Goal: Information Seeking & Learning: Learn about a topic

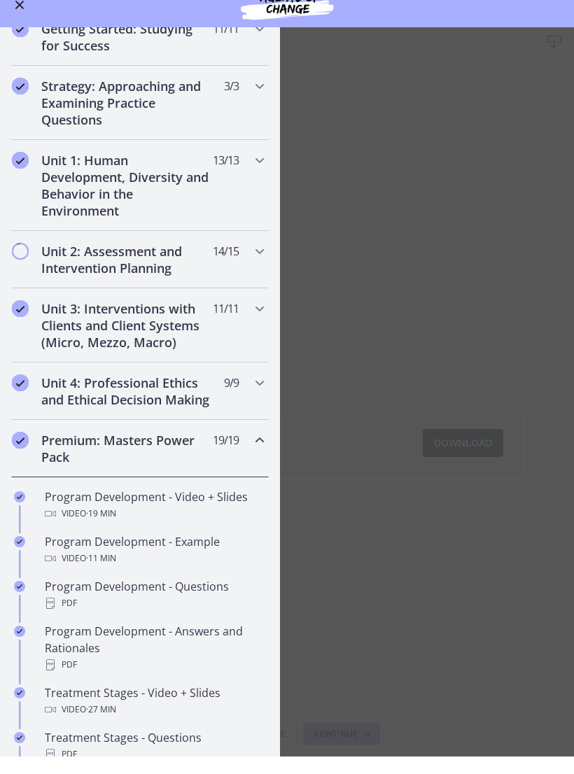
scroll to position [91, 0]
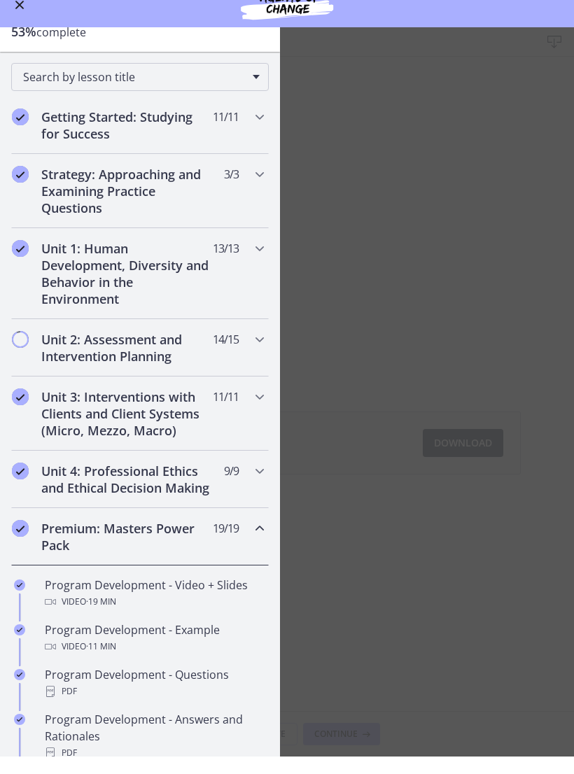
click at [261, 538] on icon "Chapters" at bounding box center [259, 546] width 17 height 17
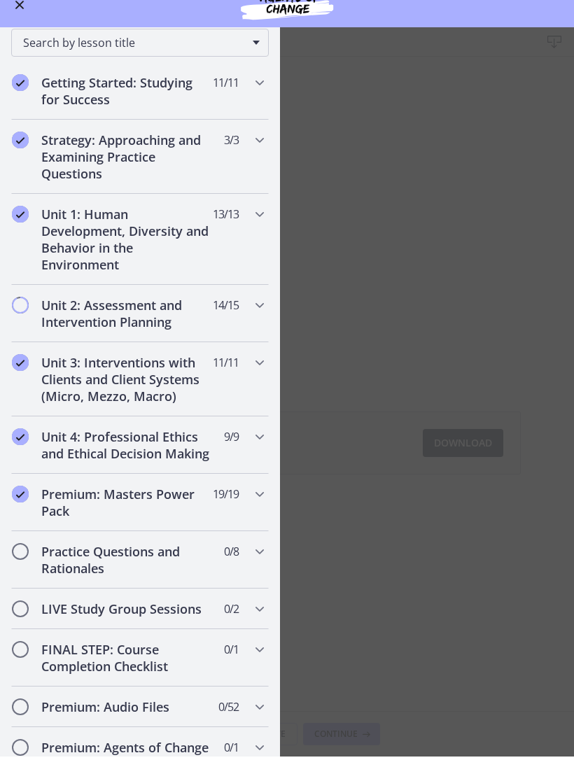
scroll to position [133, 0]
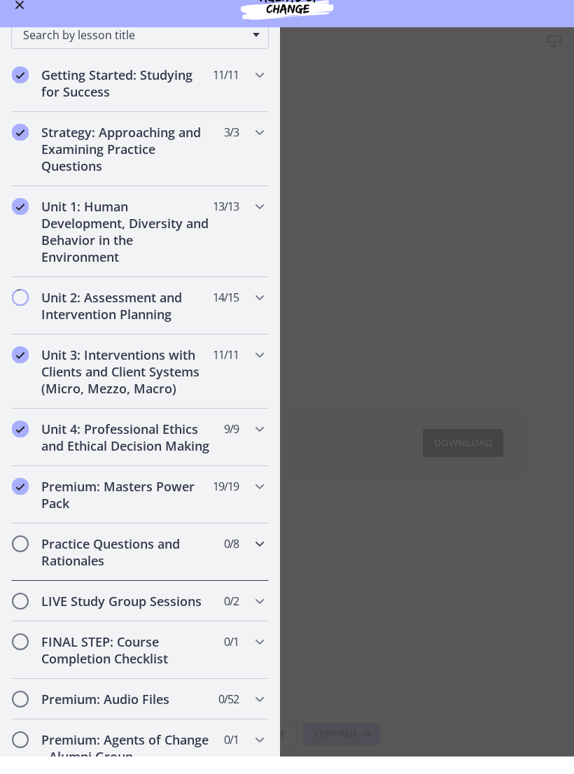
click at [255, 553] on icon "Chapters" at bounding box center [259, 561] width 17 height 17
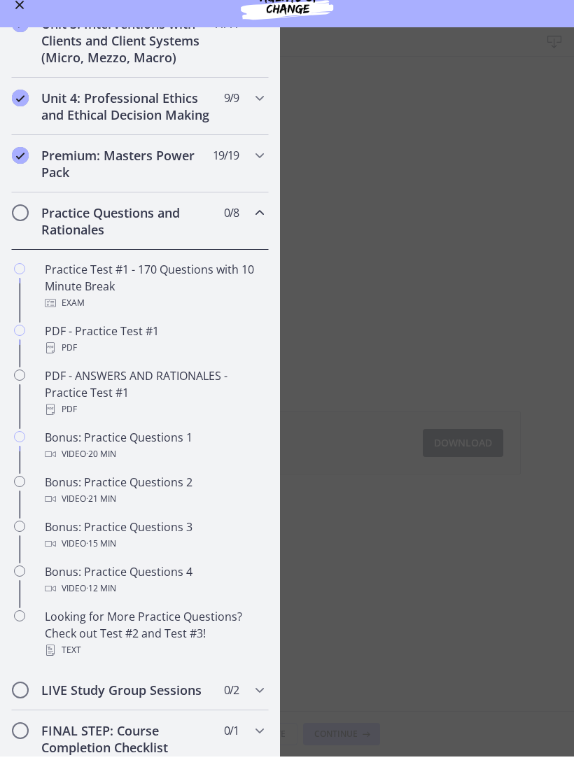
scroll to position [465, 0]
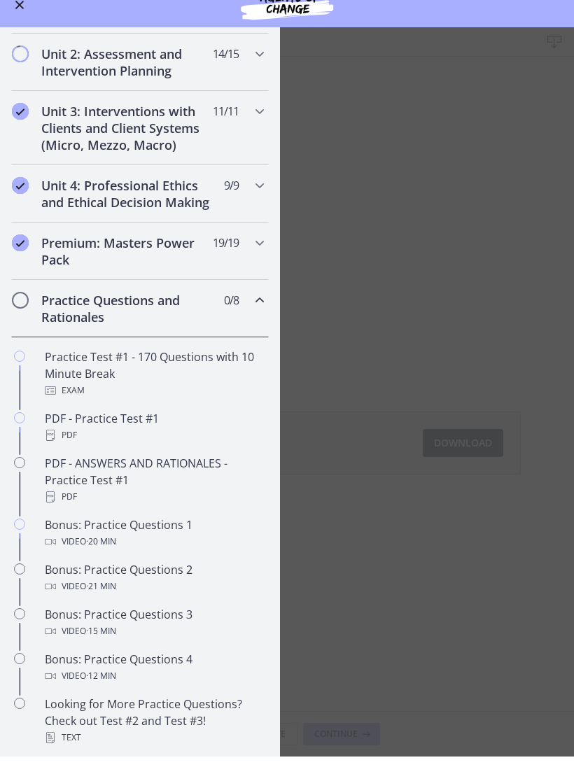
click at [258, 313] on div "Practice Questions and Rationales 0 / 8 Completed" at bounding box center [140, 325] width 258 height 57
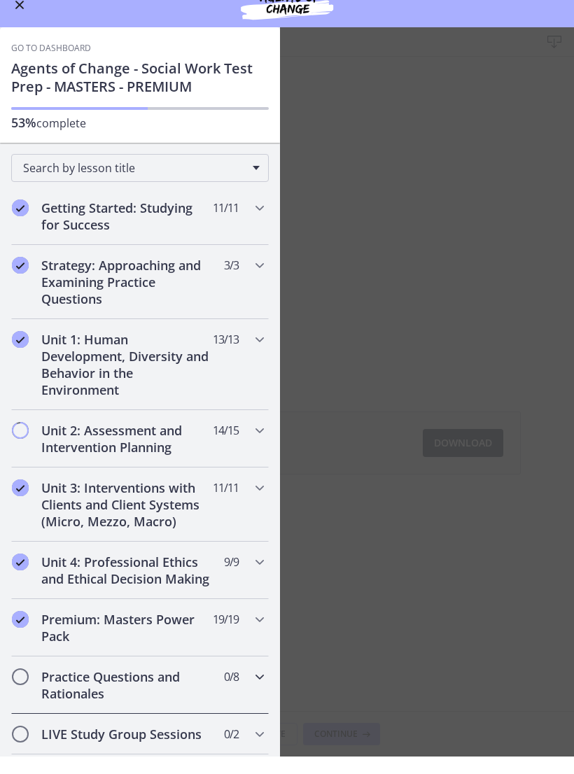
scroll to position [0, 0]
click at [256, 349] on icon "Chapters" at bounding box center [259, 357] width 17 height 17
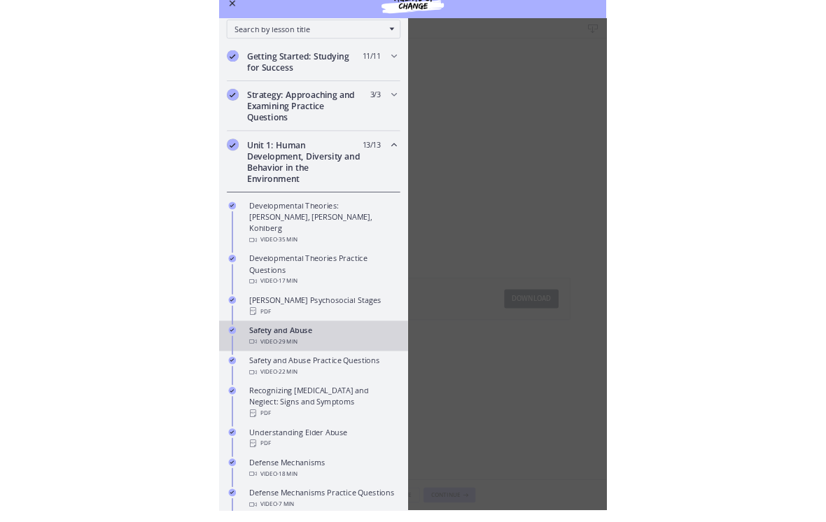
scroll to position [126, 0]
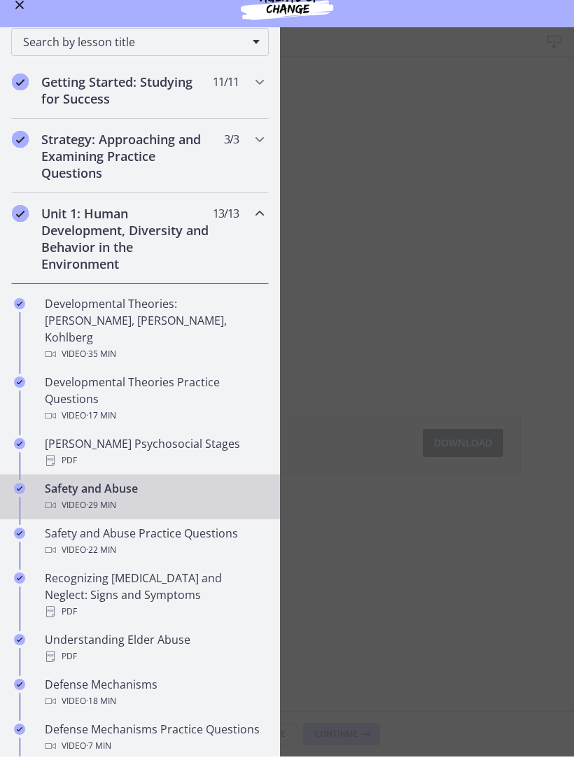
click at [149, 514] on div "Video · 29 min" at bounding box center [154, 522] width 218 height 17
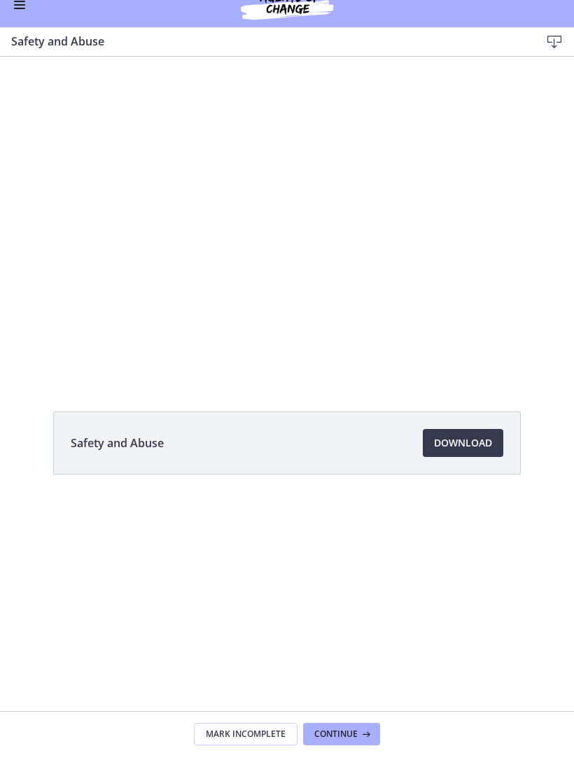
click at [266, 158] on div at bounding box center [287, 218] width 574 height 323
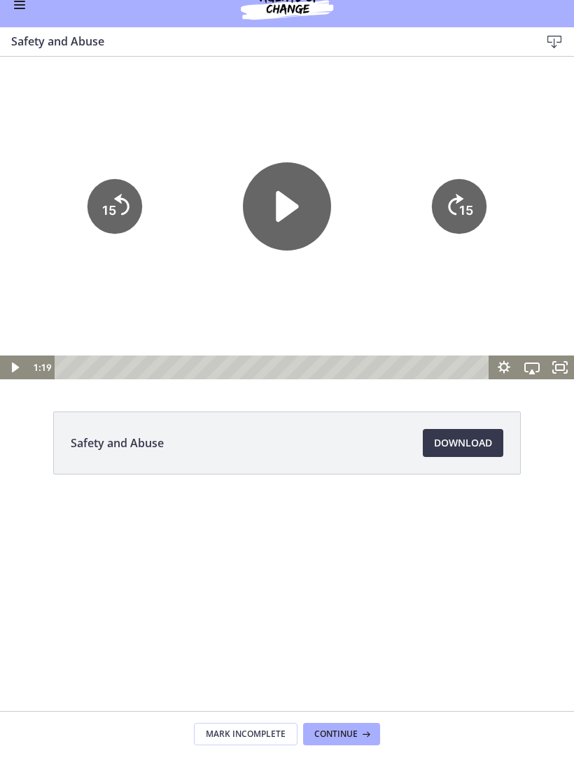
click at [302, 192] on icon "Play Video" at bounding box center [287, 206] width 88 height 88
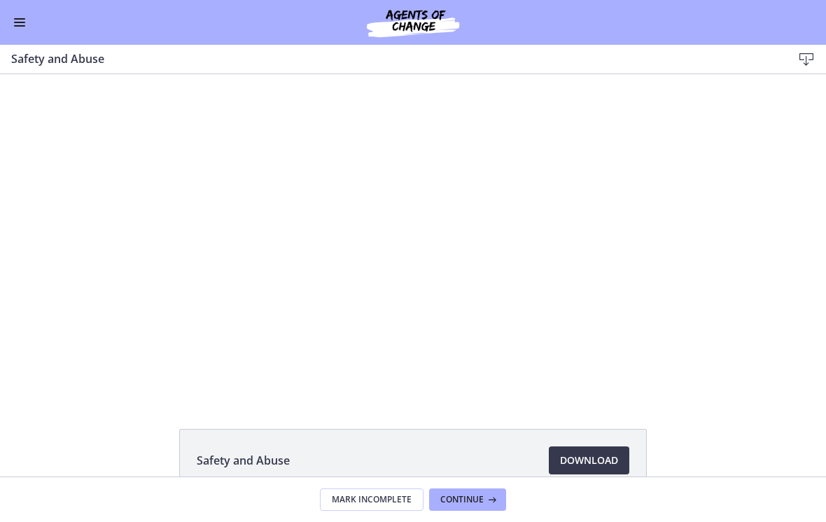
click at [573, 234] on div at bounding box center [413, 235] width 826 height 465
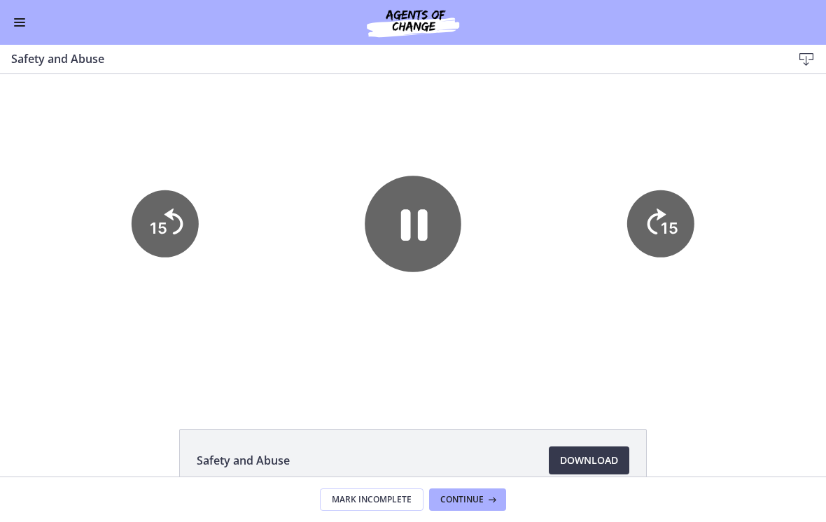
click at [573, 311] on div at bounding box center [413, 235] width 826 height 465
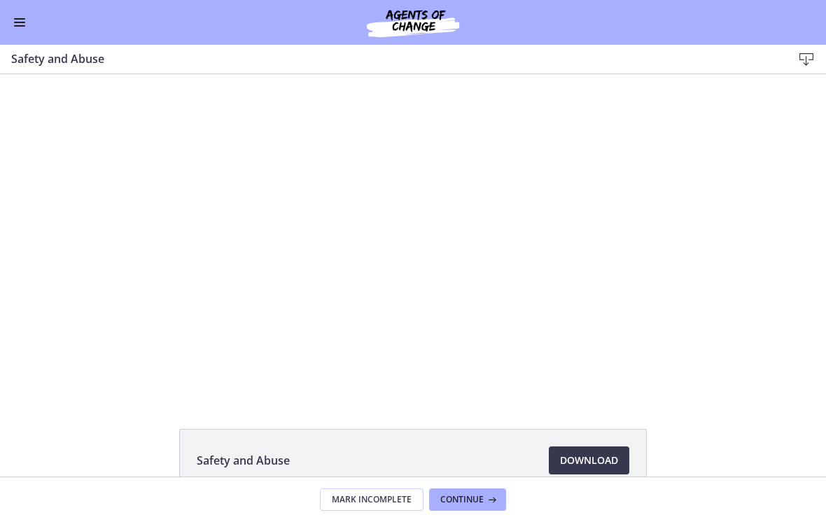
click at [573, 314] on div at bounding box center [413, 235] width 826 height 465
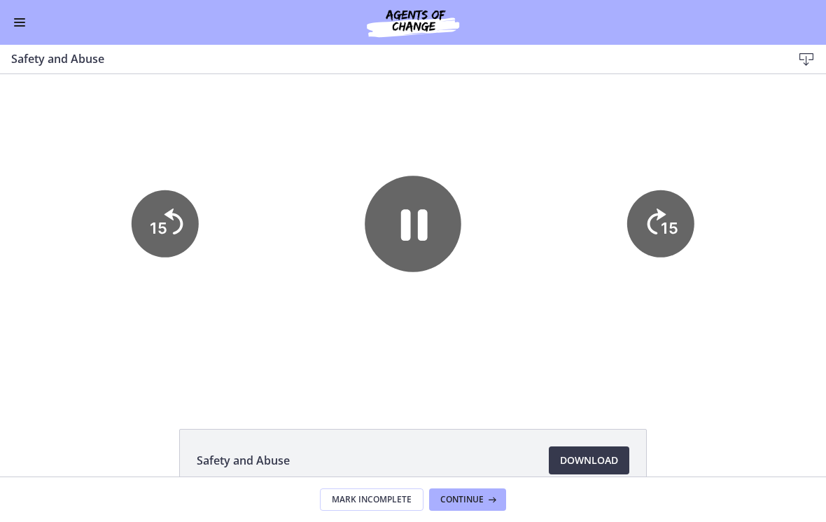
click at [573, 247] on icon "15" at bounding box center [660, 223] width 67 height 67
click at [573, 230] on icon "15" at bounding box center [661, 223] width 76 height 76
click at [573, 223] on text "15" at bounding box center [671, 228] width 20 height 21
click at [182, 239] on icon "15" at bounding box center [165, 223] width 67 height 67
click at [573, 340] on div at bounding box center [413, 235] width 826 height 465
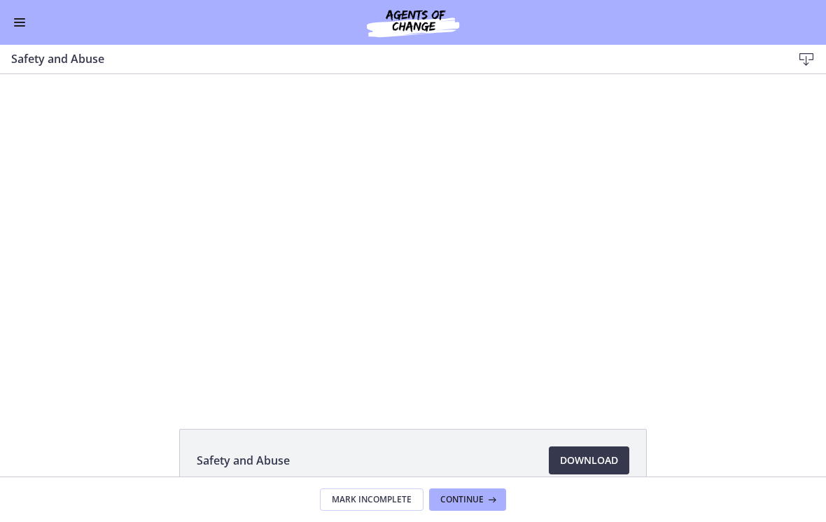
click at [15, 38] on div "Go to Dashboard" at bounding box center [413, 22] width 826 height 45
click at [23, 30] on button "Enable menu" at bounding box center [19, 22] width 17 height 17
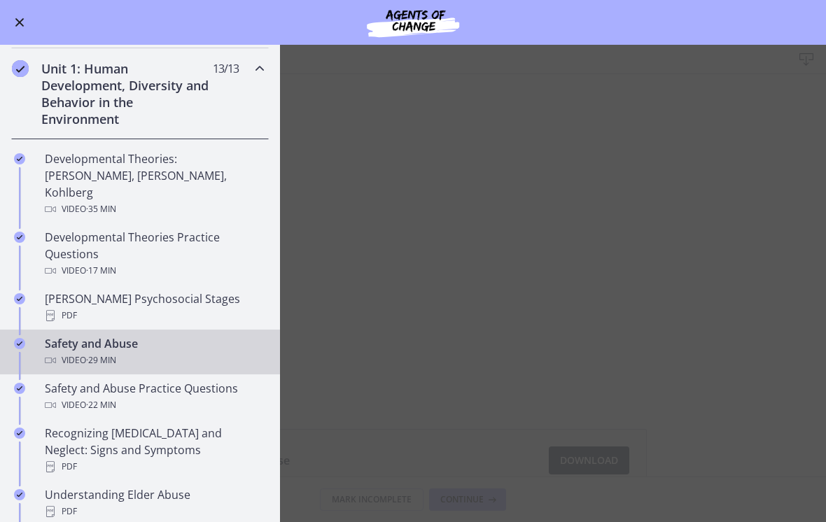
scroll to position [302, 0]
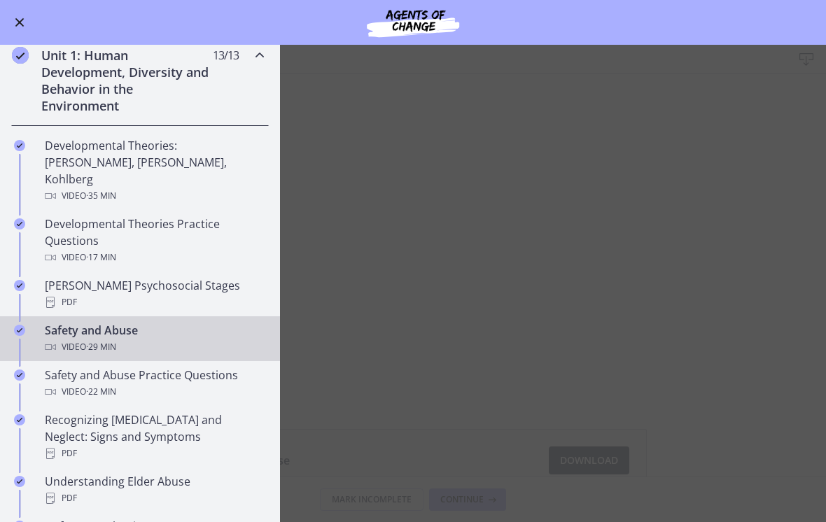
click at [146, 339] on div "Video · 29 min" at bounding box center [154, 347] width 218 height 17
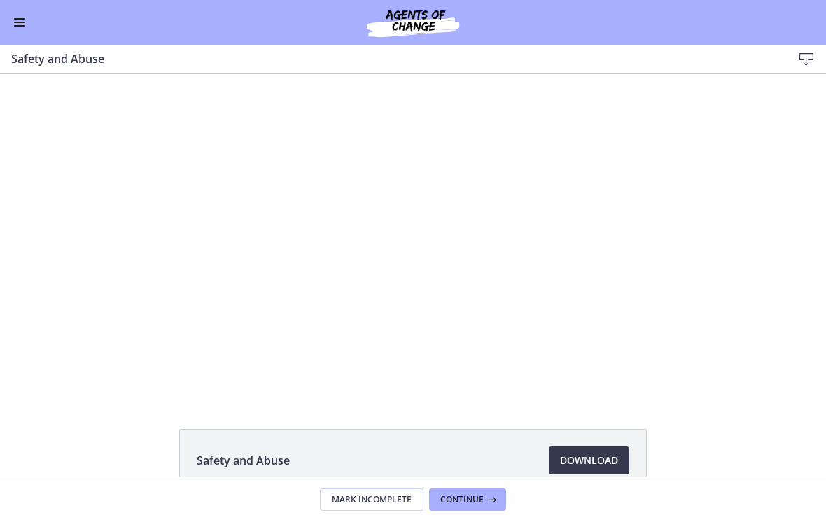
click at [573, 243] on div at bounding box center [413, 235] width 826 height 465
click at [568, 167] on div at bounding box center [413, 235] width 826 height 465
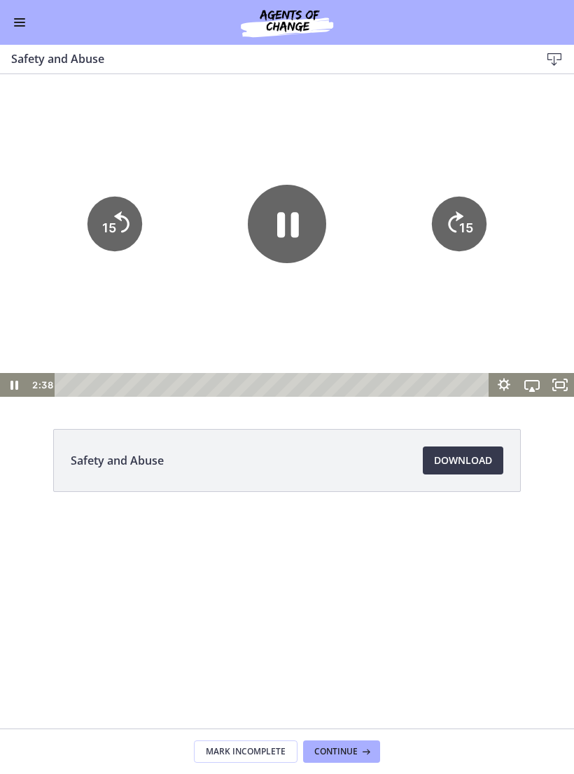
click at [558, 384] on icon "Fullscreen" at bounding box center [560, 385] width 28 height 24
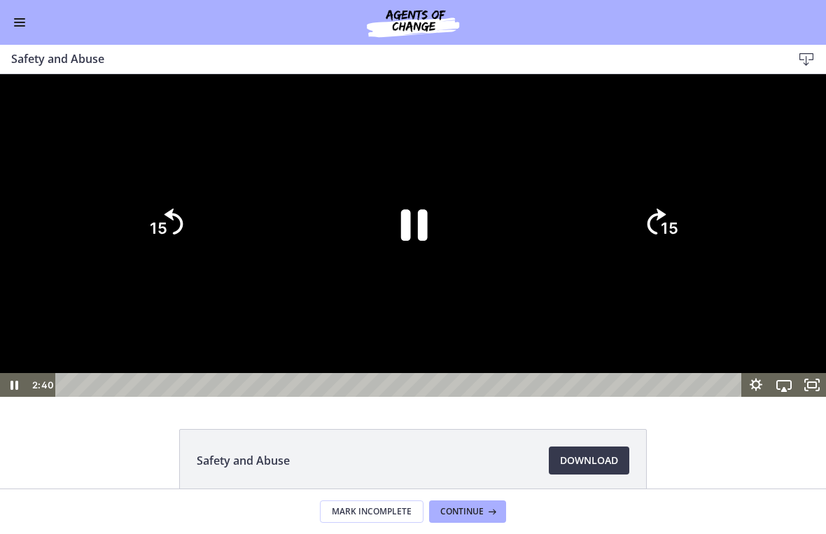
click at [573, 232] on div at bounding box center [413, 235] width 826 height 323
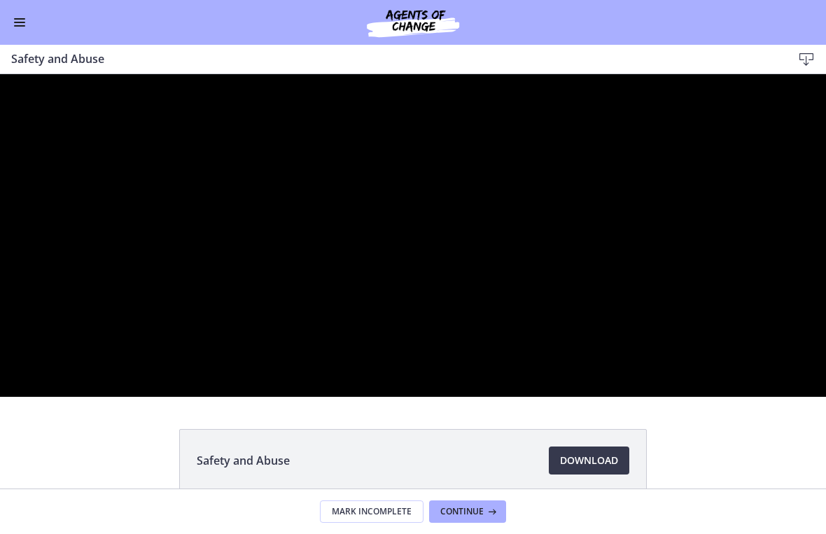
click at [475, 385] on div at bounding box center [413, 235] width 826 height 323
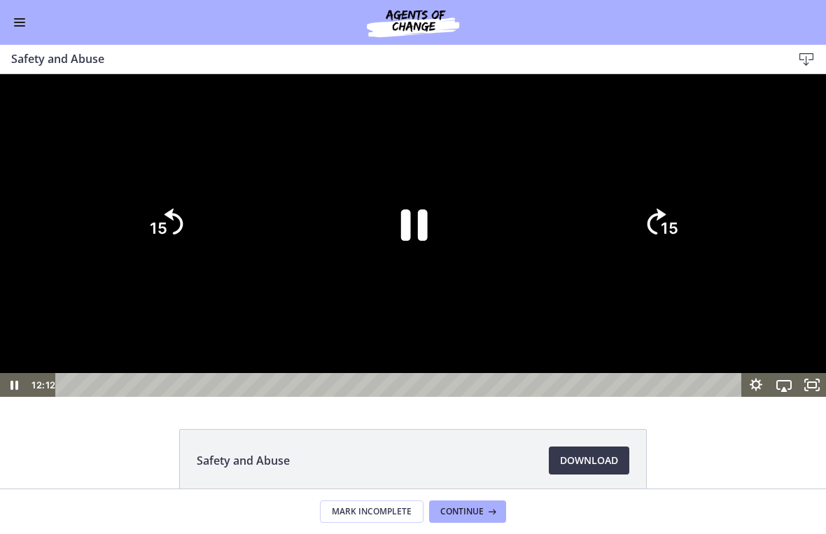
click at [157, 257] on icon "15" at bounding box center [165, 223] width 67 height 67
click at [176, 261] on icon "15" at bounding box center [165, 223] width 76 height 76
click at [178, 257] on icon "15" at bounding box center [165, 223] width 67 height 67
click at [177, 261] on icon "15" at bounding box center [165, 223] width 76 height 76
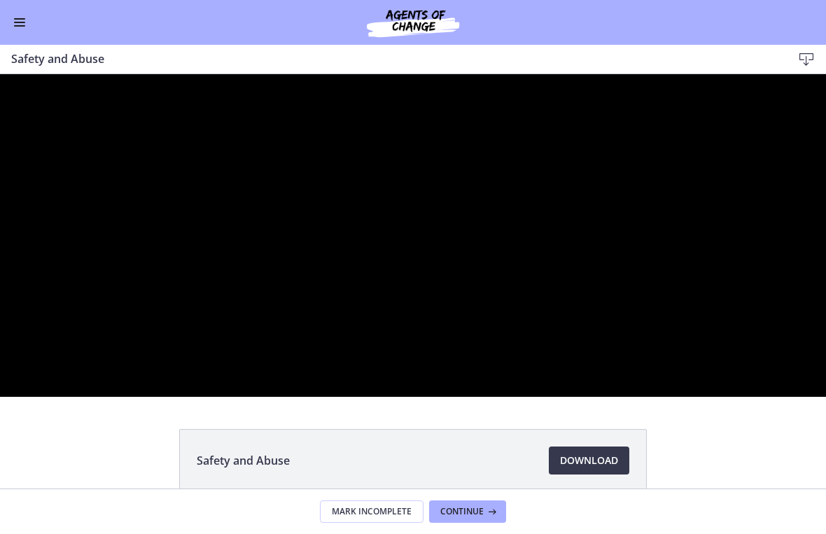
click at [374, 382] on div at bounding box center [413, 235] width 826 height 323
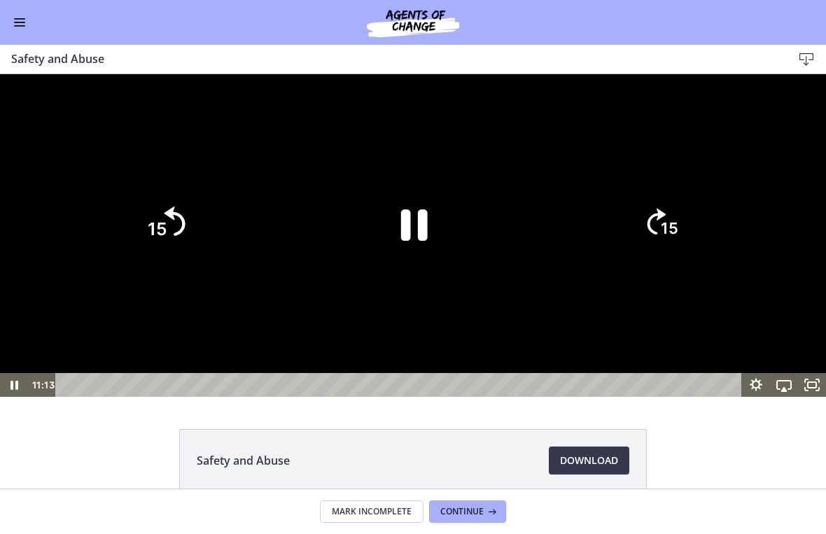
click at [174, 261] on icon "15" at bounding box center [165, 223] width 76 height 76
click at [414, 272] on icon "Pause" at bounding box center [413, 224] width 97 height 97
click at [328, 397] on div at bounding box center [413, 235] width 826 height 323
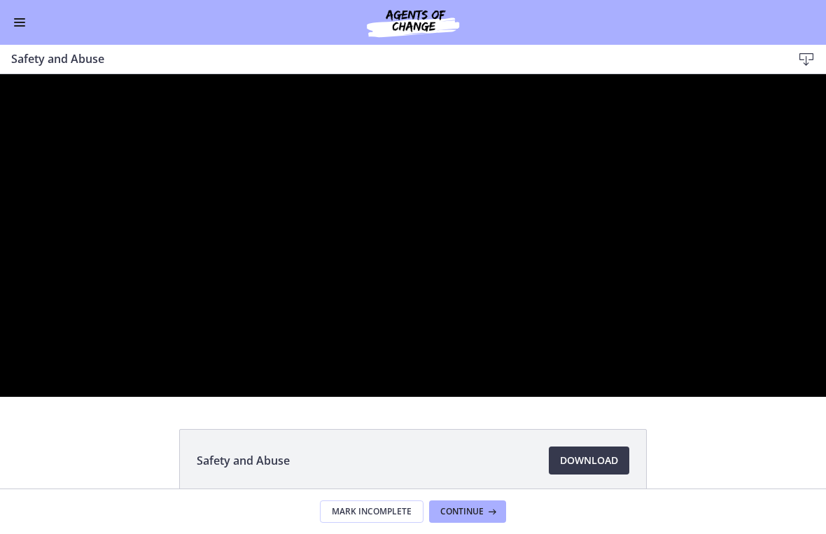
click at [436, 285] on div at bounding box center [413, 235] width 826 height 323
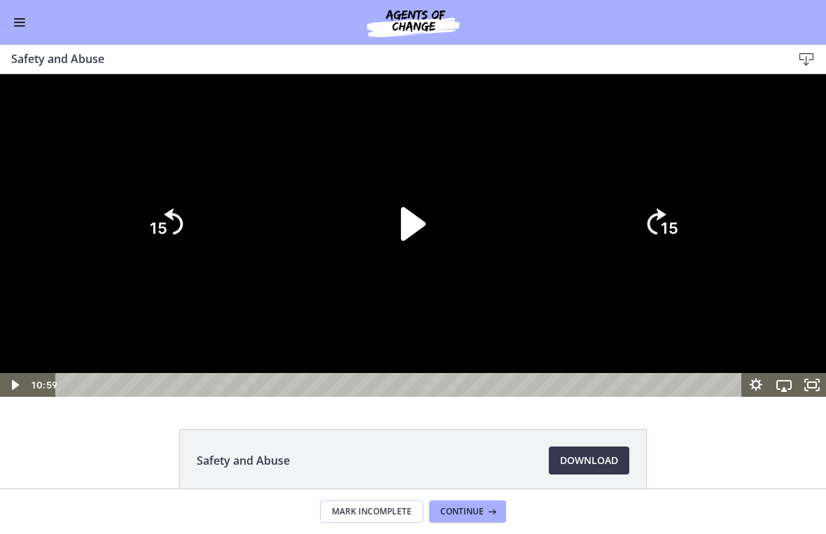
click at [423, 240] on icon "Play Video" at bounding box center [413, 223] width 24 height 34
click at [525, 242] on div at bounding box center [413, 235] width 826 height 323
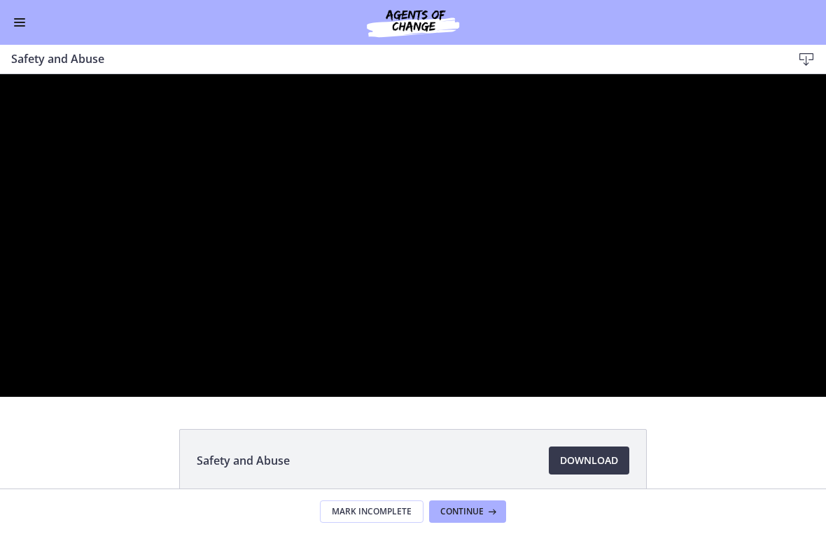
click at [573, 226] on div at bounding box center [413, 235] width 826 height 323
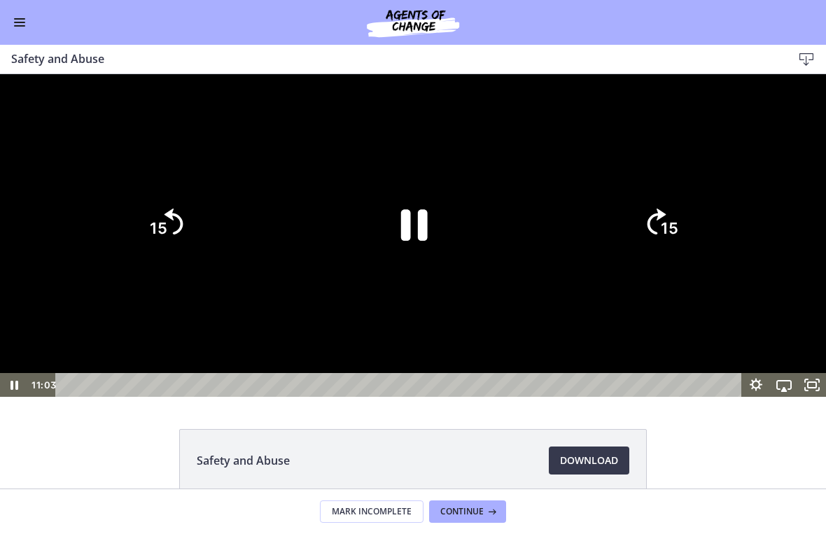
click at [573, 257] on icon "15" at bounding box center [660, 223] width 67 height 67
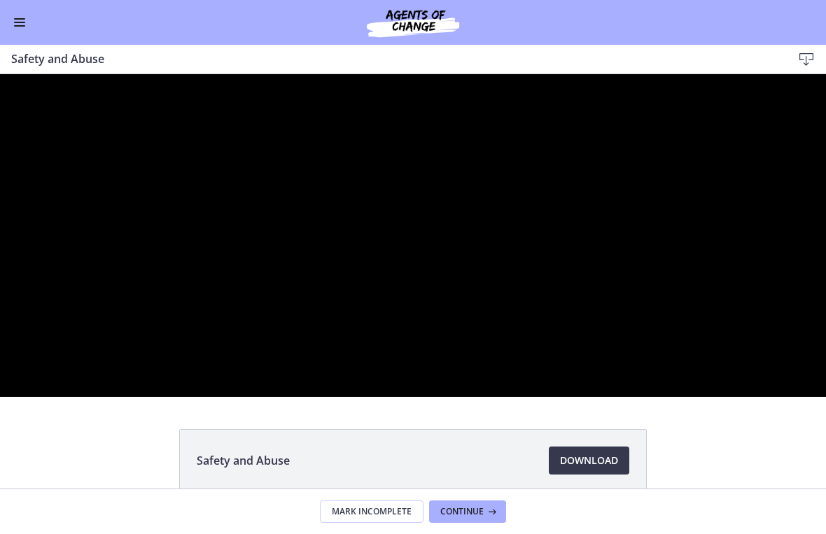
click at [573, 232] on div at bounding box center [413, 235] width 826 height 323
click at [465, 397] on div at bounding box center [413, 235] width 826 height 323
click at [548, 397] on div at bounding box center [413, 235] width 826 height 323
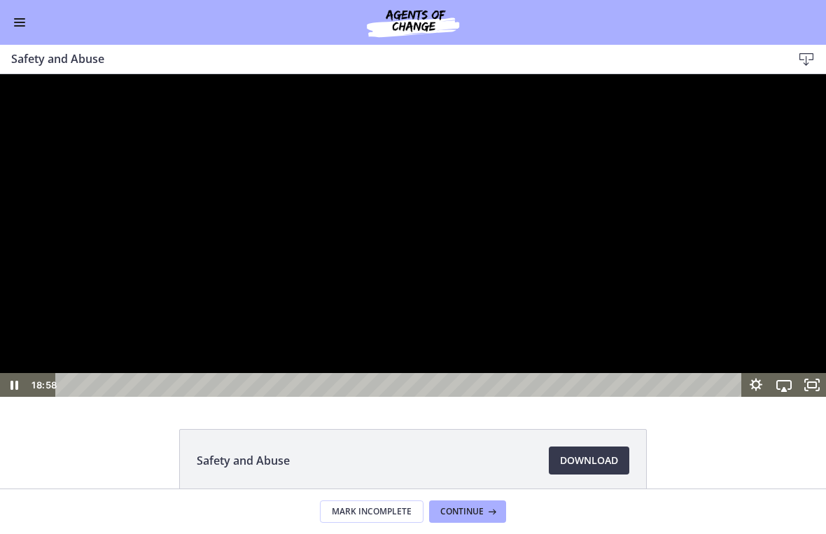
click at [549, 397] on div at bounding box center [413, 235] width 826 height 323
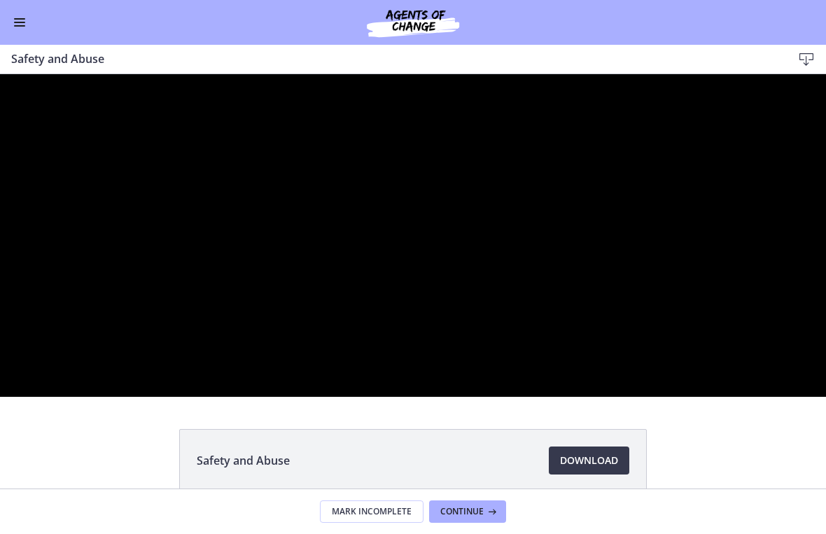
click at [538, 397] on div at bounding box center [413, 235] width 826 height 323
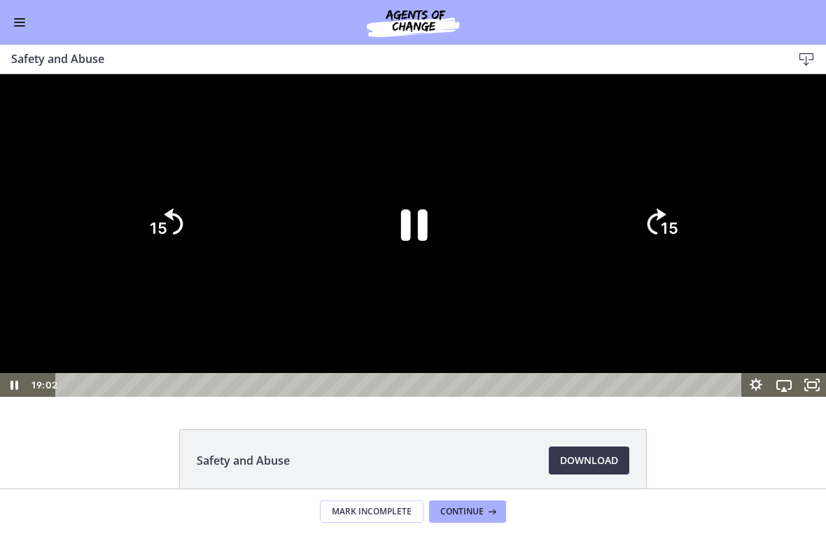
click at [187, 257] on icon "15" at bounding box center [165, 223] width 67 height 67
click at [188, 257] on icon "15" at bounding box center [165, 223] width 67 height 67
click at [573, 255] on div at bounding box center [413, 235] width 826 height 323
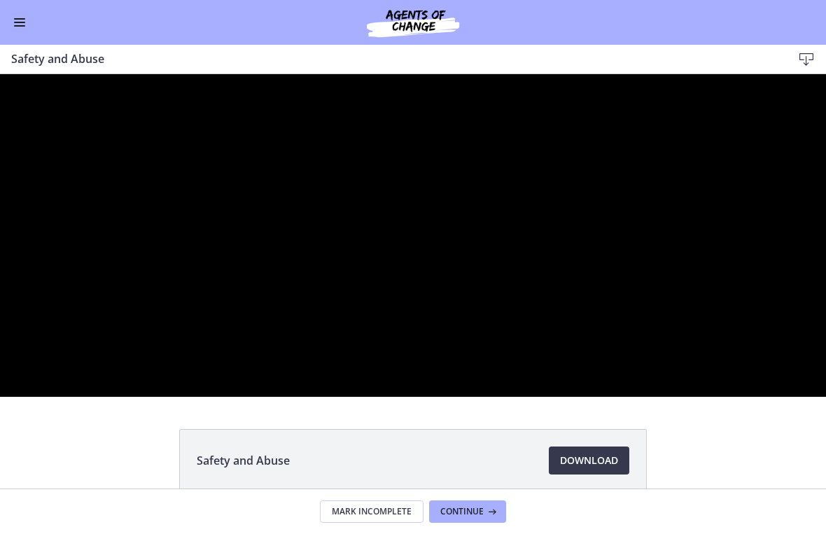
click at [297, 397] on div at bounding box center [413, 235] width 826 height 323
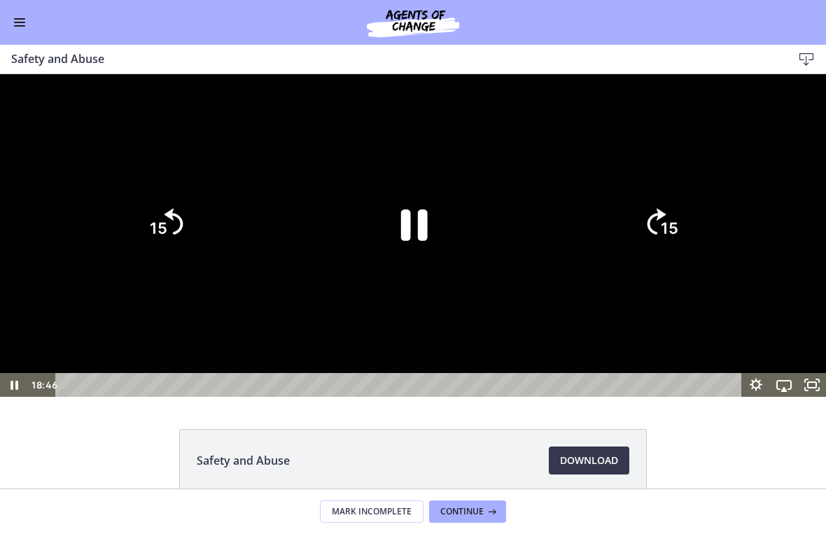
click at [178, 257] on icon "15" at bounding box center [165, 223] width 67 height 67
click at [416, 272] on icon "Pause" at bounding box center [413, 224] width 97 height 97
click at [573, 200] on div at bounding box center [413, 235] width 826 height 323
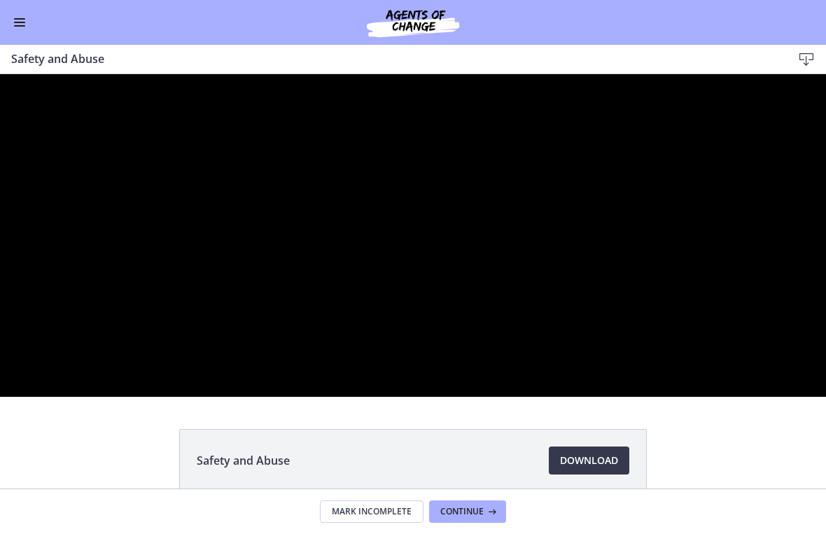
click at [482, 335] on div at bounding box center [413, 235] width 826 height 323
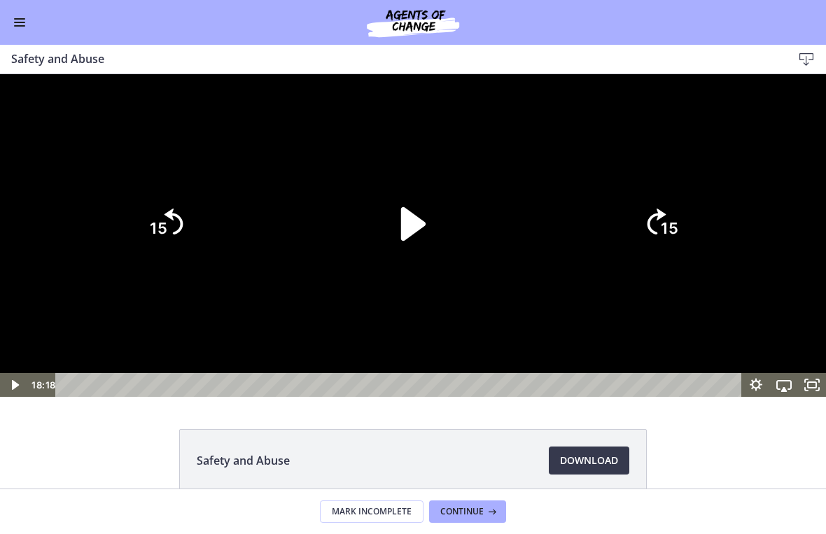
click at [434, 272] on icon "Play Video" at bounding box center [413, 224] width 97 height 97
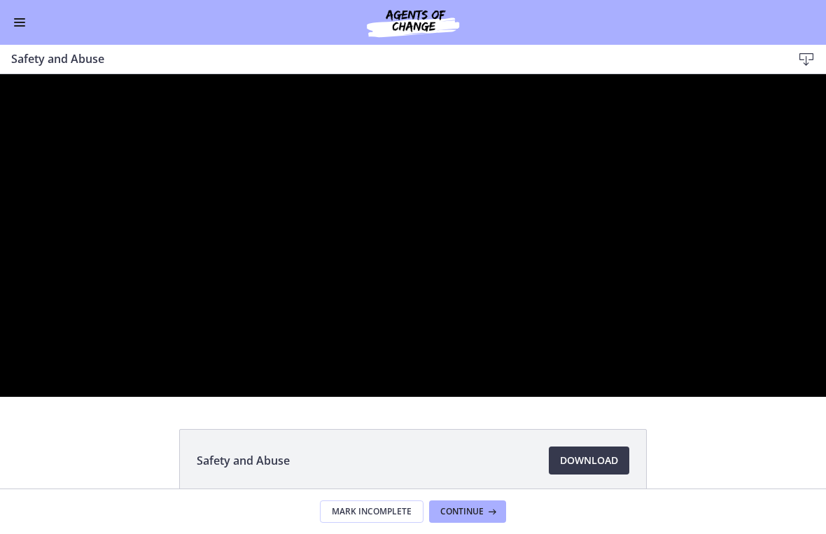
click at [471, 342] on div at bounding box center [413, 235] width 826 height 323
click at [573, 305] on div at bounding box center [413, 235] width 826 height 323
click at [153, 241] on div at bounding box center [413, 235] width 826 height 323
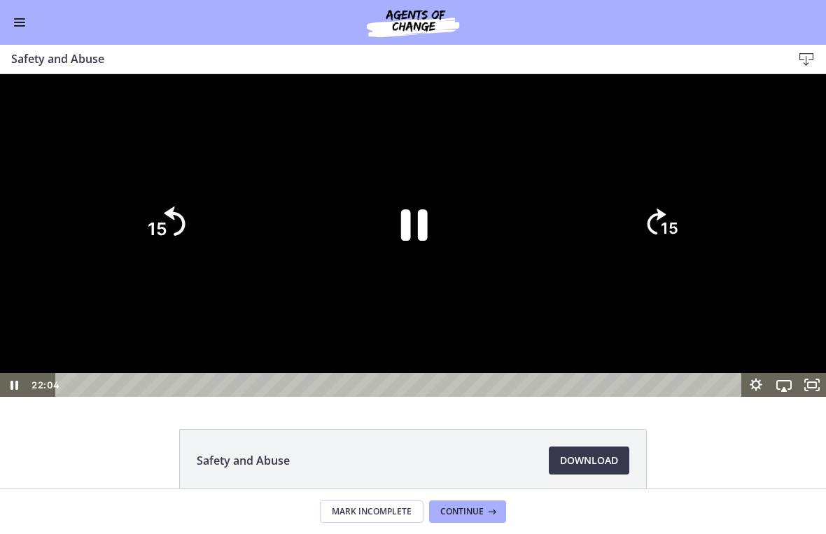
click at [185, 261] on icon "15" at bounding box center [165, 223] width 76 height 76
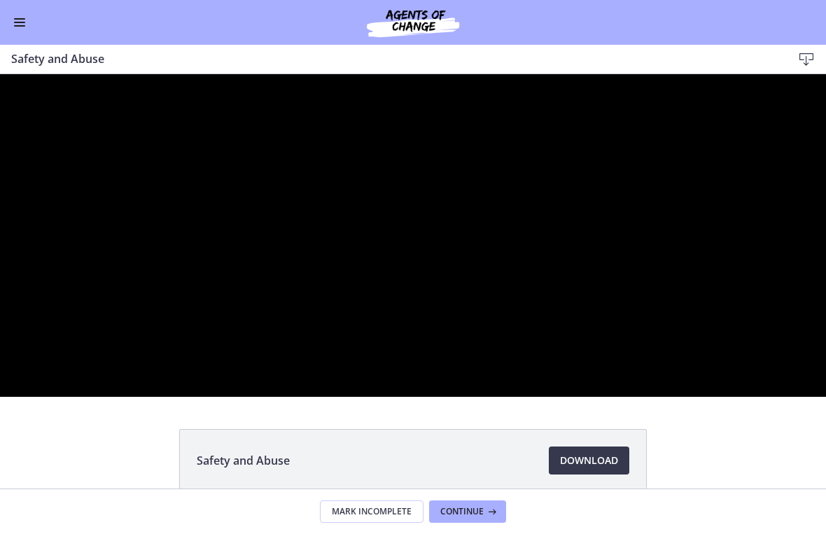
click at [573, 329] on div at bounding box center [413, 235] width 826 height 323
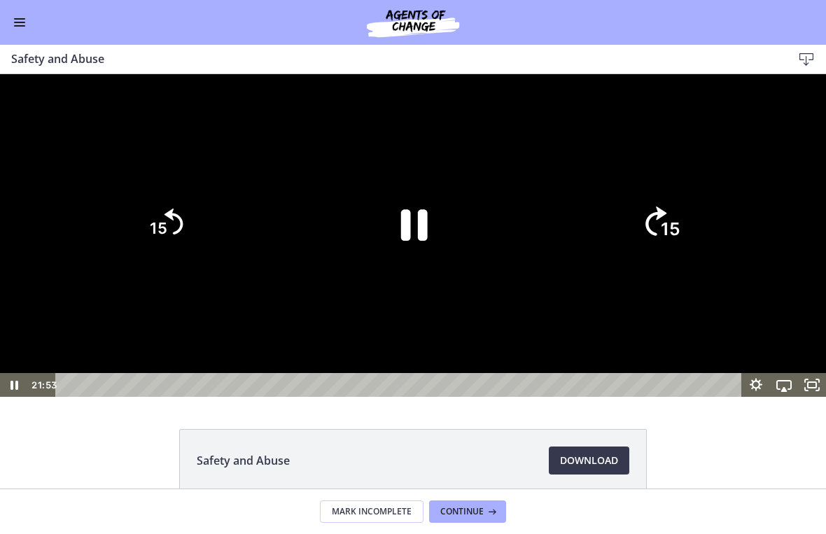
click at [573, 261] on icon "15" at bounding box center [661, 223] width 76 height 76
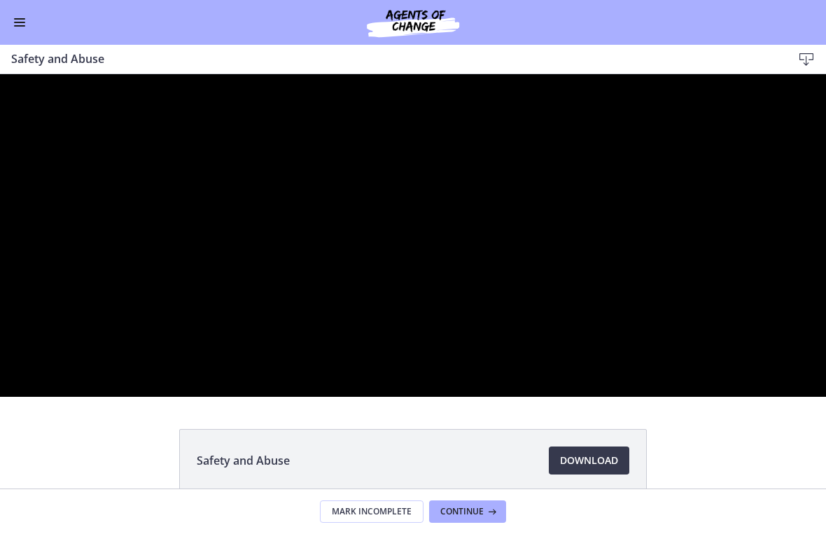
click at [517, 164] on div at bounding box center [413, 235] width 826 height 323
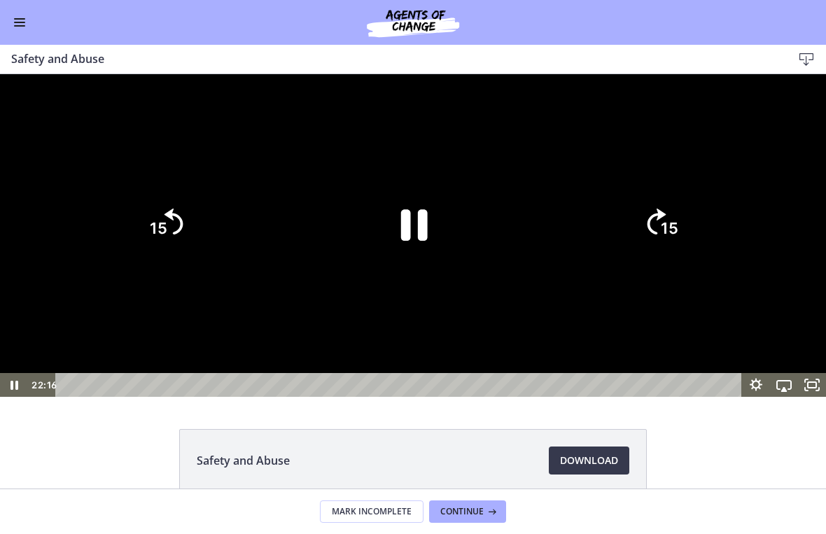
click at [426, 272] on icon "Pause" at bounding box center [413, 224] width 97 height 97
click at [573, 199] on div at bounding box center [413, 235] width 826 height 323
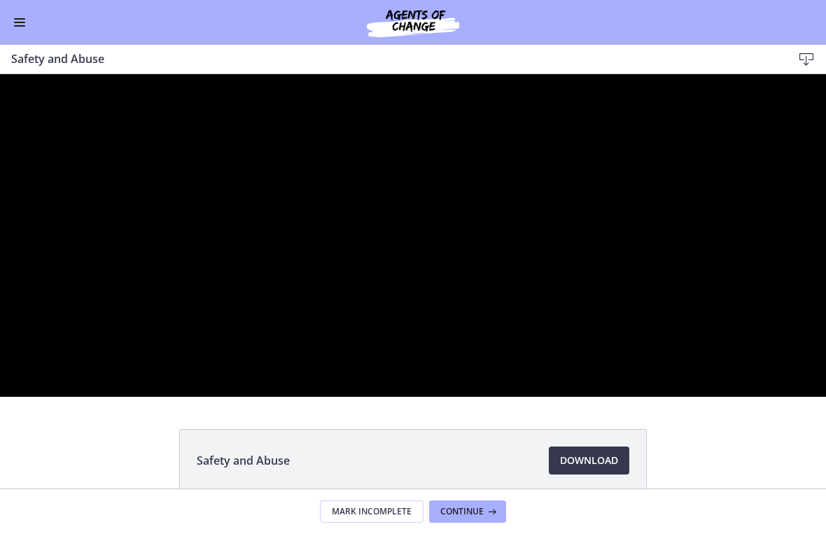
click at [534, 287] on div at bounding box center [413, 235] width 826 height 323
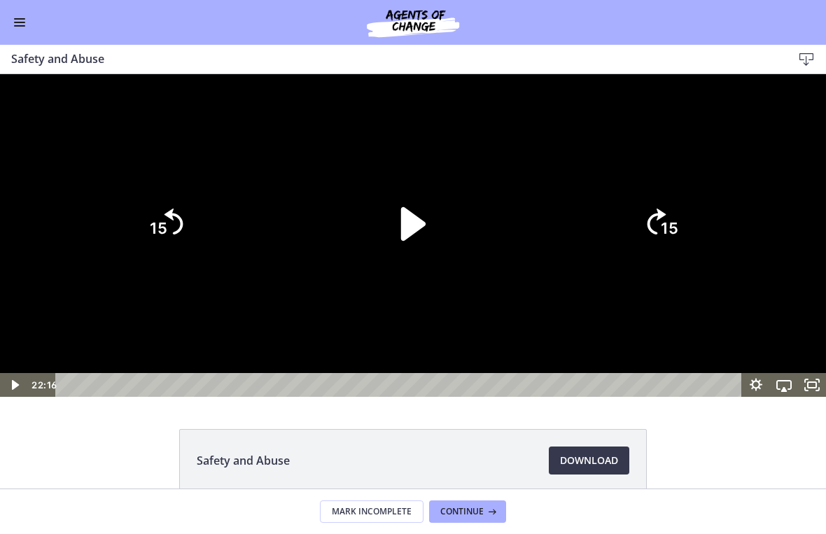
click at [438, 272] on icon "Play Video" at bounding box center [413, 224] width 97 height 97
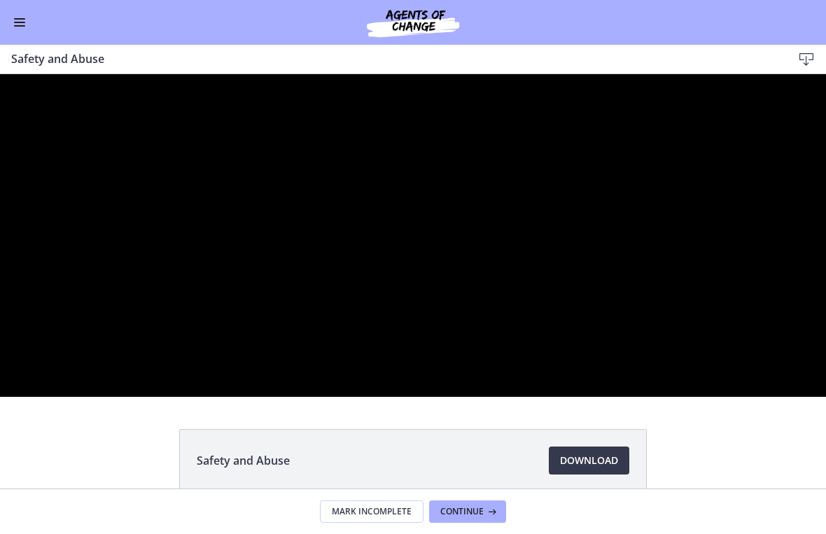
click at [573, 181] on div at bounding box center [413, 235] width 826 height 323
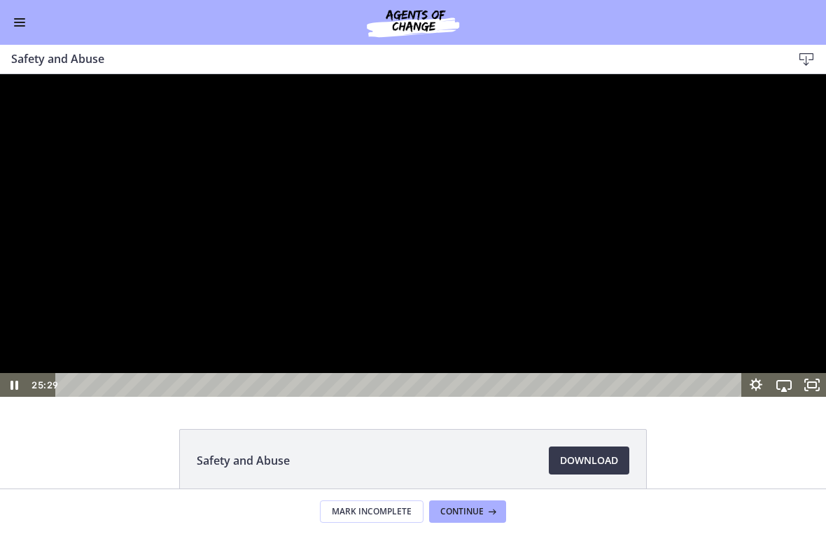
click at [565, 397] on div at bounding box center [413, 235] width 826 height 323
click at [188, 257] on icon "15" at bounding box center [165, 223] width 67 height 67
click at [171, 234] on icon "Skip back 15 seconds" at bounding box center [173, 221] width 19 height 26
click at [171, 206] on icon "15" at bounding box center [165, 164] width 84 height 84
click at [177, 257] on icon "15" at bounding box center [165, 223] width 67 height 67
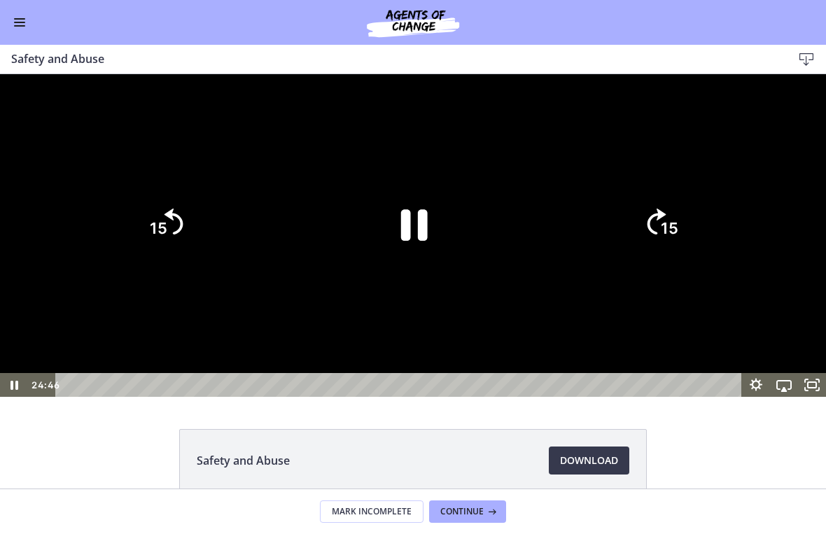
click at [177, 234] on icon "Skip back 15 seconds" at bounding box center [173, 221] width 19 height 26
click at [180, 234] on icon "Skip back 15 seconds" at bounding box center [173, 221] width 19 height 26
click at [180, 257] on icon "15" at bounding box center [165, 223] width 67 height 67
click at [177, 257] on icon "15" at bounding box center [165, 223] width 67 height 67
click at [181, 234] on icon "Skip back 15 seconds" at bounding box center [173, 221] width 19 height 26
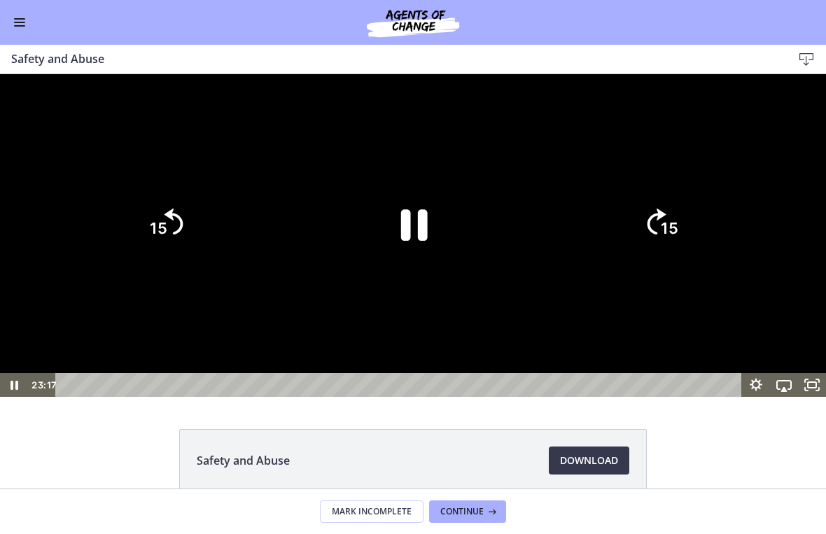
click at [177, 206] on icon "15" at bounding box center [165, 164] width 84 height 84
click at [573, 237] on tspan "15" at bounding box center [669, 228] width 17 height 18
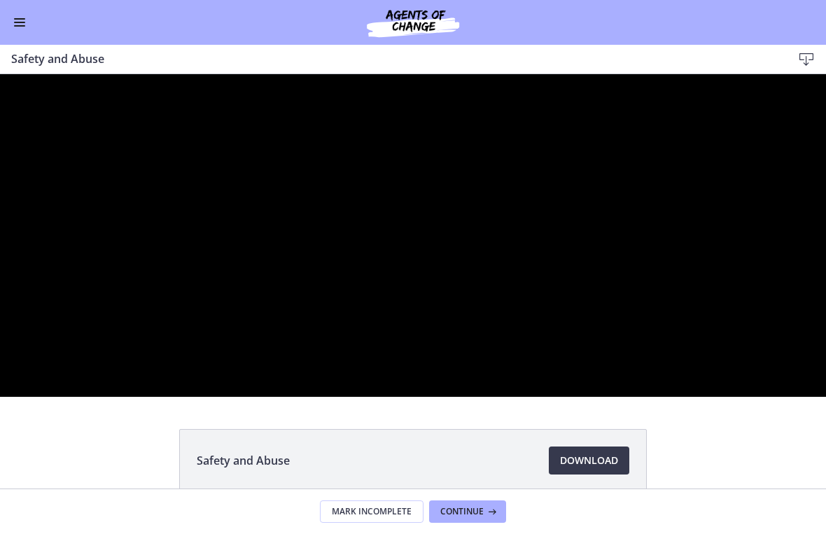
click at [573, 281] on div at bounding box center [413, 235] width 826 height 323
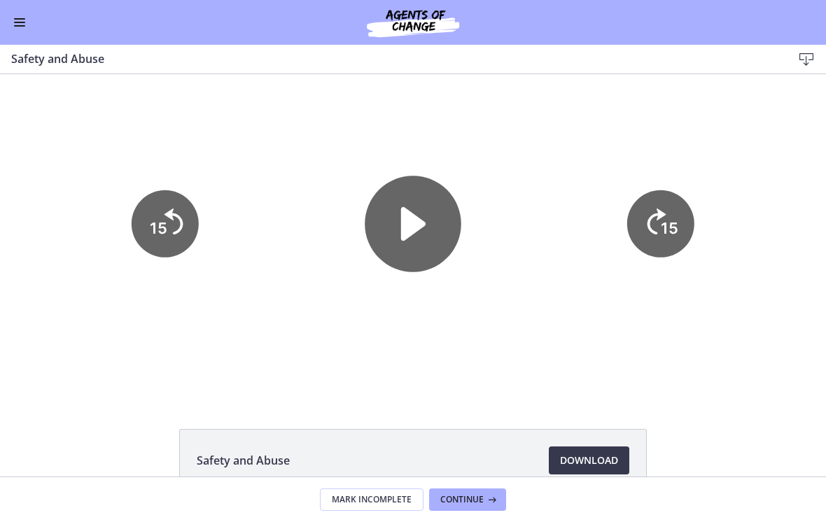
click at [27, 25] on button "Enable menu" at bounding box center [19, 22] width 17 height 17
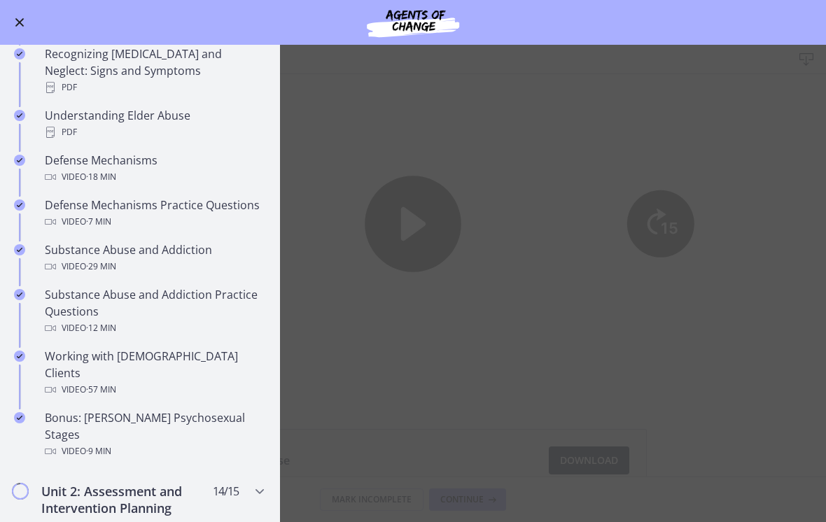
scroll to position [675, 0]
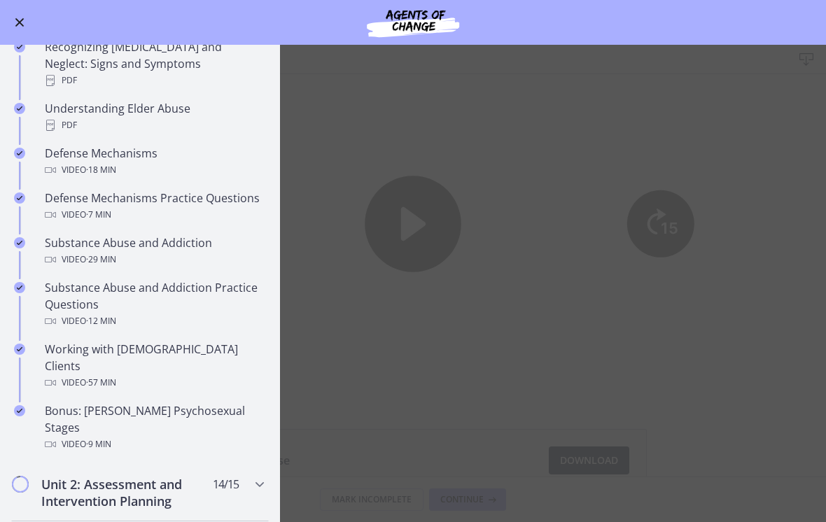
click at [214, 162] on div "Video · 18 min" at bounding box center [154, 170] width 218 height 17
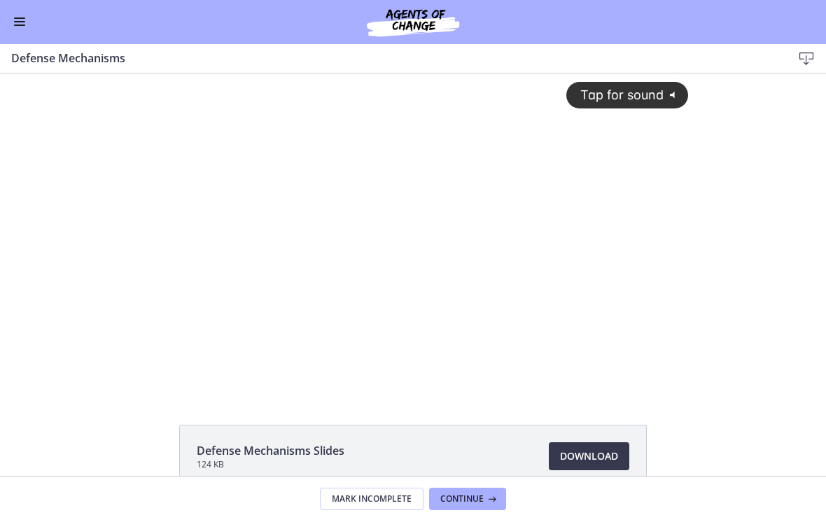
click at [573, 265] on div "Tap for sound @keyframes VOLUME_SMALL_WAVE_FLASH { 0% { opacity: 0; } 33% { opa…" at bounding box center [413, 221] width 568 height 297
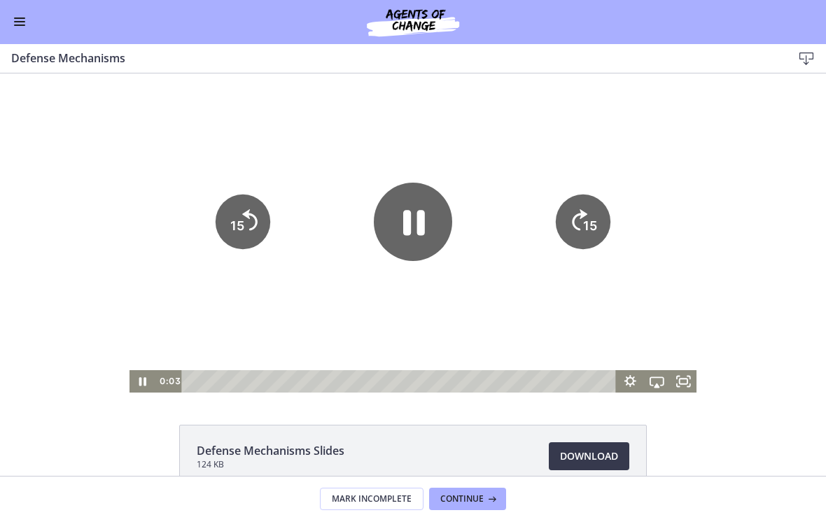
click at [573, 382] on icon "Fullscreen" at bounding box center [683, 381] width 27 height 22
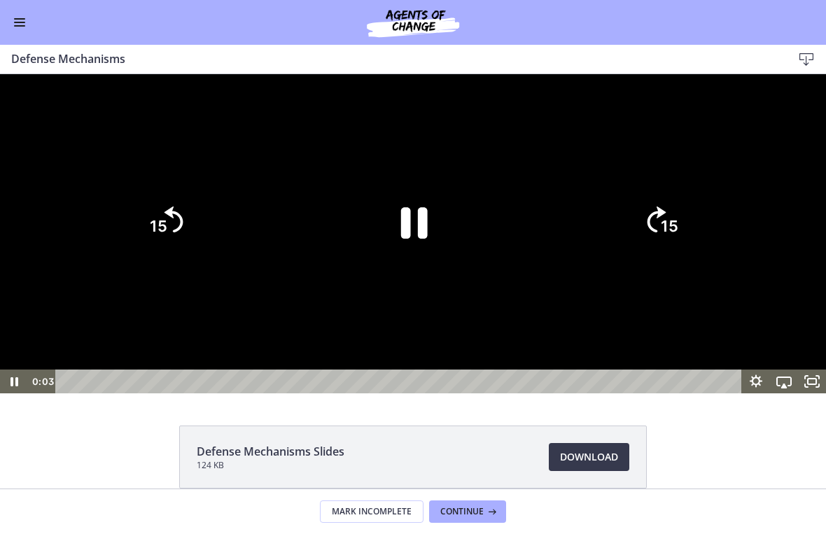
click at [422, 239] on icon "Pause" at bounding box center [414, 222] width 27 height 31
click at [573, 396] on icon "Unfullscreen" at bounding box center [812, 381] width 34 height 29
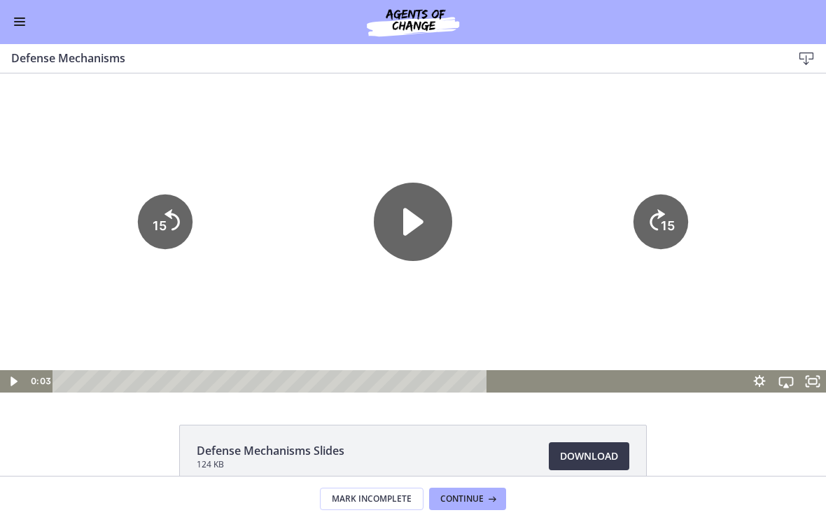
click at [22, 27] on button "Enable menu" at bounding box center [19, 22] width 17 height 17
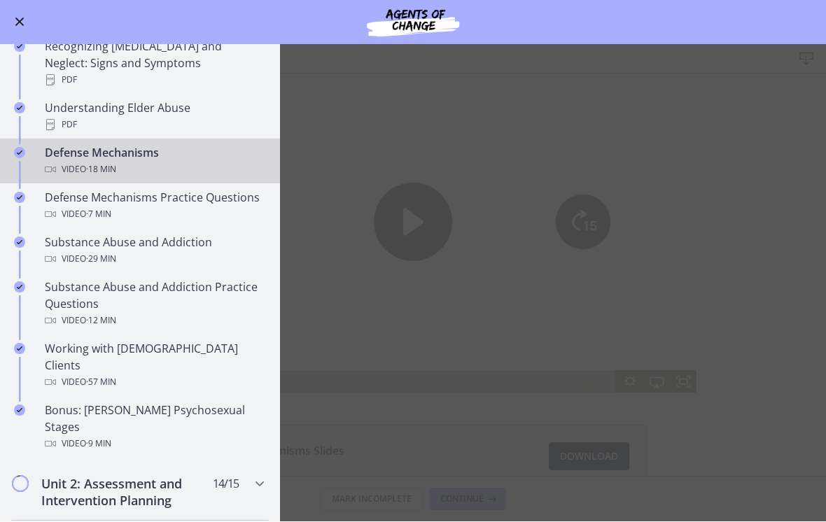
click at [573, 127] on main "Defense Mechanisms Download Enable fullscreen Defense Mechanisms Slides 124 KB …" at bounding box center [413, 283] width 826 height 477
click at [24, 17] on button "Enable menu" at bounding box center [19, 22] width 17 height 17
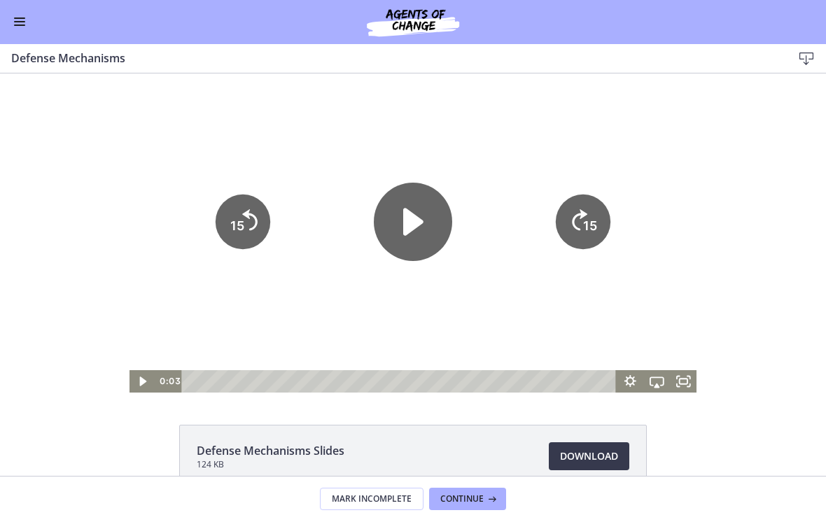
click at [573, 383] on icon "Fullscreen" at bounding box center [683, 381] width 27 height 22
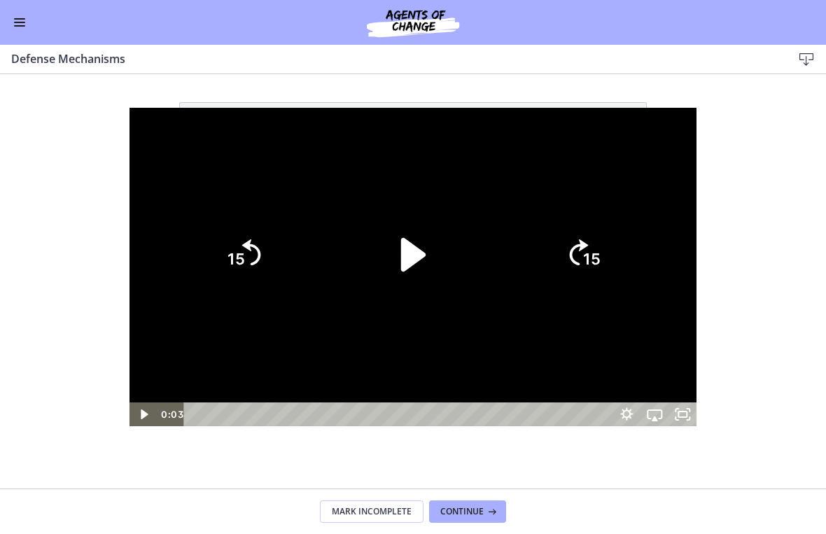
click at [417, 238] on icon "Play Video" at bounding box center [413, 255] width 97 height 97
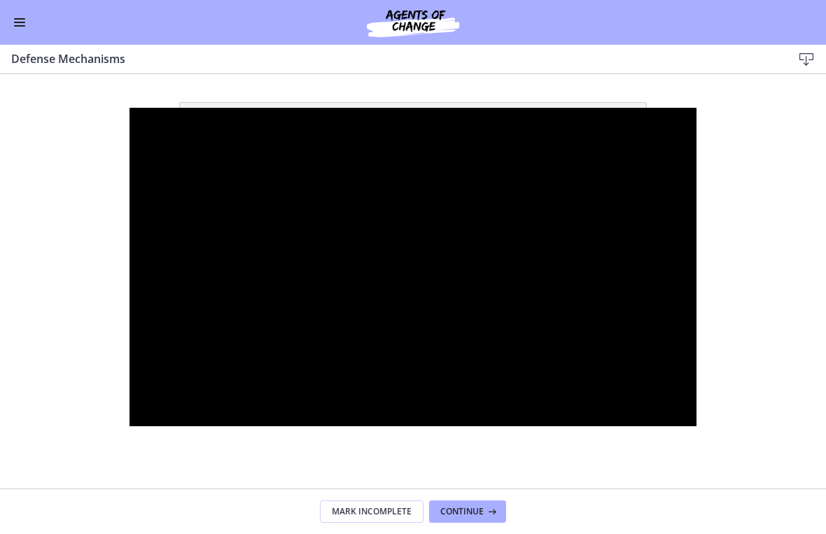
click at [557, 114] on div at bounding box center [413, 267] width 568 height 319
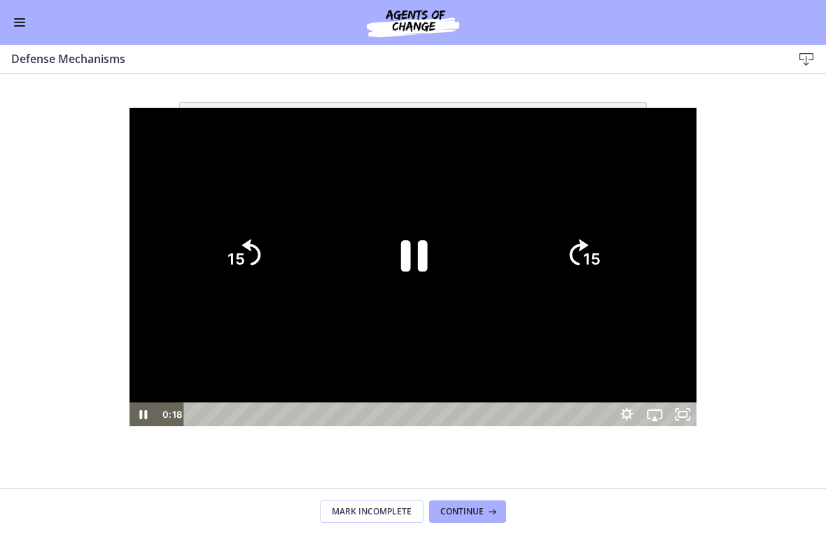
click at [544, 126] on div at bounding box center [413, 267] width 568 height 319
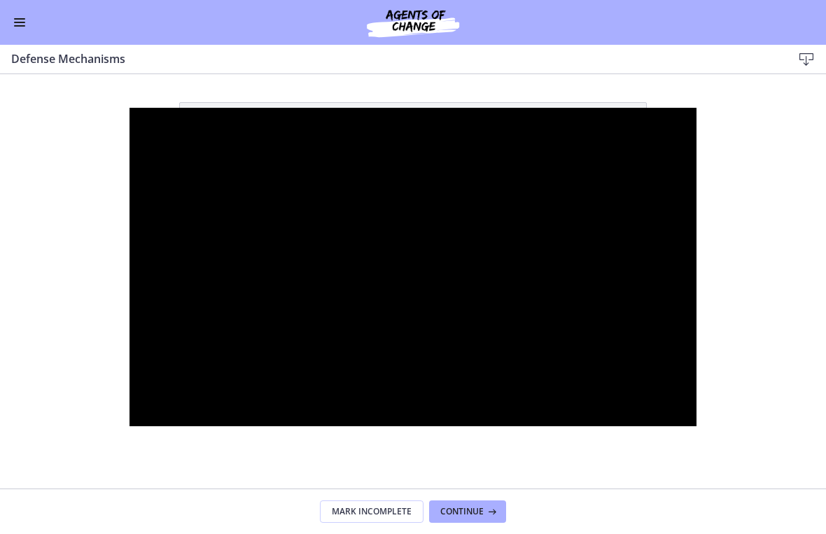
click at [570, 369] on div at bounding box center [413, 267] width 568 height 319
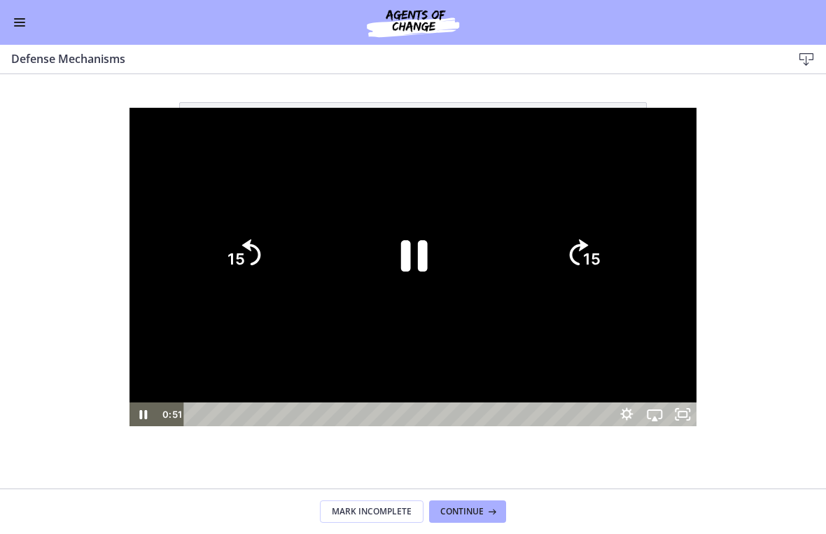
click at [573, 270] on icon "15" at bounding box center [582, 254] width 67 height 67
click at [573, 260] on tspan "15" at bounding box center [594, 260] width 20 height 21
click at [573, 260] on tspan "15" at bounding box center [592, 260] width 17 height 18
click at [573, 263] on tspan "15" at bounding box center [594, 260] width 20 height 21
click at [445, 184] on div at bounding box center [413, 267] width 568 height 319
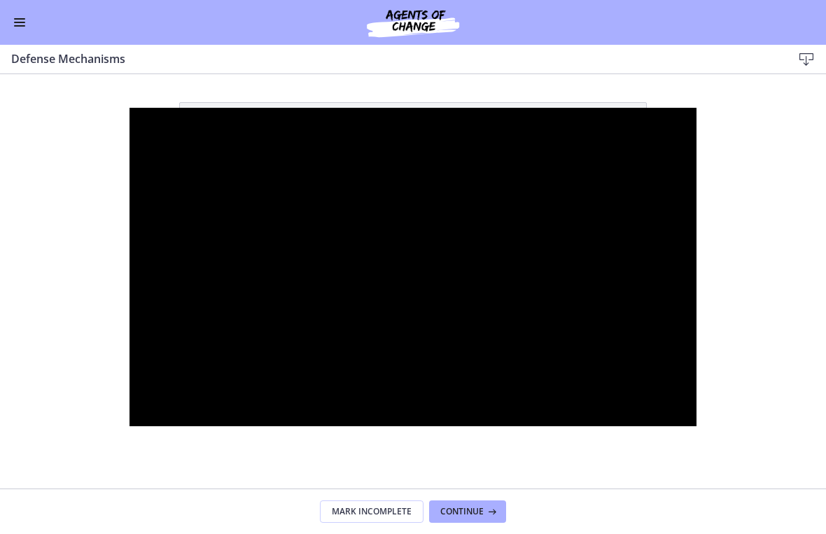
click at [484, 167] on div at bounding box center [413, 267] width 568 height 319
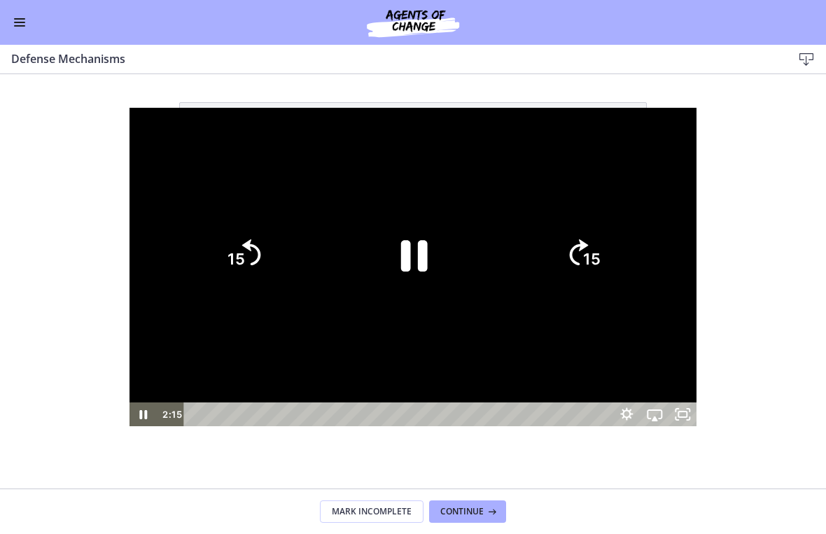
click at [416, 251] on icon "Pause" at bounding box center [413, 255] width 97 height 97
click at [573, 108] on div at bounding box center [413, 267] width 568 height 319
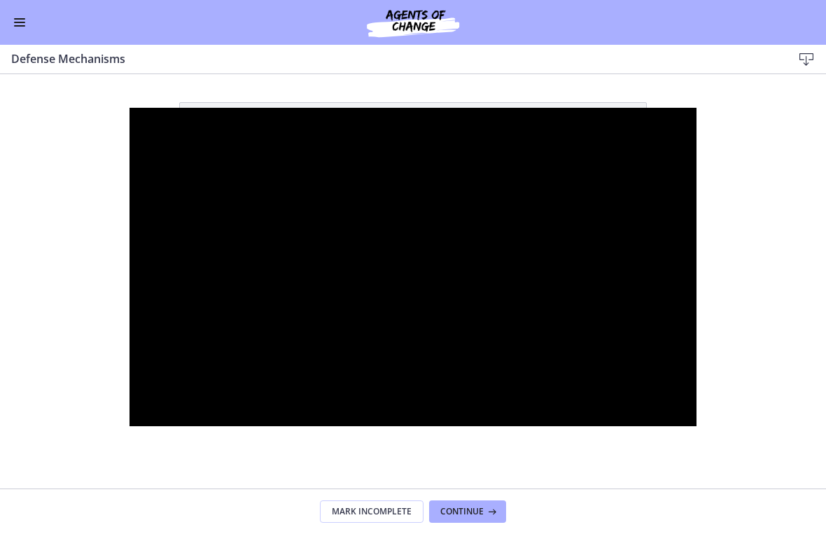
click at [444, 238] on div at bounding box center [413, 267] width 568 height 319
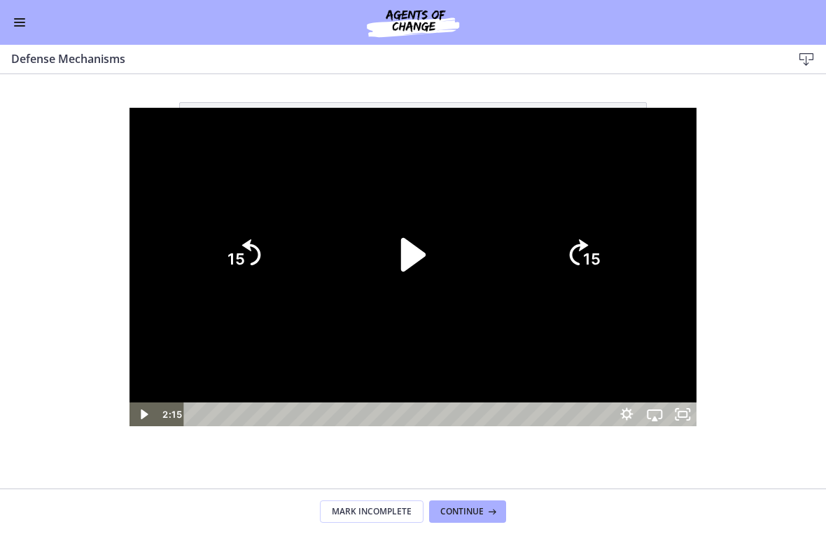
click at [388, 270] on icon "Play Video" at bounding box center [413, 255] width 97 height 97
click at [529, 179] on div at bounding box center [413, 267] width 568 height 319
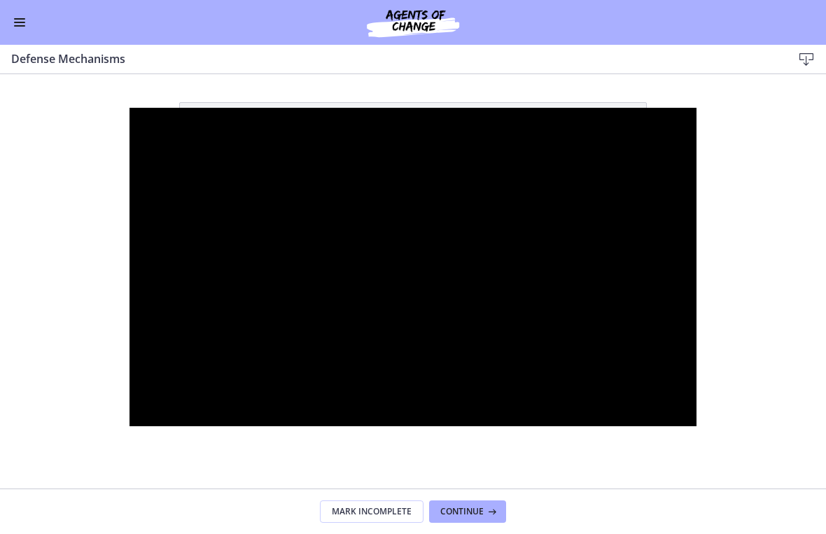
click at [394, 204] on div at bounding box center [413, 267] width 568 height 319
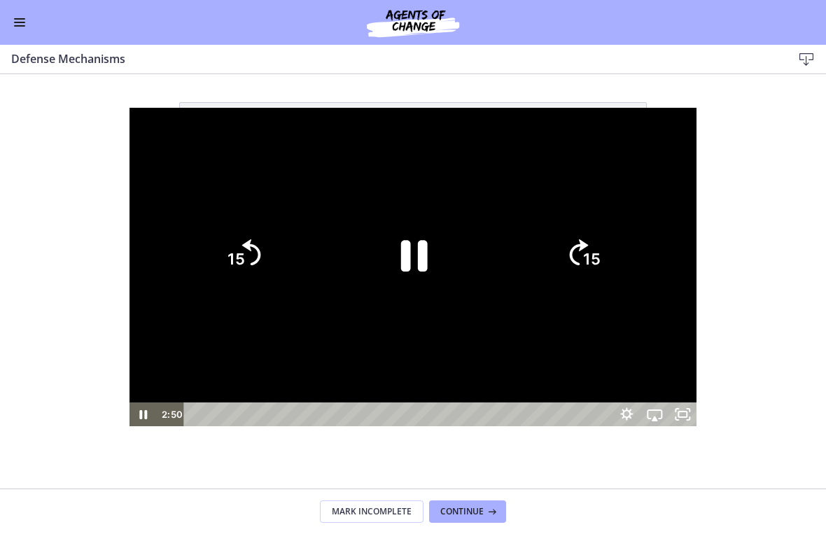
click at [396, 266] on icon "Pause" at bounding box center [413, 255] width 97 height 97
click at [481, 170] on div at bounding box center [413, 267] width 568 height 319
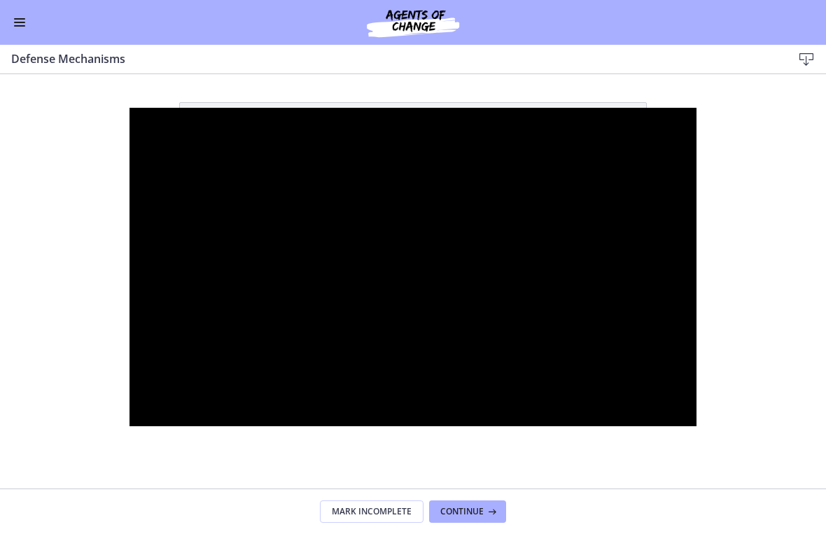
click at [426, 178] on div at bounding box center [413, 267] width 568 height 319
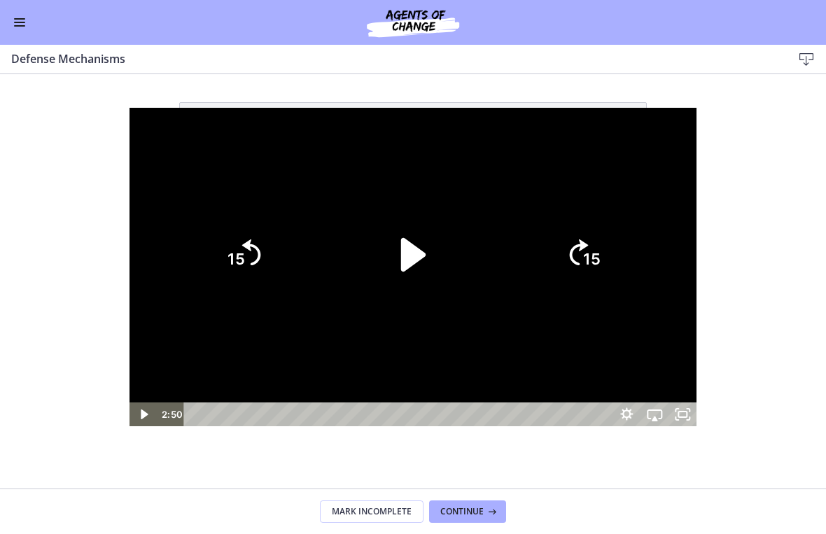
click at [407, 263] on icon "Play Video" at bounding box center [413, 255] width 24 height 34
click at [496, 139] on div at bounding box center [413, 267] width 568 height 319
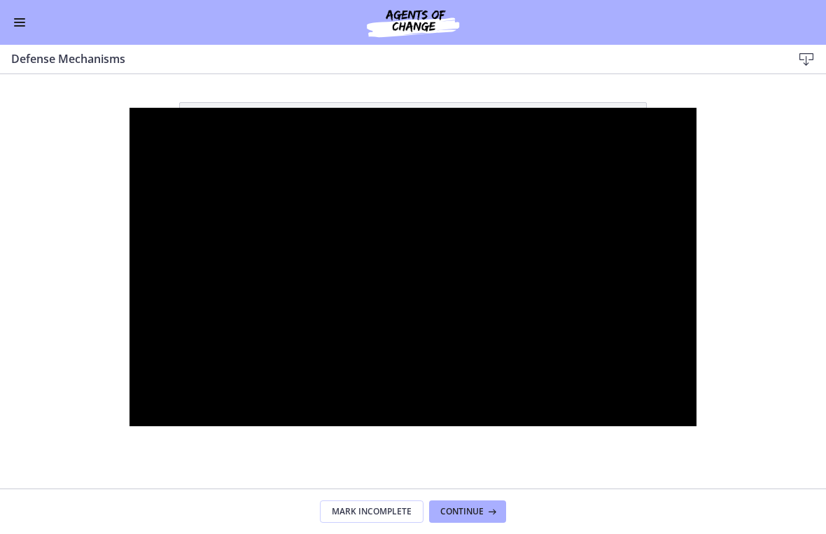
click at [216, 314] on div at bounding box center [413, 267] width 568 height 319
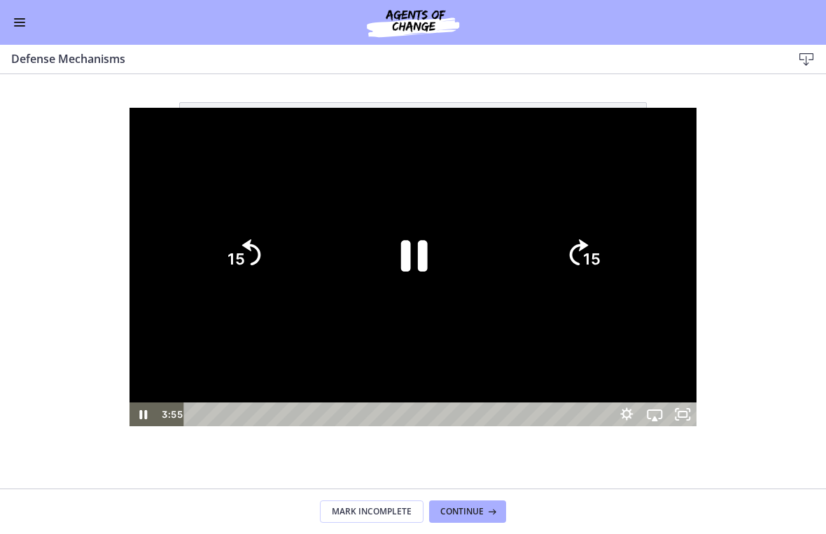
click at [209, 257] on icon "15" at bounding box center [242, 254] width 67 height 67
click at [421, 252] on icon "Pause" at bounding box center [414, 256] width 27 height 31
click at [500, 179] on div at bounding box center [413, 267] width 568 height 319
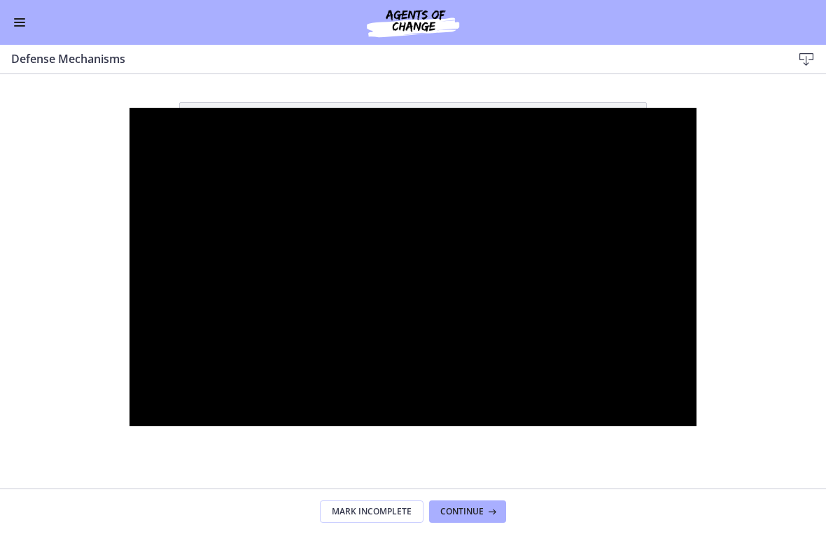
click at [489, 111] on div at bounding box center [413, 267] width 568 height 319
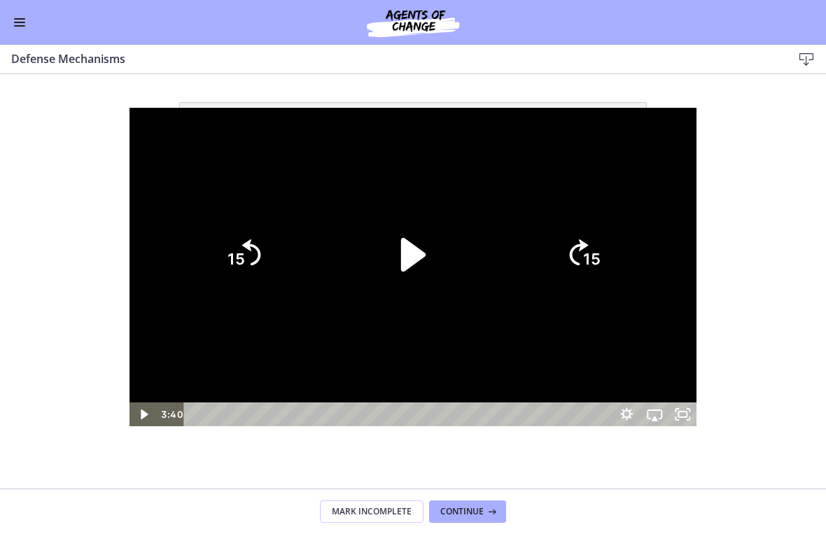
click at [414, 301] on icon "Play Video" at bounding box center [413, 255] width 97 height 97
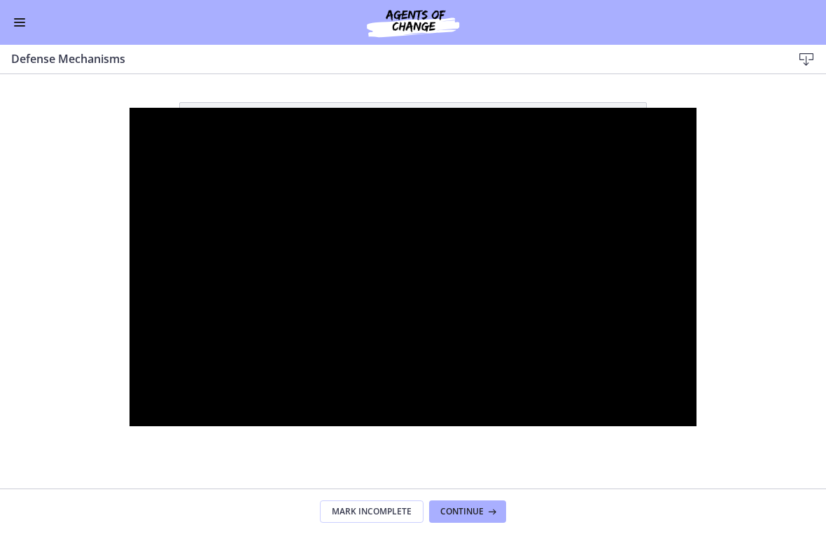
click at [426, 248] on div at bounding box center [413, 267] width 568 height 319
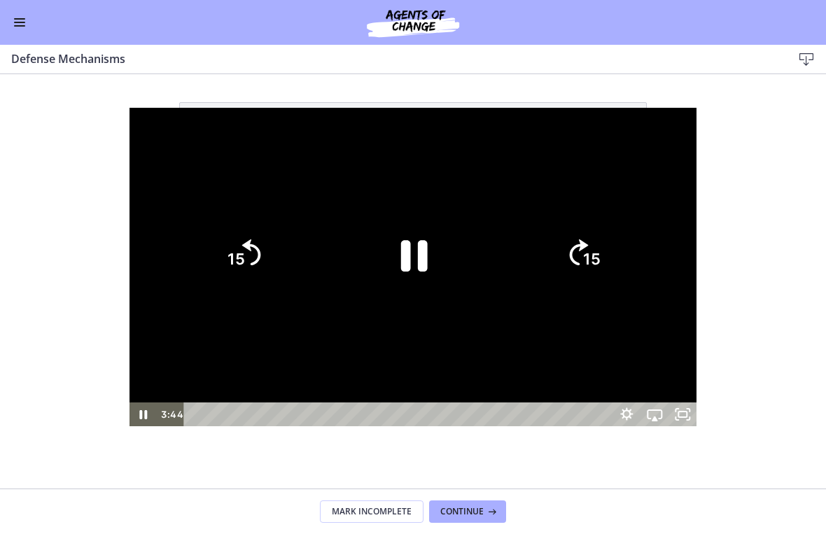
click at [573, 265] on tspan "15" at bounding box center [592, 260] width 17 height 18
click at [371, 269] on icon "Pause" at bounding box center [413, 255] width 97 height 97
click at [498, 108] on div at bounding box center [413, 267] width 568 height 319
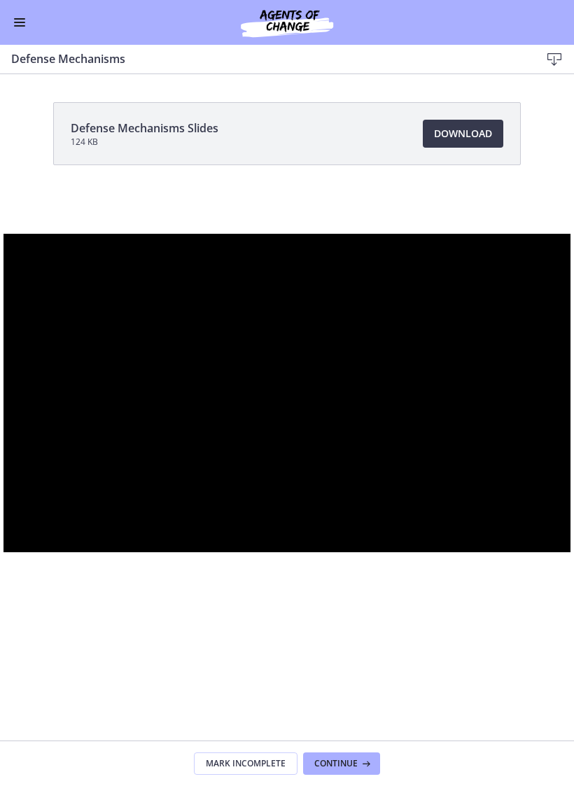
click at [253, 477] on div at bounding box center [287, 393] width 568 height 319
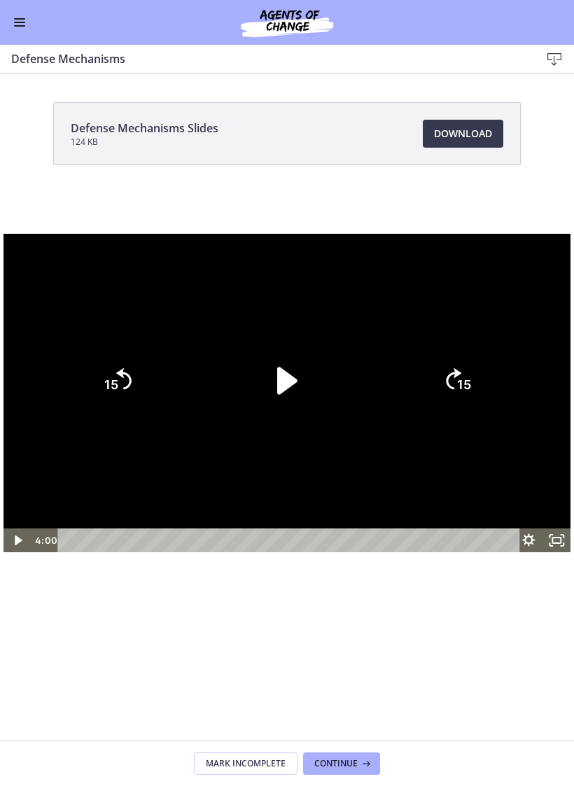
click at [297, 381] on icon "Play Video" at bounding box center [287, 380] width 20 height 27
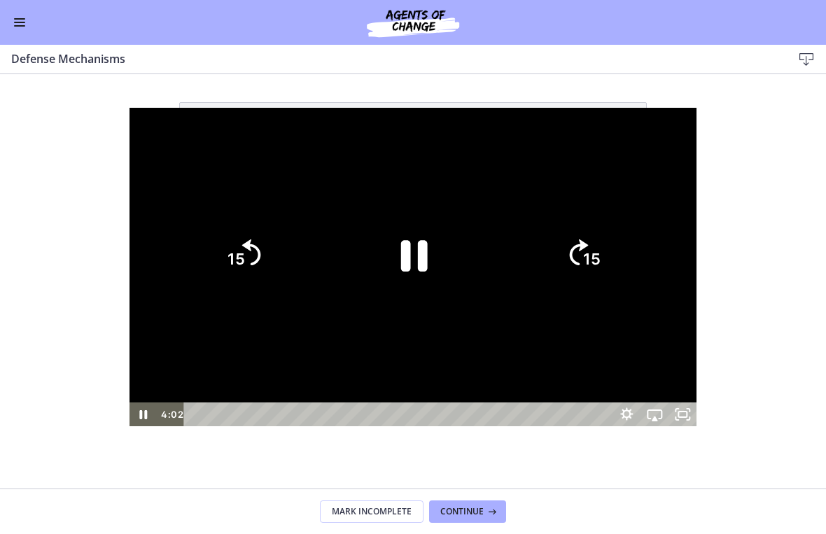
click at [573, 108] on div at bounding box center [413, 267] width 568 height 319
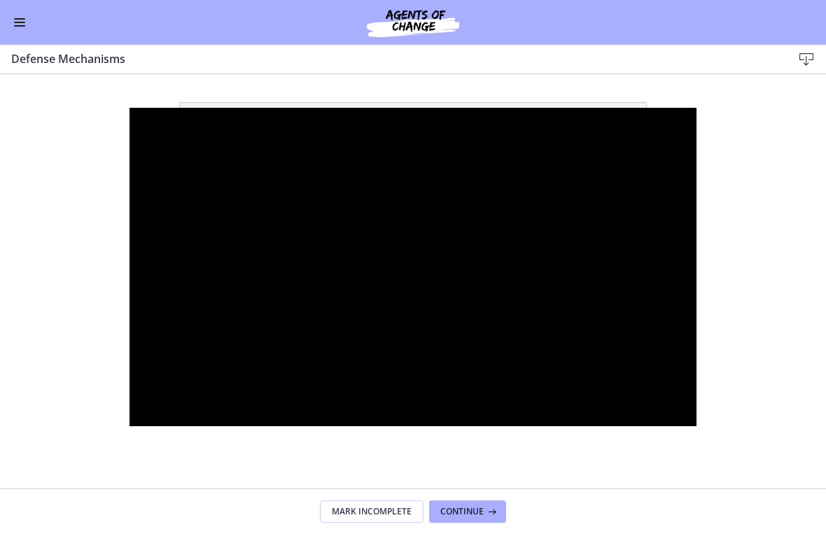
click at [422, 148] on div at bounding box center [413, 267] width 568 height 319
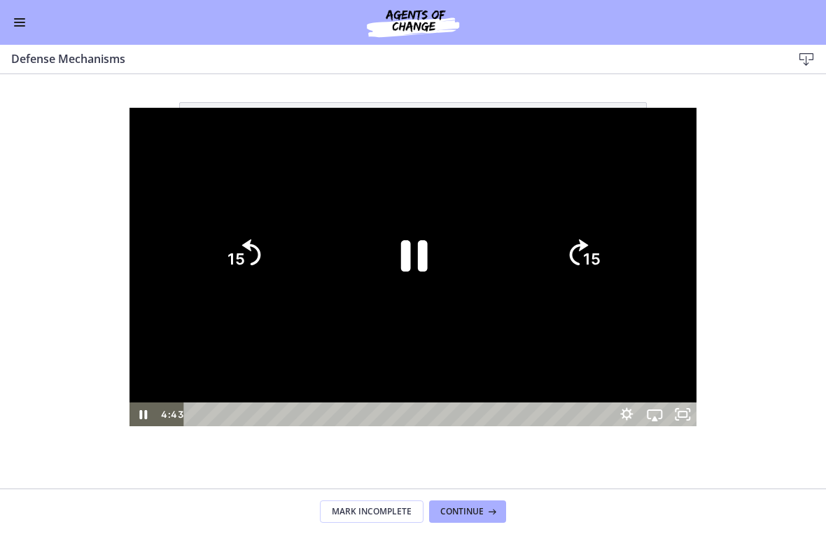
click at [409, 256] on icon "Pause" at bounding box center [414, 256] width 27 height 31
click at [418, 227] on icon "Play Video" at bounding box center [413, 255] width 97 height 97
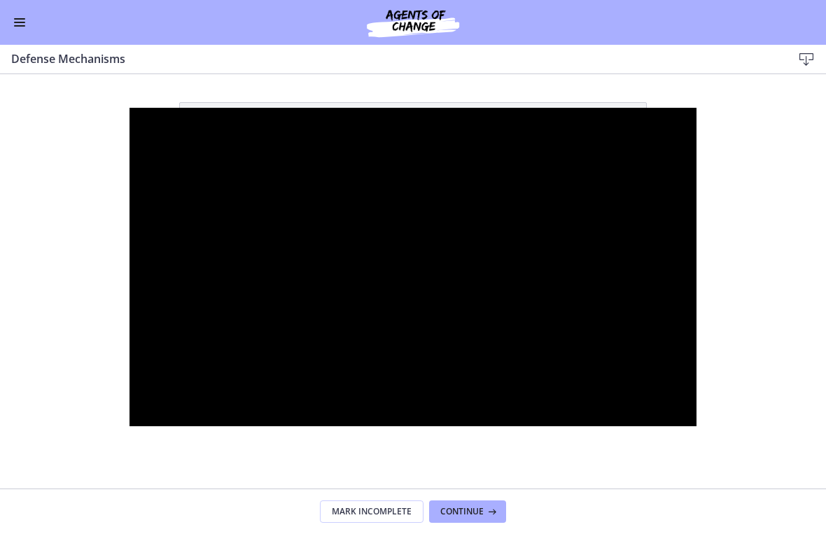
click at [372, 351] on div at bounding box center [413, 267] width 568 height 319
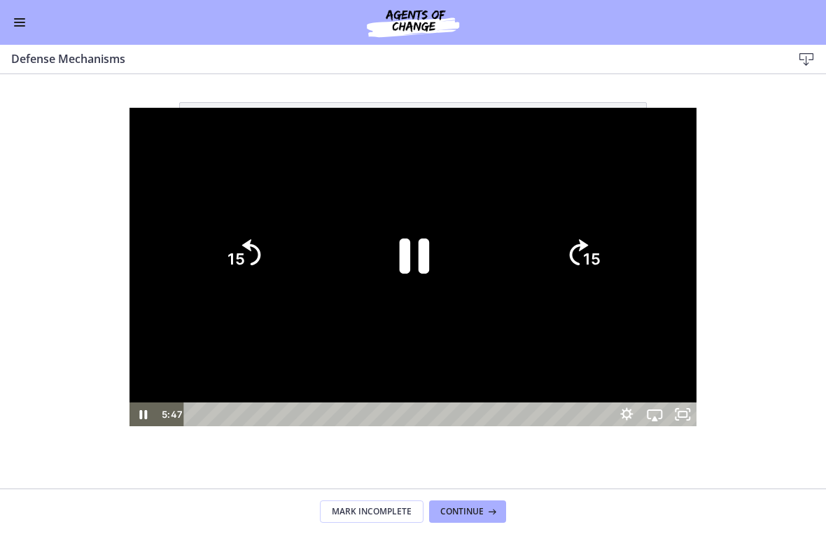
click at [421, 262] on icon "Pause" at bounding box center [415, 256] width 30 height 35
click at [526, 153] on div at bounding box center [413, 267] width 568 height 319
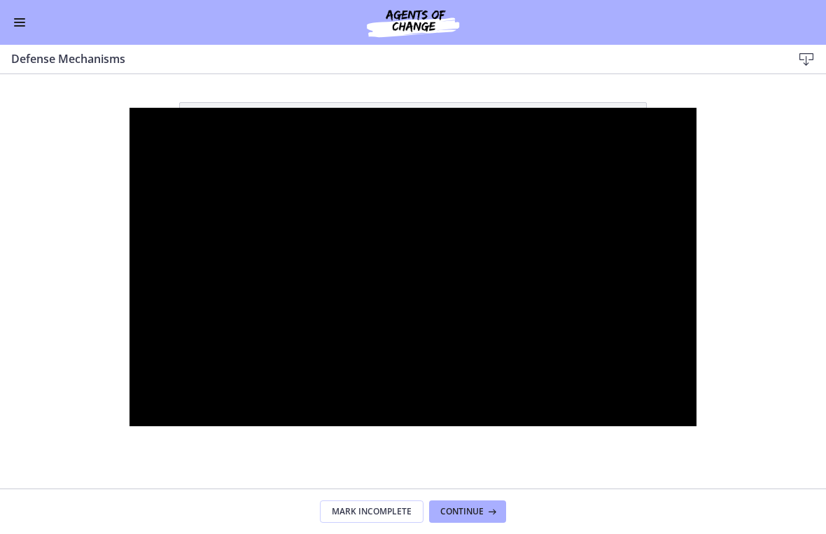
click at [392, 234] on div at bounding box center [413, 267] width 568 height 319
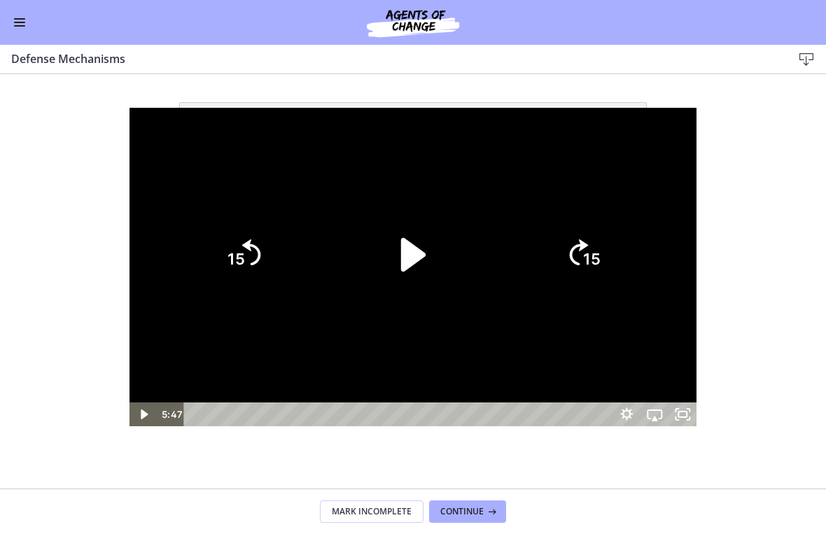
click at [429, 264] on icon "Play Video" at bounding box center [413, 255] width 97 height 97
click at [573, 264] on icon "15" at bounding box center [582, 254] width 67 height 67
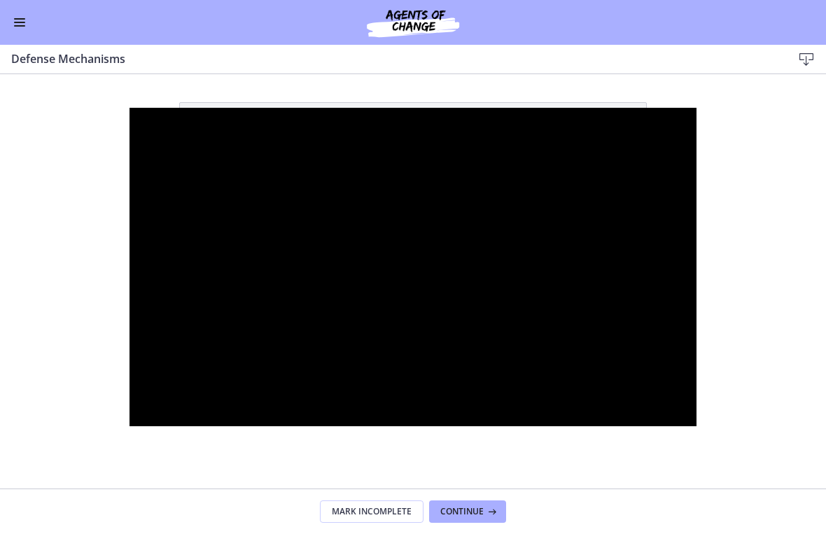
click at [494, 198] on div at bounding box center [413, 267] width 568 height 319
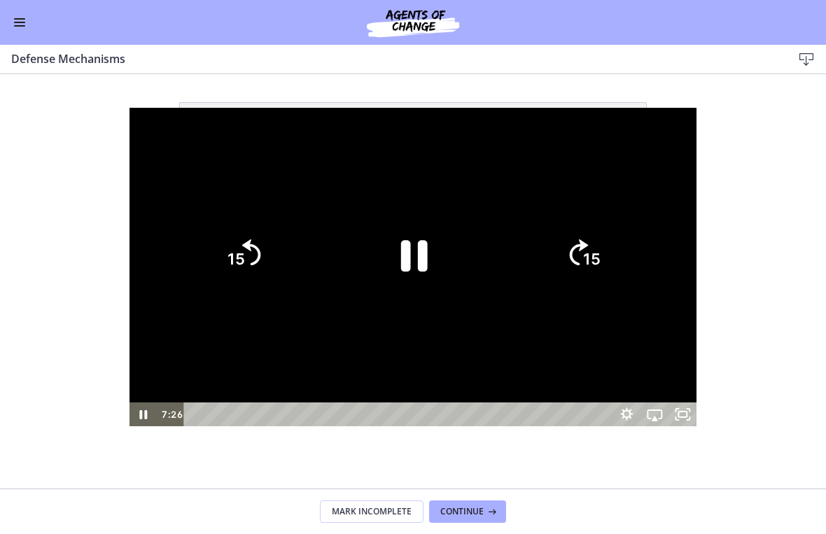
click at [418, 258] on icon "Pause" at bounding box center [413, 255] width 97 height 97
click at [573, 126] on div at bounding box center [413, 267] width 568 height 319
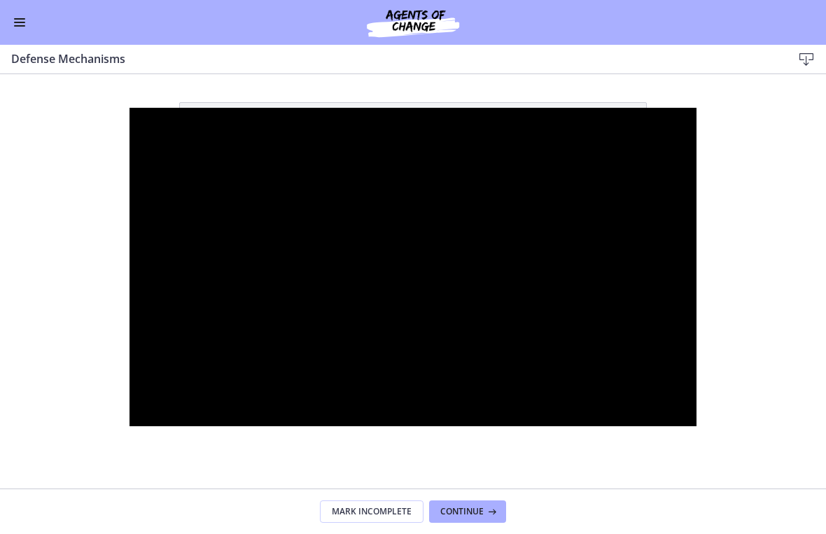
click at [356, 129] on div at bounding box center [413, 267] width 568 height 319
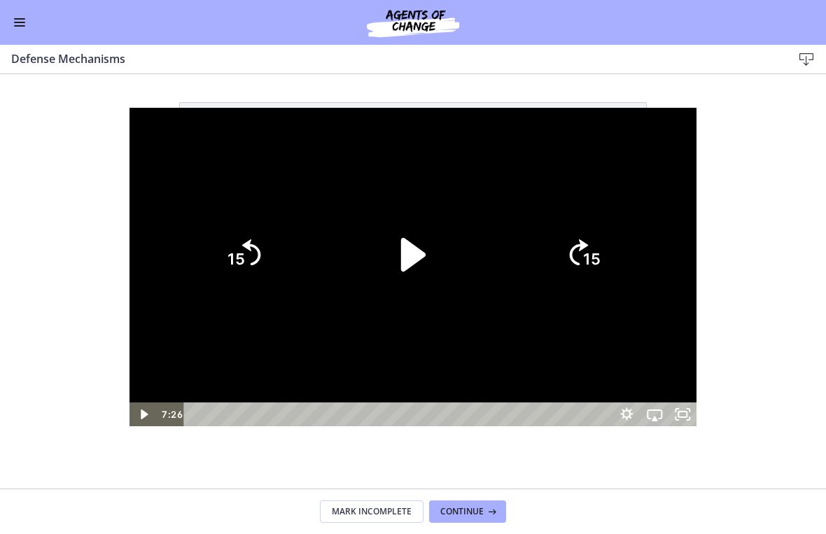
click at [402, 242] on icon "Play Video" at bounding box center [413, 255] width 24 height 34
click at [242, 250] on icon "Skip back 15 seconds" at bounding box center [252, 252] width 21 height 29
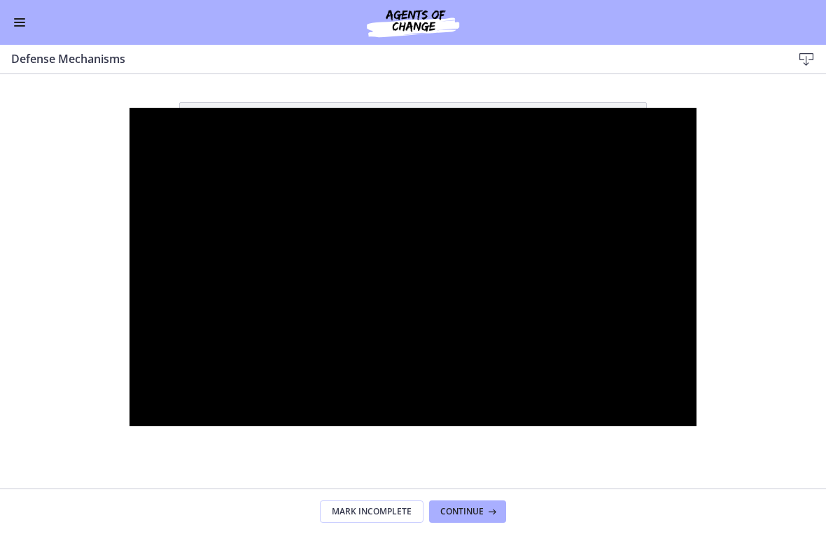
click at [401, 234] on div at bounding box center [413, 267] width 568 height 319
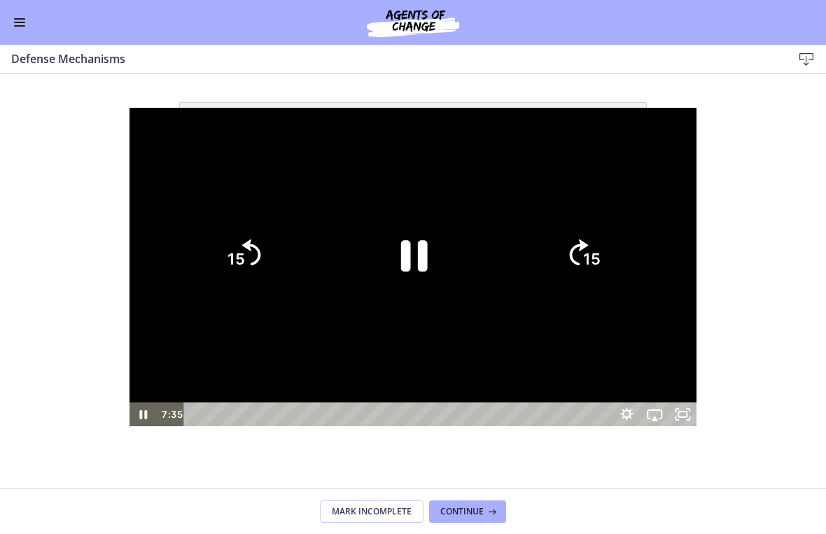
click at [408, 258] on icon "Pause" at bounding box center [414, 256] width 27 height 31
click at [503, 150] on div at bounding box center [413, 267] width 568 height 319
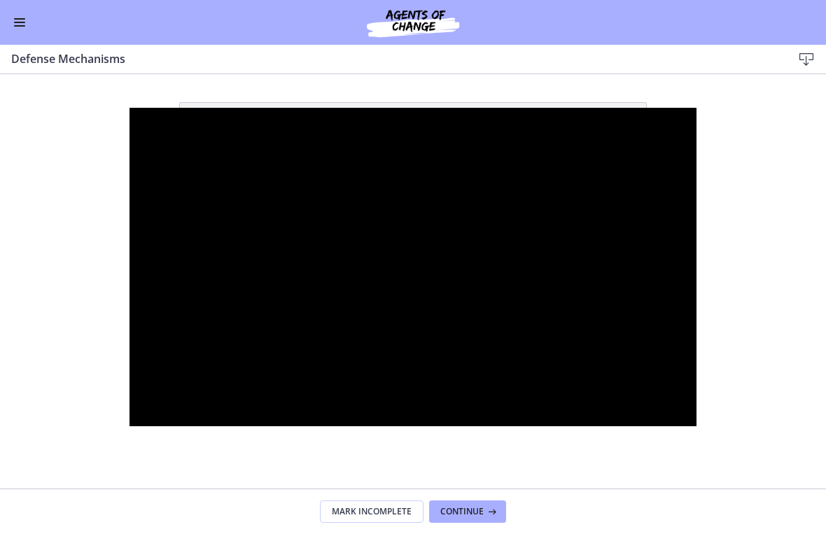
click at [429, 181] on div at bounding box center [413, 267] width 568 height 319
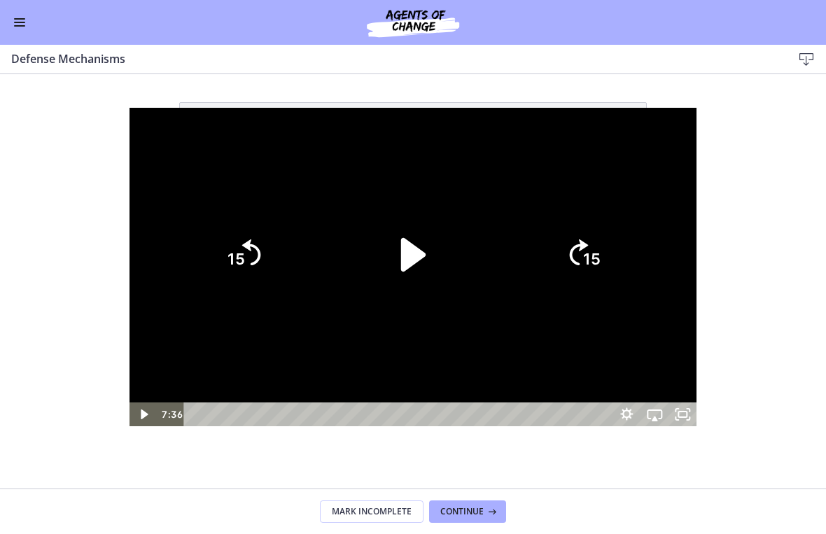
click at [242, 262] on icon "Skip back 15 seconds" at bounding box center [251, 252] width 19 height 26
click at [433, 248] on icon "Play Video" at bounding box center [413, 255] width 97 height 97
click at [423, 250] on icon "Pause" at bounding box center [414, 256] width 27 height 31
click at [419, 244] on icon "Play Video" at bounding box center [413, 255] width 97 height 97
click at [389, 273] on icon "Pause" at bounding box center [413, 255] width 97 height 97
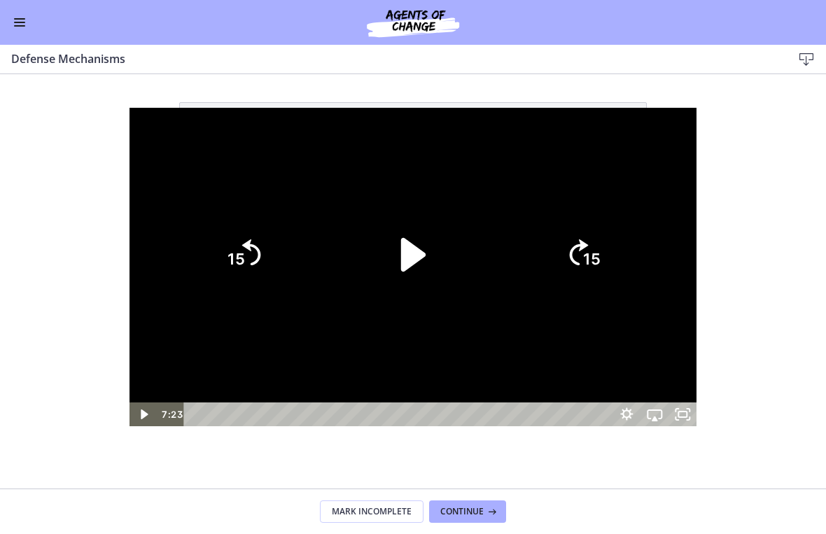
click at [417, 260] on icon "Play Video" at bounding box center [413, 255] width 24 height 34
click at [463, 158] on div at bounding box center [413, 267] width 568 height 319
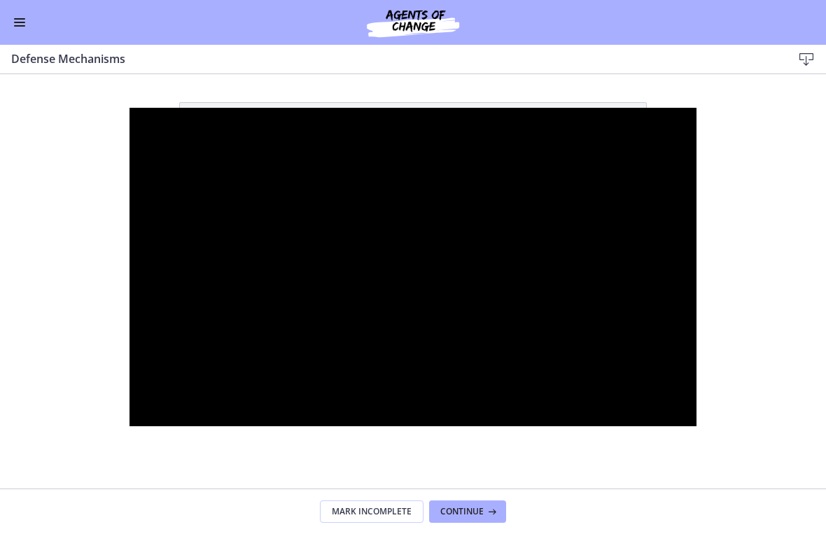
click at [573, 183] on div at bounding box center [413, 267] width 568 height 319
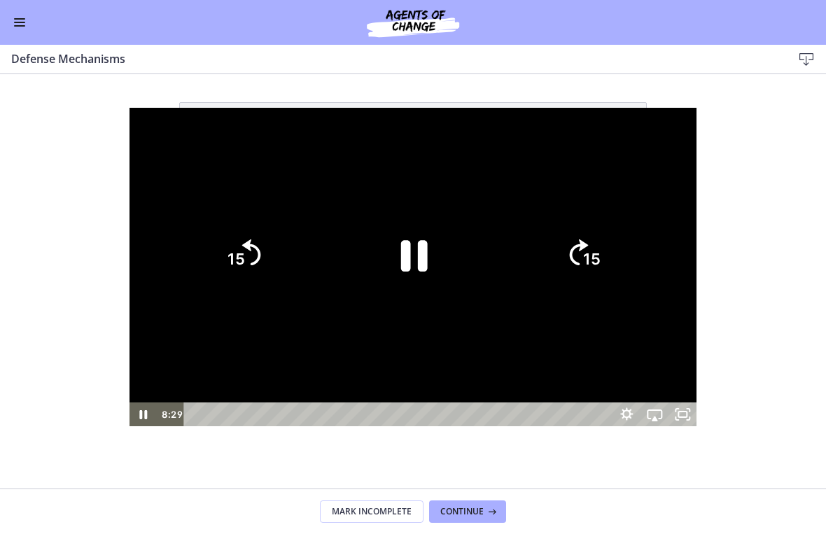
click at [573, 254] on icon "15" at bounding box center [582, 254] width 67 height 67
click at [398, 246] on icon "Pause" at bounding box center [413, 255] width 97 height 97
click at [470, 147] on div at bounding box center [413, 267] width 568 height 319
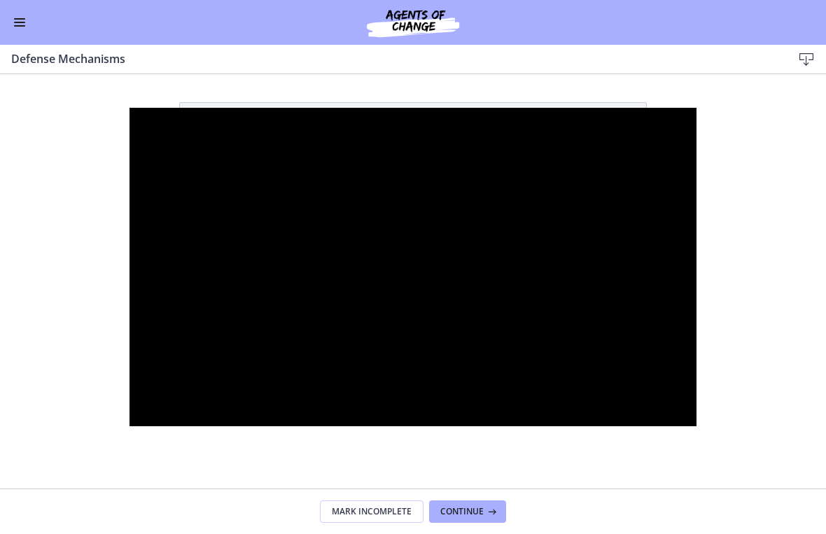
click at [402, 143] on div at bounding box center [413, 267] width 568 height 319
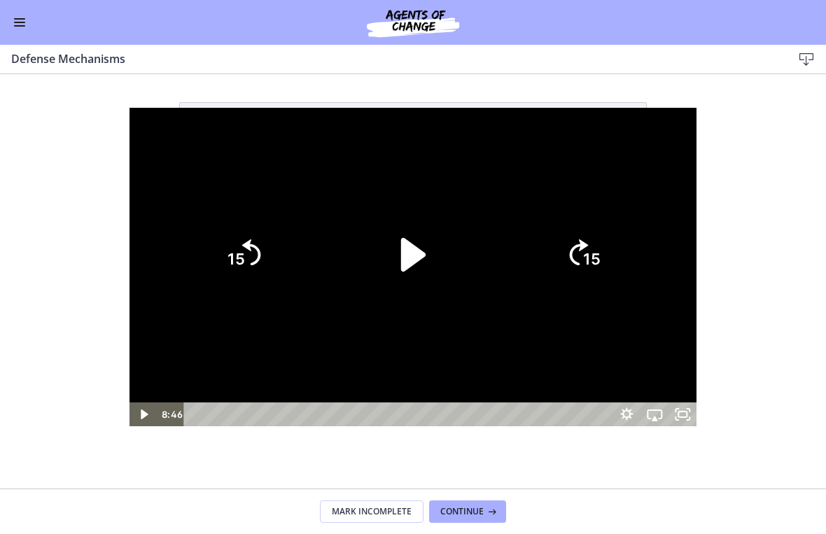
click at [412, 248] on icon "Play Video" at bounding box center [413, 255] width 24 height 34
click at [474, 131] on div at bounding box center [413, 267] width 568 height 319
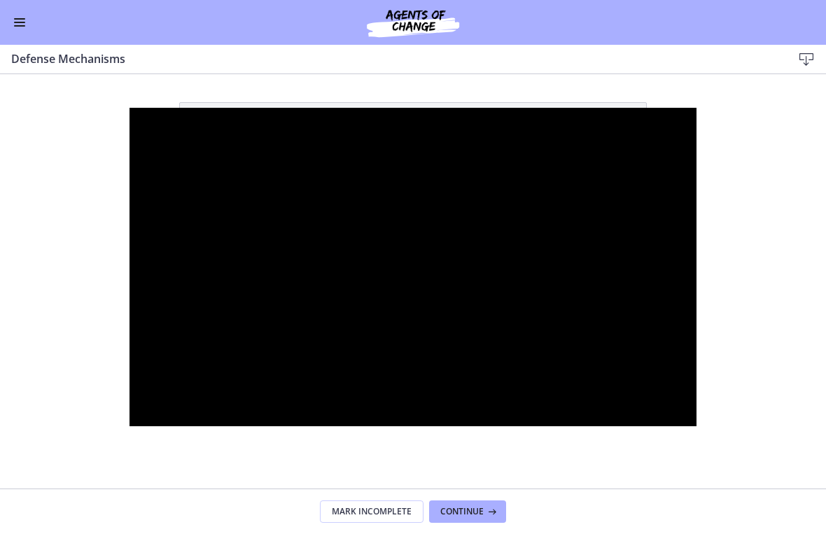
click at [440, 189] on div at bounding box center [413, 267] width 568 height 319
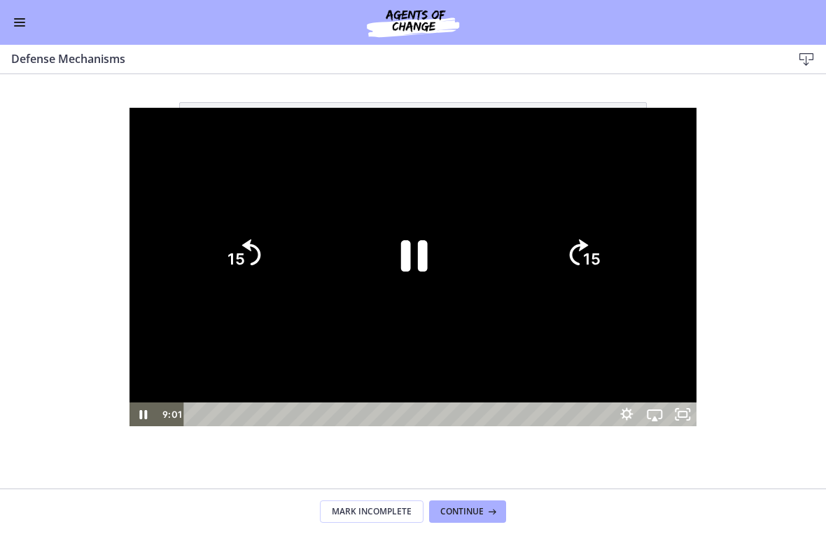
click at [209, 274] on icon "15" at bounding box center [242, 254] width 67 height 67
click at [227, 269] on tspan "15" at bounding box center [235, 260] width 17 height 18
click at [209, 268] on icon "15" at bounding box center [242, 254] width 67 height 67
click at [573, 247] on icon "Skip ahead 15 seconds" at bounding box center [579, 252] width 19 height 26
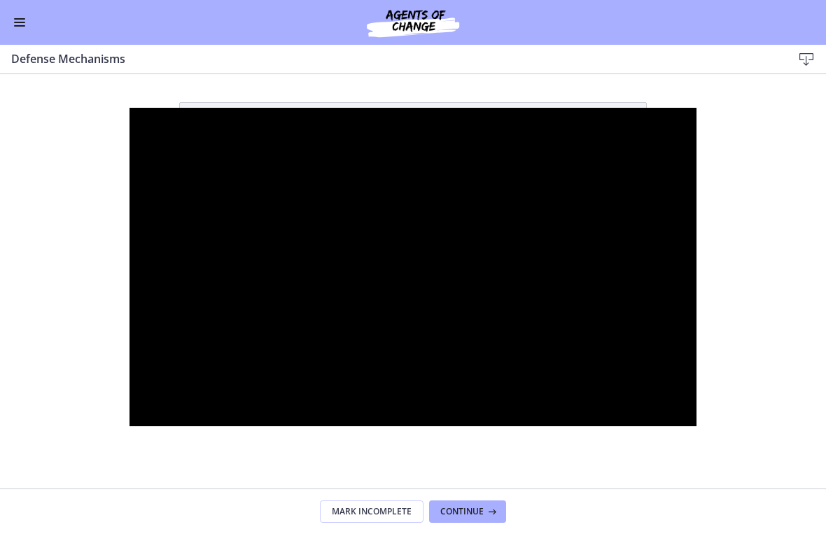
click at [573, 117] on div at bounding box center [413, 267] width 568 height 319
click at [414, 245] on div at bounding box center [413, 267] width 568 height 319
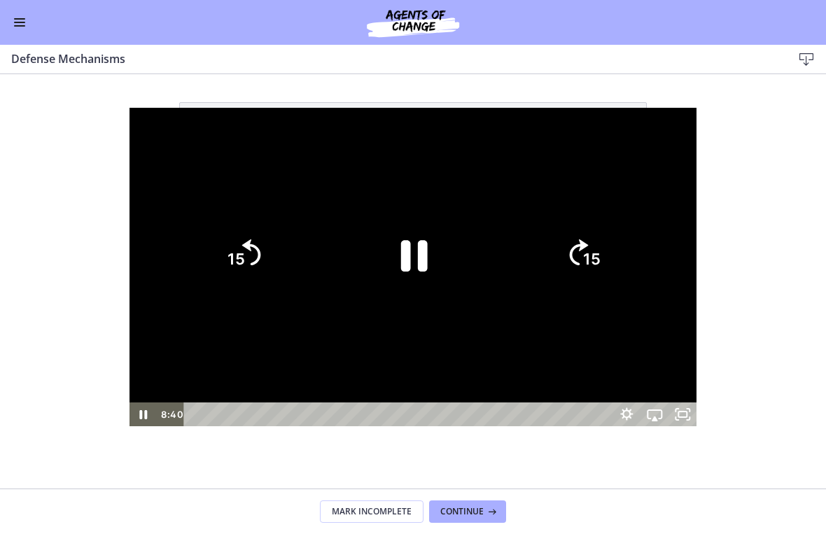
click at [422, 271] on icon "Pause" at bounding box center [414, 256] width 27 height 31
click at [401, 246] on icon "Play Video" at bounding box center [413, 255] width 24 height 34
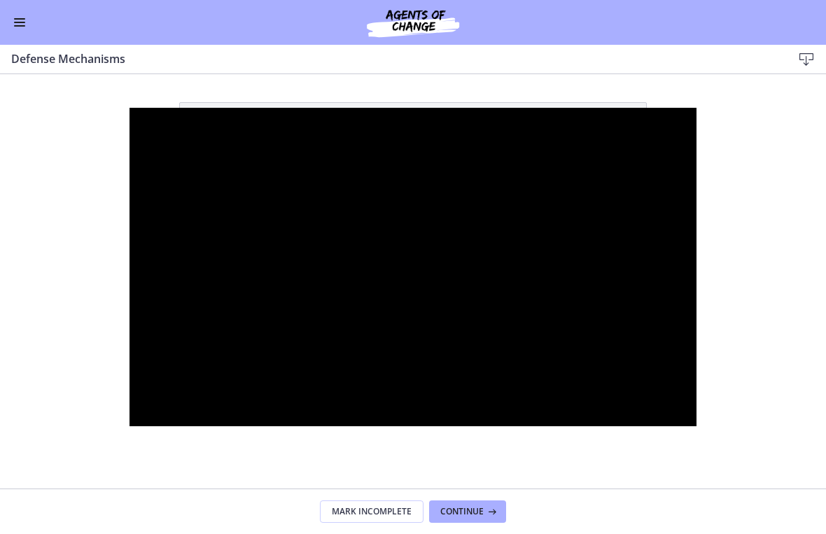
click at [405, 162] on div at bounding box center [413, 267] width 568 height 319
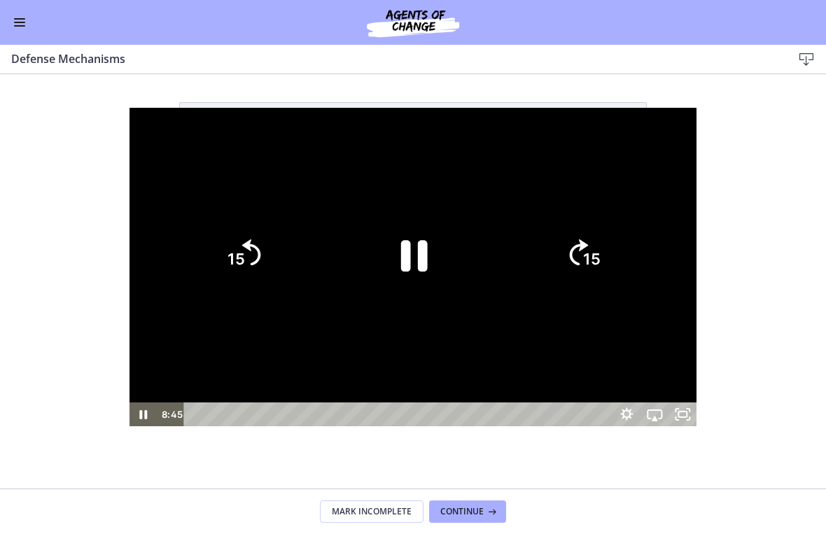
click at [227, 254] on tspan "15" at bounding box center [235, 260] width 17 height 18
click at [447, 153] on div at bounding box center [413, 267] width 568 height 319
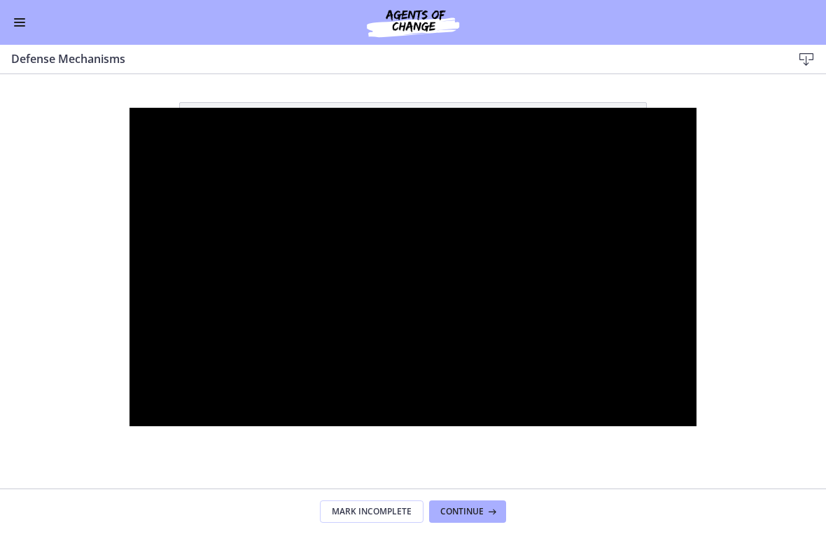
click at [435, 204] on div at bounding box center [413, 267] width 568 height 319
click at [428, 164] on div at bounding box center [413, 267] width 568 height 319
click at [437, 169] on div at bounding box center [413, 267] width 568 height 319
click at [467, 148] on div at bounding box center [413, 267] width 568 height 319
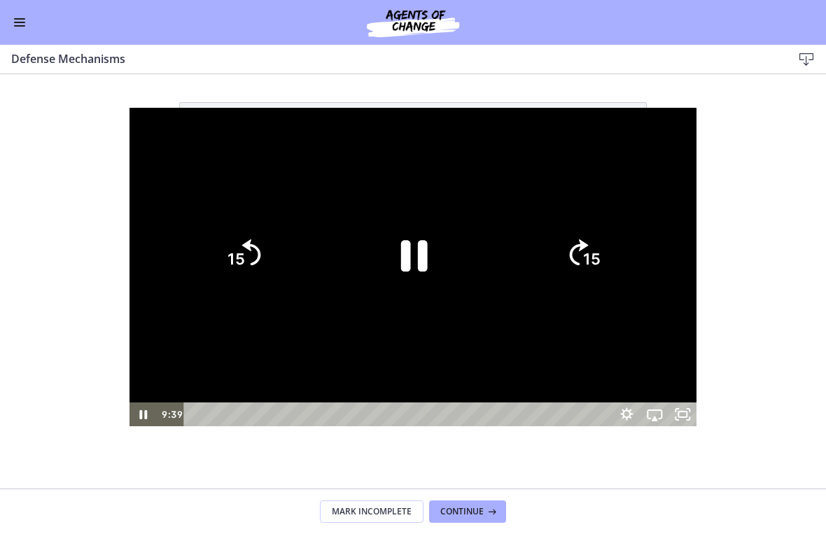
click at [419, 246] on icon "Pause" at bounding box center [414, 256] width 27 height 31
click at [526, 129] on div at bounding box center [413, 267] width 568 height 319
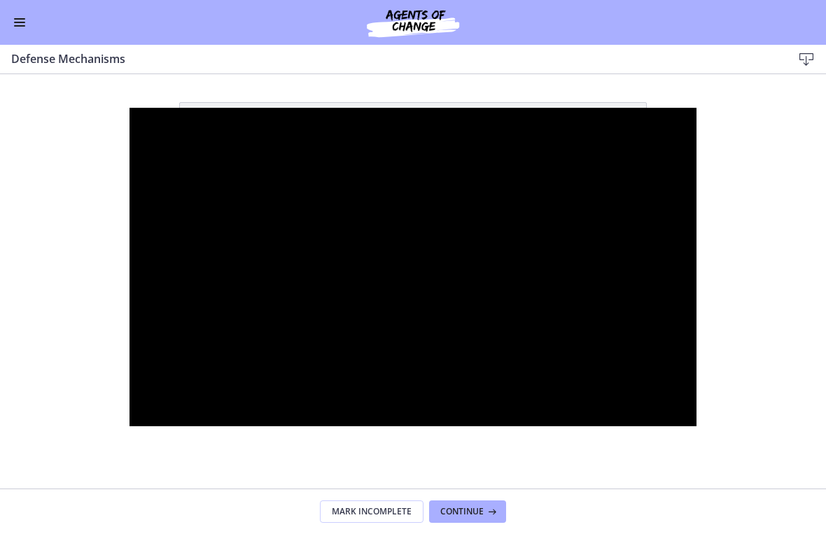
click at [540, 139] on div at bounding box center [413, 267] width 568 height 319
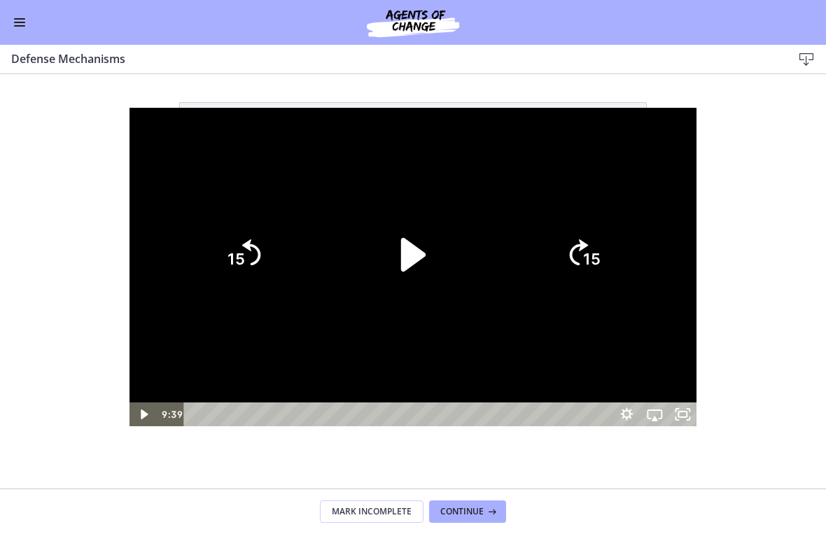
click at [209, 228] on icon "15" at bounding box center [242, 254] width 67 height 67
click at [209, 265] on icon "15" at bounding box center [242, 254] width 67 height 67
click at [414, 250] on icon "Play Video" at bounding box center [414, 255] width 28 height 38
click at [501, 159] on div at bounding box center [413, 267] width 568 height 319
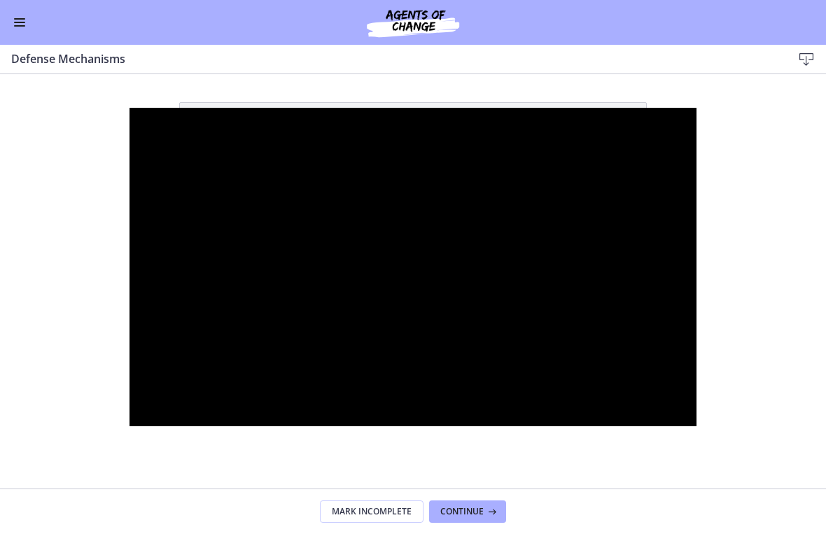
click at [428, 206] on div at bounding box center [413, 267] width 568 height 319
click at [461, 151] on div at bounding box center [413, 267] width 568 height 319
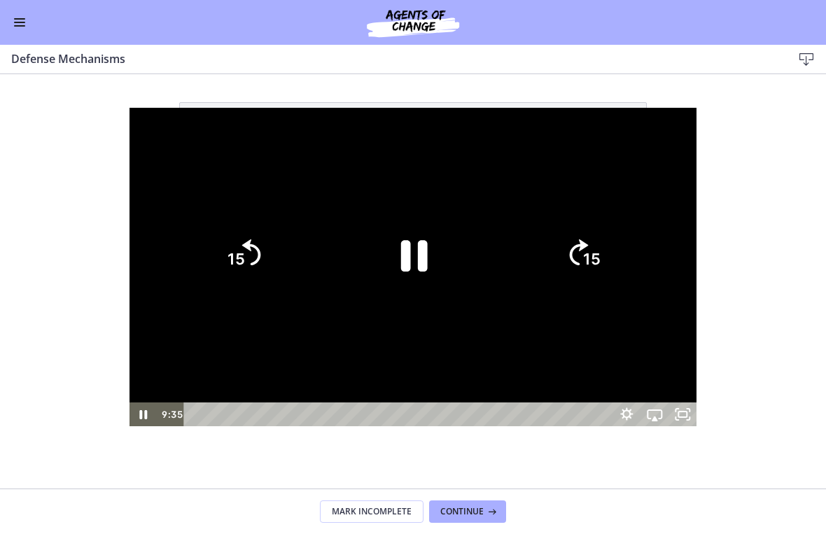
click at [421, 243] on icon "Pause" at bounding box center [414, 256] width 27 height 31
click at [209, 242] on icon "15" at bounding box center [242, 254] width 67 height 67
click at [407, 269] on icon "Play Video" at bounding box center [414, 255] width 28 height 38
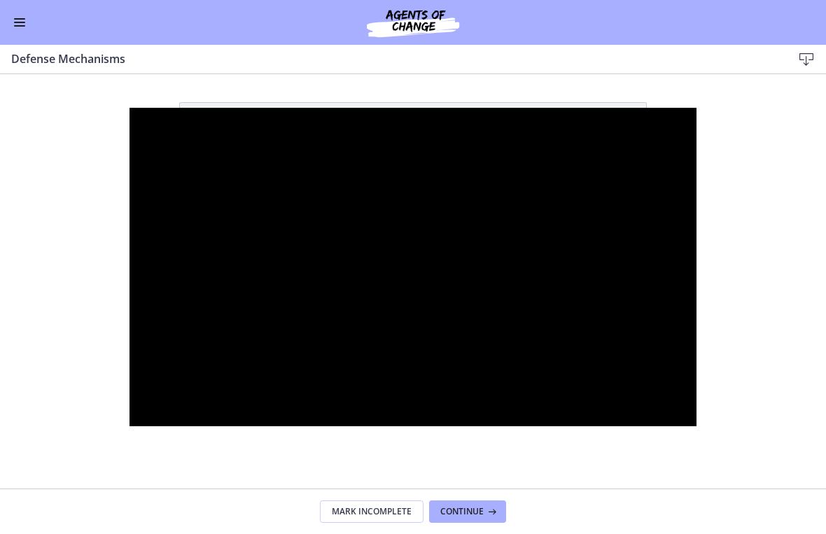
click at [428, 155] on div at bounding box center [413, 267] width 568 height 319
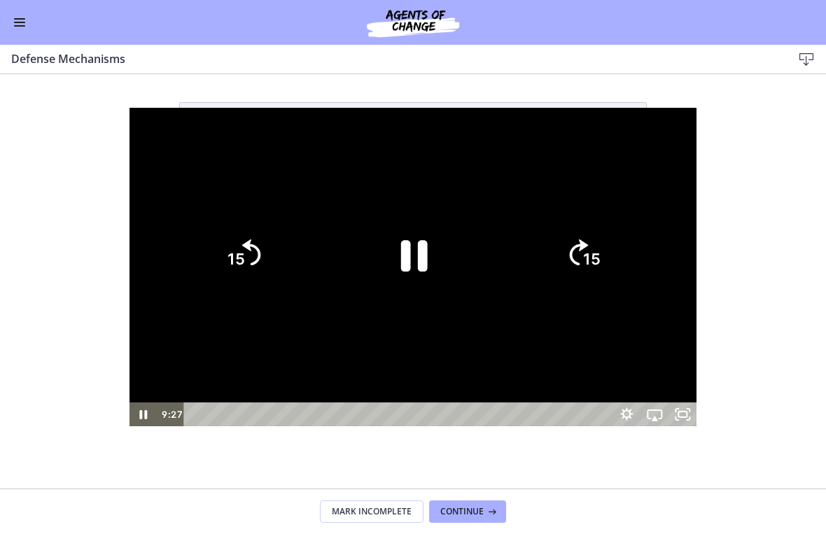
click at [413, 251] on icon "Pause" at bounding box center [413, 255] width 97 height 97
click at [415, 251] on icon "Play Video" at bounding box center [413, 255] width 24 height 34
click at [416, 249] on icon "Pause" at bounding box center [413, 255] width 97 height 97
click at [209, 248] on icon "15" at bounding box center [242, 254] width 67 height 67
click at [421, 248] on icon "Play Video" at bounding box center [413, 255] width 97 height 97
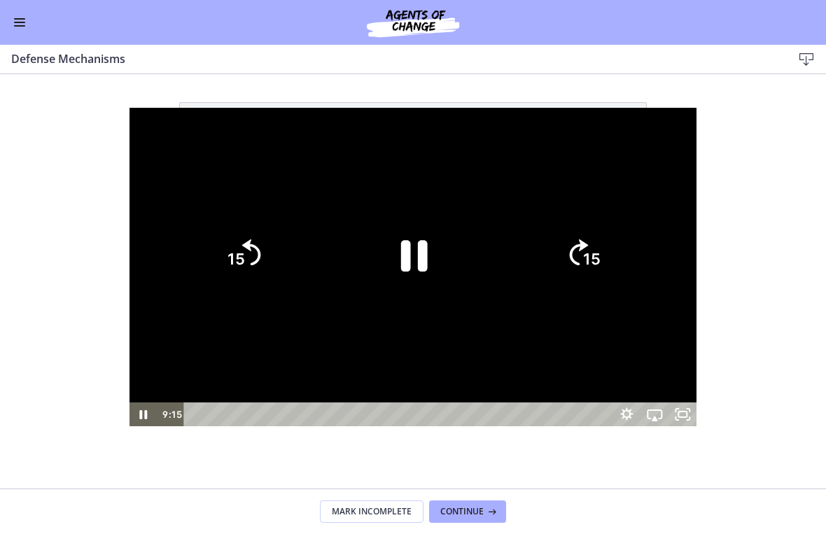
click at [209, 262] on icon "15" at bounding box center [242, 254] width 67 height 67
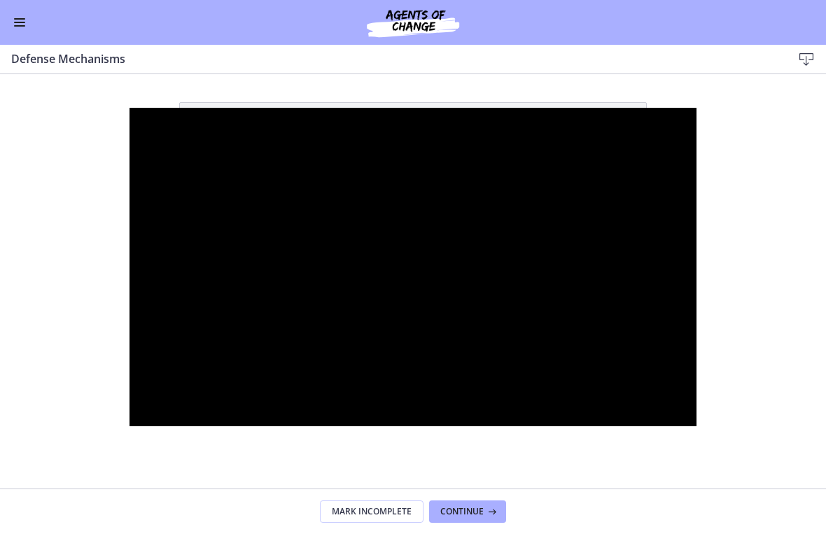
click at [389, 109] on div at bounding box center [413, 267] width 568 height 319
click at [506, 165] on div at bounding box center [413, 267] width 568 height 319
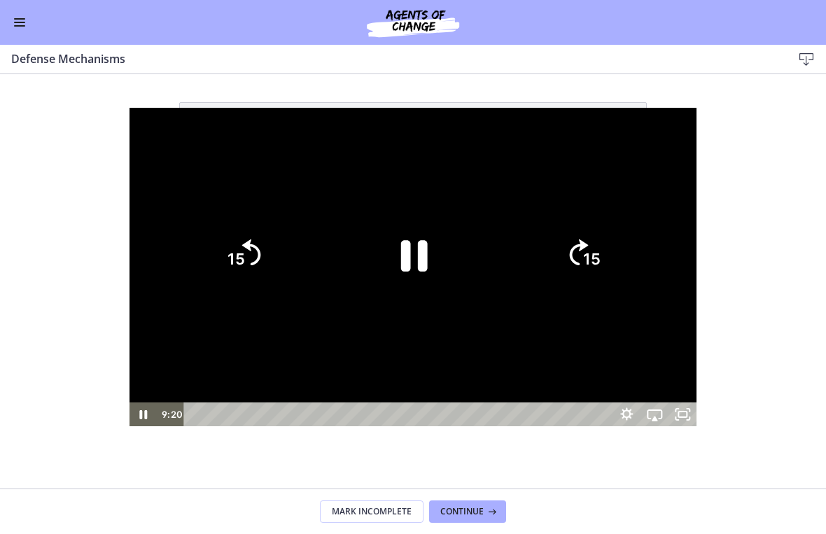
click at [416, 261] on icon "Pause" at bounding box center [413, 255] width 97 height 97
click at [486, 160] on div at bounding box center [413, 267] width 568 height 319
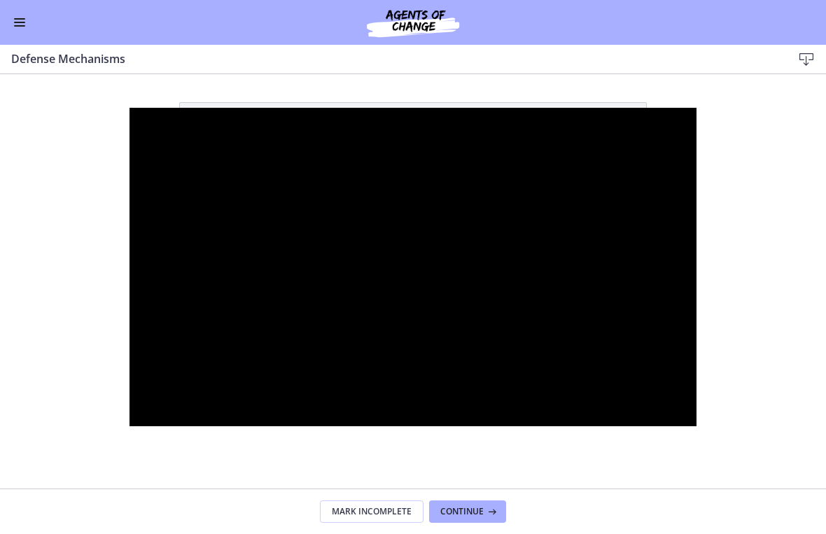
click at [497, 128] on div at bounding box center [413, 267] width 568 height 319
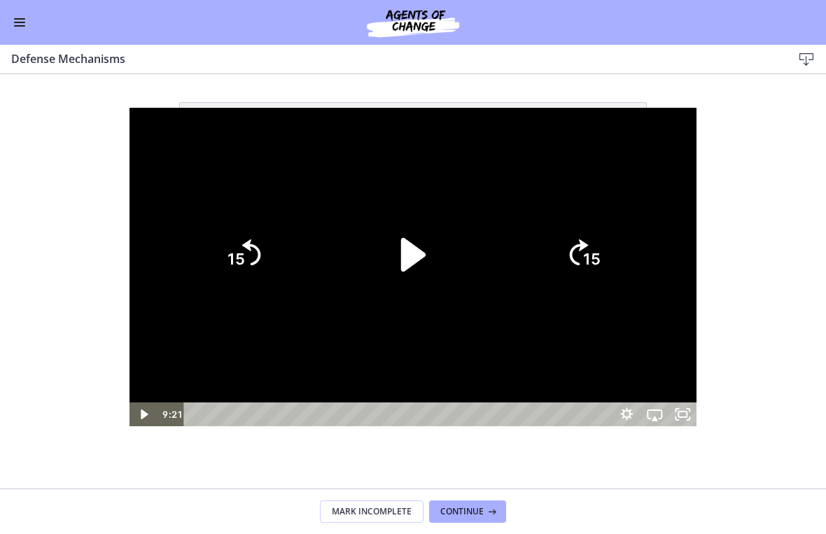
click at [426, 256] on icon "Play Video" at bounding box center [413, 255] width 97 height 97
click at [489, 121] on div at bounding box center [413, 267] width 568 height 319
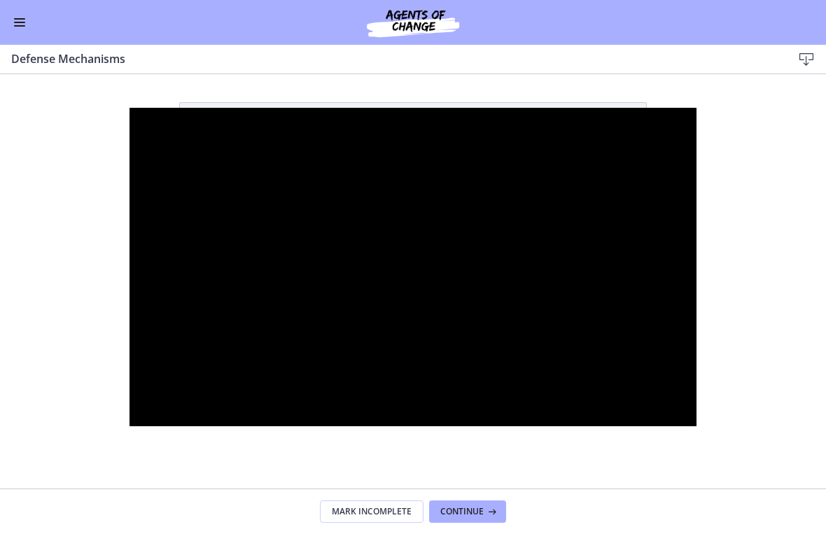
click at [445, 139] on div at bounding box center [413, 267] width 568 height 319
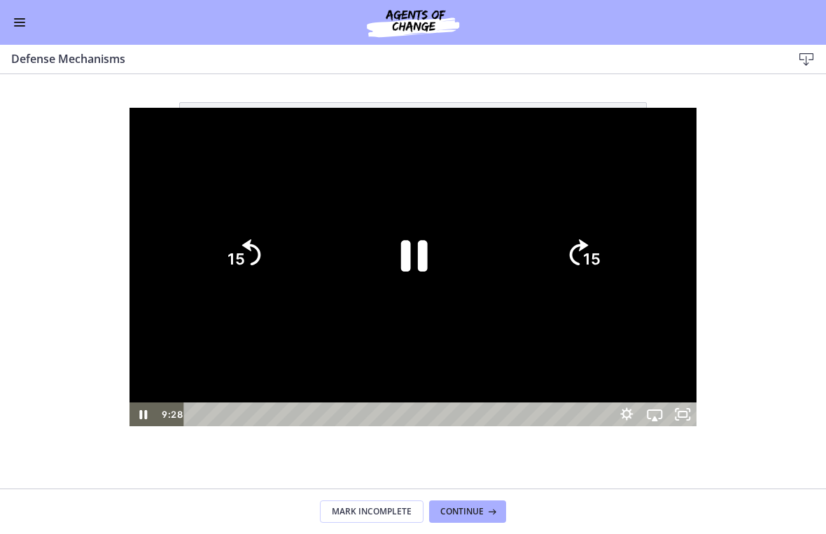
click at [412, 248] on icon "Pause" at bounding box center [413, 255] width 97 height 97
click at [470, 156] on div at bounding box center [413, 267] width 568 height 319
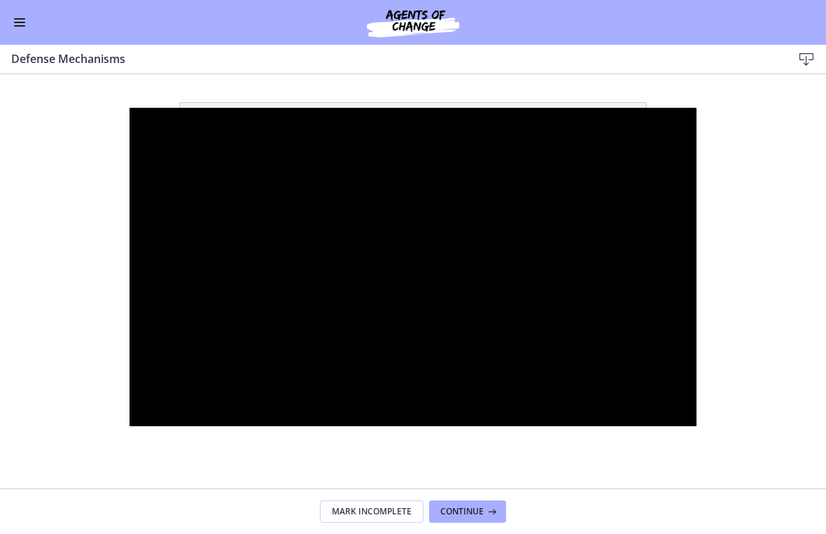
click at [385, 245] on div at bounding box center [413, 267] width 568 height 319
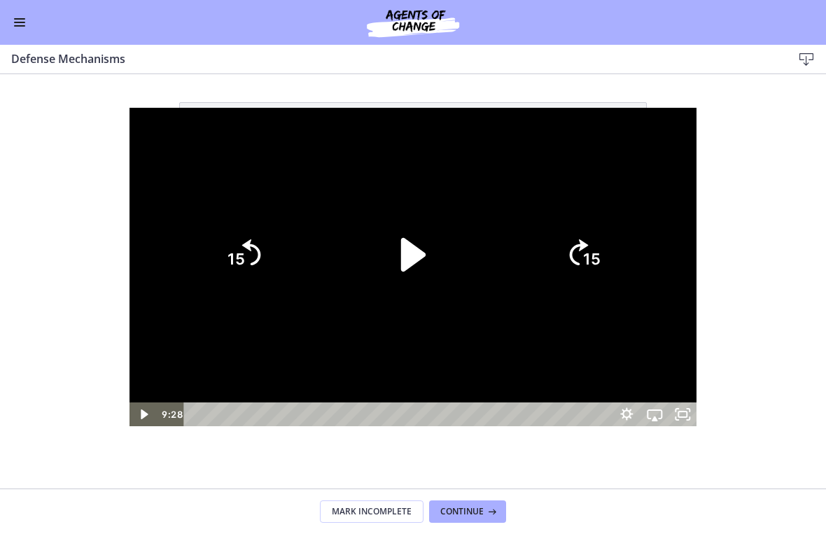
click at [402, 261] on icon "Play Video" at bounding box center [413, 255] width 24 height 34
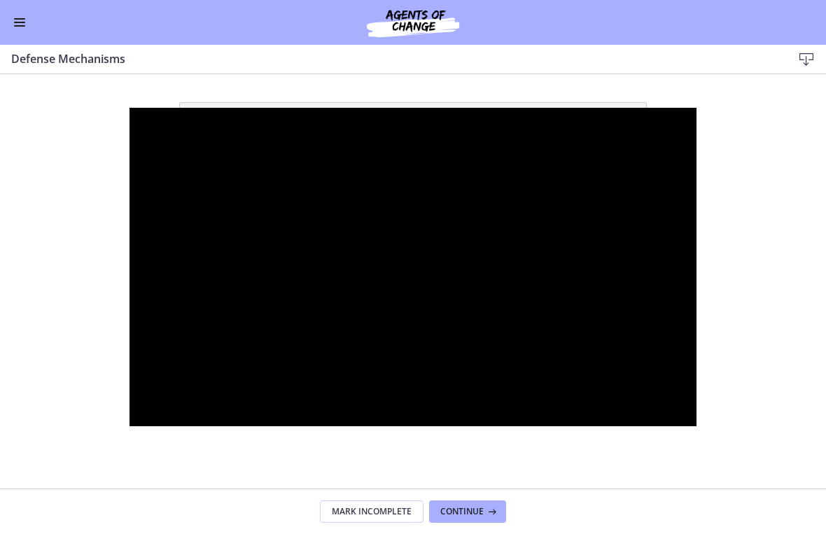
click at [406, 158] on div at bounding box center [413, 267] width 568 height 319
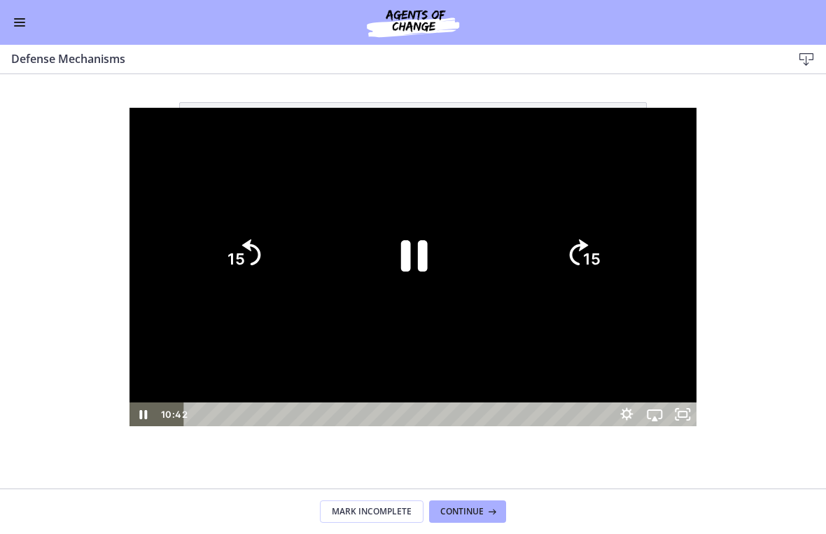
click at [430, 157] on div at bounding box center [413, 267] width 568 height 319
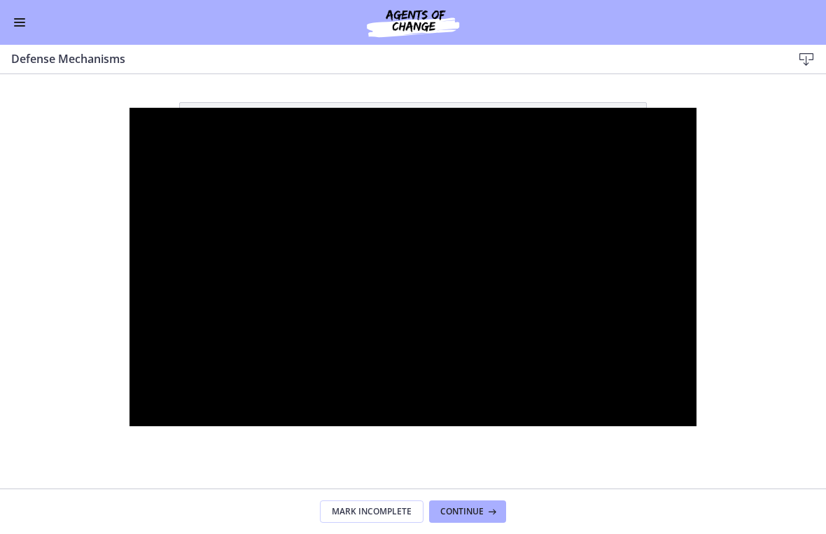
click at [428, 169] on div at bounding box center [413, 267] width 568 height 319
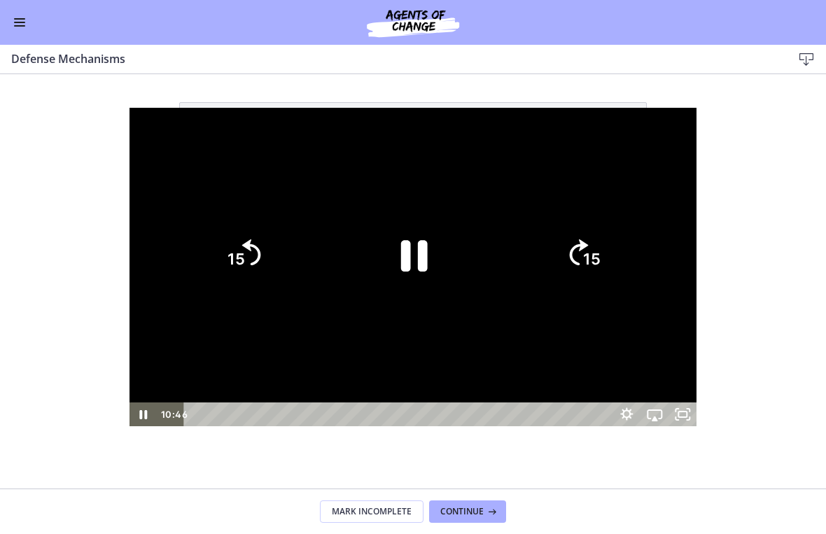
click at [418, 251] on icon "Pause" at bounding box center [414, 256] width 27 height 31
click at [432, 151] on div at bounding box center [413, 267] width 568 height 319
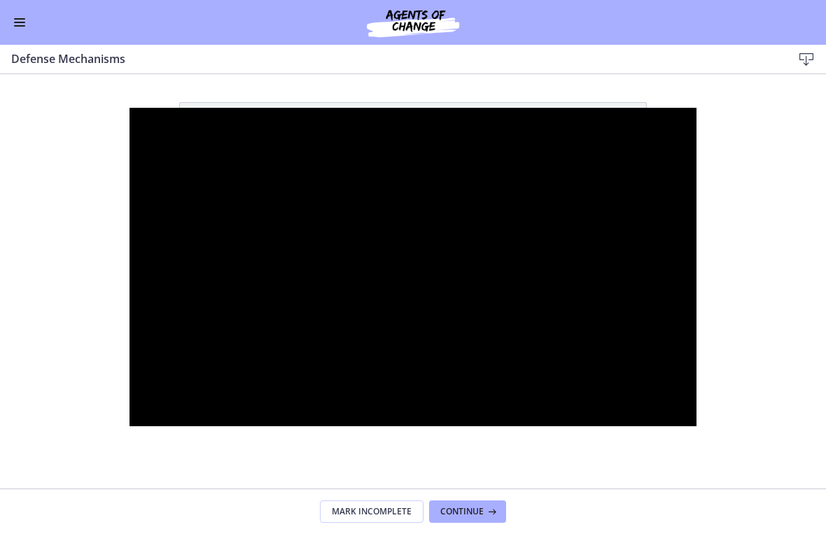
click at [381, 229] on div at bounding box center [413, 267] width 568 height 319
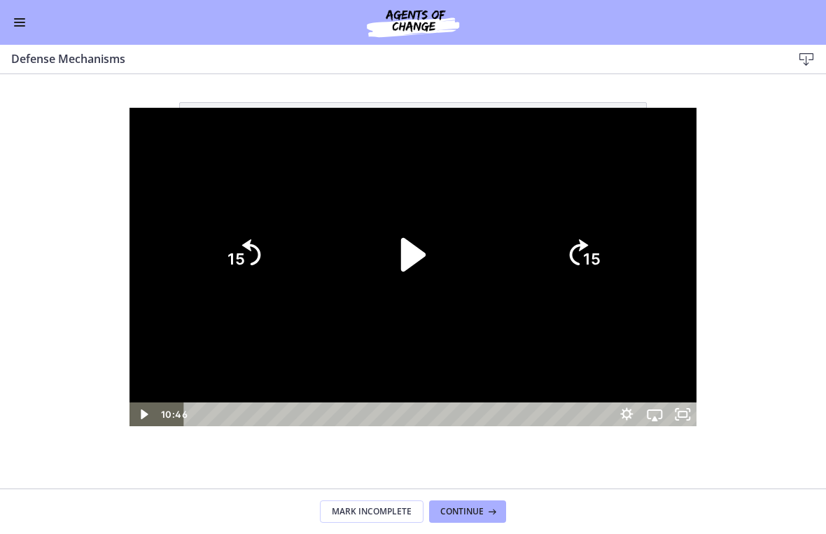
click at [242, 245] on icon "Skip back 15 seconds" at bounding box center [251, 252] width 19 height 26
click at [412, 248] on icon "Play Video" at bounding box center [413, 255] width 24 height 34
click at [572, 136] on div at bounding box center [413, 267] width 568 height 319
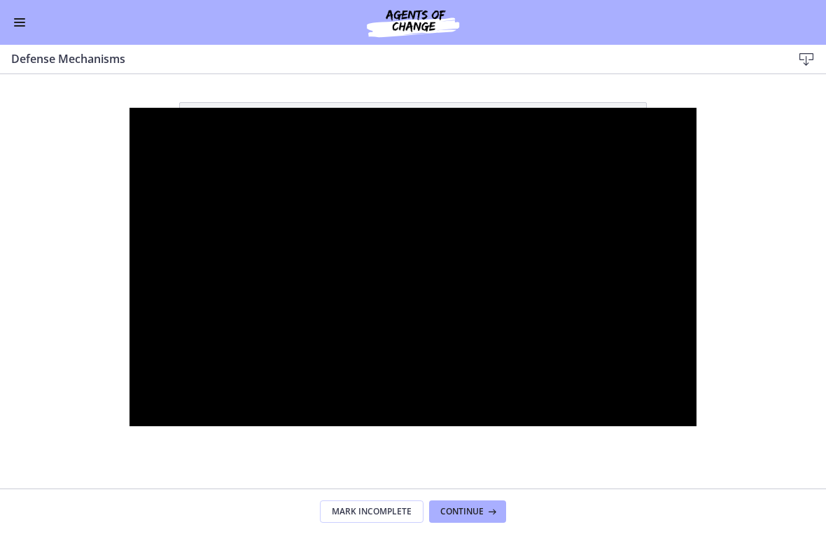
click at [416, 260] on div at bounding box center [413, 267] width 568 height 319
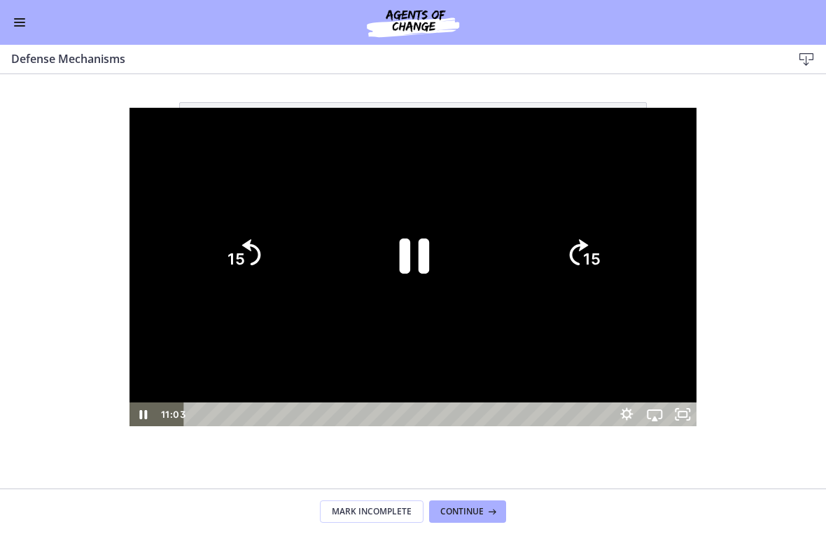
click at [412, 257] on icon "Pause" at bounding box center [413, 255] width 108 height 108
click at [242, 244] on icon "Skip back 15 seconds" at bounding box center [251, 252] width 19 height 26
click at [573, 129] on div at bounding box center [413, 267] width 568 height 319
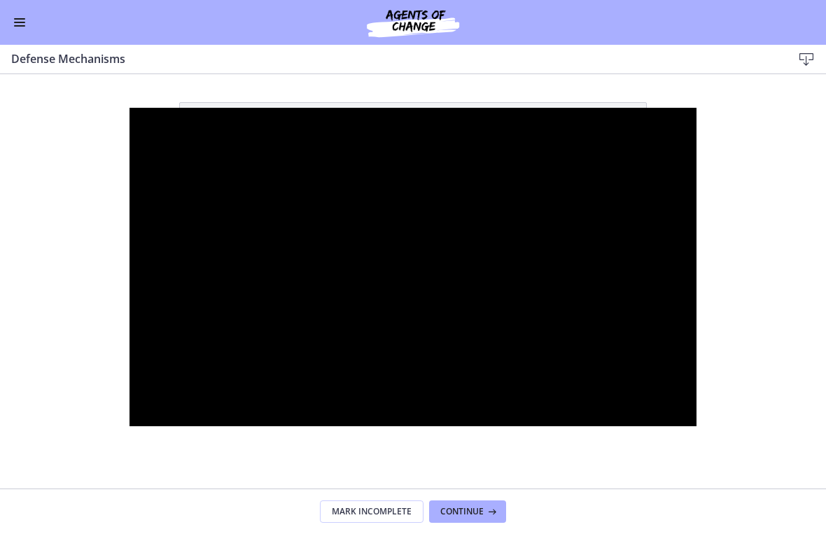
click at [428, 165] on div at bounding box center [413, 267] width 568 height 319
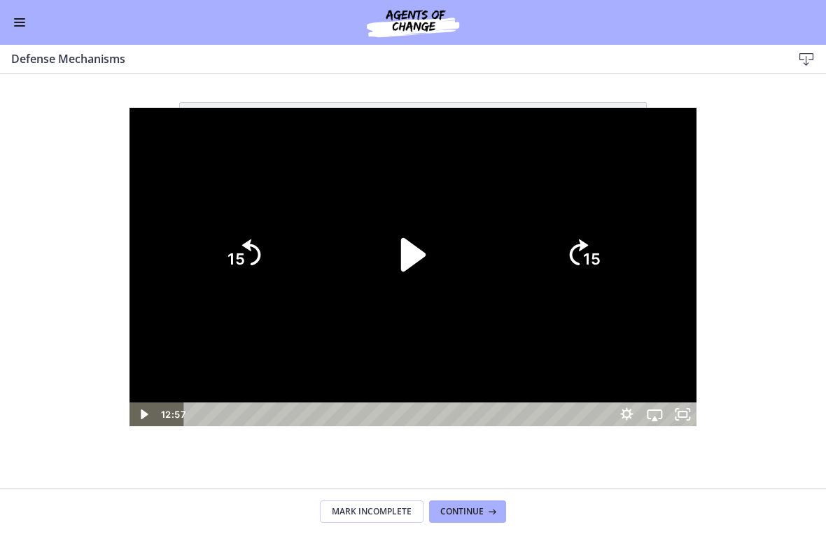
click at [419, 262] on icon "Play Video" at bounding box center [413, 255] width 97 height 97
click at [209, 246] on icon "15" at bounding box center [242, 254] width 67 height 67
click at [209, 260] on icon "15" at bounding box center [242, 254] width 67 height 67
click at [242, 248] on icon "Skip back 15 seconds" at bounding box center [252, 252] width 21 height 29
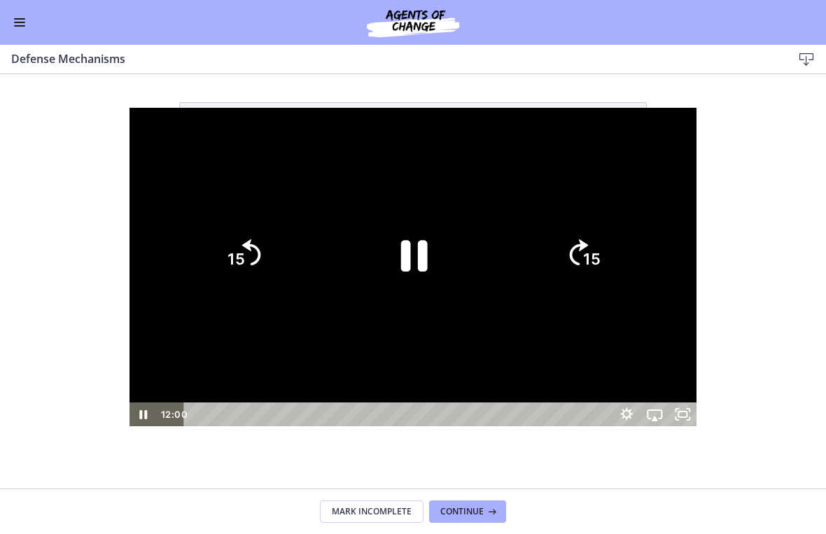
click at [209, 255] on icon "15" at bounding box center [242, 254] width 67 height 67
click at [209, 240] on icon "15" at bounding box center [242, 254] width 67 height 67
click at [205, 258] on icon "15" at bounding box center [243, 255] width 76 height 76
click at [209, 252] on icon "15" at bounding box center [242, 254] width 67 height 67
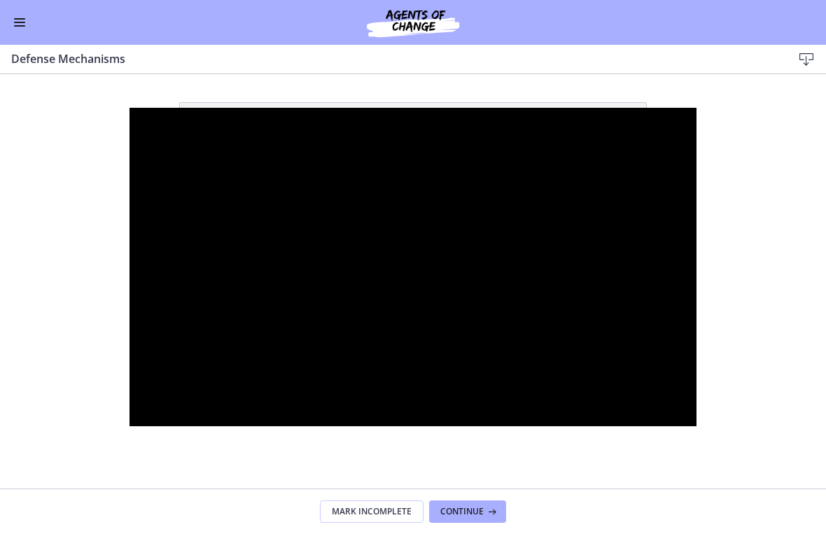
click at [442, 192] on div at bounding box center [413, 267] width 568 height 319
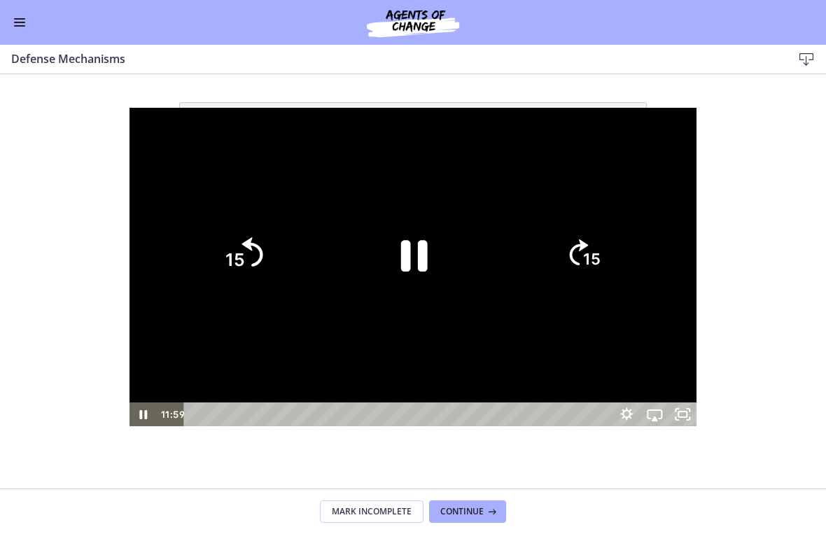
click at [225, 253] on tspan "15" at bounding box center [235, 260] width 20 height 21
click at [205, 241] on icon "15" at bounding box center [243, 255] width 76 height 76
click at [421, 241] on icon "Pause" at bounding box center [414, 256] width 27 height 31
click at [209, 279] on icon "15" at bounding box center [242, 254] width 67 height 67
click at [433, 271] on icon "Play Video" at bounding box center [413, 255] width 97 height 97
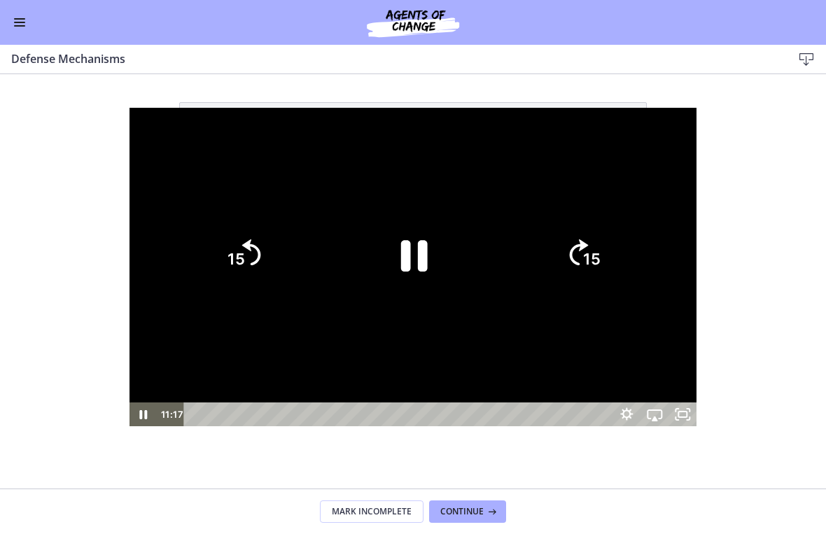
click at [209, 231] on icon "15" at bounding box center [242, 254] width 67 height 67
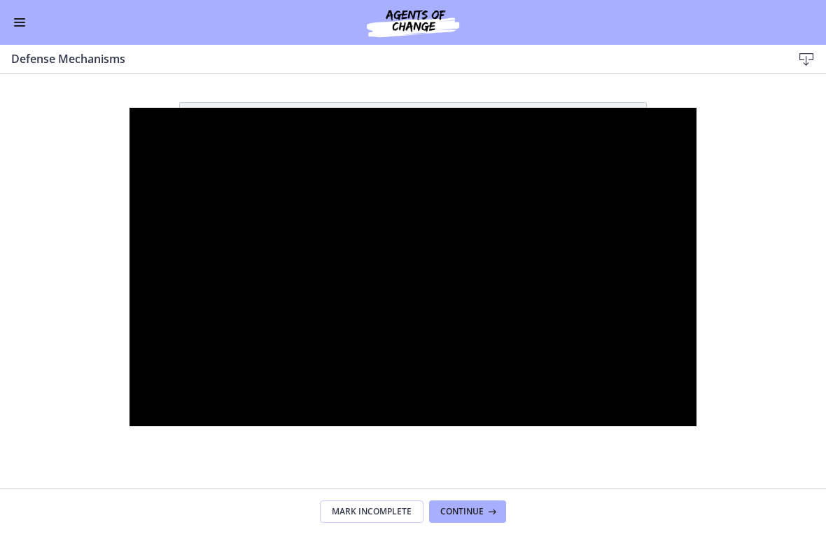
click at [408, 167] on div at bounding box center [413, 267] width 568 height 319
click at [451, 150] on div at bounding box center [413, 267] width 568 height 319
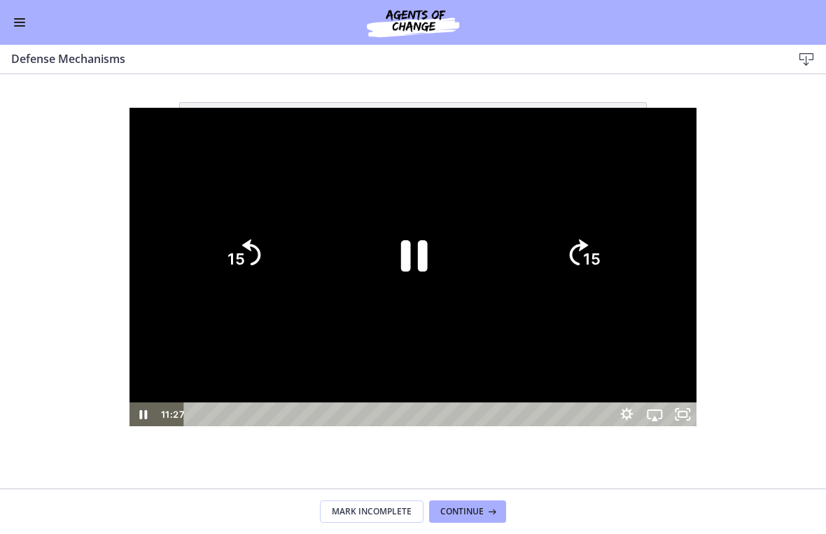
click at [428, 236] on icon "Pause" at bounding box center [413, 255] width 97 height 97
click at [418, 239] on icon "Play Video" at bounding box center [413, 255] width 97 height 97
click at [428, 139] on div at bounding box center [413, 267] width 568 height 319
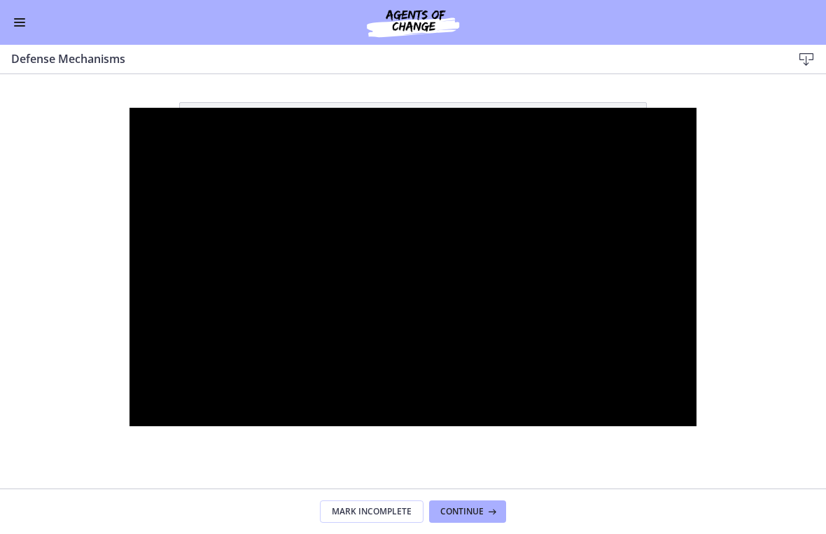
click at [430, 198] on div at bounding box center [413, 267] width 568 height 319
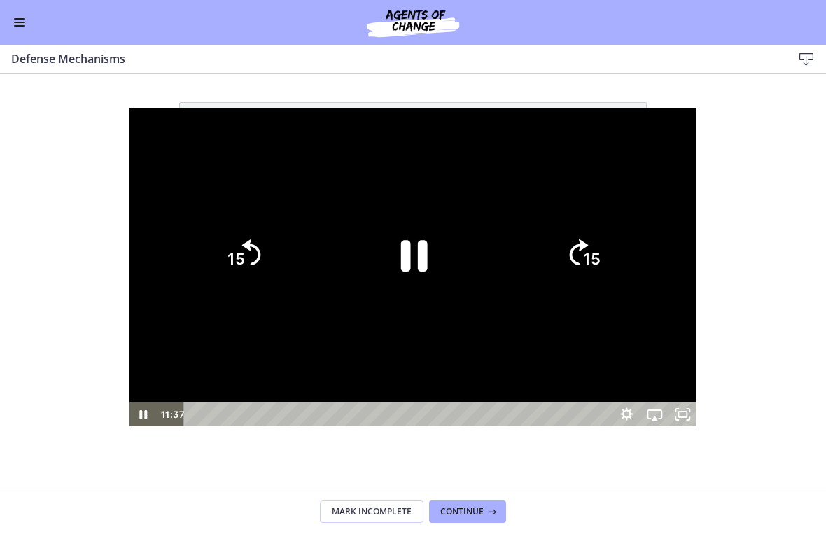
click at [428, 238] on icon "Pause" at bounding box center [413, 255] width 97 height 97
click at [428, 177] on div at bounding box center [413, 267] width 568 height 319
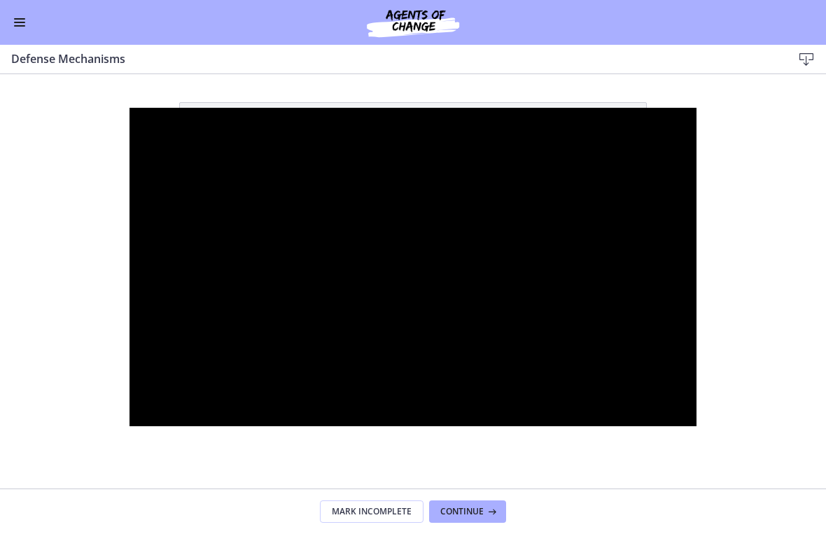
click at [421, 183] on div at bounding box center [413, 267] width 568 height 319
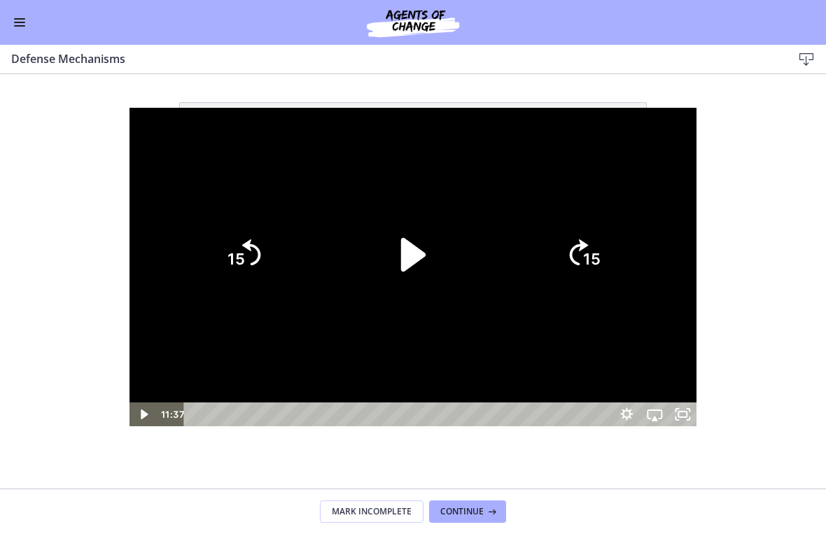
click at [415, 231] on icon "Play Video" at bounding box center [413, 255] width 97 height 97
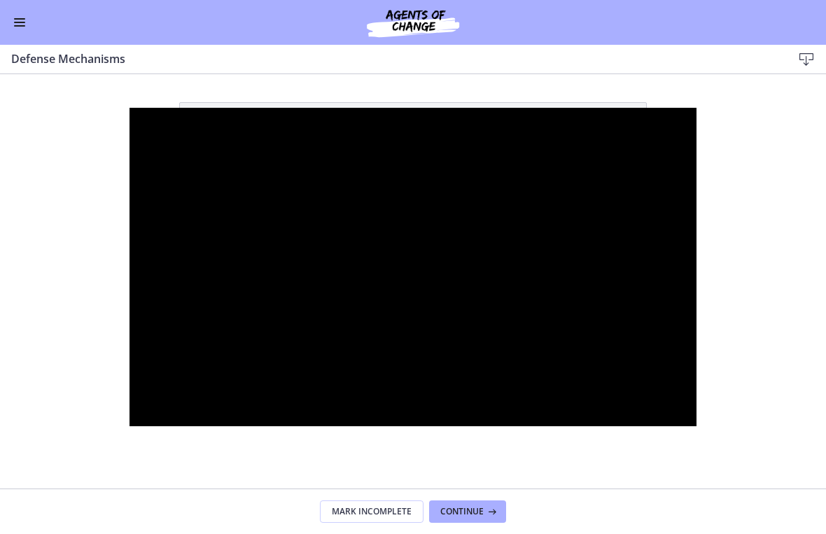
click at [414, 179] on div at bounding box center [413, 267] width 568 height 319
click at [422, 171] on div at bounding box center [413, 267] width 568 height 319
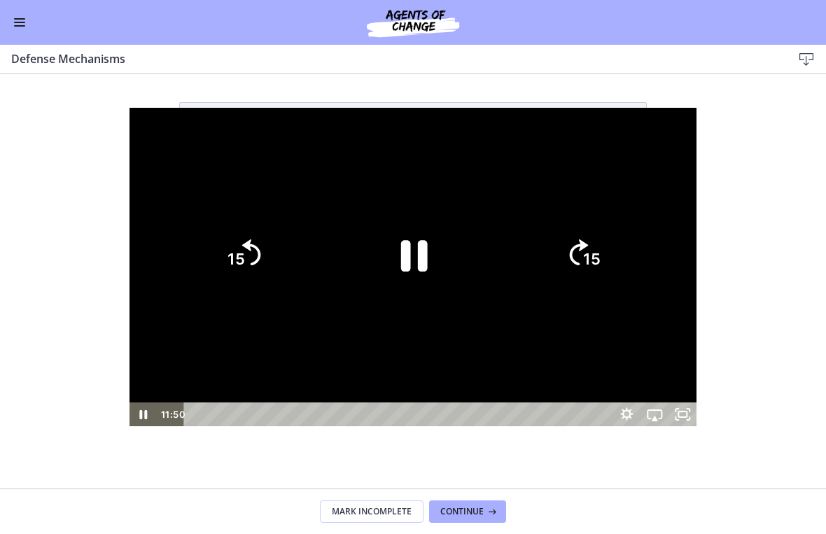
click at [416, 229] on icon "Pause" at bounding box center [413, 255] width 97 height 97
click at [438, 125] on div at bounding box center [413, 267] width 568 height 319
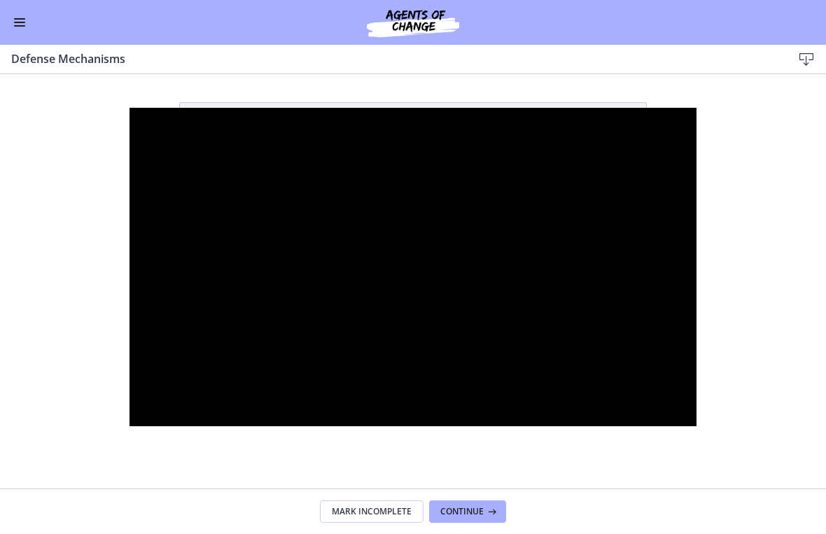
click at [425, 239] on div at bounding box center [413, 267] width 568 height 319
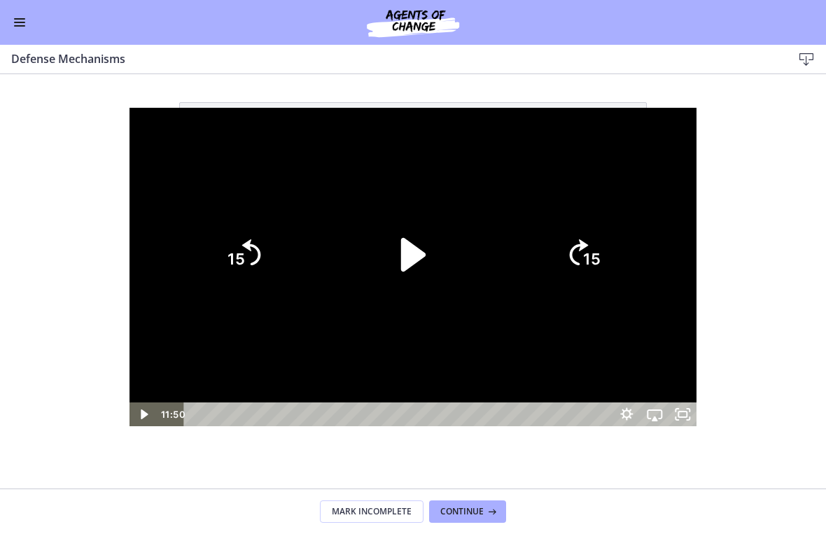
click at [426, 273] on icon "Play Video" at bounding box center [413, 255] width 97 height 97
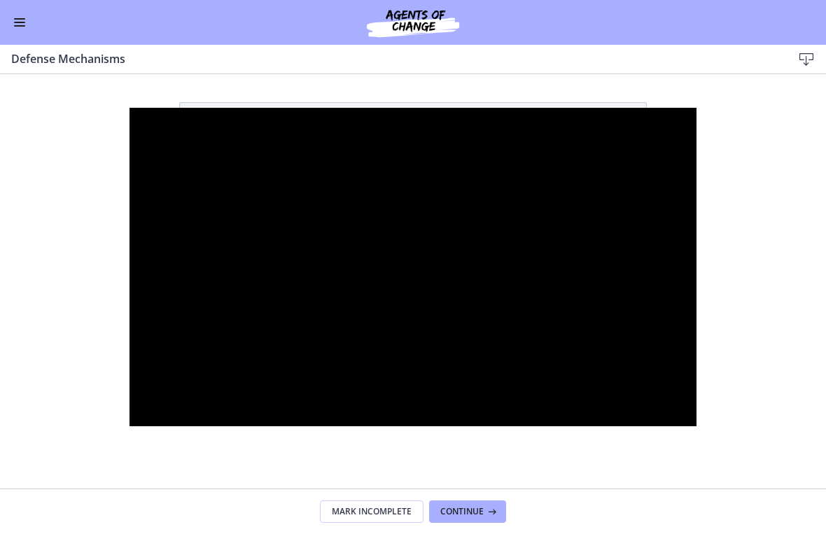
click at [353, 151] on div at bounding box center [413, 267] width 568 height 319
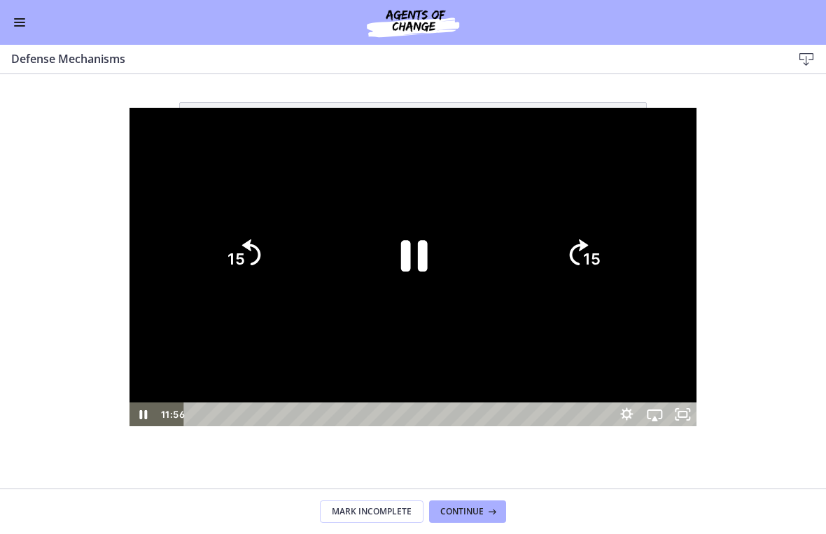
click at [418, 232] on icon "Pause" at bounding box center [413, 255] width 97 height 97
click at [209, 288] on button "15" at bounding box center [242, 254] width 67 height 67
click at [416, 245] on icon "Play Video" at bounding box center [413, 255] width 97 height 97
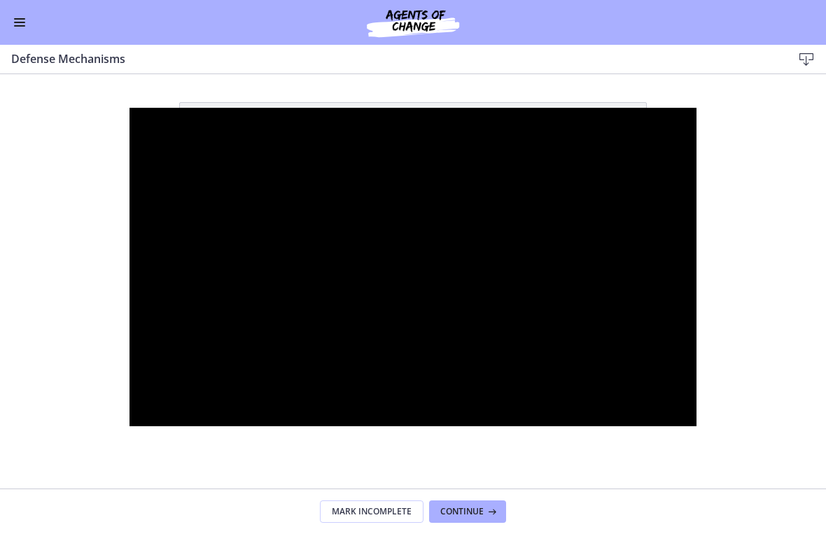
click at [396, 270] on div at bounding box center [413, 267] width 568 height 319
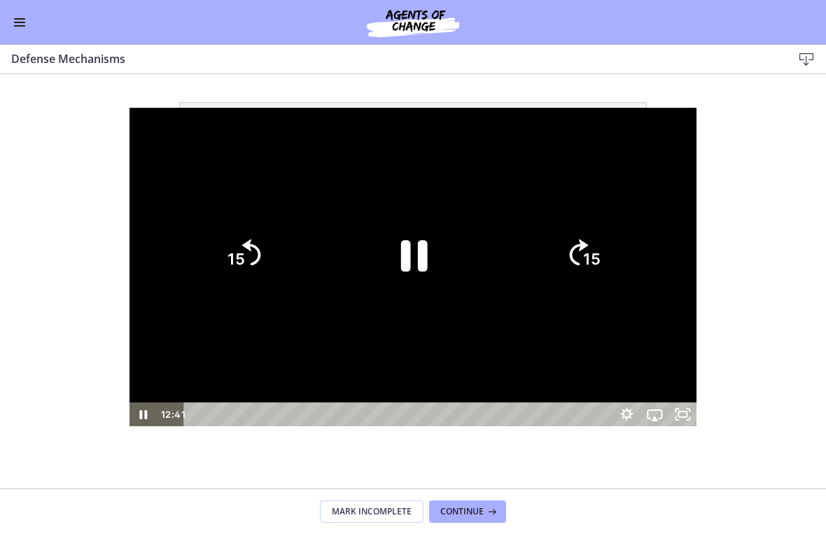
click at [410, 263] on icon "Pause" at bounding box center [414, 256] width 27 height 31
click at [412, 304] on icon "Play Video" at bounding box center [413, 255] width 97 height 97
click at [460, 181] on div at bounding box center [413, 267] width 568 height 319
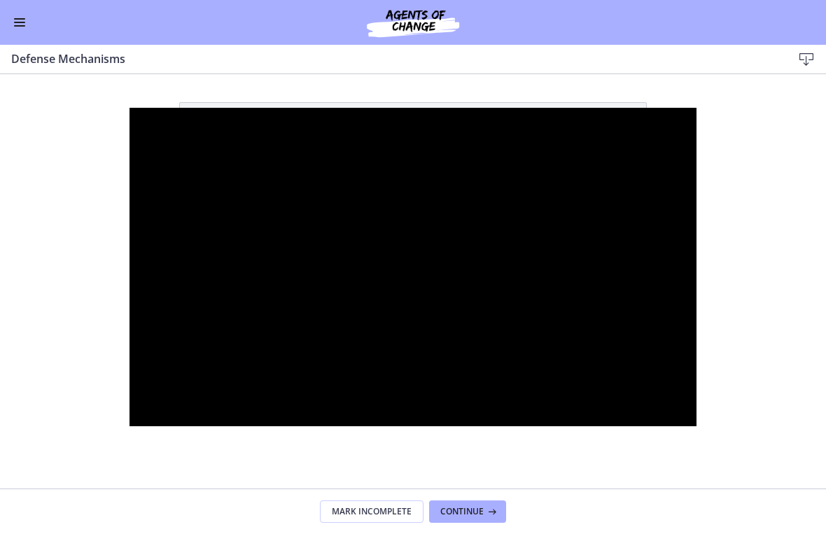
click at [416, 265] on div at bounding box center [413, 267] width 568 height 319
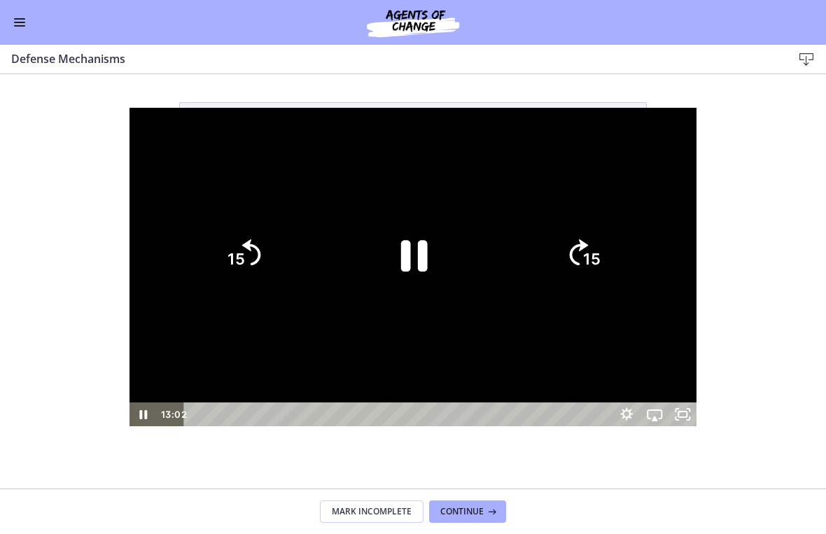
click at [409, 270] on icon "Pause" at bounding box center [414, 256] width 27 height 31
click at [516, 132] on div at bounding box center [413, 267] width 568 height 319
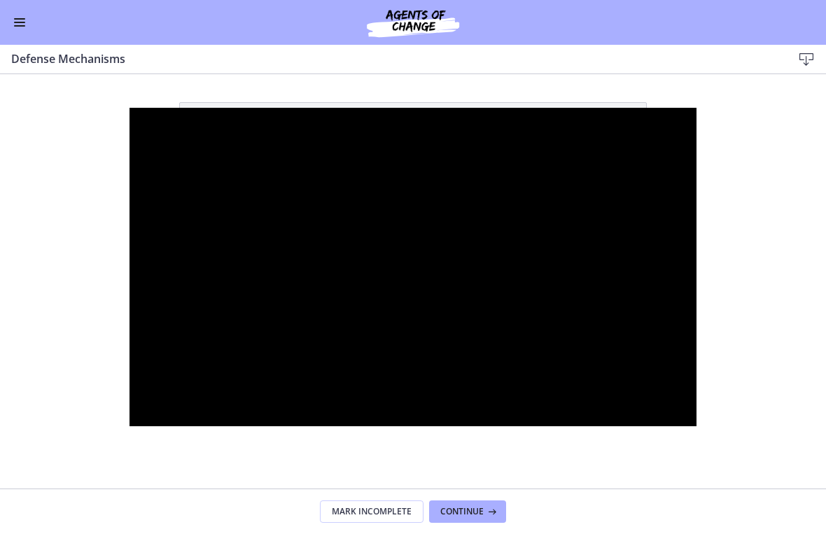
click at [386, 237] on div at bounding box center [413, 267] width 568 height 319
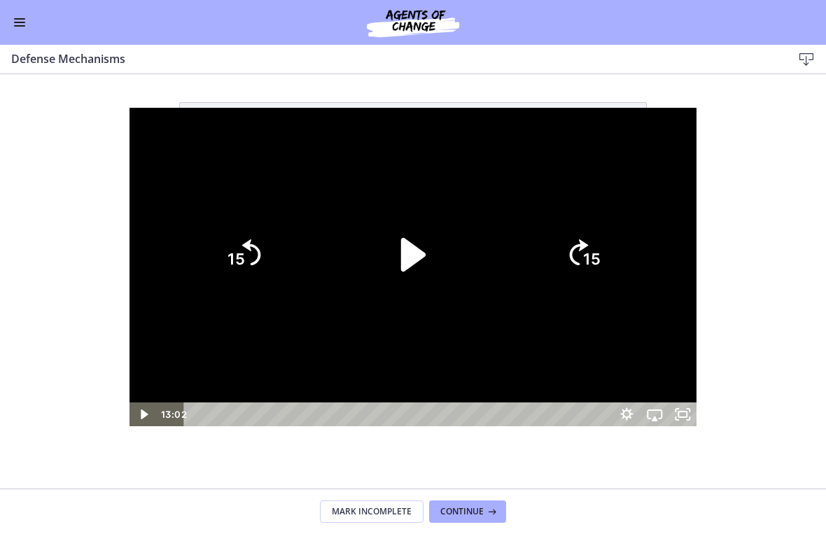
click at [414, 261] on icon "Play Video" at bounding box center [413, 255] width 24 height 34
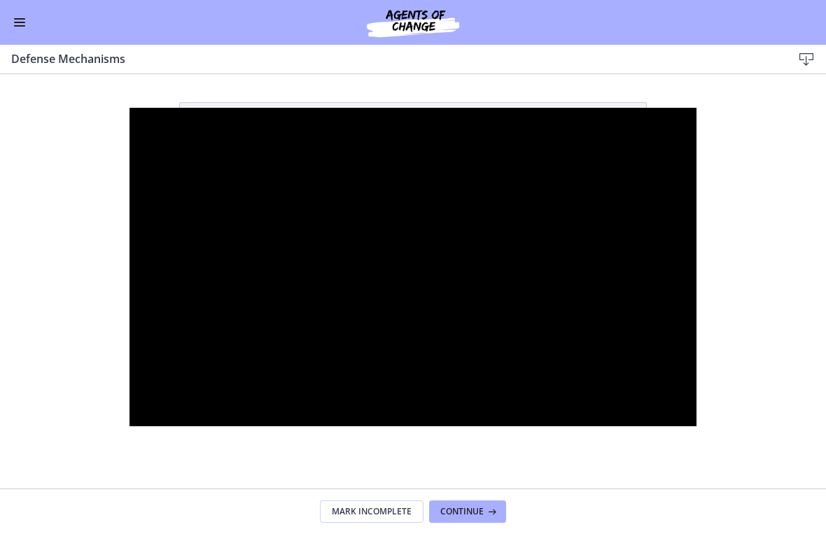
click at [361, 201] on div at bounding box center [413, 267] width 568 height 319
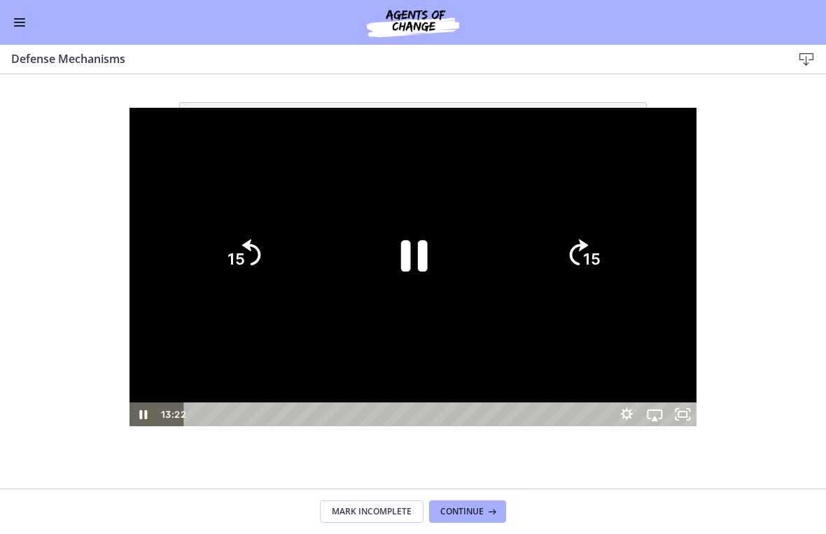
click at [416, 251] on icon "Pause" at bounding box center [413, 255] width 97 height 97
click at [209, 230] on icon "15" at bounding box center [242, 254] width 67 height 67
click at [209, 263] on icon "15" at bounding box center [242, 254] width 67 height 67
click at [401, 243] on icon "Play Video" at bounding box center [413, 255] width 24 height 34
click at [523, 136] on div at bounding box center [413, 267] width 568 height 319
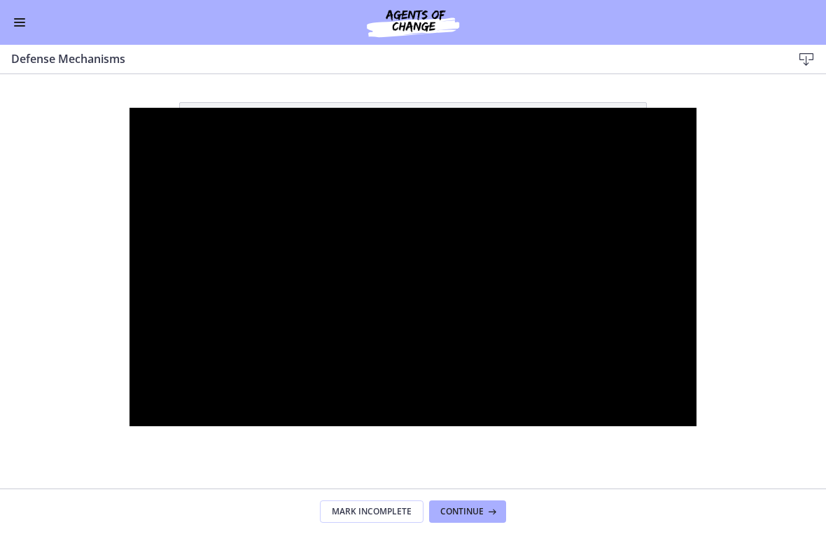
click at [391, 202] on div at bounding box center [413, 267] width 568 height 319
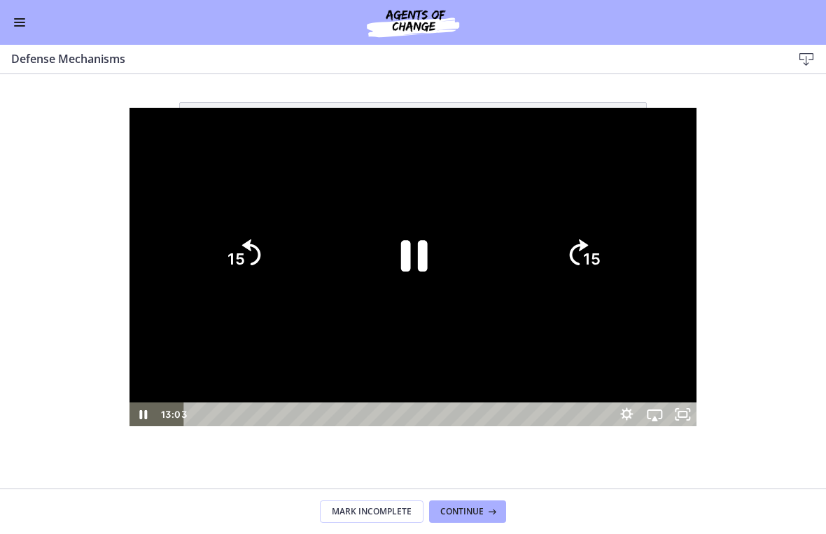
click at [398, 258] on icon "Pause" at bounding box center [413, 255] width 97 height 97
click at [209, 259] on icon "15" at bounding box center [242, 254] width 67 height 67
click at [398, 241] on icon "Play Video" at bounding box center [413, 255] width 97 height 97
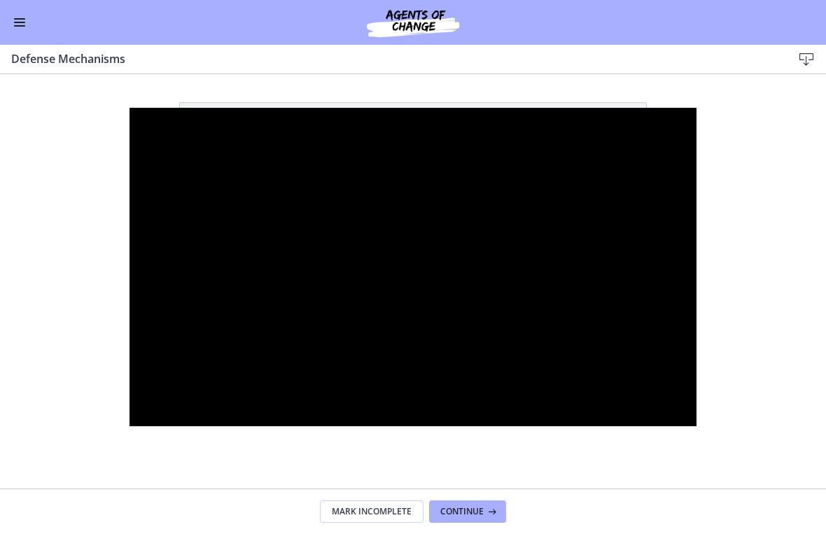
click at [407, 174] on div at bounding box center [413, 267] width 568 height 319
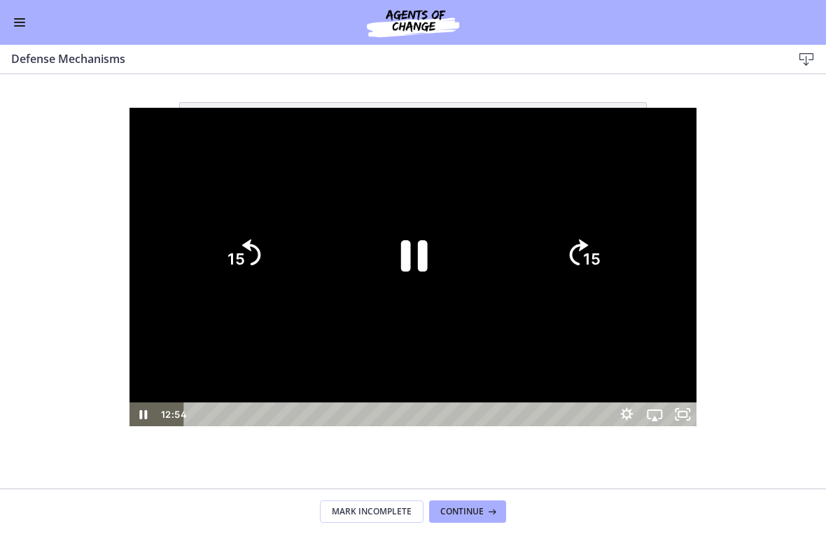
click at [422, 255] on icon "Pause" at bounding box center [414, 256] width 27 height 31
click at [421, 258] on icon "Play Video" at bounding box center [413, 255] width 24 height 34
click at [414, 260] on icon "Pause" at bounding box center [413, 255] width 97 height 97
click at [393, 229] on icon "Play Video" at bounding box center [413, 255] width 97 height 97
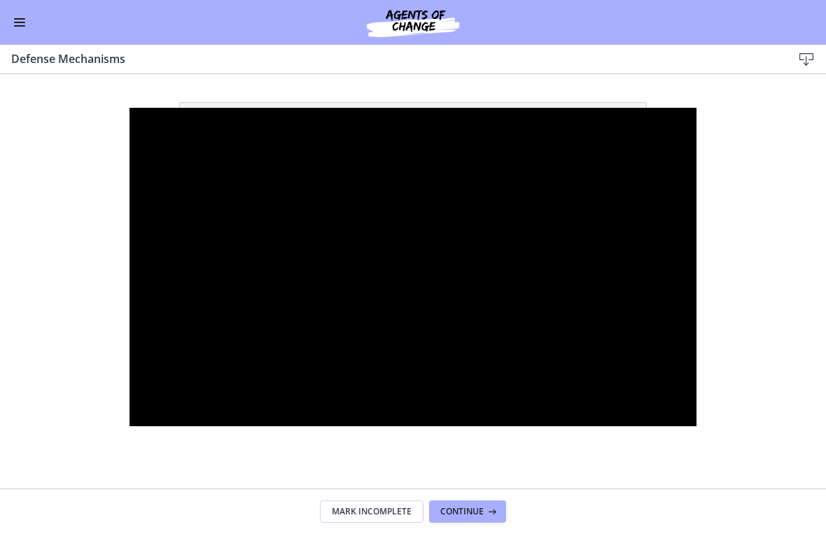
click at [493, 219] on div at bounding box center [413, 267] width 568 height 319
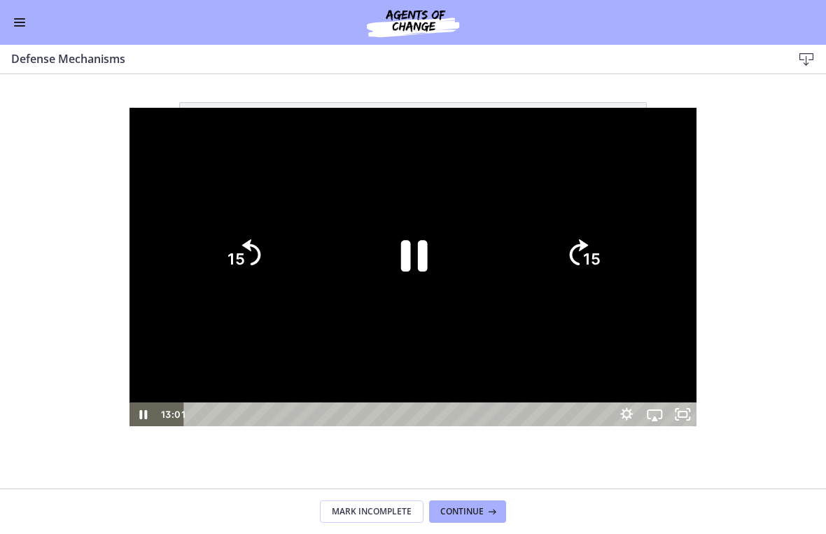
click at [433, 266] on icon "Pause" at bounding box center [413, 255] width 97 height 97
click at [409, 291] on icon "Play Video" at bounding box center [413, 255] width 97 height 97
click at [573, 141] on div at bounding box center [413, 267] width 568 height 319
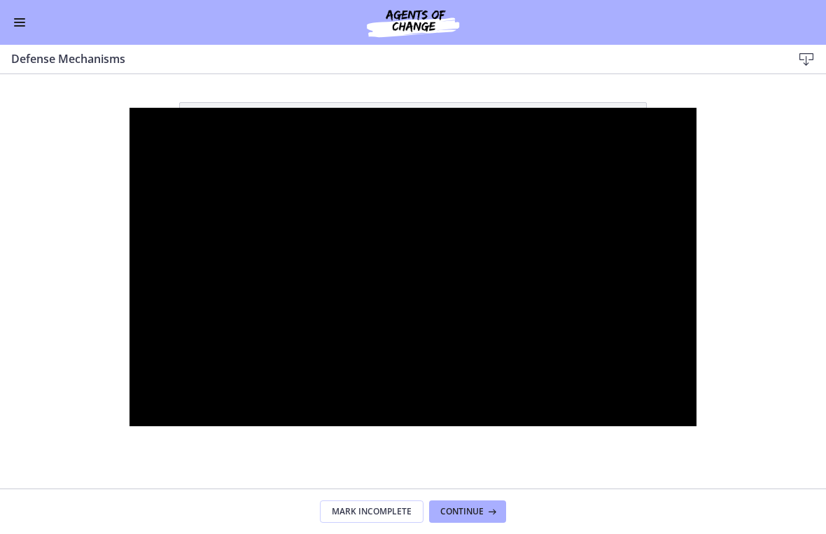
click at [573, 126] on div at bounding box center [413, 267] width 568 height 319
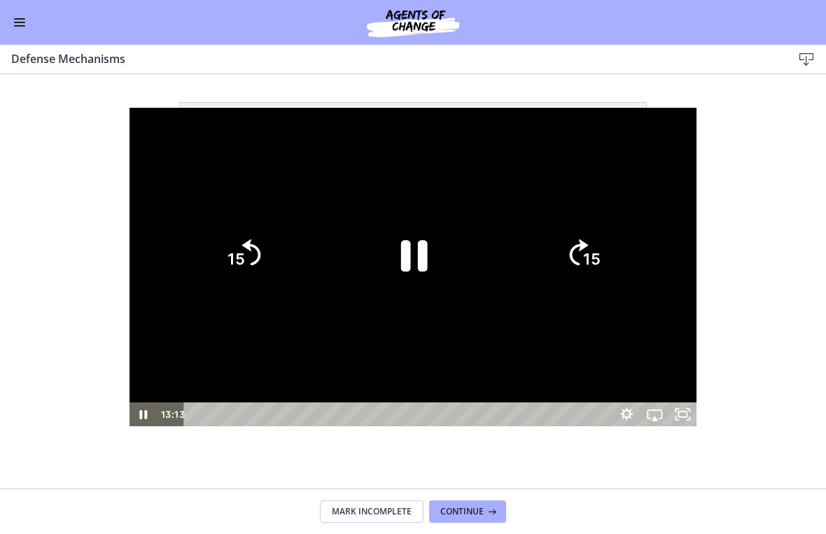
click at [573, 265] on icon "Skip ahead 15 seconds" at bounding box center [579, 252] width 19 height 26
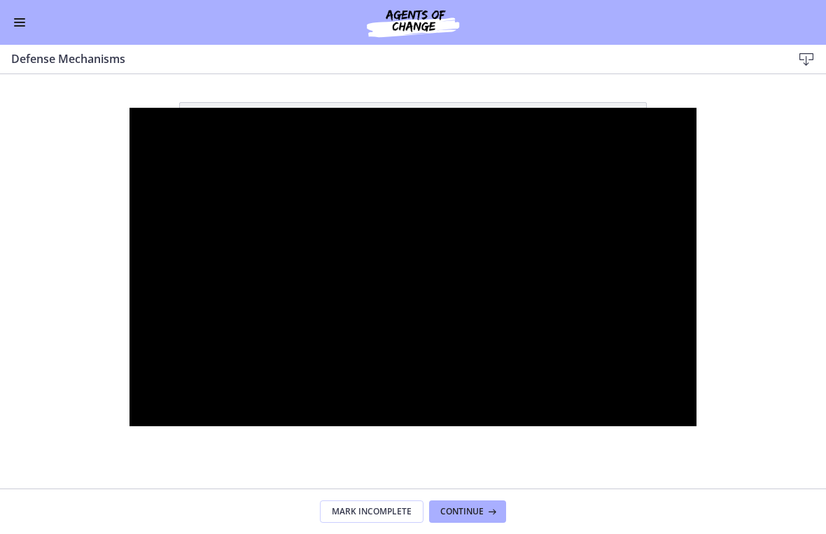
click at [573, 256] on div at bounding box center [413, 267] width 568 height 319
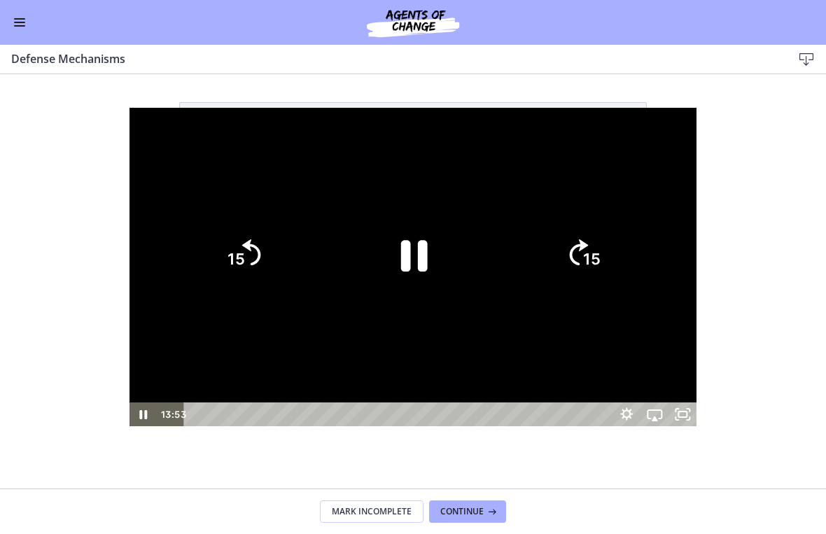
click at [423, 272] on icon "Pause" at bounding box center [414, 256] width 27 height 31
click at [573, 140] on div at bounding box center [413, 267] width 568 height 319
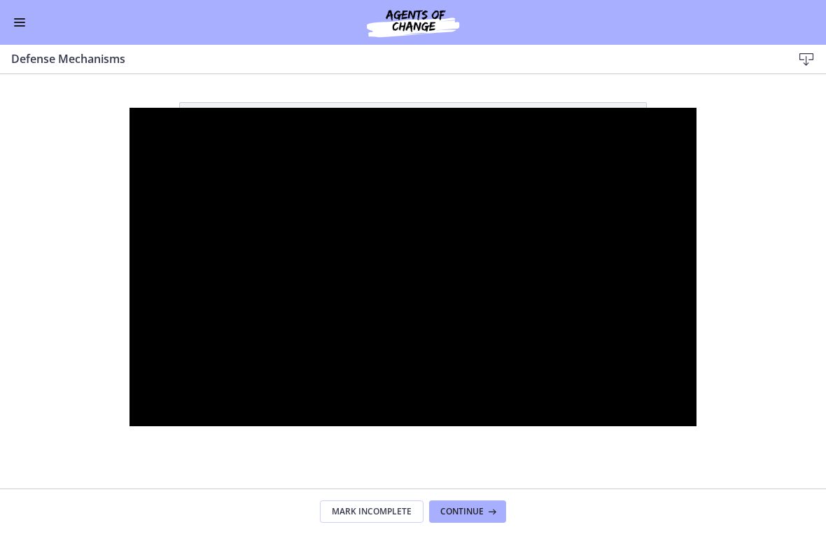
click at [545, 186] on div at bounding box center [413, 267] width 568 height 319
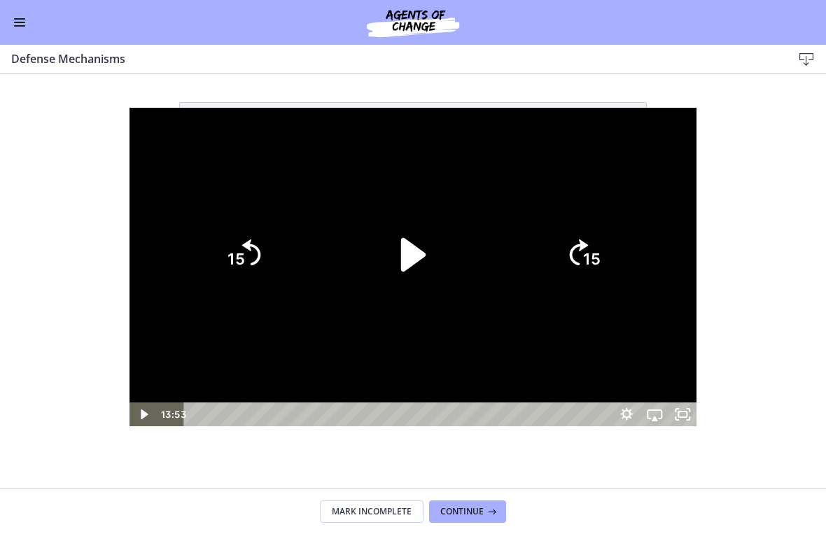
click at [418, 273] on icon "Play Video" at bounding box center [413, 255] width 97 height 97
click at [573, 258] on tspan "15" at bounding box center [592, 260] width 17 height 18
click at [573, 264] on icon "15" at bounding box center [582, 254] width 67 height 67
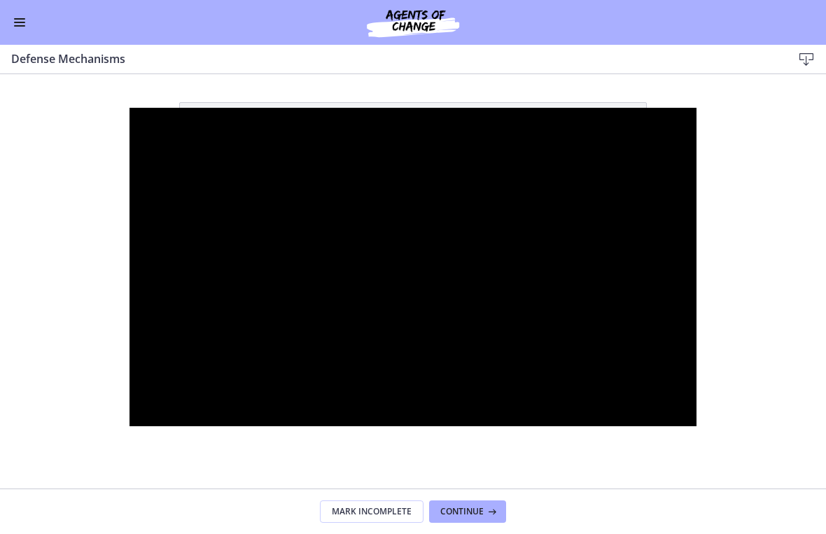
click at [232, 213] on div at bounding box center [413, 267] width 568 height 319
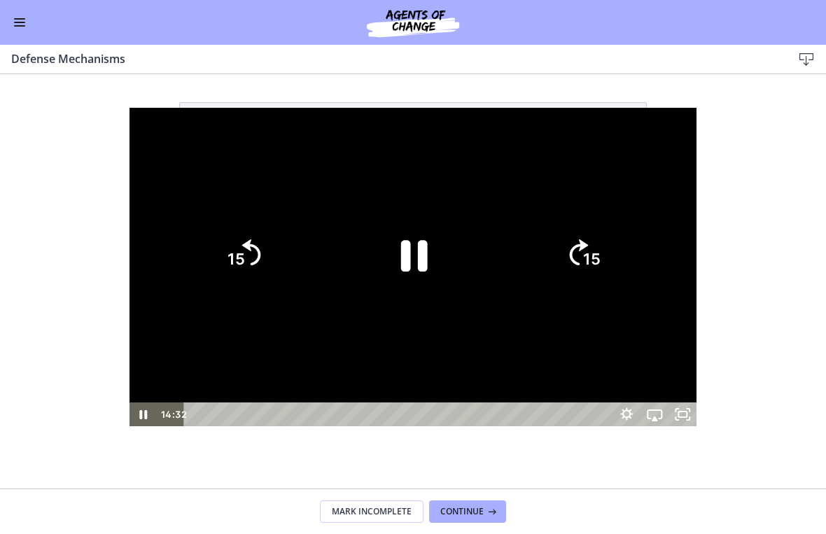
click at [209, 275] on icon "15" at bounding box center [242, 254] width 67 height 67
click at [209, 278] on icon "15" at bounding box center [242, 254] width 67 height 67
click at [476, 126] on div at bounding box center [413, 267] width 568 height 319
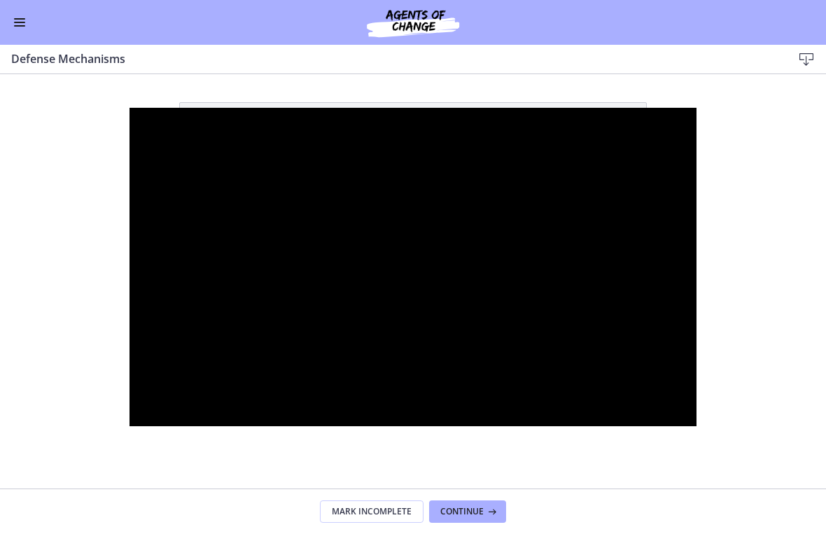
click at [377, 211] on div at bounding box center [413, 267] width 568 height 319
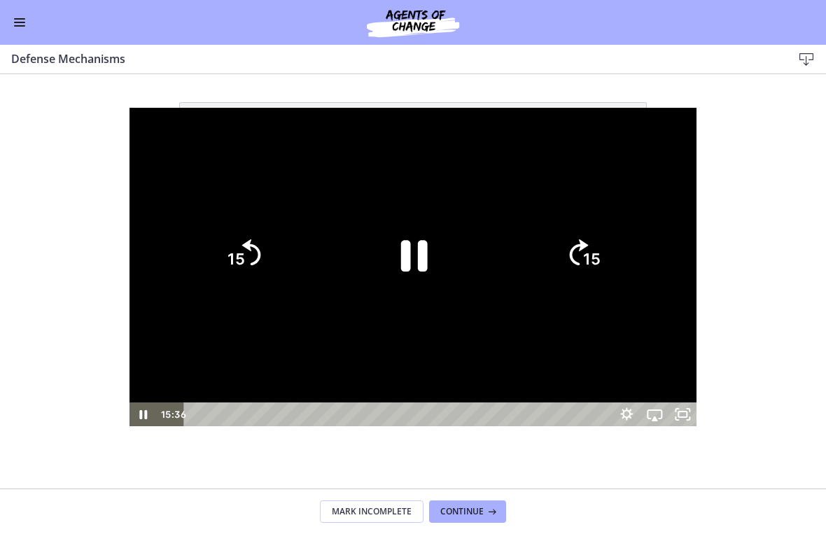
click at [411, 270] on icon "Pause" at bounding box center [413, 255] width 97 height 97
click at [409, 267] on icon "Play Video" at bounding box center [413, 255] width 24 height 34
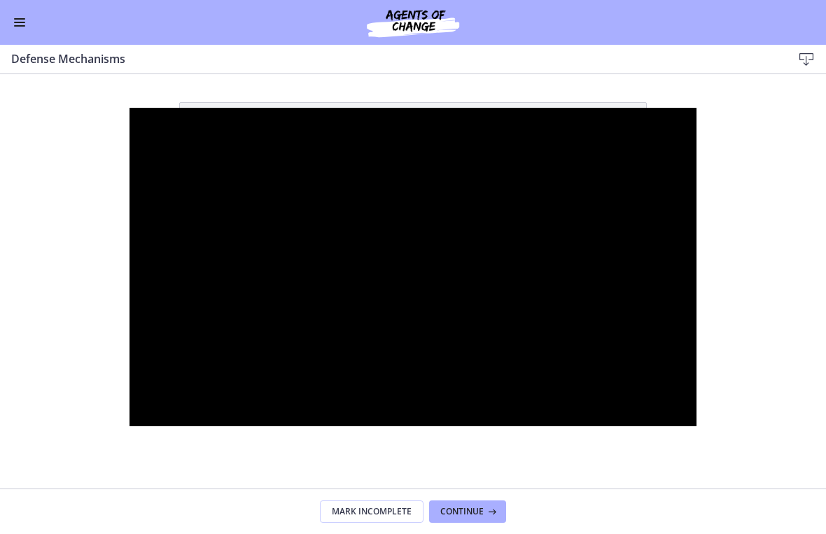
click at [531, 247] on div at bounding box center [413, 267] width 568 height 319
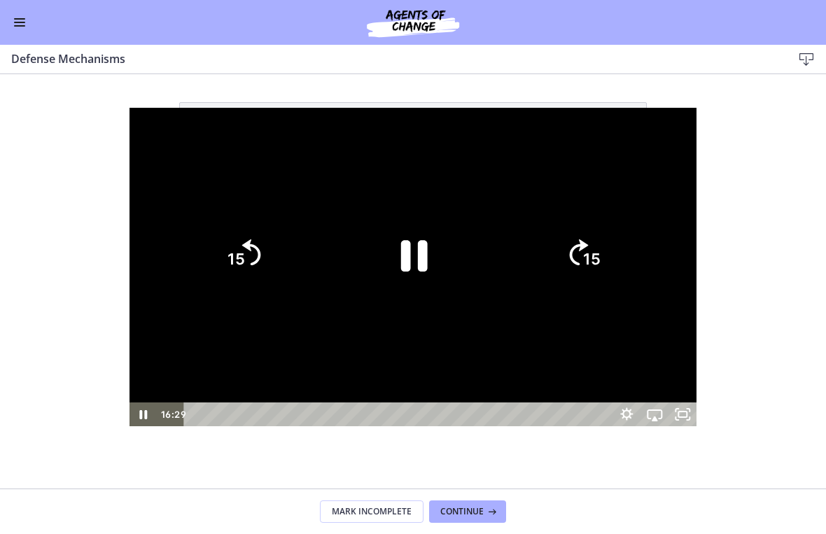
click at [440, 260] on icon "Pause" at bounding box center [413, 255] width 97 height 97
click at [421, 249] on icon "Play Video" at bounding box center [413, 255] width 97 height 97
click at [573, 249] on icon "15" at bounding box center [582, 254] width 67 height 67
click at [573, 272] on icon "15" at bounding box center [582, 254] width 67 height 67
click at [573, 263] on tspan "15" at bounding box center [592, 260] width 17 height 18
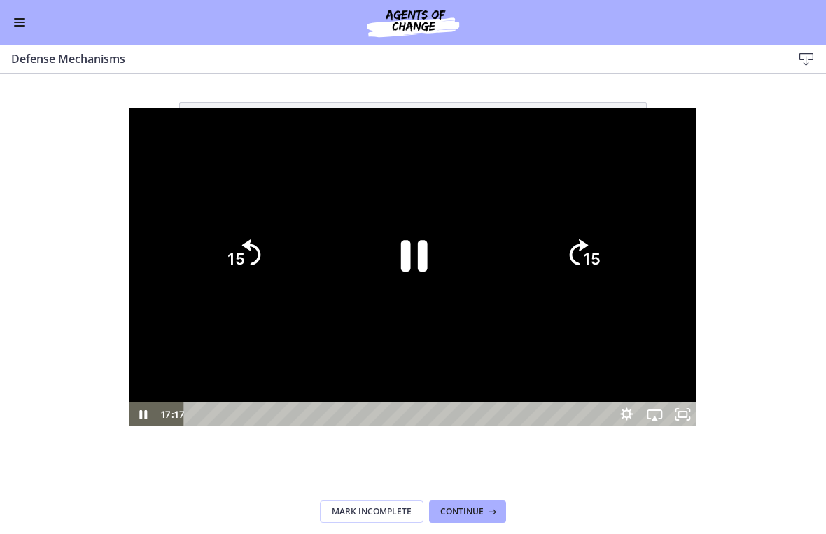
click at [209, 248] on icon "15" at bounding box center [242, 254] width 67 height 67
click at [227, 257] on tspan "15" at bounding box center [235, 260] width 17 height 18
click at [426, 248] on icon "Pause" at bounding box center [414, 256] width 27 height 31
click at [453, 127] on div at bounding box center [413, 267] width 568 height 319
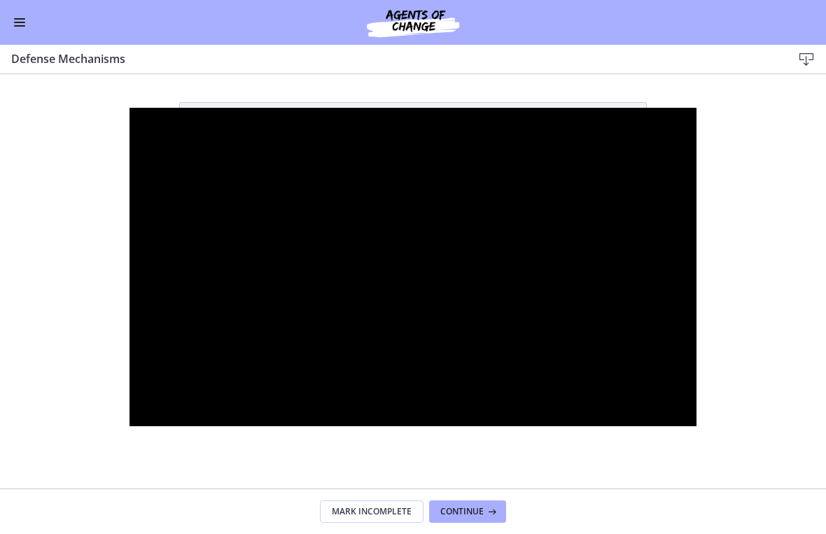
click at [255, 180] on div at bounding box center [413, 267] width 568 height 319
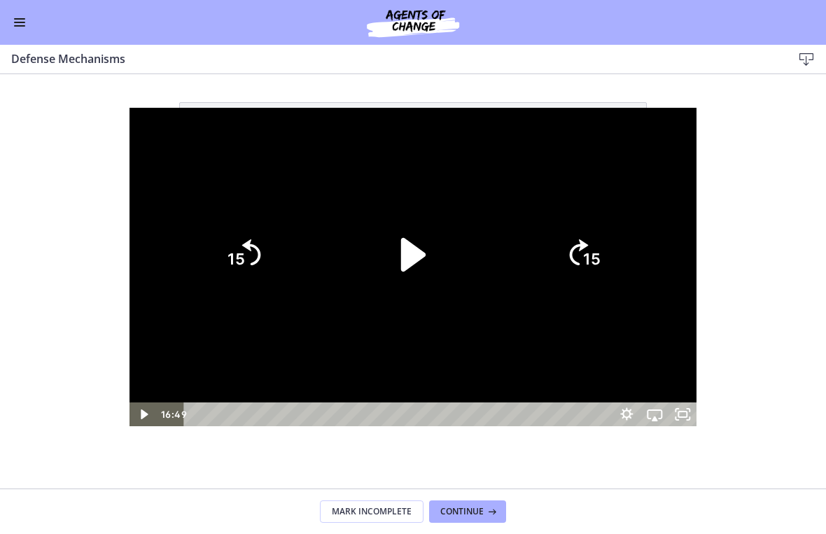
click at [381, 253] on icon "Play Video" at bounding box center [413, 255] width 97 height 97
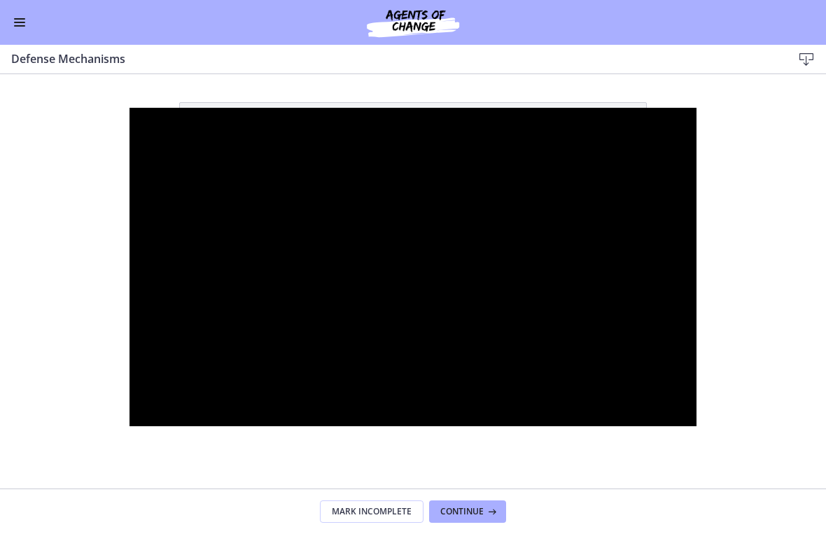
click at [484, 144] on div at bounding box center [413, 267] width 568 height 319
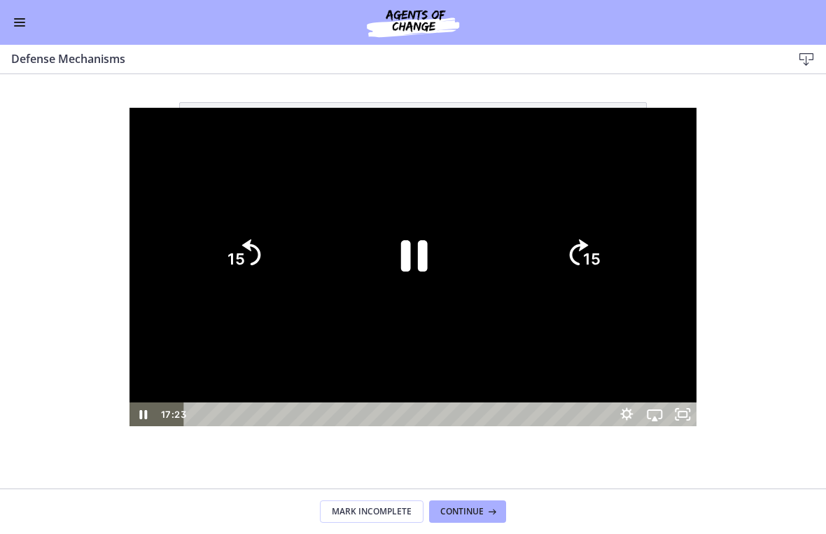
click at [209, 274] on icon "15" at bounding box center [242, 254] width 67 height 67
click at [209, 280] on icon "15" at bounding box center [242, 254] width 67 height 67
click at [424, 257] on icon "Pause" at bounding box center [414, 256] width 27 height 31
click at [209, 255] on icon "15" at bounding box center [242, 254] width 67 height 67
click at [205, 255] on icon "15" at bounding box center [243, 255] width 76 height 76
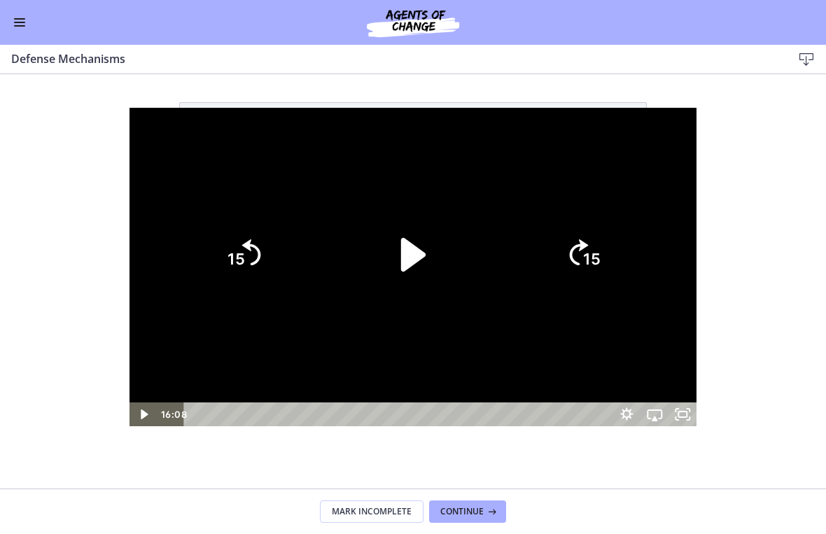
click at [573, 256] on icon "15" at bounding box center [582, 254] width 67 height 67
click at [573, 251] on text "15" at bounding box center [592, 260] width 17 height 18
click at [420, 257] on icon "Play Video" at bounding box center [414, 255] width 28 height 38
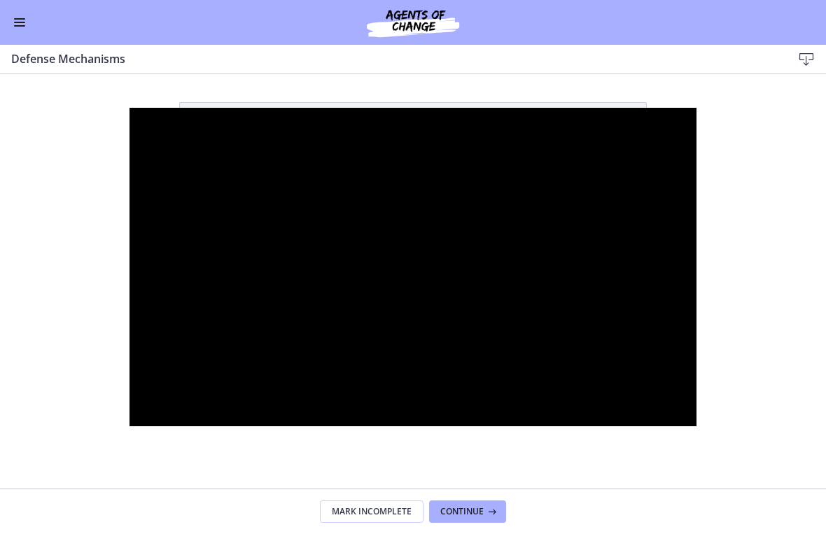
click at [411, 228] on div at bounding box center [413, 267] width 568 height 319
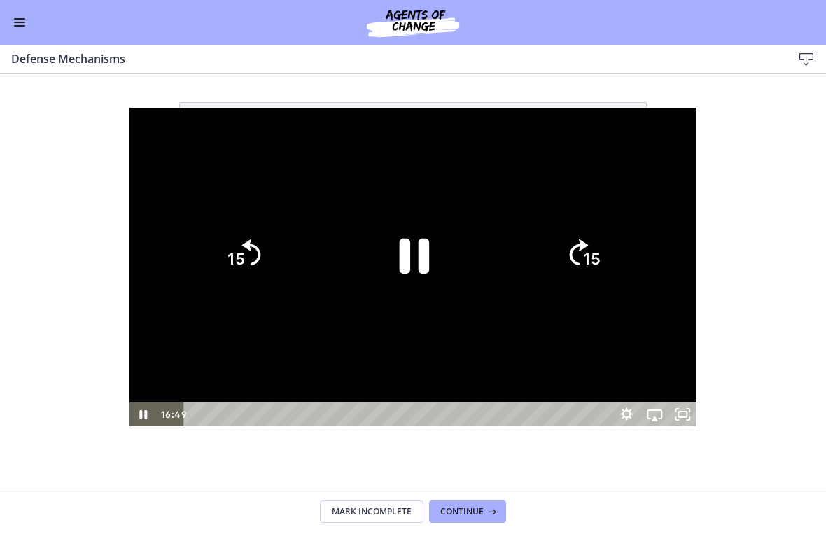
click at [405, 250] on icon "Pause" at bounding box center [415, 256] width 30 height 35
click at [426, 273] on icon "Play Video" at bounding box center [413, 255] width 97 height 97
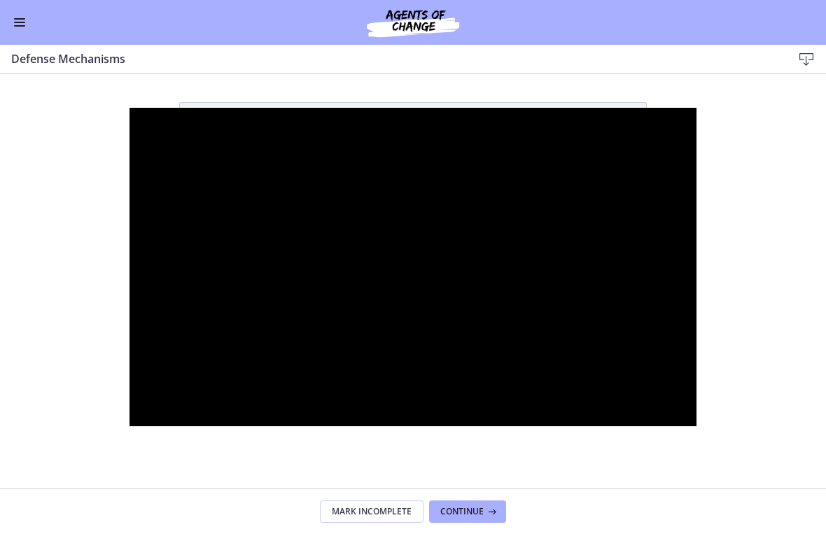
click at [406, 240] on div at bounding box center [413, 267] width 568 height 319
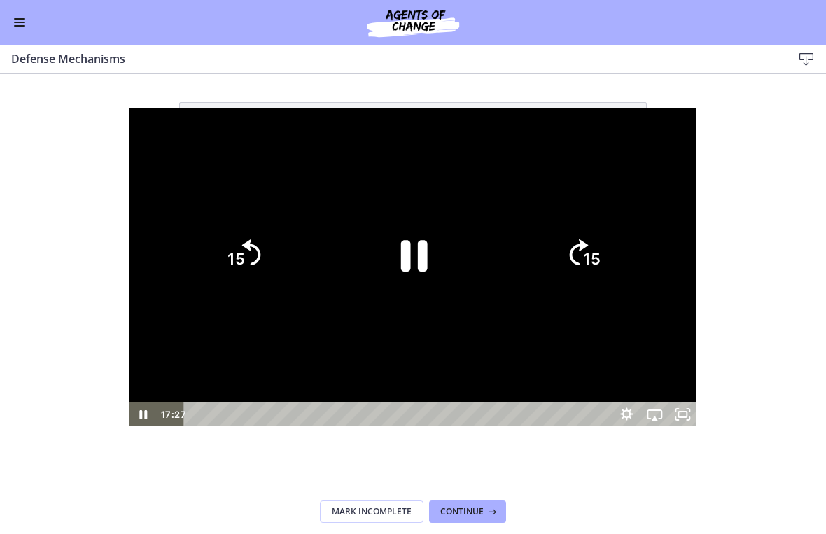
click at [425, 244] on icon "Pause" at bounding box center [414, 256] width 27 height 31
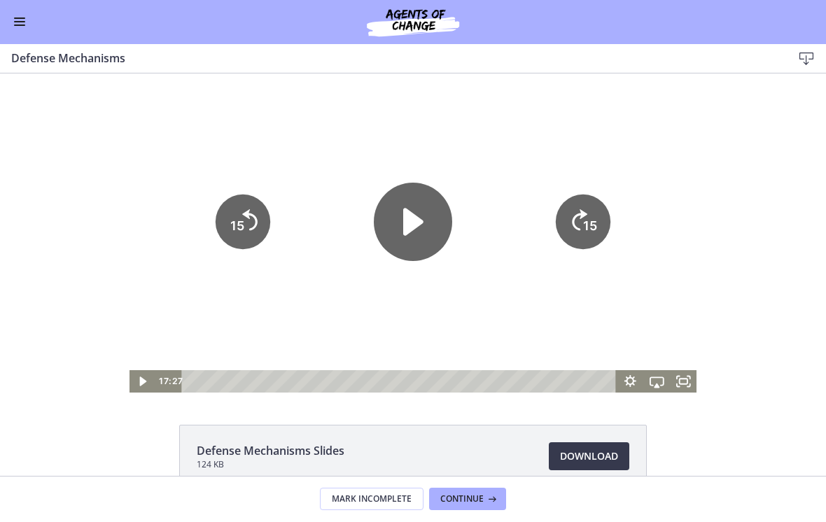
click at [36, 15] on div "Go to Dashboard" at bounding box center [413, 22] width 826 height 45
click at [17, 29] on button "Enable menu" at bounding box center [19, 22] width 17 height 17
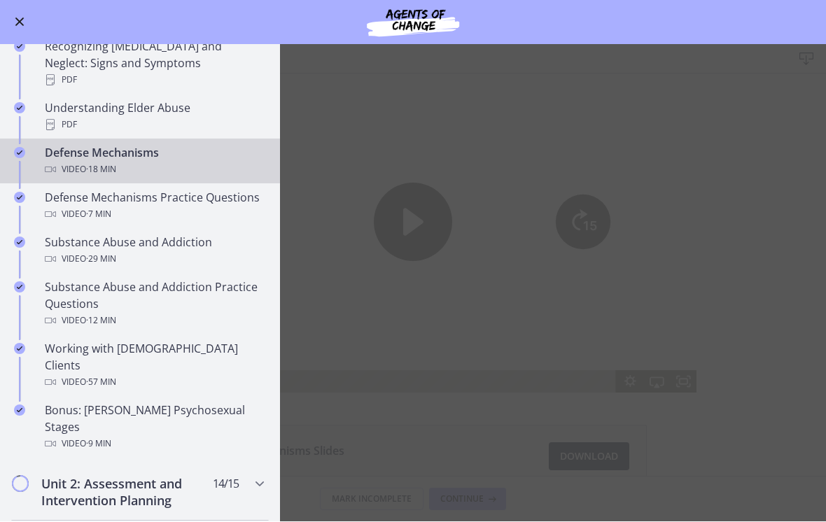
click at [186, 190] on div "Defense Mechanisms Practice Questions Video · 7 min" at bounding box center [154, 207] width 218 height 34
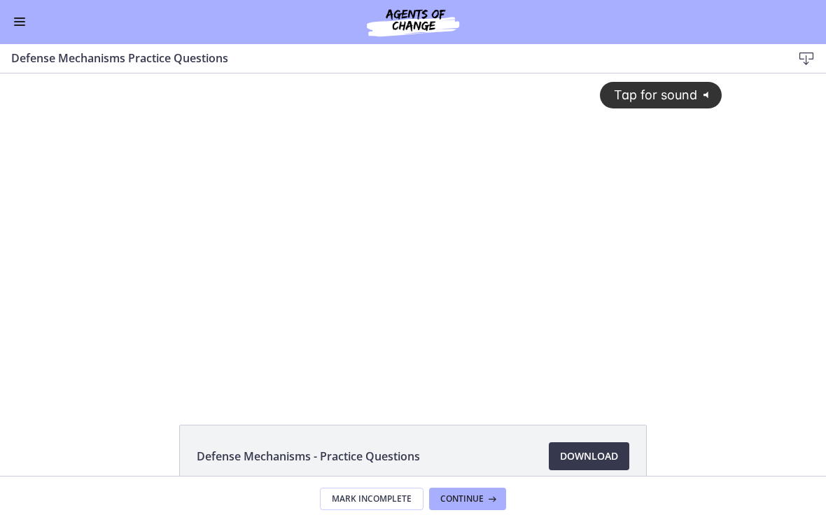
click at [494, 205] on div "Tap for sound @keyframes VOLUME_SMALL_WAVE_FLASH { 0% { opacity: 0; } 33% { opa…" at bounding box center [413, 221] width 634 height 297
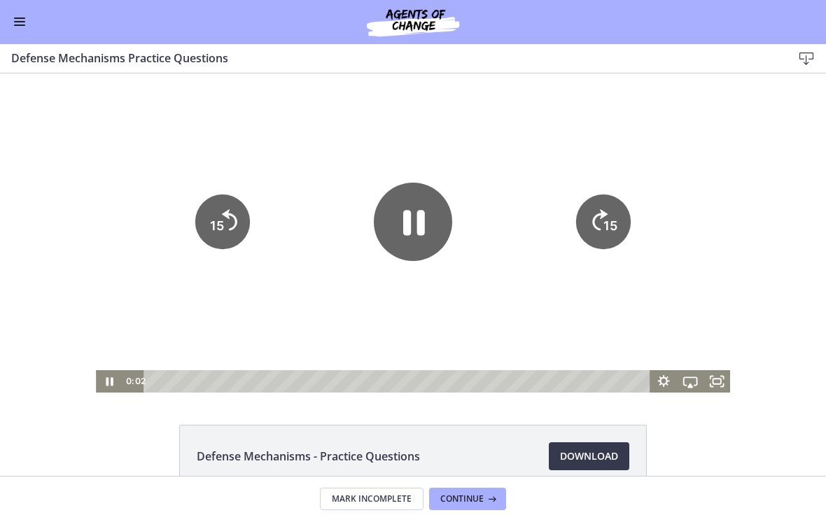
click at [429, 221] on icon "Pause" at bounding box center [413, 222] width 78 height 78
click at [573, 379] on icon "Fullscreen" at bounding box center [717, 381] width 32 height 27
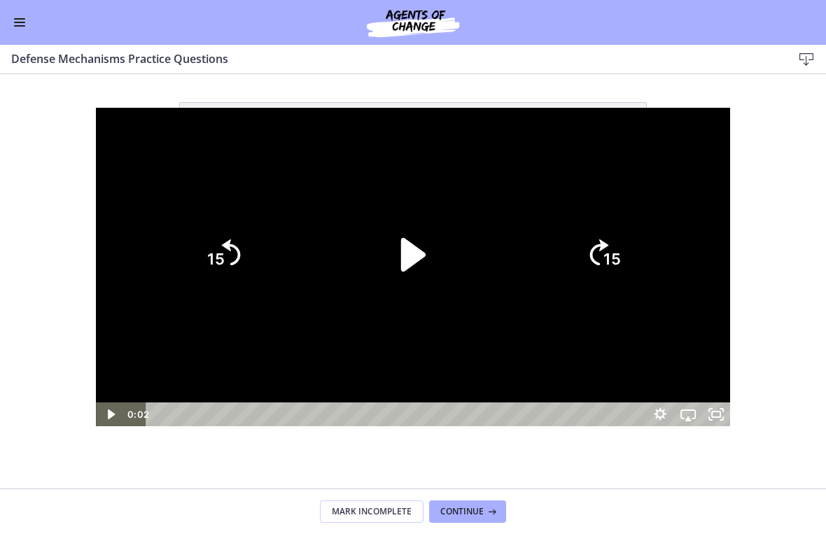
click at [573, 141] on div at bounding box center [413, 267] width 634 height 319
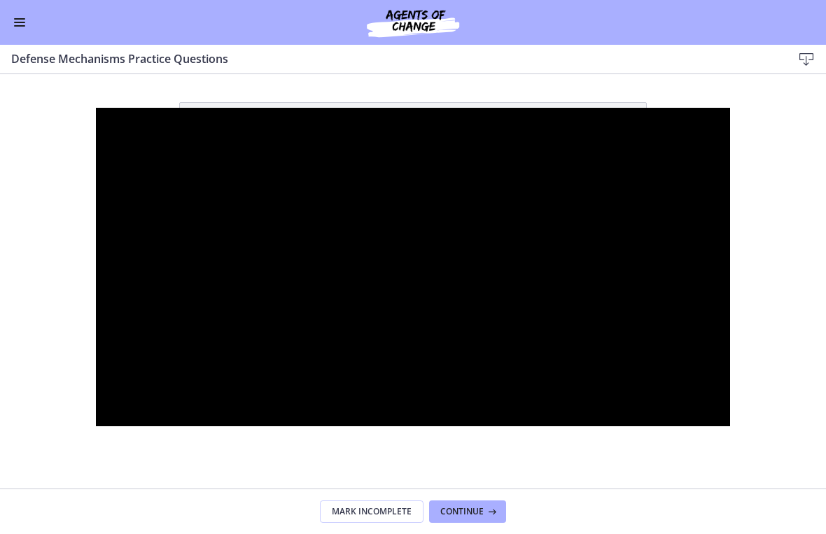
click at [454, 111] on div at bounding box center [413, 267] width 634 height 319
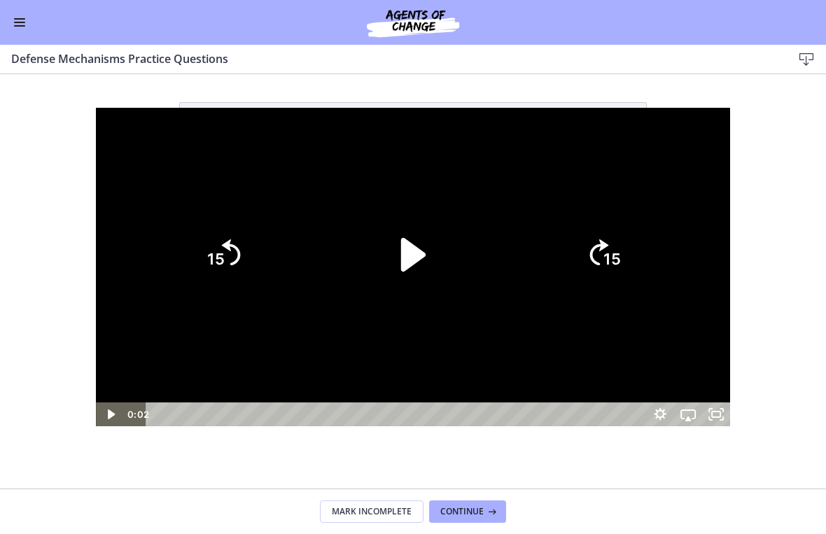
click at [424, 247] on icon "Play Video" at bounding box center [413, 255] width 97 height 97
click at [573, 261] on icon "15" at bounding box center [603, 255] width 76 height 76
click at [573, 261] on icon "15" at bounding box center [603, 254] width 67 height 67
click at [573, 260] on icon "Skip ahead 15 seconds" at bounding box center [599, 252] width 19 height 26
click at [573, 262] on icon "15" at bounding box center [603, 254] width 67 height 67
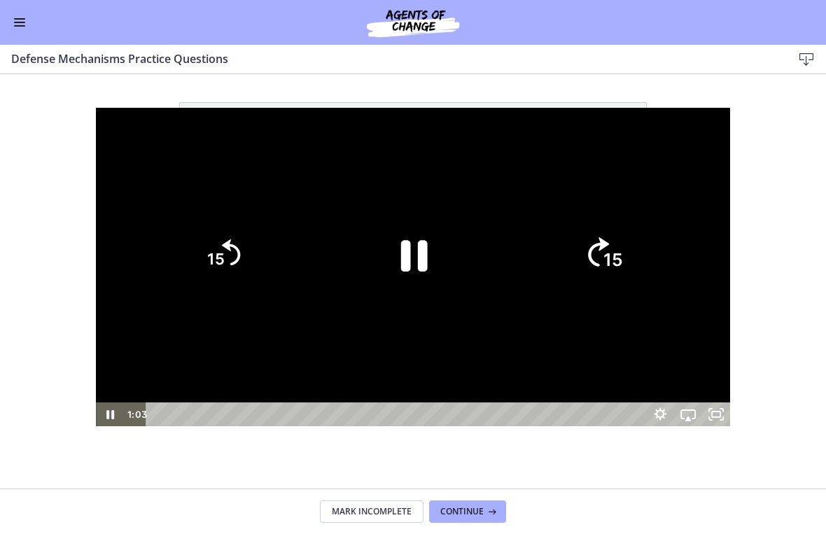
click at [573, 267] on icon "Skip ahead 15 seconds" at bounding box center [598, 252] width 21 height 29
click at [207, 260] on tspan "15" at bounding box center [215, 260] width 17 height 18
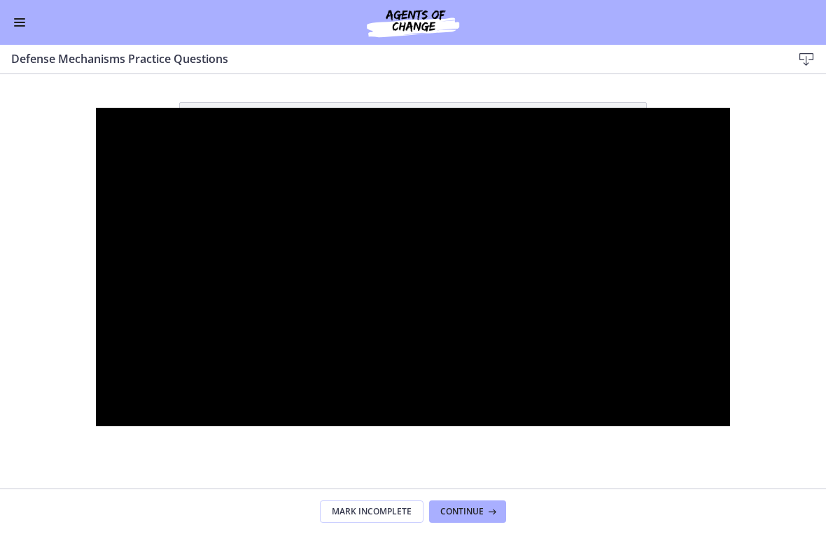
click at [478, 145] on div at bounding box center [413, 267] width 634 height 319
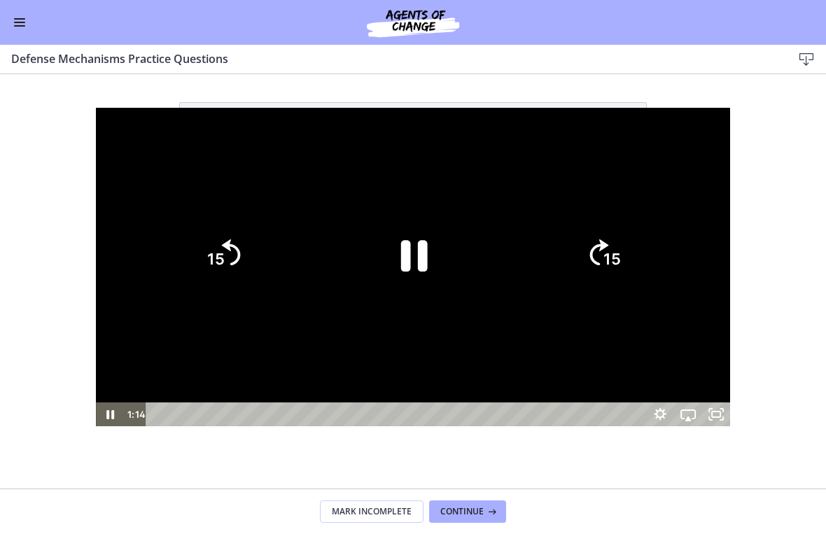
click at [573, 259] on tspan "15" at bounding box center [611, 260] width 17 height 18
click at [415, 242] on icon "Pause" at bounding box center [413, 255] width 108 height 108
click at [497, 146] on div at bounding box center [413, 267] width 634 height 319
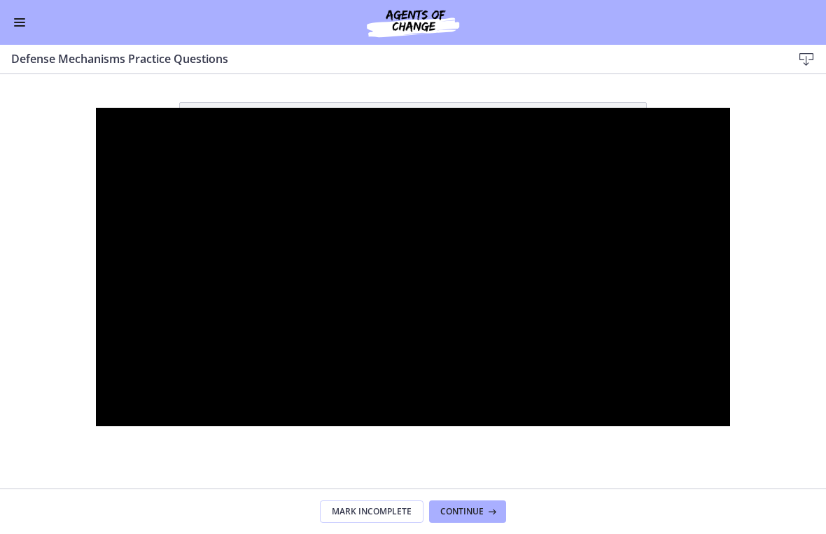
click at [408, 158] on div at bounding box center [413, 267] width 634 height 319
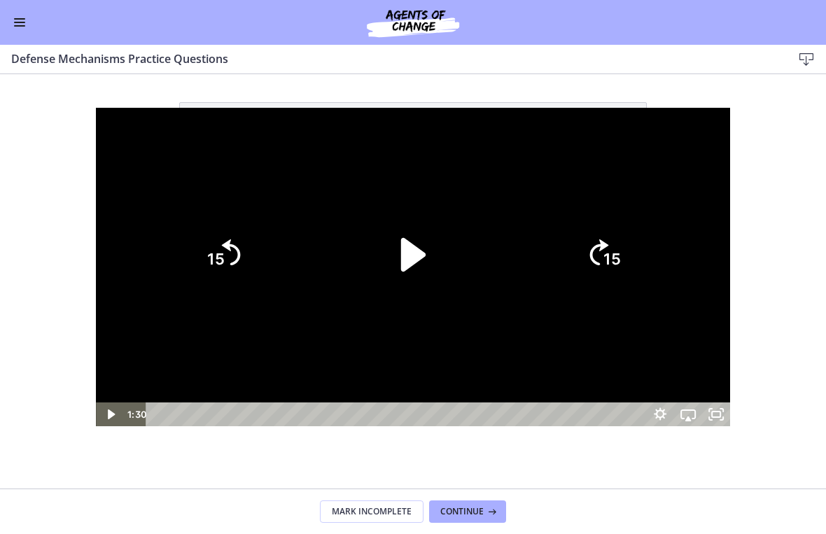
click at [420, 238] on icon "Play Video" at bounding box center [413, 255] width 97 height 97
click at [573, 272] on icon "15" at bounding box center [603, 254] width 67 height 67
click at [573, 272] on icon "15" at bounding box center [603, 255] width 76 height 76
click at [573, 272] on icon "15" at bounding box center [603, 254] width 67 height 67
click at [419, 247] on icon "Pause" at bounding box center [414, 256] width 27 height 31
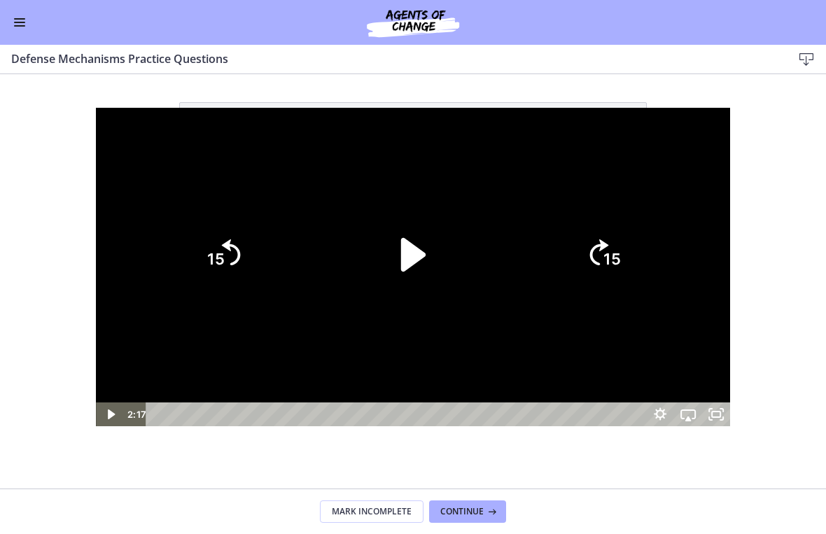
click at [573, 262] on tspan "15" at bounding box center [611, 260] width 17 height 18
click at [550, 155] on div at bounding box center [413, 267] width 634 height 319
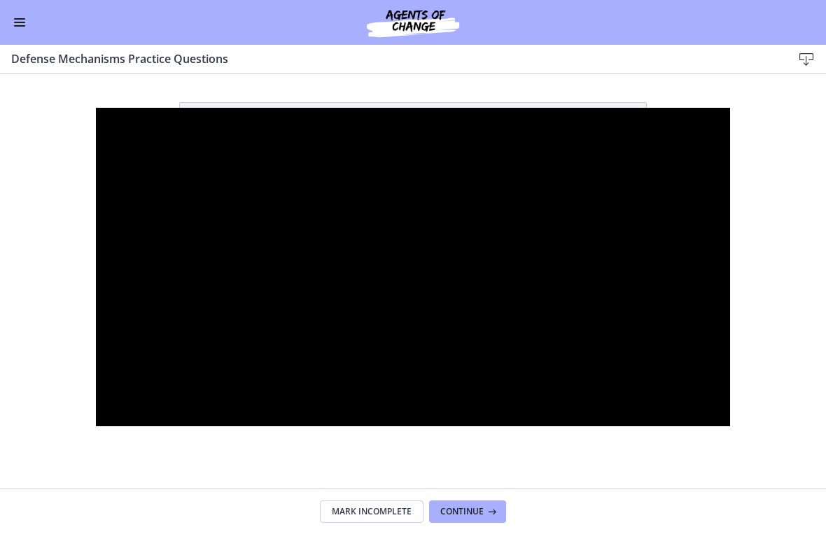
click at [383, 134] on div at bounding box center [413, 267] width 634 height 319
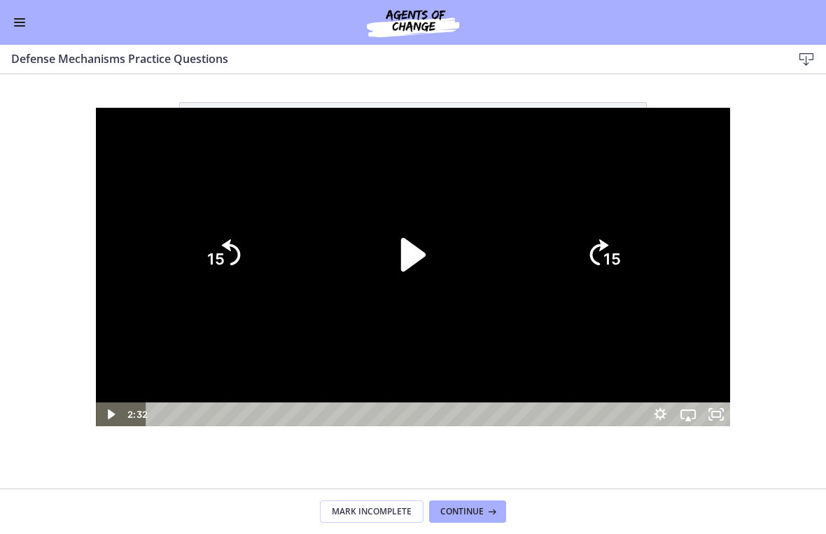
click at [445, 216] on icon "Play Video" at bounding box center [413, 255] width 97 height 97
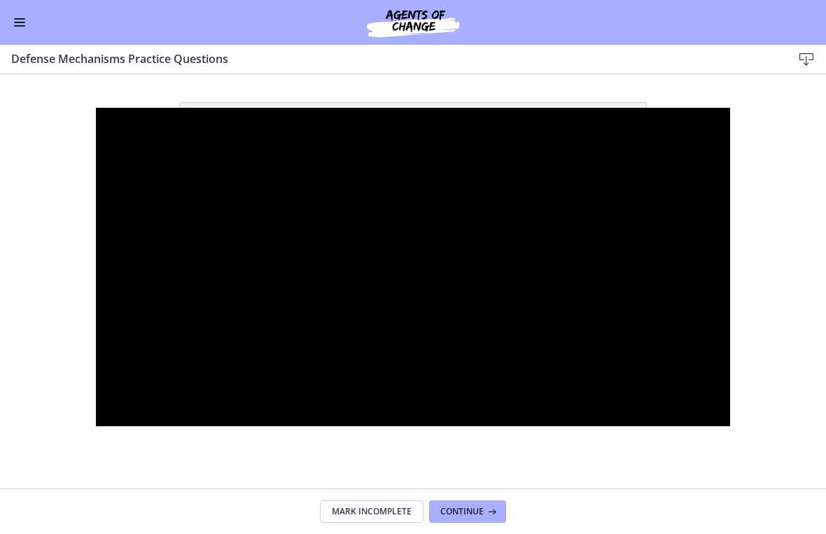
click at [568, 120] on div at bounding box center [413, 267] width 634 height 319
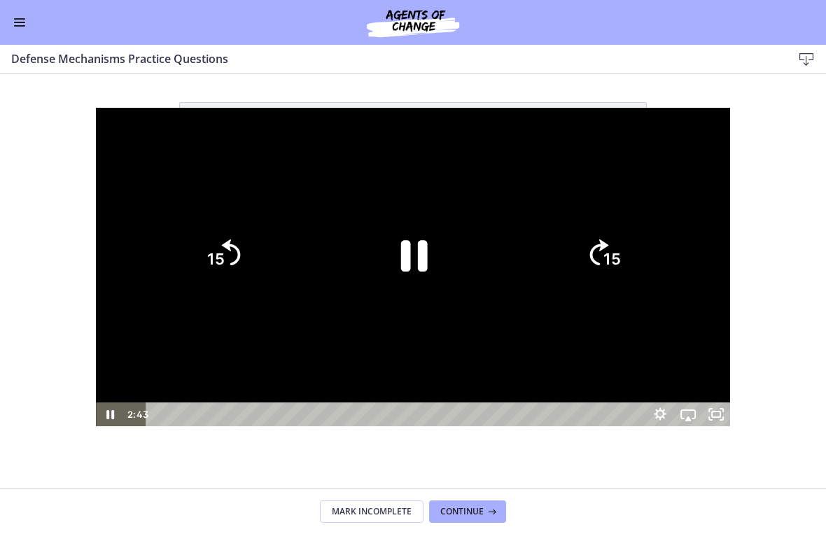
click at [573, 258] on icon "15" at bounding box center [603, 254] width 67 height 67
click at [207, 260] on tspan "15" at bounding box center [215, 260] width 17 height 18
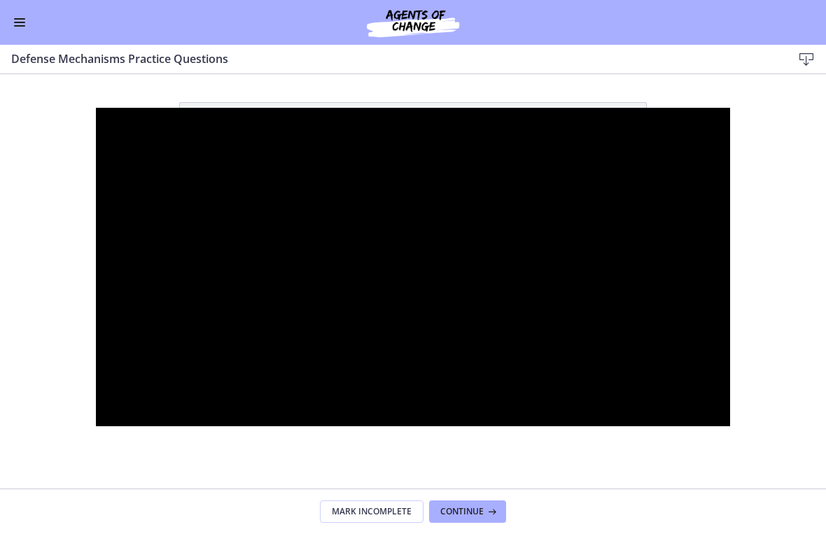
click at [431, 119] on div at bounding box center [413, 267] width 634 height 319
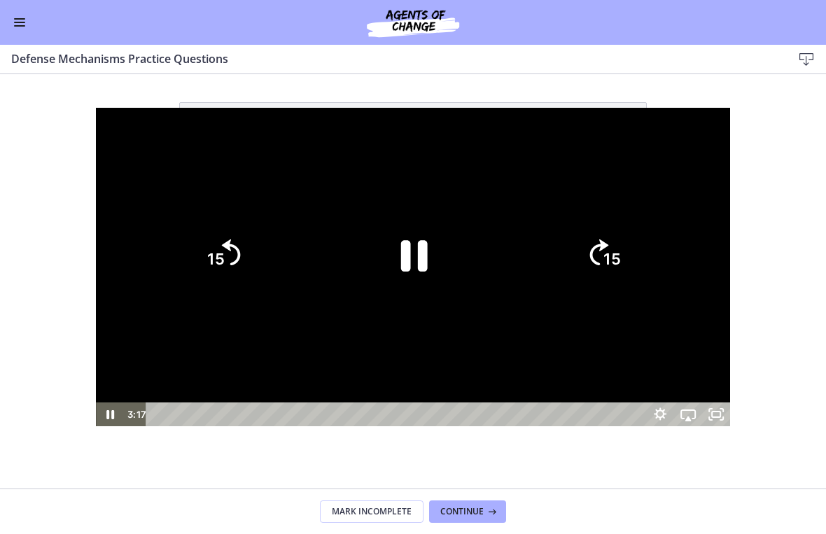
click at [414, 251] on icon "Pause" at bounding box center [413, 255] width 97 height 97
click at [426, 238] on icon "Play Video" at bounding box center [413, 255] width 97 height 97
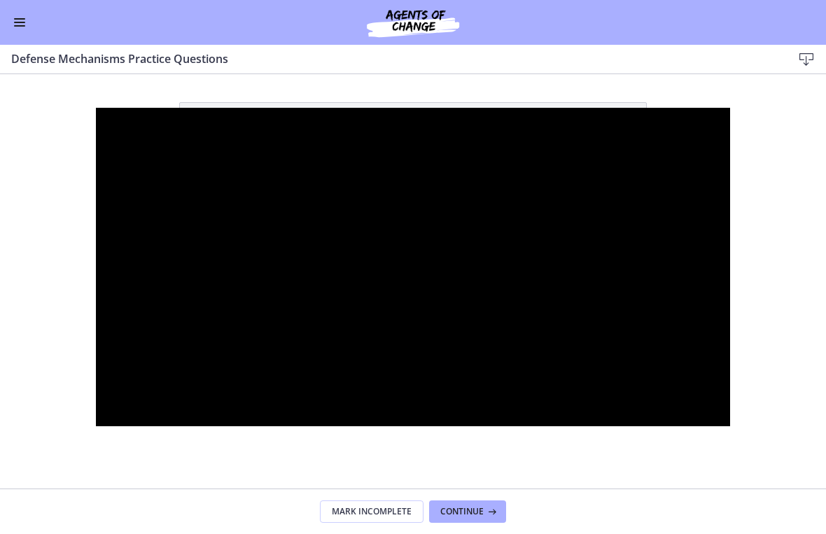
click at [573, 269] on div at bounding box center [413, 267] width 634 height 319
click at [429, 206] on div at bounding box center [413, 267] width 634 height 319
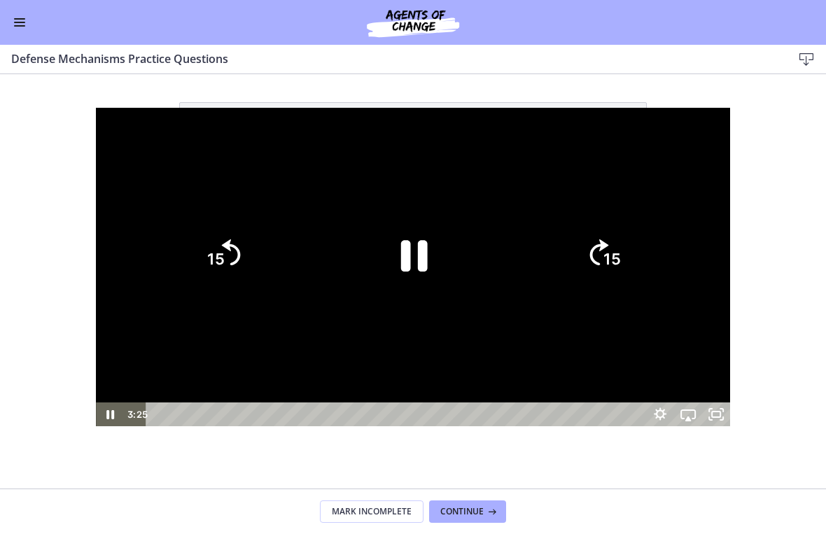
click at [417, 258] on icon "Pause" at bounding box center [413, 255] width 97 height 97
click at [473, 129] on div at bounding box center [413, 267] width 634 height 319
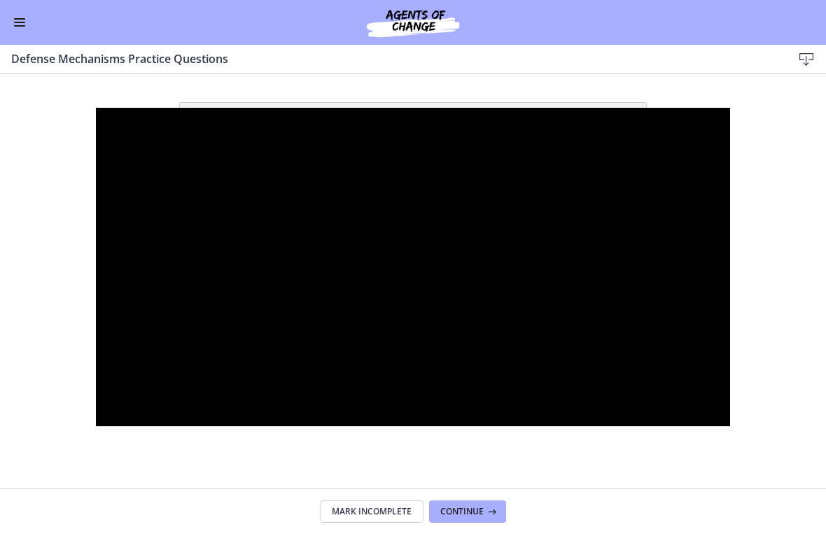
click at [433, 218] on div at bounding box center [413, 267] width 634 height 319
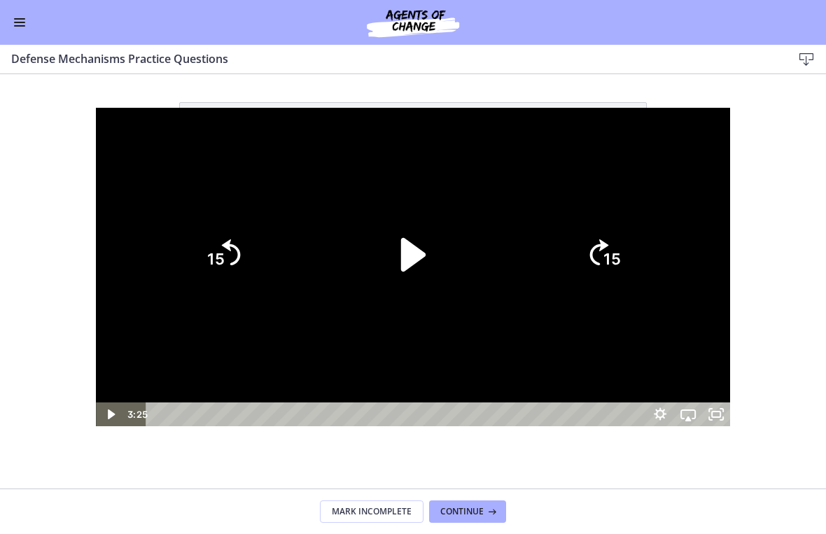
click at [417, 255] on icon "Play Video" at bounding box center [413, 255] width 24 height 34
click at [573, 203] on div at bounding box center [413, 267] width 634 height 319
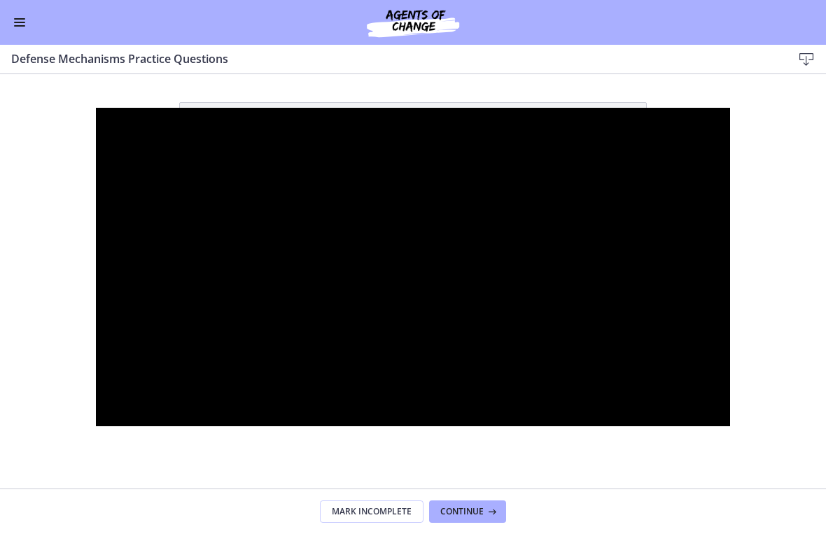
click at [573, 253] on div at bounding box center [413, 267] width 634 height 319
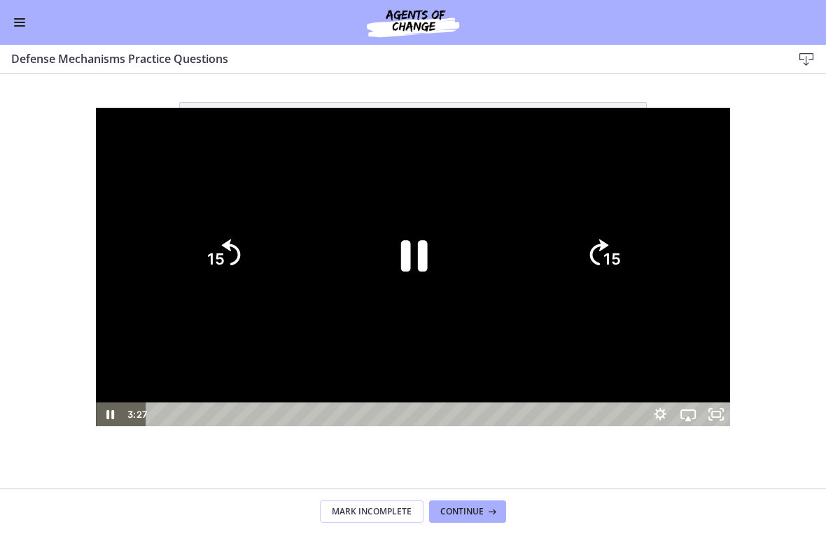
click at [573, 255] on tspan "15" at bounding box center [611, 260] width 17 height 18
click at [573, 253] on tspan "15" at bounding box center [611, 260] width 17 height 18
click at [573, 255] on tspan "15" at bounding box center [611, 260] width 17 height 18
click at [573, 254] on tspan "15" at bounding box center [611, 260] width 17 height 18
click at [573, 258] on tspan "15" at bounding box center [611, 260] width 17 height 18
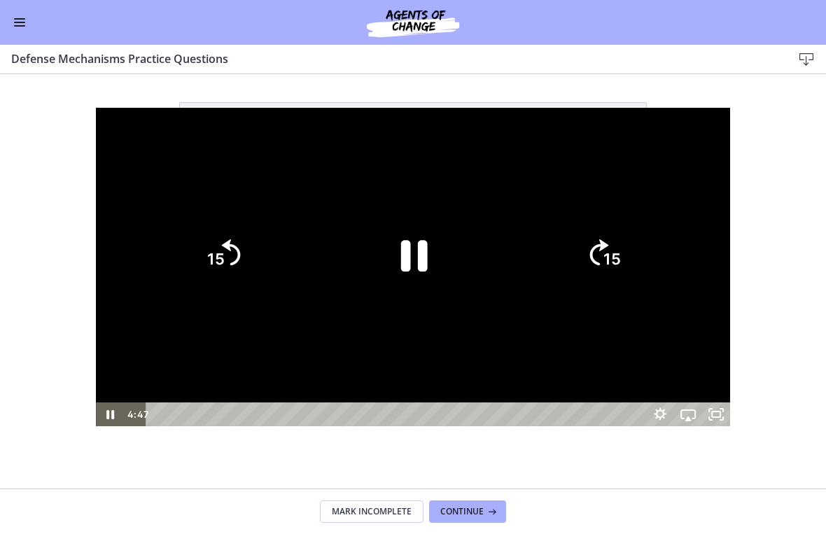
click at [403, 266] on icon "Pause" at bounding box center [414, 256] width 27 height 31
click at [503, 138] on div at bounding box center [413, 267] width 634 height 319
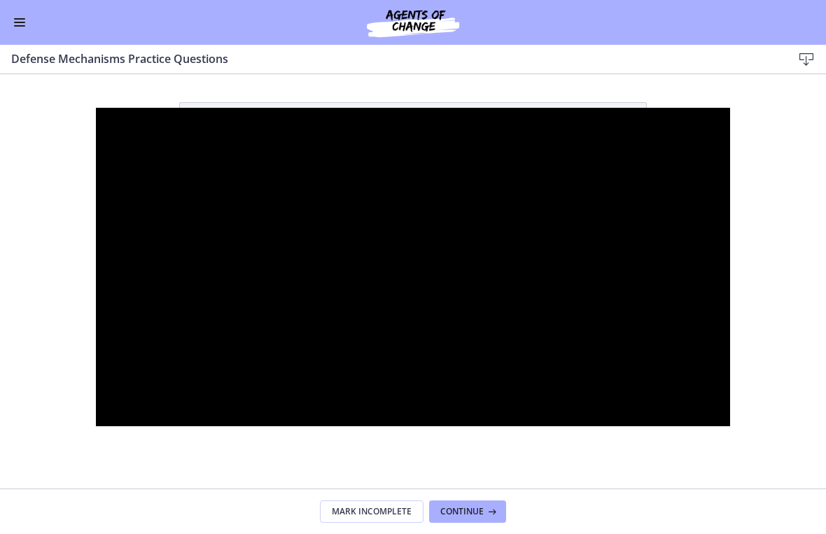
click at [438, 201] on div at bounding box center [413, 267] width 634 height 319
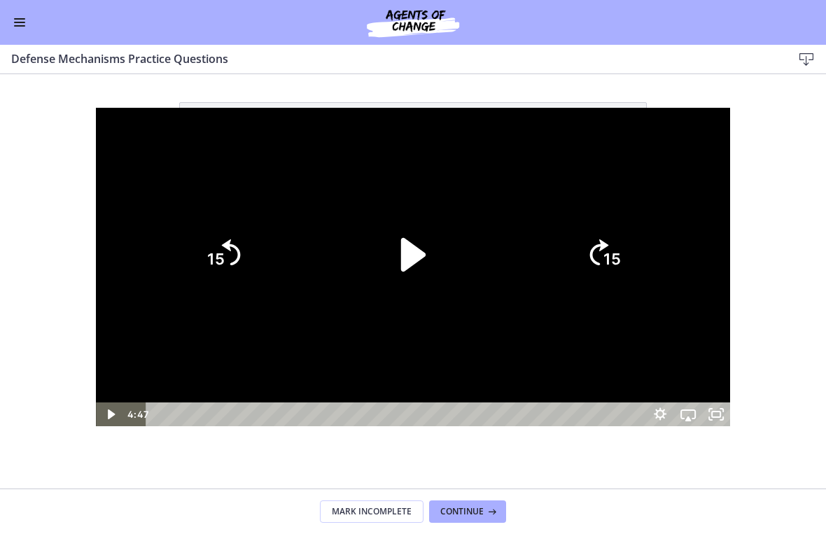
click at [432, 243] on icon "Play Video" at bounding box center [413, 255] width 97 height 97
click at [573, 248] on icon "15" at bounding box center [603, 255] width 76 height 76
click at [573, 248] on icon "15" at bounding box center [603, 254] width 67 height 67
click at [573, 250] on icon "15" at bounding box center [603, 254] width 67 height 67
click at [573, 244] on icon "15" at bounding box center [603, 255] width 76 height 76
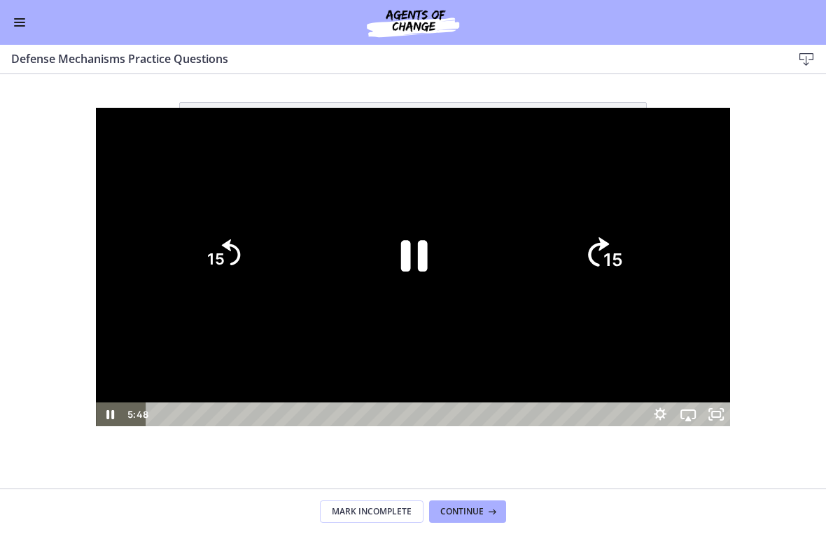
click at [573, 241] on icon "15" at bounding box center [603, 255] width 76 height 76
click at [573, 244] on icon "Skip ahead 15 seconds" at bounding box center [599, 252] width 19 height 26
click at [573, 245] on icon "15" at bounding box center [603, 254] width 67 height 67
click at [573, 248] on icon "Skip ahead 15 seconds" at bounding box center [599, 252] width 19 height 26
click at [573, 246] on icon "Skip ahead 15 seconds" at bounding box center [598, 252] width 21 height 29
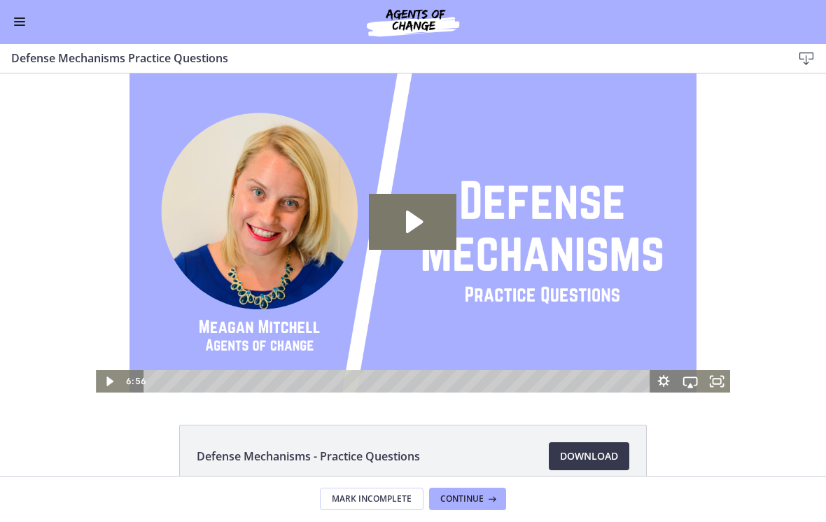
click at [20, 23] on button "Enable menu" at bounding box center [19, 22] width 17 height 17
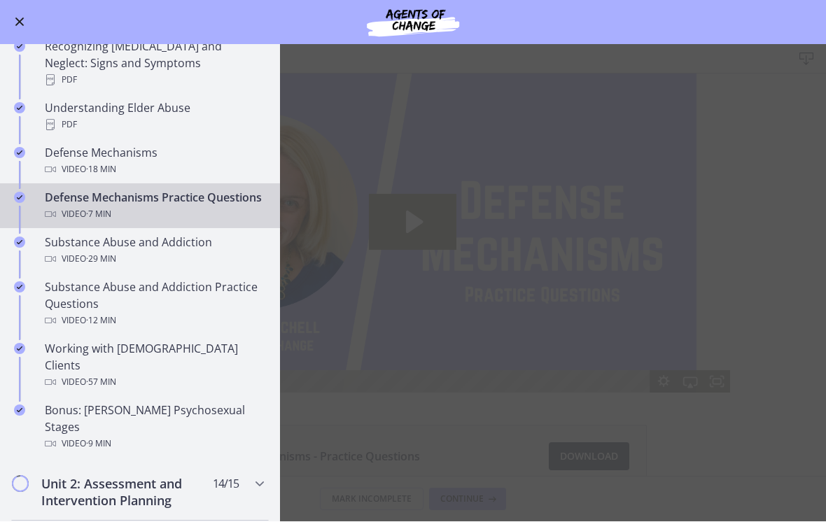
click at [175, 247] on div "Substance Abuse and Addiction Video · 29 min" at bounding box center [154, 251] width 218 height 34
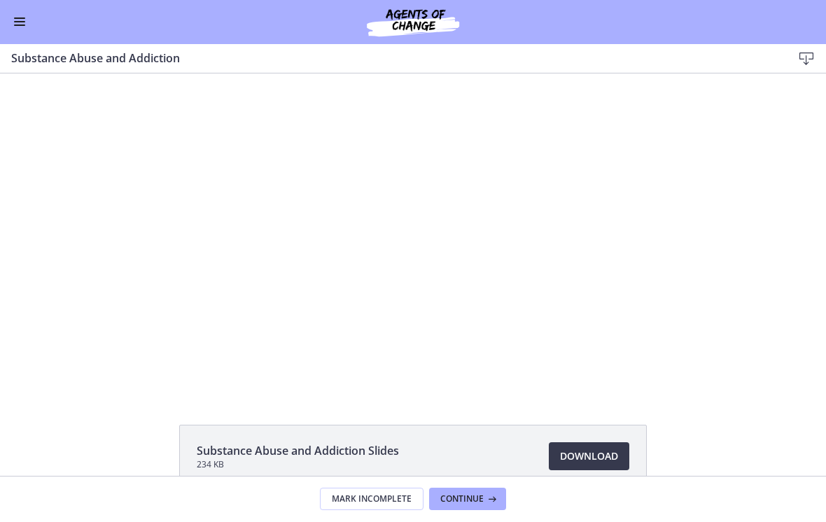
click at [432, 136] on div "Tap for sound @keyframes VOLUME_SMALL_WAVE_FLASH { 0% { opacity: 0; } 33% { opa…" at bounding box center [413, 232] width 568 height 319
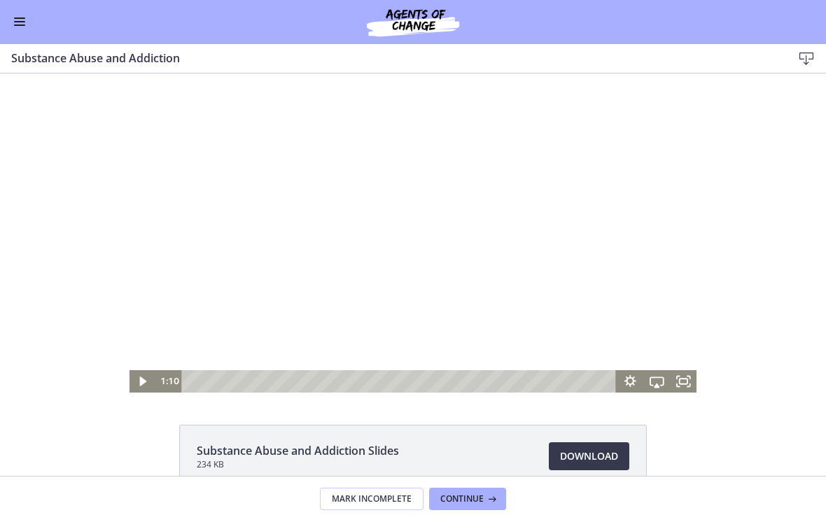
click at [414, 208] on div at bounding box center [413, 232] width 568 height 319
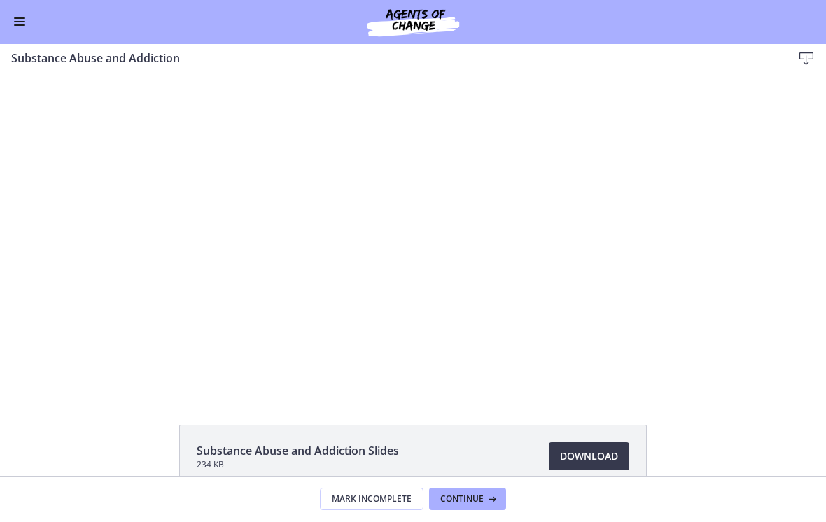
click at [444, 219] on div at bounding box center [413, 232] width 568 height 319
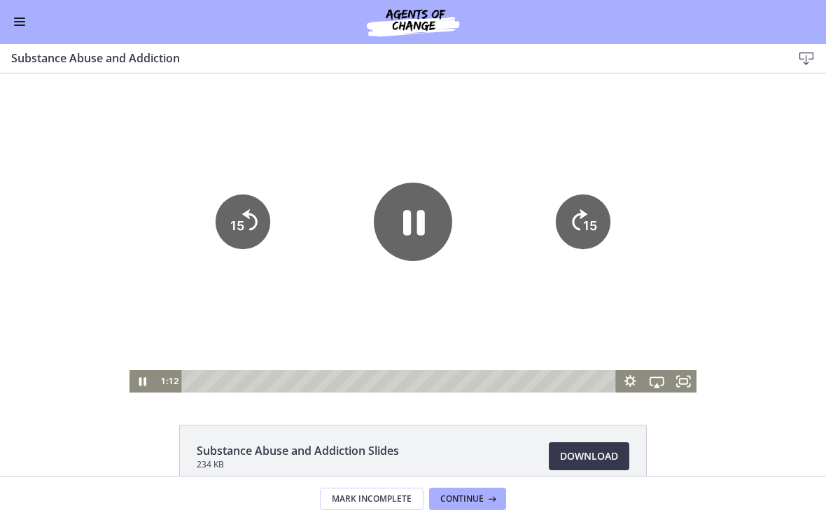
click at [573, 375] on icon "Fullscreen" at bounding box center [683, 381] width 27 height 22
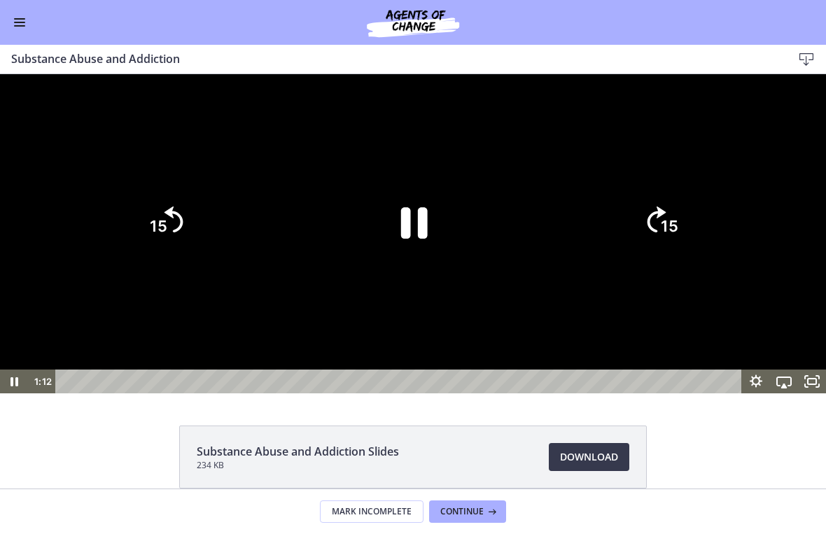
click at [430, 270] on icon "Pause" at bounding box center [413, 222] width 97 height 97
click at [511, 251] on div at bounding box center [413, 233] width 826 height 319
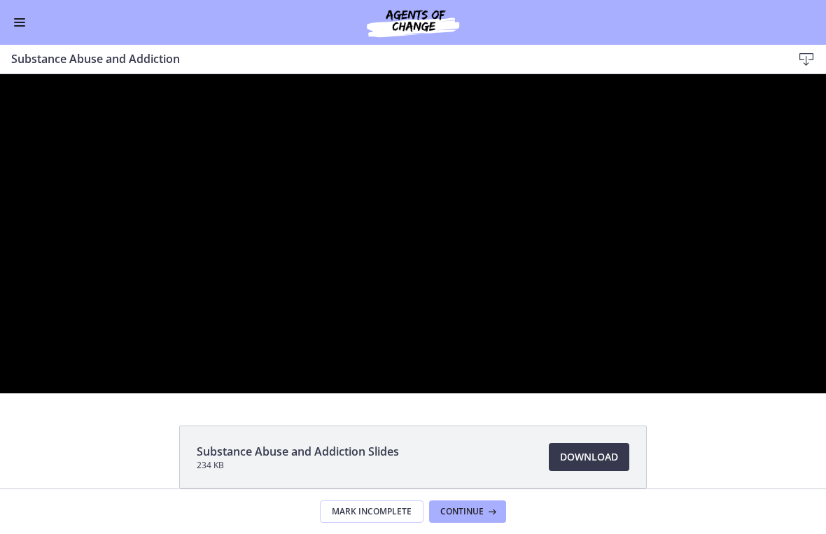
click at [335, 311] on div at bounding box center [413, 233] width 826 height 319
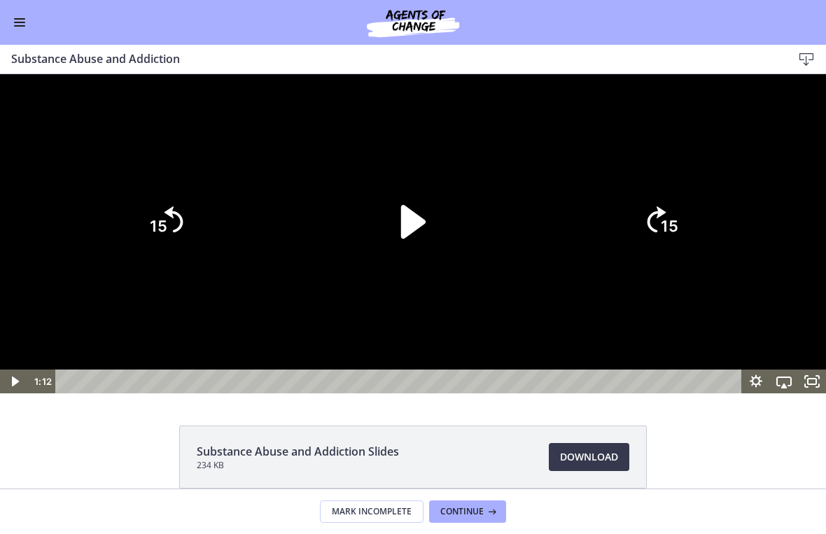
click at [396, 270] on icon "Play Video" at bounding box center [413, 222] width 97 height 97
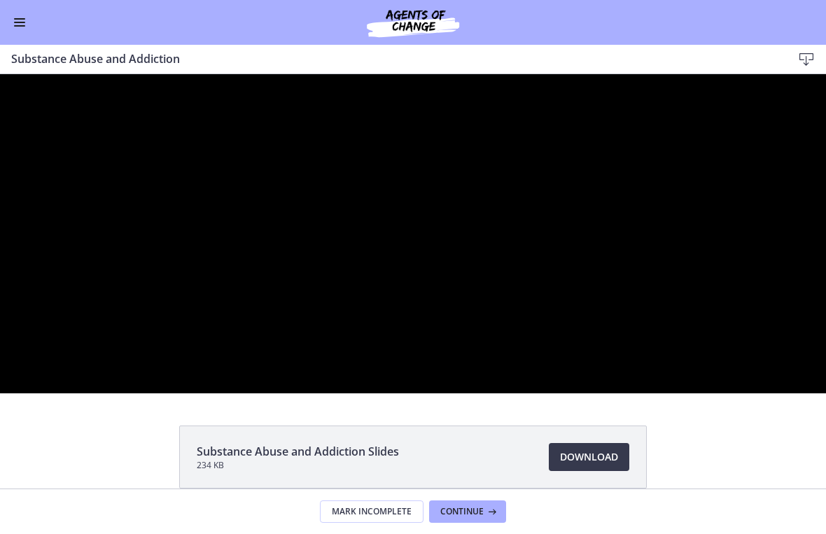
click at [371, 237] on div at bounding box center [413, 233] width 826 height 319
click at [432, 222] on div at bounding box center [413, 233] width 826 height 319
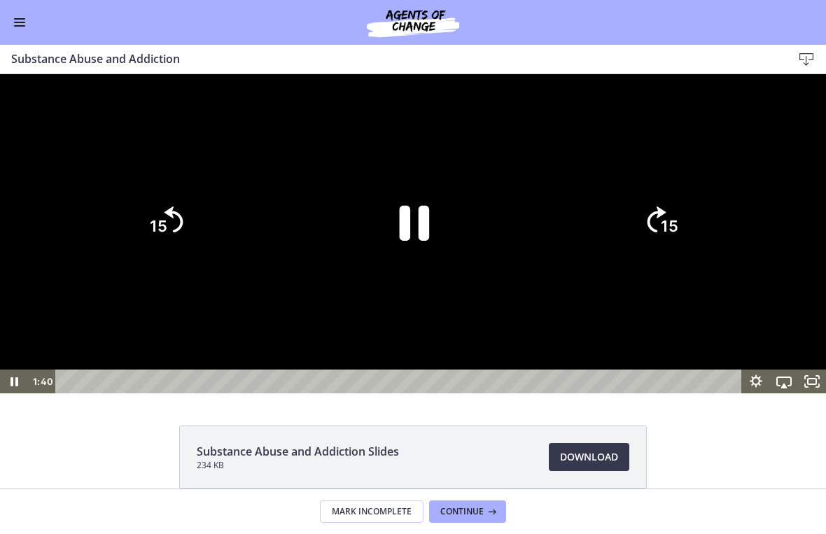
click at [421, 276] on icon "Pause" at bounding box center [413, 222] width 108 height 108
click at [421, 270] on icon "Play Video" at bounding box center [413, 222] width 97 height 97
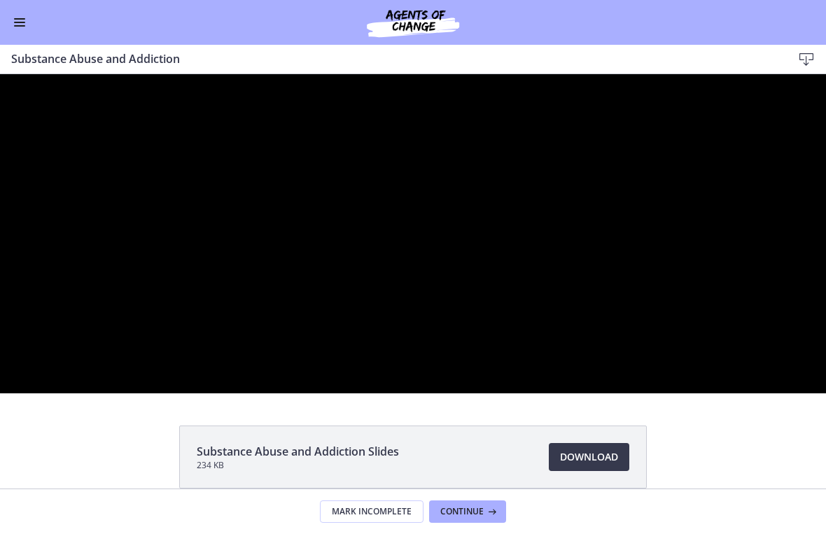
click at [535, 246] on div at bounding box center [413, 233] width 826 height 319
click at [417, 393] on div at bounding box center [413, 233] width 826 height 319
click at [518, 393] on div at bounding box center [413, 233] width 826 height 319
click at [461, 393] on div at bounding box center [413, 233] width 826 height 319
click at [573, 197] on div at bounding box center [413, 233] width 826 height 319
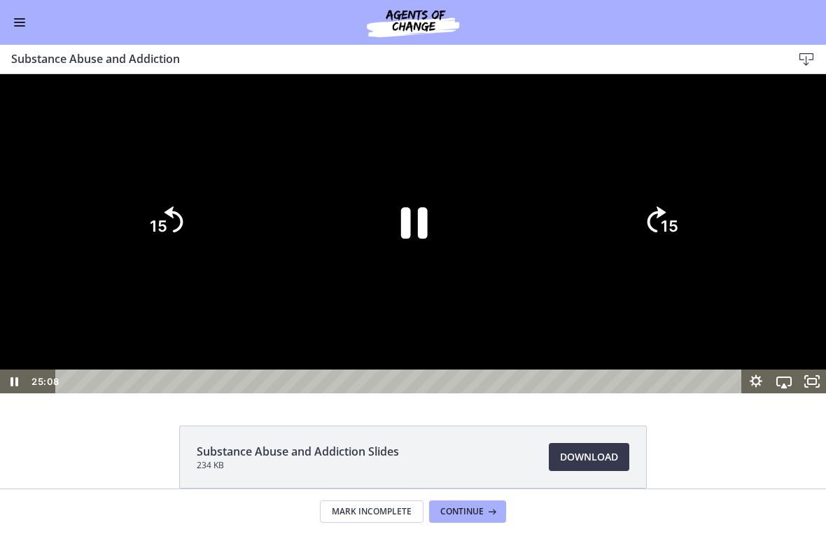
click at [428, 270] on icon "Pause" at bounding box center [413, 222] width 97 height 97
click at [555, 186] on div at bounding box center [413, 233] width 826 height 319
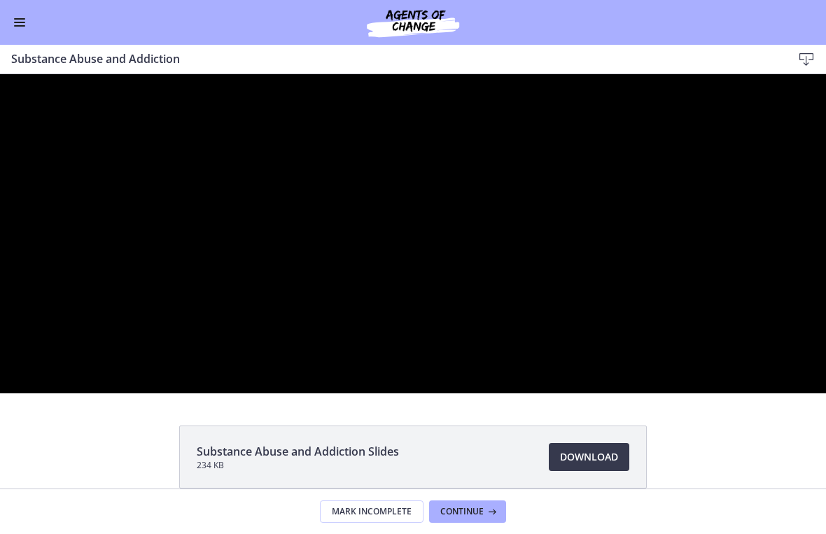
click at [511, 239] on div at bounding box center [413, 233] width 826 height 319
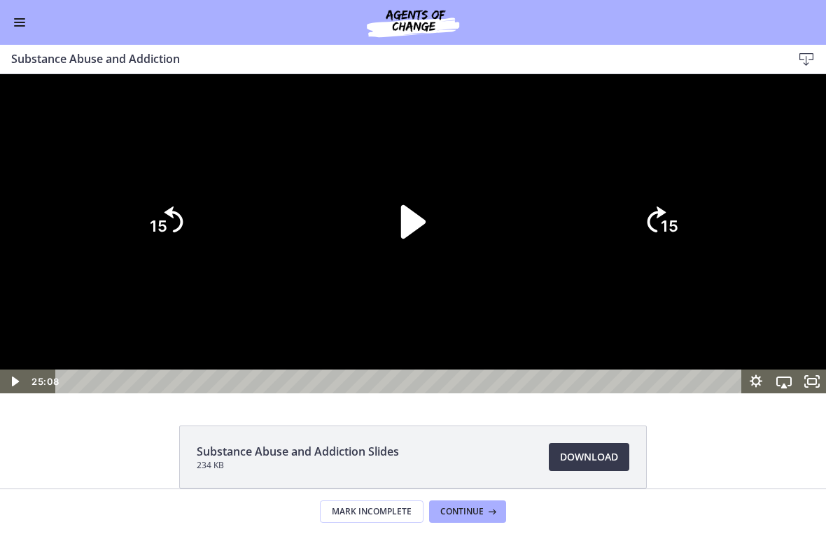
click at [429, 270] on icon "Play Video" at bounding box center [413, 222] width 97 height 97
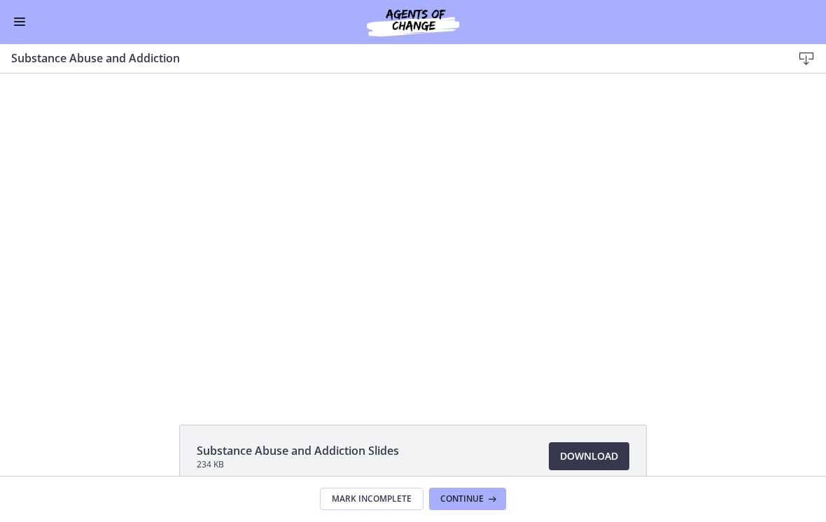
click at [441, 217] on div at bounding box center [413, 232] width 568 height 319
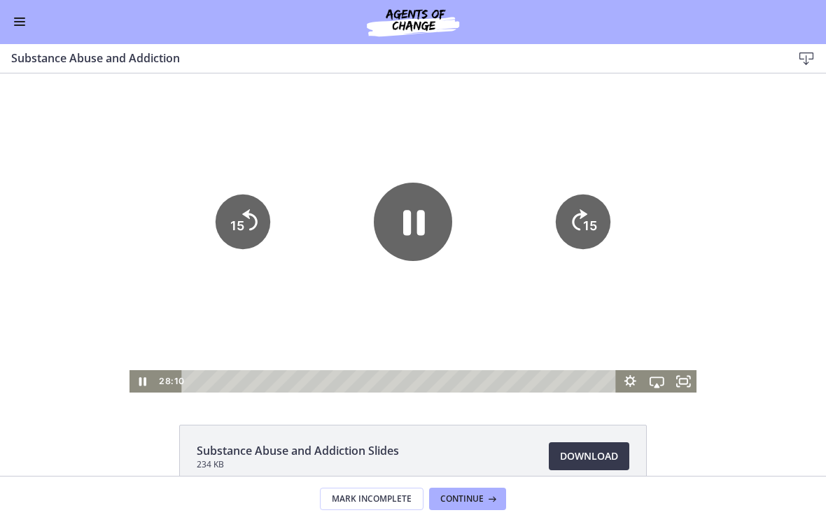
click at [421, 230] on icon "Pause" at bounding box center [414, 222] width 22 height 25
click at [27, 23] on button "Enable menu" at bounding box center [19, 22] width 17 height 17
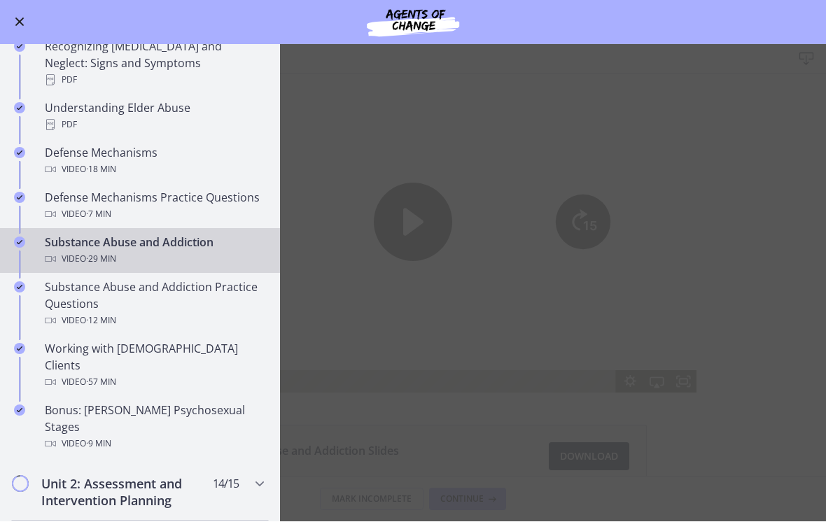
click at [243, 283] on div "Substance Abuse and Addiction Practice Questions Video · 12 min" at bounding box center [154, 304] width 218 height 50
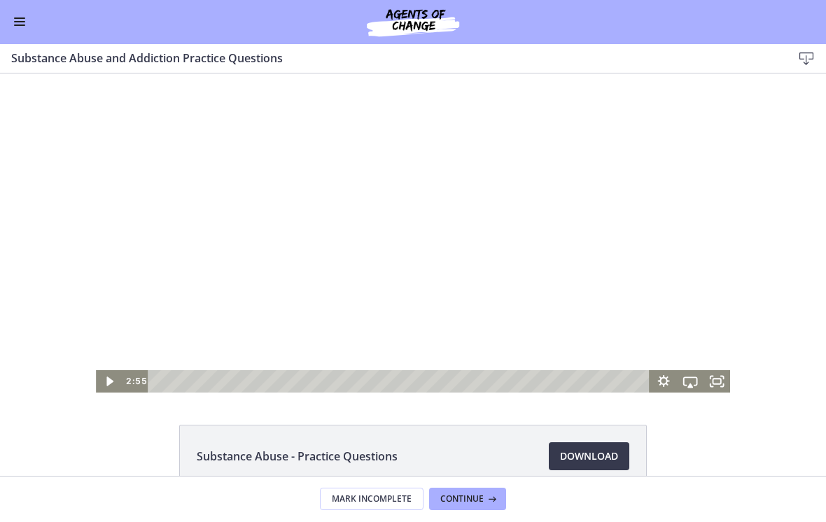
click at [443, 204] on div at bounding box center [413, 232] width 634 height 319
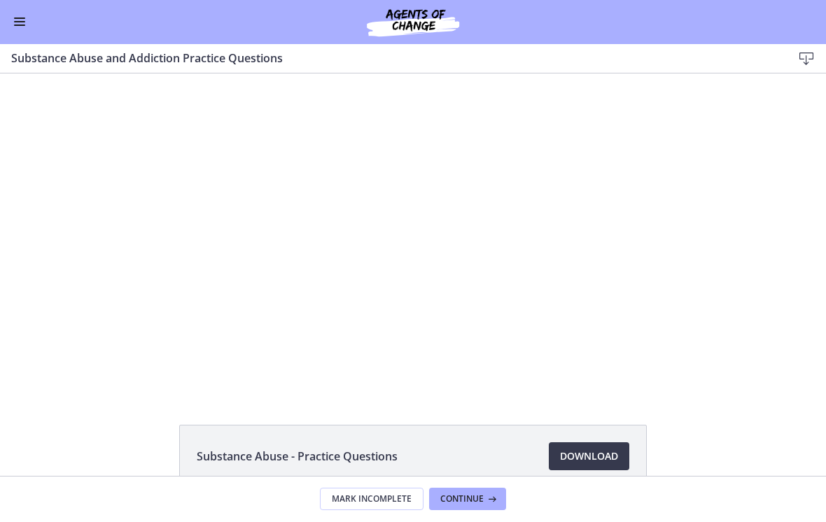
click at [502, 248] on div at bounding box center [413, 232] width 634 height 319
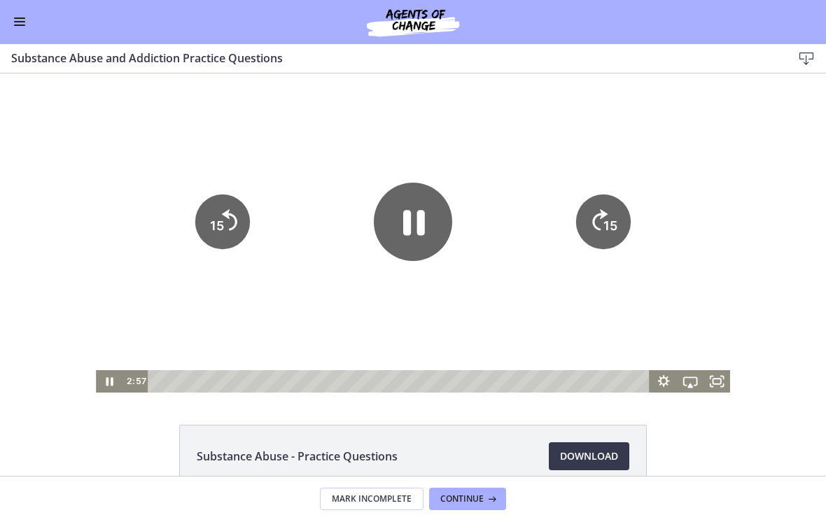
click at [573, 378] on icon "Fullscreen" at bounding box center [716, 381] width 27 height 22
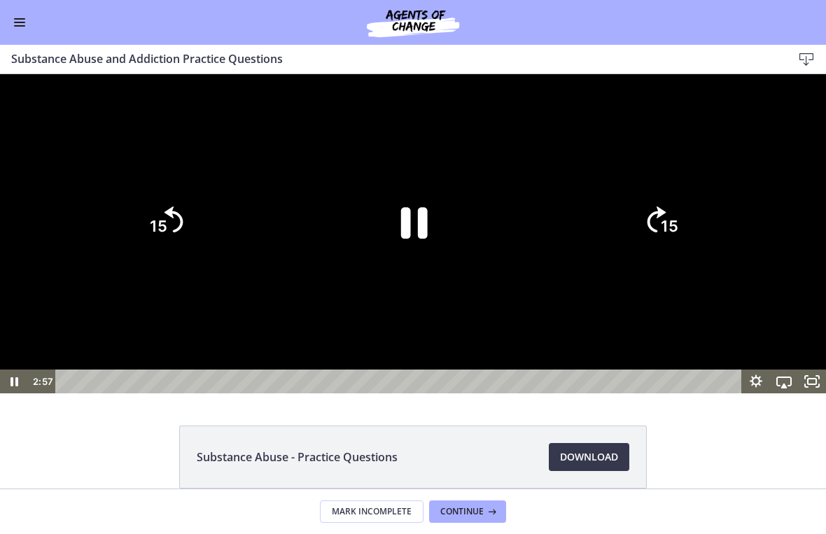
click at [573, 255] on icon "15" at bounding box center [660, 221] width 67 height 67
click at [388, 270] on icon "Pause" at bounding box center [413, 222] width 97 height 97
click at [495, 232] on div at bounding box center [413, 233] width 826 height 319
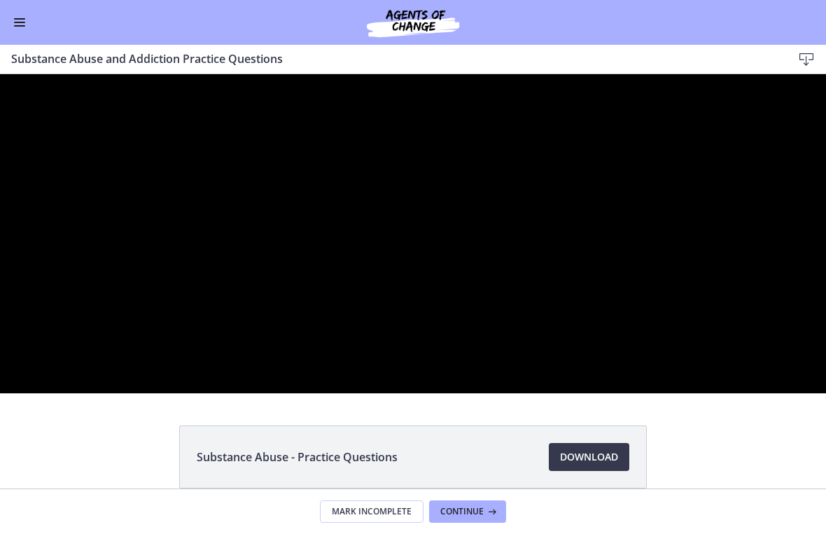
click at [479, 255] on div at bounding box center [413, 233] width 826 height 319
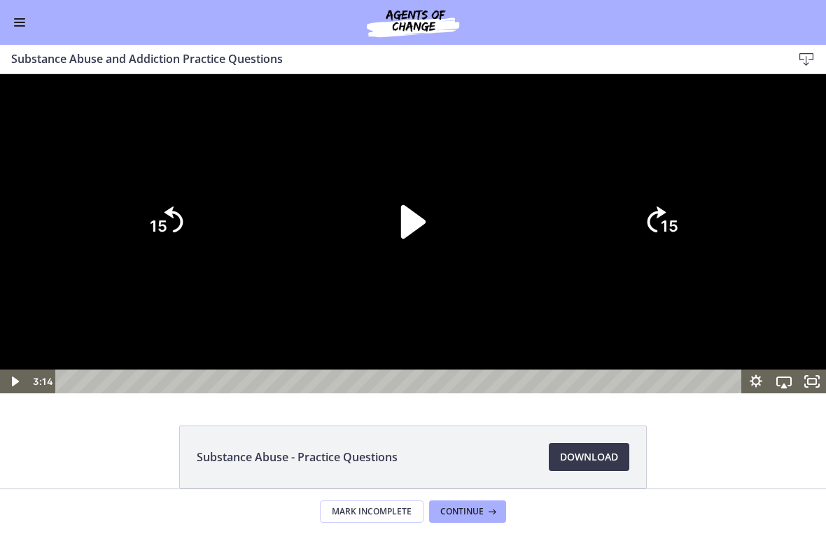
click at [416, 270] on icon "Play Video" at bounding box center [413, 222] width 97 height 97
click at [573, 237] on tspan "15" at bounding box center [671, 226] width 20 height 21
click at [573, 236] on tspan "15" at bounding box center [669, 227] width 17 height 18
click at [573, 255] on icon "15" at bounding box center [660, 221] width 67 height 67
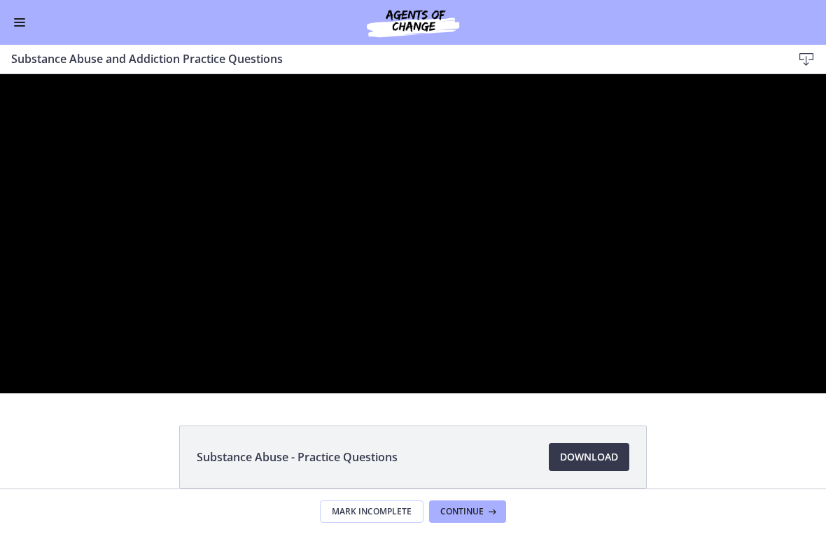
click at [498, 243] on div at bounding box center [413, 233] width 826 height 319
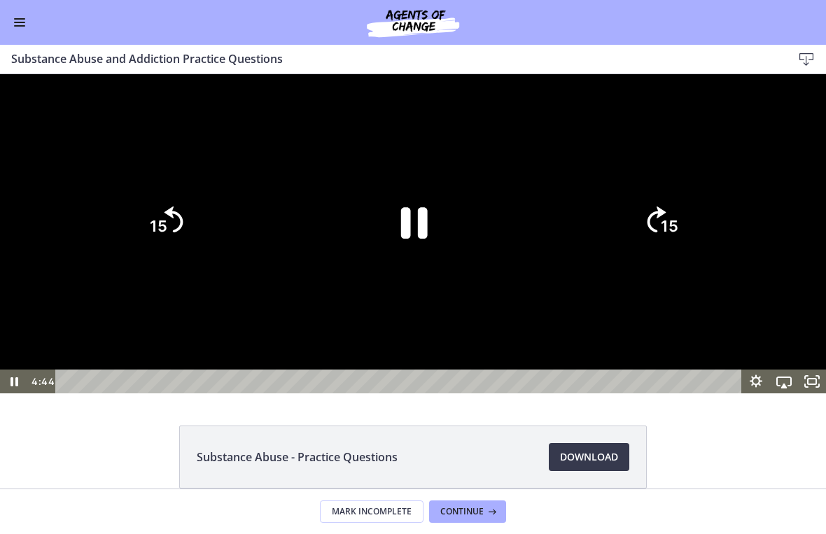
click at [573, 255] on icon "15" at bounding box center [660, 221] width 67 height 67
click at [418, 276] on icon "Pause" at bounding box center [413, 222] width 108 height 108
click at [395, 270] on icon "Play Video" at bounding box center [413, 222] width 97 height 97
click at [573, 236] on tspan "15" at bounding box center [669, 227] width 17 height 18
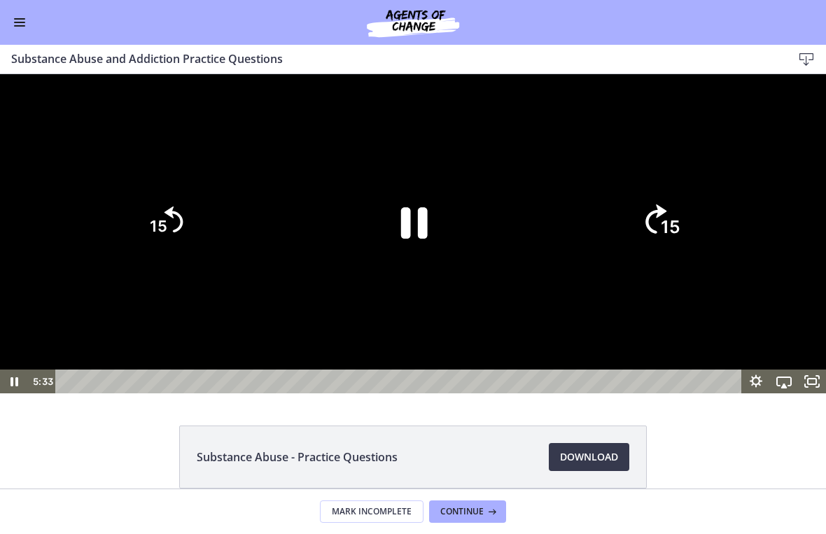
click at [573, 260] on icon "15" at bounding box center [661, 222] width 76 height 76
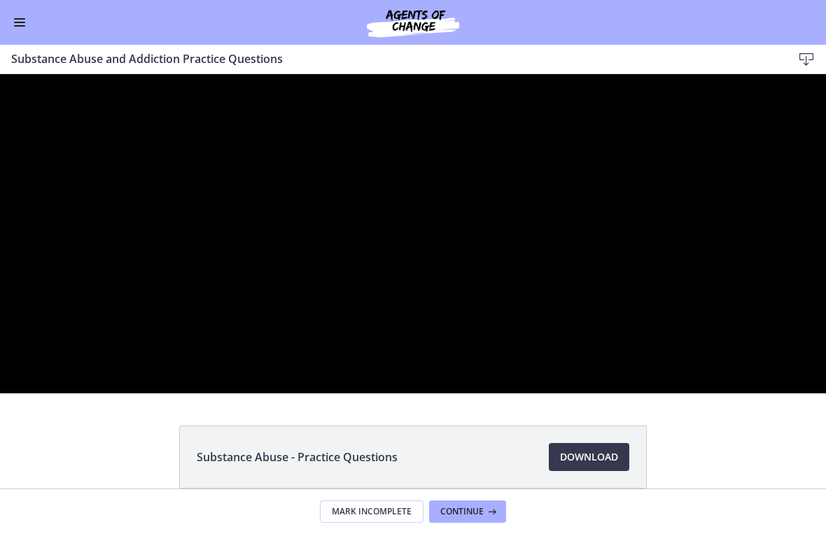
click at [442, 241] on div at bounding box center [413, 233] width 826 height 319
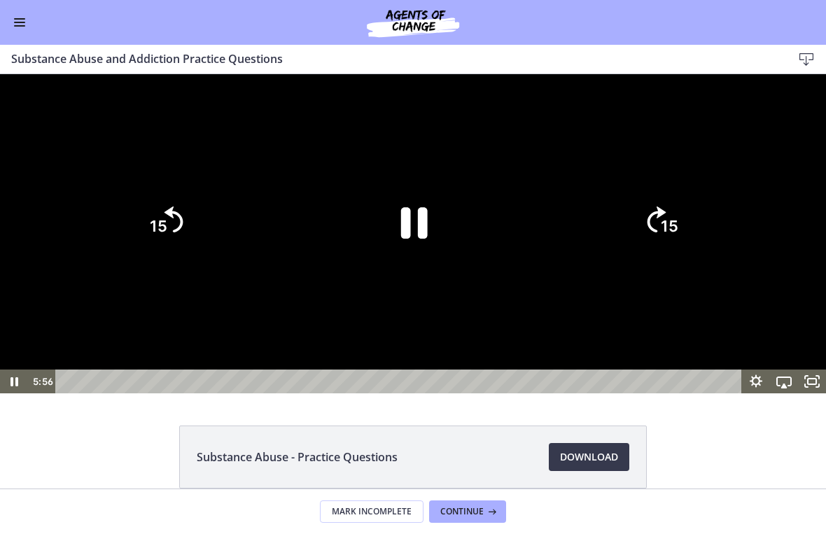
click at [403, 239] on icon "Pause" at bounding box center [414, 222] width 27 height 31
click at [473, 220] on div at bounding box center [413, 233] width 826 height 319
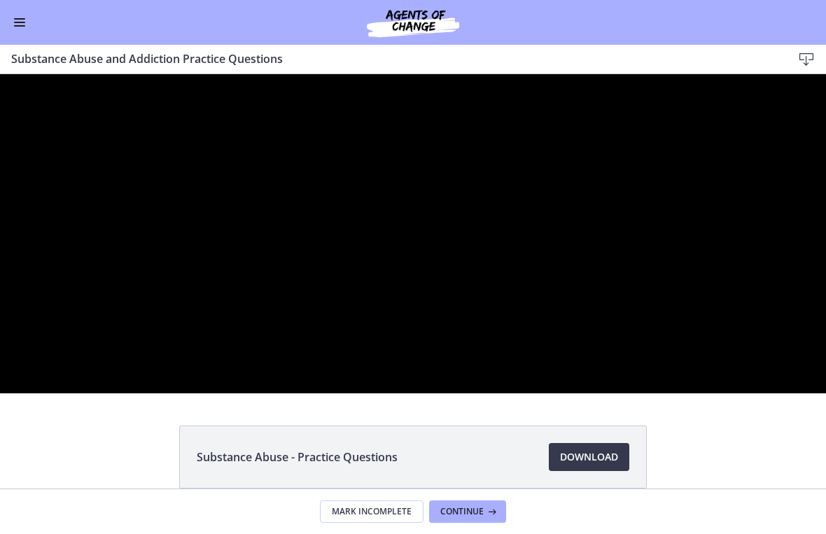
click at [401, 251] on div at bounding box center [413, 233] width 826 height 319
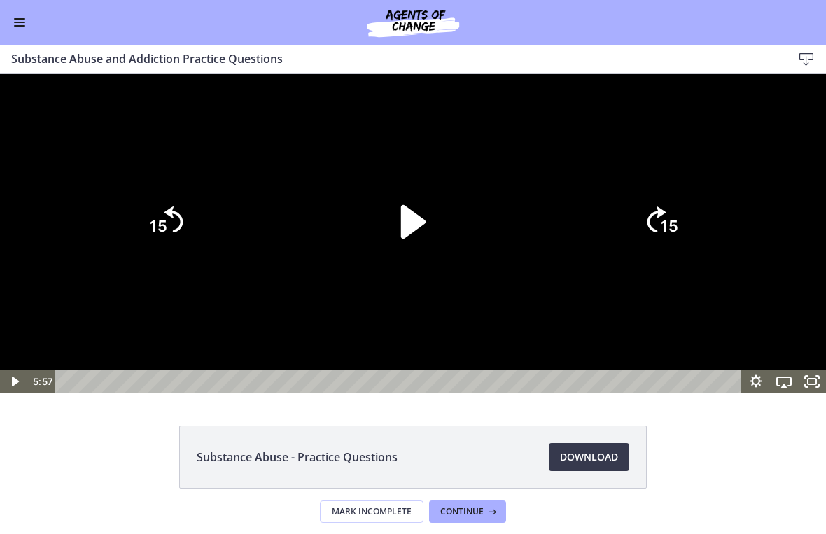
click at [407, 239] on icon "Play Video" at bounding box center [413, 222] width 24 height 34
click at [573, 237] on tspan "15" at bounding box center [671, 226] width 20 height 21
click at [573, 255] on icon "15" at bounding box center [660, 221] width 67 height 67
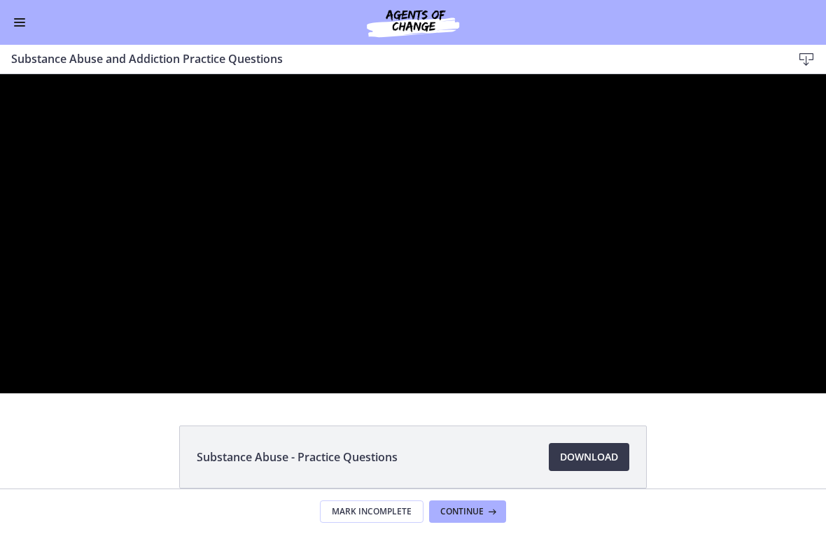
click at [573, 332] on div at bounding box center [413, 233] width 826 height 319
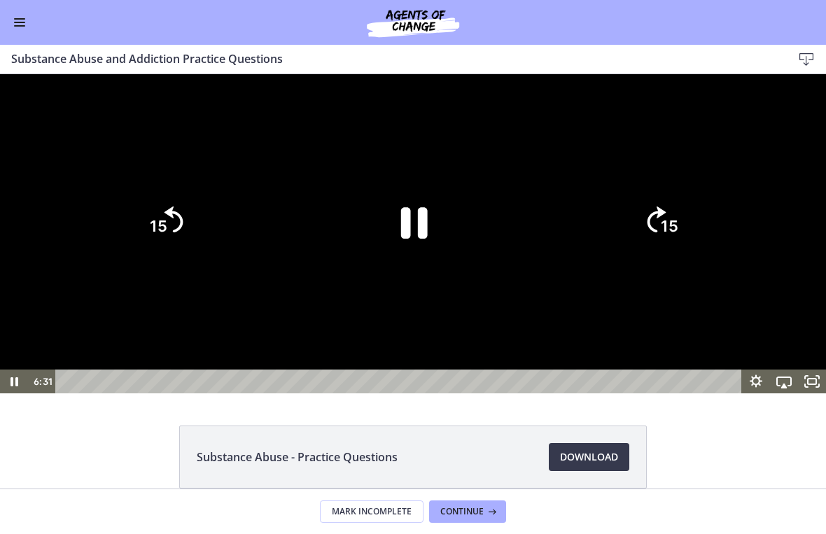
click at [573, 236] on text "15" at bounding box center [669, 227] width 17 height 18
click at [573, 237] on text "15" at bounding box center [671, 226] width 20 height 21
click at [573, 236] on tspan "15" at bounding box center [669, 227] width 17 height 18
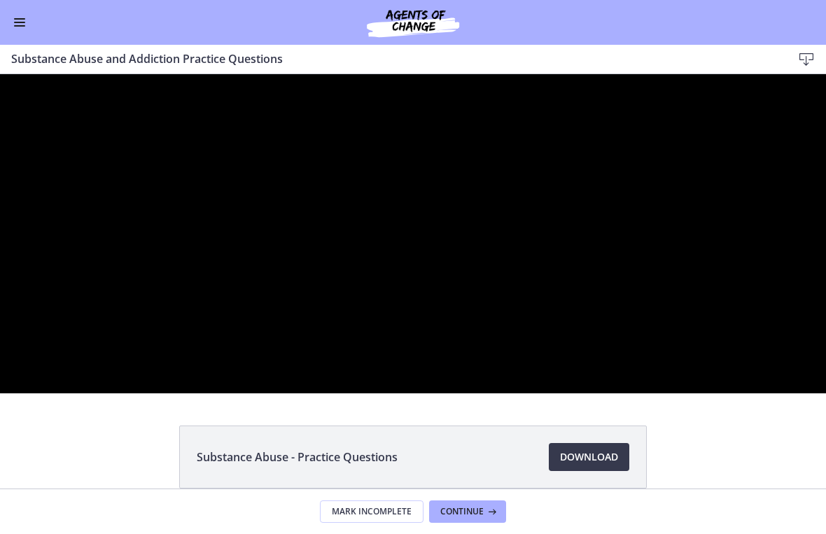
click at [573, 265] on div at bounding box center [413, 233] width 826 height 319
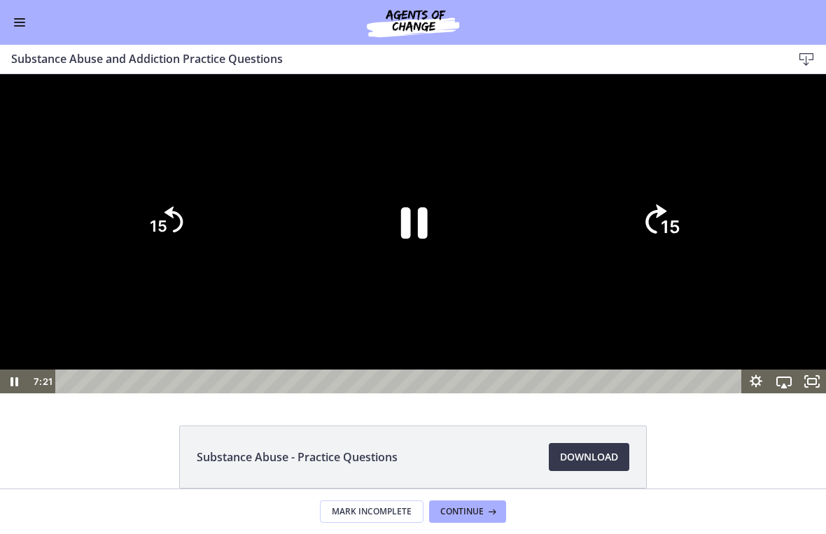
click at [573, 237] on tspan "15" at bounding box center [671, 226] width 20 height 21
click at [573, 237] on text "15" at bounding box center [671, 226] width 20 height 21
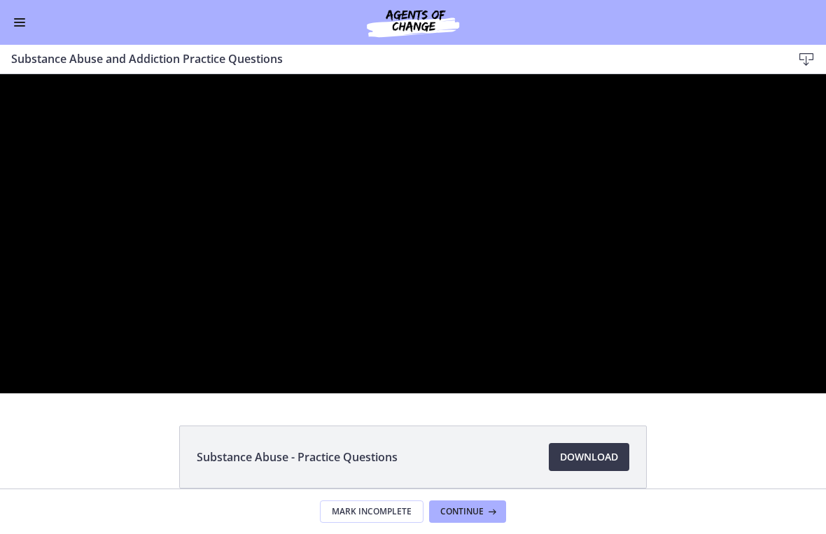
click at [573, 268] on div at bounding box center [413, 233] width 826 height 319
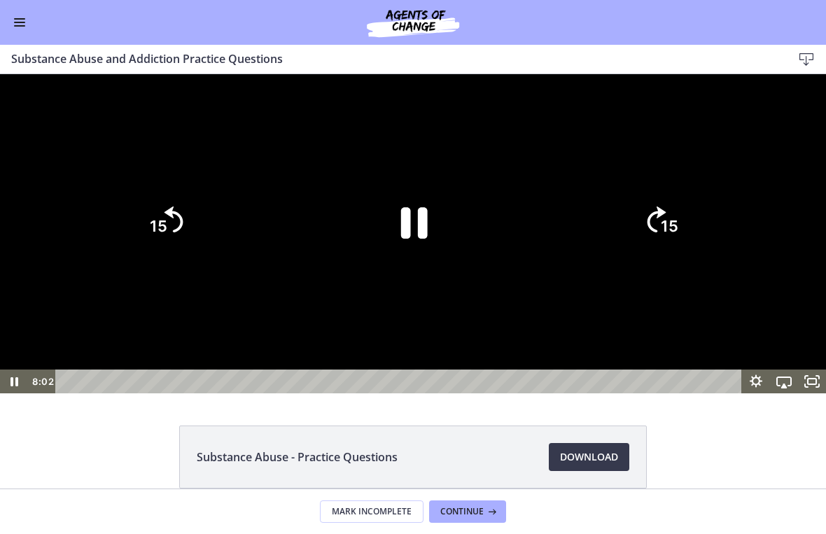
click at [573, 236] on tspan "15" at bounding box center [669, 227] width 17 height 18
click at [184, 255] on icon "15" at bounding box center [165, 221] width 67 height 67
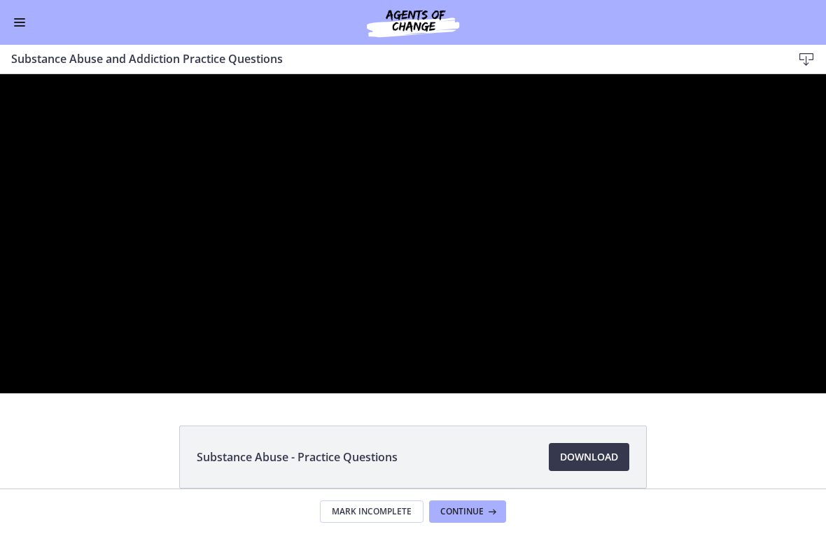
click at [394, 219] on div at bounding box center [413, 233] width 826 height 319
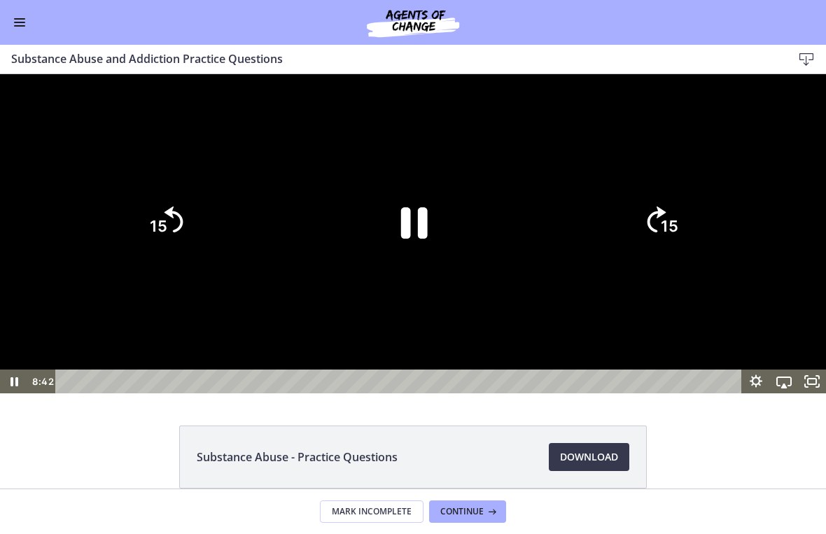
click at [573, 255] on icon "15" at bounding box center [660, 221] width 67 height 67
click at [573, 260] on icon "15" at bounding box center [661, 222] width 76 height 76
click at [573, 255] on icon "15" at bounding box center [660, 221] width 67 height 67
click at [573, 260] on icon "15" at bounding box center [661, 222] width 76 height 76
click at [195, 260] on icon "15" at bounding box center [165, 222] width 76 height 76
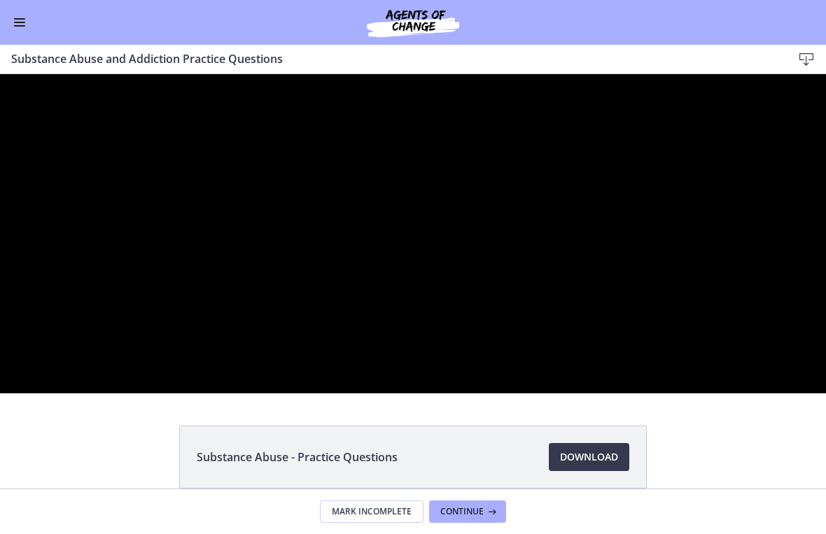
click at [495, 218] on div at bounding box center [413, 233] width 826 height 319
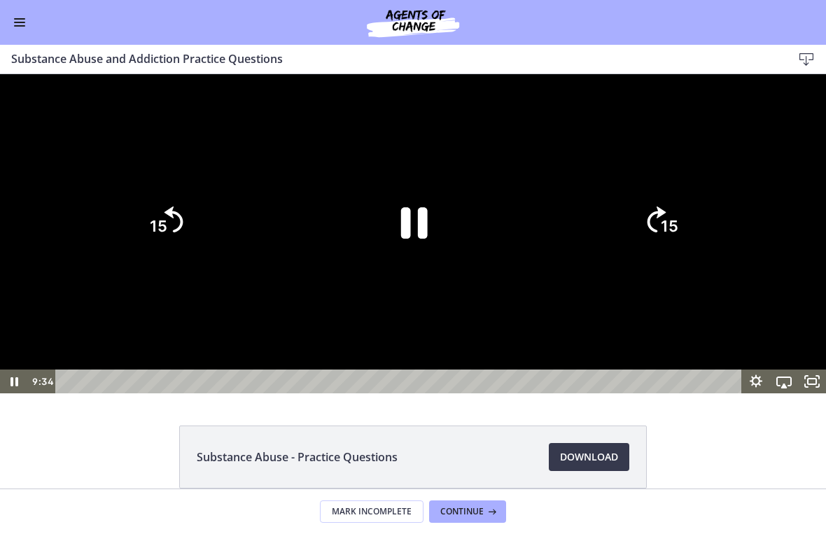
click at [573, 255] on icon "15" at bounding box center [660, 221] width 67 height 67
click at [573, 260] on icon "15" at bounding box center [661, 222] width 76 height 76
click at [405, 241] on icon "Pause" at bounding box center [415, 223] width 30 height 35
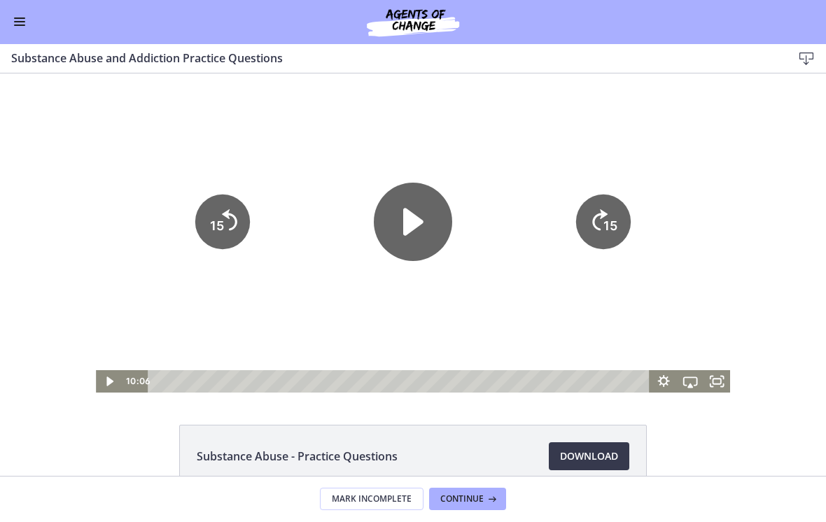
click at [27, 28] on button "Enable menu" at bounding box center [19, 22] width 17 height 17
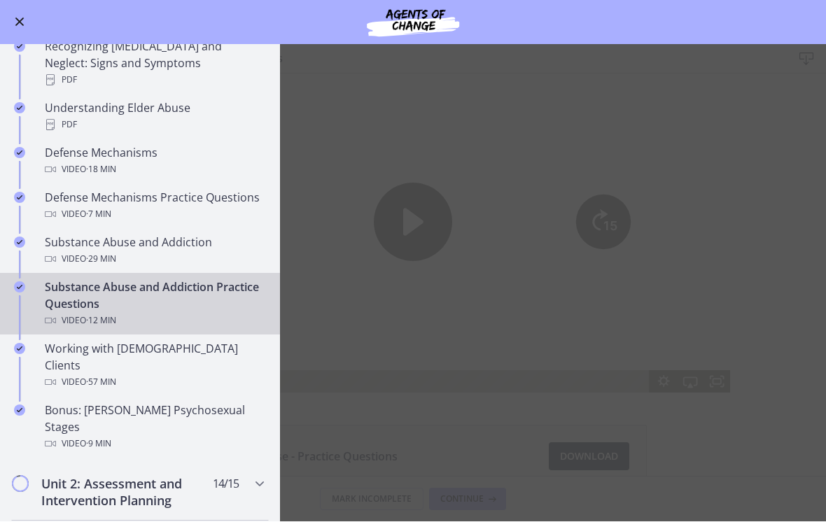
click at [207, 251] on div "Video · 29 min" at bounding box center [154, 259] width 218 height 17
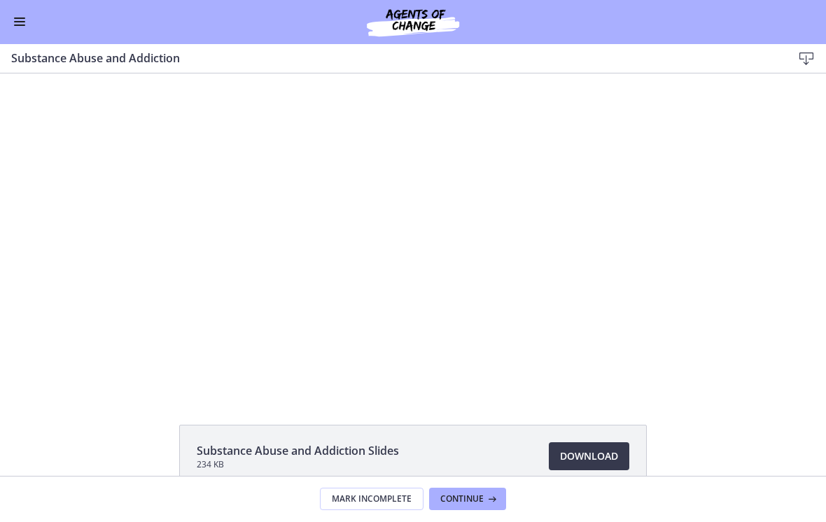
click at [435, 162] on div "Tap for sound @keyframes VOLUME_SMALL_WAVE_FLASH { 0% { opacity: 0; } 33% { opa…" at bounding box center [413, 232] width 568 height 319
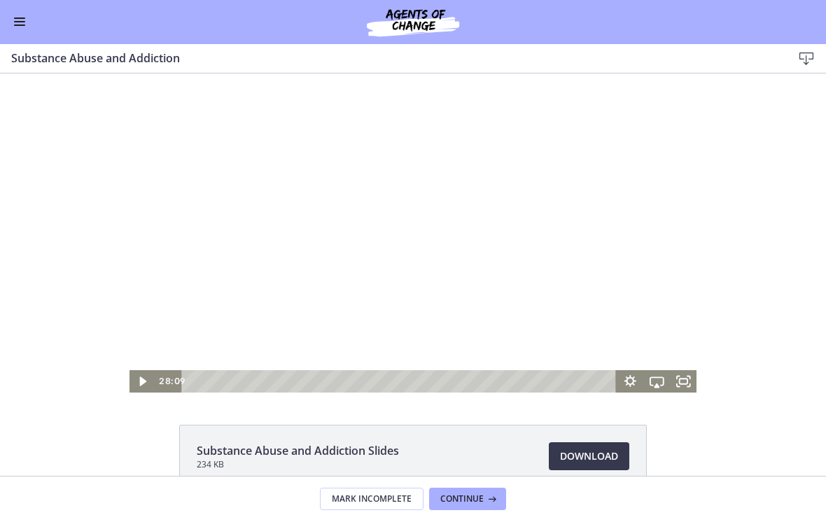
click at [25, 18] on button "Enable menu" at bounding box center [19, 22] width 17 height 17
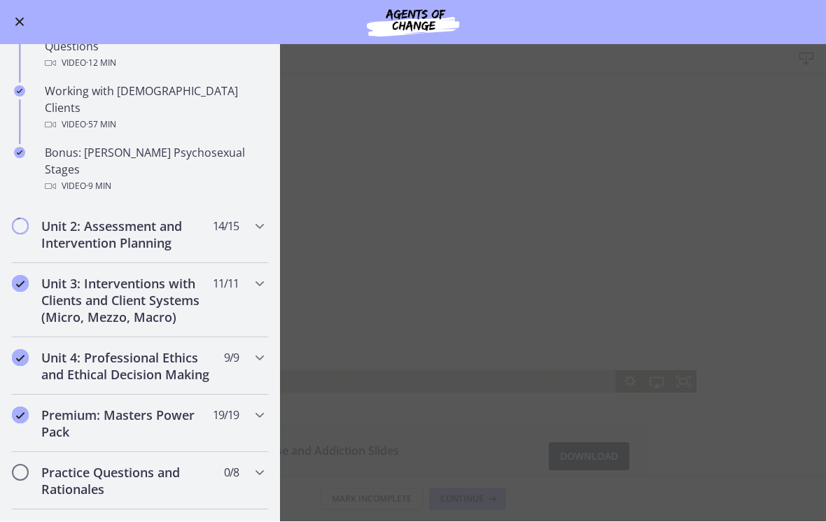
scroll to position [920, 0]
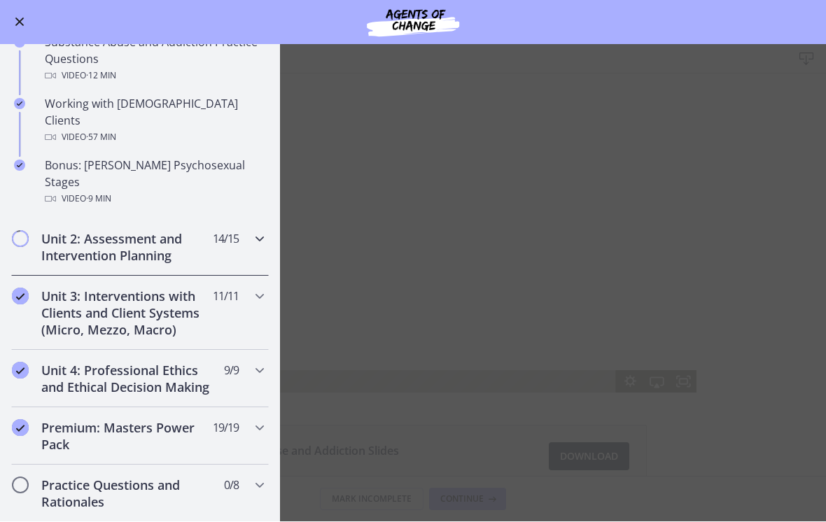
click at [253, 231] on icon "Chapters" at bounding box center [259, 239] width 17 height 17
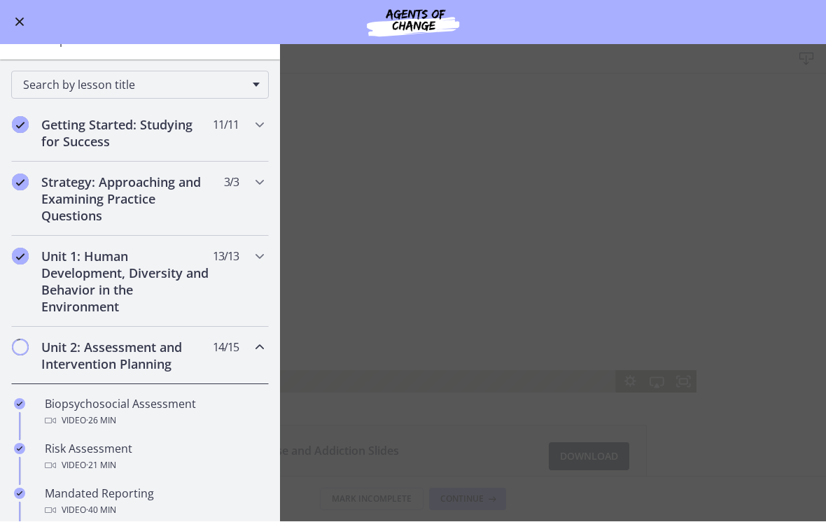
scroll to position [96, 0]
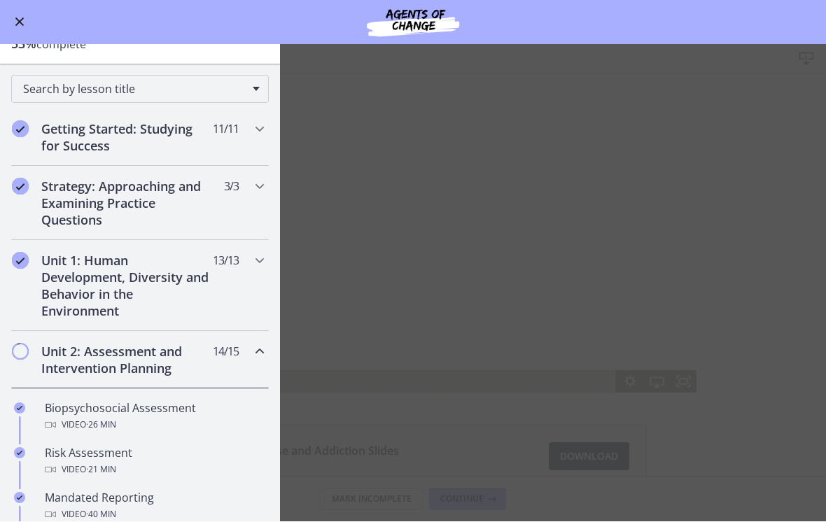
click at [255, 356] on icon "Chapters" at bounding box center [259, 352] width 17 height 17
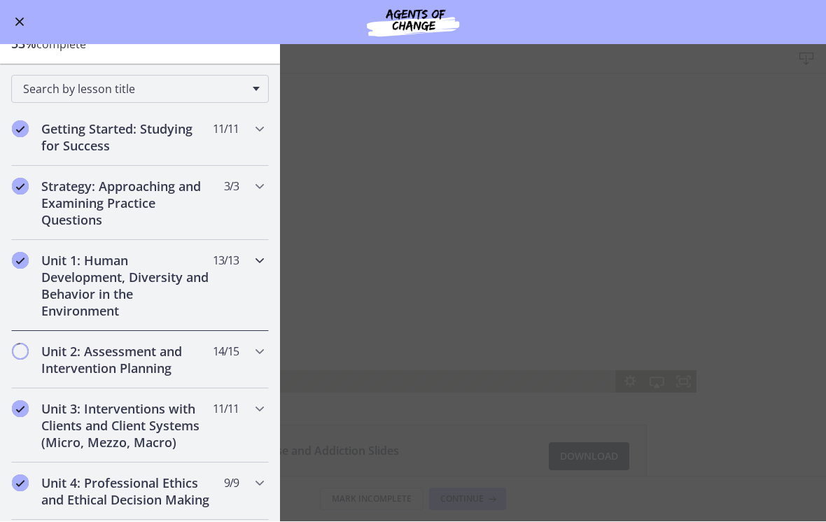
click at [262, 264] on icon "Chapters" at bounding box center [259, 261] width 17 height 17
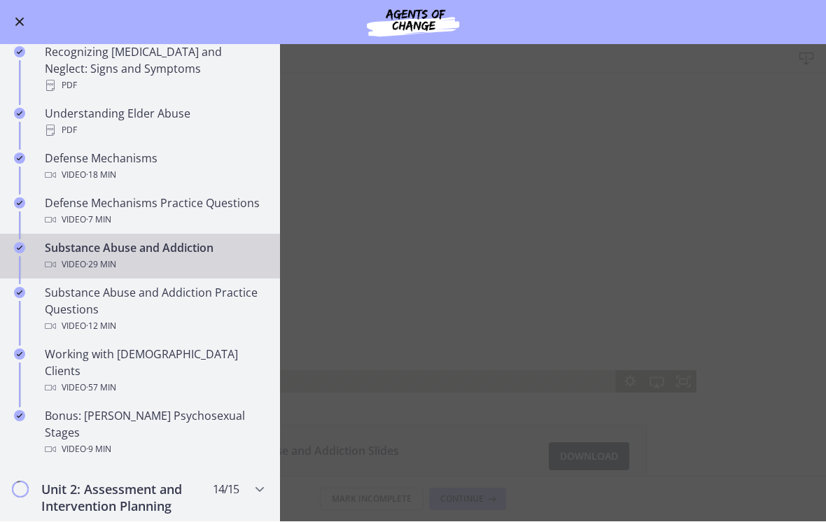
click at [430, 176] on main "Substance Abuse and Addiction Download Enable fullscreen Substance Abuse and Ad…" at bounding box center [413, 283] width 826 height 477
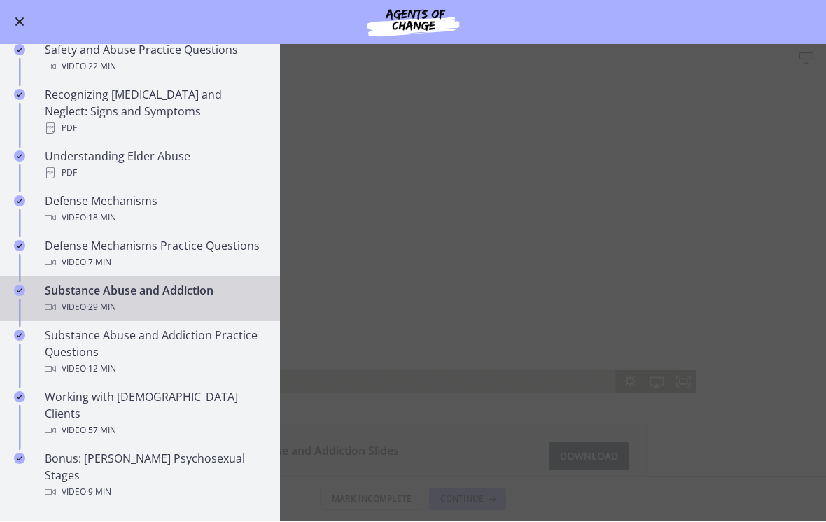
click at [539, 288] on main "Substance Abuse and Addiction Download Enable fullscreen Substance Abuse and Ad…" at bounding box center [413, 283] width 826 height 477
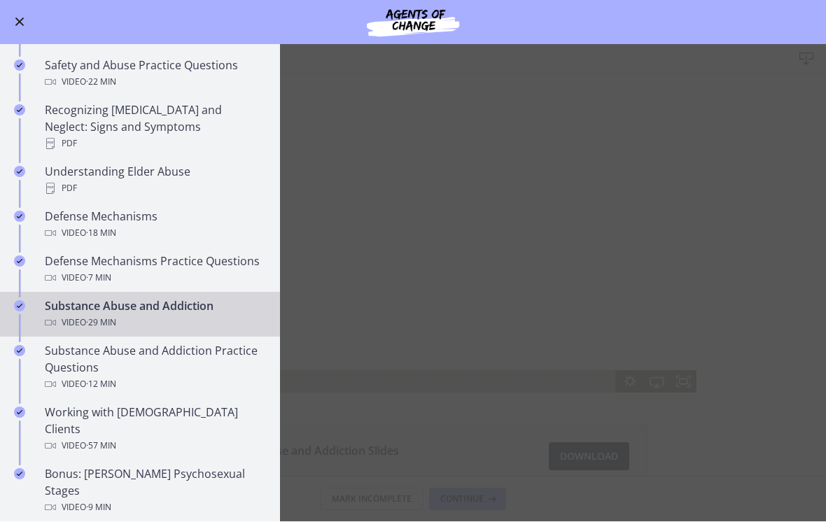
scroll to position [610, 0]
click at [21, 3] on div "Go to Dashboard" at bounding box center [413, 22] width 826 height 45
click at [24, 22] on button "Enable menu" at bounding box center [19, 22] width 17 height 17
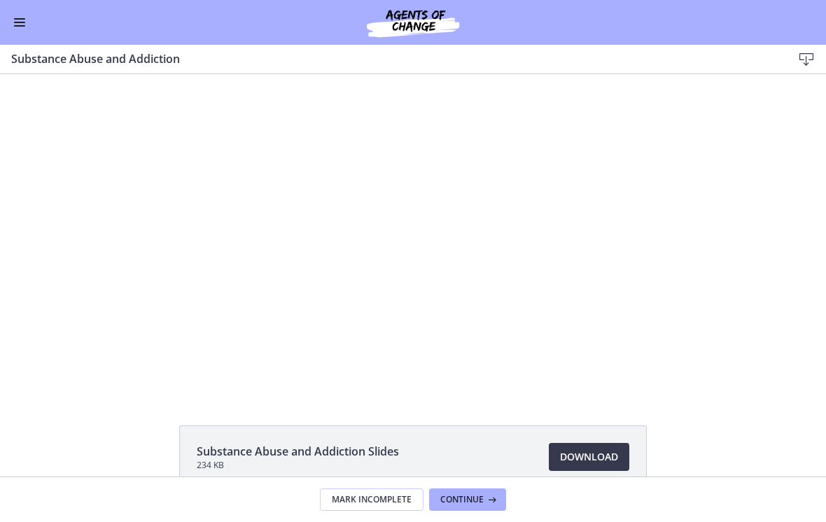
click at [558, 292] on div at bounding box center [413, 233] width 568 height 319
click at [442, 328] on div at bounding box center [413, 233] width 568 height 319
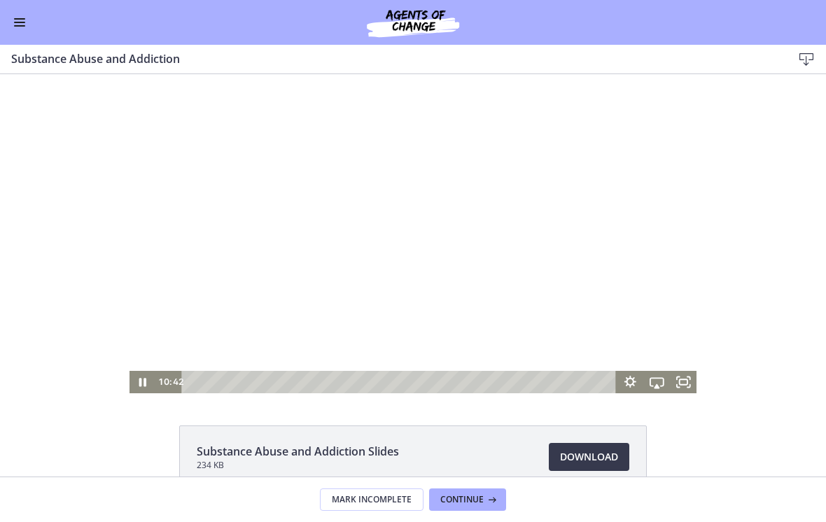
click at [410, 300] on div at bounding box center [413, 233] width 568 height 319
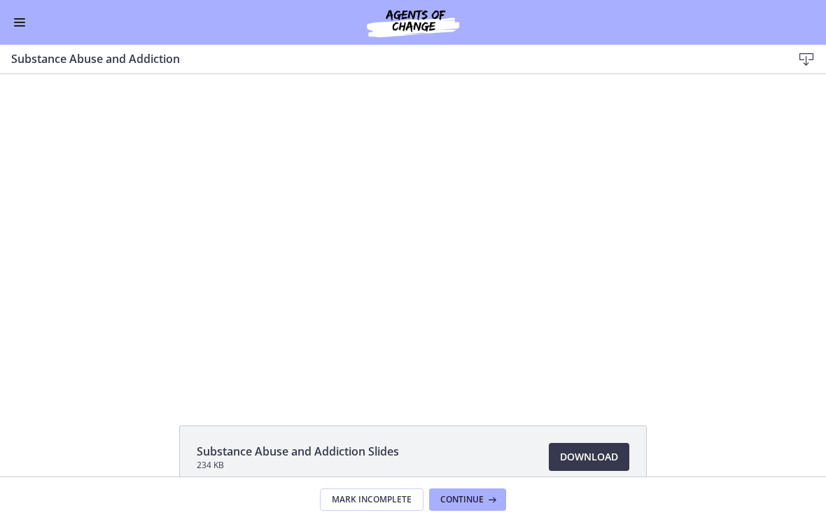
click at [404, 262] on div at bounding box center [413, 233] width 568 height 319
click at [370, 295] on div at bounding box center [413, 233] width 568 height 319
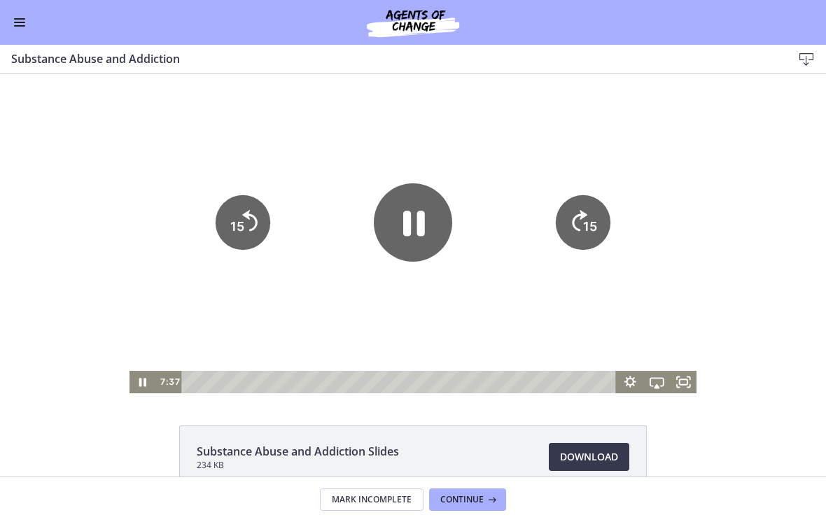
click at [405, 232] on icon "Pause" at bounding box center [414, 223] width 22 height 25
click at [445, 142] on div at bounding box center [413, 233] width 568 height 319
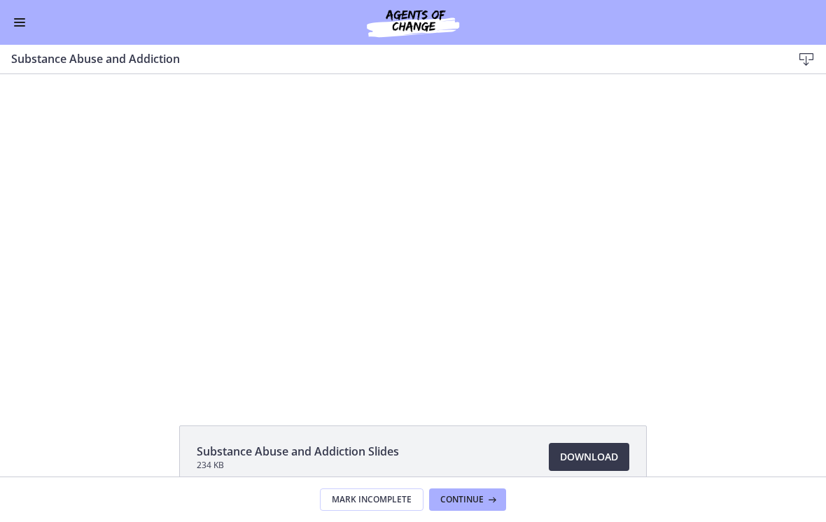
click at [572, 202] on div at bounding box center [413, 233] width 568 height 319
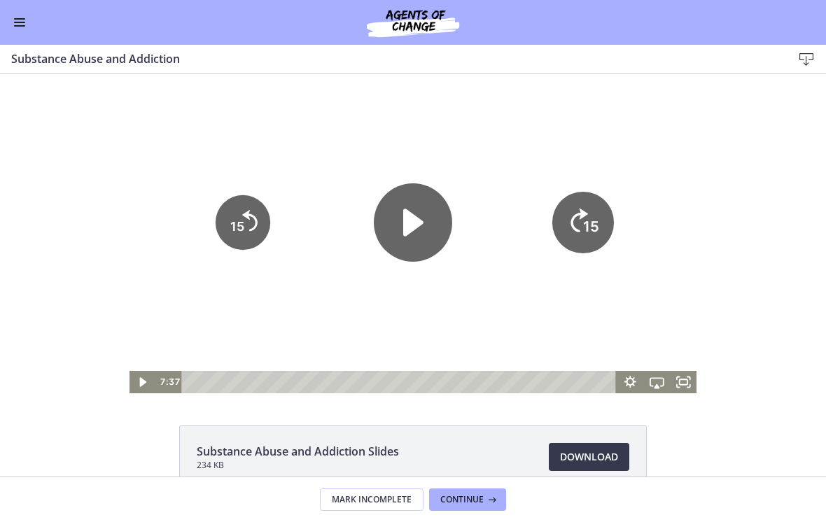
click at [573, 223] on icon "15" at bounding box center [583, 223] width 62 height 62
click at [573, 218] on icon "15" at bounding box center [583, 223] width 62 height 62
click at [573, 218] on icon "15" at bounding box center [583, 222] width 55 height 55
click at [573, 232] on icon "15" at bounding box center [583, 223] width 62 height 62
click at [573, 230] on tspan "15" at bounding box center [590, 226] width 14 height 15
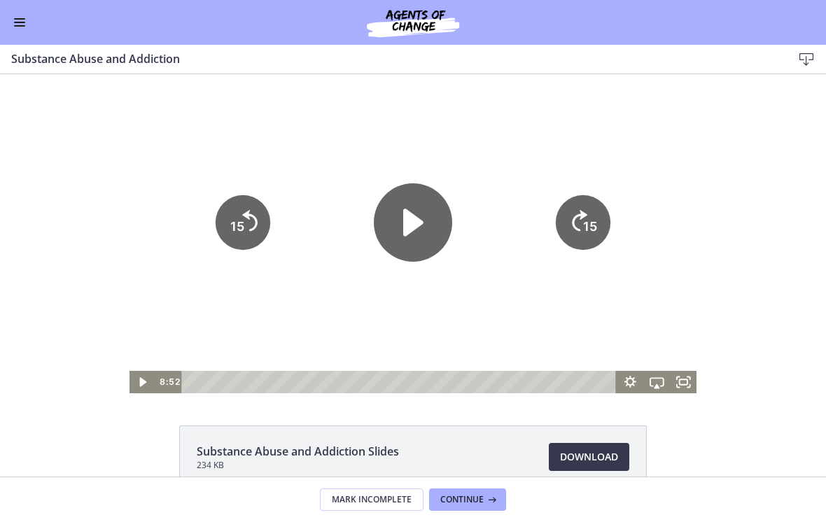
click at [573, 230] on tspan "15" at bounding box center [590, 226] width 14 height 15
click at [573, 133] on div at bounding box center [413, 233] width 568 height 319
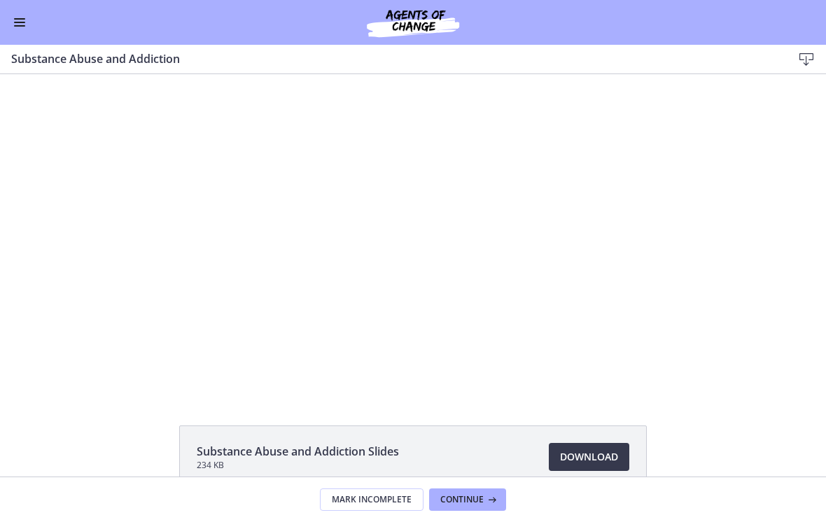
click at [573, 174] on div at bounding box center [413, 233] width 568 height 319
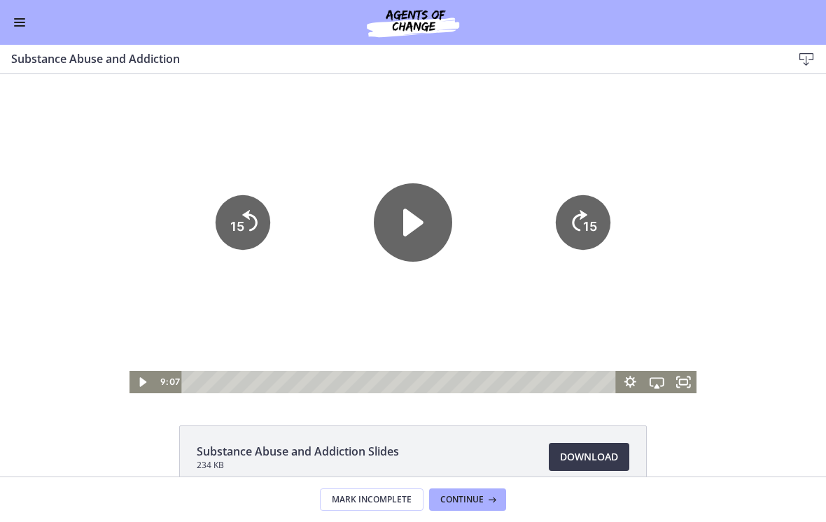
click at [573, 241] on icon "15" at bounding box center [583, 222] width 55 height 55
click at [573, 235] on text "15" at bounding box center [591, 226] width 16 height 17
click at [573, 216] on icon "Skip ahead 15 seconds" at bounding box center [579, 220] width 15 height 21
click at [573, 232] on tspan "15" at bounding box center [590, 226] width 14 height 15
click at [573, 227] on tspan "15" at bounding box center [590, 226] width 14 height 15
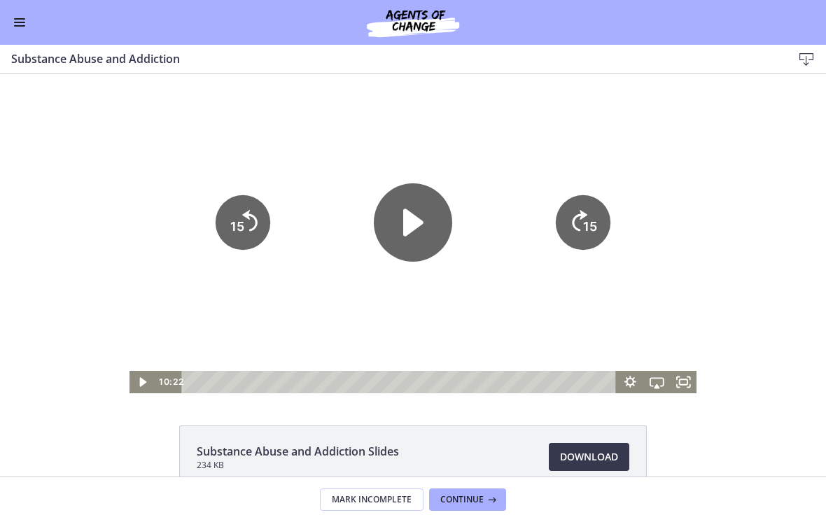
click at [573, 221] on tspan "15" at bounding box center [590, 226] width 14 height 15
click at [573, 220] on icon "15" at bounding box center [583, 222] width 55 height 55
click at [510, 127] on div at bounding box center [413, 233] width 568 height 319
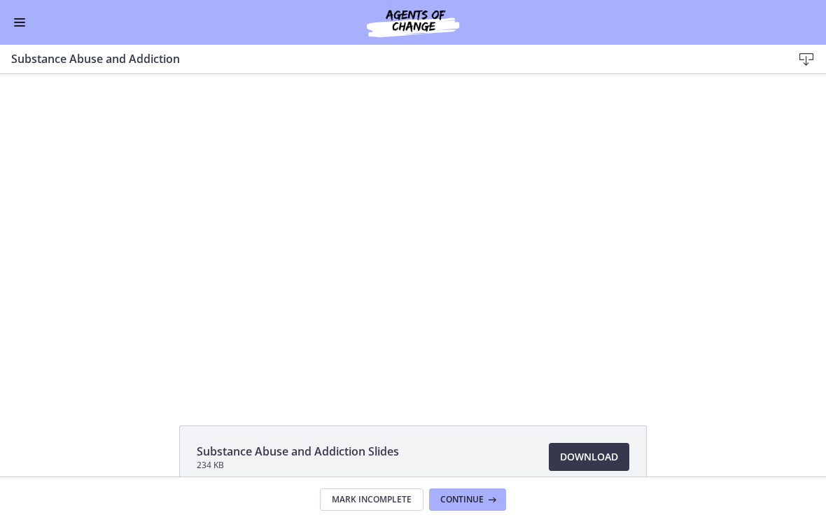
click at [573, 153] on div at bounding box center [413, 233] width 568 height 319
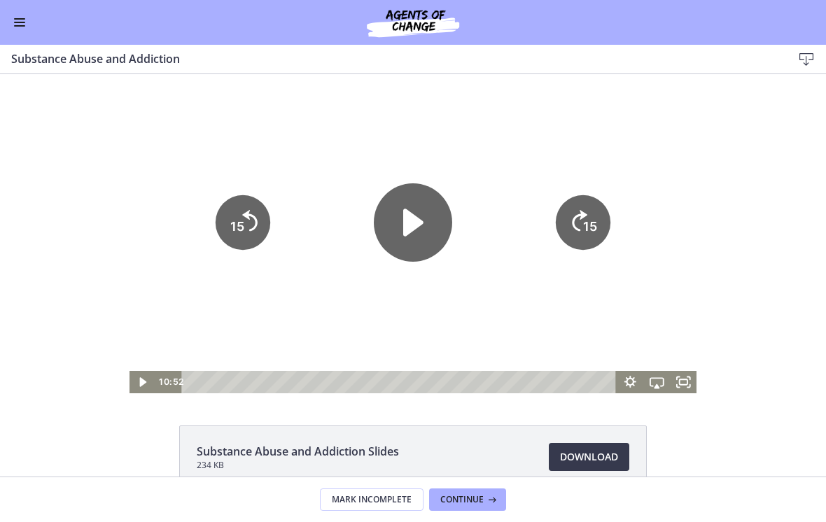
click at [573, 228] on text "15" at bounding box center [590, 226] width 14 height 15
click at [573, 227] on text "15" at bounding box center [590, 226] width 14 height 15
click at [573, 210] on icon "15" at bounding box center [583, 222] width 55 height 55
click at [573, 209] on icon "15" at bounding box center [583, 223] width 62 height 62
click at [573, 233] on icon "15" at bounding box center [583, 222] width 55 height 55
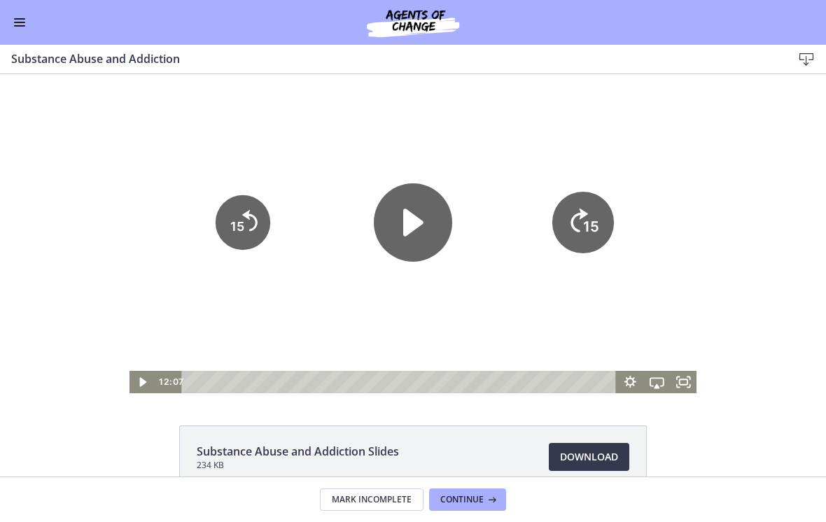
click at [573, 232] on tspan "15" at bounding box center [591, 226] width 16 height 17
click at [573, 241] on icon "15" at bounding box center [583, 222] width 55 height 55
click at [573, 250] on icon "15" at bounding box center [583, 222] width 55 height 55
click at [573, 160] on div at bounding box center [413, 233] width 568 height 319
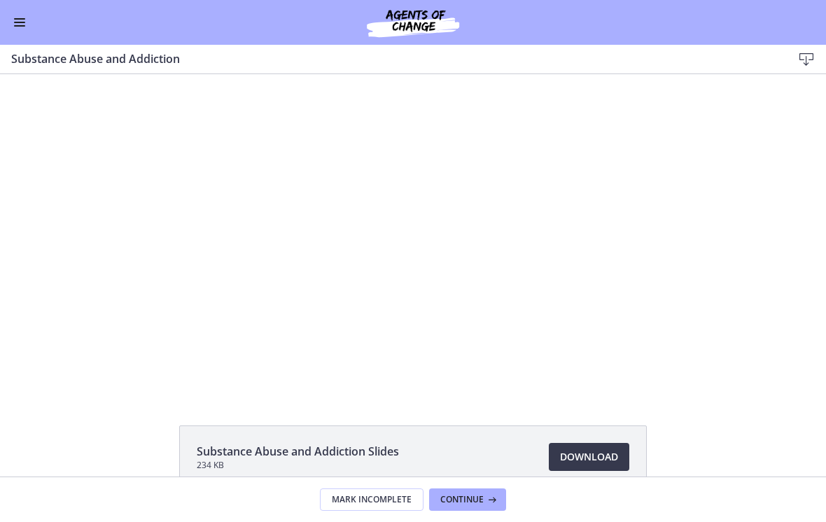
click at [573, 156] on div at bounding box center [413, 233] width 568 height 319
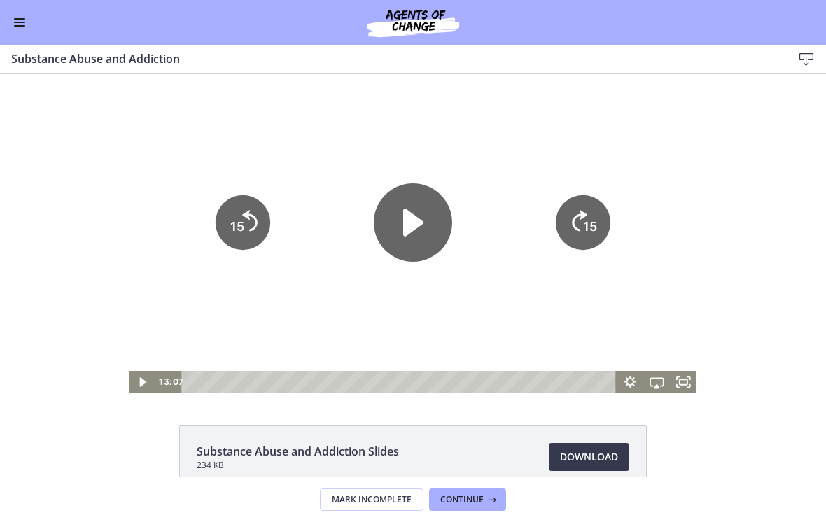
click at [573, 234] on icon "15" at bounding box center [583, 222] width 55 height 55
click at [573, 233] on icon "15" at bounding box center [583, 222] width 55 height 55
click at [573, 216] on icon "15" at bounding box center [583, 222] width 55 height 55
click at [573, 209] on icon "15" at bounding box center [583, 222] width 55 height 55
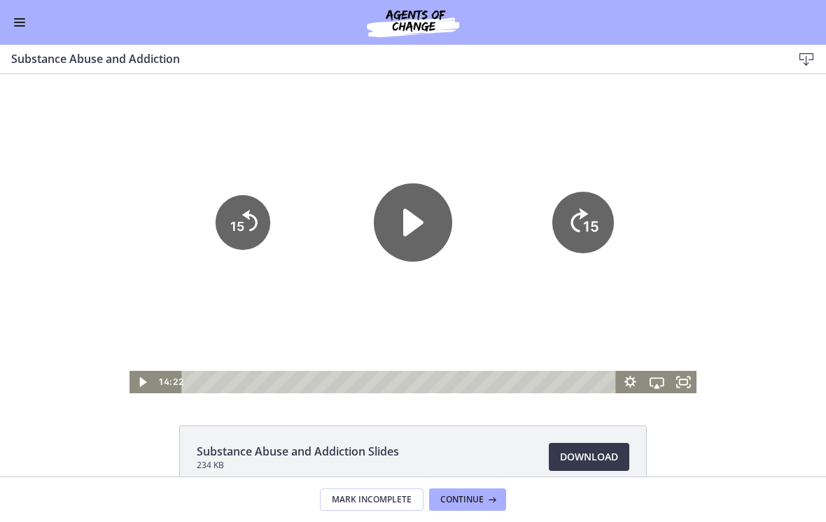
click at [573, 209] on icon "15" at bounding box center [583, 223] width 62 height 62
click at [573, 206] on icon "15" at bounding box center [583, 223] width 62 height 62
click at [573, 206] on icon "15" at bounding box center [583, 222] width 55 height 55
click at [573, 230] on icon "15" at bounding box center [583, 222] width 55 height 55
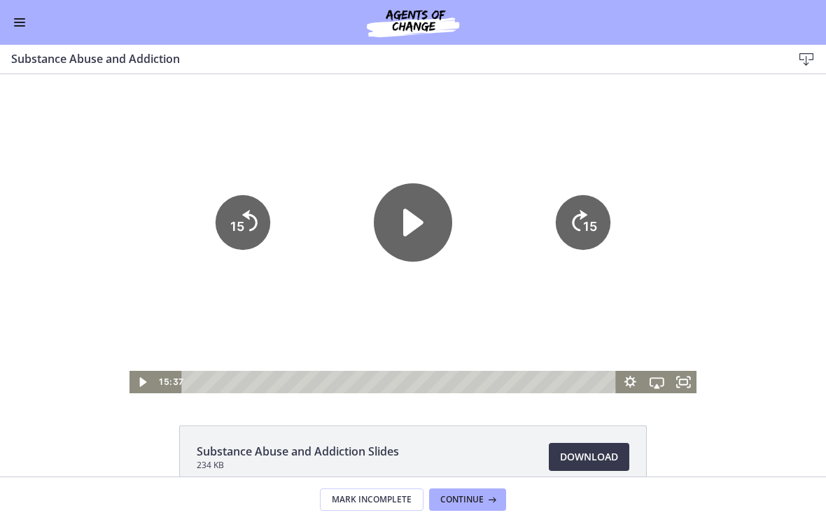
click at [573, 232] on icon "15" at bounding box center [583, 222] width 55 height 55
click at [573, 236] on icon "15" at bounding box center [583, 222] width 55 height 55
click at [573, 241] on icon "15" at bounding box center [583, 222] width 55 height 55
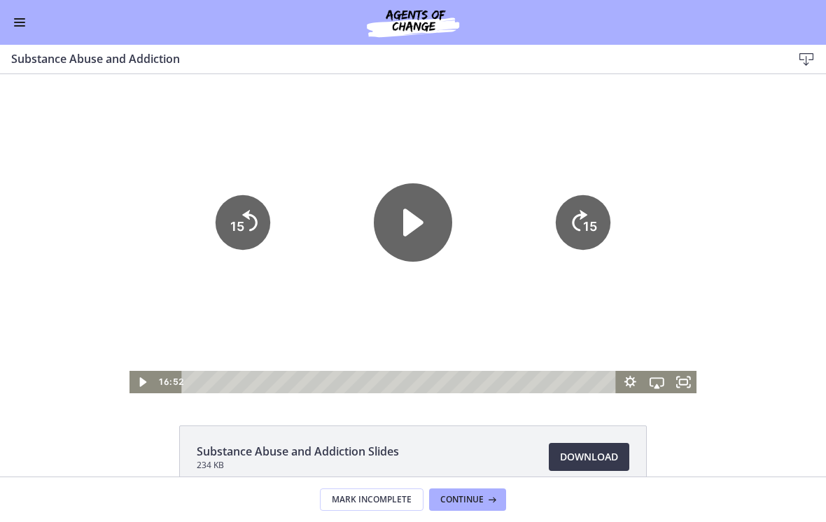
click at [573, 234] on tspan "15" at bounding box center [590, 226] width 14 height 15
click at [573, 243] on icon "15" at bounding box center [583, 223] width 62 height 62
click at [573, 234] on tspan "15" at bounding box center [590, 226] width 14 height 15
click at [573, 141] on div at bounding box center [413, 233] width 568 height 319
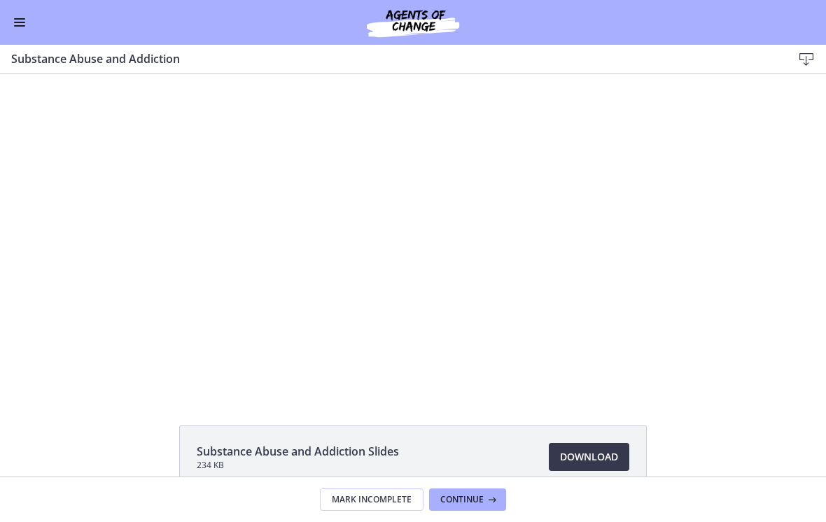
click at [31, 39] on div "Go to Dashboard" at bounding box center [413, 22] width 826 height 45
click at [31, 16] on div "Go to Dashboard" at bounding box center [413, 22] width 826 height 45
click at [22, 28] on button "Enable menu" at bounding box center [19, 22] width 17 height 17
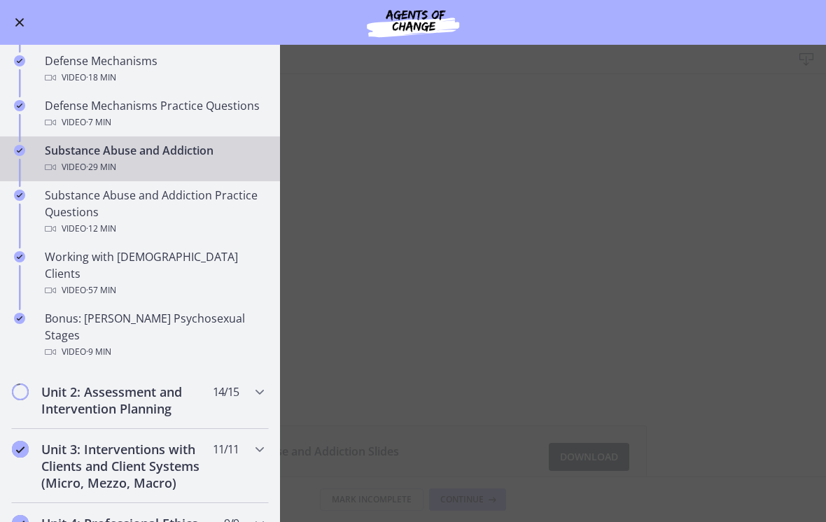
scroll to position [769, 0]
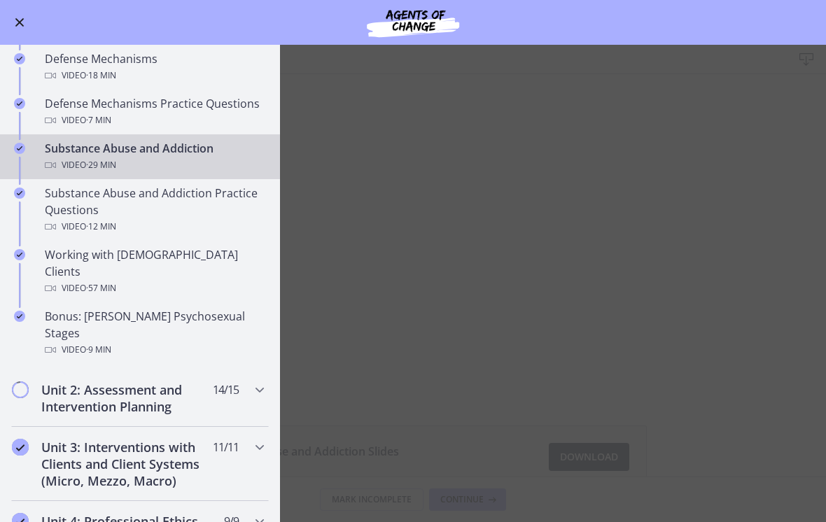
click at [183, 246] on div "Working with LGBTQ+ Clients Video · 57 min" at bounding box center [154, 271] width 218 height 50
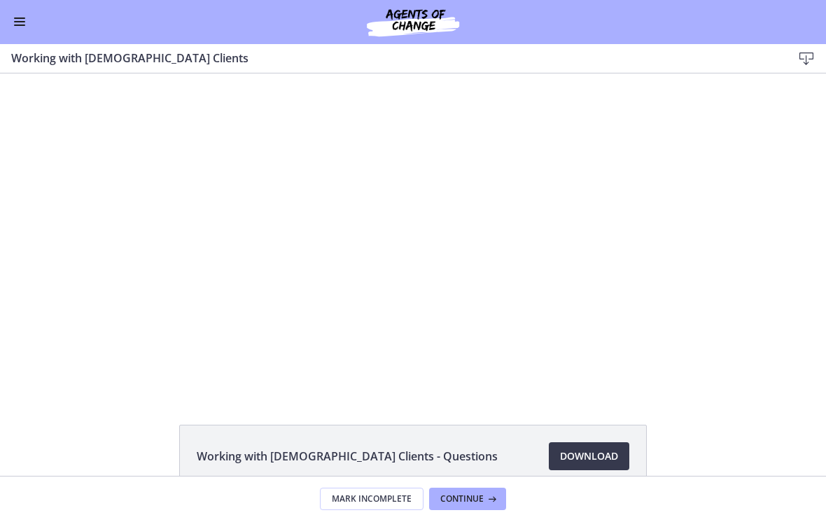
click at [406, 157] on div "Tap for sound @keyframes VOLUME_SMALL_WAVE_FLASH { 0% { opacity: 0; } 33% { opa…" at bounding box center [413, 232] width 619 height 319
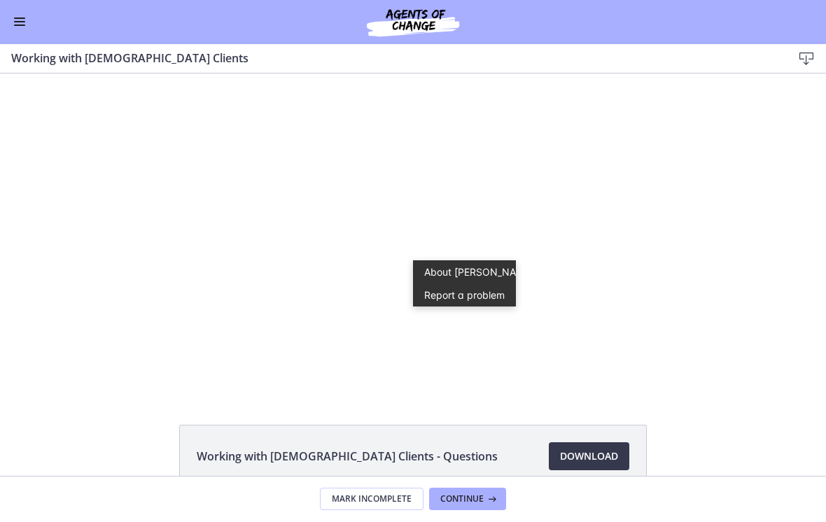
click at [419, 321] on div at bounding box center [413, 232] width 619 height 319
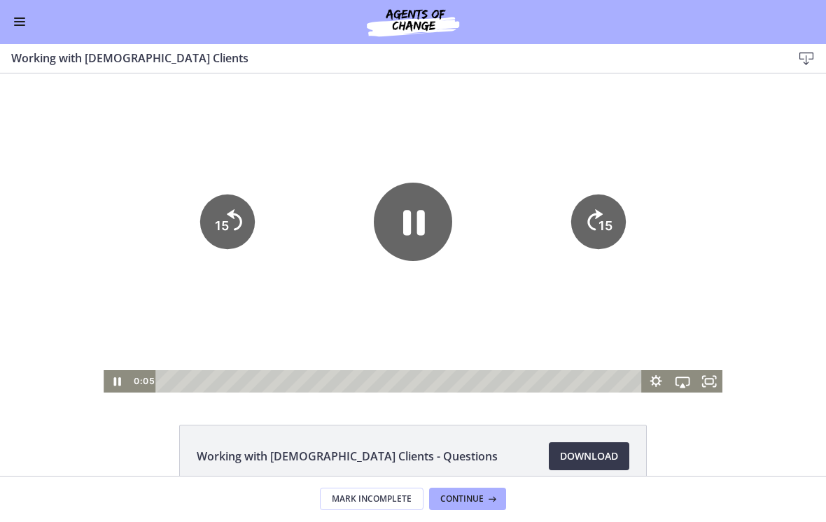
click at [422, 227] on icon "Pause" at bounding box center [414, 222] width 22 height 25
click at [457, 129] on div at bounding box center [413, 232] width 619 height 319
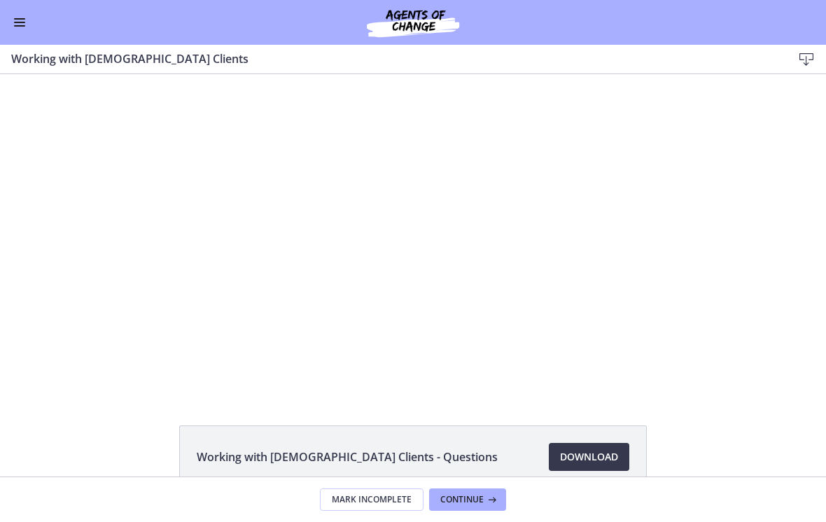
click at [425, 122] on div at bounding box center [413, 233] width 619 height 319
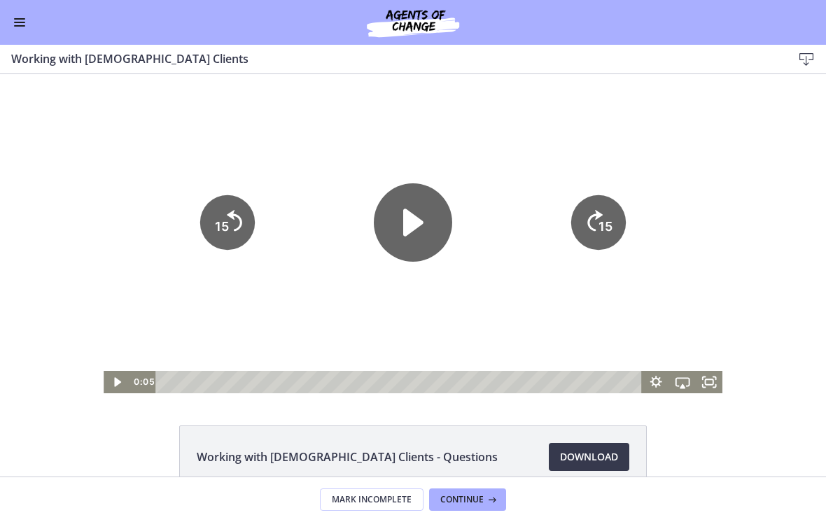
click at [392, 212] on icon "Play Video" at bounding box center [413, 222] width 78 height 78
click at [605, 200] on icon "15" at bounding box center [598, 222] width 55 height 55
click at [605, 199] on icon "15" at bounding box center [598, 222] width 55 height 55
click at [601, 212] on icon "15" at bounding box center [599, 223] width 62 height 62
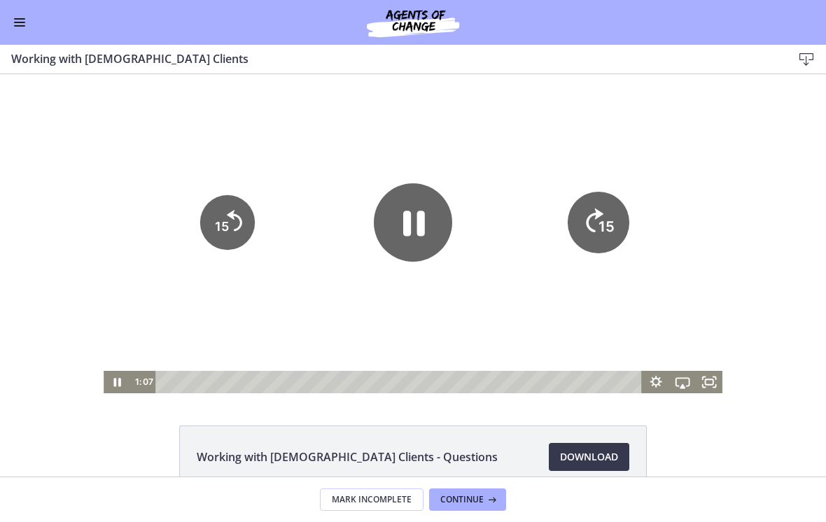
click at [600, 211] on icon "15" at bounding box center [599, 223] width 62 height 62
click at [605, 213] on icon "15" at bounding box center [599, 223] width 62 height 62
click at [601, 215] on icon "15" at bounding box center [598, 222] width 55 height 55
click at [603, 210] on icon "15" at bounding box center [599, 223] width 62 height 62
click at [603, 218] on tspan "15" at bounding box center [607, 226] width 16 height 17
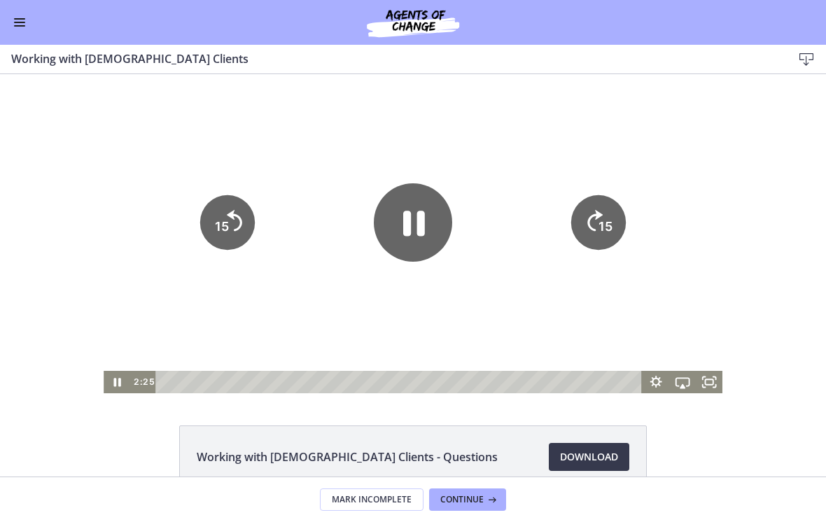
click at [599, 216] on icon "Skip ahead 15 seconds" at bounding box center [595, 220] width 15 height 21
click at [599, 216] on icon "15" at bounding box center [598, 222] width 55 height 55
click at [428, 227] on icon "Pause" at bounding box center [413, 222] width 78 height 78
click at [395, 115] on div at bounding box center [413, 233] width 619 height 319
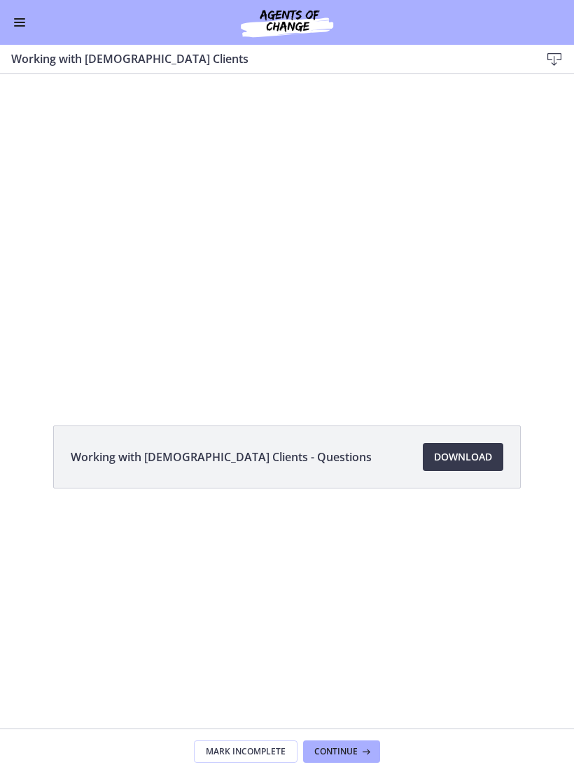
click at [508, 310] on div at bounding box center [287, 234] width 574 height 296
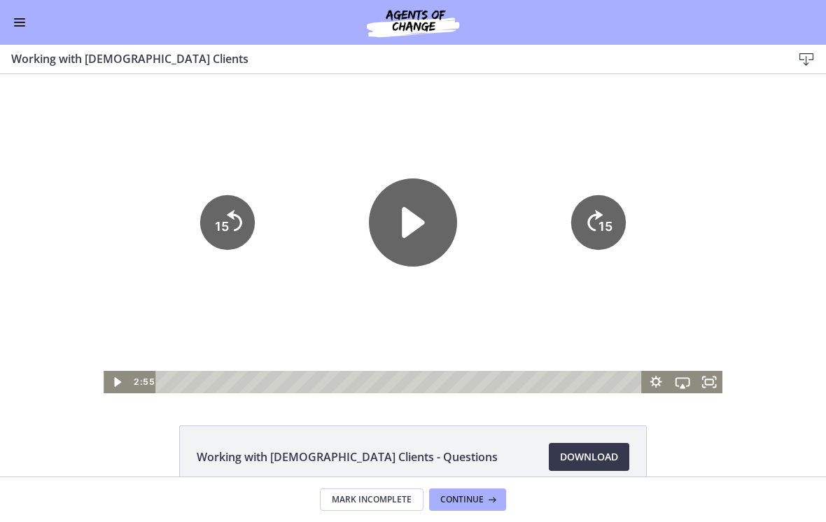
click at [425, 211] on icon "Play Video" at bounding box center [413, 222] width 88 height 88
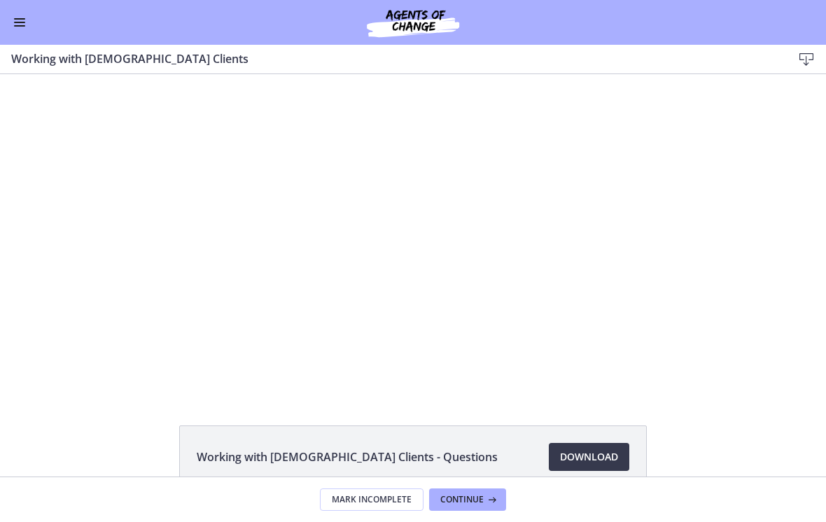
click at [302, 311] on div at bounding box center [413, 233] width 619 height 319
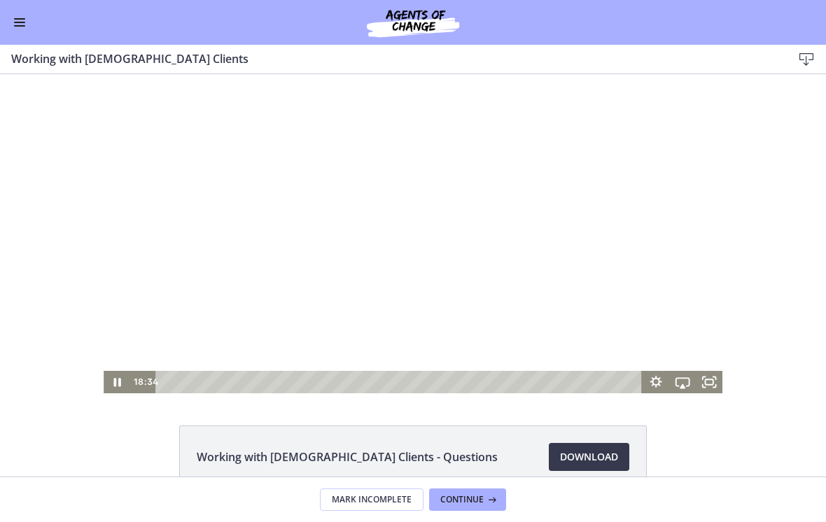
click at [349, 337] on div at bounding box center [413, 233] width 619 height 319
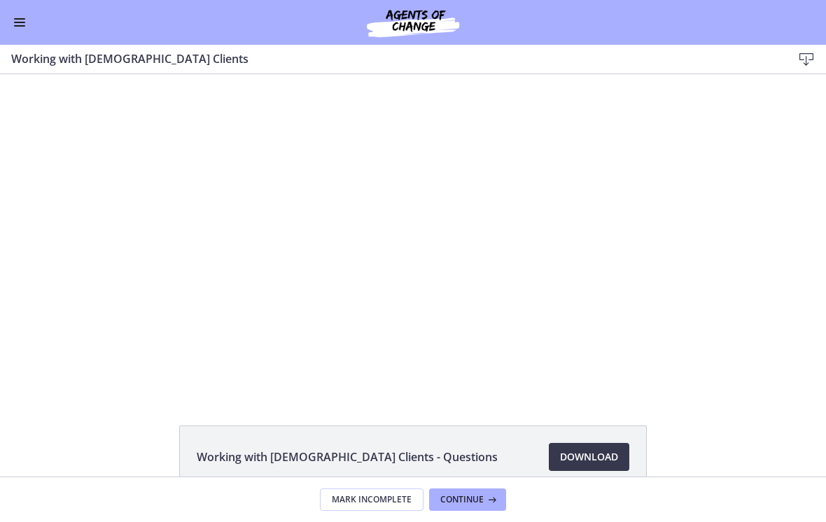
click at [374, 311] on div at bounding box center [413, 233] width 619 height 319
click at [446, 321] on div at bounding box center [413, 233] width 619 height 319
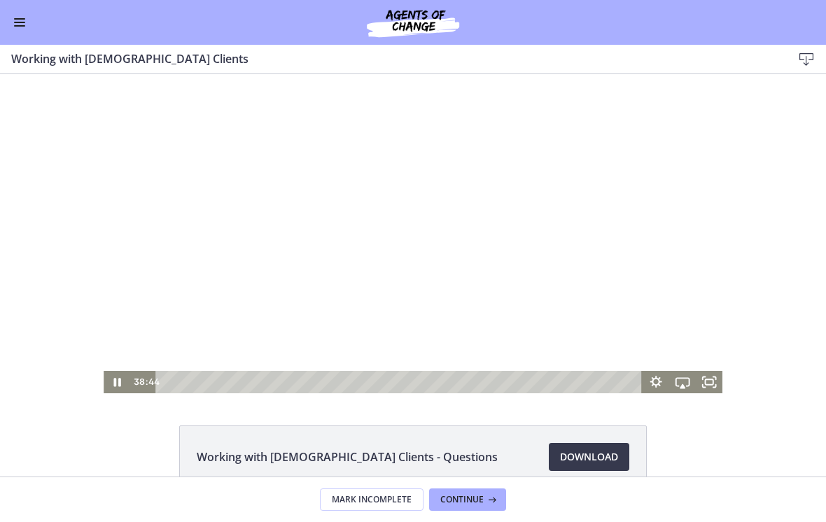
click at [432, 329] on div at bounding box center [413, 233] width 619 height 319
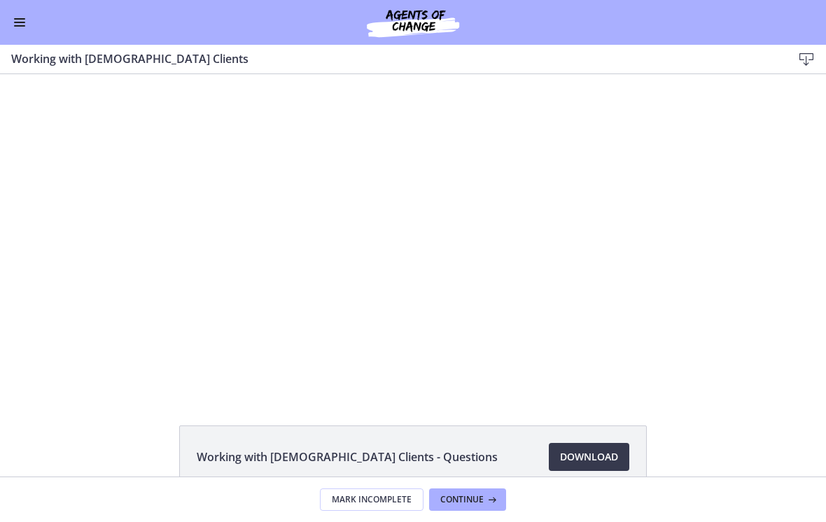
click at [496, 333] on div at bounding box center [413, 233] width 619 height 319
click at [410, 304] on div at bounding box center [413, 233] width 619 height 319
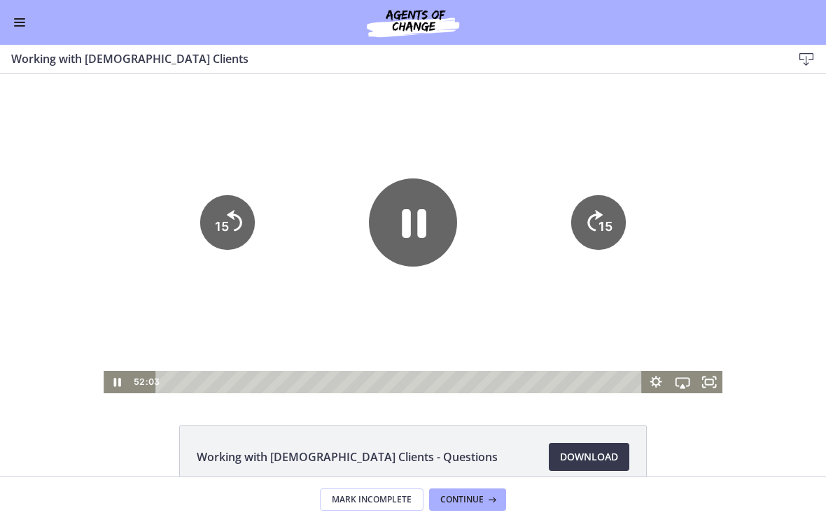
click at [423, 230] on icon "Pause" at bounding box center [414, 223] width 24 height 29
click at [371, 314] on div at bounding box center [413, 233] width 619 height 319
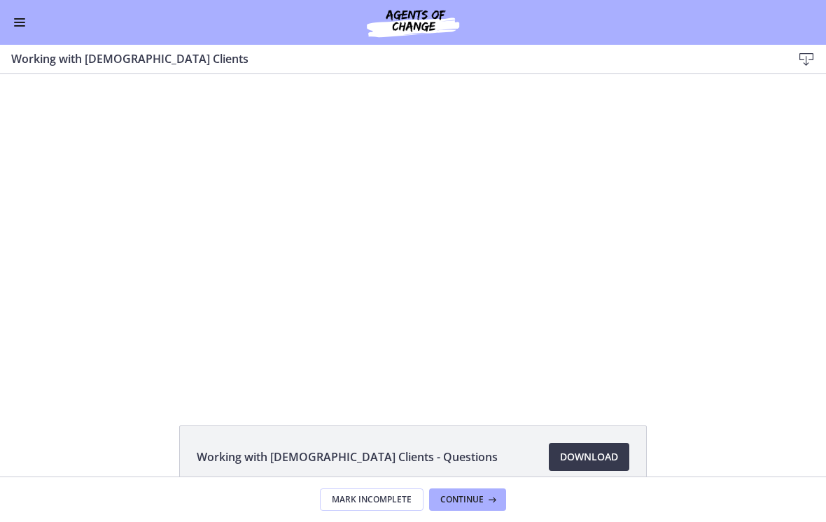
click at [408, 349] on div at bounding box center [413, 233] width 619 height 319
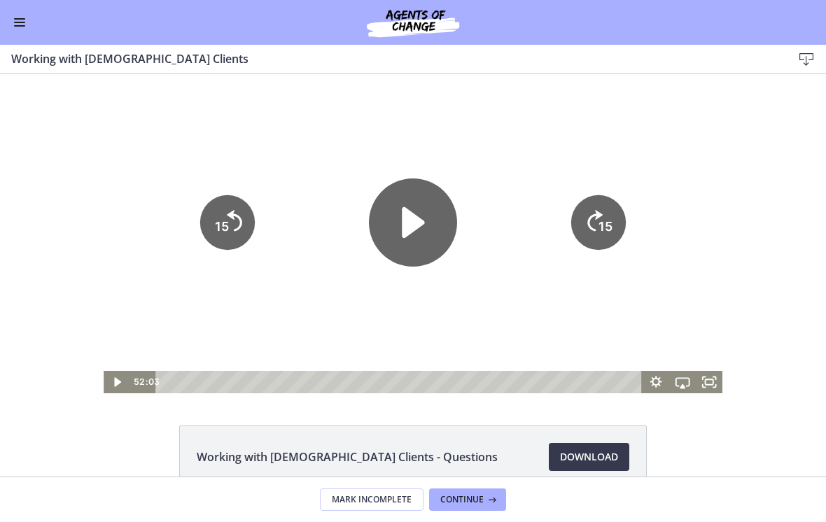
click at [420, 230] on icon "Play Video" at bounding box center [413, 222] width 88 height 88
click at [594, 223] on icon "15" at bounding box center [598, 222] width 55 height 55
click at [590, 218] on icon "Skip ahead 15 seconds" at bounding box center [595, 220] width 15 height 21
click at [584, 218] on icon "15" at bounding box center [598, 222] width 55 height 55
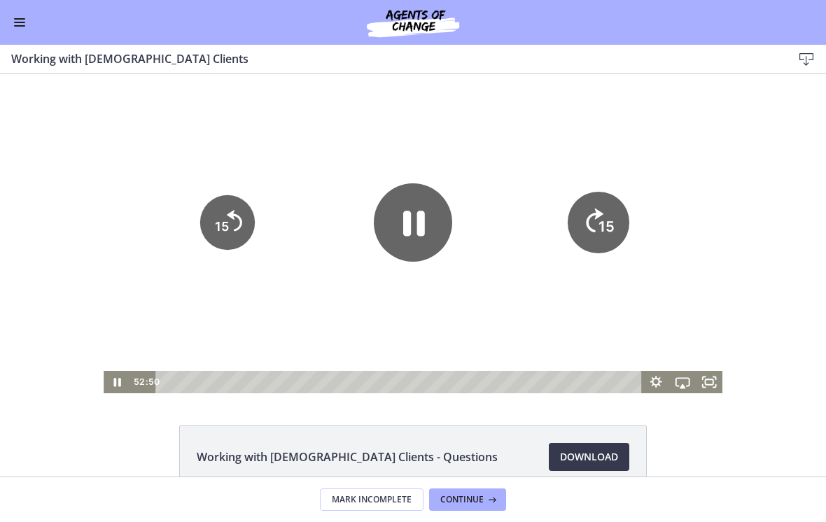
click at [586, 218] on icon "15" at bounding box center [599, 223] width 62 height 62
click at [579, 218] on icon "15" at bounding box center [598, 222] width 55 height 55
click at [420, 230] on icon "Pause" at bounding box center [414, 223] width 22 height 25
click at [342, 316] on div at bounding box center [413, 233] width 619 height 319
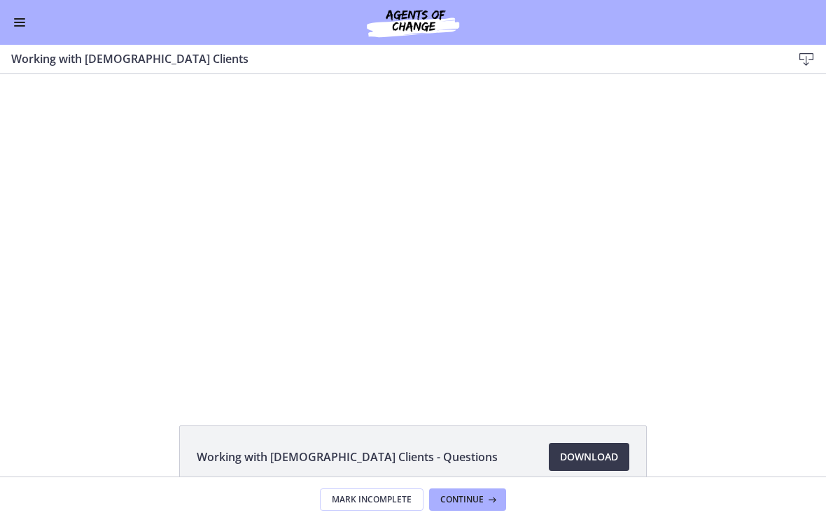
click at [297, 368] on div at bounding box center [413, 233] width 619 height 319
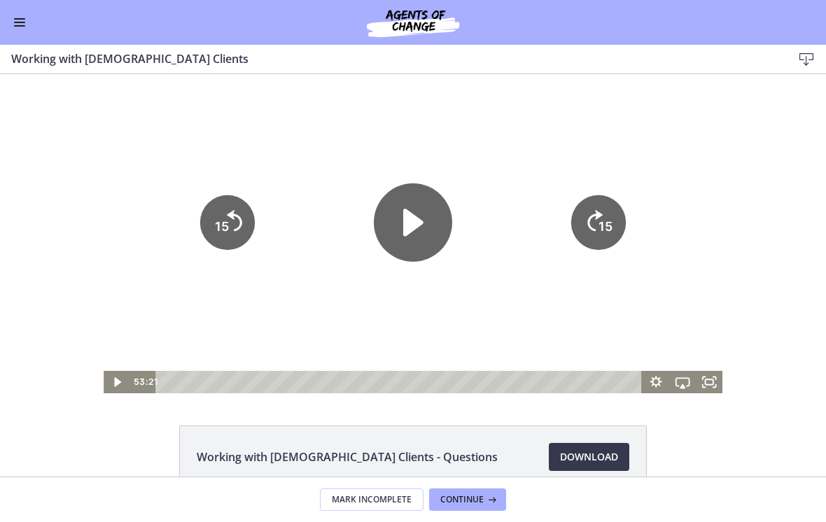
click at [412, 239] on icon "Play Video" at bounding box center [413, 222] width 78 height 78
click at [599, 215] on icon "Skip ahead 15 seconds" at bounding box center [595, 220] width 15 height 21
click at [599, 214] on icon "15" at bounding box center [599, 223] width 62 height 62
click at [605, 216] on icon "15" at bounding box center [599, 223] width 62 height 62
click at [605, 209] on icon "15" at bounding box center [598, 174] width 69 height 69
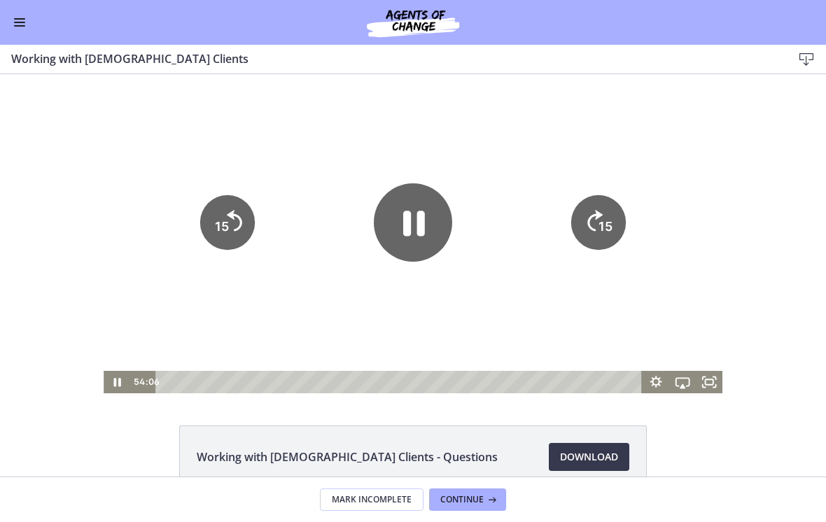
click at [611, 209] on icon "15" at bounding box center [598, 174] width 69 height 69
click at [611, 208] on icon "15" at bounding box center [598, 222] width 55 height 55
click at [609, 209] on icon "15" at bounding box center [598, 222] width 55 height 55
click at [609, 209] on icon "15" at bounding box center [599, 223] width 62 height 62
click at [610, 209] on icon "15" at bounding box center [599, 223] width 62 height 62
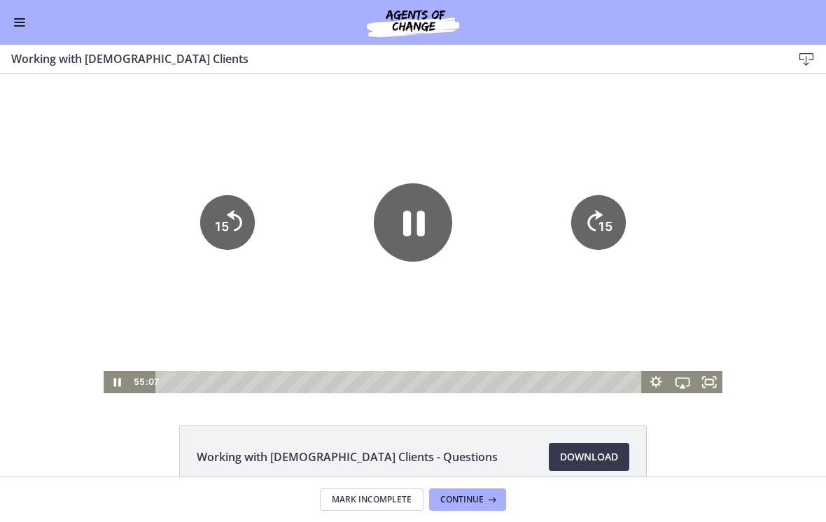
click at [610, 208] on icon "15" at bounding box center [598, 222] width 55 height 55
click at [610, 188] on tspan "15" at bounding box center [607, 178] width 17 height 19
click at [402, 232] on icon "Pause" at bounding box center [413, 222] width 78 height 78
click at [501, 169] on div at bounding box center [413, 233] width 619 height 319
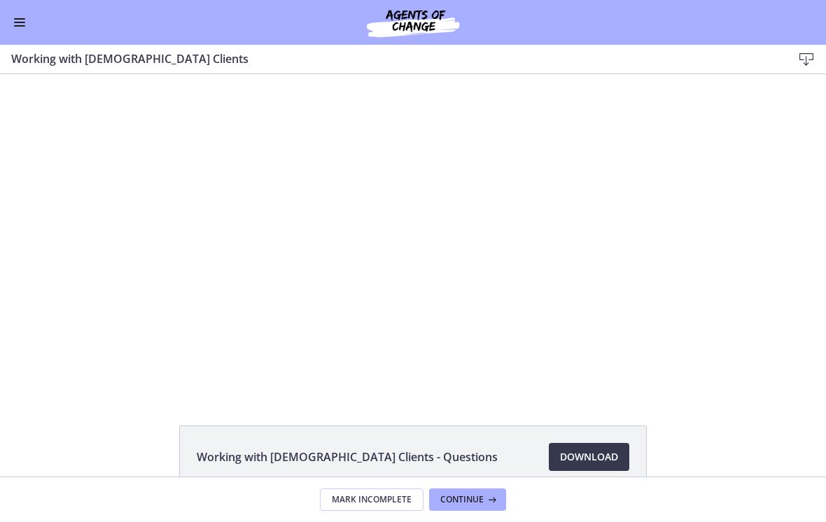
click at [483, 295] on div at bounding box center [413, 233] width 619 height 319
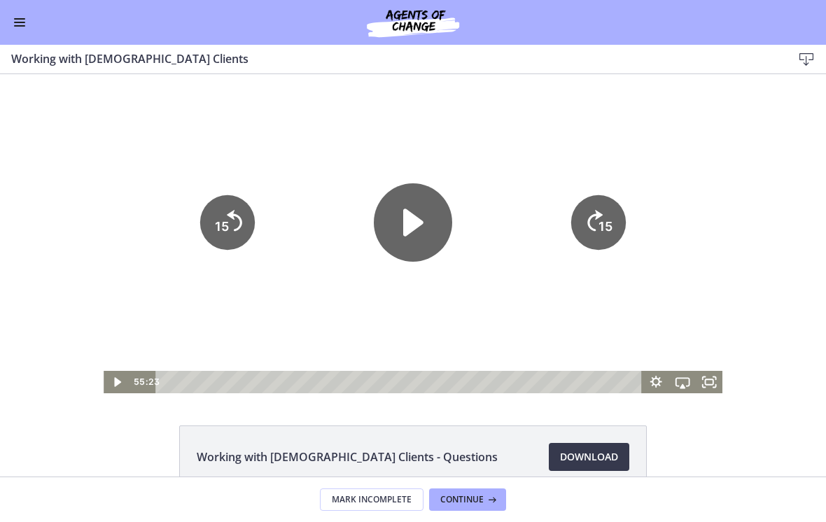
click at [602, 219] on text "15" at bounding box center [606, 226] width 14 height 15
click at [611, 204] on icon "15" at bounding box center [598, 222] width 55 height 55
click at [601, 209] on icon "15" at bounding box center [598, 222] width 55 height 55
click at [590, 221] on icon "15" at bounding box center [598, 222] width 55 height 55
click at [426, 223] on icon "Play Video" at bounding box center [413, 222] width 78 height 78
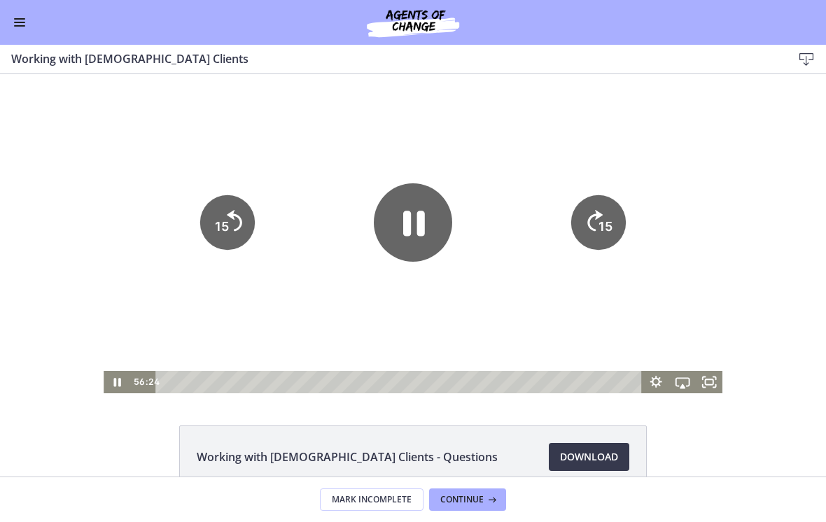
click at [235, 234] on icon "15" at bounding box center [226, 222] width 55 height 55
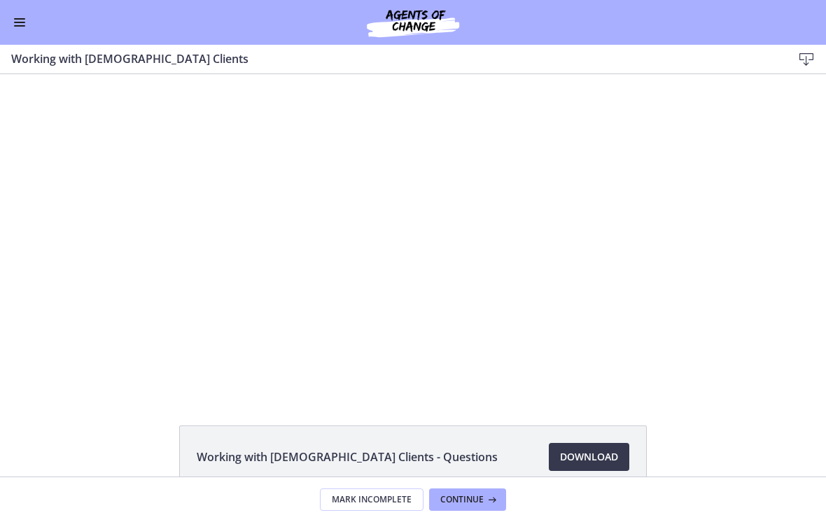
click at [430, 150] on div at bounding box center [413, 233] width 619 height 319
click at [428, 300] on div at bounding box center [413, 233] width 619 height 319
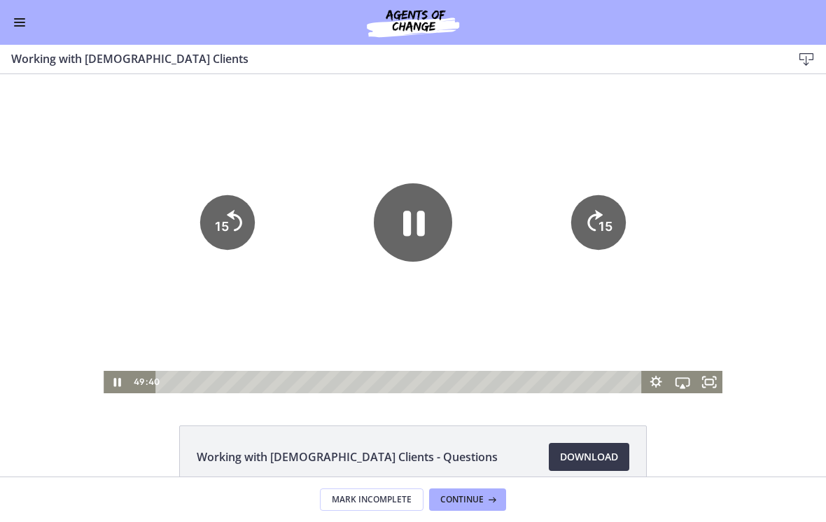
click at [398, 223] on icon "Pause" at bounding box center [413, 222] width 78 height 78
click at [494, 150] on div at bounding box center [413, 233] width 619 height 319
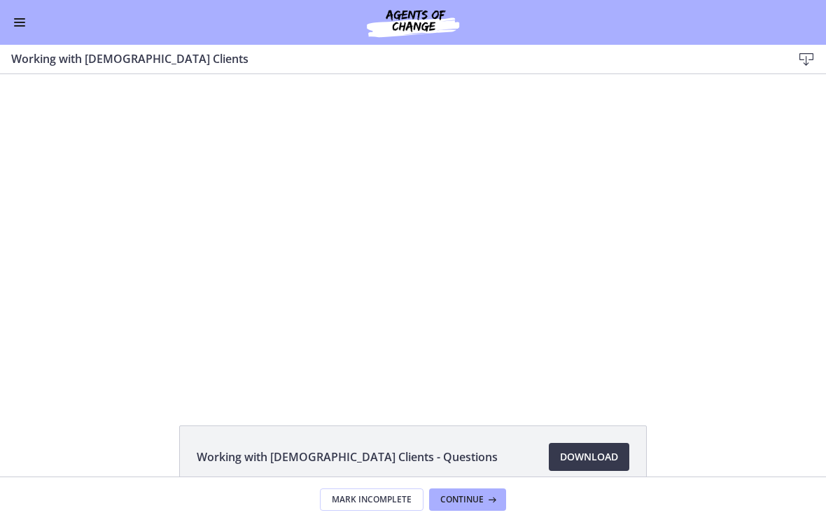
click at [449, 106] on div at bounding box center [413, 233] width 619 height 319
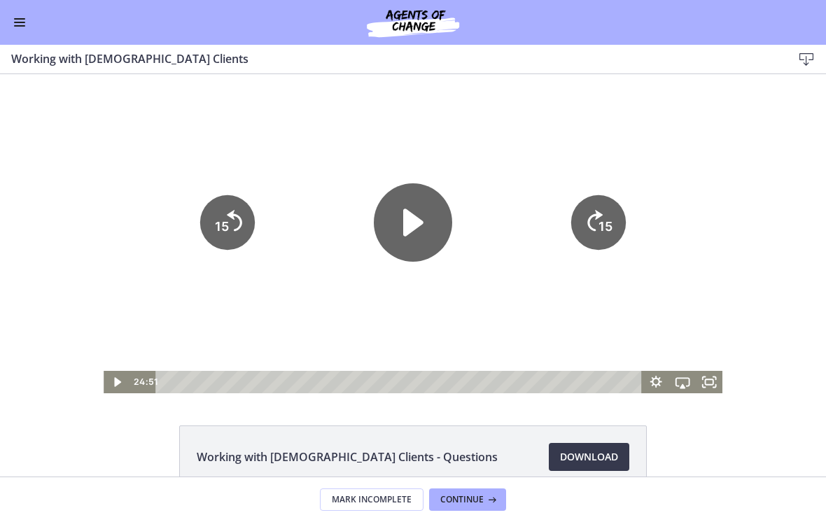
click at [449, 307] on div at bounding box center [413, 233] width 619 height 319
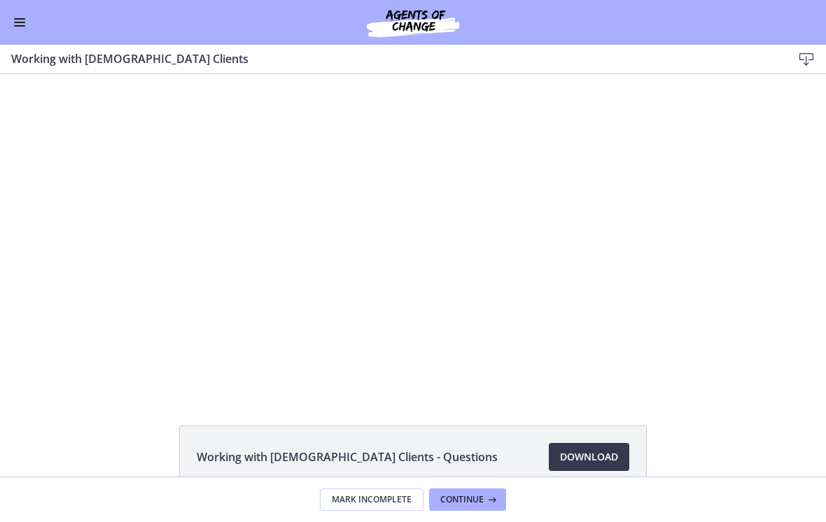
click at [463, 346] on div at bounding box center [413, 233] width 619 height 319
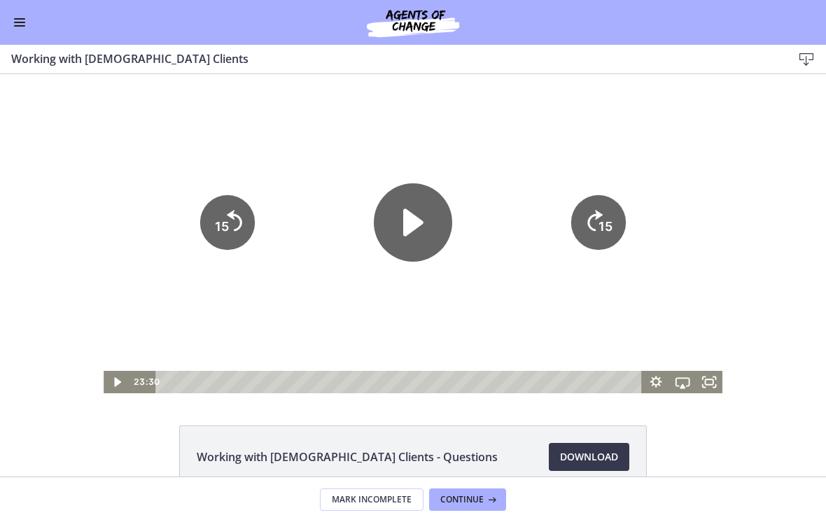
click at [591, 142] on div at bounding box center [413, 233] width 619 height 319
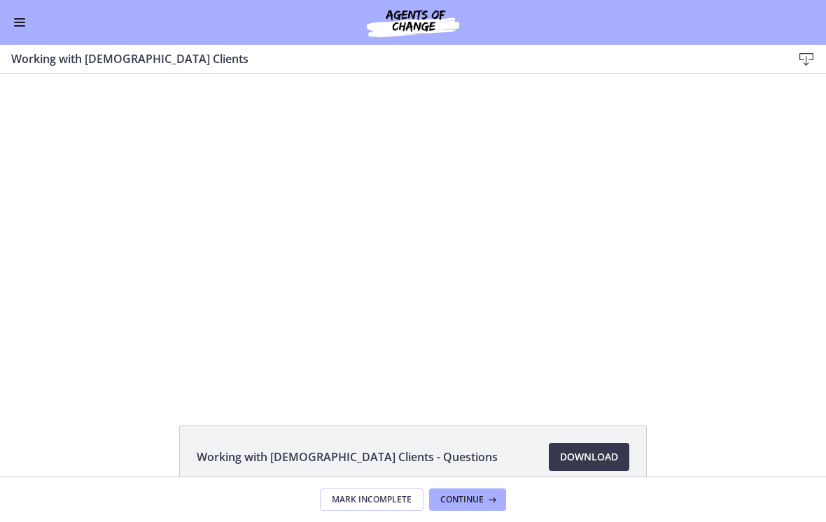
click at [346, 353] on div at bounding box center [413, 233] width 619 height 319
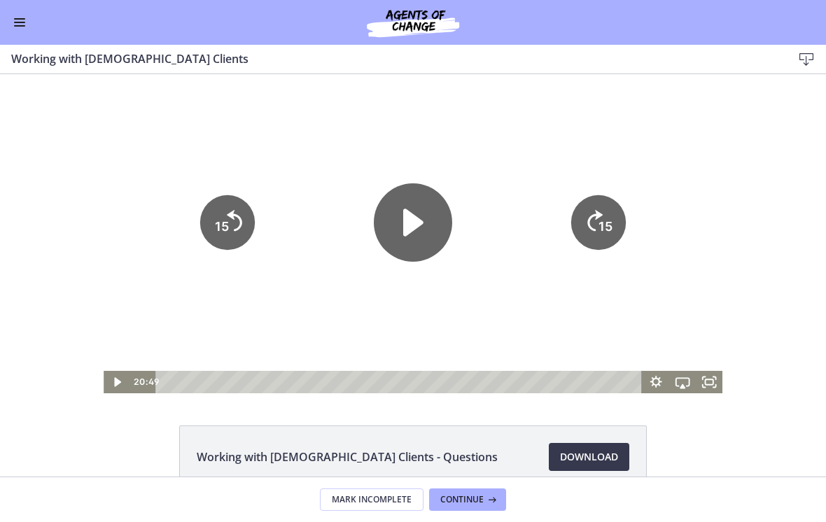
click at [359, 336] on div at bounding box center [413, 233] width 619 height 319
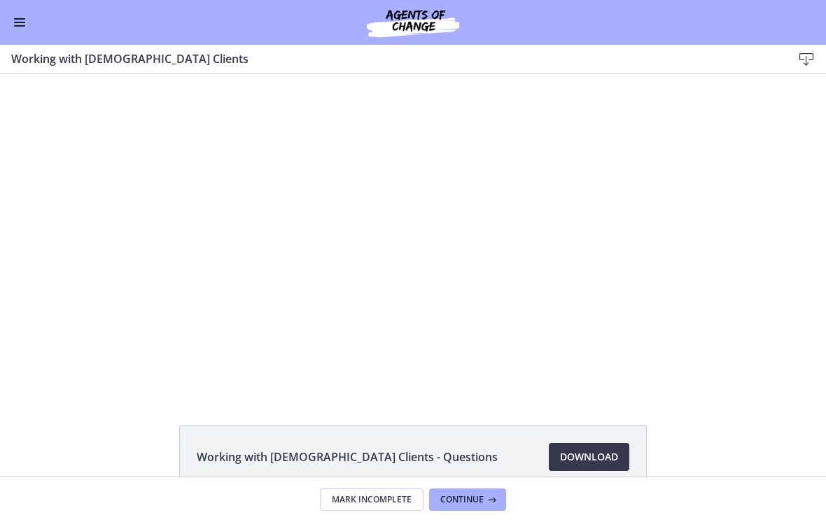
click at [380, 311] on div at bounding box center [413, 233] width 619 height 319
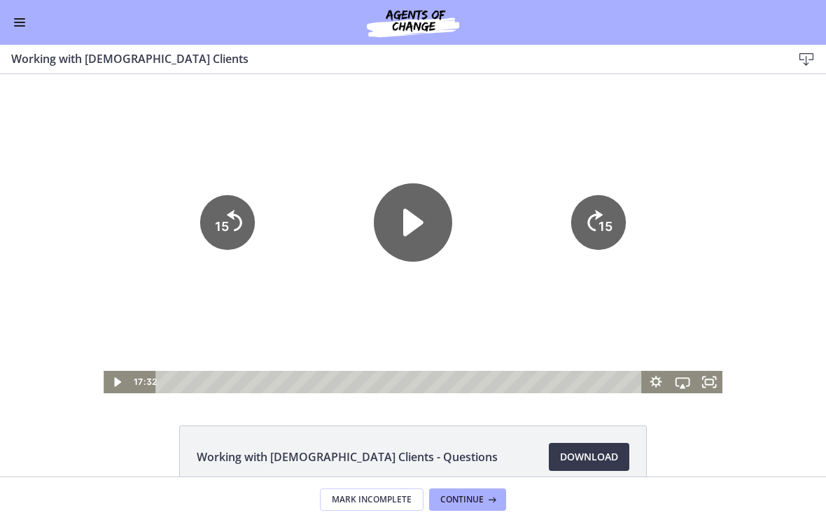
click at [346, 332] on div at bounding box center [413, 233] width 619 height 319
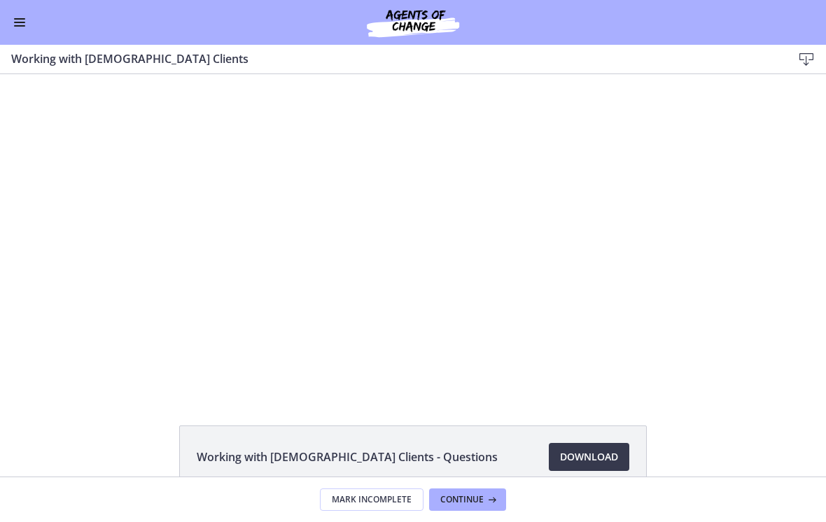
click at [510, 306] on div at bounding box center [413, 233] width 619 height 319
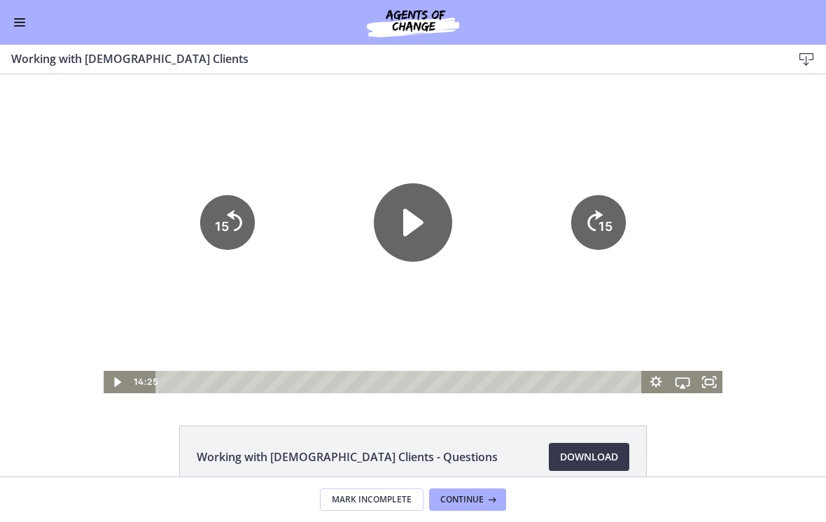
click at [347, 338] on div at bounding box center [413, 233] width 619 height 319
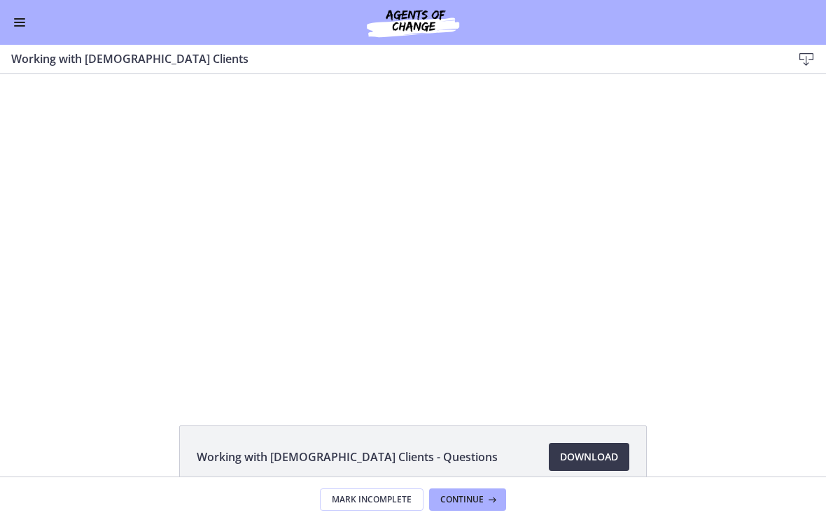
click at [367, 328] on div at bounding box center [413, 233] width 619 height 319
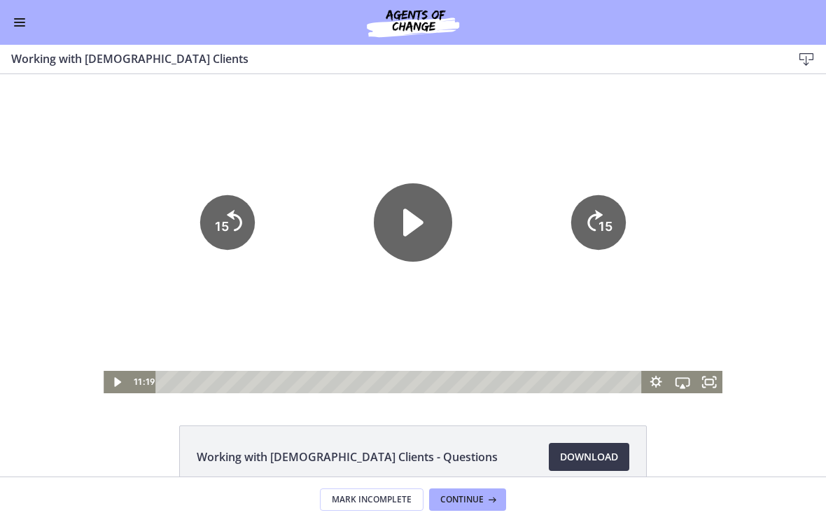
click at [358, 329] on div at bounding box center [413, 233] width 619 height 319
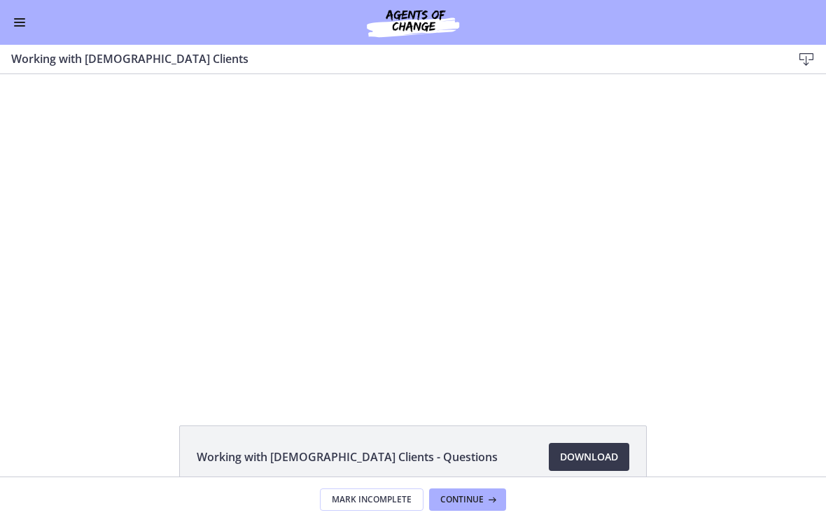
click at [359, 326] on div at bounding box center [413, 233] width 619 height 319
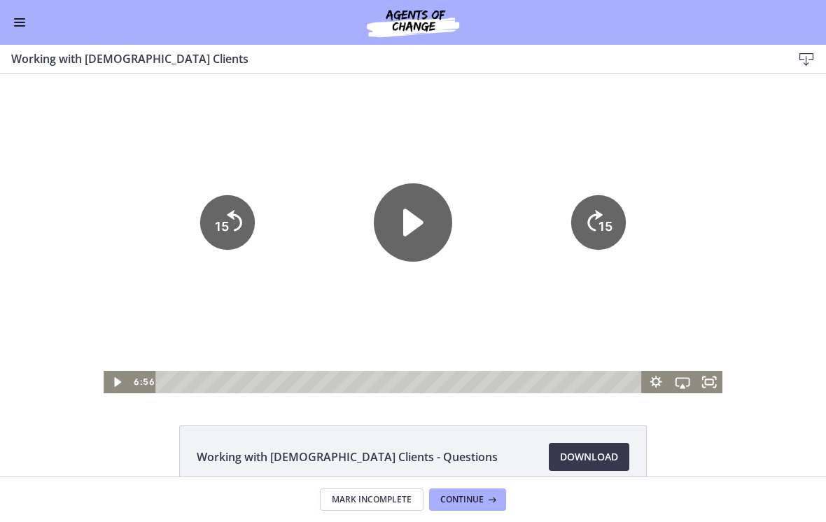
click at [333, 307] on div at bounding box center [413, 233] width 619 height 319
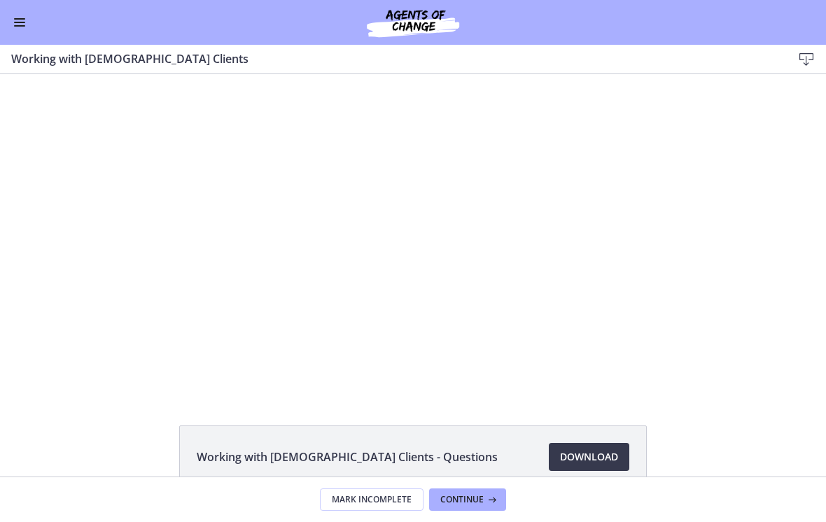
click at [370, 154] on div at bounding box center [413, 233] width 619 height 319
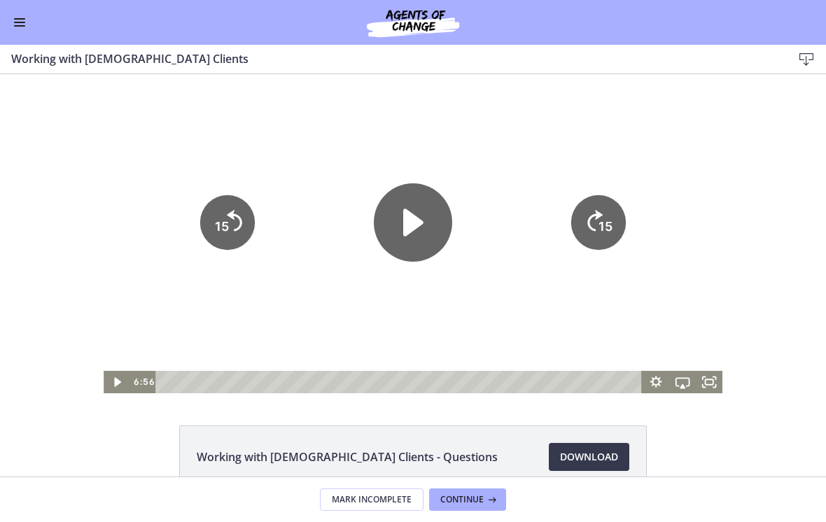
click at [22, 26] on span "Enable menu" at bounding box center [19, 25] width 11 height 1
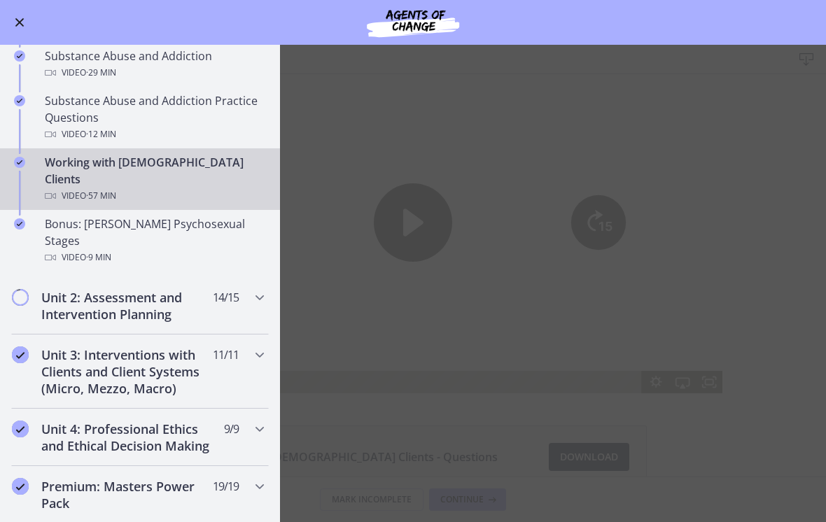
scroll to position [864, 0]
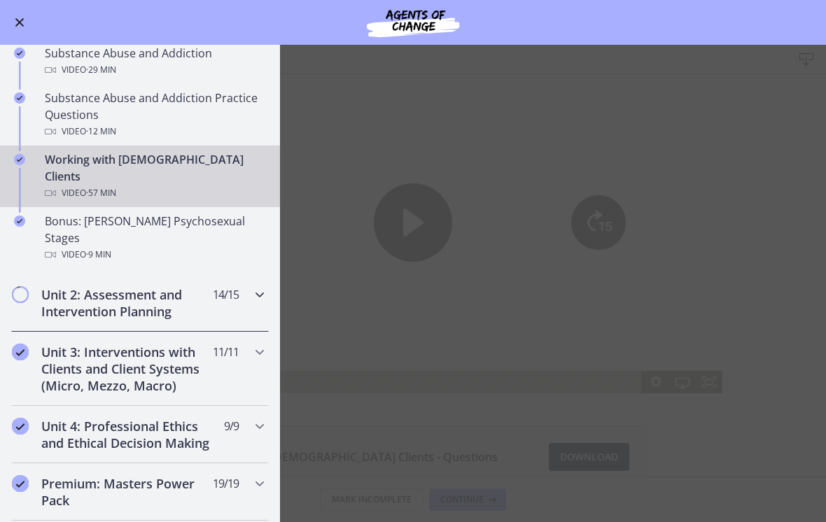
click at [253, 286] on icon "Chapters" at bounding box center [259, 294] width 17 height 17
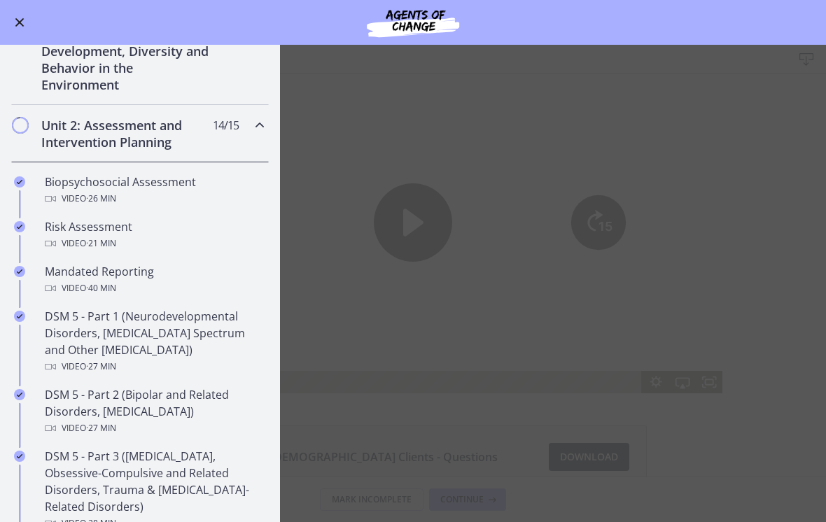
scroll to position [321, 0]
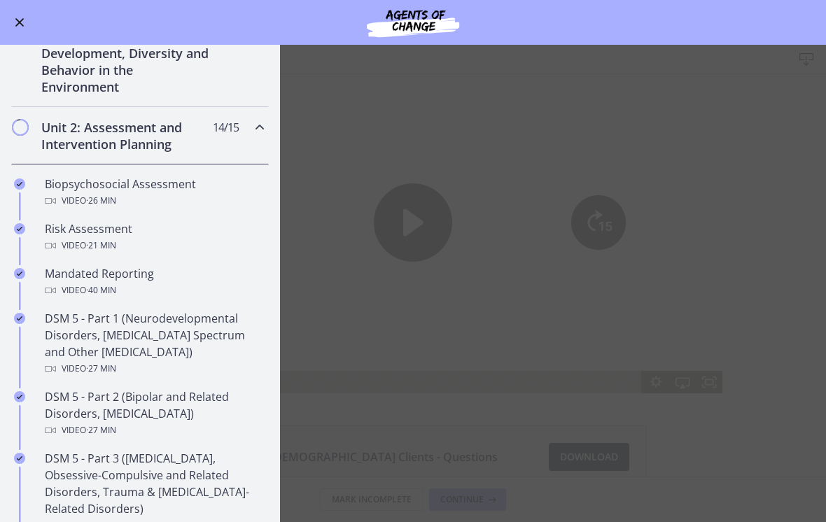
click at [169, 197] on div "Video · 26 min" at bounding box center [154, 200] width 218 height 17
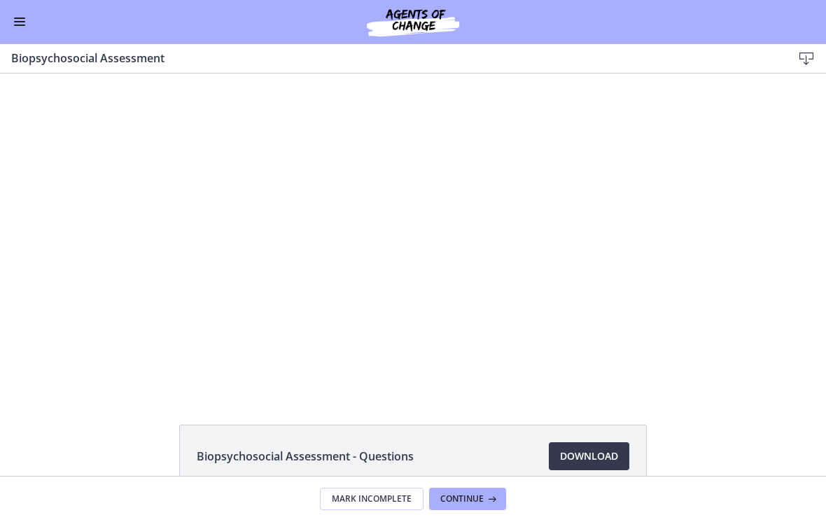
click at [410, 188] on div "Tap for sound @keyframes VOLUME_SMALL_WAVE_FLASH { 0% { opacity: 0; } 33% { opa…" at bounding box center [412, 232] width 570 height 319
click at [395, 254] on div at bounding box center [412, 232] width 570 height 319
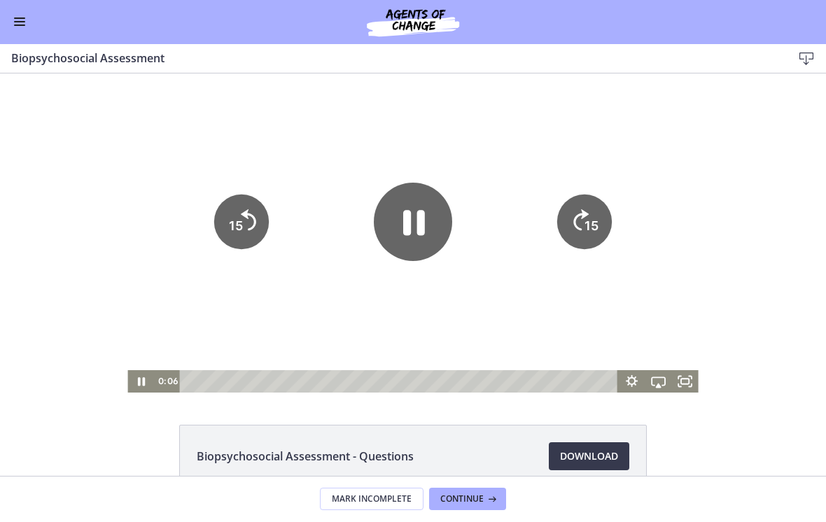
click at [419, 239] on icon "Pause" at bounding box center [413, 222] width 78 height 78
click at [23, 26] on button "Enable menu" at bounding box center [19, 22] width 17 height 17
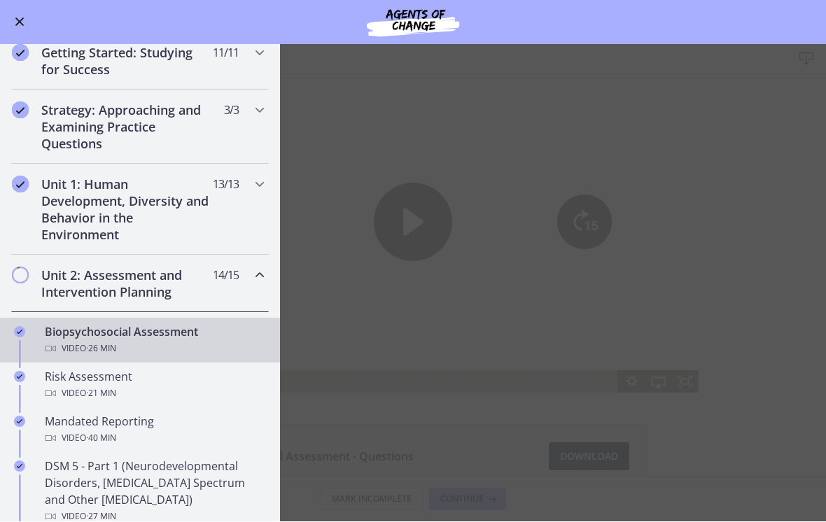
scroll to position [169, 0]
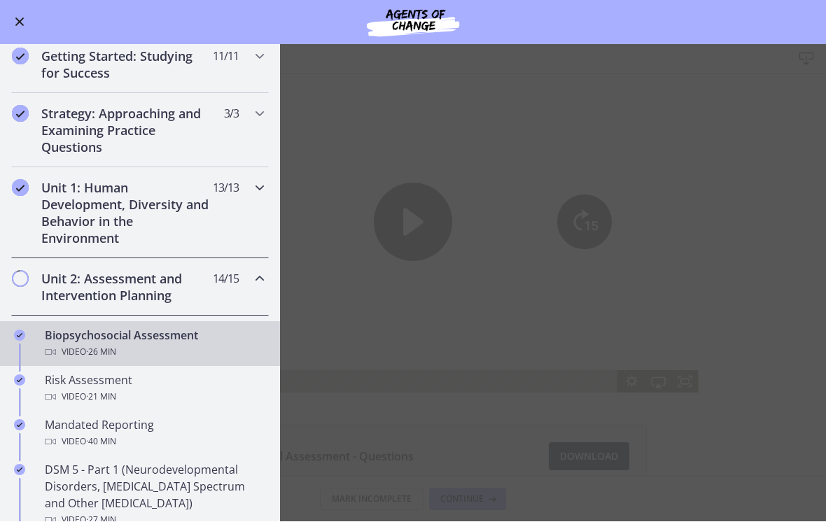
click at [262, 188] on icon "Chapters" at bounding box center [259, 188] width 17 height 17
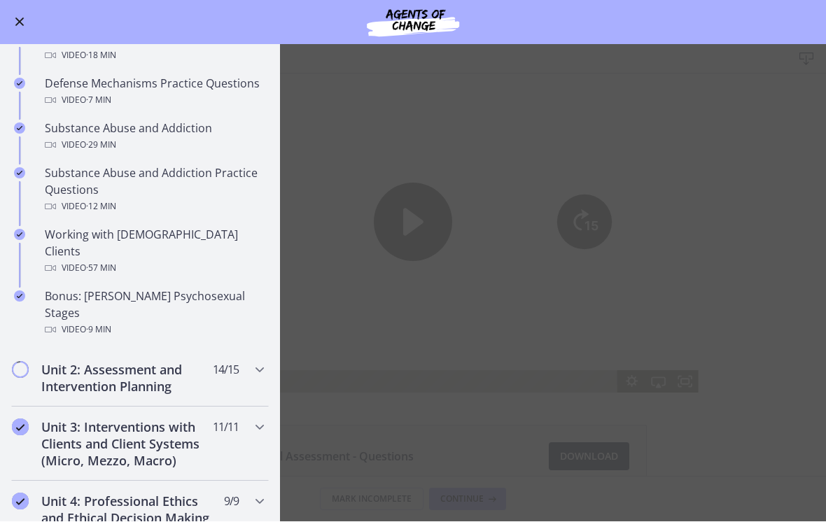
scroll to position [803, 0]
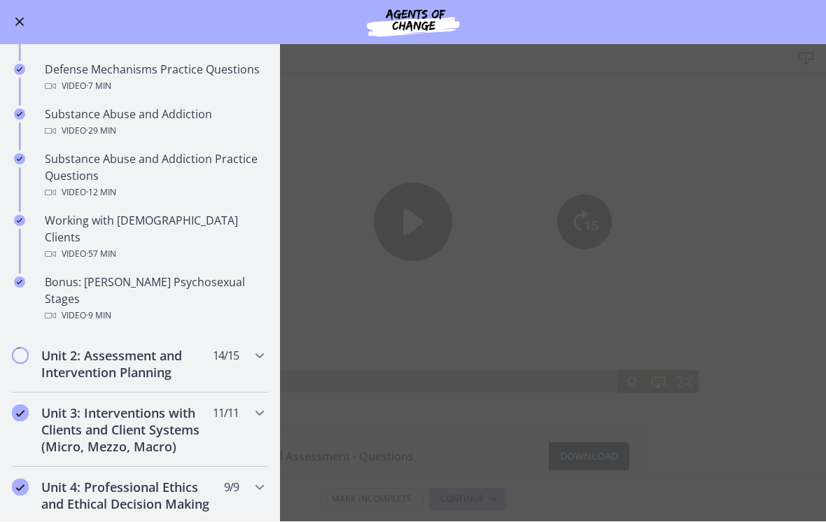
click at [171, 246] on div "Video · 57 min" at bounding box center [154, 254] width 218 height 17
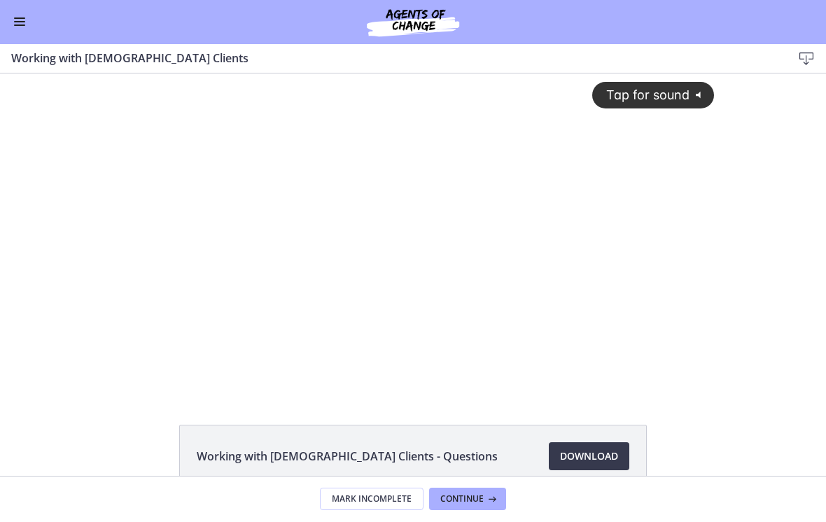
click at [470, 153] on div "Tap for sound @keyframes VOLUME_SMALL_WAVE_FLASH { 0% { opacity: 0; } 33% { opa…" at bounding box center [413, 221] width 619 height 297
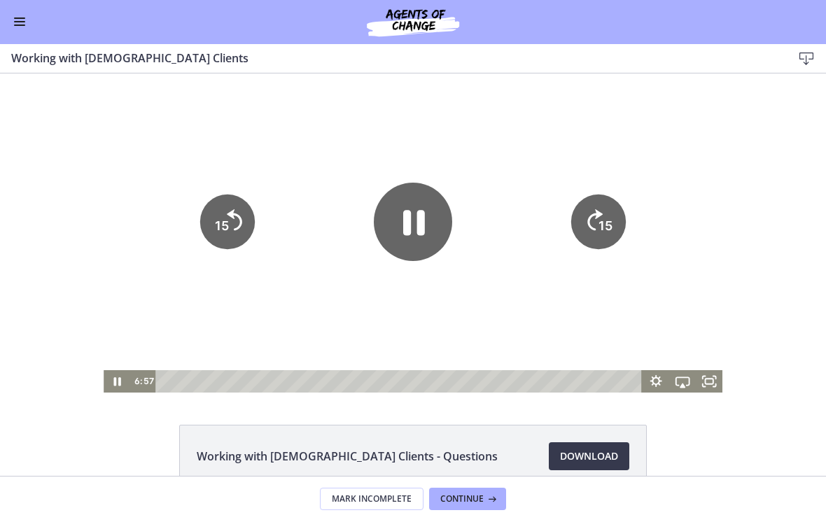
click at [323, 288] on div at bounding box center [413, 232] width 619 height 319
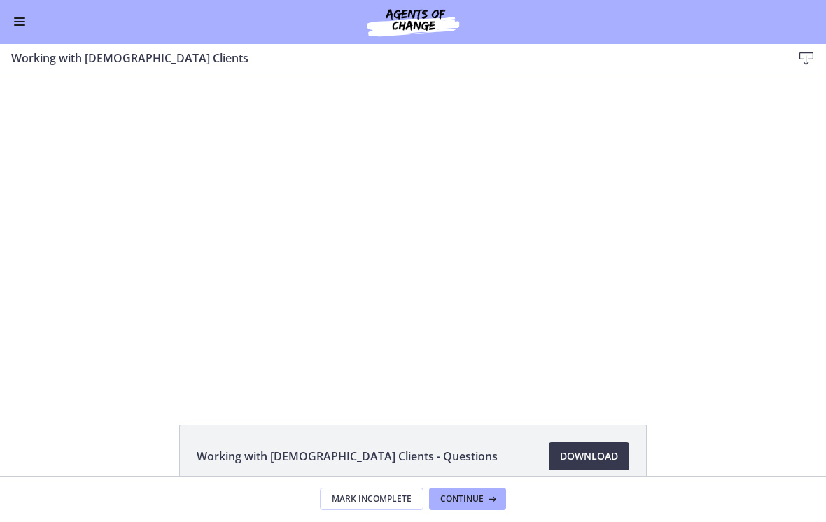
click at [318, 303] on div at bounding box center [413, 232] width 619 height 319
click at [254, 332] on div at bounding box center [413, 232] width 619 height 319
click at [346, 332] on div at bounding box center [413, 232] width 619 height 319
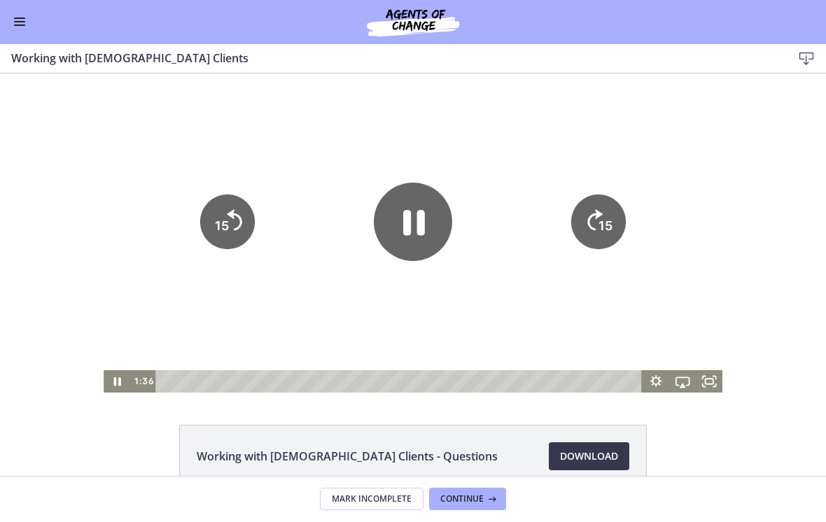
click at [486, 314] on div at bounding box center [413, 232] width 619 height 319
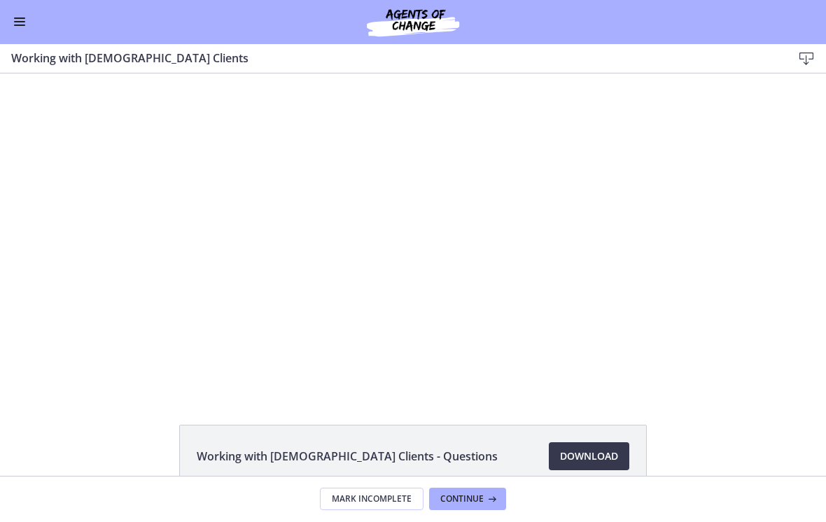
click at [612, 109] on div at bounding box center [413, 232] width 619 height 319
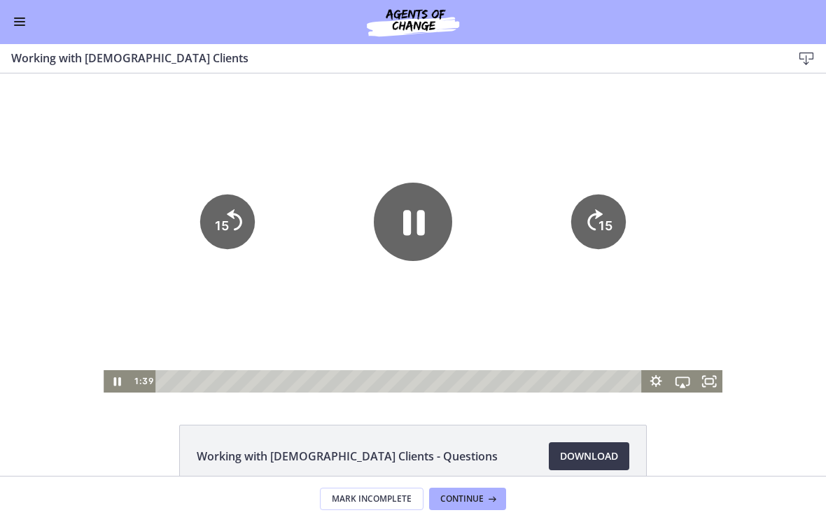
click at [621, 221] on icon "15" at bounding box center [598, 222] width 55 height 55
click at [612, 219] on tspan "15" at bounding box center [607, 225] width 16 height 17
click at [601, 185] on div at bounding box center [413, 232] width 619 height 319
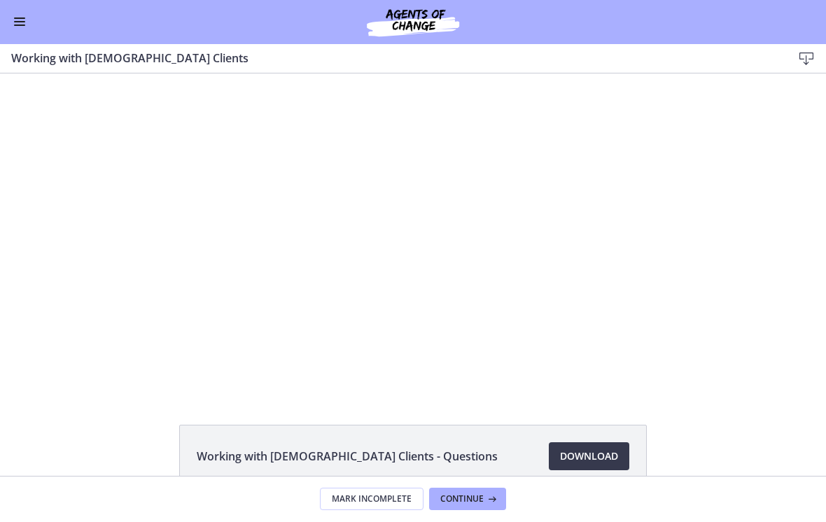
click at [599, 204] on div at bounding box center [413, 232] width 619 height 319
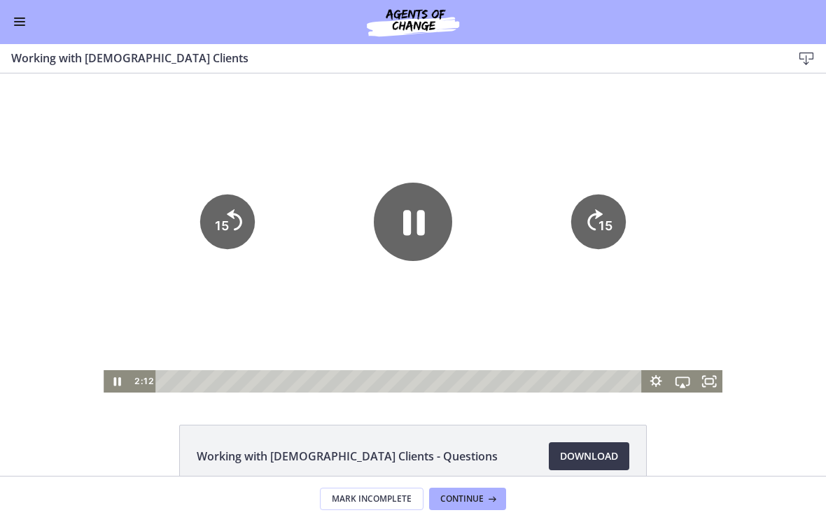
click at [605, 223] on tspan "15" at bounding box center [606, 225] width 14 height 15
click at [605, 210] on icon "15" at bounding box center [598, 222] width 55 height 55
click at [432, 163] on div at bounding box center [413, 232] width 619 height 319
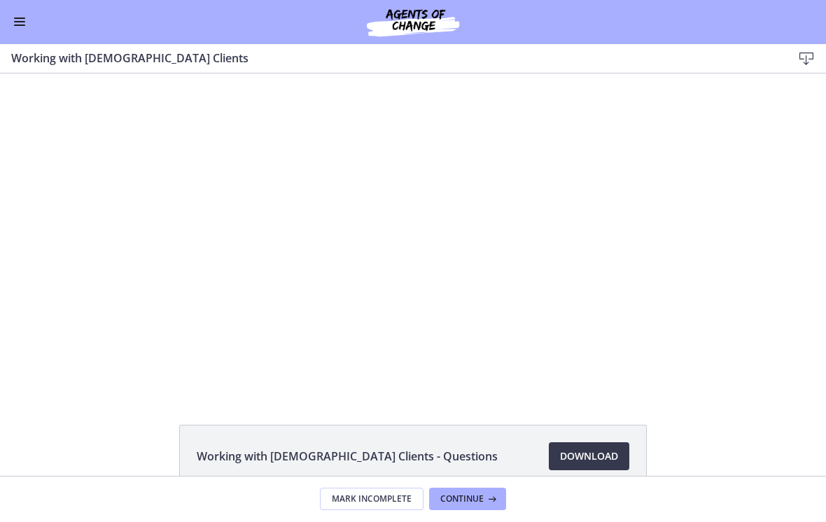
click at [624, 113] on div at bounding box center [413, 232] width 619 height 319
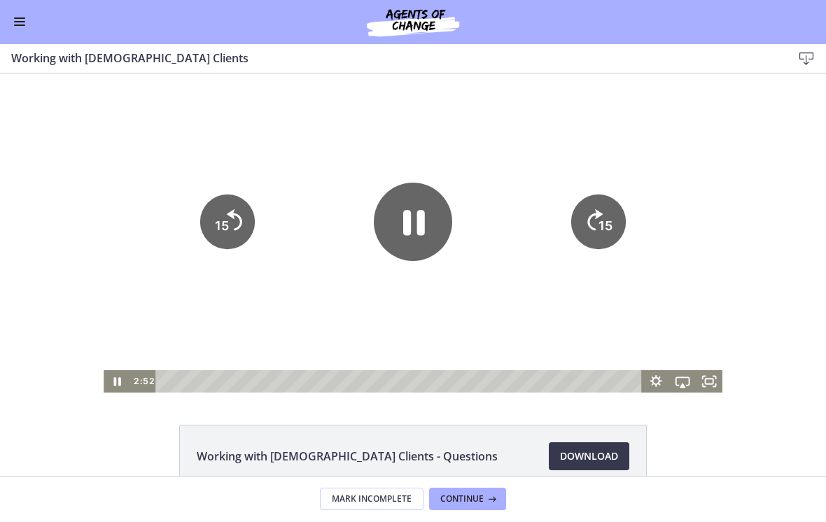
click at [614, 206] on icon "15" at bounding box center [598, 222] width 55 height 55
click at [612, 207] on icon "15" at bounding box center [599, 222] width 62 height 62
click at [608, 213] on icon "15" at bounding box center [599, 222] width 62 height 62
click at [603, 209] on icon "15" at bounding box center [599, 222] width 62 height 62
click at [606, 213] on icon "15" at bounding box center [598, 222] width 55 height 55
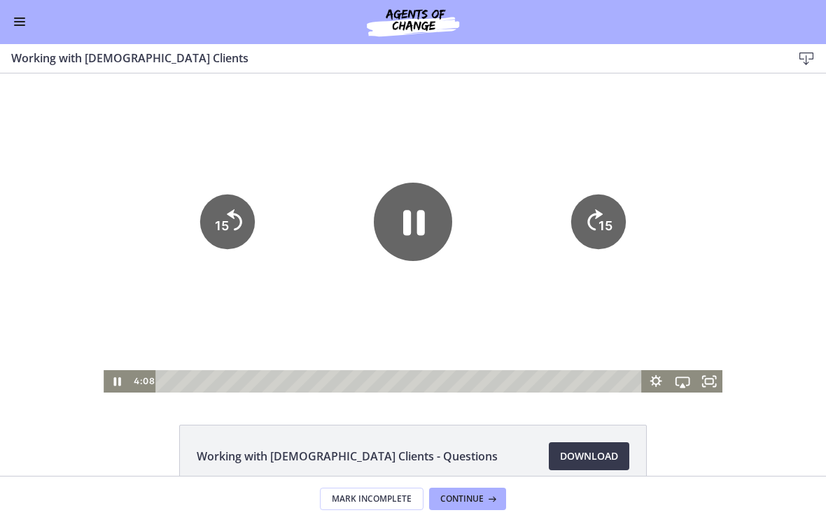
click at [606, 215] on icon "15" at bounding box center [598, 222] width 55 height 55
click at [607, 220] on tspan "15" at bounding box center [607, 225] width 16 height 17
click at [603, 220] on icon "15" at bounding box center [598, 222] width 55 height 55
click at [604, 219] on icon "15" at bounding box center [598, 222] width 55 height 55
click at [603, 216] on icon "15" at bounding box center [598, 222] width 55 height 55
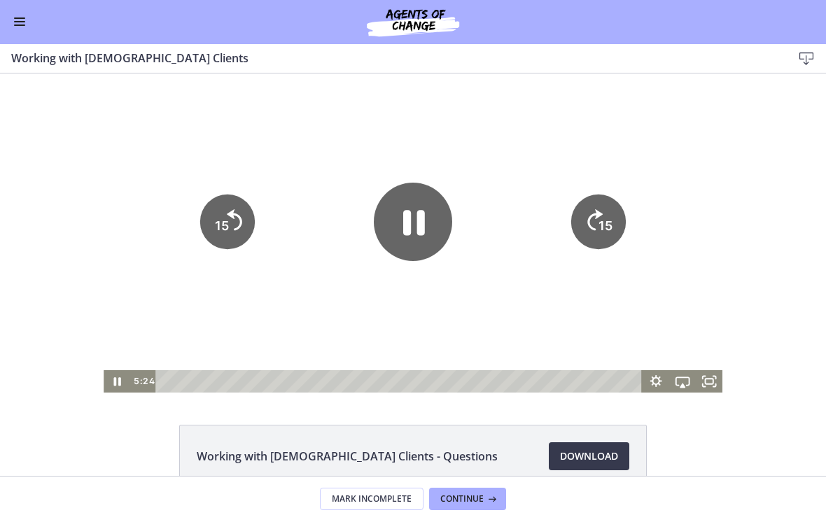
click at [243, 190] on div at bounding box center [413, 232] width 619 height 319
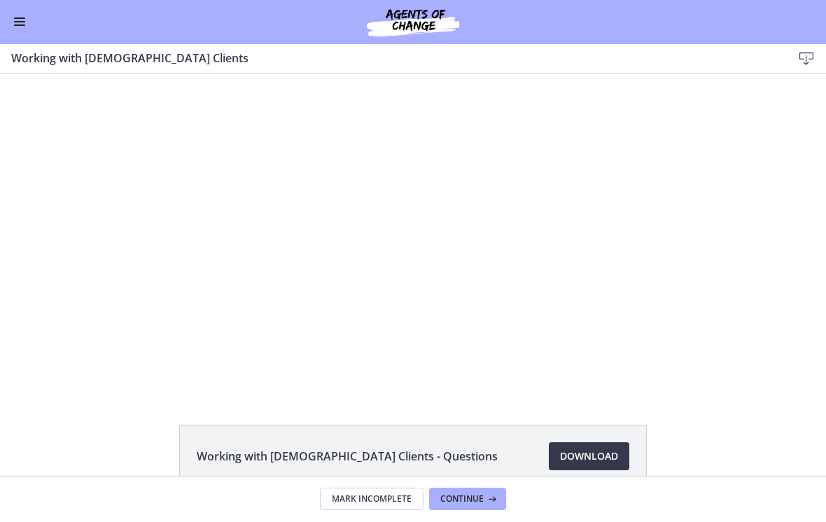
click at [233, 209] on div at bounding box center [413, 232] width 619 height 319
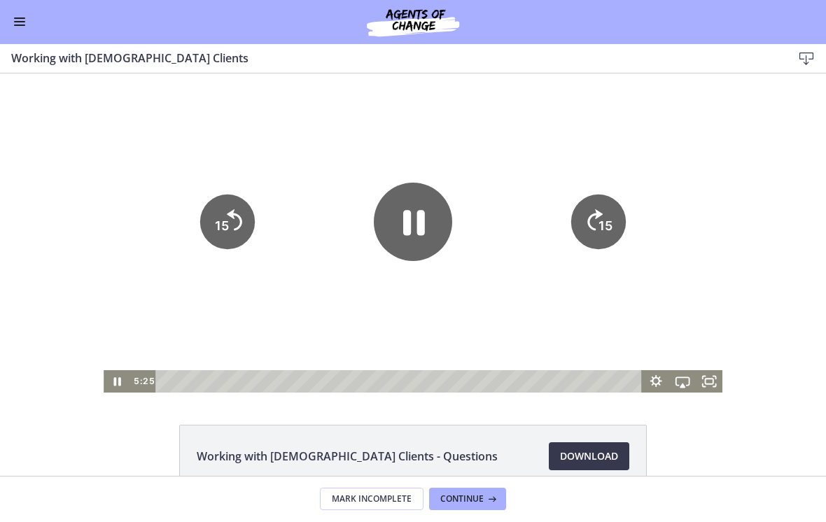
click at [242, 225] on icon "15" at bounding box center [226, 222] width 55 height 55
click at [625, 226] on icon "15" at bounding box center [598, 222] width 55 height 55
click at [603, 223] on tspan "15" at bounding box center [606, 225] width 14 height 15
click at [594, 198] on icon "15" at bounding box center [598, 222] width 55 height 55
click at [538, 153] on div at bounding box center [413, 232] width 619 height 319
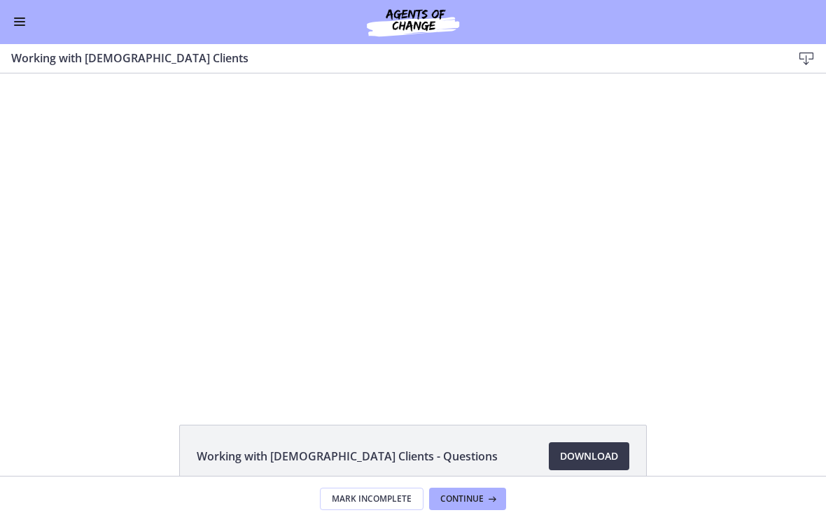
click at [600, 212] on div at bounding box center [413, 232] width 619 height 319
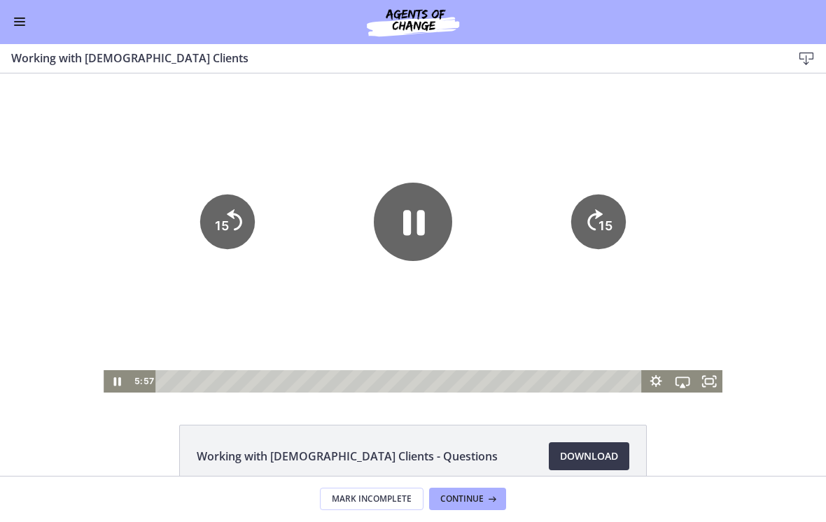
click at [594, 220] on icon "15" at bounding box center [598, 222] width 55 height 55
click at [596, 220] on icon "15" at bounding box center [598, 222] width 55 height 55
click at [237, 218] on icon "15" at bounding box center [226, 222] width 55 height 55
click at [388, 113] on div at bounding box center [413, 232] width 619 height 319
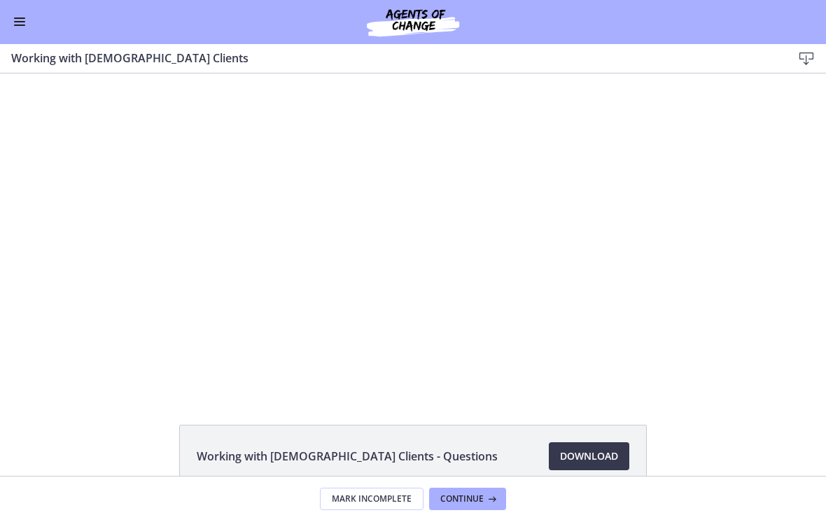
click at [536, 143] on div at bounding box center [413, 232] width 619 height 319
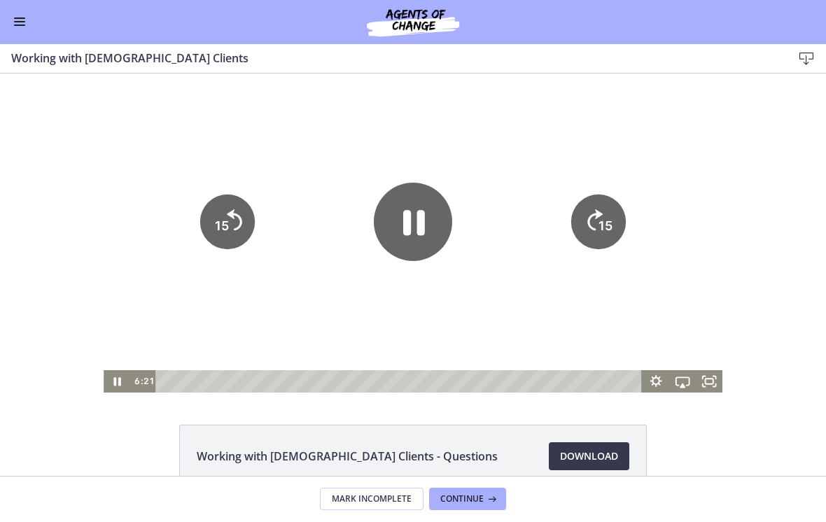
click at [599, 134] on div at bounding box center [413, 232] width 619 height 319
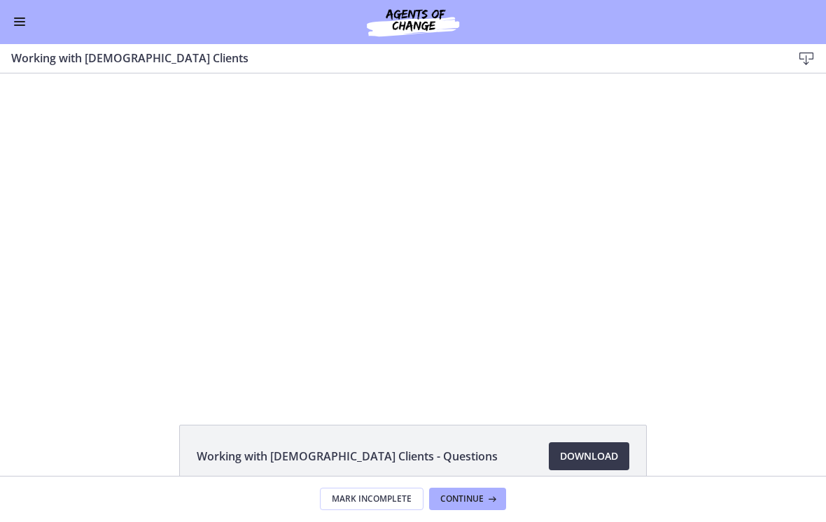
click at [585, 150] on div at bounding box center [413, 232] width 619 height 319
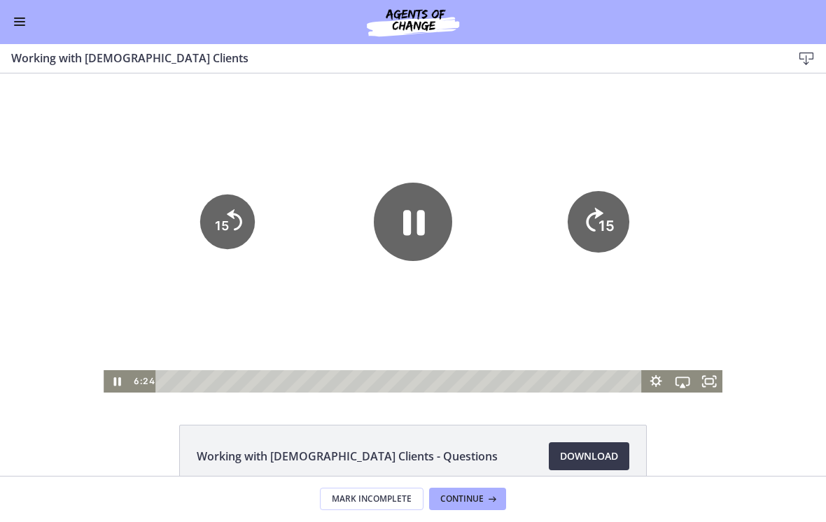
click at [596, 213] on icon "Skip ahead 15 seconds" at bounding box center [594, 220] width 17 height 24
click at [598, 205] on icon "15" at bounding box center [599, 222] width 62 height 62
click at [591, 216] on icon "Skip ahead 15 seconds" at bounding box center [595, 219] width 15 height 21
click at [584, 215] on icon "15" at bounding box center [598, 222] width 55 height 55
click at [582, 208] on icon "15" at bounding box center [598, 222] width 55 height 55
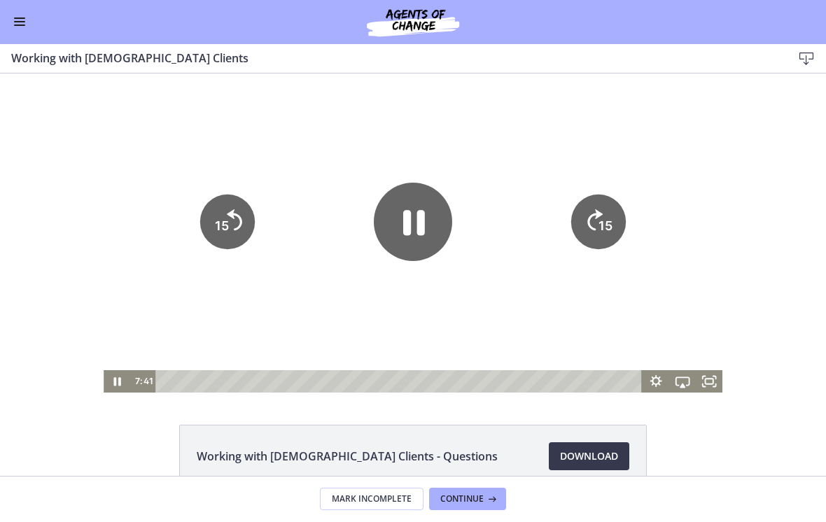
click at [583, 208] on icon "15" at bounding box center [598, 222] width 55 height 55
click at [584, 207] on icon "15" at bounding box center [598, 222] width 55 height 55
click at [584, 209] on icon "15" at bounding box center [598, 222] width 55 height 55
click at [586, 213] on icon "15" at bounding box center [598, 222] width 55 height 55
click at [589, 220] on icon "15" at bounding box center [599, 222] width 62 height 62
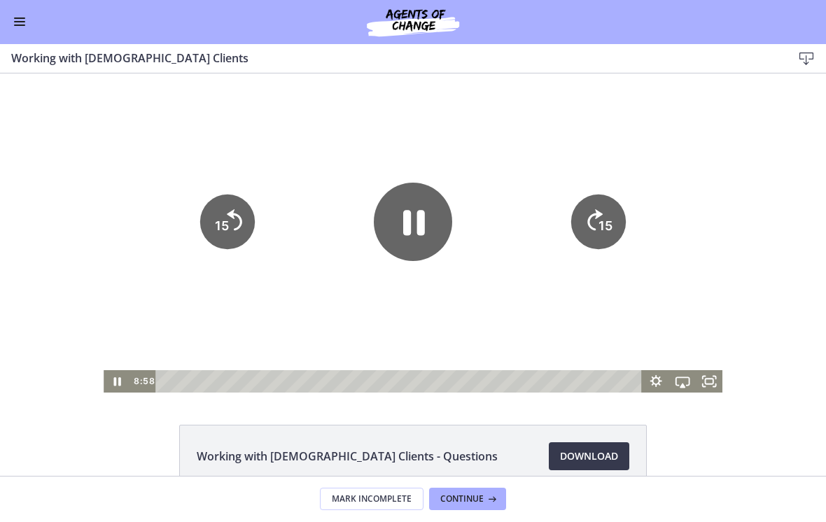
click at [591, 134] on div at bounding box center [413, 232] width 619 height 319
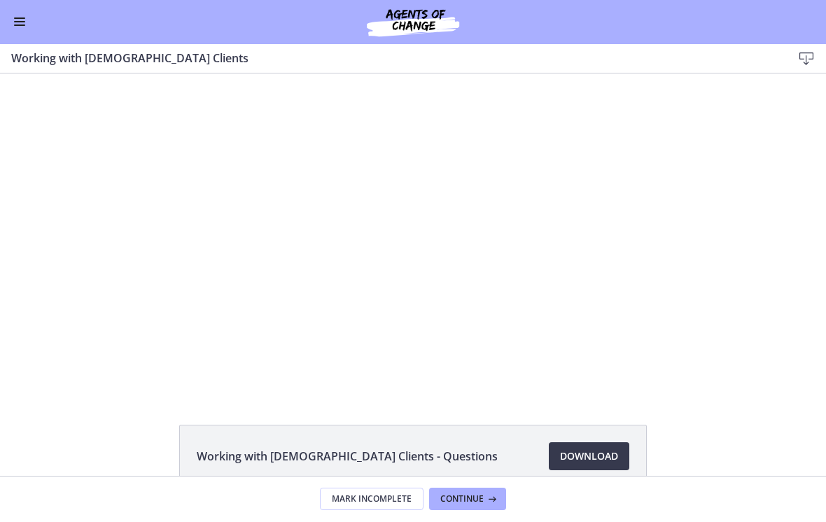
click at [582, 141] on div at bounding box center [413, 232] width 619 height 319
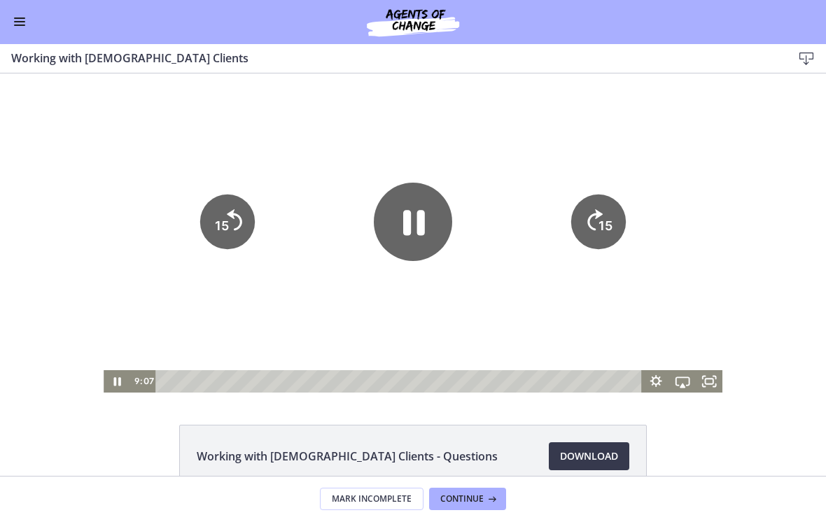
click at [579, 146] on div at bounding box center [413, 232] width 619 height 319
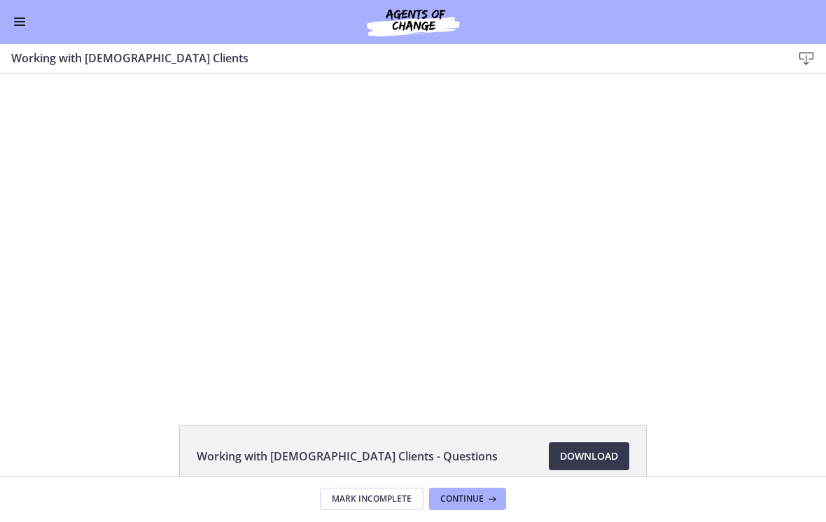
click at [582, 148] on div at bounding box center [413, 232] width 619 height 319
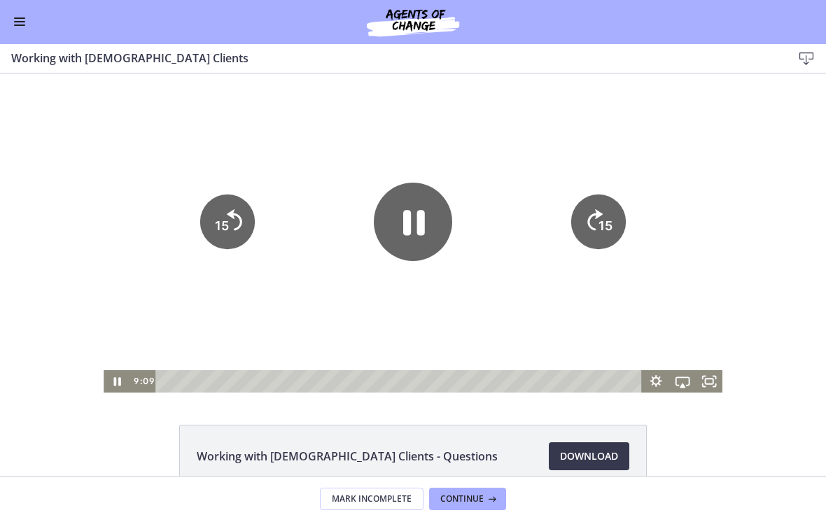
click at [589, 210] on icon "15" at bounding box center [598, 222] width 55 height 55
click at [587, 215] on icon "15" at bounding box center [598, 222] width 55 height 55
click at [579, 150] on div at bounding box center [413, 232] width 619 height 319
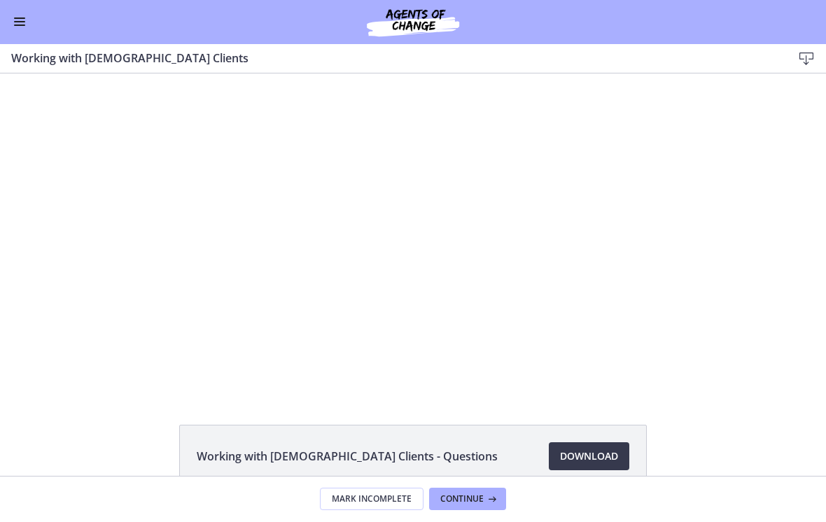
click at [581, 157] on div at bounding box center [413, 232] width 619 height 319
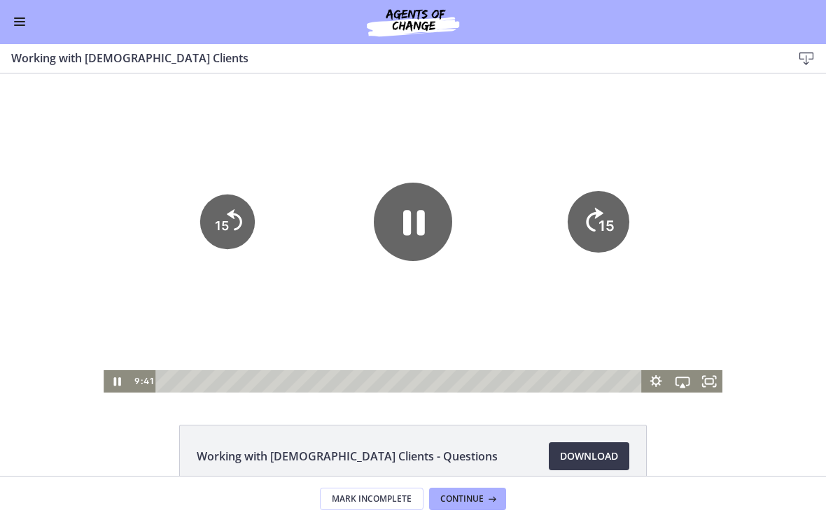
click at [589, 220] on icon "Skip ahead 15 seconds" at bounding box center [594, 220] width 17 height 24
click at [589, 220] on icon "15" at bounding box center [598, 222] width 55 height 55
click at [587, 218] on icon "15" at bounding box center [598, 222] width 55 height 55
click at [585, 142] on div at bounding box center [413, 232] width 619 height 319
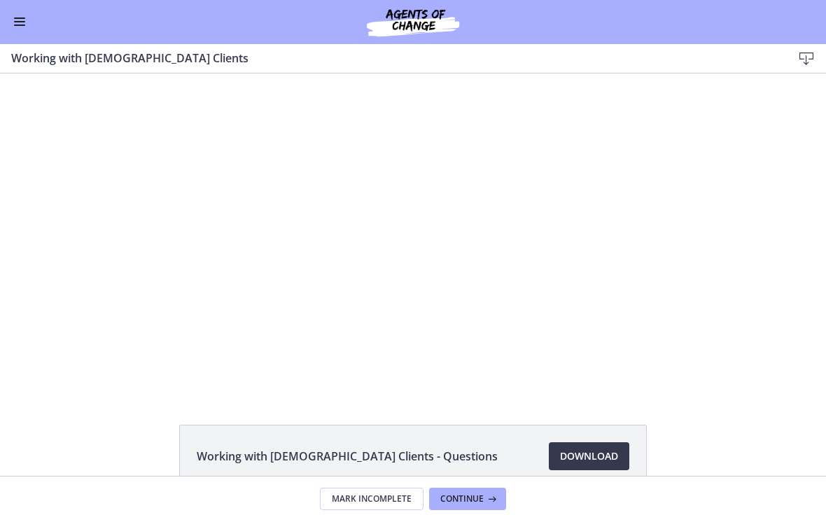
click at [467, 147] on div at bounding box center [413, 232] width 619 height 319
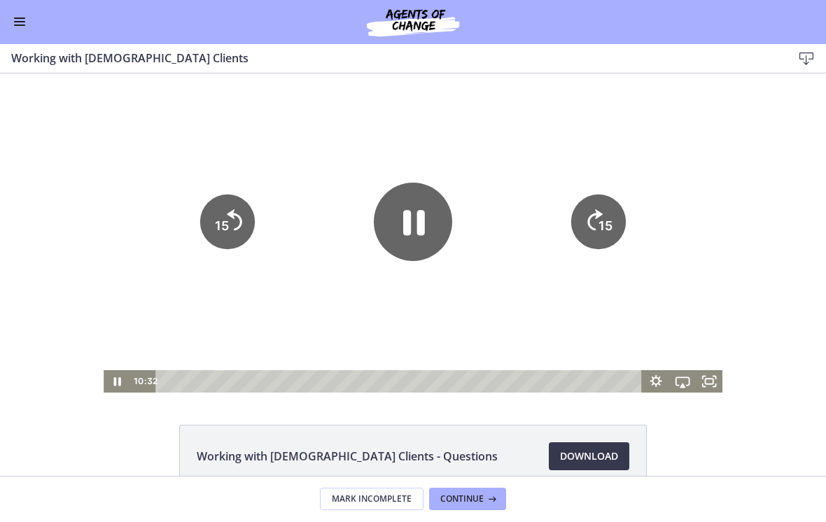
click at [426, 209] on icon "Pause" at bounding box center [413, 222] width 78 height 78
click at [442, 151] on div at bounding box center [413, 232] width 619 height 319
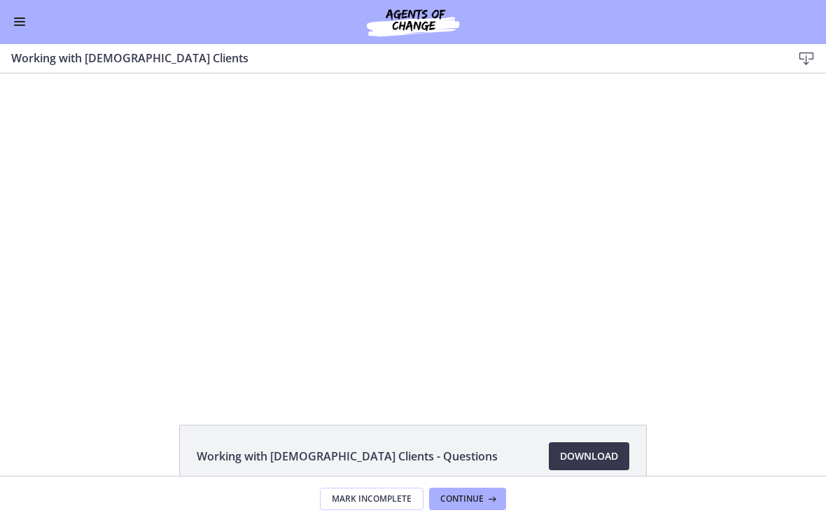
click at [443, 334] on div at bounding box center [413, 232] width 619 height 319
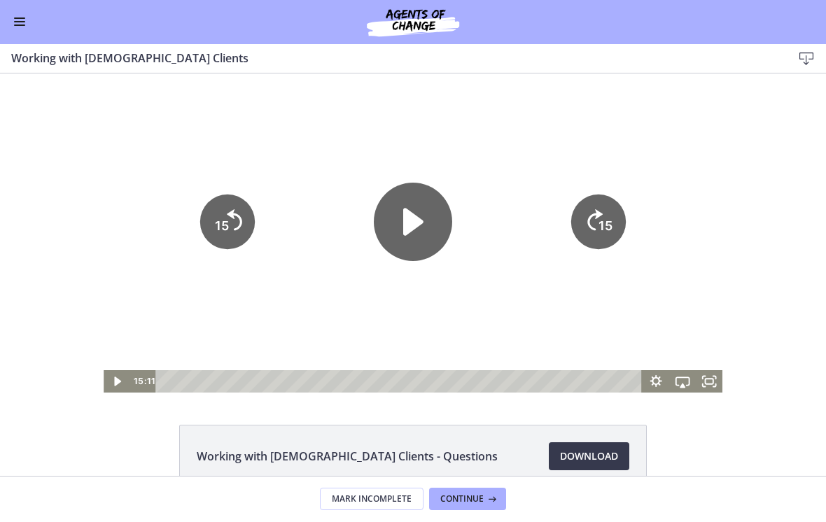
click at [332, 332] on div at bounding box center [413, 232] width 619 height 319
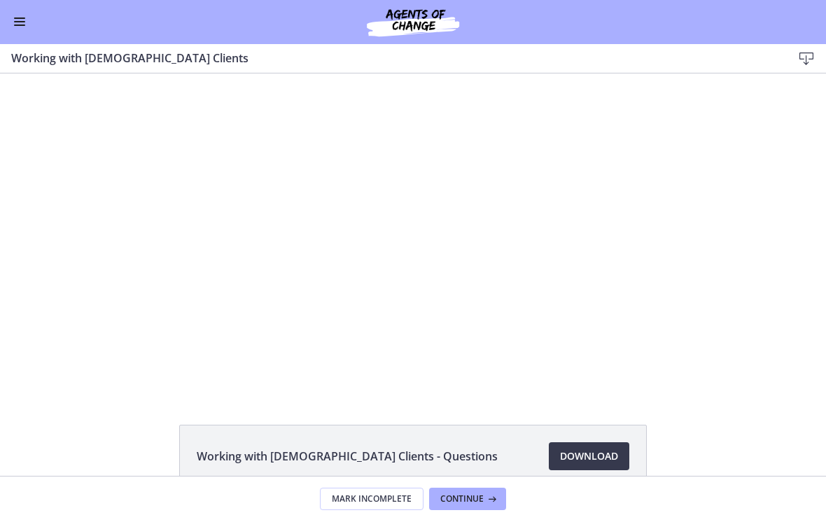
click at [421, 341] on div at bounding box center [413, 232] width 619 height 319
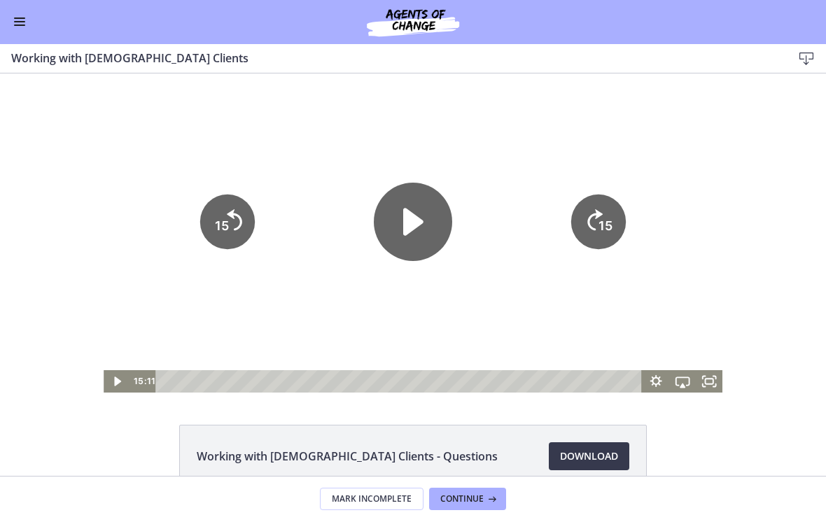
click at [505, 264] on div at bounding box center [413, 232] width 619 height 319
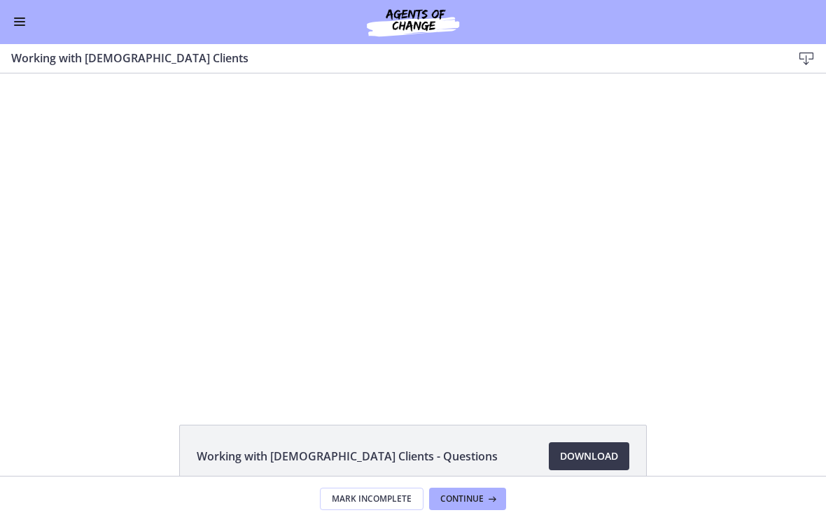
click at [577, 181] on div at bounding box center [413, 232] width 619 height 319
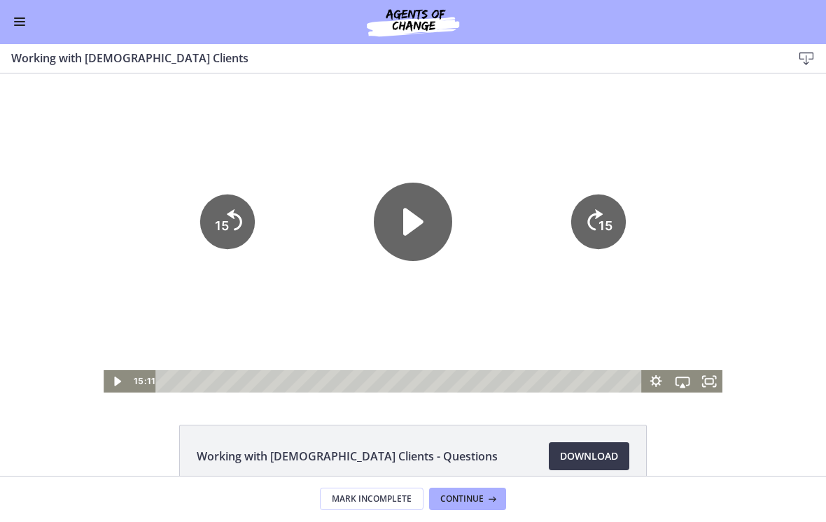
click at [598, 209] on icon "15" at bounding box center [598, 222] width 55 height 55
click at [594, 214] on icon "Skip ahead 15 seconds" at bounding box center [595, 219] width 15 height 21
click at [590, 218] on icon "Skip ahead 15 seconds" at bounding box center [595, 219] width 15 height 21
click at [583, 216] on icon "15" at bounding box center [598, 222] width 55 height 55
click at [615, 143] on div at bounding box center [413, 232] width 619 height 319
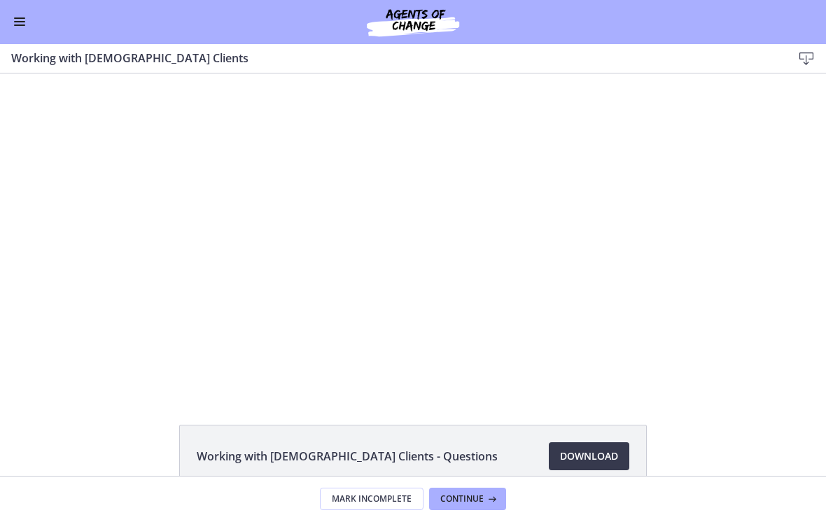
click at [590, 162] on div at bounding box center [413, 232] width 619 height 319
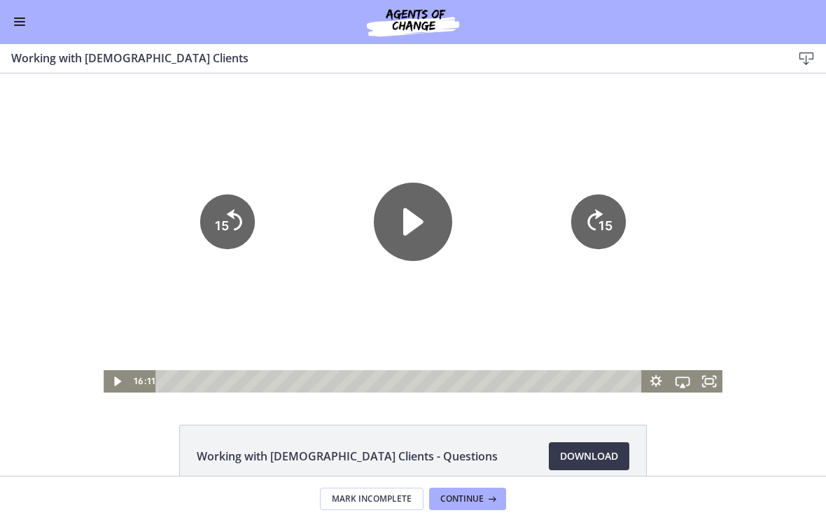
click at [586, 216] on icon "15" at bounding box center [598, 222] width 55 height 55
click at [605, 198] on icon "15" at bounding box center [598, 222] width 55 height 55
click at [598, 210] on icon "15" at bounding box center [598, 222] width 55 height 55
click at [596, 218] on icon "Skip ahead 15 seconds" at bounding box center [595, 219] width 15 height 21
click at [598, 213] on icon "Skip ahead 15 seconds" at bounding box center [594, 220] width 17 height 24
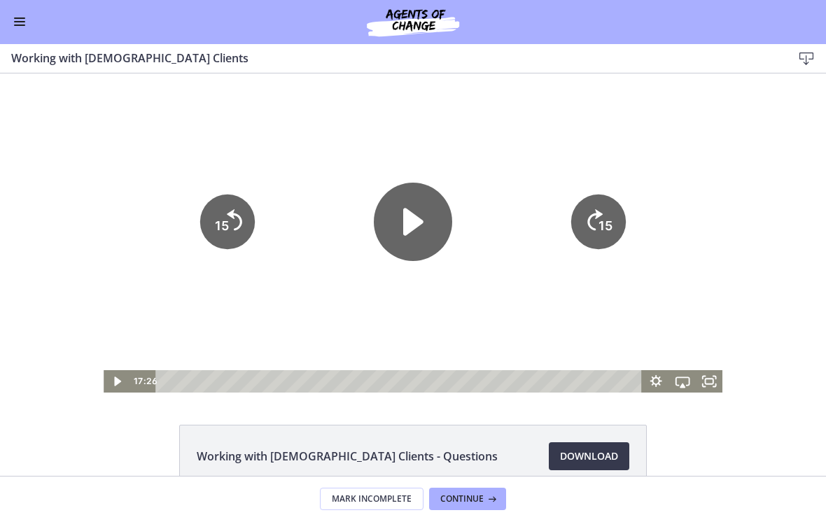
click at [641, 150] on div at bounding box center [413, 232] width 619 height 319
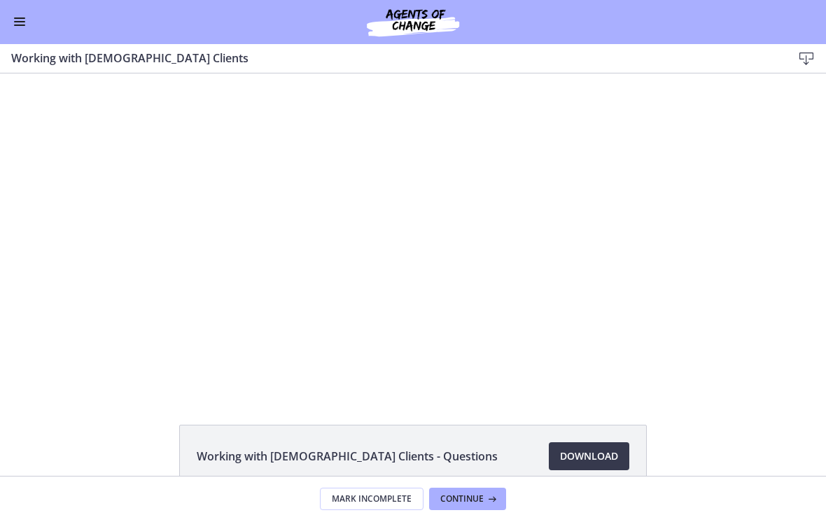
click at [625, 162] on div at bounding box center [413, 232] width 619 height 319
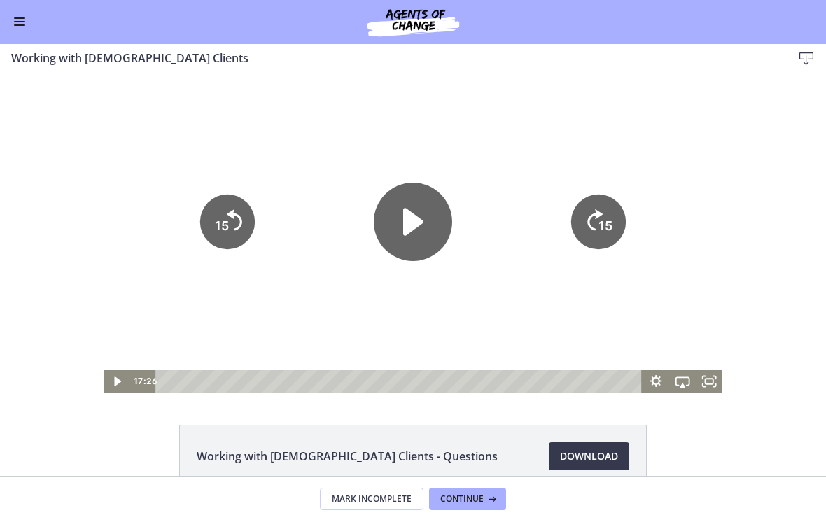
click at [596, 217] on icon "Skip ahead 15 seconds" at bounding box center [595, 219] width 15 height 21
click at [597, 212] on icon "15" at bounding box center [599, 222] width 62 height 62
click at [596, 212] on icon "15" at bounding box center [599, 222] width 62 height 62
click at [600, 207] on icon "15" at bounding box center [599, 222] width 62 height 62
click at [637, 155] on div at bounding box center [413, 232] width 619 height 319
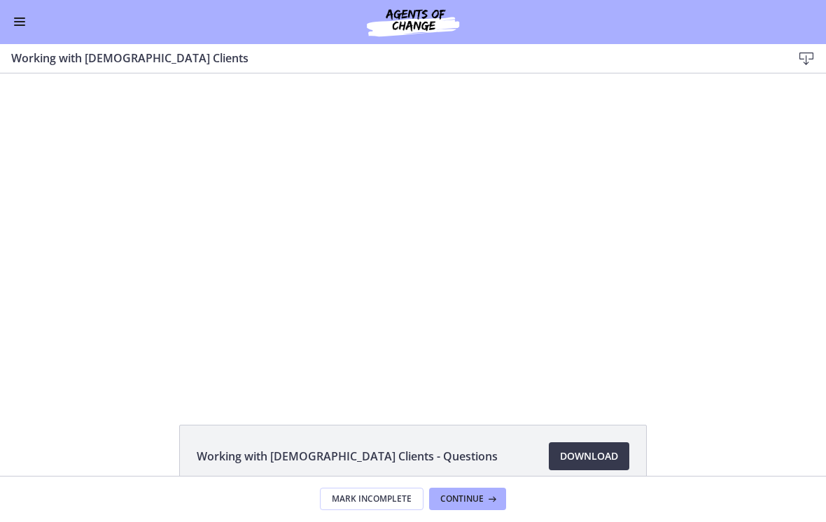
click at [601, 202] on div at bounding box center [413, 232] width 619 height 319
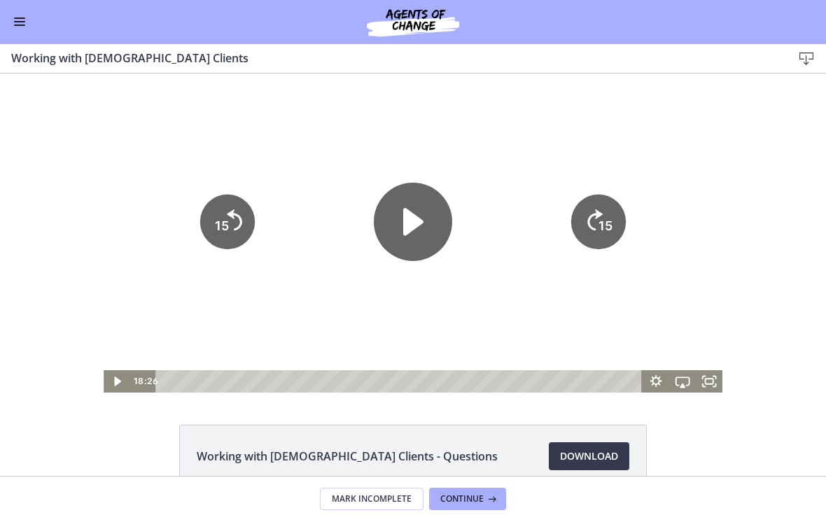
click at [594, 218] on icon "15" at bounding box center [598, 222] width 55 height 55
click at [603, 211] on icon "15" at bounding box center [598, 222] width 55 height 55
click at [603, 213] on icon "15" at bounding box center [598, 222] width 55 height 55
click at [599, 216] on icon "Skip ahead 15 seconds" at bounding box center [595, 219] width 15 height 21
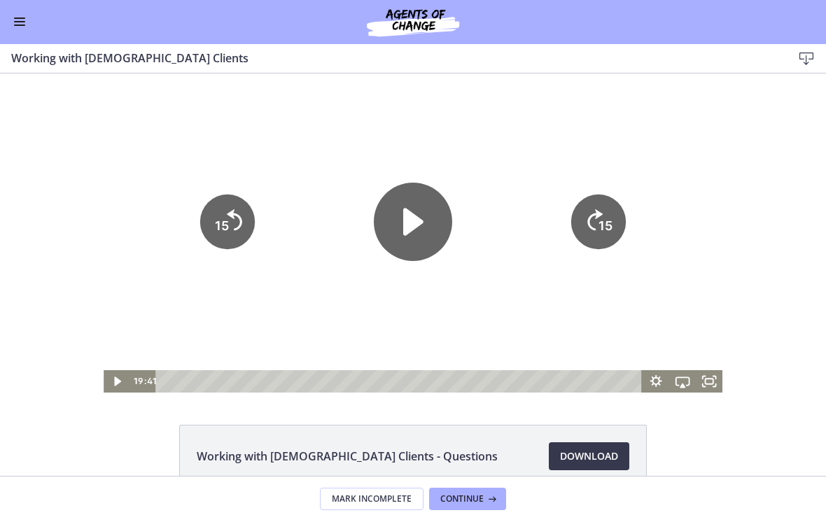
click at [596, 218] on icon "Skip ahead 15 seconds" at bounding box center [595, 219] width 15 height 21
click at [594, 216] on icon "Skip ahead 15 seconds" at bounding box center [594, 220] width 17 height 24
click at [583, 202] on icon "15" at bounding box center [599, 222] width 62 height 62
click at [578, 200] on icon "15" at bounding box center [598, 222] width 55 height 55
click at [614, 225] on icon "15" at bounding box center [598, 222] width 55 height 55
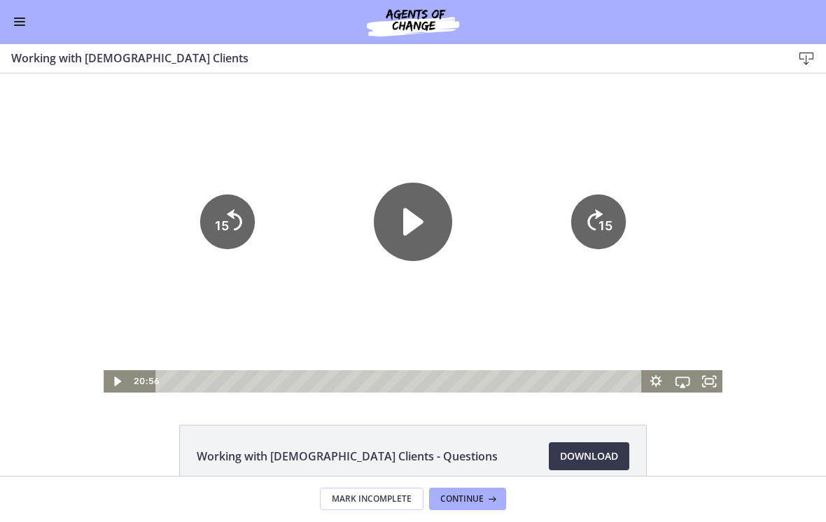
click at [594, 204] on icon "15" at bounding box center [598, 222] width 55 height 55
click at [601, 159] on div at bounding box center [413, 232] width 619 height 319
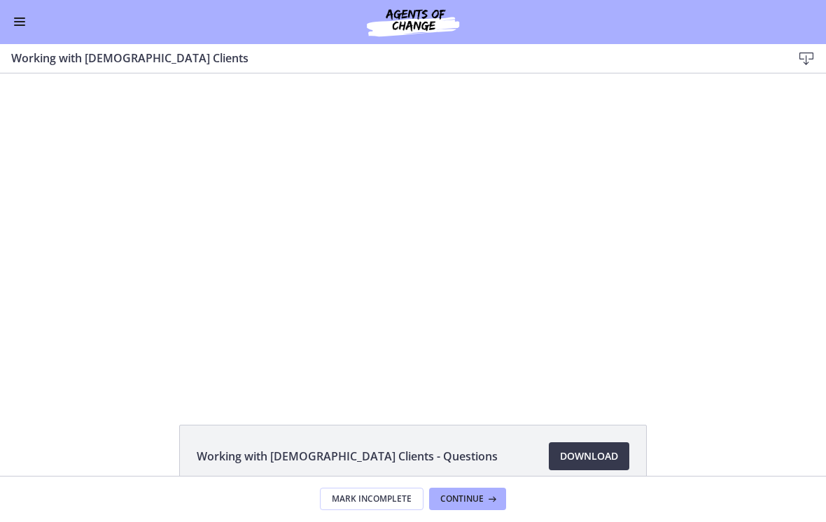
click at [630, 147] on div at bounding box center [413, 232] width 619 height 319
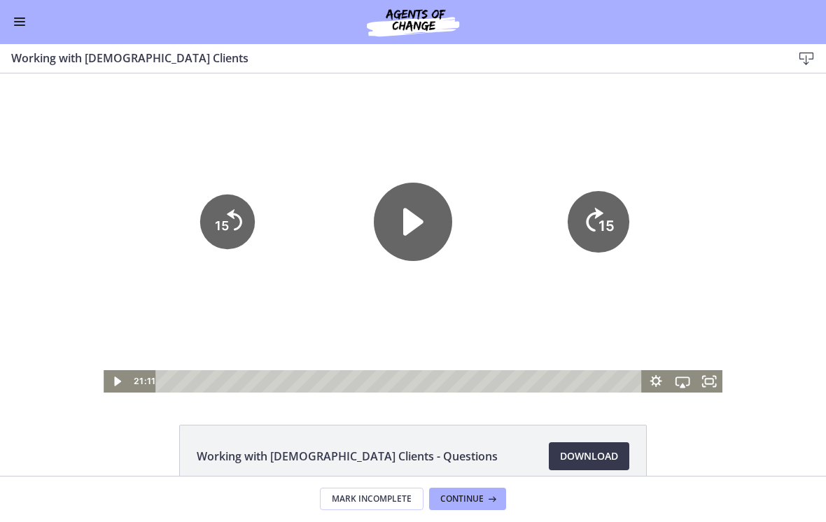
click at [603, 209] on icon "15" at bounding box center [599, 222] width 62 height 62
click at [603, 208] on icon "15" at bounding box center [598, 222] width 55 height 55
click at [613, 139] on div at bounding box center [413, 232] width 619 height 319
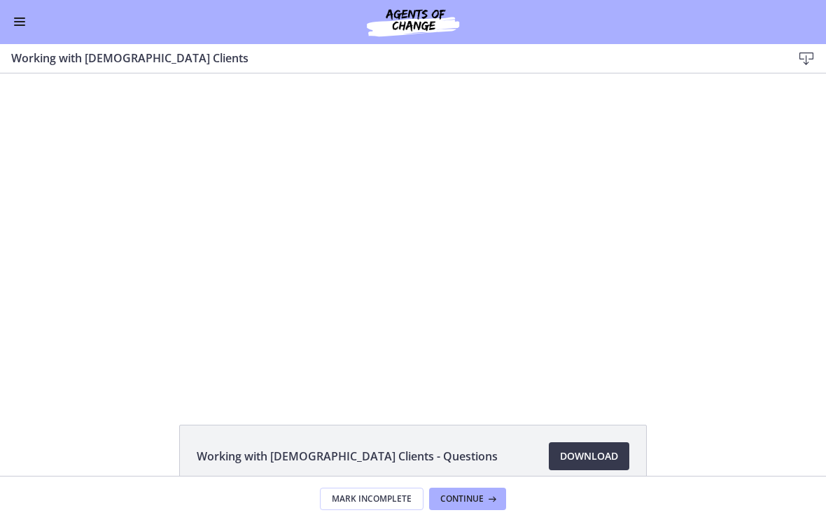
click at [628, 155] on div at bounding box center [413, 232] width 619 height 319
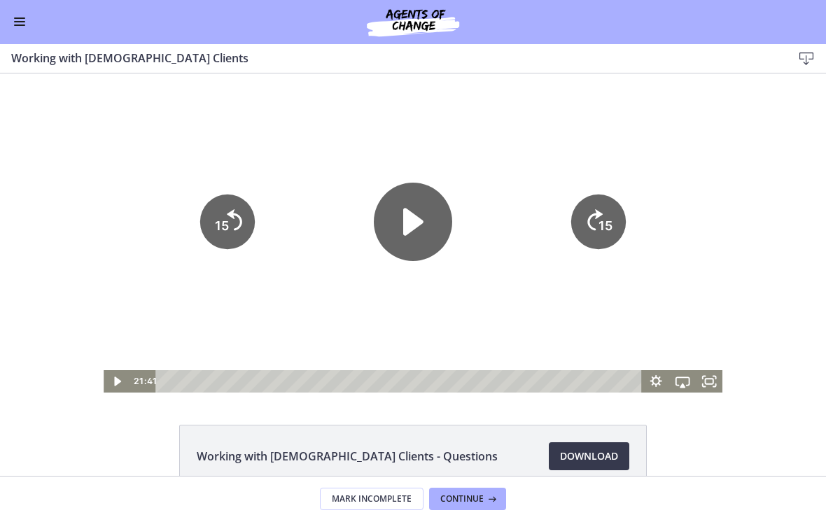
click at [601, 216] on icon "15" at bounding box center [598, 222] width 55 height 55
click at [589, 219] on icon "Skip ahead 15 seconds" at bounding box center [595, 219] width 15 height 21
click at [589, 147] on div at bounding box center [413, 232] width 619 height 319
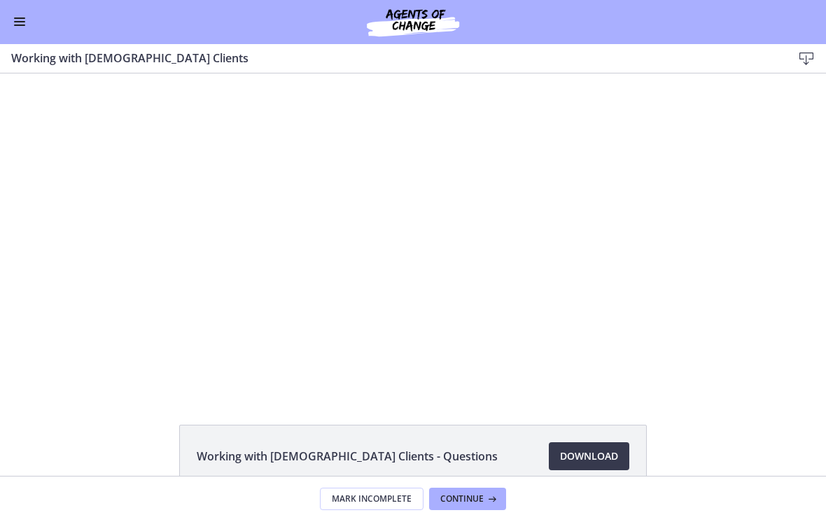
click at [659, 115] on div at bounding box center [413, 232] width 619 height 319
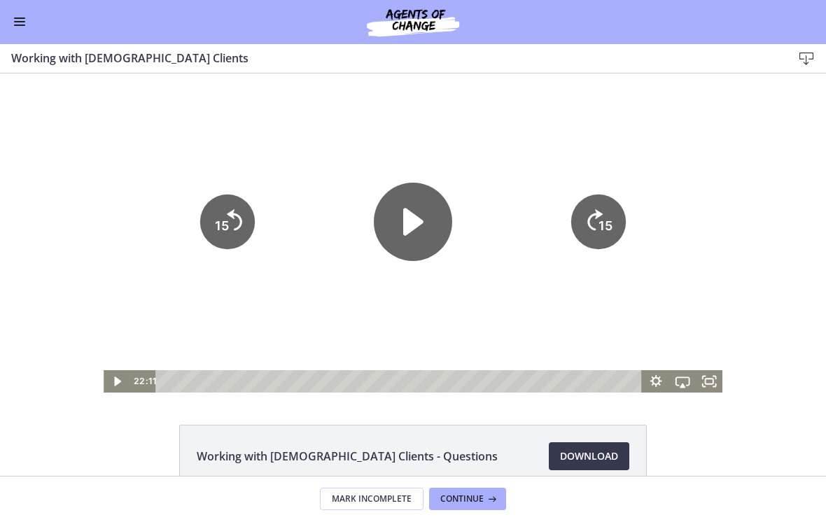
click at [622, 192] on div at bounding box center [413, 232] width 619 height 319
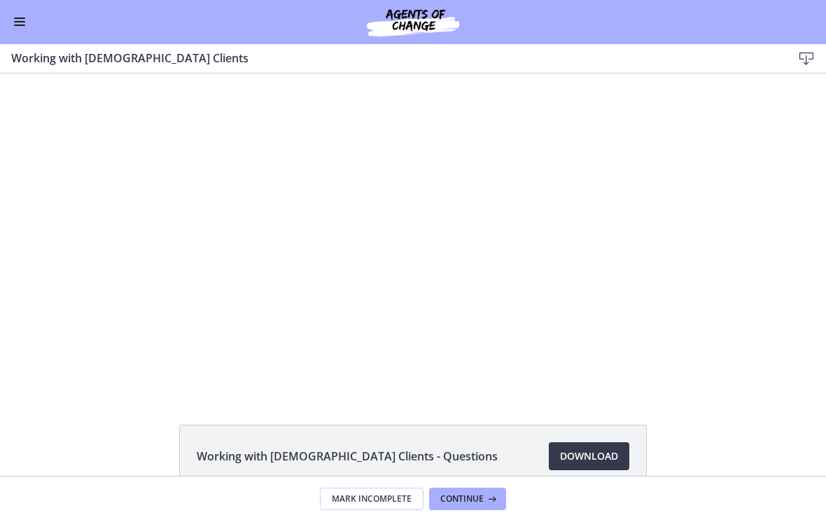
click at [619, 191] on div at bounding box center [413, 232] width 619 height 319
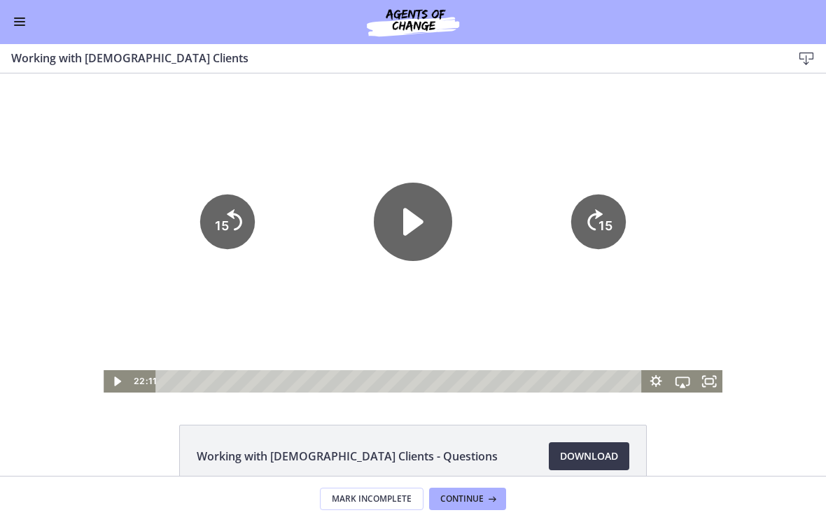
click at [619, 196] on icon "15" at bounding box center [598, 222] width 55 height 55
click at [641, 142] on div at bounding box center [413, 232] width 619 height 319
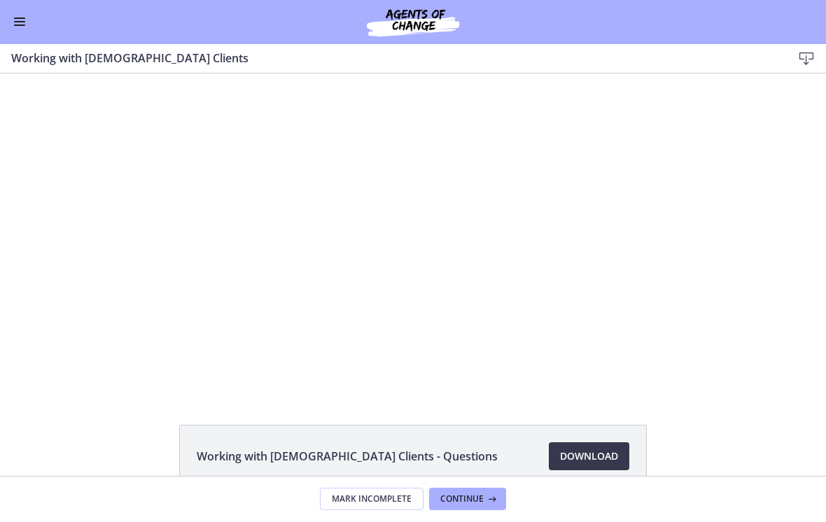
click at [659, 118] on div at bounding box center [413, 232] width 619 height 319
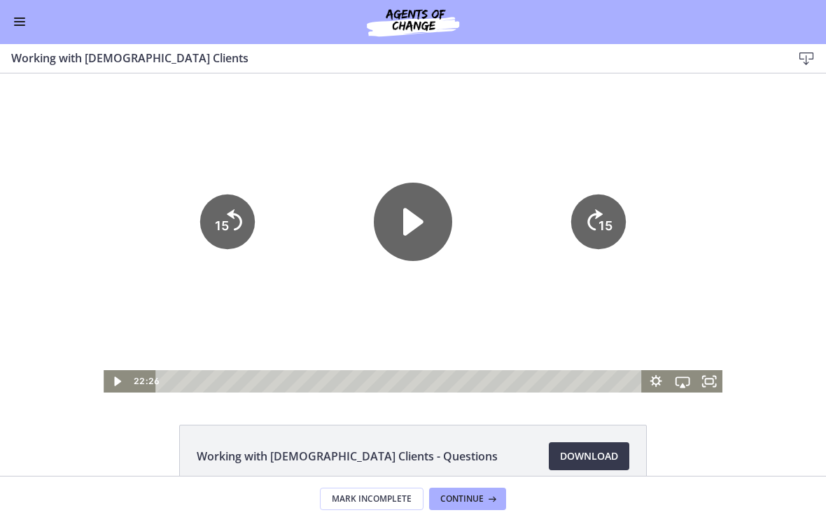
click at [600, 212] on icon "Skip ahead 15 seconds" at bounding box center [595, 219] width 15 height 21
click at [597, 206] on icon "15" at bounding box center [598, 222] width 55 height 55
click at [596, 203] on icon "15" at bounding box center [598, 222] width 55 height 55
click at [623, 153] on div at bounding box center [413, 232] width 619 height 319
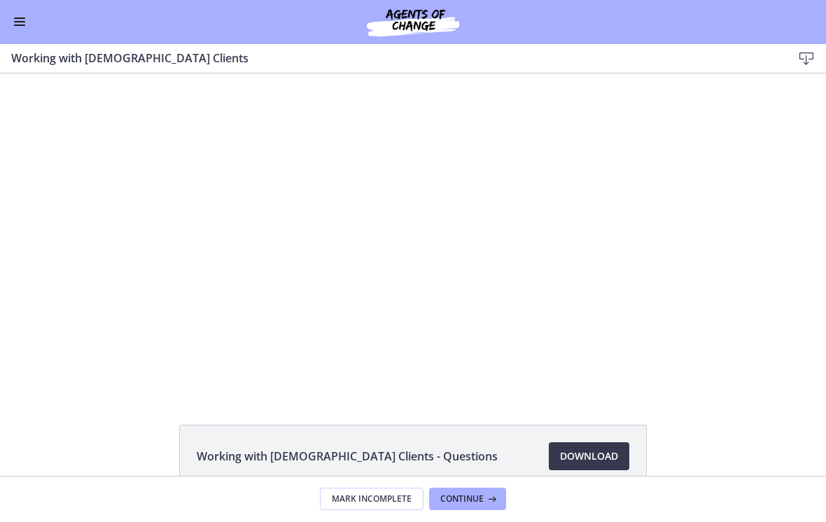
click at [627, 163] on div at bounding box center [413, 232] width 619 height 319
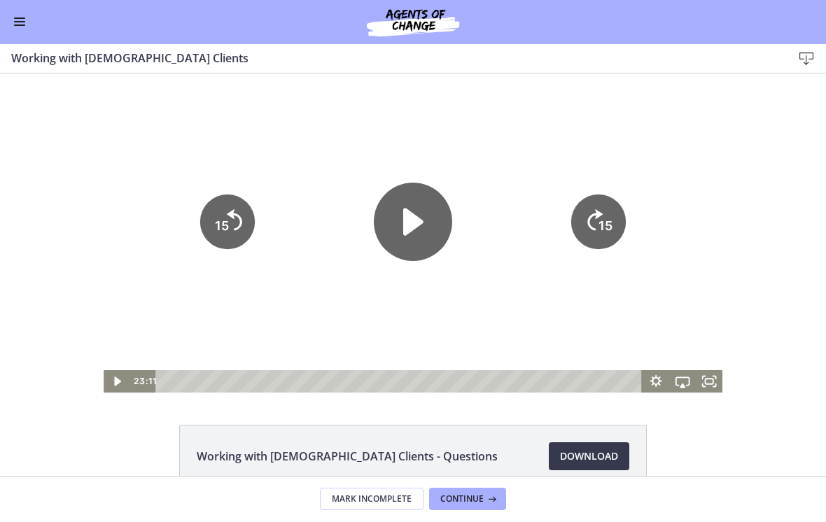
click at [633, 159] on div at bounding box center [413, 232] width 619 height 319
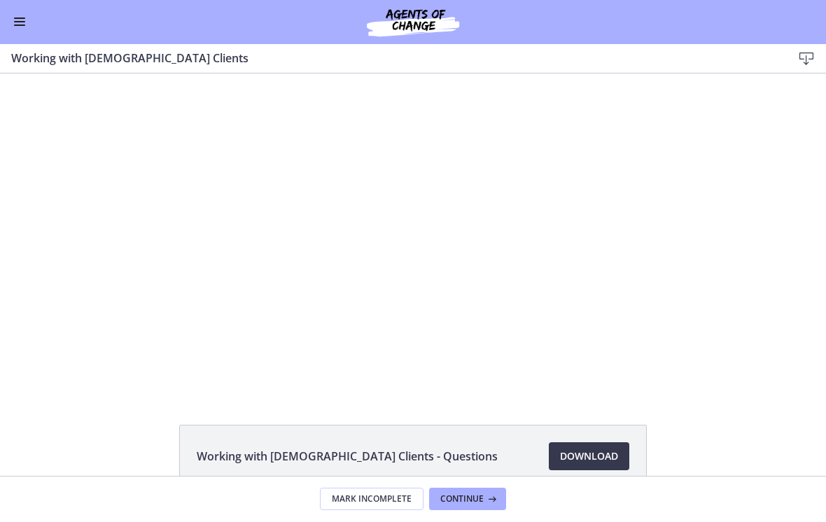
click at [623, 166] on div at bounding box center [413, 232] width 619 height 319
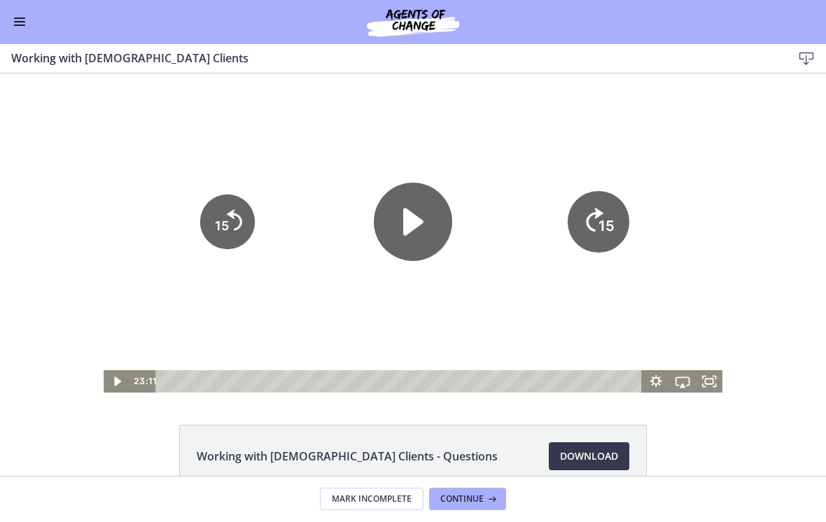
click at [606, 216] on icon "15" at bounding box center [599, 222] width 62 height 62
click at [605, 211] on icon "15" at bounding box center [598, 222] width 55 height 55
click at [608, 210] on icon "15" at bounding box center [598, 222] width 55 height 55
click at [607, 208] on icon "15" at bounding box center [598, 222] width 55 height 55
click at [608, 202] on icon "15" at bounding box center [599, 222] width 62 height 62
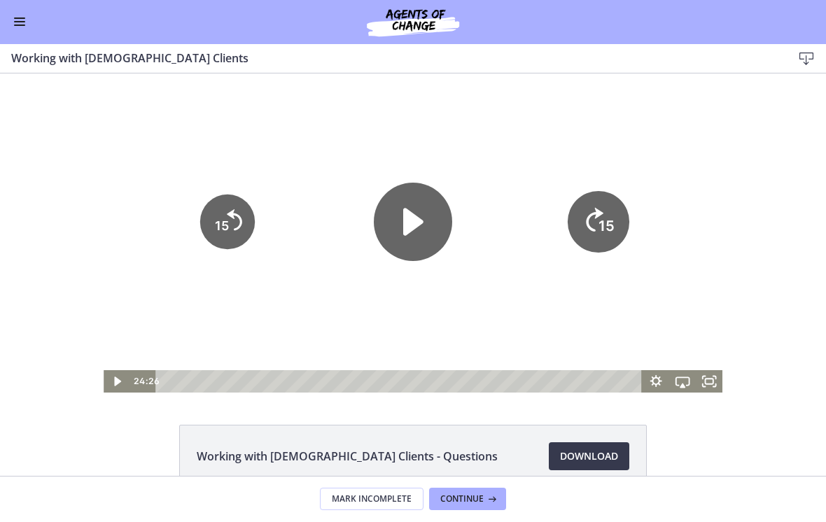
click at [605, 197] on icon "15" at bounding box center [599, 222] width 62 height 62
click at [606, 198] on icon "15" at bounding box center [599, 222] width 62 height 62
click at [605, 197] on icon "15" at bounding box center [598, 222] width 55 height 55
click at [600, 206] on icon "15" at bounding box center [599, 222] width 62 height 62
click at [600, 204] on icon "15" at bounding box center [598, 222] width 55 height 55
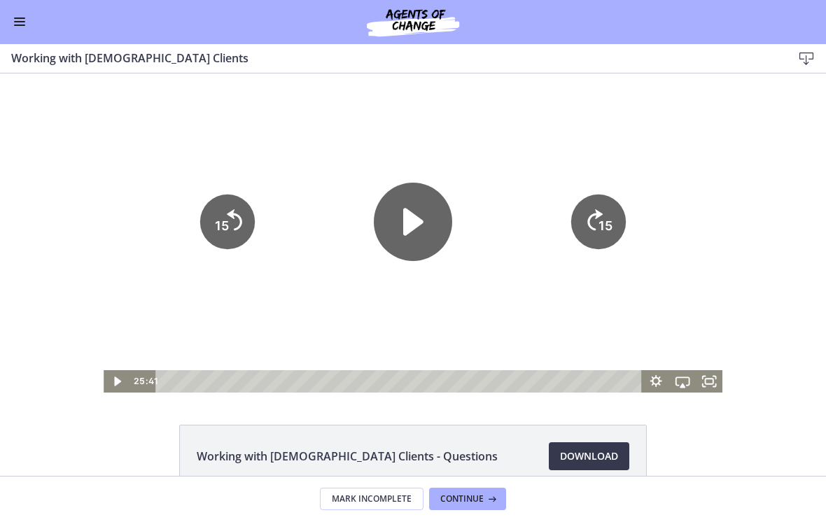
click at [600, 204] on icon "15" at bounding box center [598, 222] width 55 height 55
click at [601, 202] on icon "15" at bounding box center [598, 222] width 55 height 55
click at [601, 204] on icon "15" at bounding box center [599, 222] width 62 height 62
click at [644, 131] on div at bounding box center [413, 232] width 619 height 319
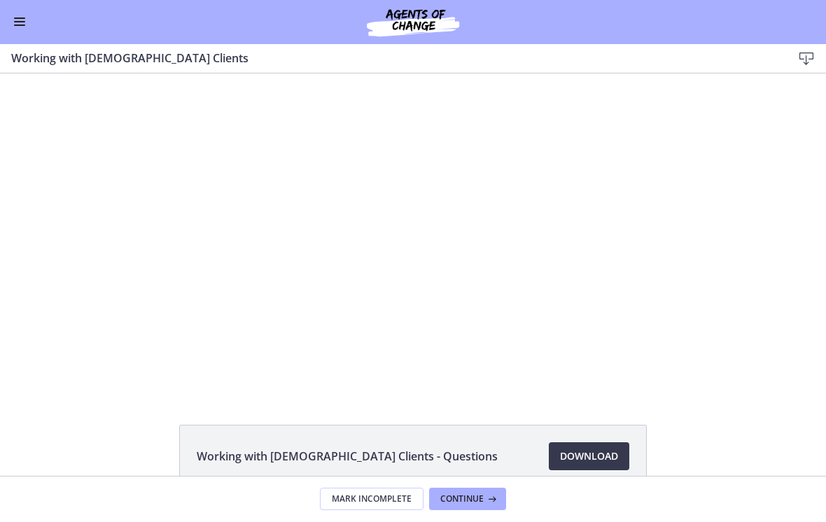
click at [618, 169] on div at bounding box center [413, 232] width 619 height 319
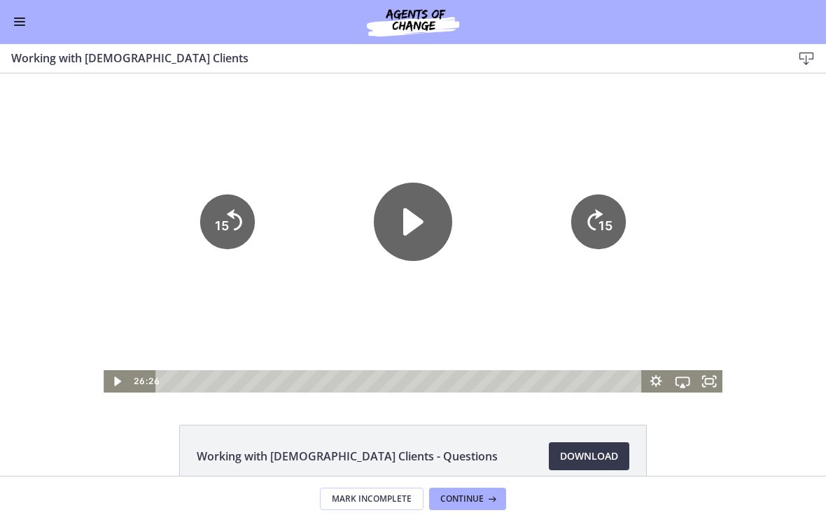
click at [602, 221] on tspan "15" at bounding box center [606, 225] width 14 height 15
click at [600, 216] on icon "Skip ahead 15 seconds" at bounding box center [595, 219] width 15 height 21
click at [600, 220] on tspan "15" at bounding box center [606, 225] width 14 height 15
click at [600, 221] on tspan "15" at bounding box center [606, 225] width 14 height 15
click at [625, 155] on div at bounding box center [413, 232] width 619 height 319
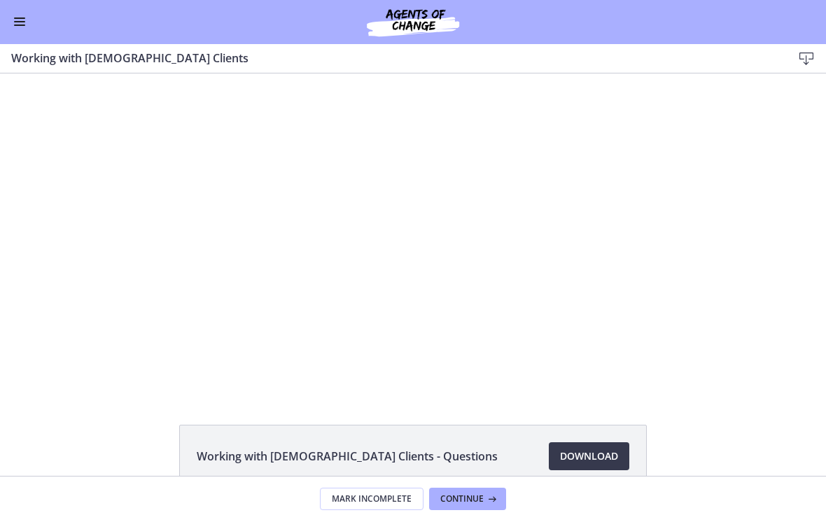
click at [621, 164] on div at bounding box center [413, 232] width 619 height 319
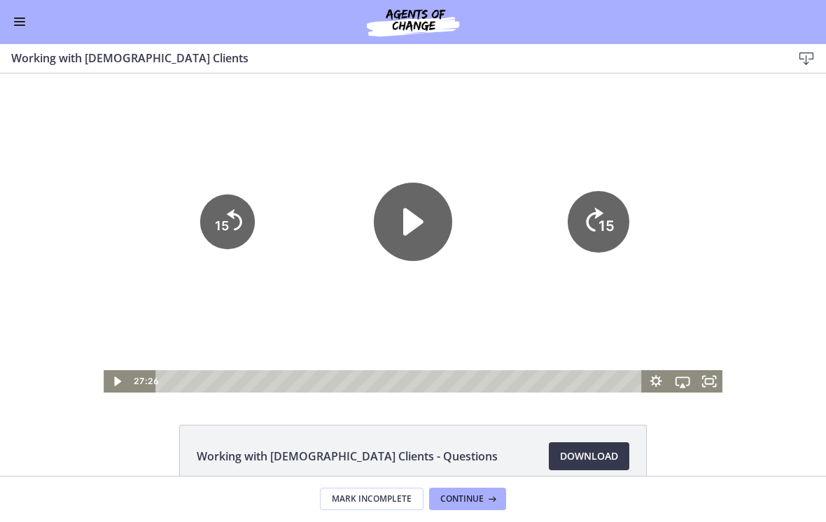
click at [605, 216] on icon "15" at bounding box center [599, 222] width 62 height 62
click at [605, 215] on icon "15" at bounding box center [598, 222] width 55 height 55
click at [607, 207] on icon "15" at bounding box center [598, 222] width 55 height 55
click at [608, 204] on icon "15" at bounding box center [598, 222] width 55 height 55
click at [606, 200] on icon "15" at bounding box center [599, 222] width 62 height 62
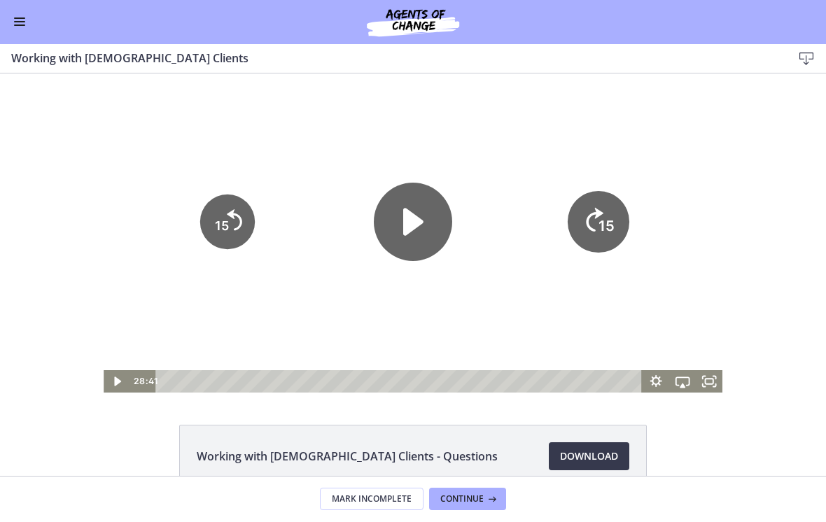
click at [605, 206] on icon "15" at bounding box center [599, 222] width 62 height 62
click at [653, 130] on div at bounding box center [413, 232] width 619 height 319
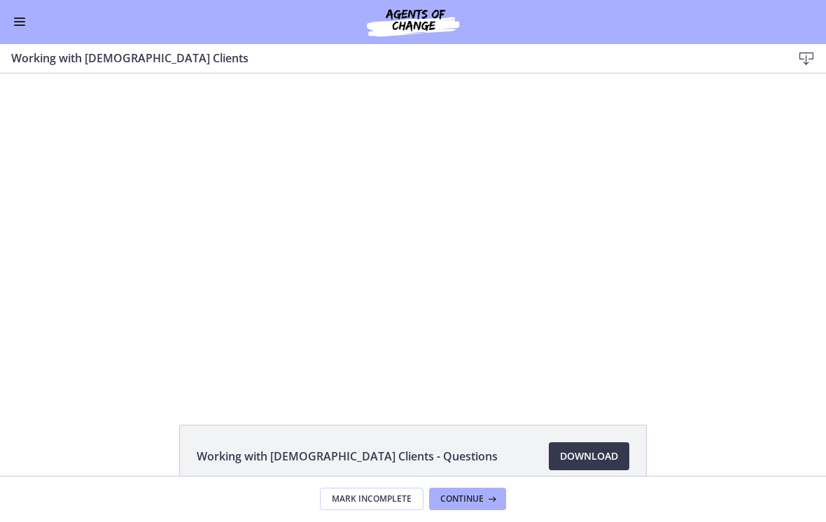
click at [617, 177] on div at bounding box center [413, 232] width 619 height 319
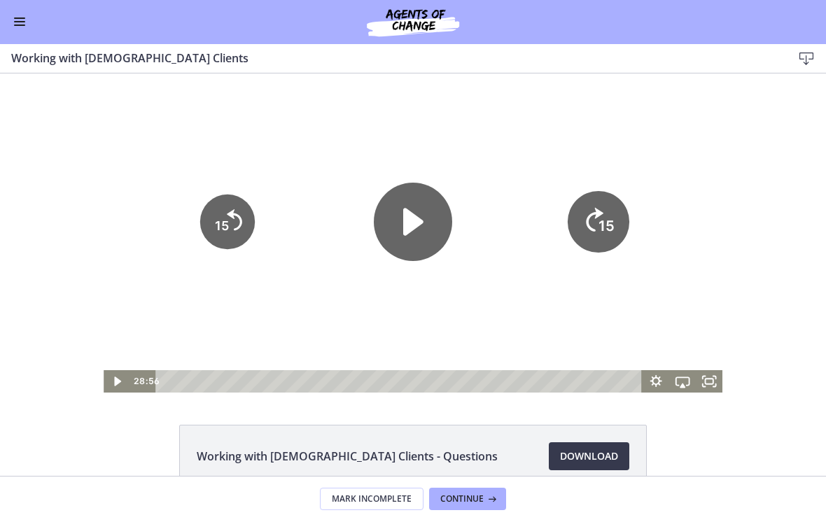
click at [602, 215] on icon "15" at bounding box center [599, 222] width 62 height 62
click at [605, 208] on icon "15" at bounding box center [598, 222] width 55 height 55
click at [602, 223] on tspan "15" at bounding box center [606, 225] width 14 height 15
click at [603, 206] on icon "15" at bounding box center [598, 222] width 55 height 55
click at [598, 211] on icon "Skip ahead 15 seconds" at bounding box center [594, 220] width 17 height 24
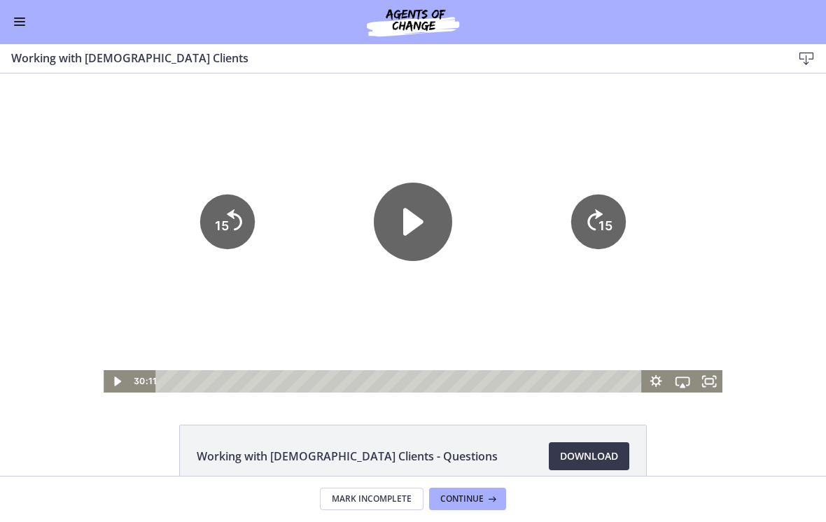
click at [626, 150] on icon "15" at bounding box center [598, 173] width 69 height 69
click at [614, 174] on div at bounding box center [413, 232] width 619 height 319
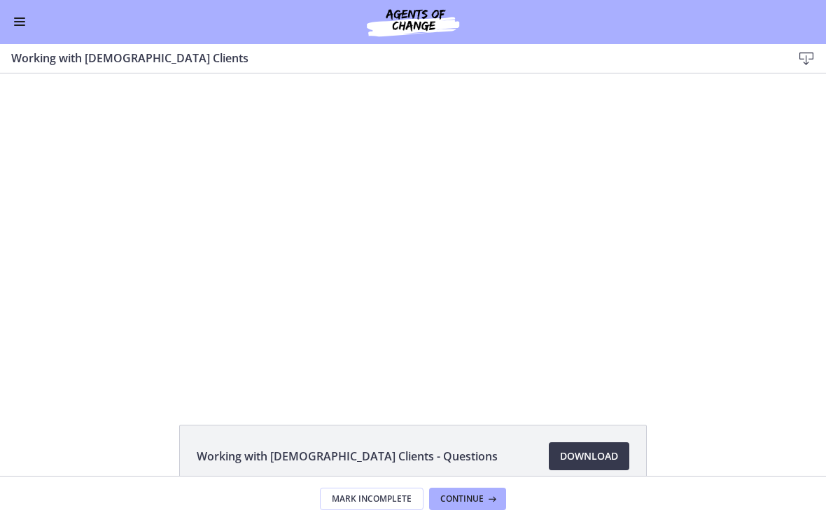
click at [615, 182] on div at bounding box center [413, 232] width 619 height 319
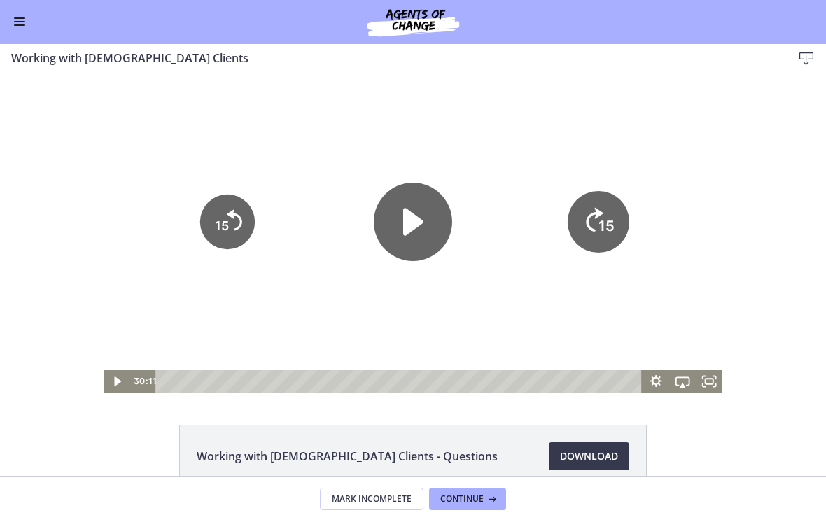
click at [599, 218] on text "15" at bounding box center [607, 225] width 16 height 17
click at [623, 159] on div at bounding box center [413, 232] width 619 height 319
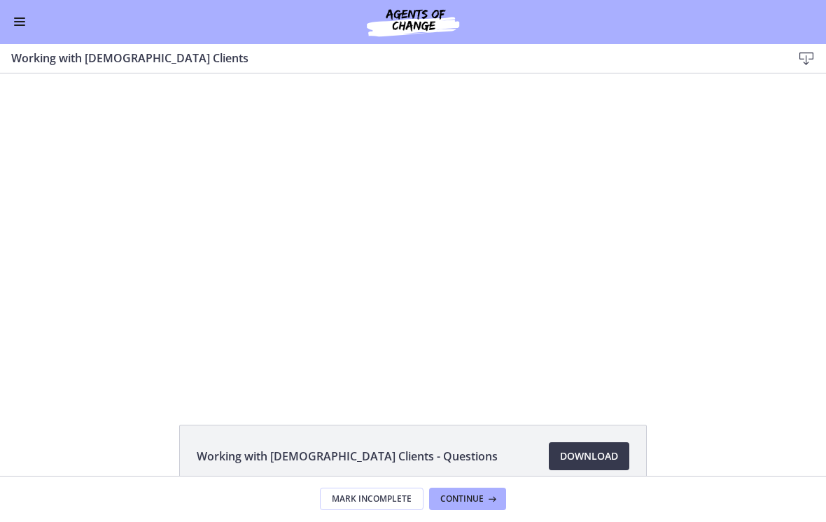
click at [627, 179] on div at bounding box center [413, 232] width 619 height 319
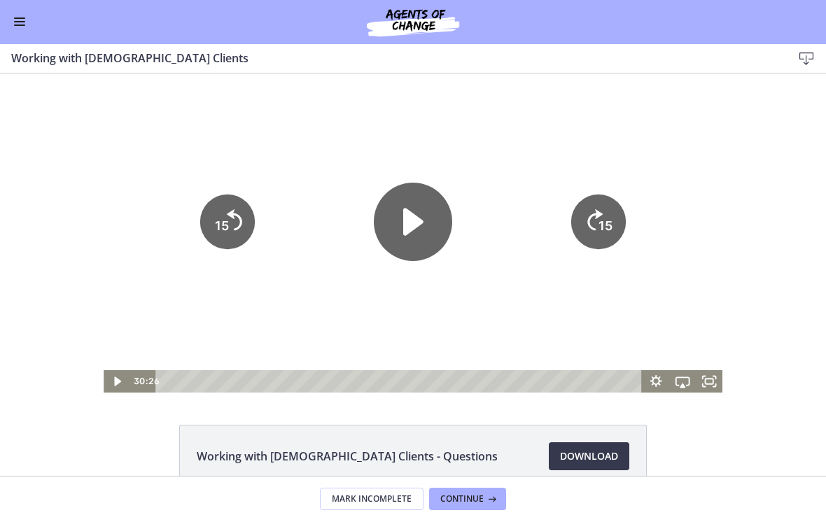
click at [631, 162] on div at bounding box center [413, 232] width 619 height 319
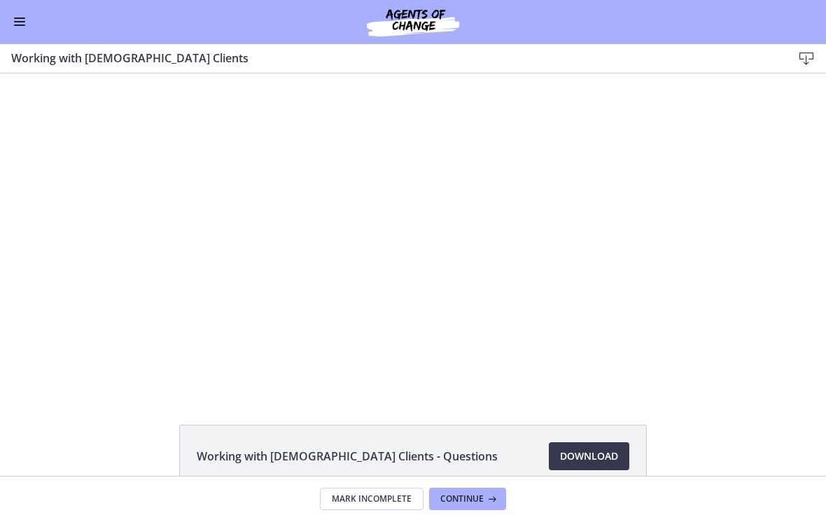
click at [618, 257] on div at bounding box center [413, 232] width 619 height 319
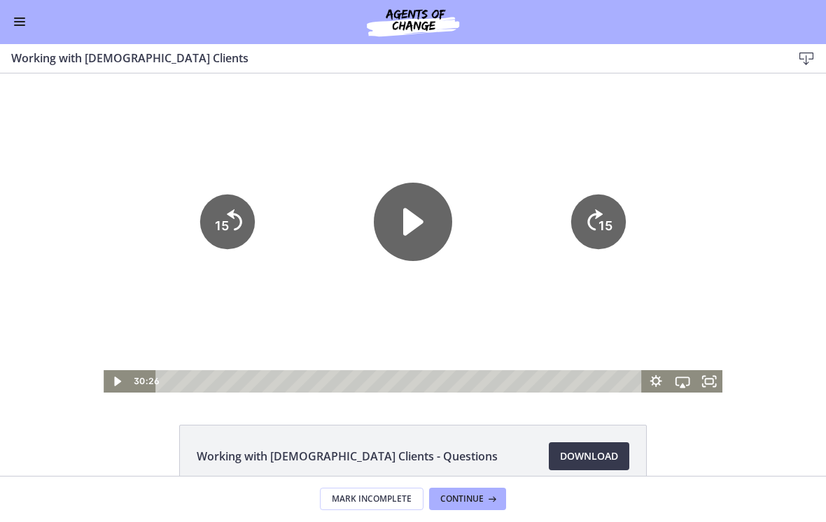
click at [606, 213] on icon "15" at bounding box center [598, 222] width 55 height 55
click at [613, 204] on icon "15" at bounding box center [598, 222] width 55 height 55
click at [617, 202] on icon "15" at bounding box center [598, 222] width 55 height 55
click at [617, 204] on icon "15" at bounding box center [598, 222] width 55 height 55
click at [606, 215] on icon "15" at bounding box center [598, 222] width 55 height 55
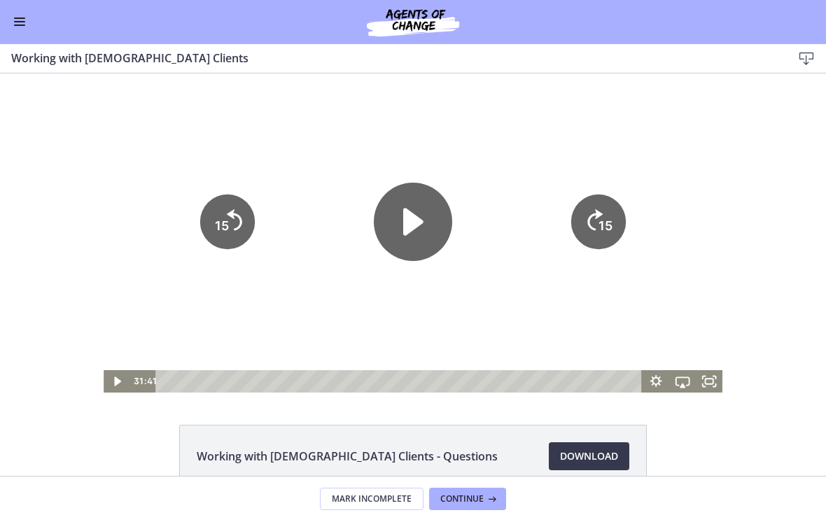
click at [606, 214] on icon "15" at bounding box center [598, 222] width 55 height 55
click at [605, 210] on icon "15" at bounding box center [598, 222] width 55 height 55
click at [605, 210] on icon "15" at bounding box center [599, 222] width 62 height 62
click at [605, 213] on icon "15" at bounding box center [598, 222] width 55 height 55
click at [602, 211] on icon "15" at bounding box center [598, 222] width 55 height 55
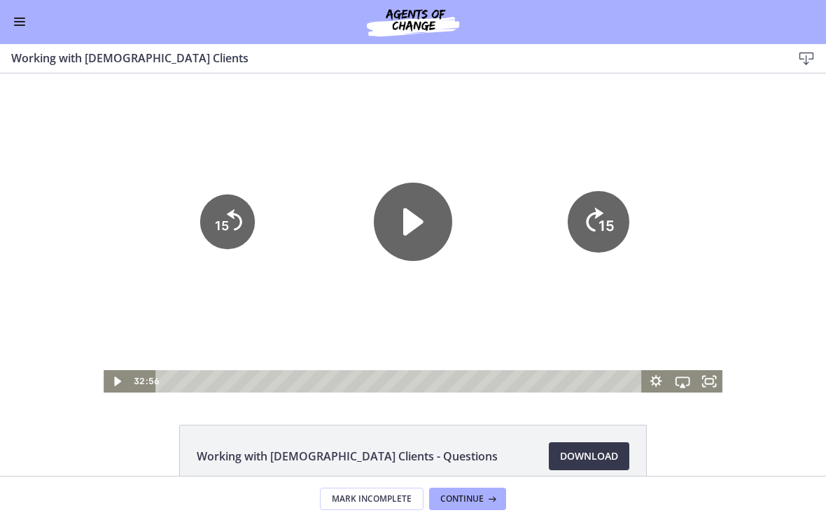
click at [602, 211] on icon "15" at bounding box center [599, 222] width 62 height 62
click at [596, 216] on icon "15" at bounding box center [599, 222] width 62 height 62
click at [596, 216] on icon "Skip ahead 15 seconds" at bounding box center [595, 219] width 15 height 21
click at [648, 146] on div at bounding box center [413, 232] width 619 height 319
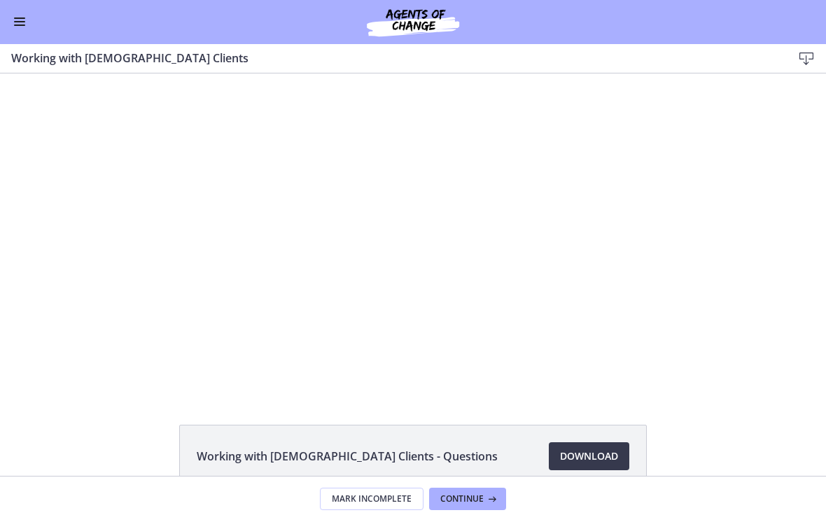
click at [632, 157] on div at bounding box center [413, 232] width 619 height 319
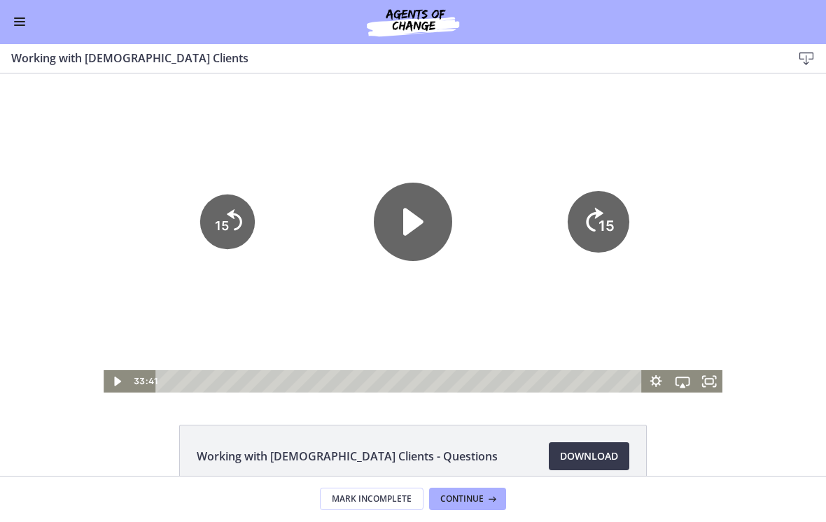
click at [598, 211] on icon "Skip ahead 15 seconds" at bounding box center [594, 220] width 17 height 24
click at [598, 211] on icon "15" at bounding box center [598, 222] width 55 height 55
click at [603, 209] on icon "15" at bounding box center [598, 222] width 55 height 55
click at [611, 198] on icon "15" at bounding box center [598, 173] width 69 height 69
click at [610, 197] on icon "15" at bounding box center [598, 222] width 55 height 55
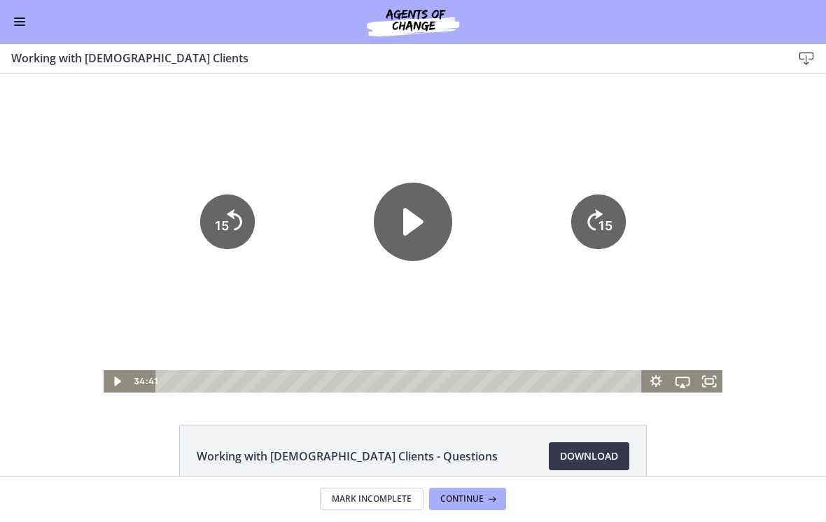
click at [596, 212] on icon "15" at bounding box center [598, 222] width 55 height 55
click at [596, 224] on icon "15" at bounding box center [598, 222] width 55 height 55
click at [610, 203] on icon "15" at bounding box center [598, 222] width 55 height 55
click at [596, 139] on div at bounding box center [413, 232] width 619 height 319
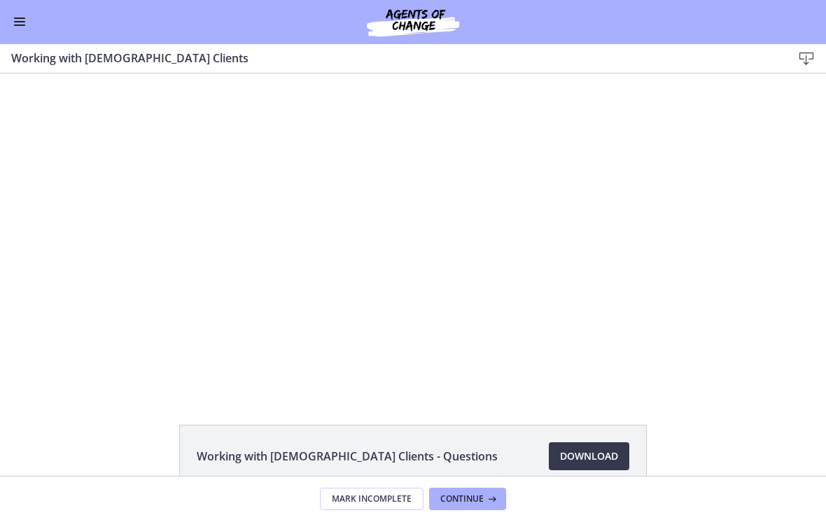
click at [619, 138] on div at bounding box center [413, 232] width 619 height 319
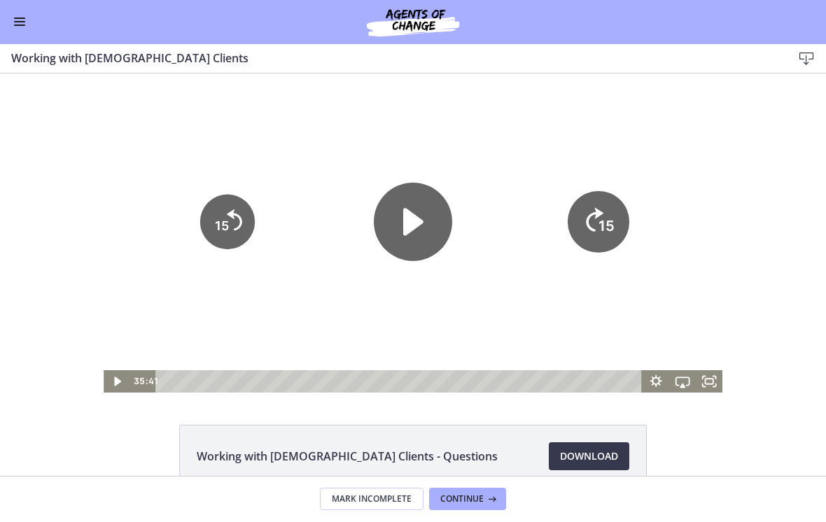
click at [591, 213] on icon "15" at bounding box center [599, 222] width 62 height 62
click at [607, 216] on icon "15" at bounding box center [598, 222] width 55 height 55
click at [606, 216] on icon "15" at bounding box center [598, 222] width 55 height 55
click at [605, 226] on tspan "15" at bounding box center [606, 225] width 14 height 15
click at [605, 226] on icon "15" at bounding box center [599, 222] width 62 height 62
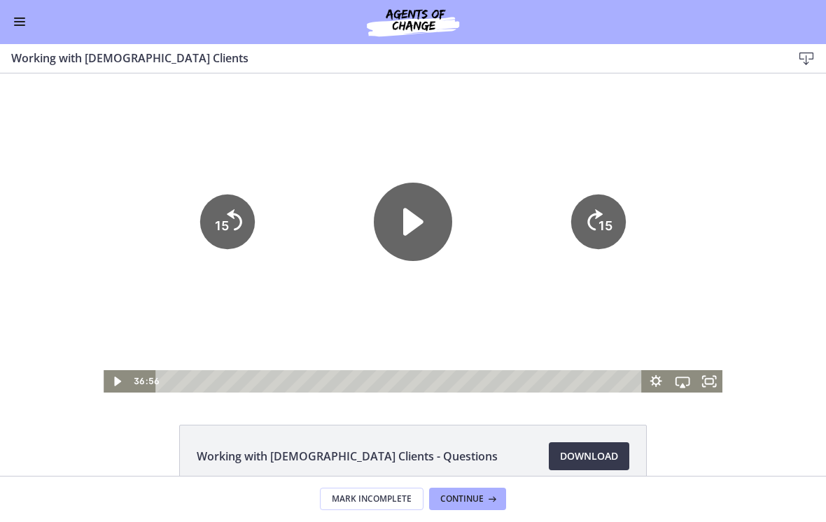
click at [621, 223] on icon "15" at bounding box center [598, 222] width 55 height 55
click at [619, 216] on icon "15" at bounding box center [598, 222] width 55 height 55
click at [619, 208] on icon "15" at bounding box center [598, 173] width 69 height 69
click at [618, 218] on icon "15" at bounding box center [599, 222] width 62 height 62
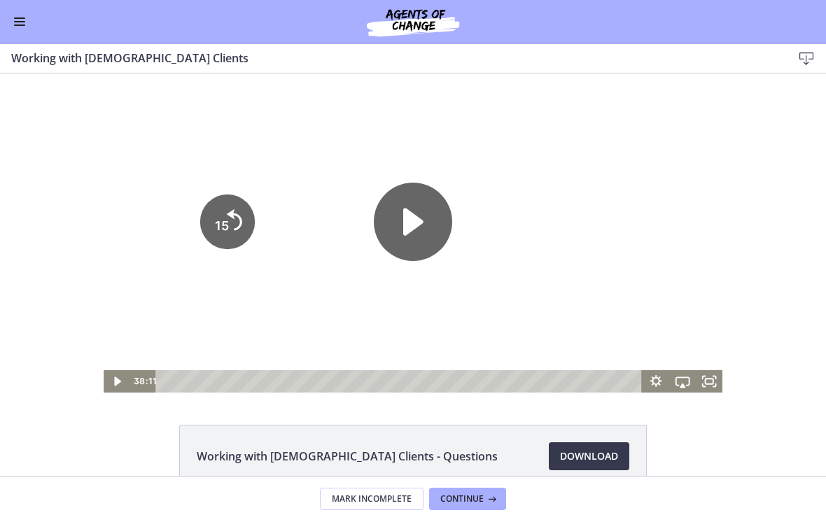
click at [616, 208] on icon "15" at bounding box center [598, 173] width 69 height 69
click at [616, 210] on icon "15" at bounding box center [598, 222] width 55 height 55
click at [21, 22] on button "Enable menu" at bounding box center [19, 22] width 17 height 17
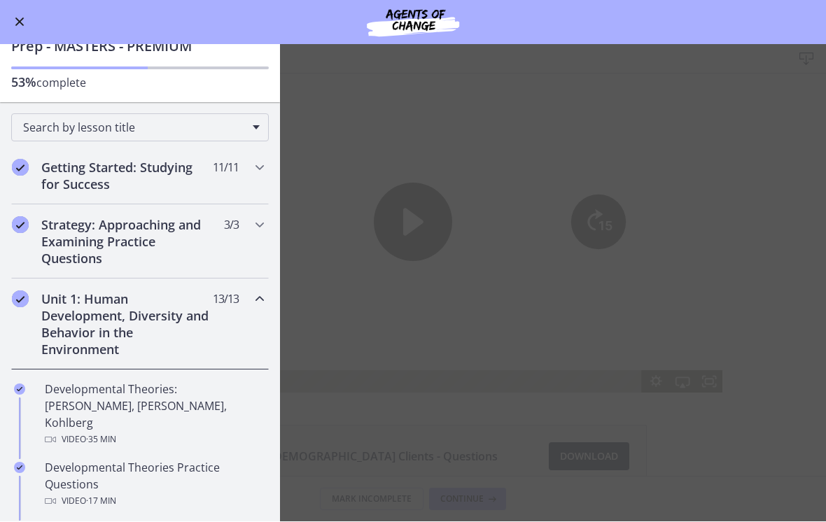
scroll to position [55, 0]
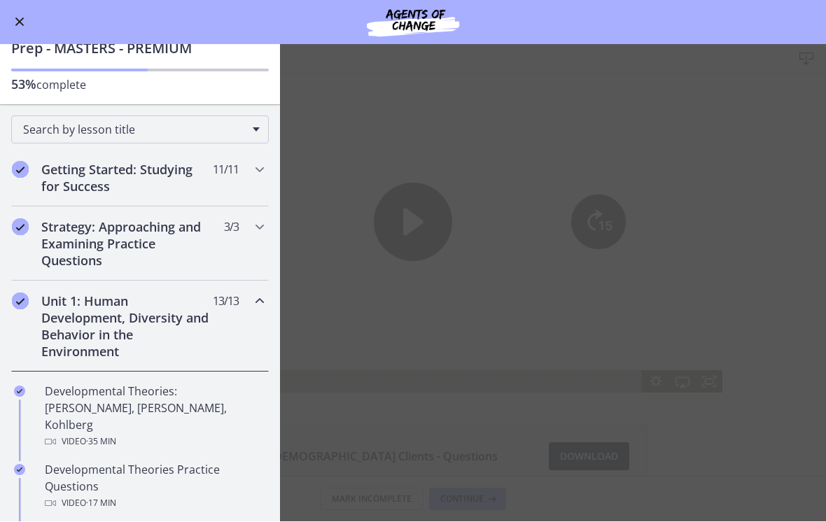
click at [250, 302] on div "Unit 1: Human Development, Diversity and Behavior in the Environment 13 / 13 Co…" at bounding box center [140, 326] width 258 height 91
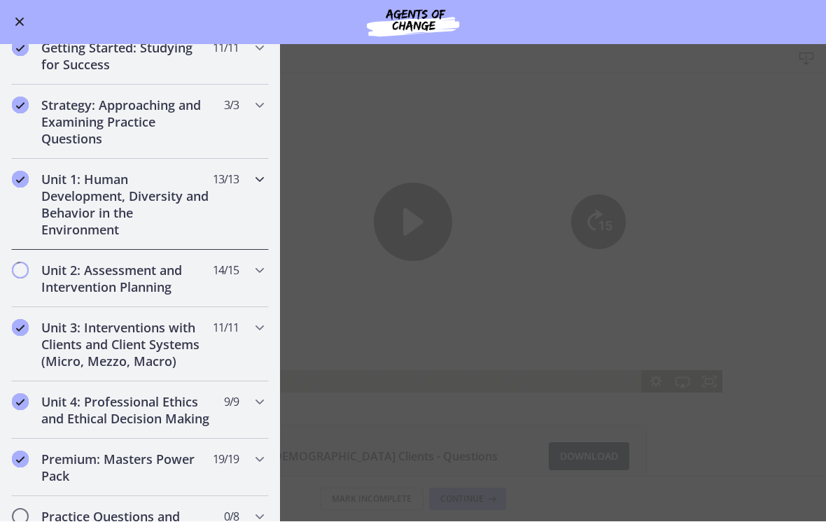
scroll to position [180, 0]
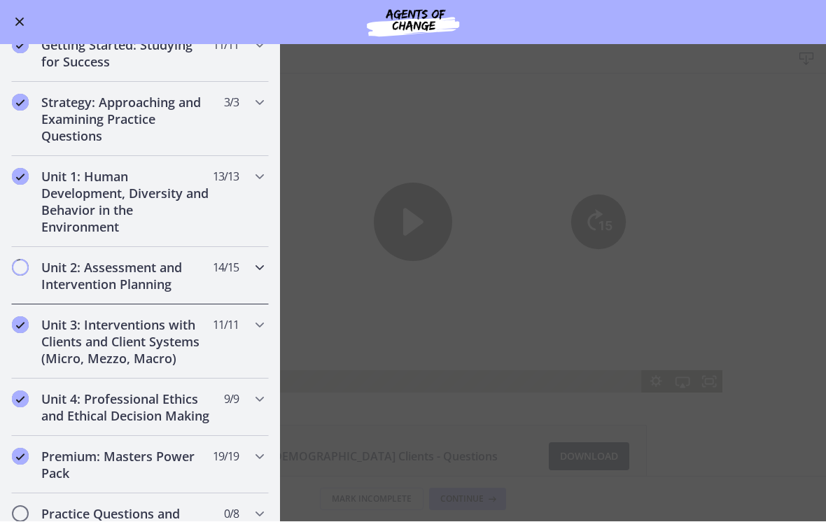
click at [260, 278] on div "Unit 2: Assessment and Intervention Planning 14 / 15 Completed" at bounding box center [140, 276] width 258 height 57
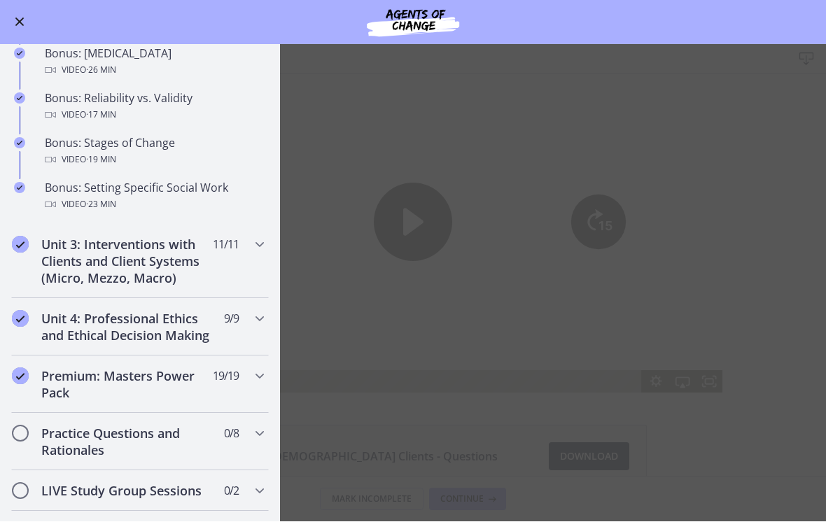
scroll to position [1123, 0]
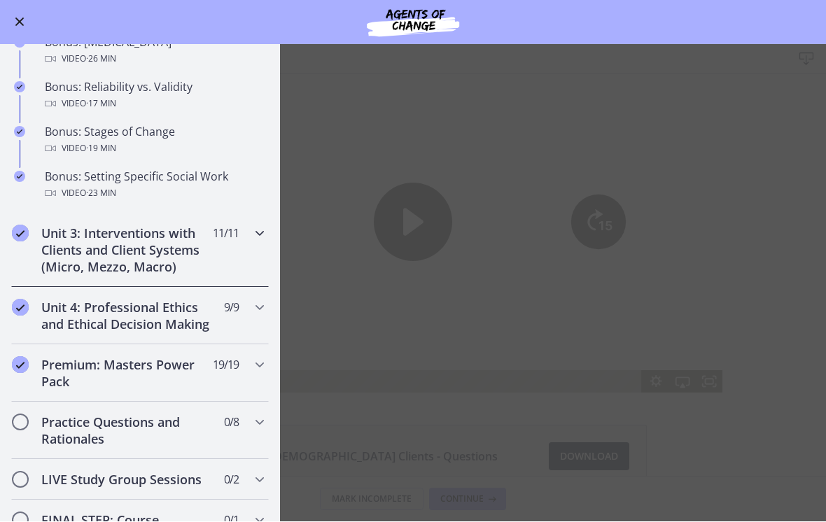
click at [262, 235] on icon "Chapters" at bounding box center [259, 233] width 17 height 17
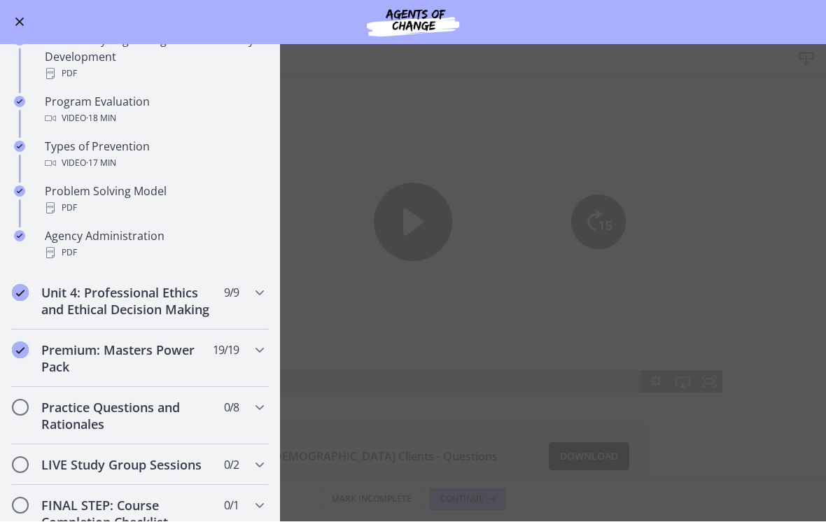
scroll to position [824, 0]
click at [255, 298] on icon "Chapters" at bounding box center [259, 292] width 17 height 17
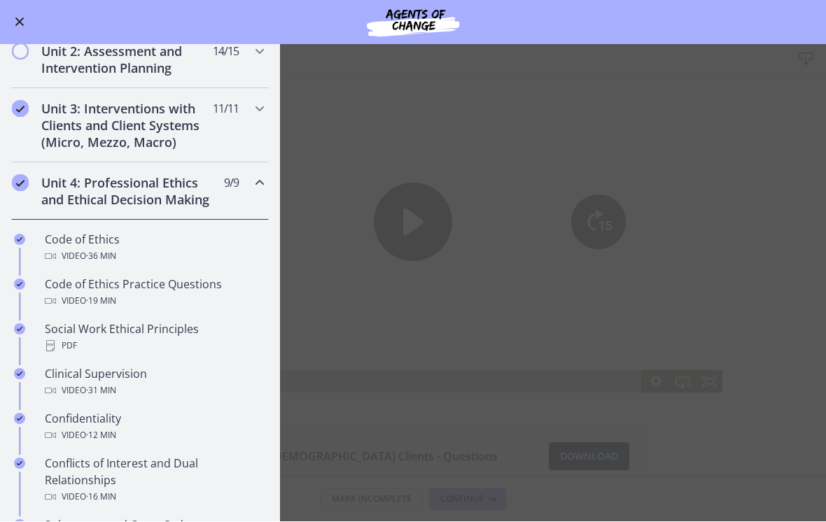
scroll to position [325, 0]
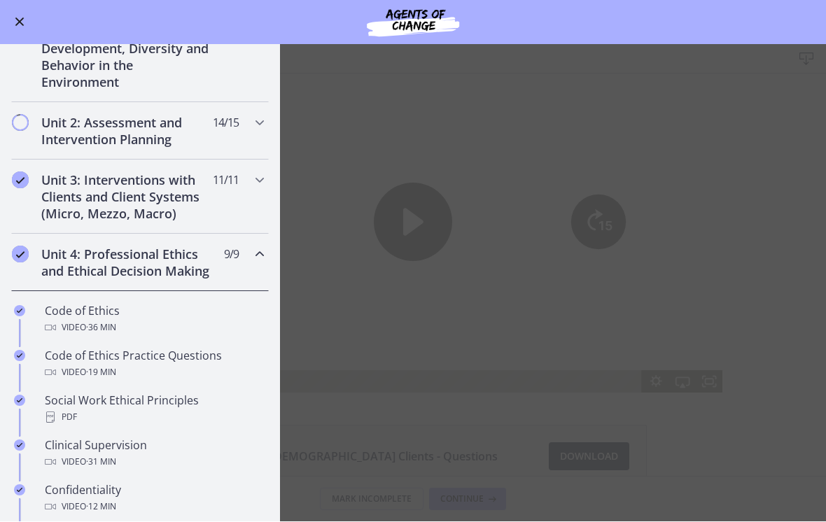
click at [258, 269] on div "Unit 4: Professional Ethics and Ethical Decision Making 9 / 9 Completed" at bounding box center [140, 262] width 258 height 57
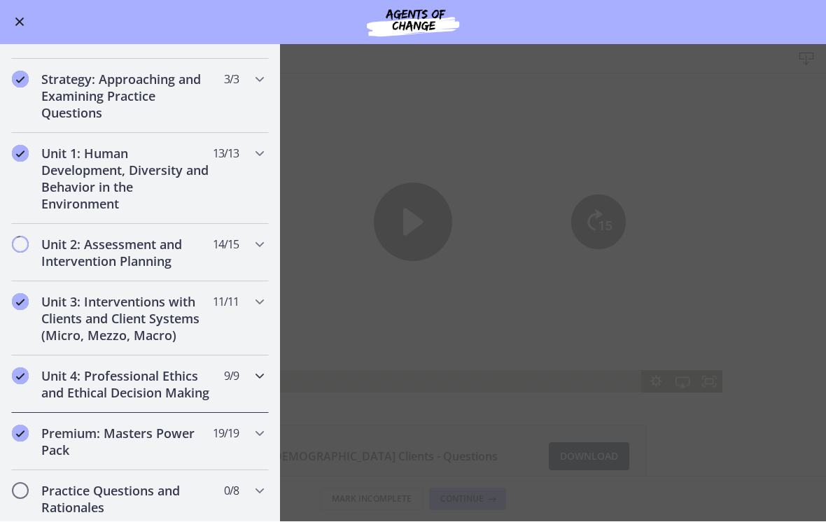
scroll to position [204, 0]
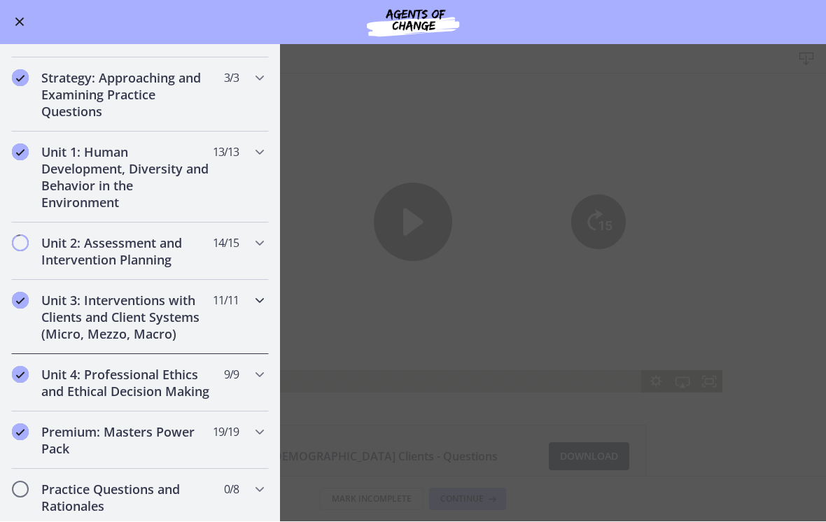
click at [265, 302] on icon "Chapters" at bounding box center [259, 301] width 17 height 17
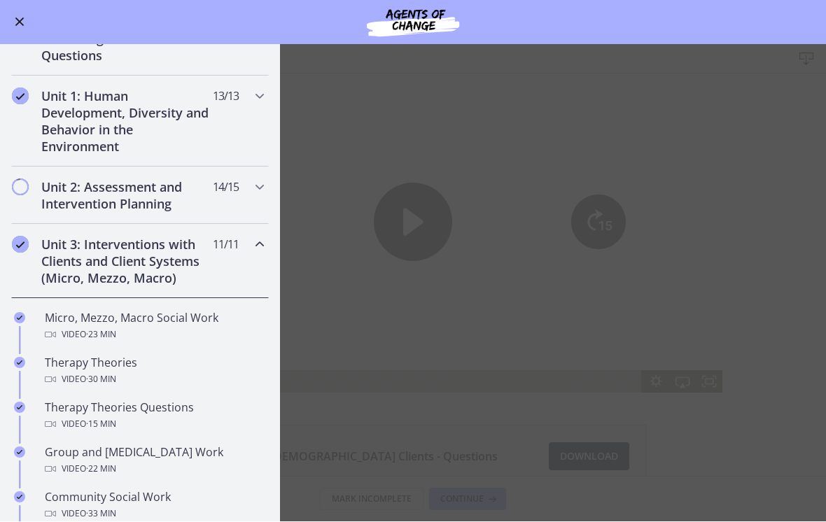
scroll to position [244, 0]
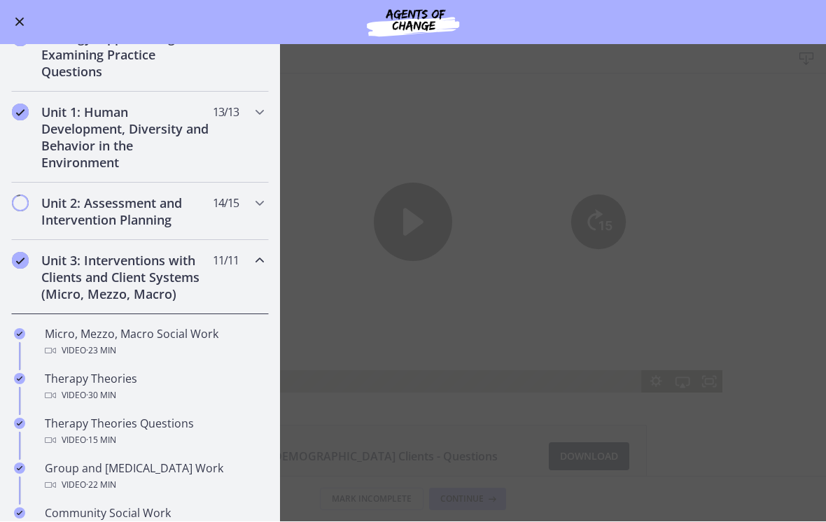
click at [260, 269] on icon "Chapters" at bounding box center [259, 261] width 17 height 17
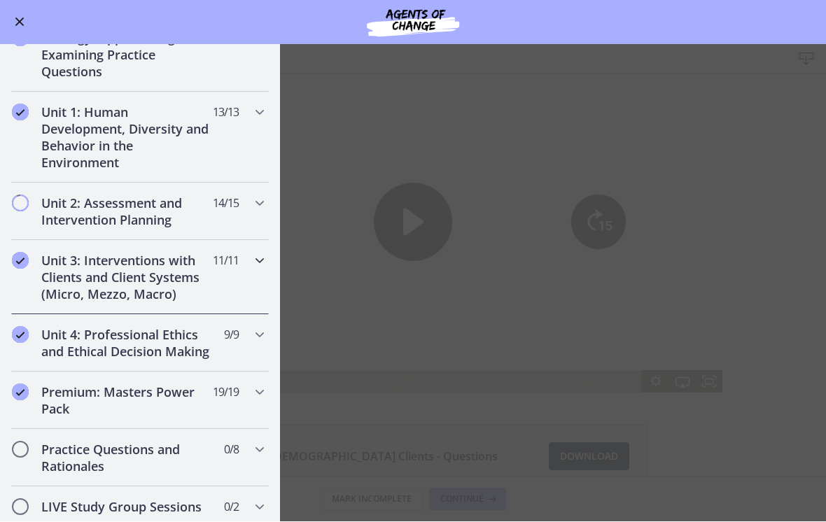
scroll to position [208, 0]
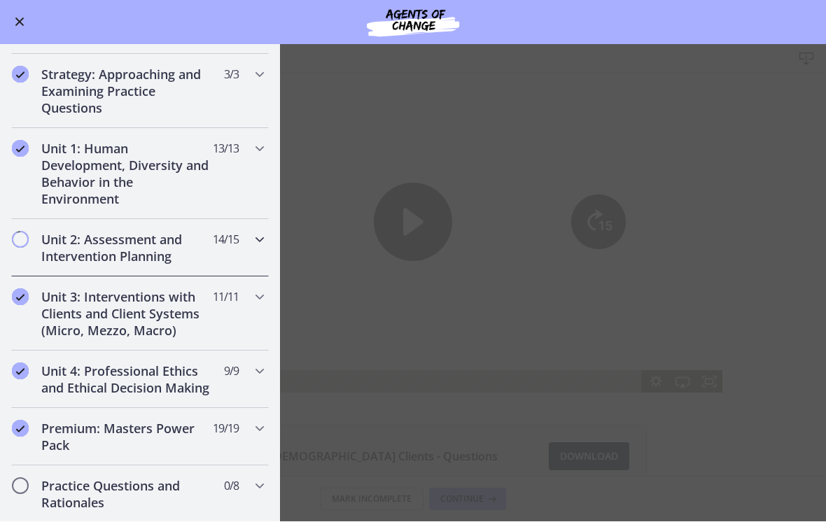
click at [263, 251] on div "Unit 2: Assessment and Intervention Planning 14 / 15 Completed" at bounding box center [140, 248] width 258 height 57
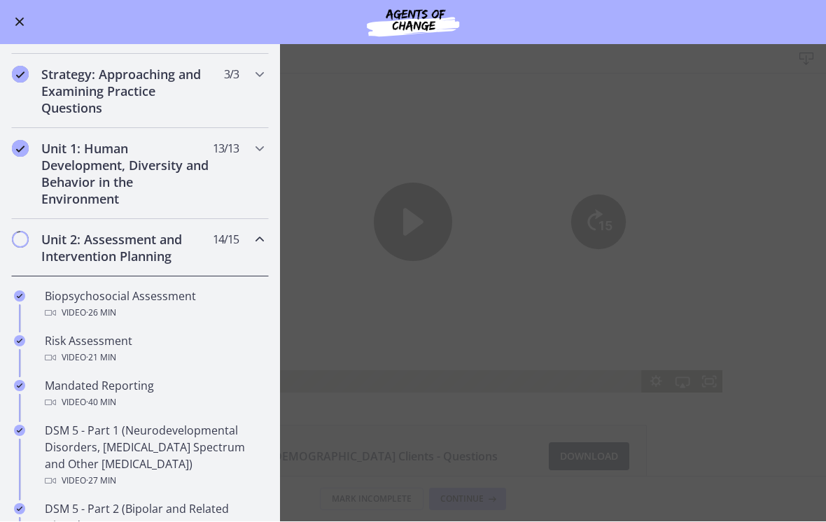
click at [197, 295] on div "Biopsychosocial Assessment Video · 26 min" at bounding box center [154, 305] width 218 height 34
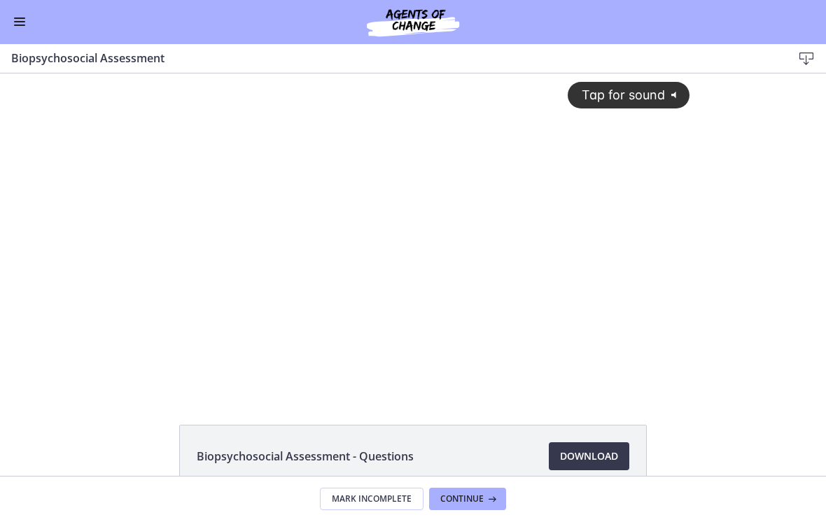
click at [478, 161] on div "Tap for sound @keyframes VOLUME_SMALL_WAVE_FLASH { 0% { opacity: 0; } 33% { opa…" at bounding box center [412, 221] width 570 height 297
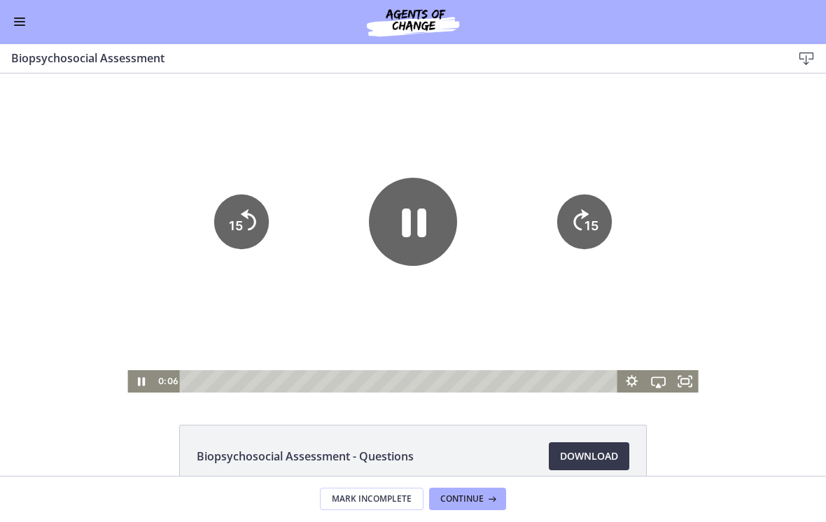
click at [413, 231] on icon "Pause" at bounding box center [413, 222] width 88 height 88
click at [20, 15] on button "Enable menu" at bounding box center [19, 22] width 17 height 17
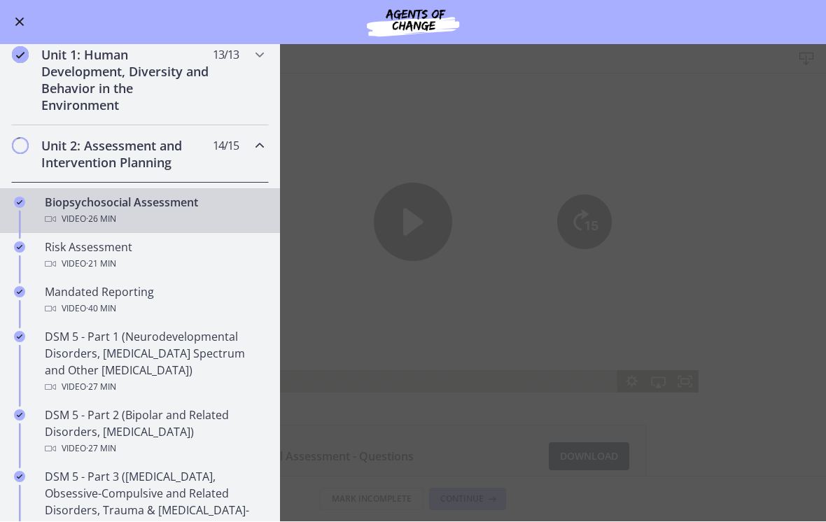
scroll to position [257, 0]
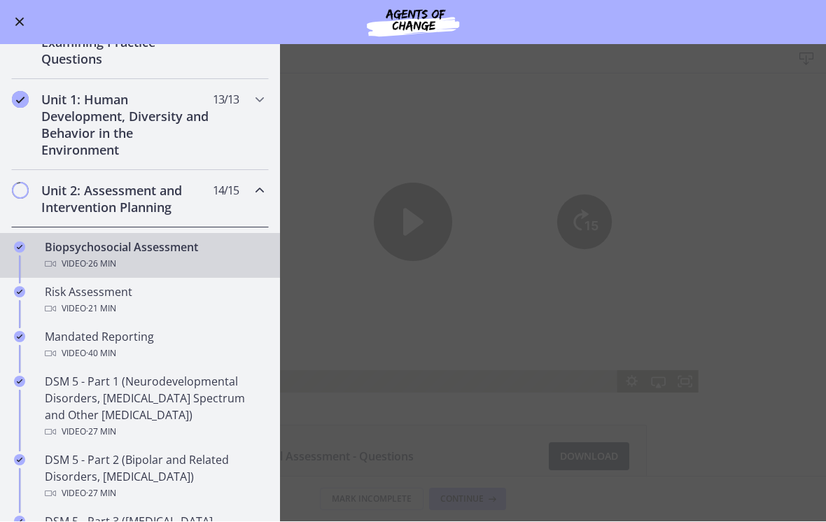
click at [412, 150] on main "Biopsychosocial Assessment Download Enable fullscreen Biopsychosocial Assessmen…" at bounding box center [413, 283] width 826 height 477
click at [27, 27] on button "Enable menu" at bounding box center [19, 22] width 17 height 17
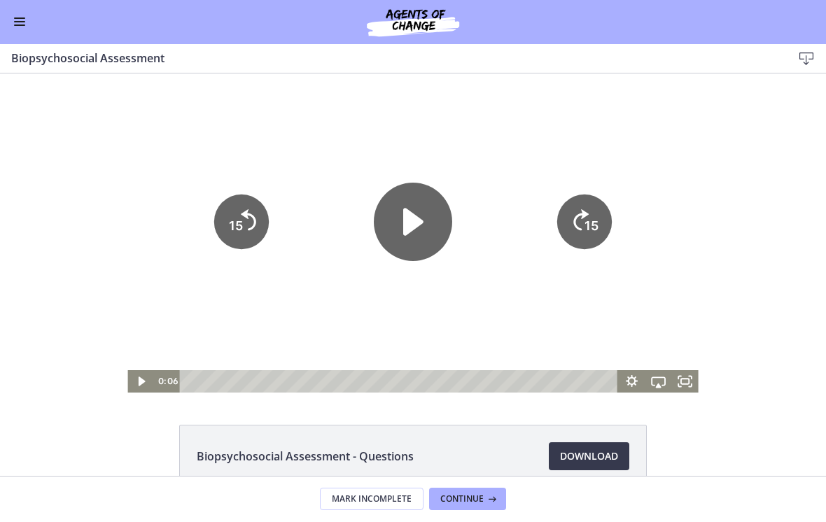
click at [682, 384] on rect "Fullscreen" at bounding box center [685, 382] width 8 height 6
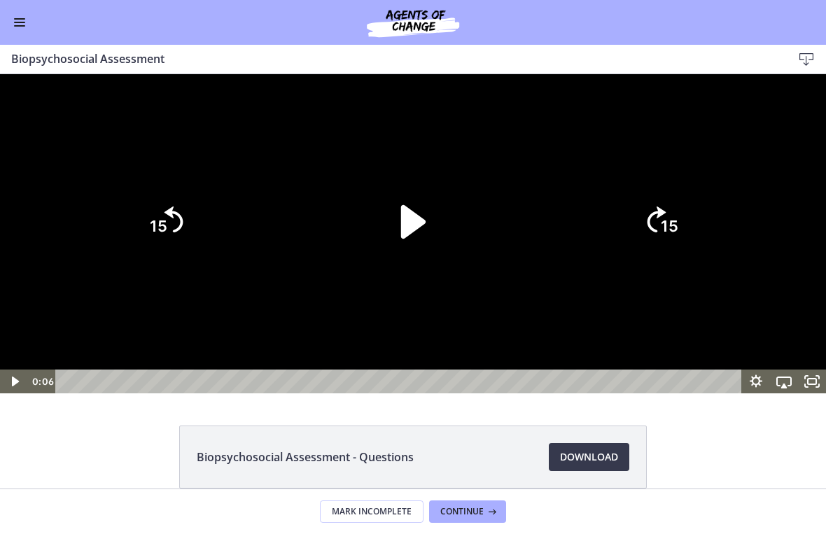
click at [427, 270] on icon "Play Video" at bounding box center [413, 222] width 97 height 97
click at [394, 270] on icon "Pause" at bounding box center [413, 222] width 97 height 97
click at [515, 153] on div at bounding box center [413, 233] width 826 height 319
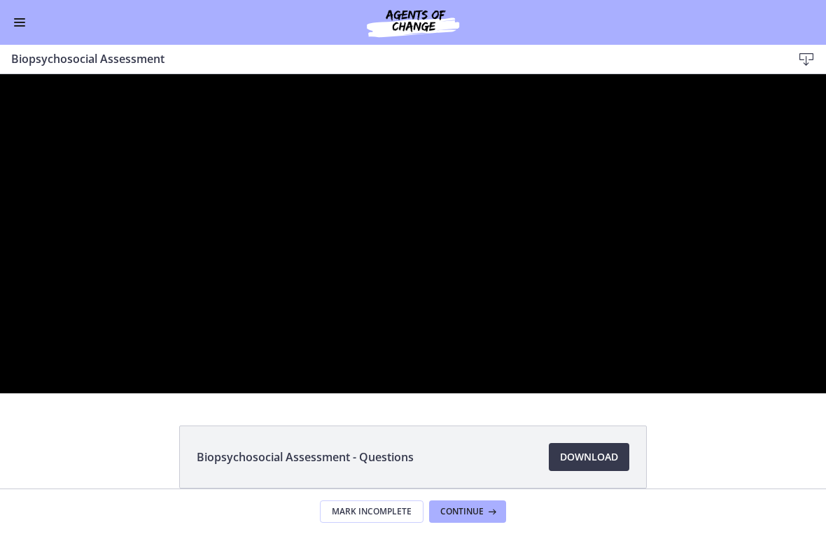
click at [466, 258] on div at bounding box center [413, 233] width 826 height 319
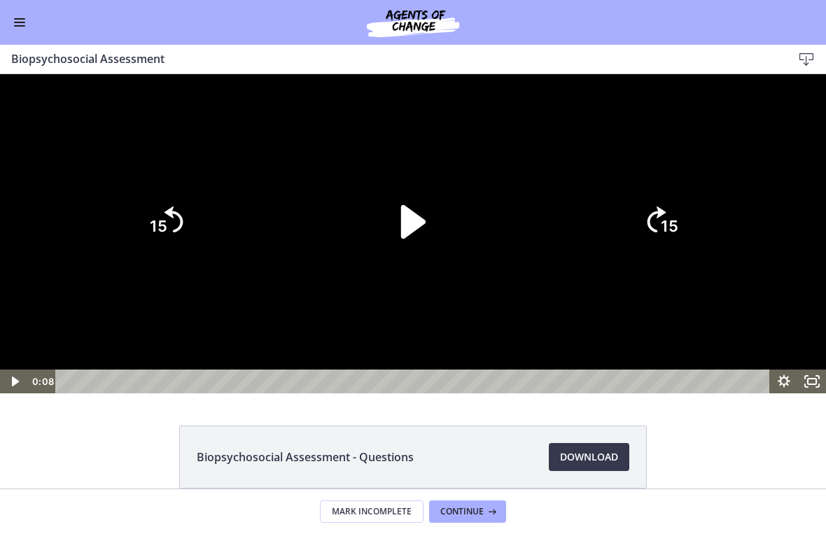
click at [423, 270] on icon "Play Video" at bounding box center [413, 222] width 97 height 97
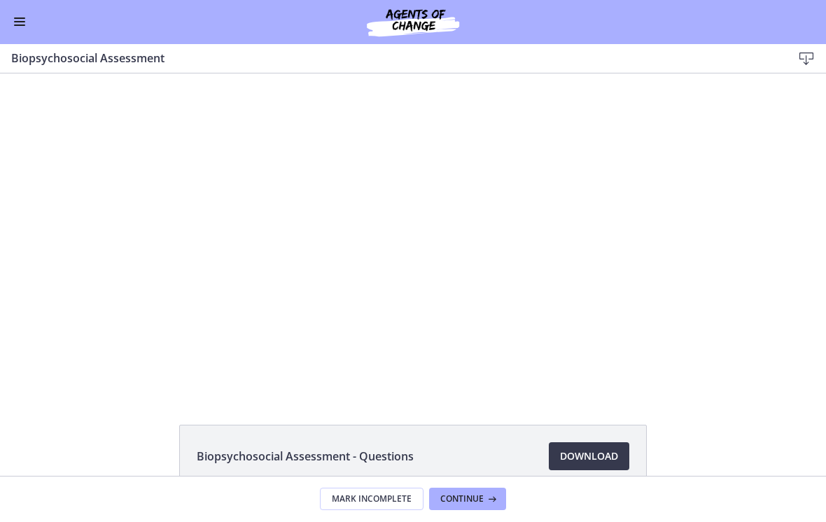
click at [27, 20] on button "Enable menu" at bounding box center [19, 22] width 17 height 17
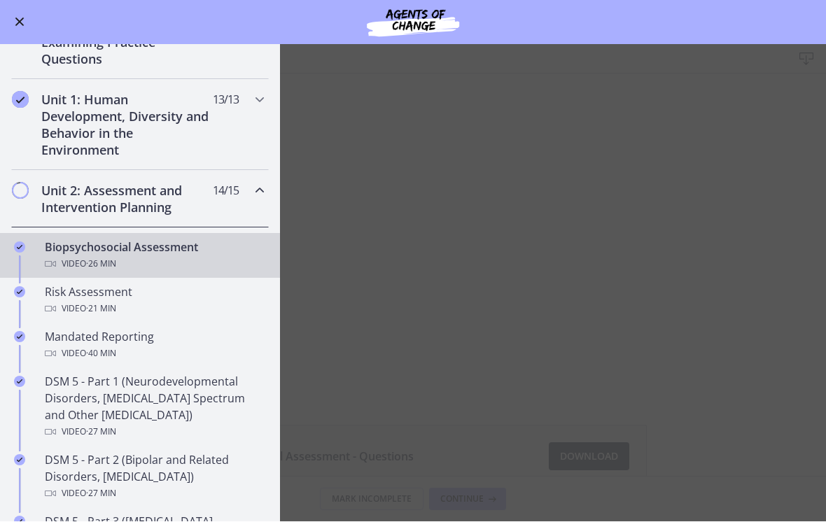
click at [26, 29] on button "Enable menu" at bounding box center [19, 22] width 17 height 17
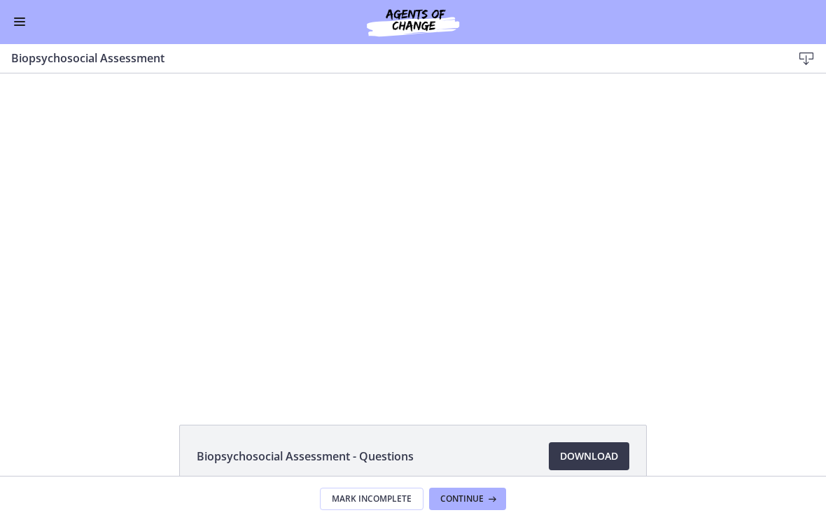
click at [500, 196] on div at bounding box center [412, 232] width 570 height 319
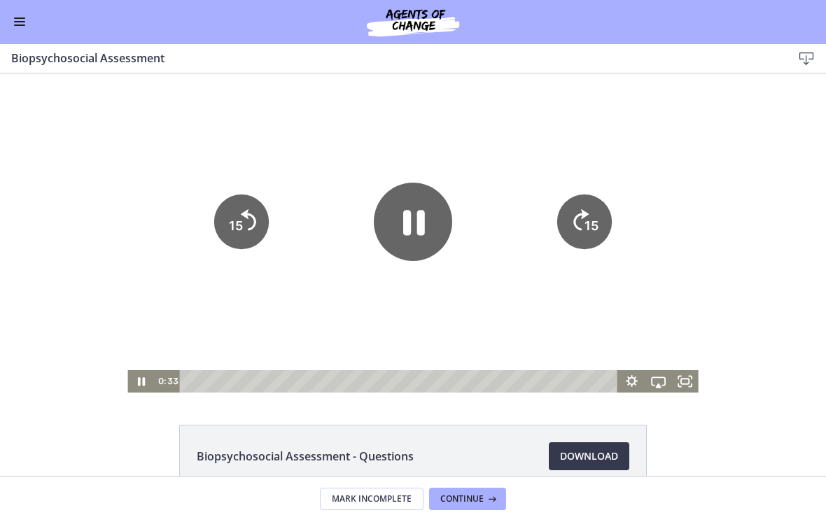
click at [689, 383] on rect "Fullscreen" at bounding box center [685, 382] width 8 height 6
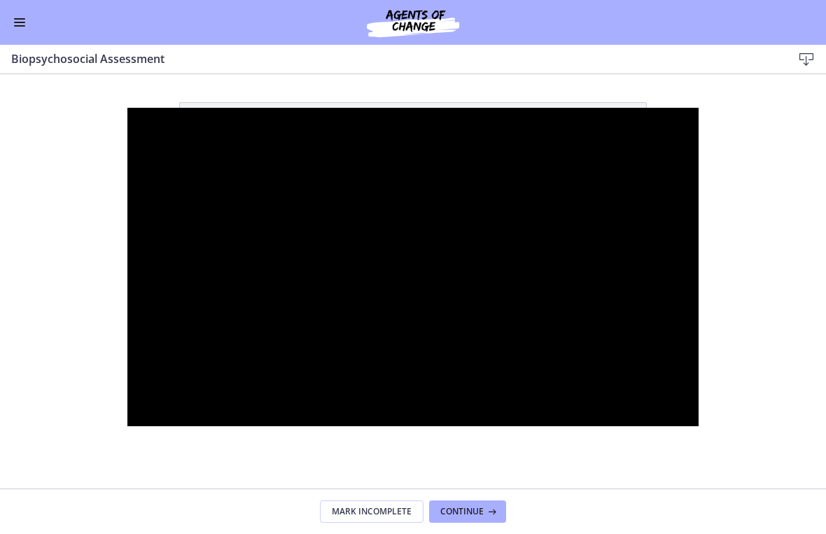
click at [633, 174] on div at bounding box center [412, 267] width 570 height 319
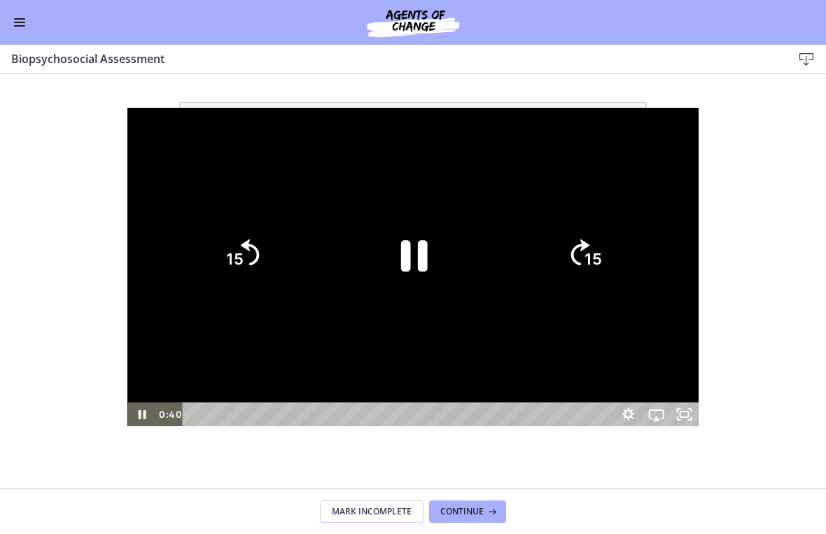
click at [589, 251] on icon "Skip ahead 15 seconds" at bounding box center [579, 252] width 19 height 26
click at [617, 250] on icon "15" at bounding box center [583, 254] width 67 height 67
click at [617, 242] on icon "15" at bounding box center [583, 254] width 67 height 67
click at [617, 241] on icon "15" at bounding box center [583, 254] width 67 height 67
click at [621, 246] on icon "15" at bounding box center [584, 255] width 76 height 76
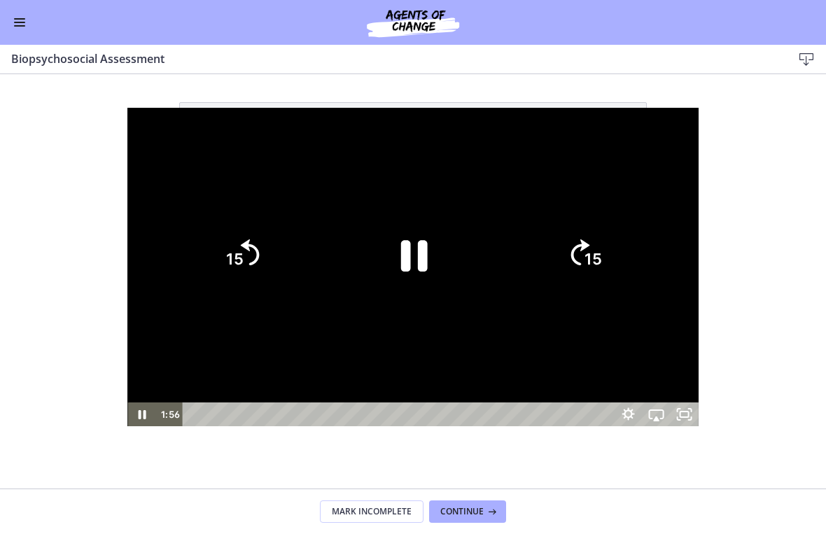
click at [617, 246] on icon "15" at bounding box center [583, 254] width 67 height 67
click at [617, 251] on icon "15" at bounding box center [583, 254] width 67 height 67
click at [617, 253] on icon "15" at bounding box center [583, 254] width 67 height 67
click at [600, 297] on icon "15" at bounding box center [584, 314] width 34 height 34
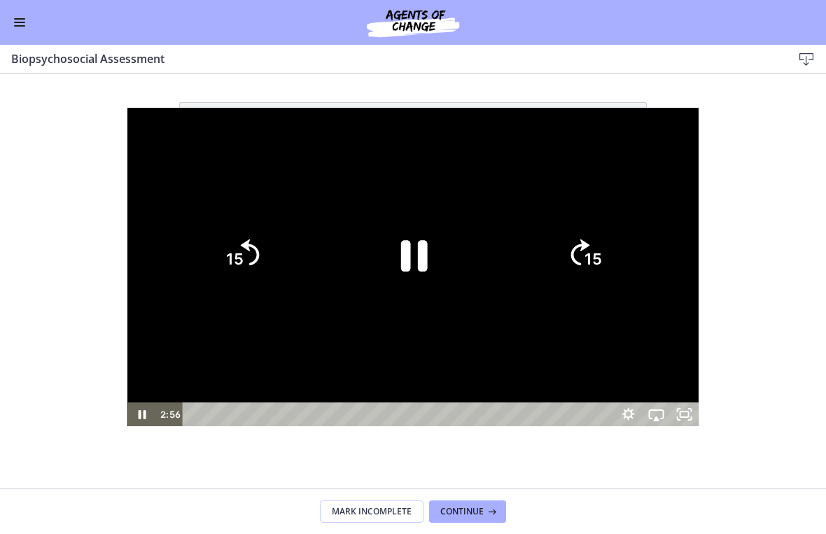
click at [626, 238] on icon "15" at bounding box center [584, 196] width 84 height 84
click at [621, 253] on icon "15" at bounding box center [584, 255] width 76 height 76
click at [589, 257] on icon "Skip ahead 15 seconds" at bounding box center [579, 252] width 19 height 26
click at [621, 248] on icon "15" at bounding box center [584, 255] width 76 height 76
click at [621, 247] on icon "15" at bounding box center [584, 255] width 76 height 76
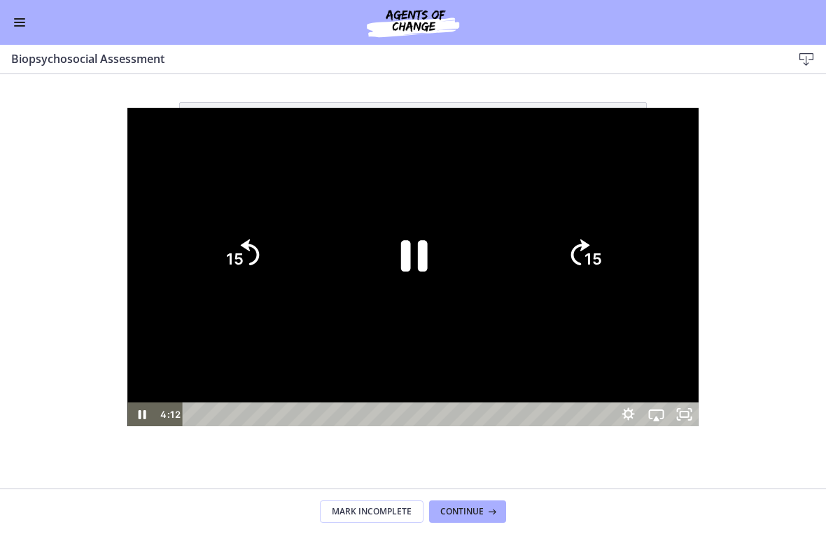
click at [617, 256] on icon "15" at bounding box center [583, 254] width 67 height 67
click at [617, 251] on icon "15" at bounding box center [583, 254] width 67 height 67
click at [617, 259] on icon "15" at bounding box center [583, 254] width 67 height 67
click at [626, 178] on icon "15" at bounding box center [584, 196] width 84 height 84
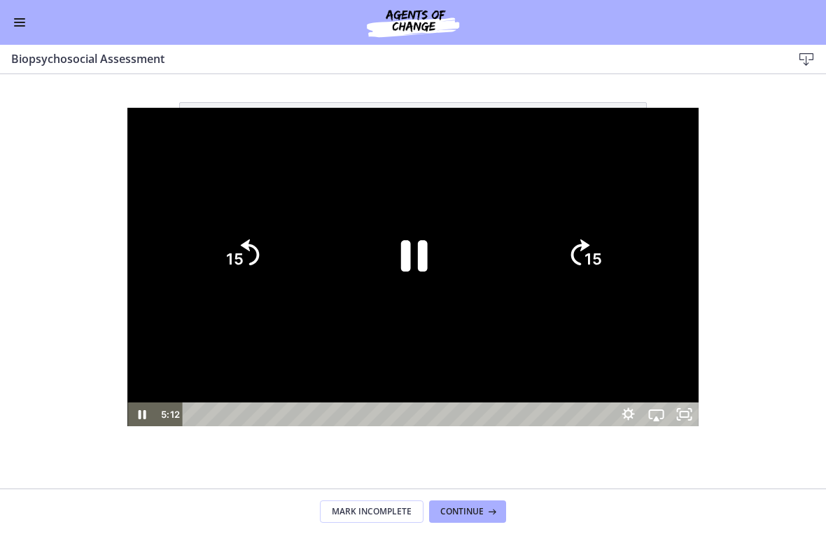
click at [306, 340] on div at bounding box center [412, 267] width 570 height 319
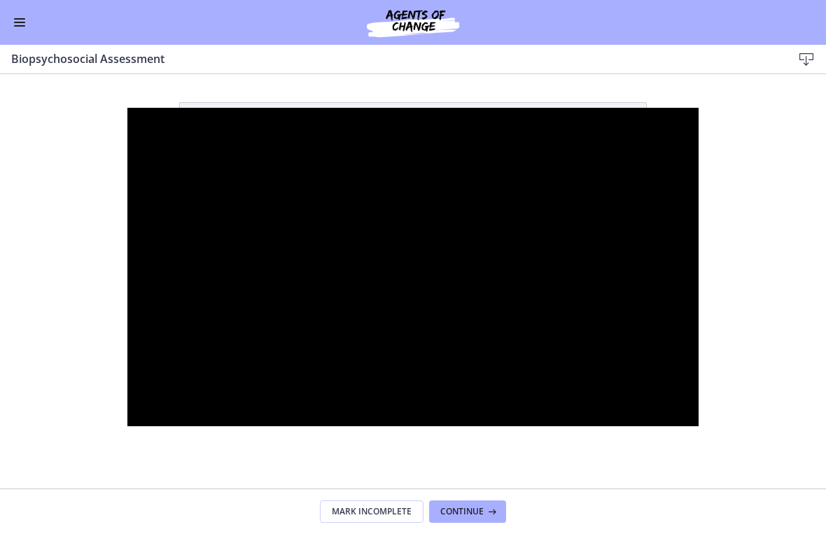
click at [188, 253] on div at bounding box center [412, 267] width 570 height 319
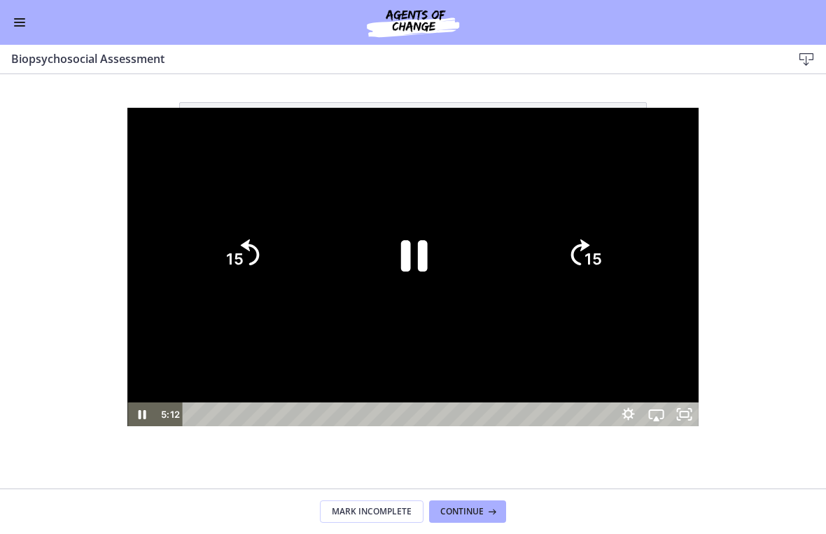
click at [208, 253] on icon "15" at bounding box center [241, 254] width 67 height 67
click at [208, 248] on icon "15" at bounding box center [241, 254] width 67 height 67
click at [420, 246] on icon "Pause" at bounding box center [414, 256] width 27 height 31
click at [479, 190] on div at bounding box center [412, 267] width 570 height 319
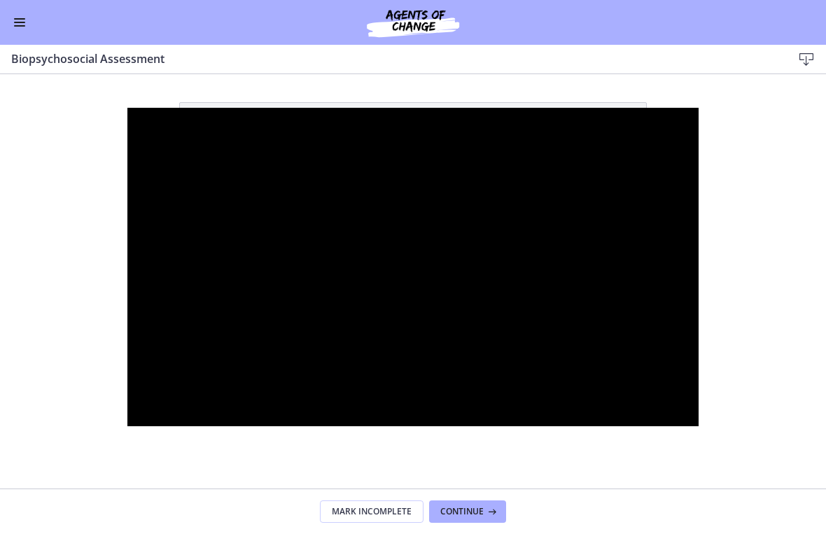
click at [403, 178] on div at bounding box center [412, 267] width 570 height 319
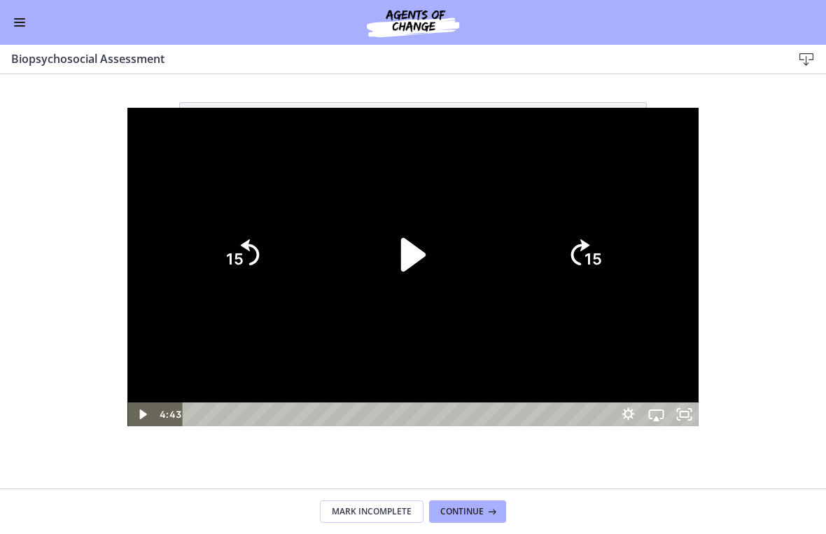
click at [208, 272] on icon "15" at bounding box center [241, 254] width 67 height 67
click at [208, 271] on icon "15" at bounding box center [241, 254] width 67 height 67
click at [419, 270] on icon "Play Video" at bounding box center [413, 255] width 108 height 108
click at [492, 165] on div at bounding box center [412, 267] width 570 height 319
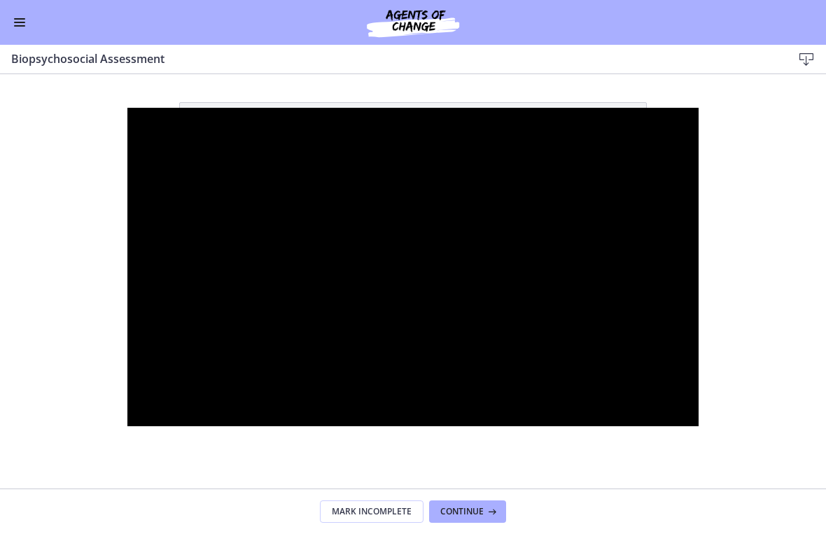
click at [473, 192] on div at bounding box center [412, 267] width 570 height 319
click at [429, 197] on div at bounding box center [412, 267] width 570 height 319
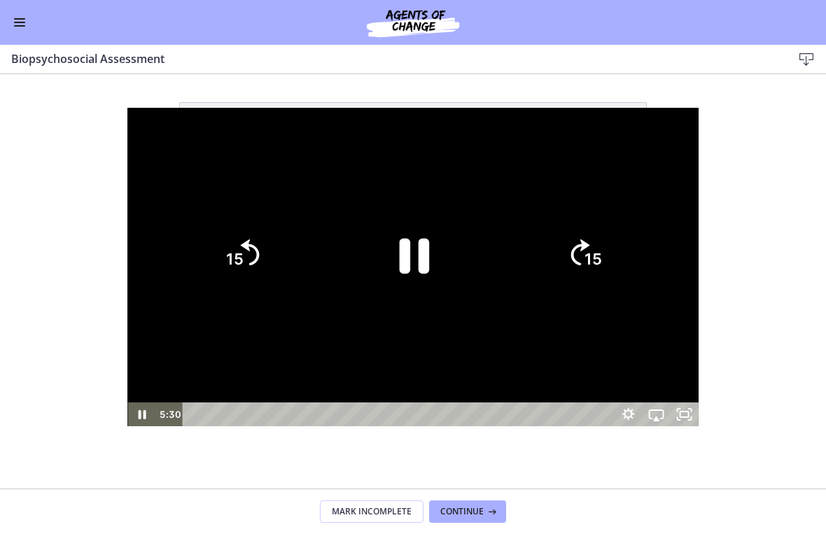
click at [410, 246] on icon "Pause" at bounding box center [415, 256] width 30 height 35
click at [394, 259] on icon "Play Video" at bounding box center [413, 255] width 97 height 97
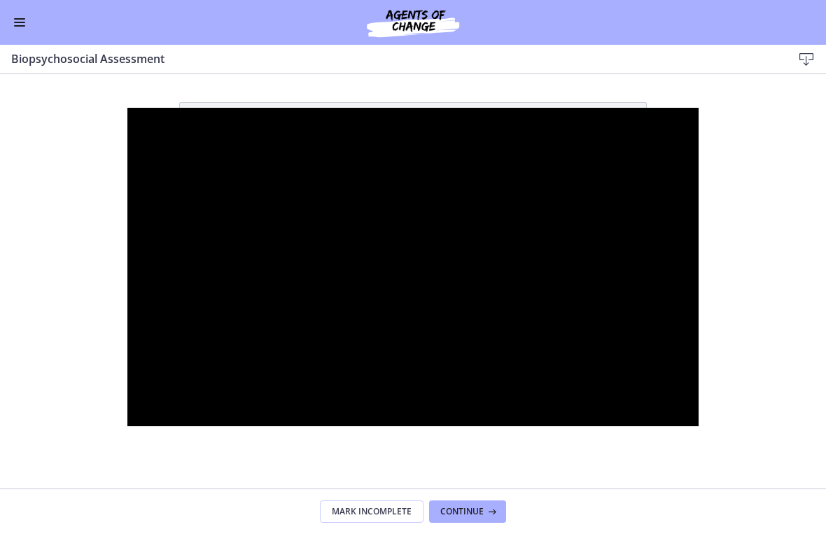
click at [395, 297] on div at bounding box center [412, 267] width 570 height 319
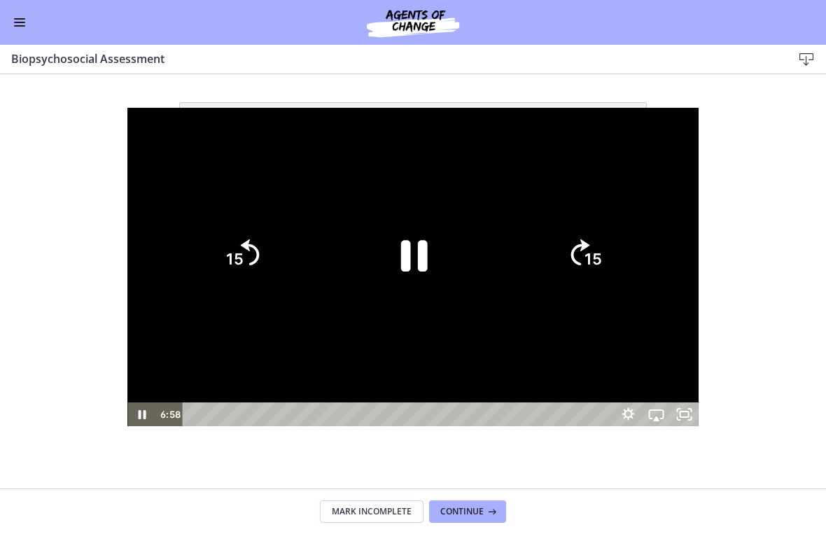
click at [403, 265] on icon "Pause" at bounding box center [414, 256] width 27 height 31
click at [428, 175] on div at bounding box center [412, 267] width 570 height 319
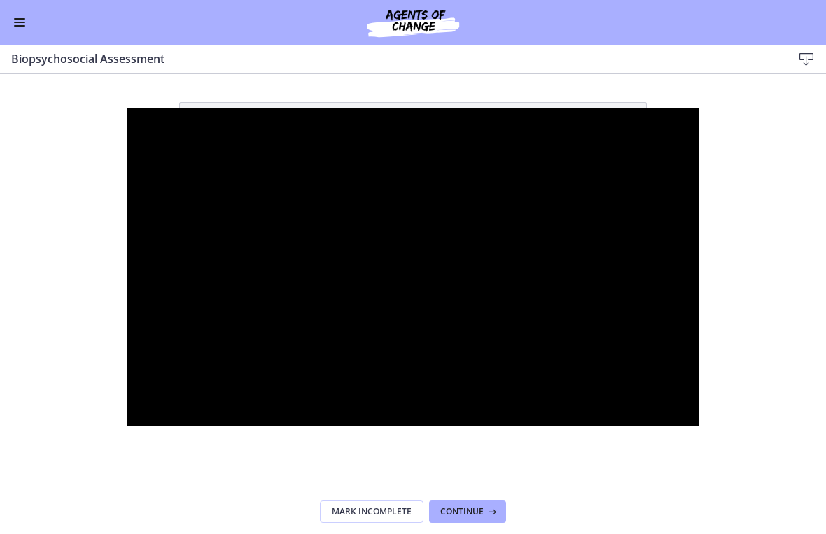
click at [387, 234] on div at bounding box center [412, 267] width 570 height 319
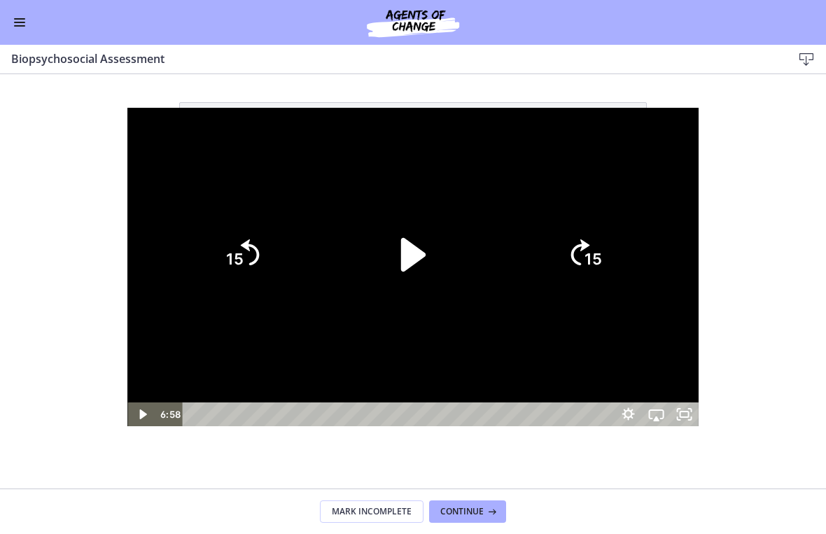
click at [412, 262] on icon "Play Video" at bounding box center [413, 255] width 24 height 34
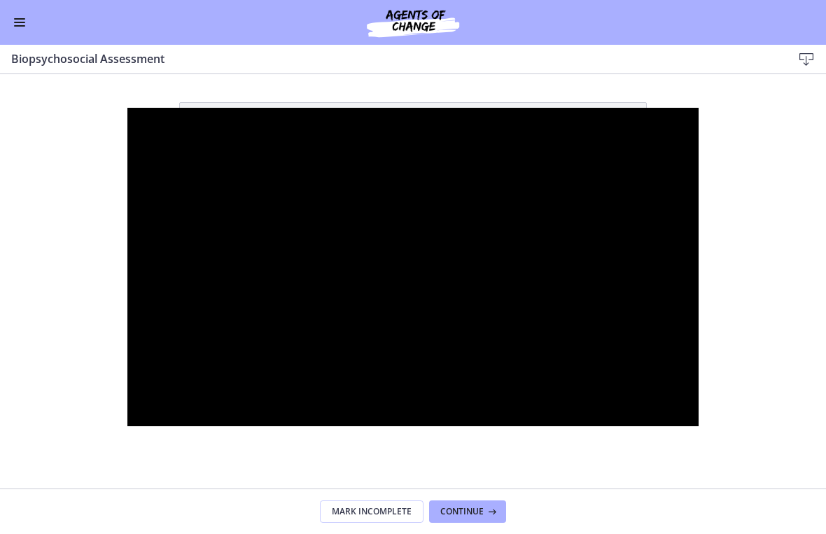
click at [556, 185] on div at bounding box center [412, 267] width 570 height 319
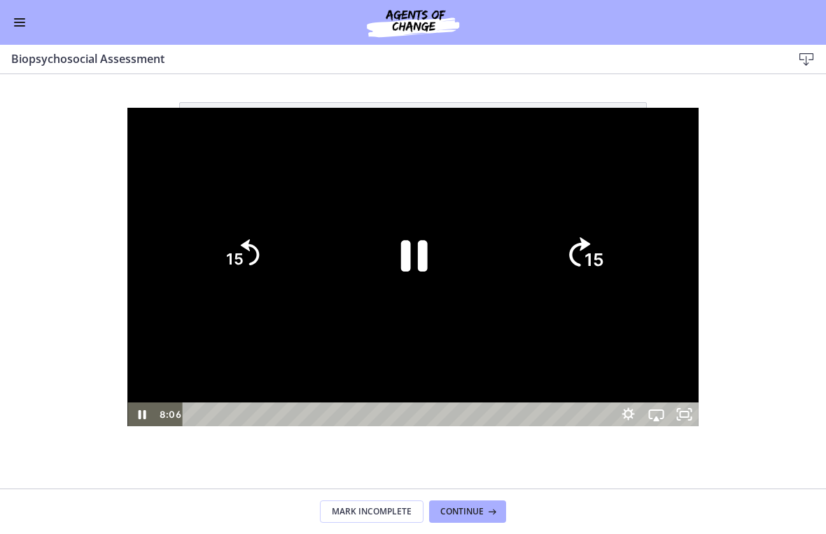
click at [621, 267] on icon "15" at bounding box center [584, 255] width 76 height 76
click at [617, 251] on icon "15" at bounding box center [583, 254] width 67 height 67
click at [604, 269] on tspan "15" at bounding box center [594, 260] width 20 height 21
click at [614, 285] on div at bounding box center [412, 267] width 570 height 319
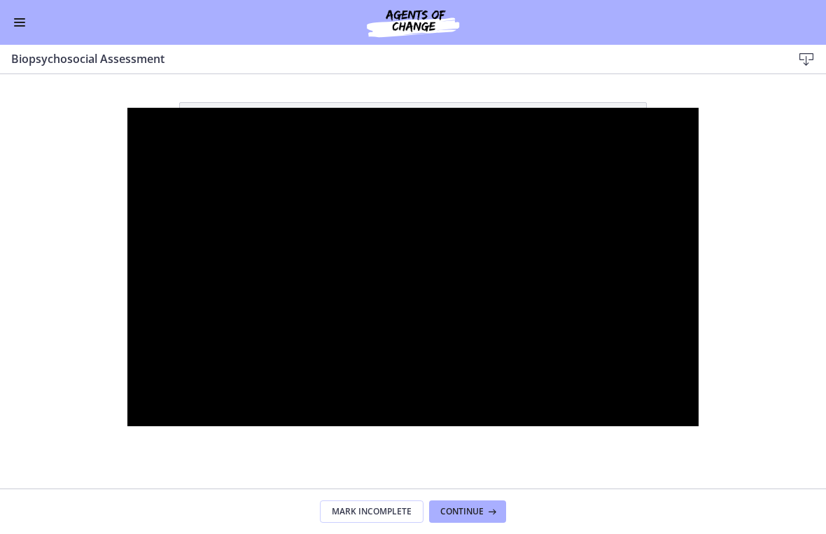
click at [651, 273] on div at bounding box center [412, 267] width 570 height 319
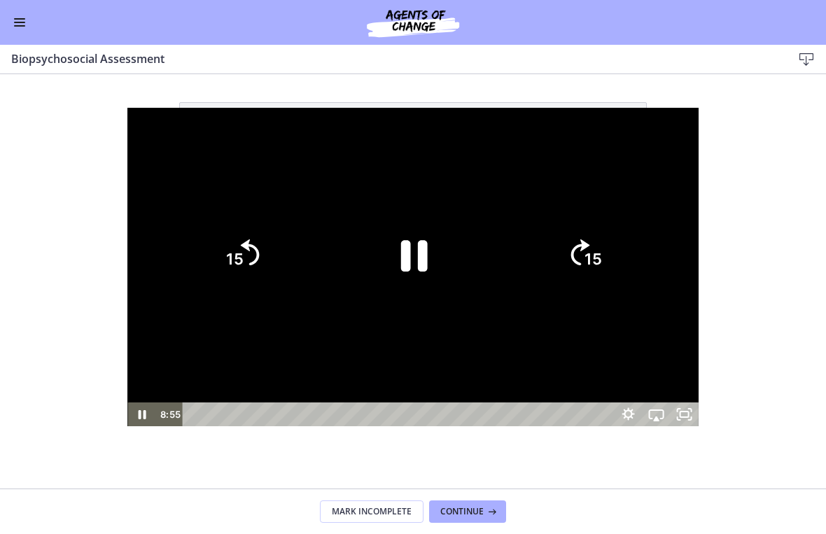
click at [617, 272] on icon "15" at bounding box center [583, 254] width 67 height 67
click at [617, 253] on icon "15" at bounding box center [583, 254] width 67 height 67
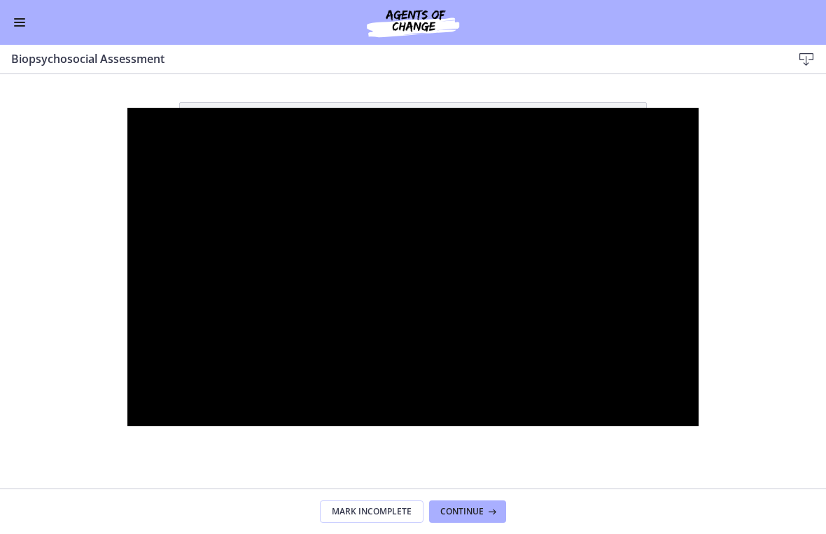
click at [672, 240] on div at bounding box center [412, 267] width 570 height 319
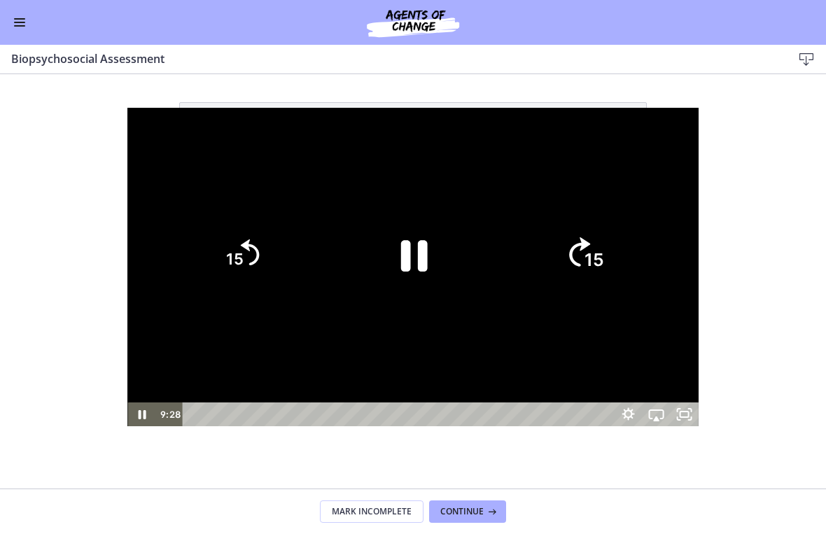
click at [621, 240] on icon "15" at bounding box center [584, 255] width 76 height 76
click at [631, 169] on div at bounding box center [412, 267] width 570 height 319
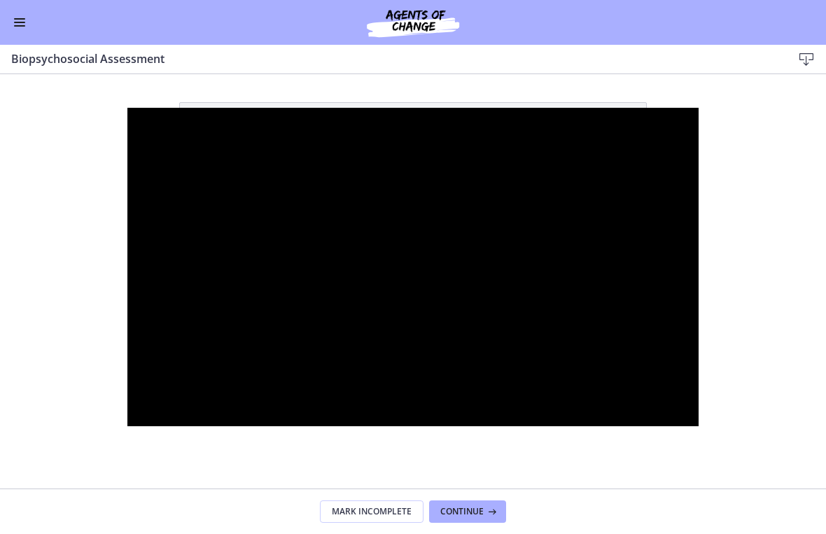
click at [620, 155] on div at bounding box center [412, 267] width 570 height 319
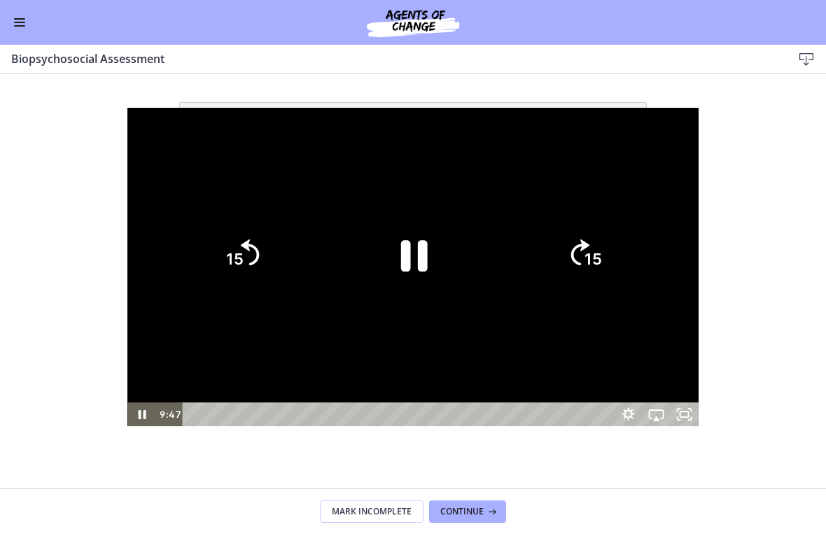
click at [648, 179] on div at bounding box center [412, 267] width 570 height 319
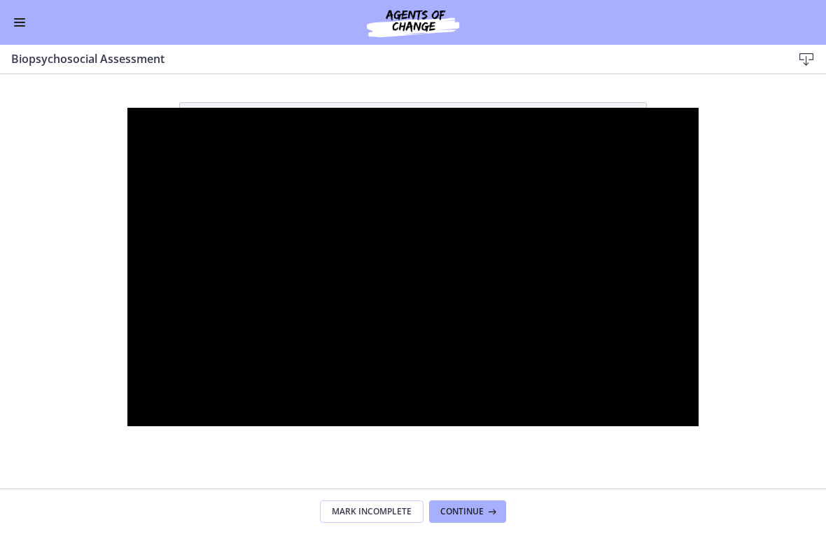
click at [525, 132] on div at bounding box center [412, 267] width 570 height 319
click at [535, 204] on div at bounding box center [412, 267] width 570 height 319
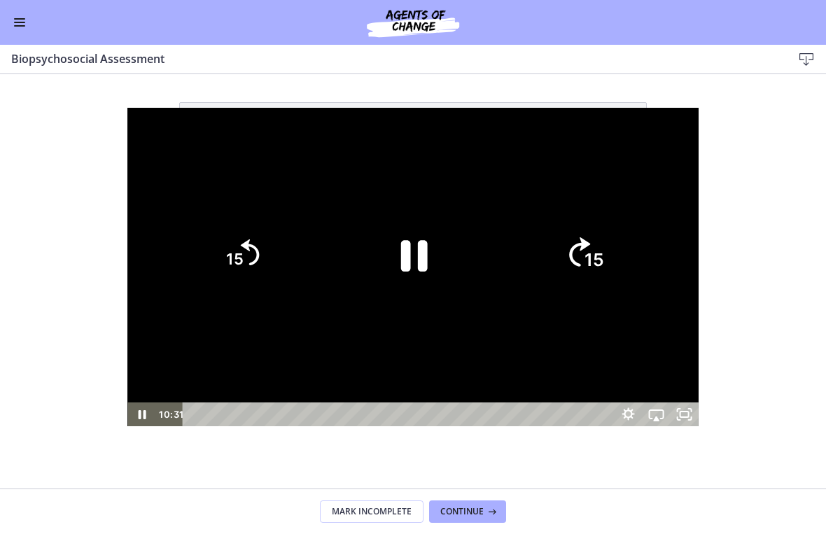
click at [604, 253] on tspan "15" at bounding box center [594, 260] width 20 height 21
click at [602, 257] on tspan "15" at bounding box center [592, 260] width 17 height 18
click at [602, 261] on tspan "15" at bounding box center [592, 260] width 17 height 18
click at [604, 257] on tspan "15" at bounding box center [594, 260] width 20 height 21
click at [617, 248] on icon "15" at bounding box center [583, 254] width 67 height 67
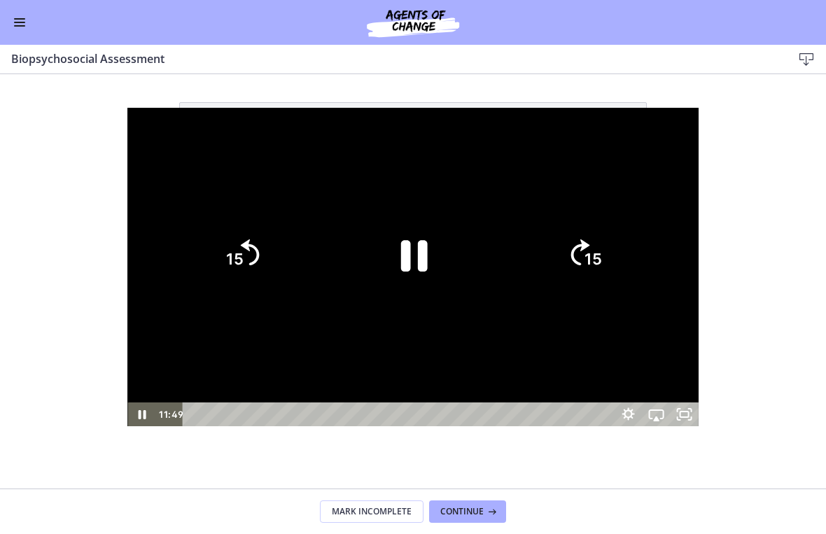
click at [602, 251] on tspan "15" at bounding box center [592, 260] width 17 height 18
click at [604, 250] on text "15" at bounding box center [594, 260] width 20 height 21
click at [617, 246] on icon "15" at bounding box center [583, 254] width 67 height 67
click at [602, 251] on tspan "15" at bounding box center [592, 260] width 17 height 18
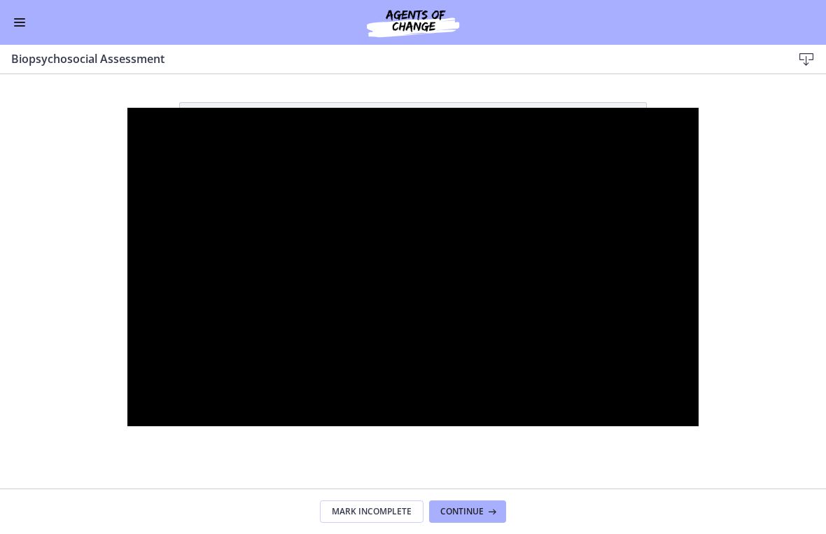
click at [669, 195] on div at bounding box center [412, 267] width 570 height 319
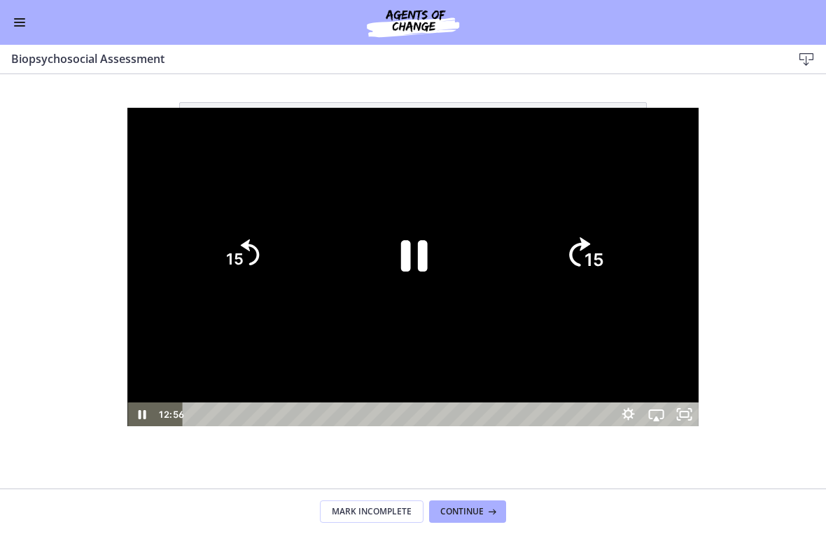
click at [621, 226] on icon "15" at bounding box center [584, 255] width 76 height 76
click at [617, 249] on icon "15" at bounding box center [583, 254] width 67 height 67
click at [590, 248] on icon "Skip ahead 15 seconds" at bounding box center [579, 252] width 21 height 29
click at [617, 244] on icon "15" at bounding box center [583, 254] width 67 height 67
click at [617, 238] on icon "15" at bounding box center [583, 254] width 67 height 67
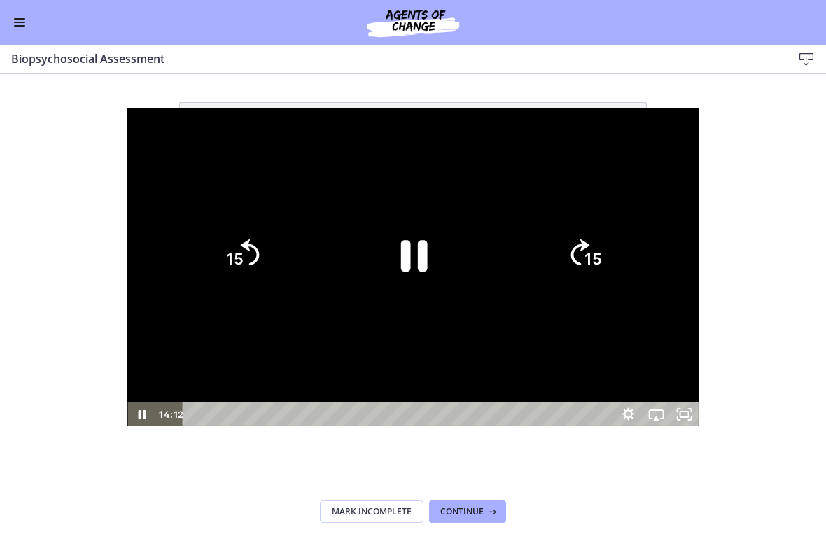
click at [617, 231] on icon "15" at bounding box center [583, 254] width 67 height 67
click at [589, 246] on icon "Skip ahead 15 seconds" at bounding box center [579, 252] width 19 height 26
click at [590, 248] on icon "Skip ahead 15 seconds" at bounding box center [579, 252] width 21 height 29
click at [589, 248] on icon "Skip ahead 15 seconds" at bounding box center [579, 252] width 19 height 26
click at [589, 241] on icon "Skip ahead 15 seconds" at bounding box center [579, 252] width 19 height 26
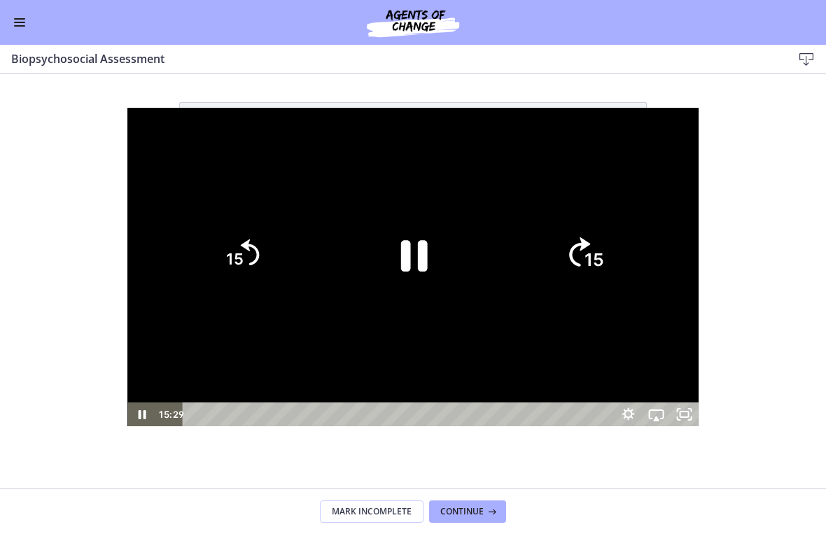
click at [590, 247] on icon "Skip ahead 15 seconds" at bounding box center [579, 252] width 21 height 29
click at [617, 260] on icon "15" at bounding box center [583, 254] width 67 height 67
click at [590, 255] on icon "Skip ahead 15 seconds" at bounding box center [579, 252] width 21 height 29
click at [590, 254] on icon "Skip ahead 15 seconds" at bounding box center [579, 252] width 21 height 29
click at [590, 253] on icon "Skip ahead 15 seconds" at bounding box center [579, 252] width 21 height 29
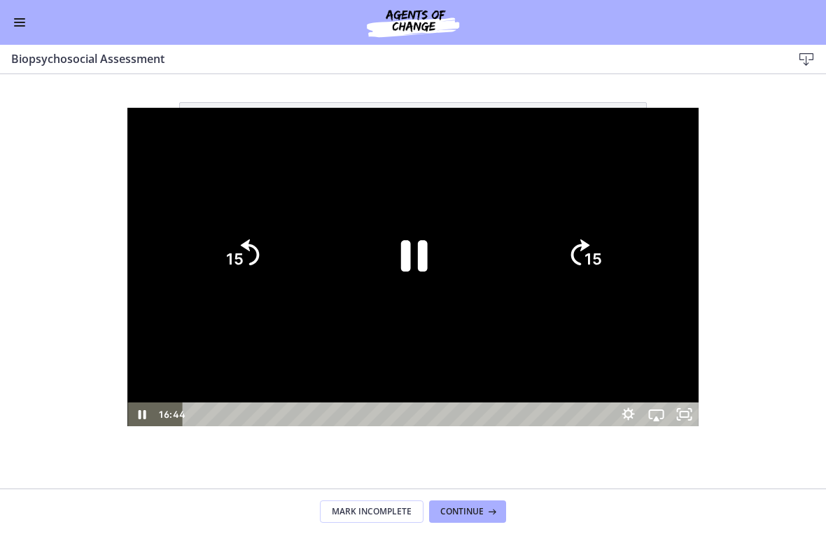
click at [589, 253] on icon "Skip ahead 15 seconds" at bounding box center [579, 252] width 19 height 26
click at [617, 246] on icon "15" at bounding box center [583, 254] width 67 height 67
click at [393, 262] on icon "Pause" at bounding box center [413, 255] width 97 height 97
click at [458, 157] on div at bounding box center [412, 267] width 570 height 319
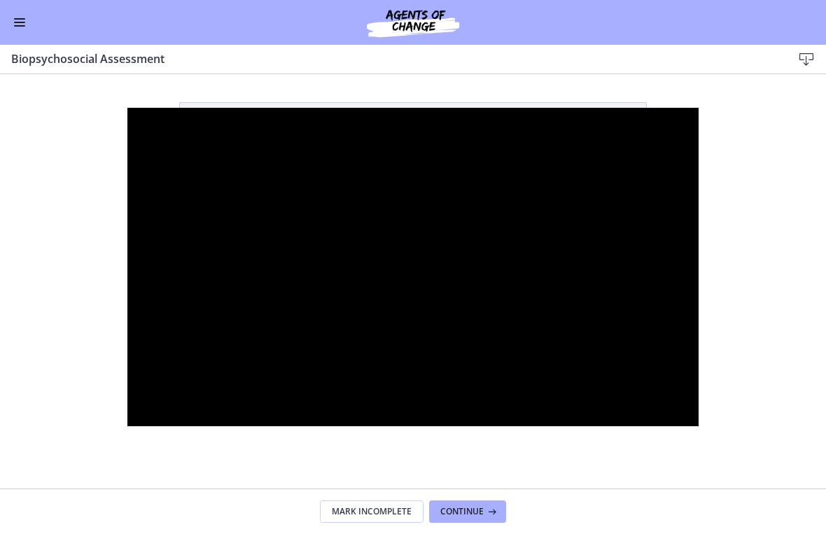
click at [425, 249] on div at bounding box center [412, 267] width 570 height 319
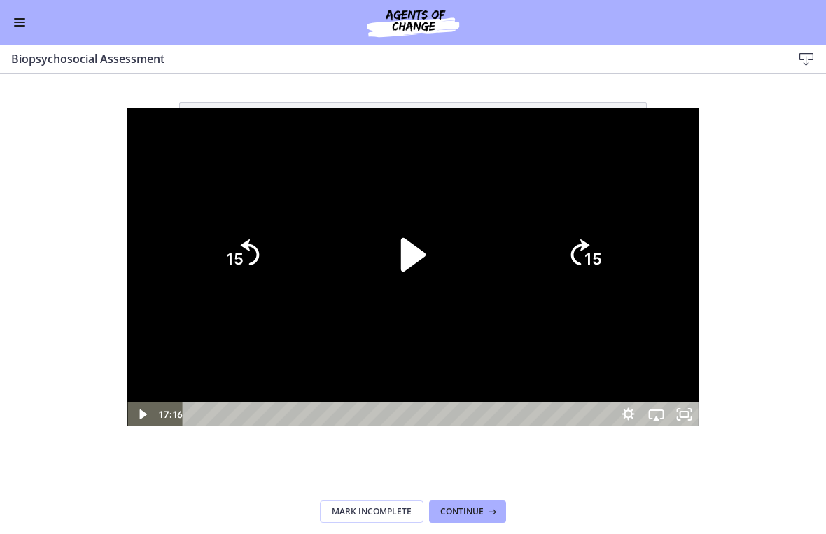
click at [415, 270] on icon "Play Video" at bounding box center [413, 255] width 97 height 97
click at [617, 275] on icon "15" at bounding box center [583, 254] width 67 height 67
click at [621, 263] on icon "15" at bounding box center [584, 255] width 76 height 76
click at [617, 258] on icon "15" at bounding box center [583, 254] width 67 height 67
click at [621, 251] on icon "15" at bounding box center [584, 255] width 76 height 76
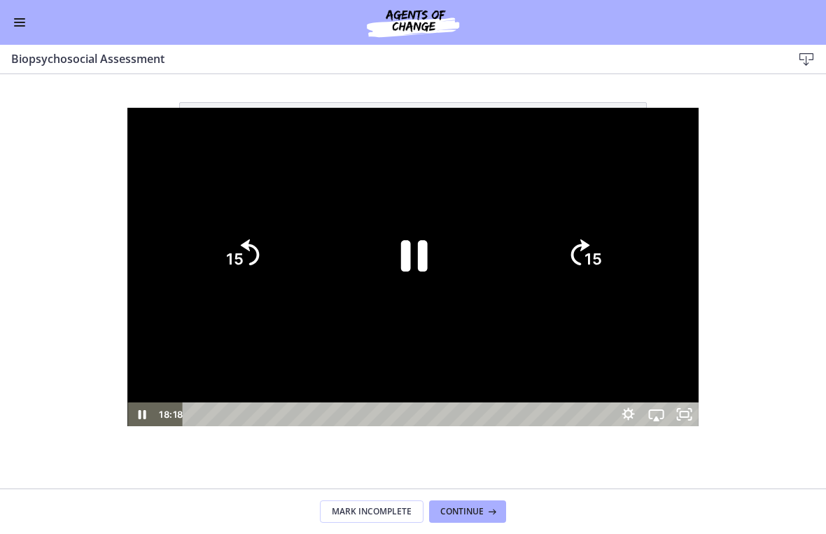
click at [617, 258] on icon "15" at bounding box center [583, 254] width 67 height 67
click at [621, 257] on icon "15" at bounding box center [584, 255] width 76 height 76
click at [621, 256] on icon "15" at bounding box center [584, 255] width 76 height 76
click at [621, 248] on icon "15" at bounding box center [584, 255] width 76 height 76
click at [621, 250] on icon "15" at bounding box center [584, 255] width 76 height 76
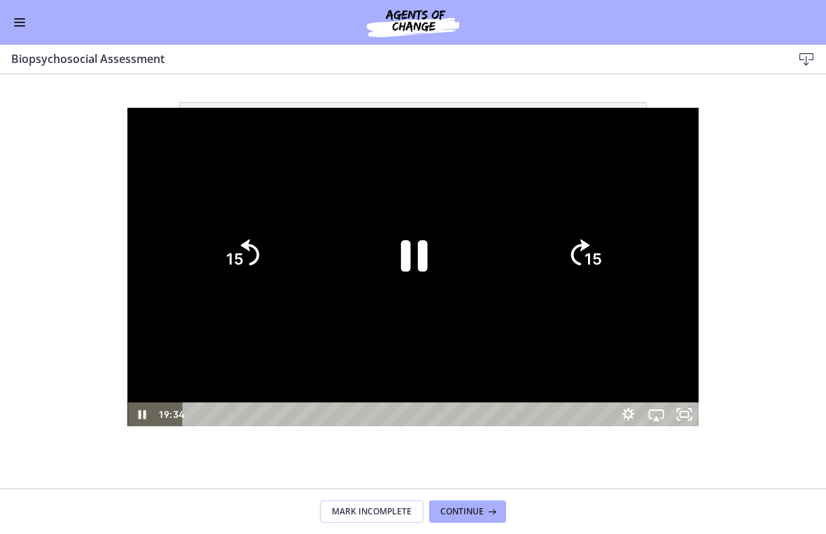
click at [617, 248] on icon "15" at bounding box center [583, 254] width 67 height 67
click at [617, 253] on icon "15" at bounding box center [583, 254] width 67 height 67
click at [621, 253] on icon "15" at bounding box center [584, 255] width 76 height 76
click at [409, 239] on icon "Pause" at bounding box center [413, 255] width 97 height 97
click at [519, 174] on div at bounding box center [412, 267] width 570 height 319
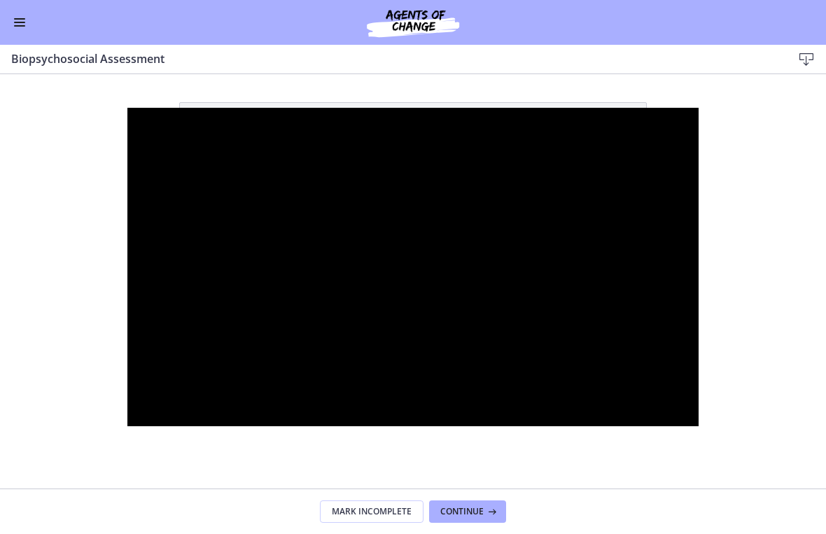
click at [456, 178] on div at bounding box center [412, 267] width 570 height 319
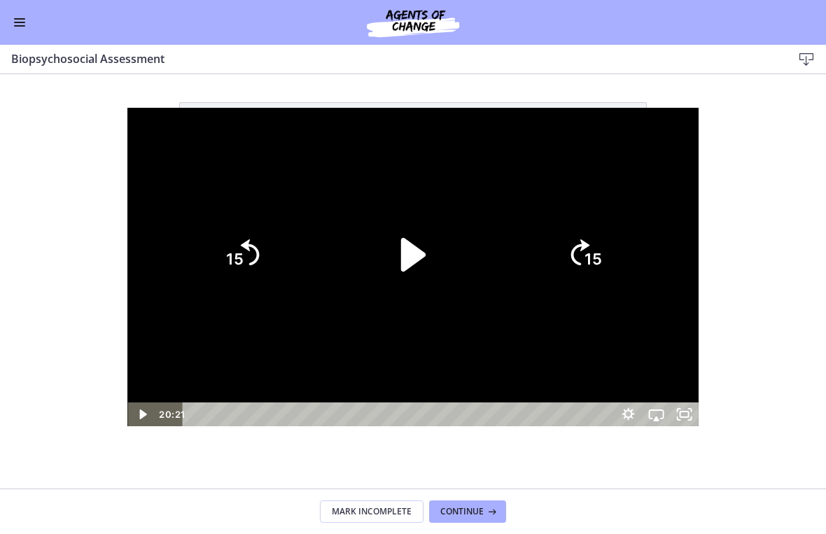
click at [430, 246] on icon "Play Video" at bounding box center [413, 255] width 97 height 97
click at [604, 254] on tspan "15" at bounding box center [594, 260] width 20 height 21
click at [617, 254] on icon "15" at bounding box center [583, 254] width 67 height 67
click at [589, 248] on icon "Skip ahead 15 seconds" at bounding box center [579, 252] width 19 height 26
click at [621, 251] on icon "15" at bounding box center [584, 255] width 76 height 76
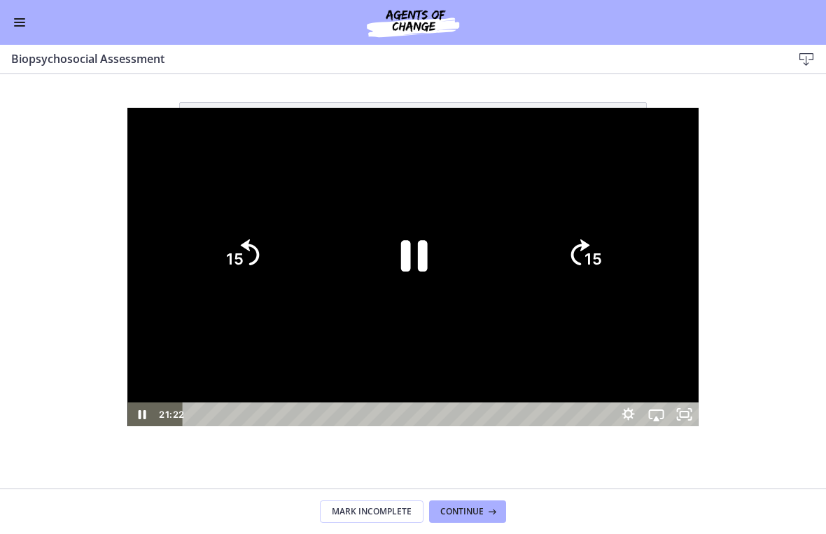
click at [589, 252] on icon "Skip ahead 15 seconds" at bounding box center [579, 252] width 19 height 26
click at [589, 258] on icon "Skip ahead 15 seconds" at bounding box center [579, 252] width 19 height 26
click at [621, 254] on icon "15" at bounding box center [584, 255] width 76 height 76
click at [617, 256] on icon "15" at bounding box center [583, 254] width 67 height 67
click at [241, 255] on icon "Skip back 15 seconds" at bounding box center [251, 252] width 21 height 29
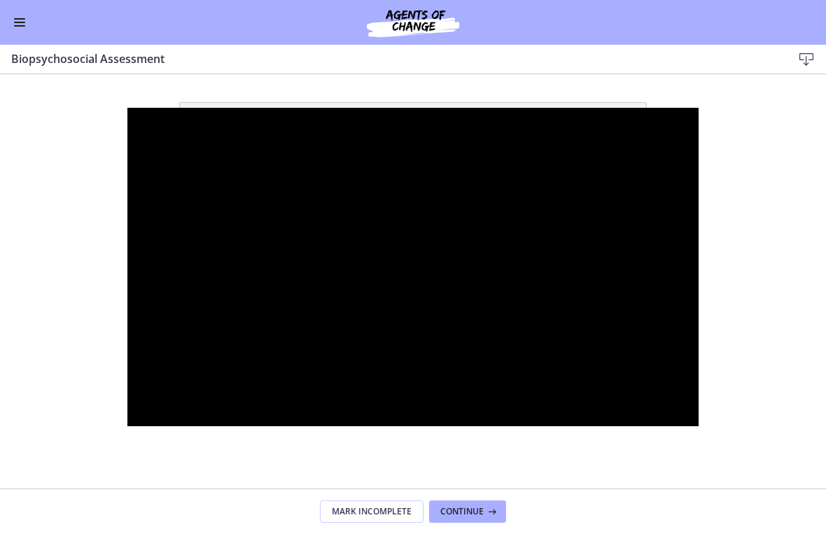
click at [576, 183] on div at bounding box center [412, 267] width 570 height 319
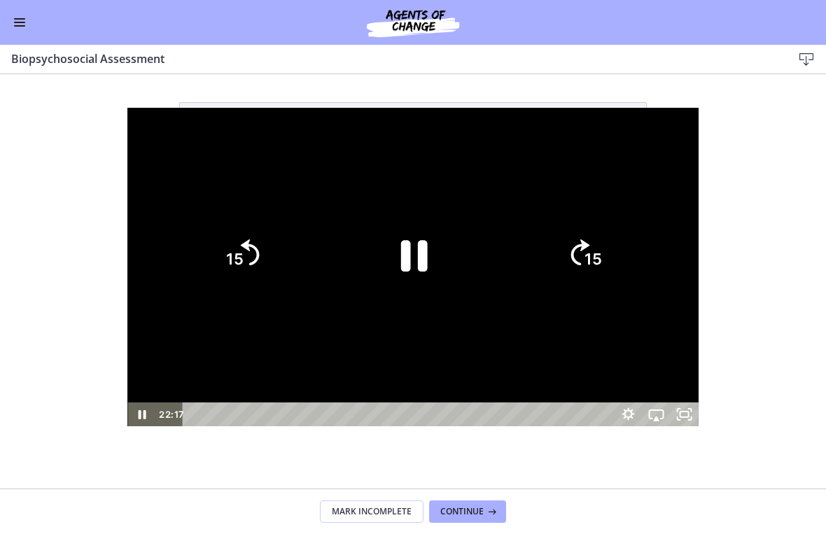
click at [617, 241] on icon "15" at bounding box center [583, 254] width 67 height 67
click at [617, 243] on icon "15" at bounding box center [583, 254] width 67 height 67
click at [589, 243] on icon "Skip ahead 15 seconds" at bounding box center [579, 252] width 19 height 26
click at [621, 245] on icon "15" at bounding box center [584, 255] width 76 height 76
click at [617, 244] on icon "15" at bounding box center [583, 254] width 67 height 67
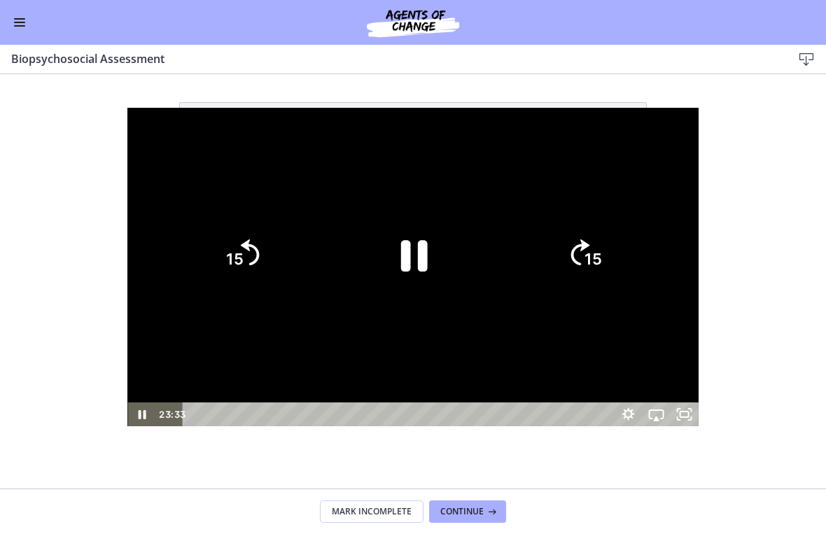
click at [617, 237] on icon "15" at bounding box center [583, 254] width 67 height 67
click at [413, 256] on icon "Pause" at bounding box center [413, 255] width 97 height 97
click at [496, 172] on div at bounding box center [412, 267] width 570 height 319
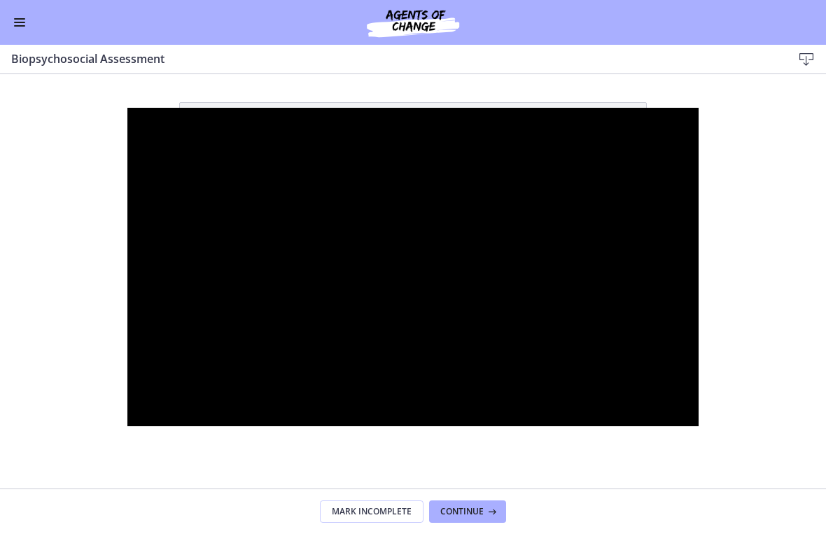
click at [430, 190] on div at bounding box center [412, 267] width 570 height 319
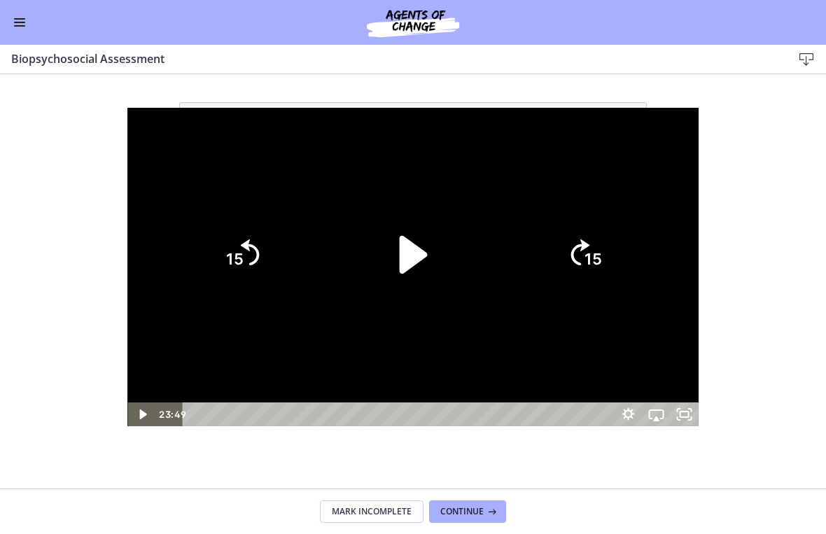
click at [416, 255] on icon "Play Video" at bounding box center [414, 255] width 28 height 38
click at [617, 268] on icon "15" at bounding box center [583, 254] width 67 height 67
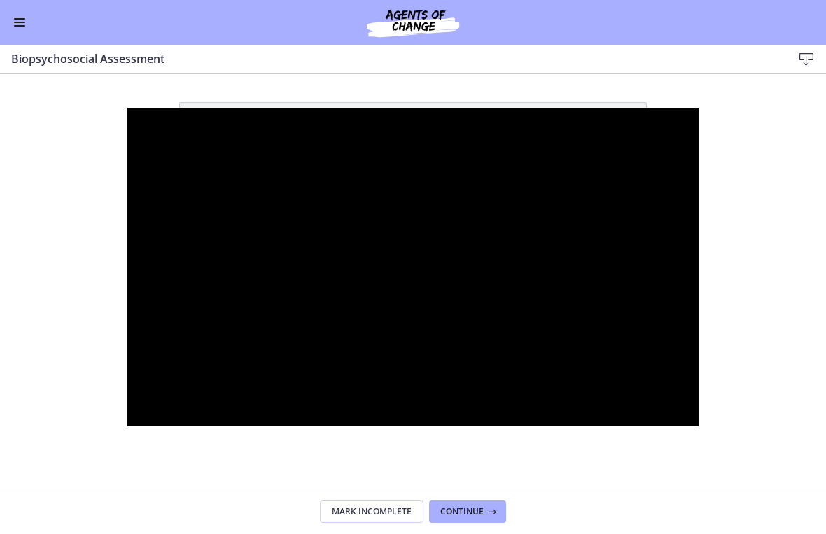
click at [631, 234] on div at bounding box center [412, 267] width 570 height 319
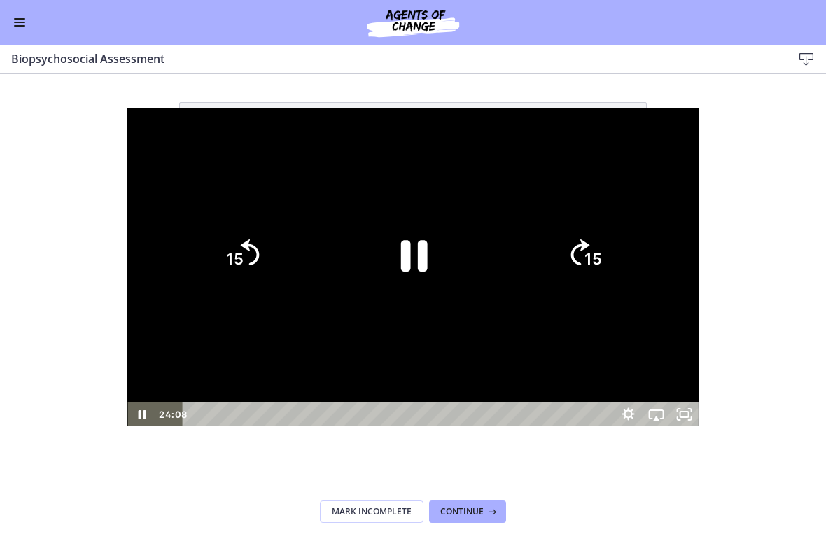
click at [602, 262] on tspan "15" at bounding box center [592, 260] width 17 height 18
click at [621, 262] on icon "15" at bounding box center [584, 255] width 76 height 76
click at [617, 267] on icon "15" at bounding box center [583, 254] width 67 height 67
click at [617, 270] on icon "15" at bounding box center [583, 254] width 67 height 67
click at [617, 263] on icon "15" at bounding box center [583, 254] width 67 height 67
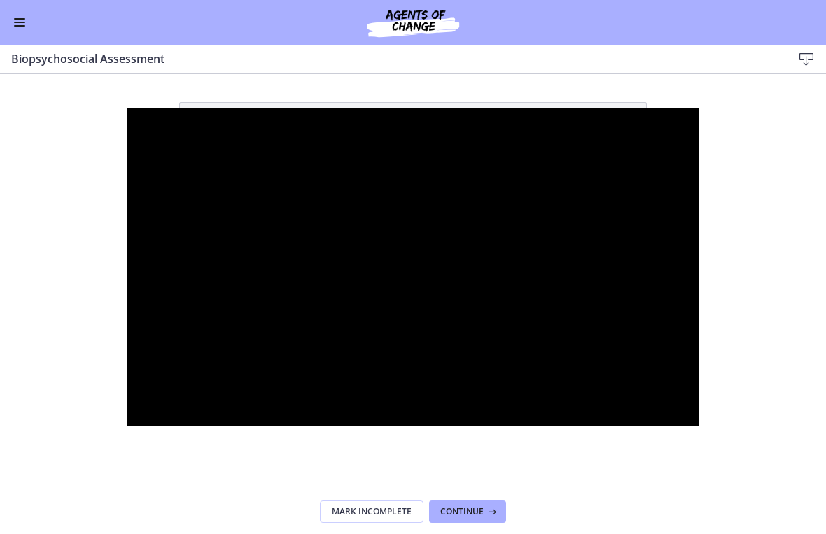
click at [531, 169] on div at bounding box center [412, 267] width 570 height 319
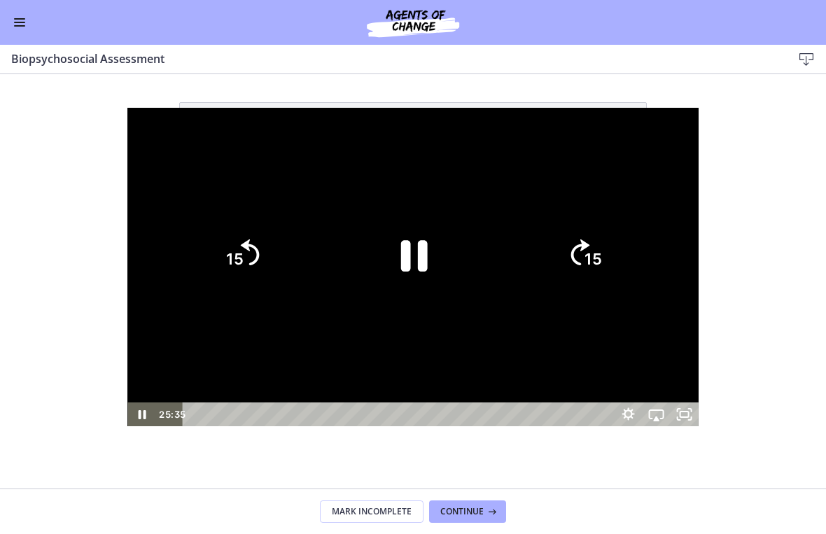
click at [412, 255] on icon "Pause" at bounding box center [413, 255] width 97 height 97
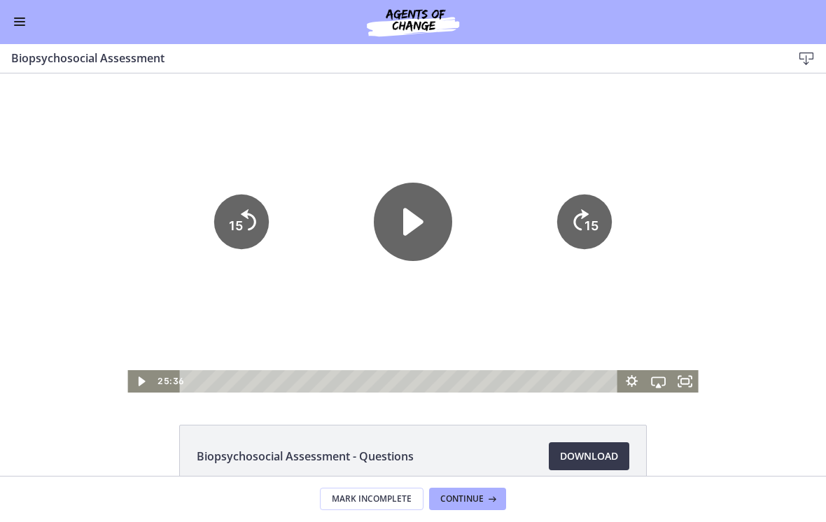
click at [24, 29] on button "Enable menu" at bounding box center [19, 22] width 17 height 17
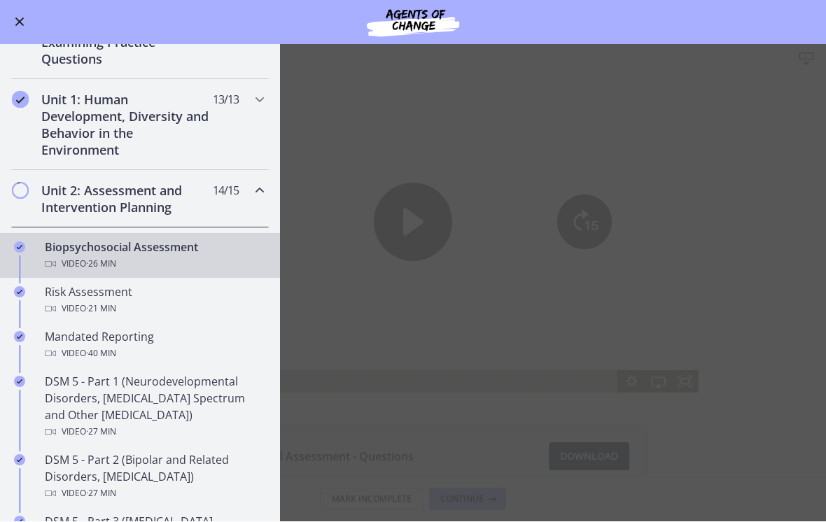
click at [166, 300] on div "Risk Assessment Video · 21 min" at bounding box center [154, 301] width 218 height 34
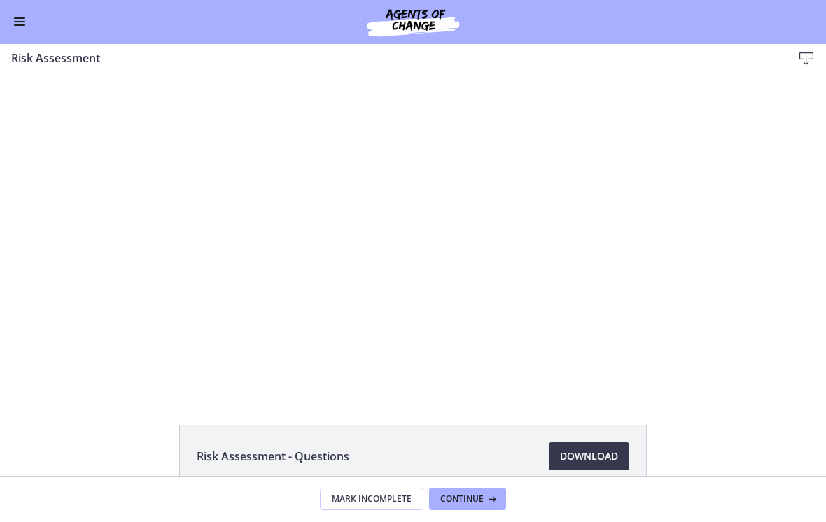
click at [400, 266] on div at bounding box center [413, 232] width 634 height 319
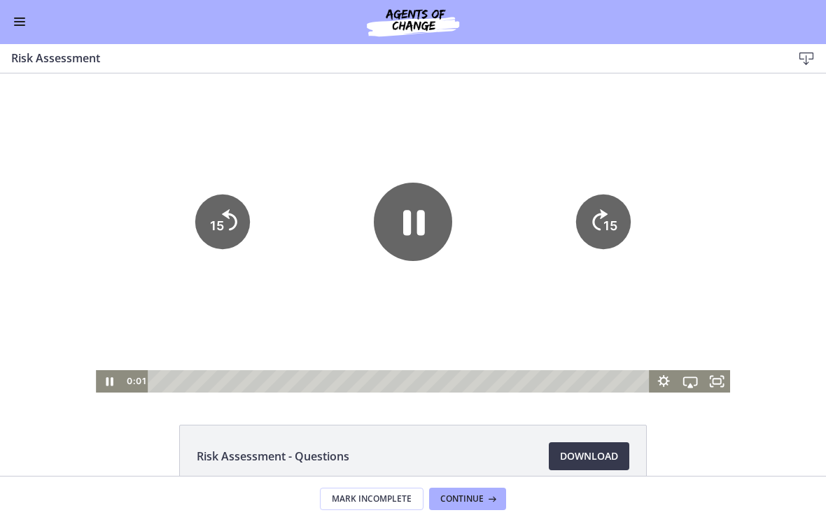
click at [409, 240] on icon "Pause" at bounding box center [413, 222] width 78 height 78
click at [726, 377] on icon "Fullscreen" at bounding box center [717, 381] width 32 height 27
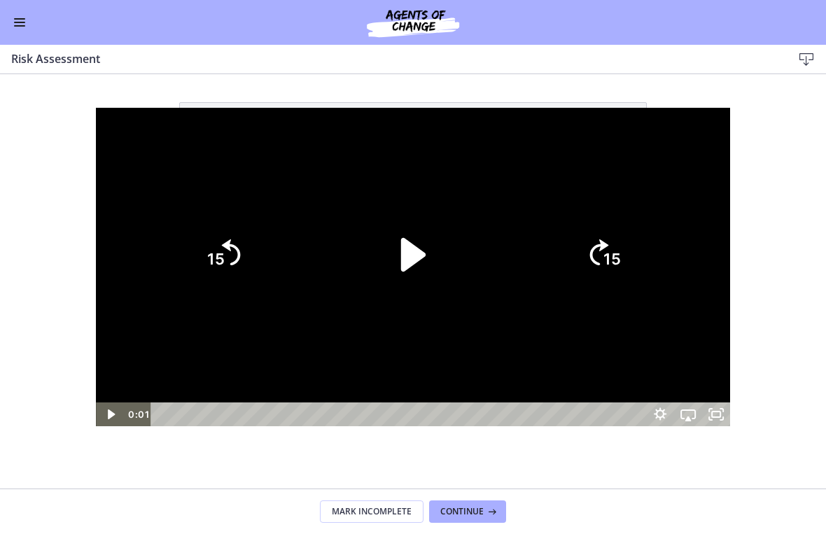
click at [531, 192] on div at bounding box center [413, 267] width 634 height 319
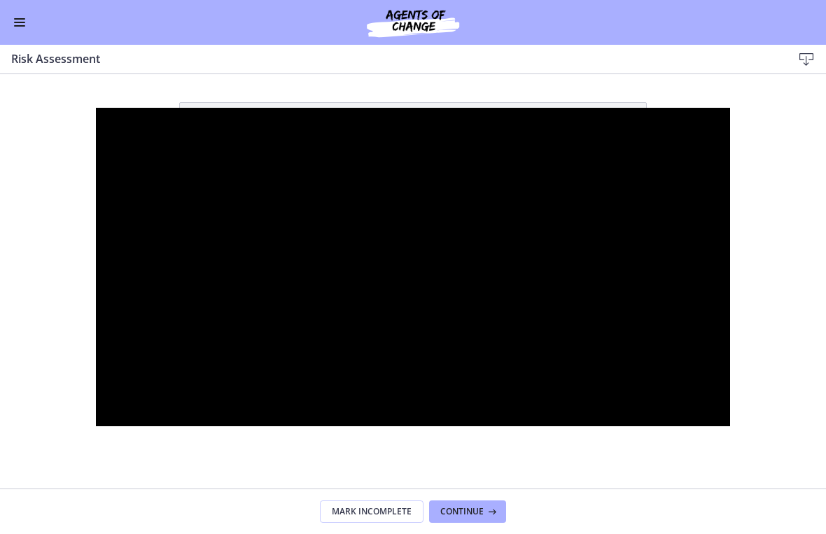
click at [547, 156] on div at bounding box center [413, 267] width 634 height 319
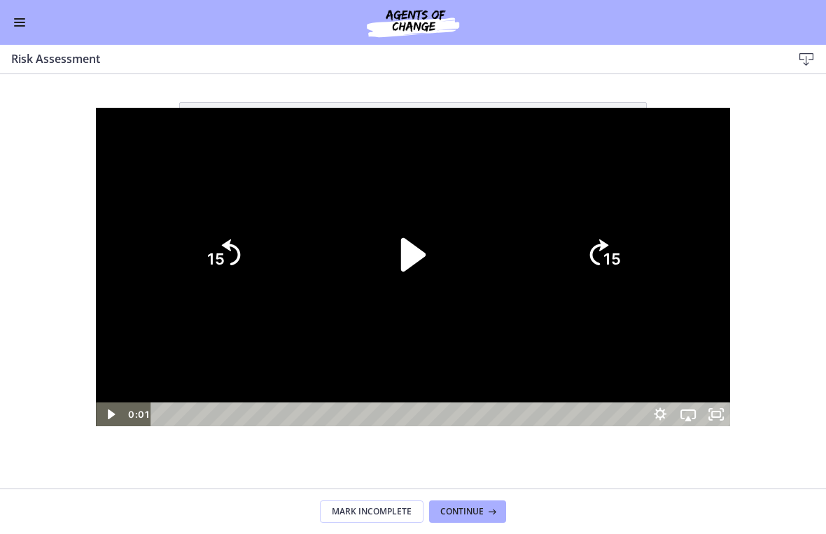
click at [412, 250] on icon "Play Video" at bounding box center [413, 255] width 24 height 34
click at [598, 150] on div at bounding box center [413, 267] width 634 height 319
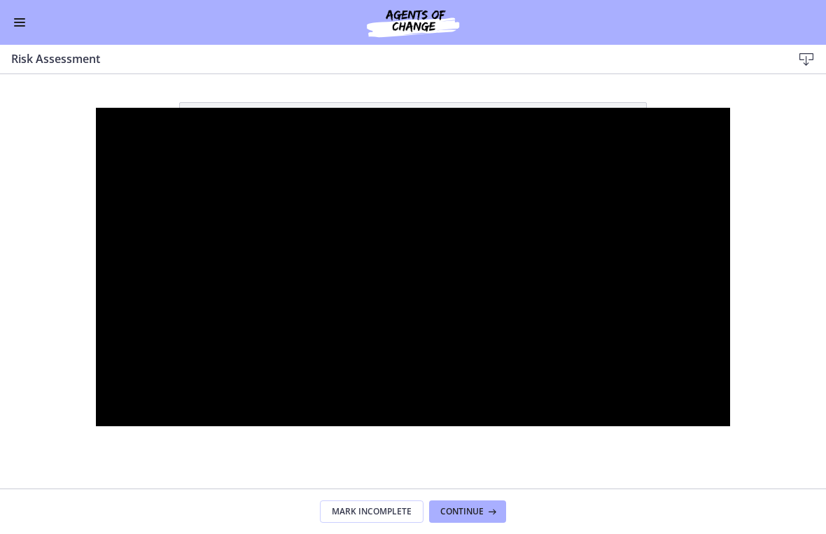
click at [538, 249] on div at bounding box center [413, 267] width 634 height 319
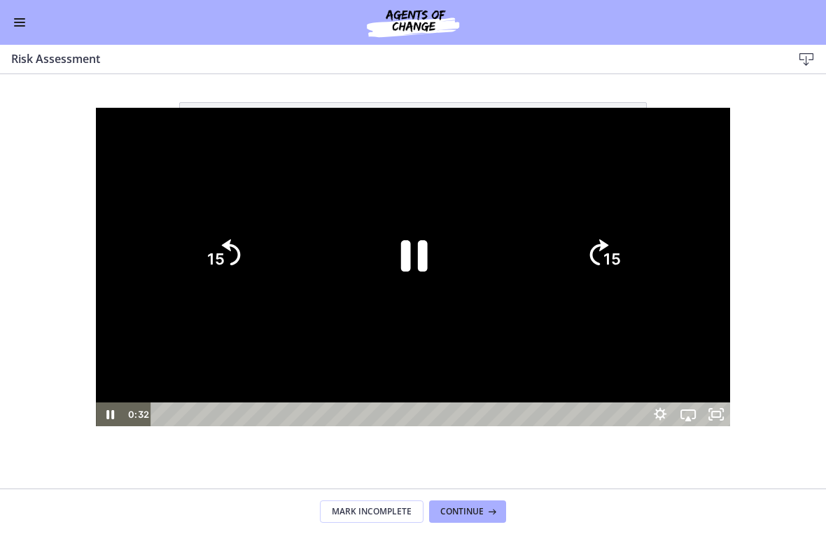
click at [503, 407] on div at bounding box center [413, 267] width 634 height 319
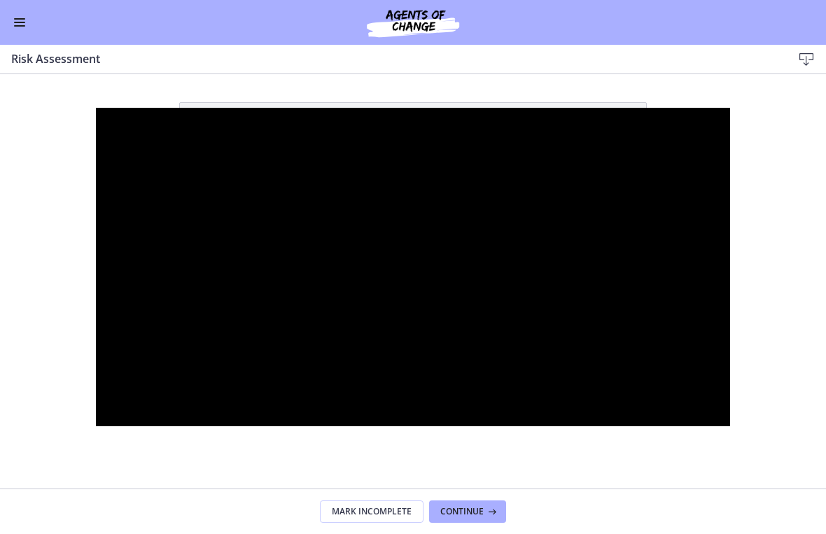
click at [549, 368] on div at bounding box center [413, 267] width 634 height 319
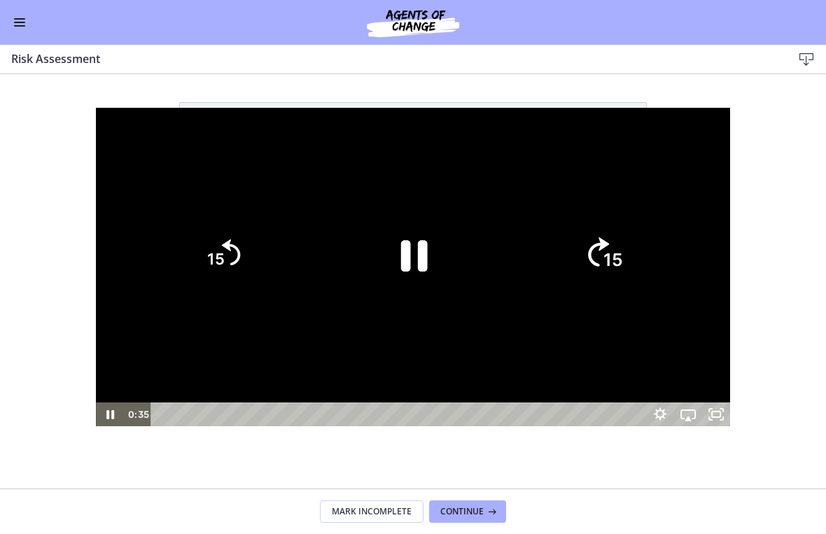
click at [609, 262] on icon "Skip ahead 15 seconds" at bounding box center [598, 252] width 21 height 29
click at [641, 257] on icon "15" at bounding box center [603, 255] width 76 height 76
click at [193, 266] on icon "15" at bounding box center [222, 254] width 67 height 67
click at [617, 248] on div at bounding box center [413, 267] width 634 height 319
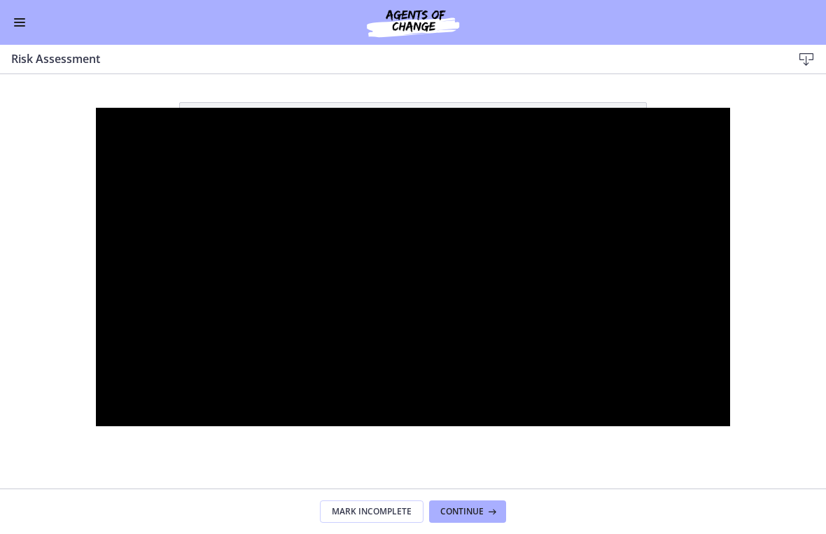
click at [482, 384] on div at bounding box center [413, 267] width 634 height 319
click at [372, 378] on div at bounding box center [413, 267] width 634 height 319
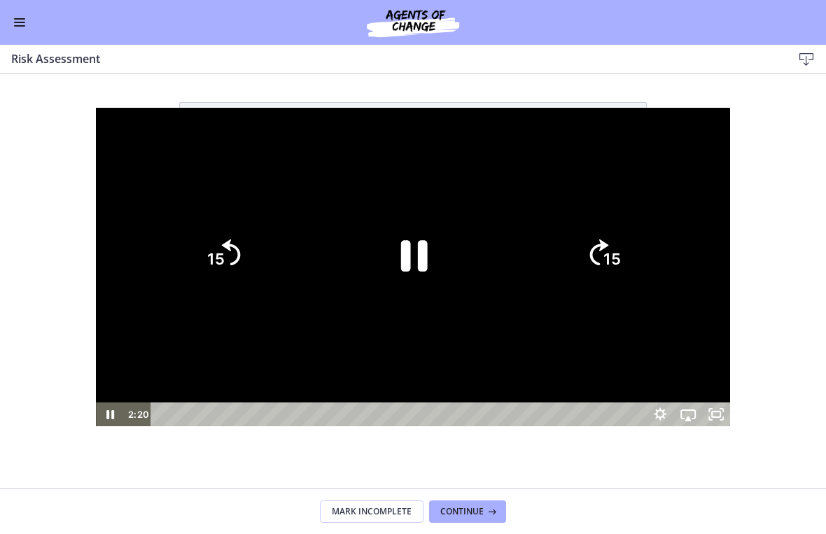
click at [423, 279] on icon "Pause" at bounding box center [413, 255] width 97 height 97
click at [377, 405] on div at bounding box center [413, 267] width 634 height 319
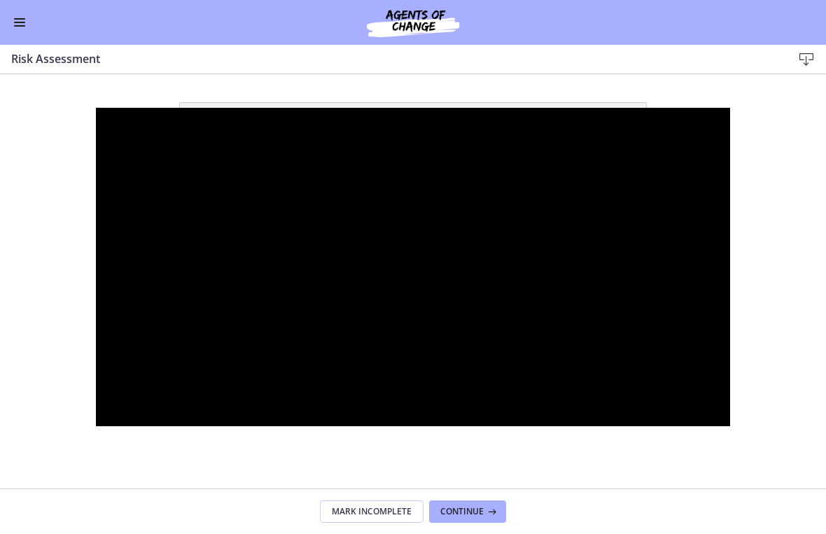
click at [435, 260] on div at bounding box center [413, 267] width 634 height 319
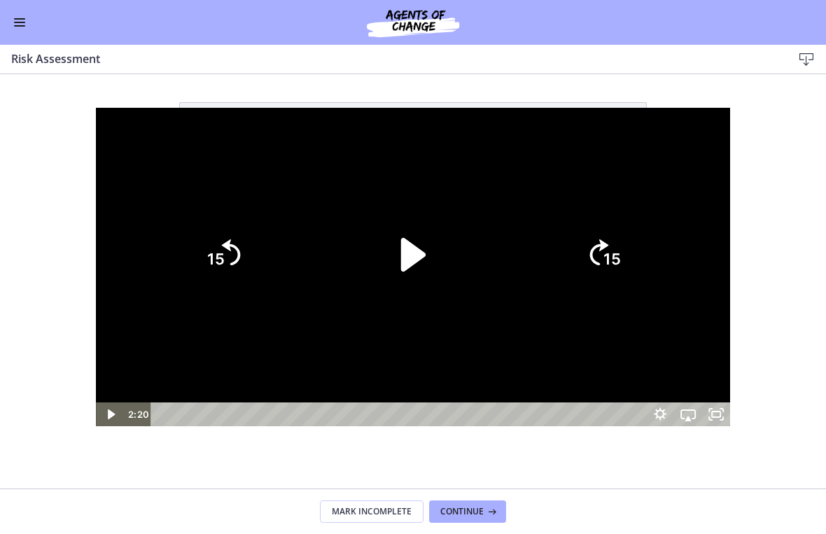
click at [442, 263] on icon "Play Video" at bounding box center [413, 255] width 97 height 97
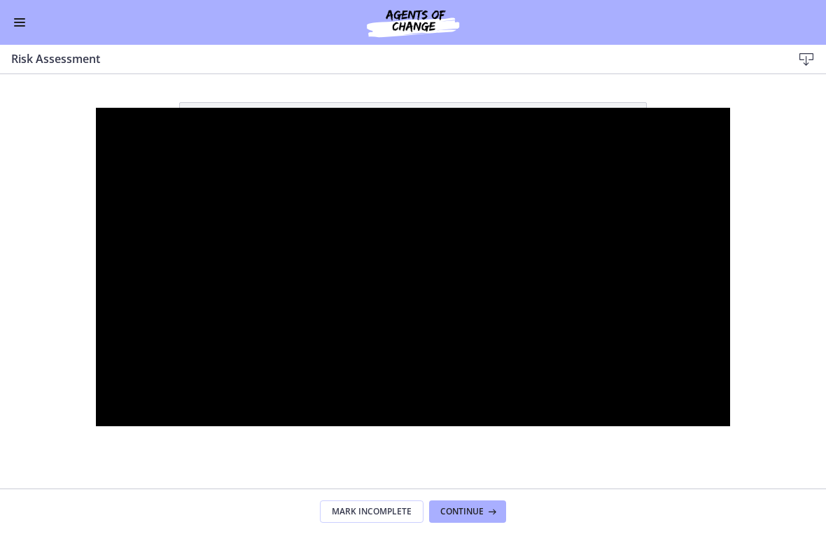
click at [272, 427] on div at bounding box center [413, 267] width 634 height 319
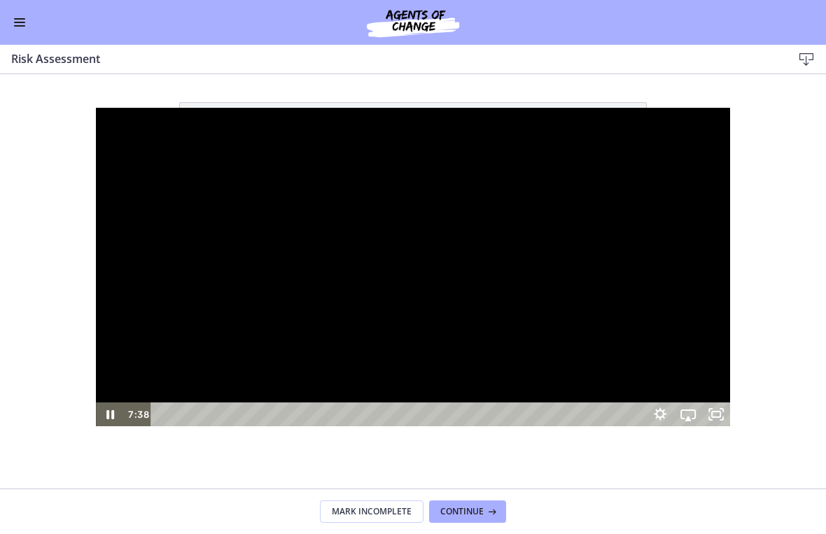
click at [345, 427] on div at bounding box center [413, 267] width 634 height 319
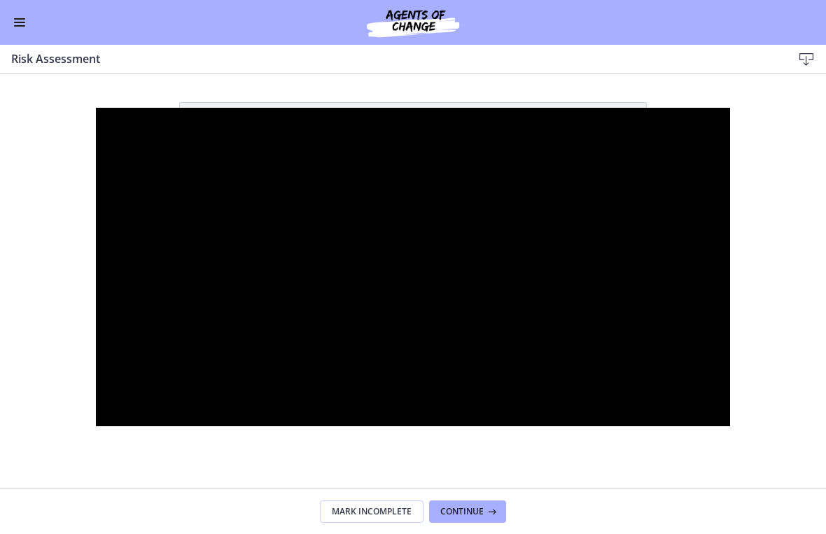
click at [399, 427] on div at bounding box center [413, 267] width 634 height 319
click at [437, 427] on div at bounding box center [413, 267] width 634 height 319
click at [441, 272] on div at bounding box center [413, 267] width 634 height 319
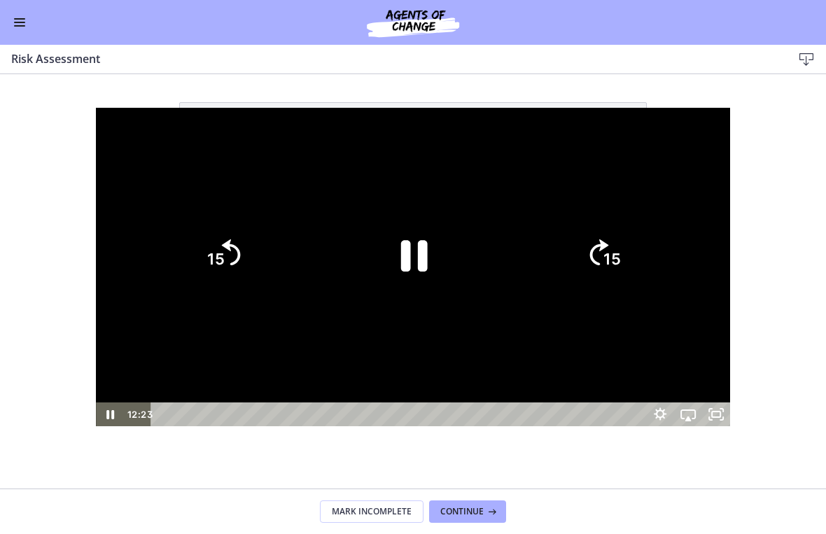
click at [422, 266] on icon "Pause" at bounding box center [414, 256] width 27 height 31
click at [400, 125] on div at bounding box center [413, 267] width 634 height 319
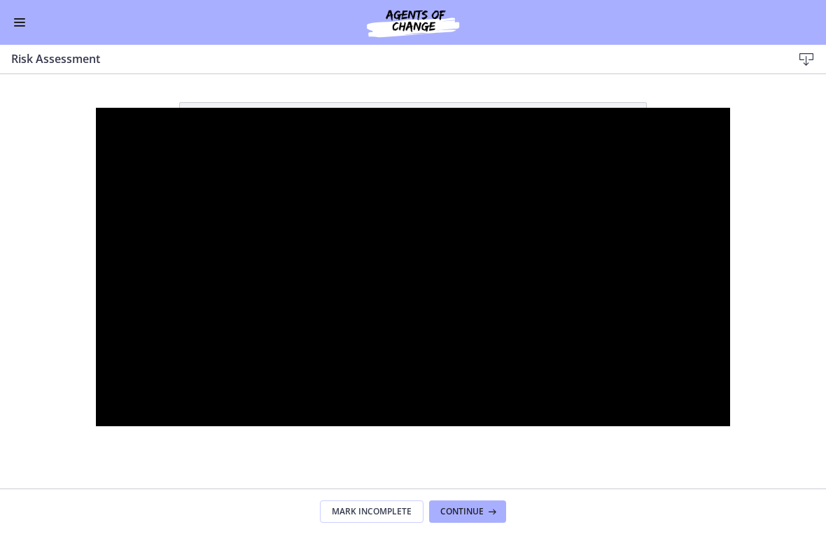
click at [237, 303] on div at bounding box center [413, 267] width 634 height 319
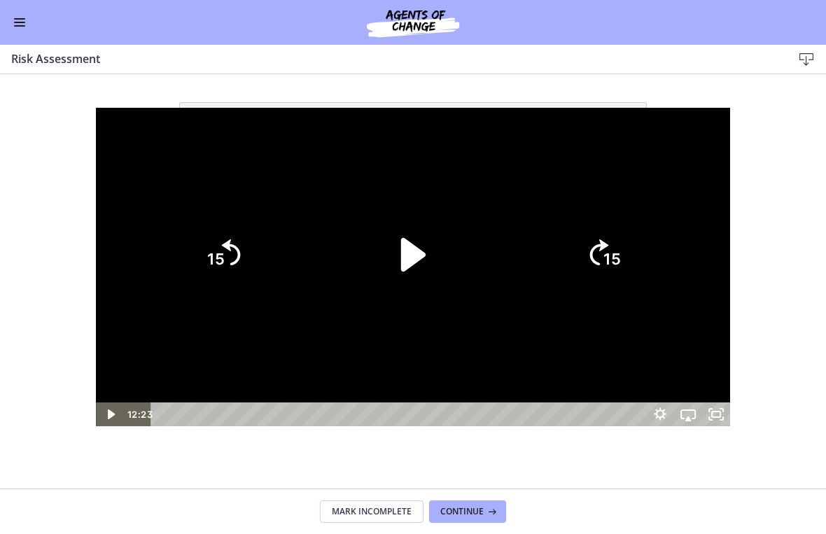
click at [398, 265] on icon "Play Video" at bounding box center [413, 255] width 97 height 97
click at [641, 236] on icon "15" at bounding box center [603, 255] width 76 height 76
click at [637, 236] on icon "15" at bounding box center [603, 254] width 67 height 67
click at [637, 241] on icon "15" at bounding box center [603, 254] width 67 height 67
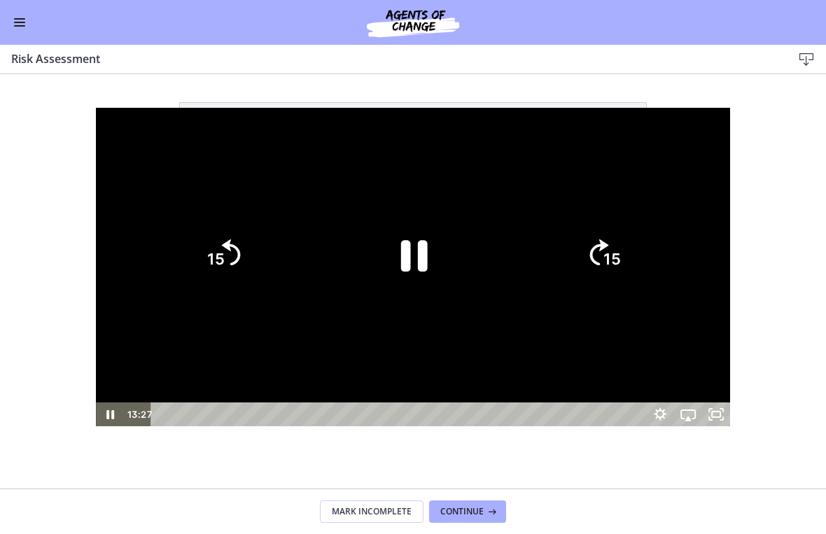
click at [626, 181] on div at bounding box center [413, 267] width 634 height 319
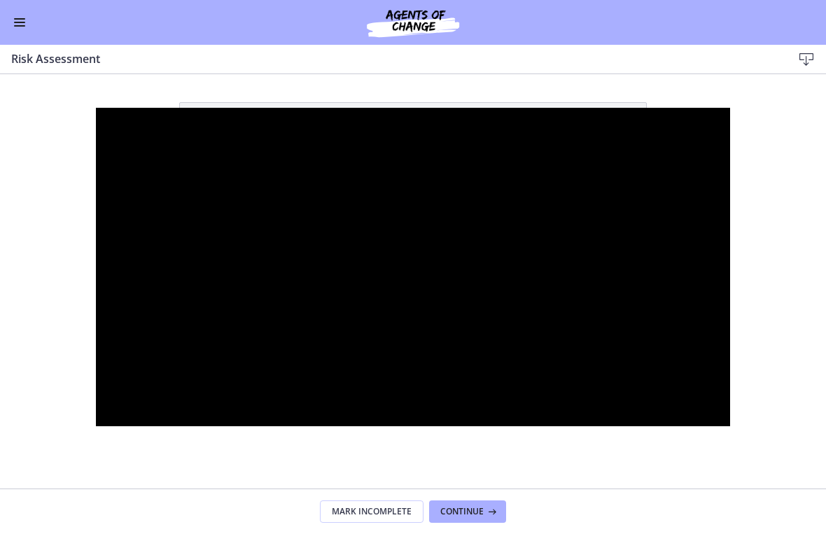
click at [606, 178] on div at bounding box center [413, 267] width 634 height 319
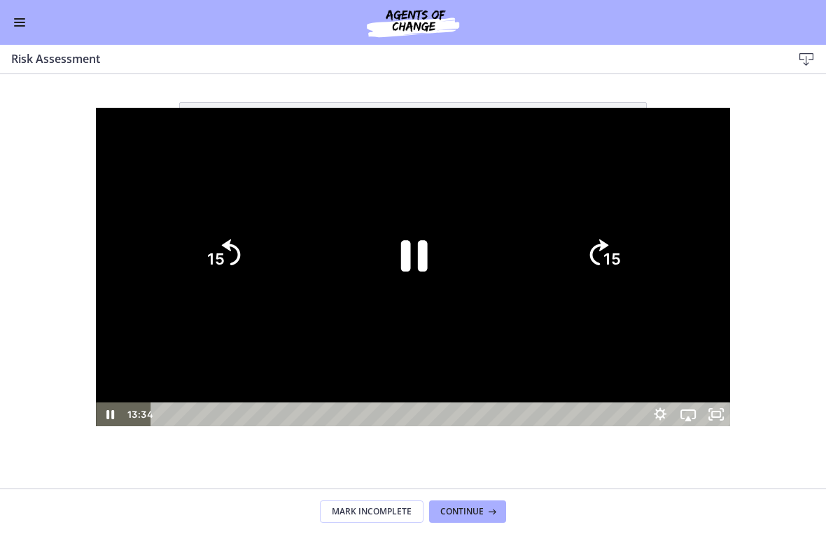
click at [637, 232] on icon "15" at bounding box center [603, 254] width 67 height 67
click at [641, 234] on icon "15" at bounding box center [603, 255] width 76 height 76
click at [637, 238] on icon "15" at bounding box center [603, 254] width 67 height 67
click at [637, 244] on icon "15" at bounding box center [603, 254] width 67 height 67
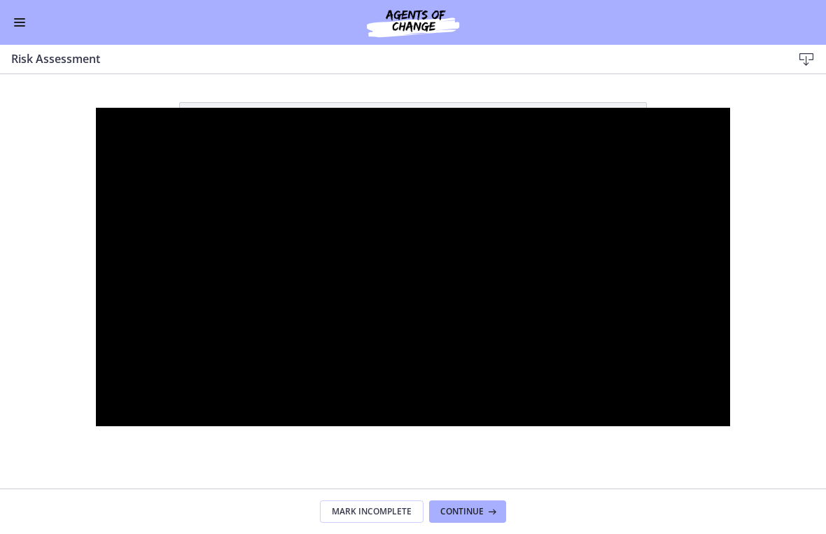
click at [686, 227] on div at bounding box center [413, 267] width 634 height 319
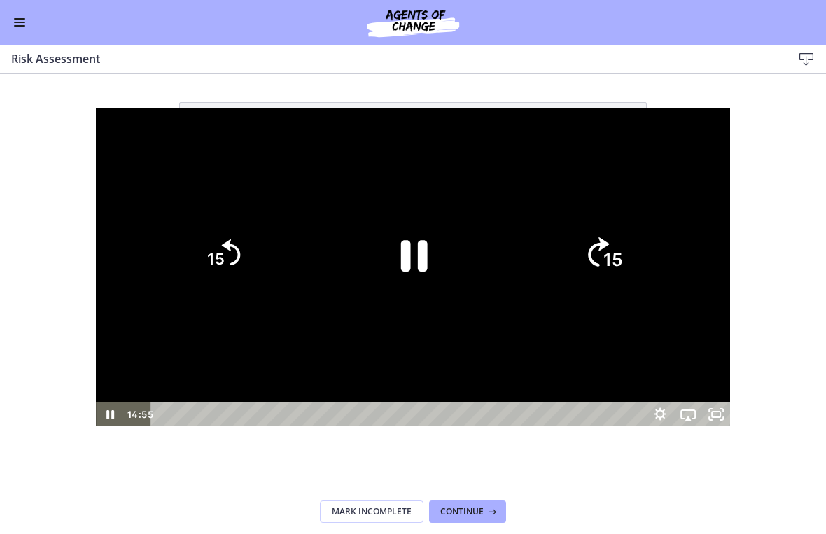
click at [623, 251] on tspan "15" at bounding box center [613, 260] width 20 height 21
click at [447, 255] on icon "Pause" at bounding box center [413, 255] width 97 height 97
click at [670, 144] on div at bounding box center [413, 267] width 634 height 319
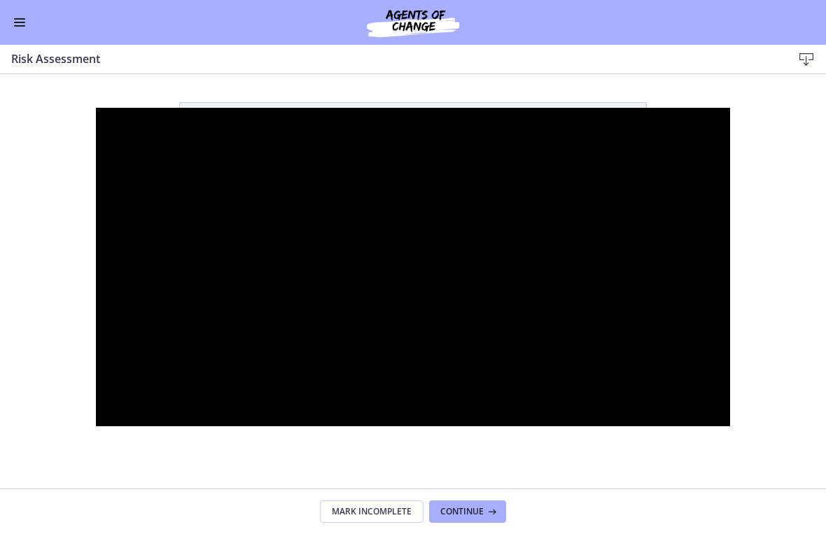
click at [421, 217] on div at bounding box center [413, 267] width 634 height 319
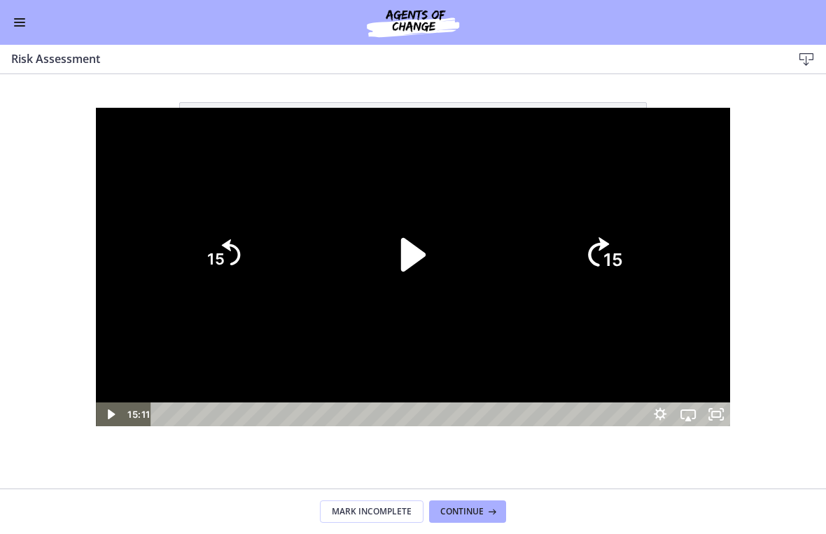
click at [623, 255] on tspan "15" at bounding box center [613, 260] width 20 height 21
click at [621, 255] on tspan "15" at bounding box center [611, 260] width 17 height 18
click at [609, 248] on icon "Skip ahead 15 seconds" at bounding box center [599, 252] width 19 height 26
click at [641, 244] on icon "15" at bounding box center [603, 255] width 76 height 76
click at [637, 241] on icon "15" at bounding box center [603, 254] width 67 height 67
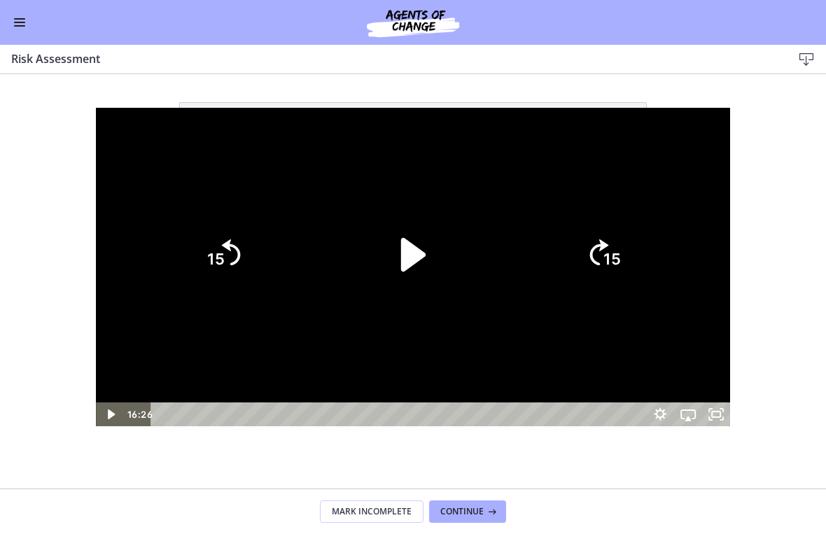
click at [637, 244] on icon "15" at bounding box center [603, 254] width 67 height 67
click at [400, 264] on icon "Play Video" at bounding box center [413, 255] width 97 height 97
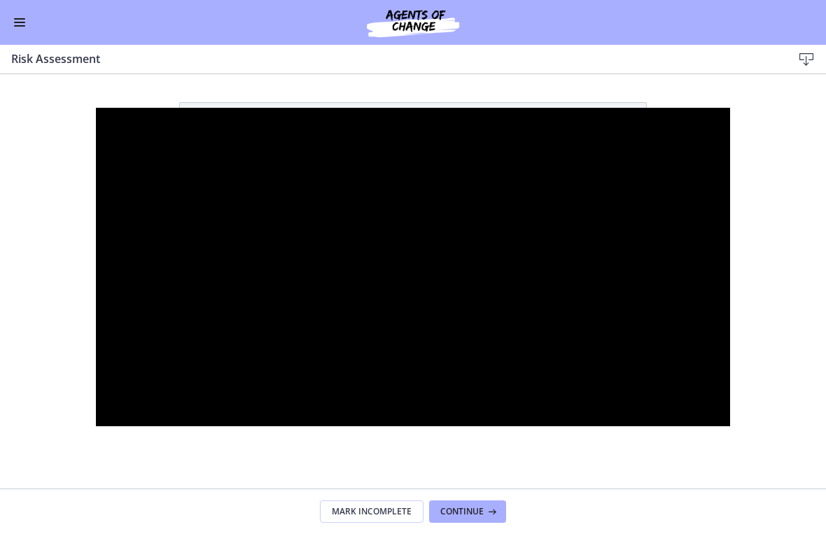
click at [639, 169] on div at bounding box center [413, 267] width 634 height 319
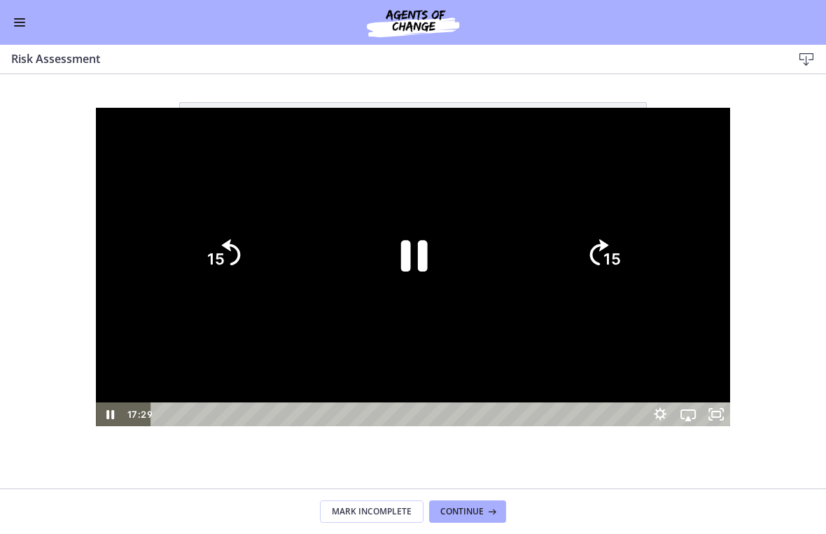
click at [621, 252] on tspan "15" at bounding box center [611, 260] width 17 height 18
click at [621, 255] on tspan "15" at bounding box center [611, 260] width 17 height 18
click at [621, 255] on text "15" at bounding box center [611, 260] width 17 height 18
click at [637, 233] on icon "15" at bounding box center [603, 254] width 67 height 67
click at [406, 265] on icon "Pause" at bounding box center [414, 256] width 27 height 31
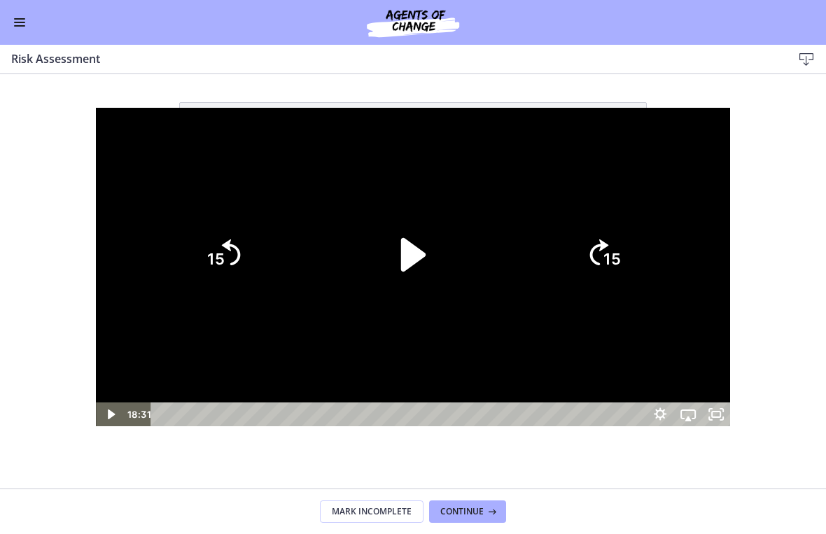
click at [572, 153] on div at bounding box center [413, 267] width 634 height 319
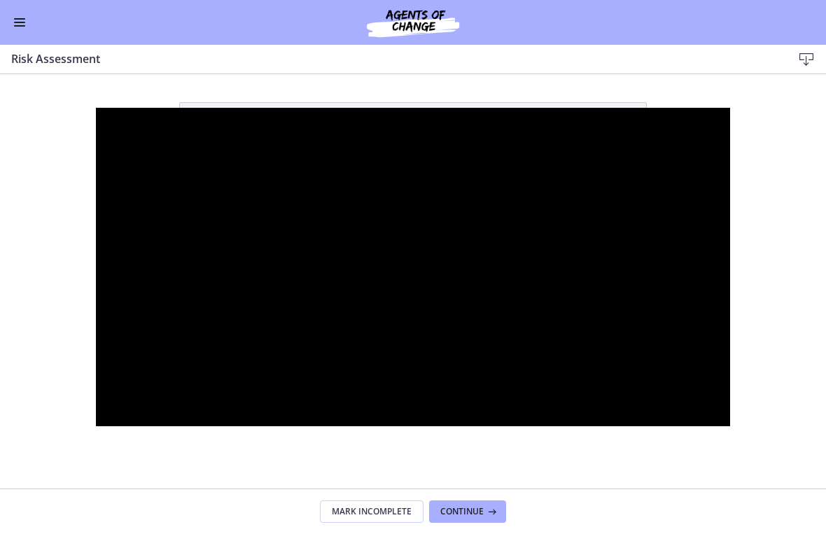
click at [443, 173] on div at bounding box center [413, 267] width 634 height 319
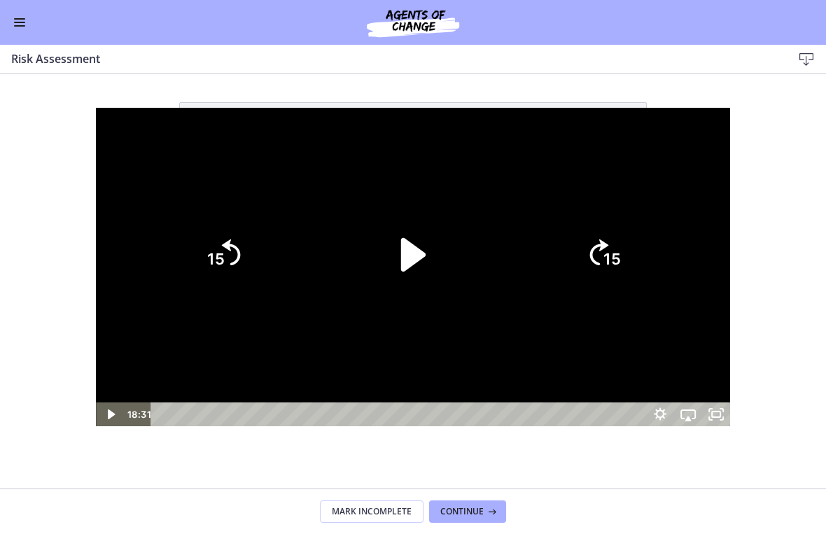
click at [433, 246] on icon "Play Video" at bounding box center [413, 255] width 97 height 97
click at [637, 260] on icon "15" at bounding box center [603, 254] width 67 height 67
click at [609, 260] on icon "Skip ahead 15 seconds" at bounding box center [599, 252] width 19 height 26
click at [637, 251] on icon "15" at bounding box center [603, 254] width 67 height 67
click at [637, 250] on icon "15" at bounding box center [603, 254] width 67 height 67
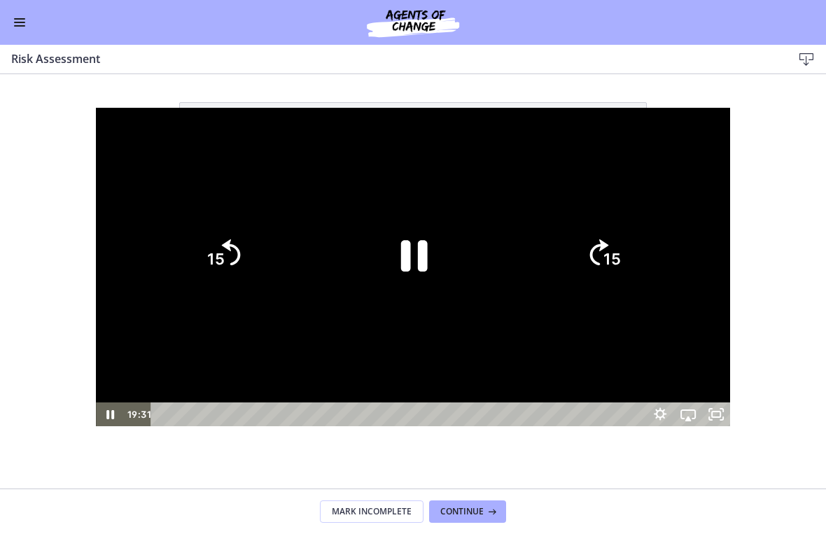
click at [624, 213] on tspan "15" at bounding box center [613, 202] width 21 height 24
click at [641, 232] on icon "15" at bounding box center [603, 255] width 76 height 76
click at [623, 250] on tspan "15" at bounding box center [613, 260] width 20 height 21
click at [637, 229] on icon "15" at bounding box center [603, 254] width 67 height 67
click at [624, 213] on tspan "15" at bounding box center [613, 202] width 21 height 24
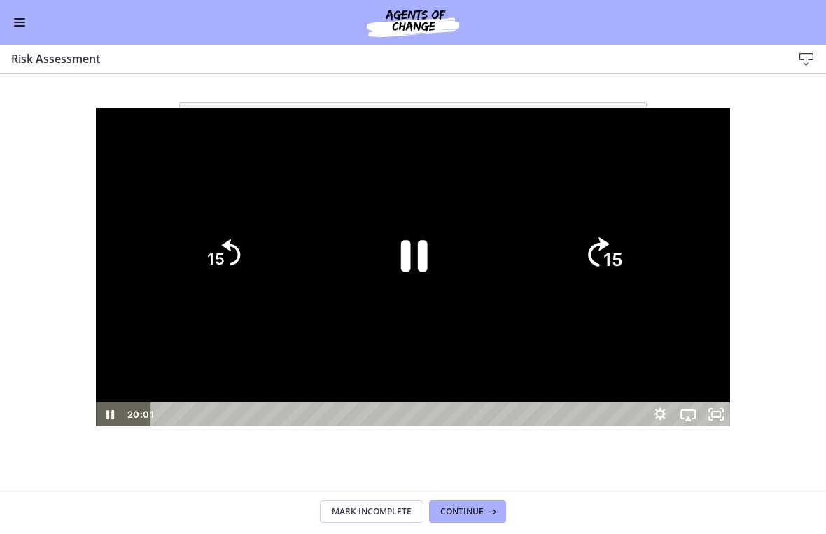
click at [641, 230] on icon "15" at bounding box center [603, 255] width 76 height 76
click at [624, 213] on tspan "15" at bounding box center [613, 202] width 21 height 24
click at [641, 237] on icon "15" at bounding box center [603, 255] width 76 height 76
click at [623, 250] on tspan "15" at bounding box center [613, 260] width 20 height 21
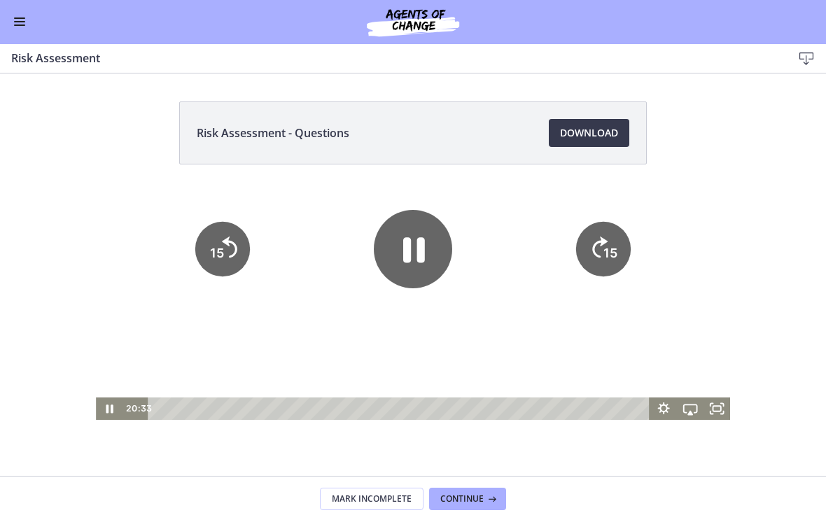
click at [418, 237] on icon "Pause" at bounding box center [414, 249] width 22 height 25
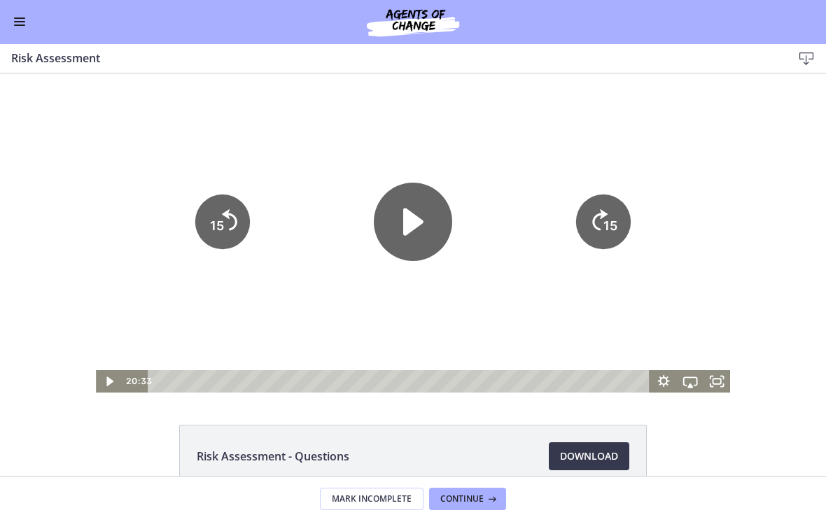
click at [23, 25] on span "Enable menu" at bounding box center [19, 25] width 11 height 1
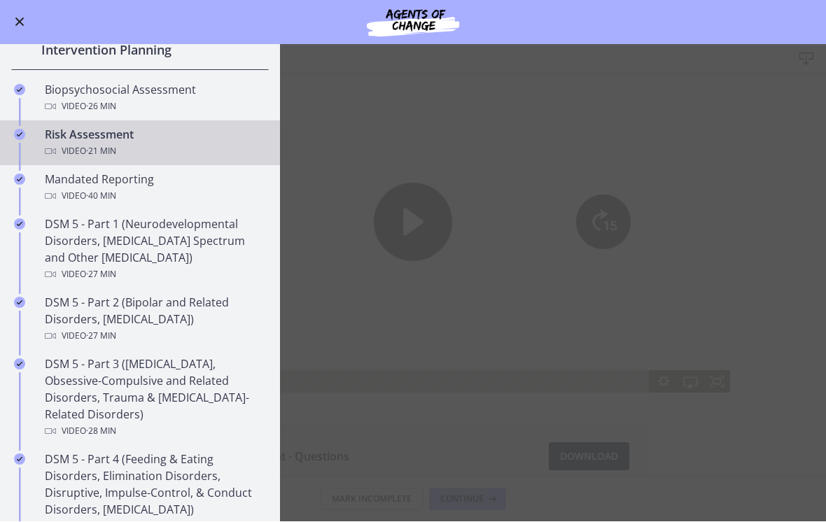
scroll to position [416, 0]
click at [175, 191] on div "Video · 40 min" at bounding box center [154, 195] width 218 height 17
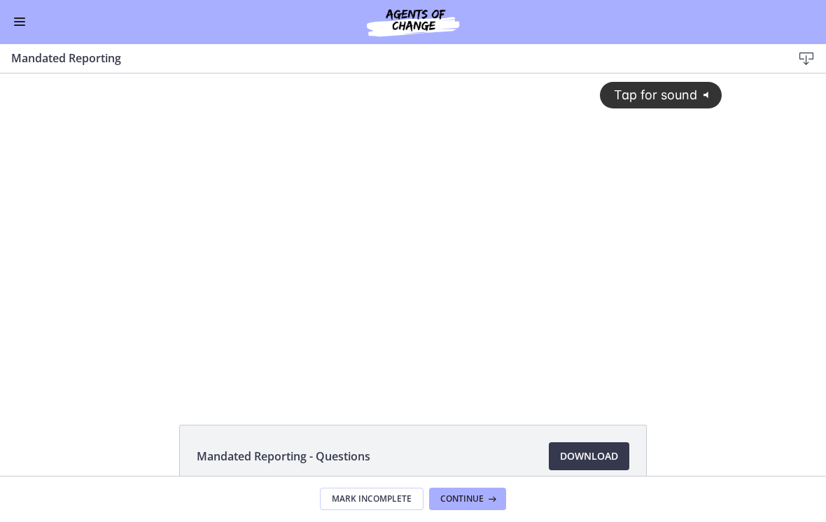
click at [424, 183] on div "Tap for sound @keyframes VOLUME_SMALL_WAVE_FLASH { 0% { opacity: 0; } 33% { opa…" at bounding box center [413, 221] width 634 height 297
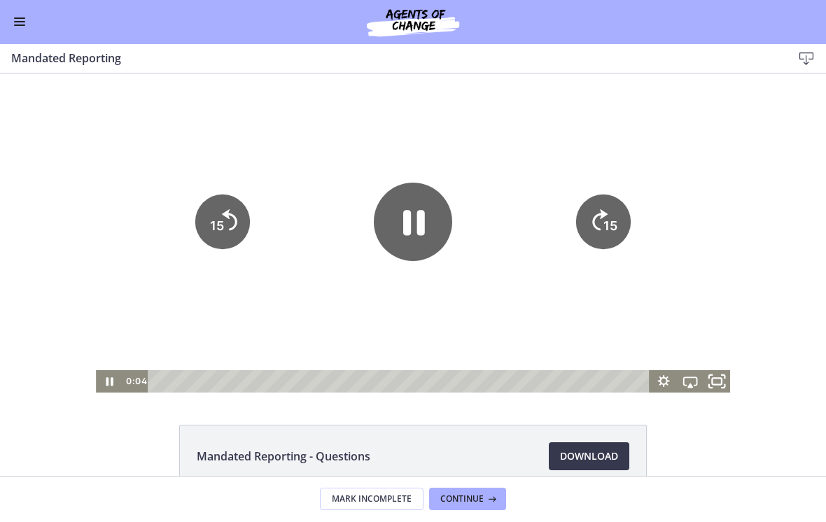
click at [727, 377] on icon "Fullscreen" at bounding box center [717, 381] width 32 height 27
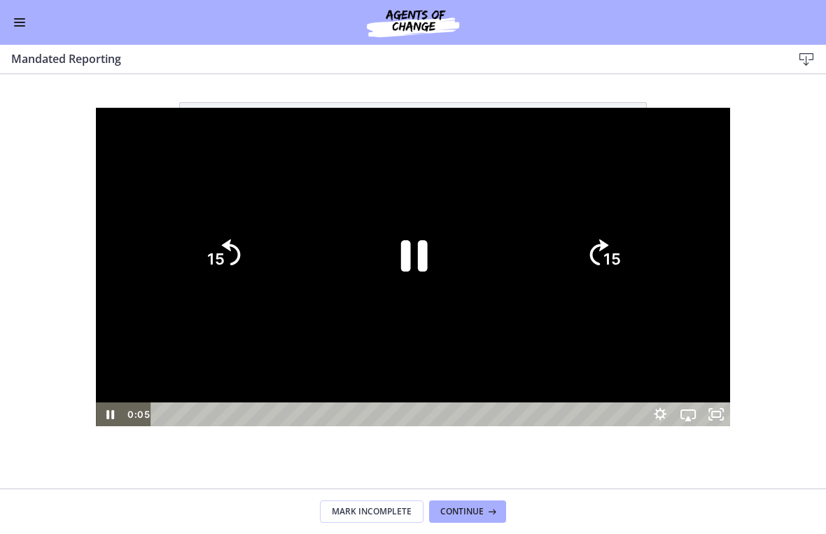
click at [698, 150] on div at bounding box center [413, 267] width 634 height 319
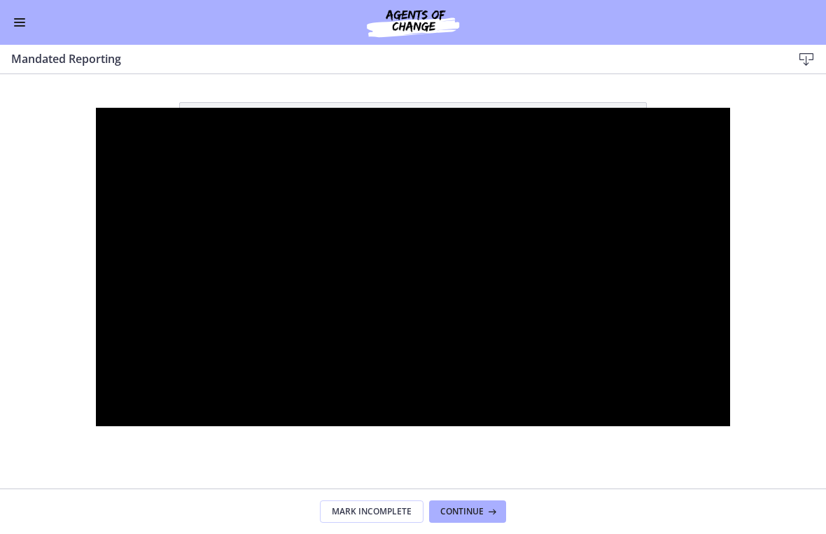
click at [602, 169] on div at bounding box center [413, 267] width 634 height 319
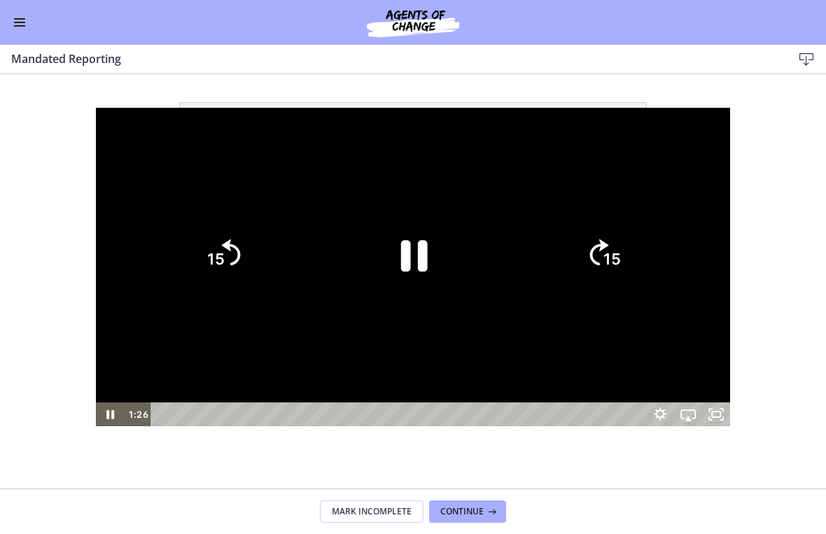
click at [621, 263] on text "15" at bounding box center [611, 260] width 17 height 18
click at [609, 243] on icon "Skip ahead 15 seconds" at bounding box center [599, 252] width 19 height 26
click at [637, 256] on icon "15" at bounding box center [603, 254] width 67 height 67
click at [609, 255] on icon "Skip ahead 15 seconds" at bounding box center [598, 252] width 21 height 29
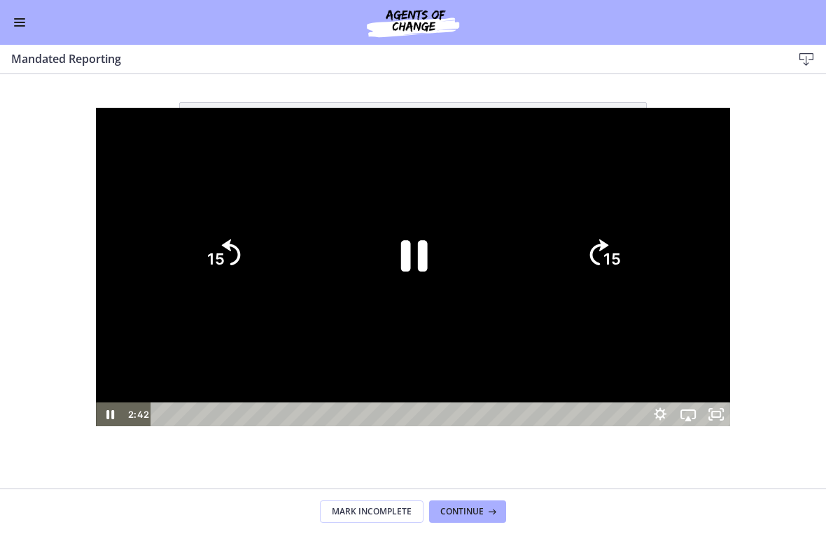
click at [637, 255] on icon "15" at bounding box center [603, 254] width 67 height 67
click at [637, 251] on icon "15" at bounding box center [603, 254] width 67 height 67
click at [637, 241] on icon "15" at bounding box center [603, 254] width 67 height 67
click at [645, 238] on icon "15" at bounding box center [603, 196] width 84 height 84
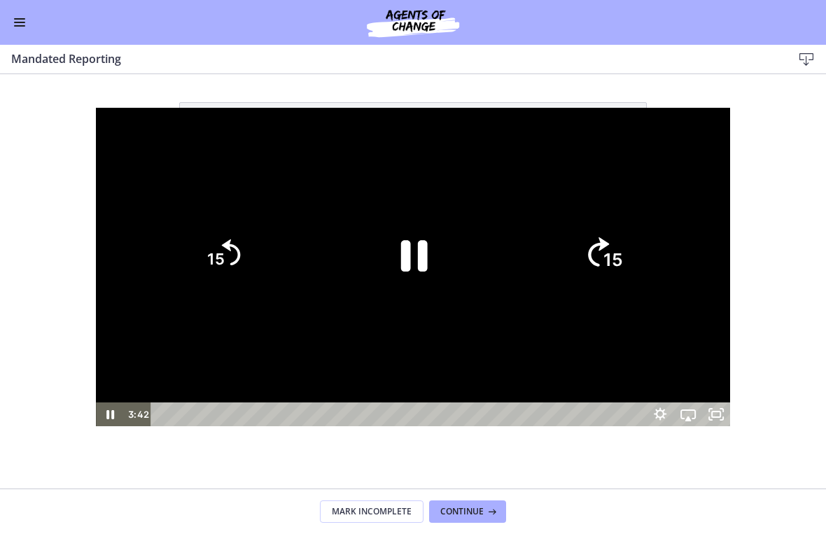
click at [641, 239] on icon "15" at bounding box center [603, 255] width 76 height 76
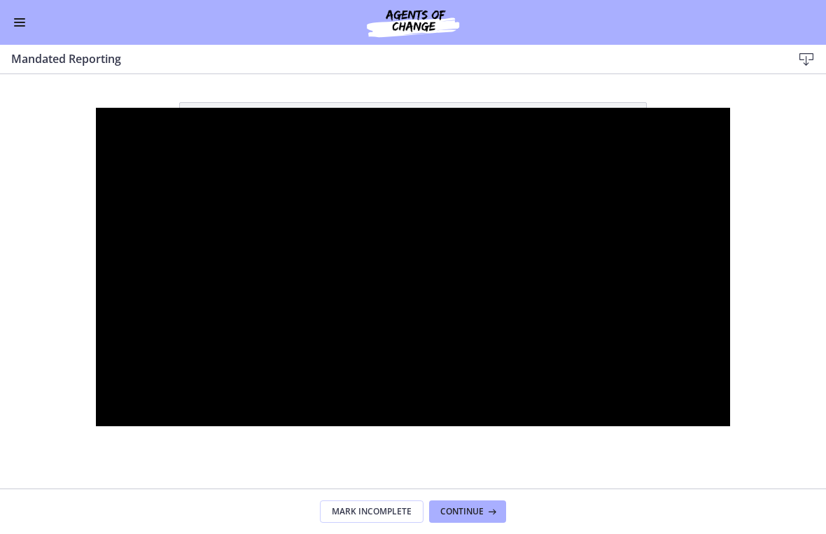
click at [234, 423] on div at bounding box center [413, 267] width 634 height 319
click at [416, 405] on div at bounding box center [413, 267] width 634 height 319
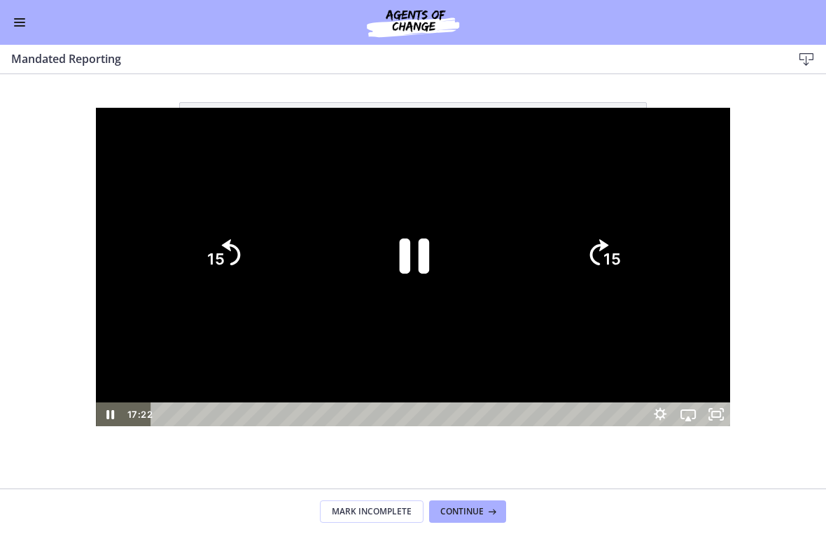
click at [416, 257] on icon "Pause" at bounding box center [413, 255] width 108 height 108
click at [432, 427] on div at bounding box center [413, 267] width 634 height 319
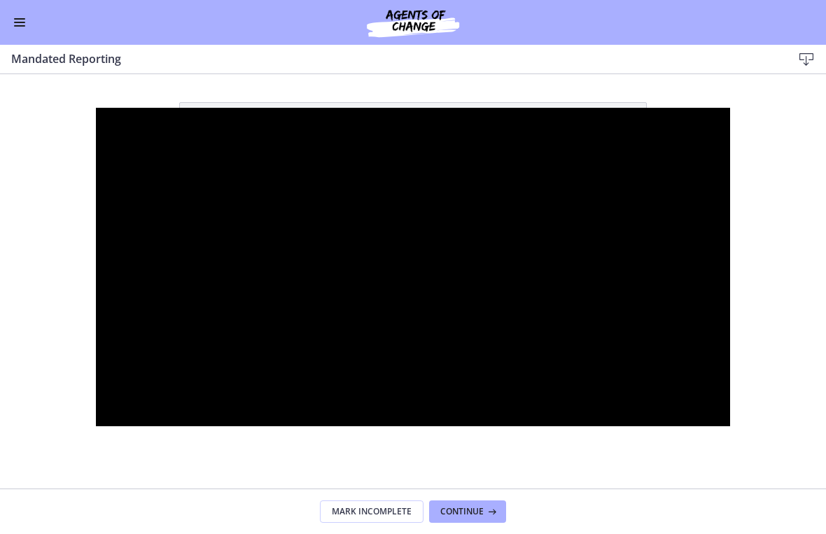
click at [646, 185] on div at bounding box center [413, 267] width 634 height 319
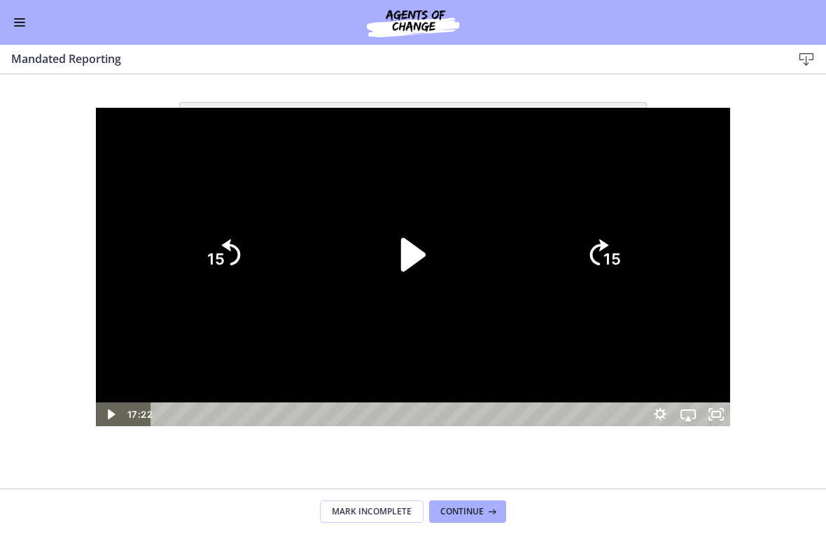
click at [621, 255] on tspan "15" at bounding box center [611, 260] width 17 height 18
click at [609, 243] on icon "Skip ahead 15 seconds" at bounding box center [599, 252] width 19 height 26
click at [637, 243] on icon "15" at bounding box center [603, 254] width 67 height 67
click at [637, 247] on icon "15" at bounding box center [603, 254] width 67 height 67
click at [637, 246] on icon "15" at bounding box center [603, 254] width 67 height 67
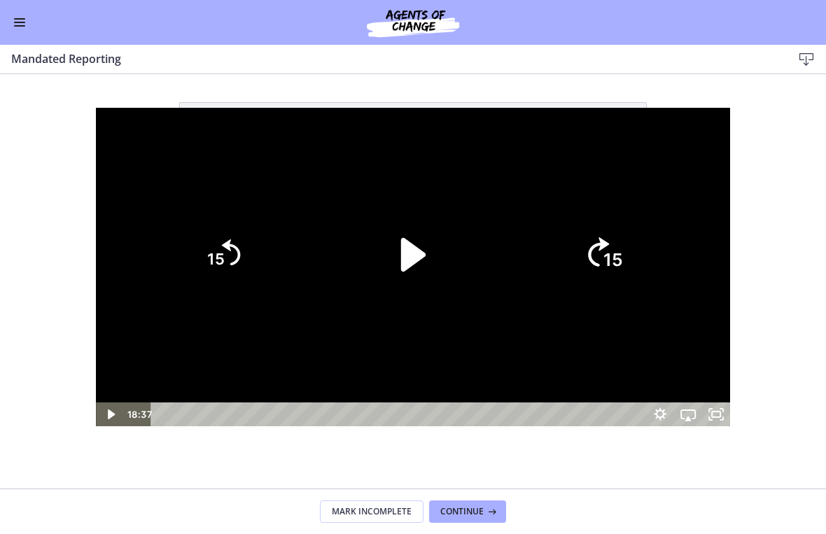
click at [645, 238] on icon "15" at bounding box center [603, 196] width 84 height 84
click at [641, 246] on icon "15" at bounding box center [603, 255] width 76 height 76
click at [637, 245] on icon "15" at bounding box center [603, 254] width 67 height 67
click at [411, 248] on icon "Play Video" at bounding box center [413, 255] width 24 height 34
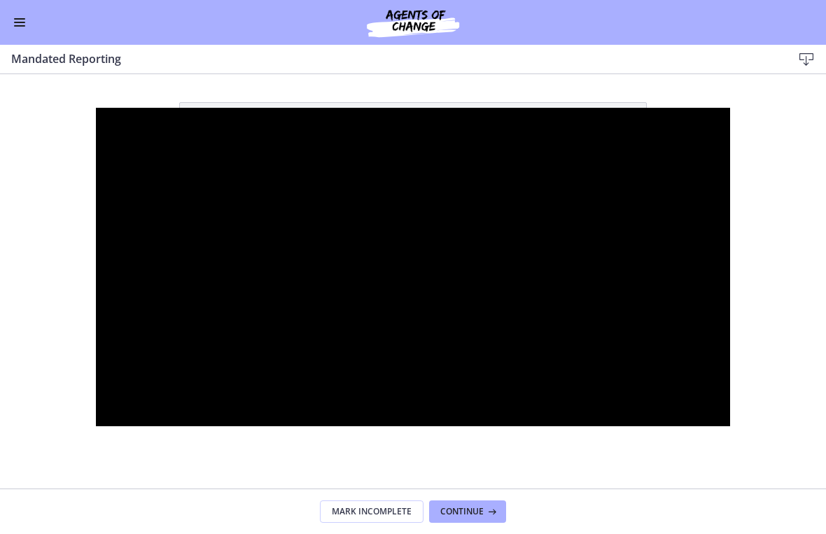
click at [544, 143] on div at bounding box center [413, 267] width 634 height 319
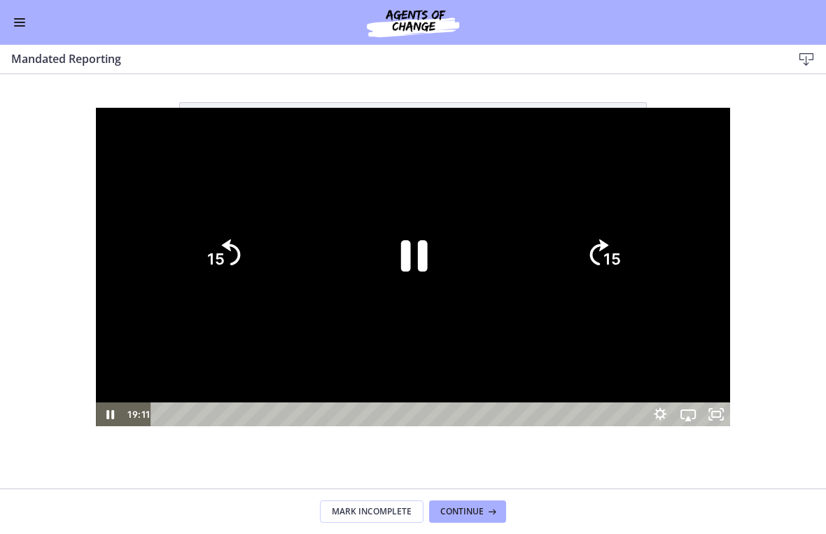
click at [550, 149] on div at bounding box center [413, 267] width 634 height 319
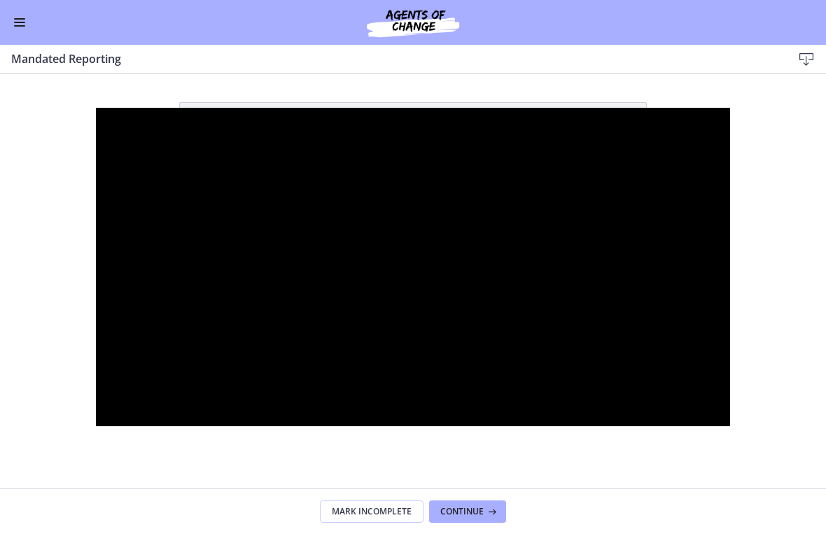
click at [590, 149] on div at bounding box center [413, 267] width 634 height 319
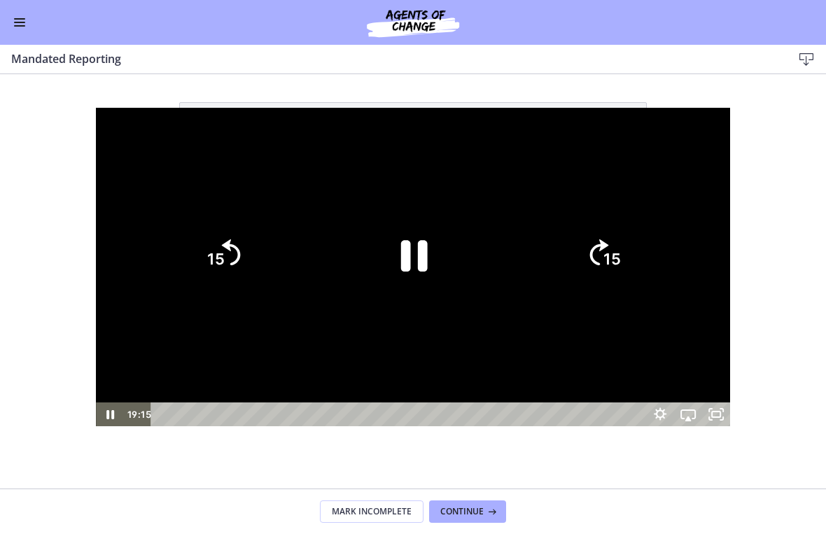
click at [637, 242] on icon "15" at bounding box center [603, 254] width 67 height 67
click at [609, 249] on icon "Skip ahead 15 seconds" at bounding box center [598, 252] width 21 height 29
click at [641, 246] on icon "15" at bounding box center [603, 255] width 76 height 76
click at [637, 248] on icon "15" at bounding box center [603, 254] width 67 height 67
click at [639, 142] on div at bounding box center [413, 267] width 634 height 319
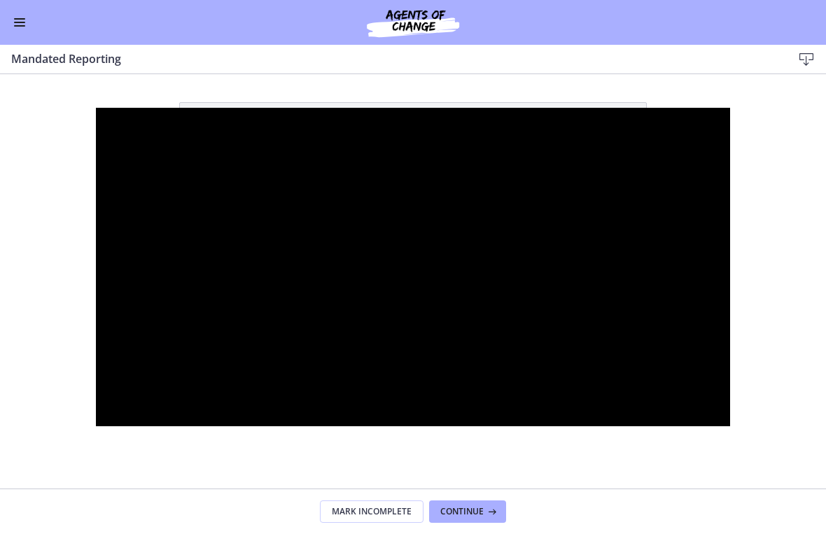
click at [646, 158] on div at bounding box center [413, 267] width 634 height 319
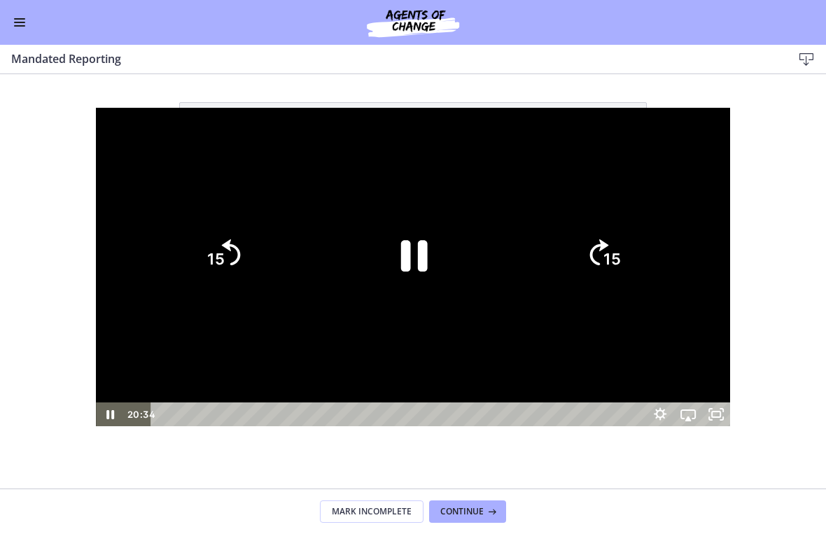
click at [637, 244] on icon "15" at bounding box center [603, 254] width 67 height 67
click at [621, 253] on tspan "15" at bounding box center [611, 260] width 17 height 18
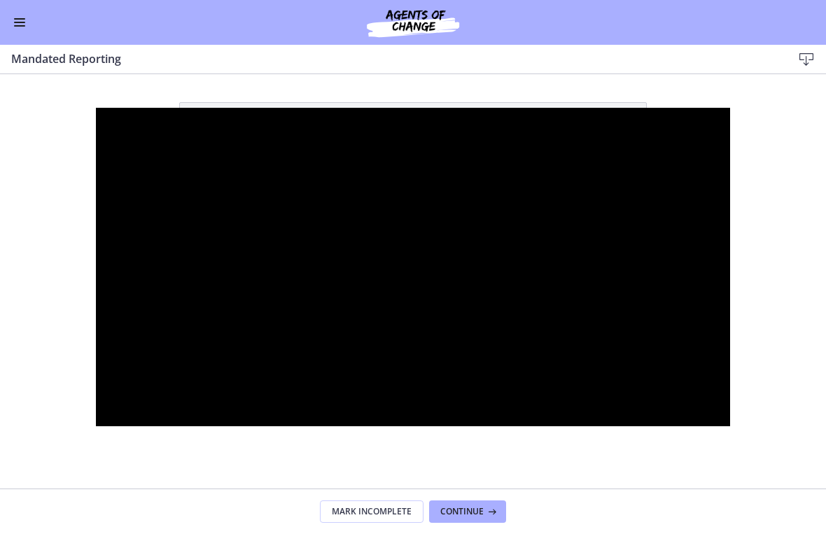
click at [458, 196] on div at bounding box center [413, 267] width 634 height 319
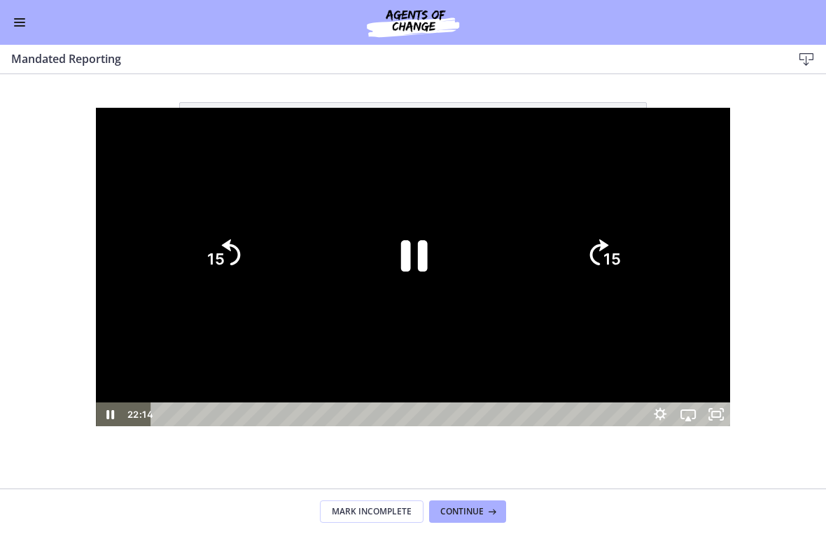
click at [418, 267] on icon "Pause" at bounding box center [414, 256] width 27 height 31
click at [642, 112] on div at bounding box center [413, 267] width 634 height 319
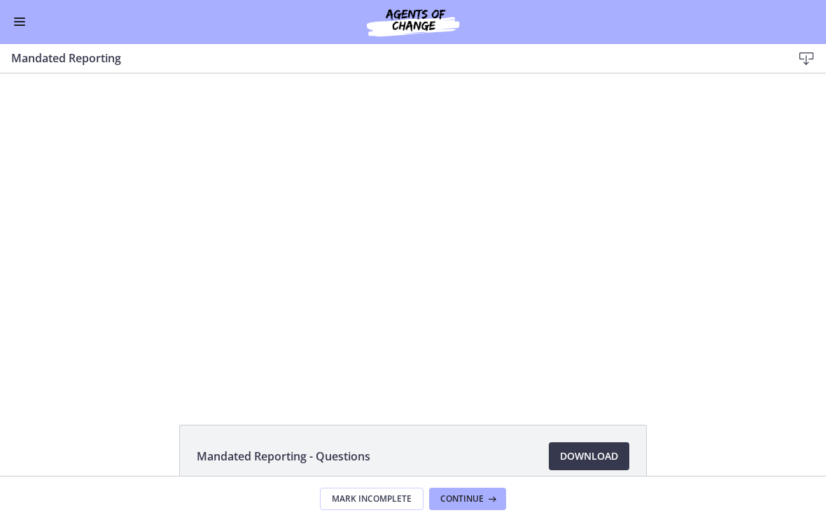
click at [27, 14] on button "Enable menu" at bounding box center [19, 22] width 17 height 17
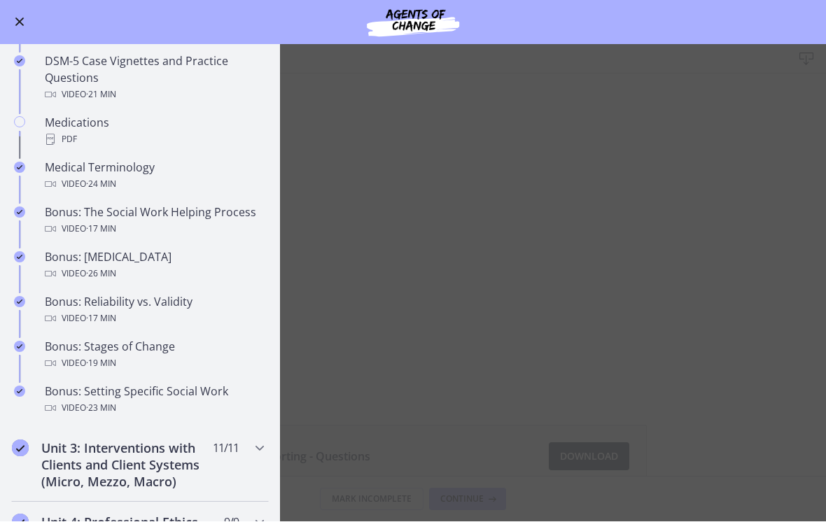
scroll to position [911, 0]
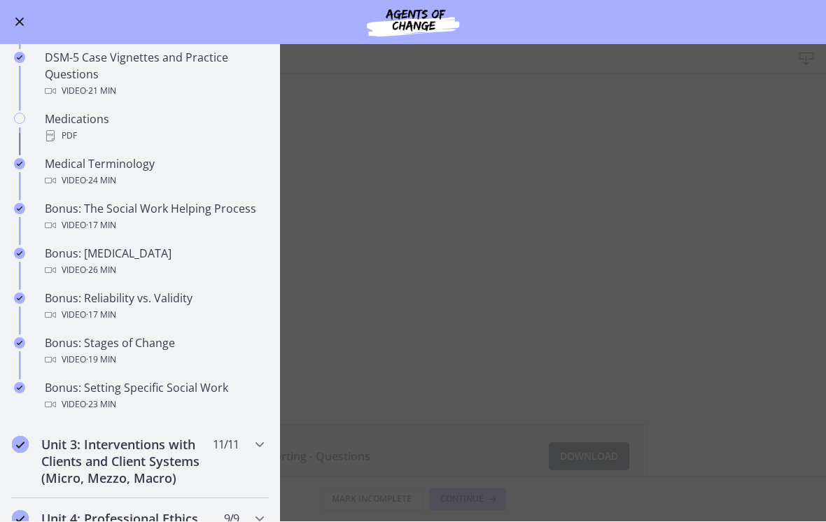
click at [757, 440] on main "Mandated Reporting Download Enable fullscreen Mandated Reporting - Questions Do…" at bounding box center [413, 283] width 826 height 477
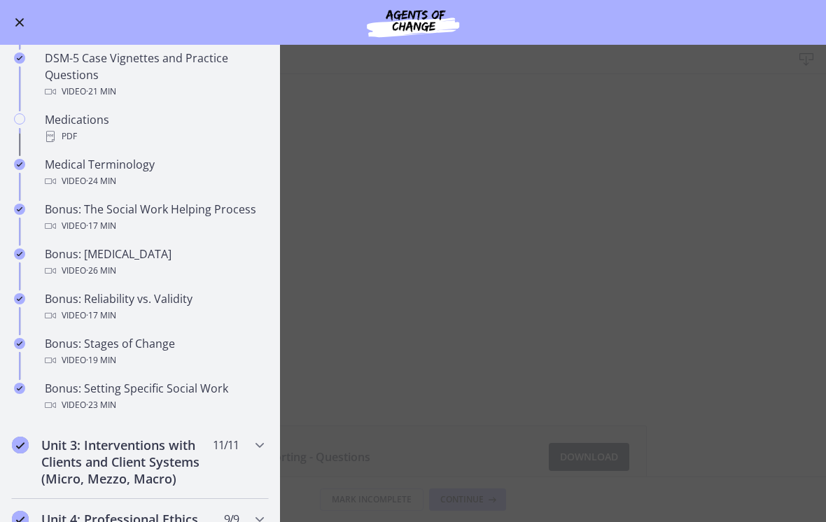
click at [657, 264] on main "Mandated Reporting Download Enable fullscreen Mandated Reporting - Questions Do…" at bounding box center [413, 283] width 826 height 477
click at [15, 28] on button "Enable menu" at bounding box center [19, 22] width 17 height 17
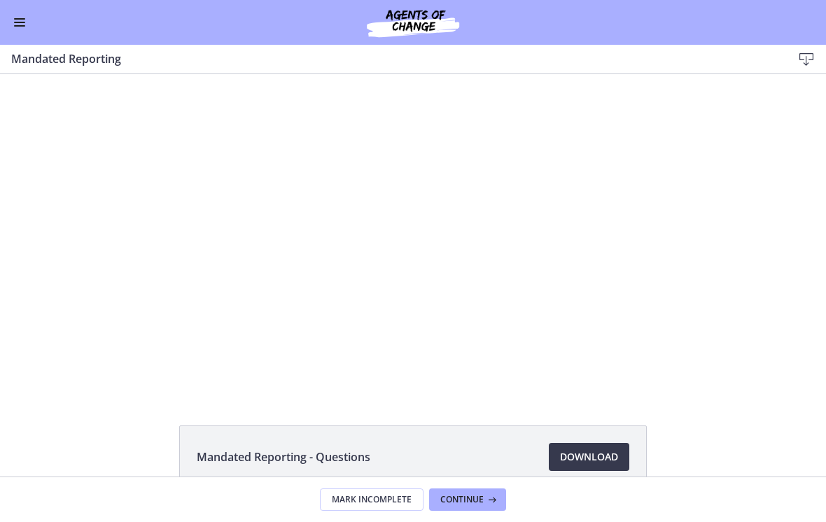
click at [587, 192] on div at bounding box center [413, 233] width 634 height 319
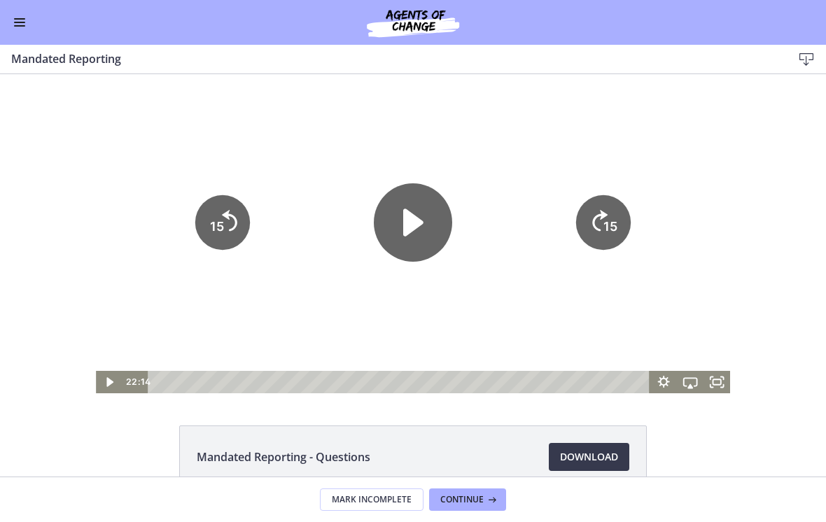
click at [418, 223] on icon "Play Video" at bounding box center [413, 222] width 20 height 27
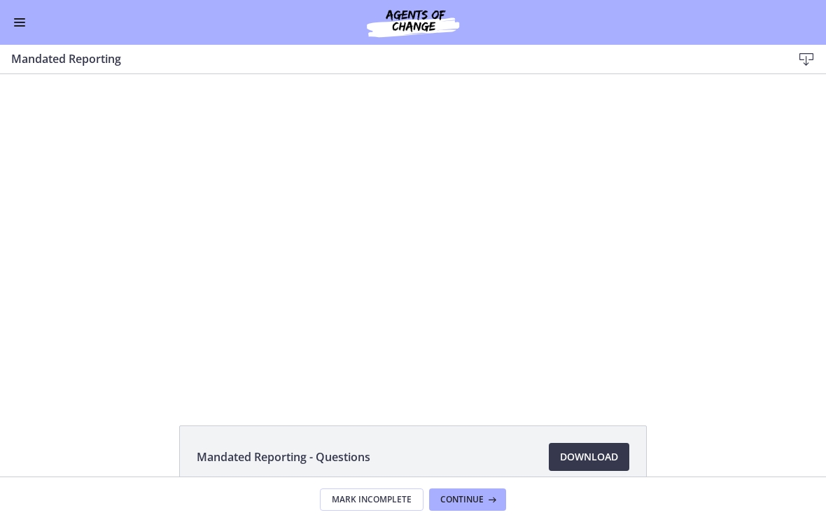
click at [577, 329] on div at bounding box center [413, 233] width 634 height 319
click at [521, 339] on div at bounding box center [413, 233] width 634 height 319
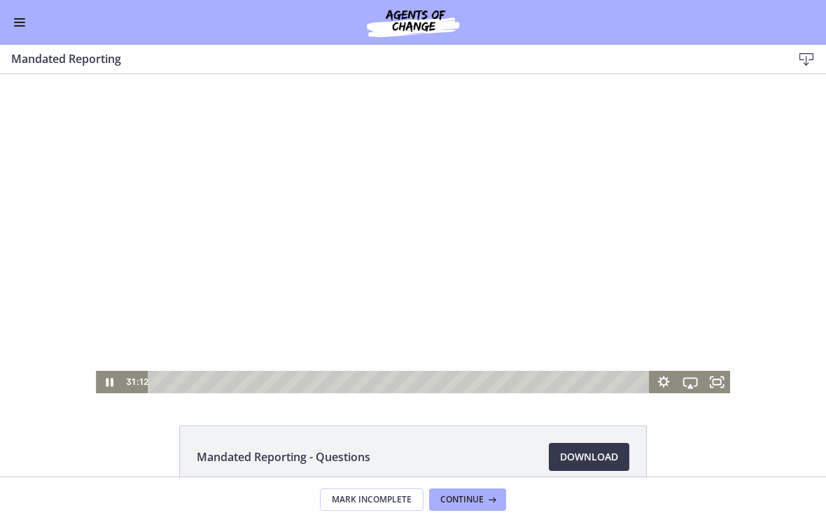
click at [444, 330] on div at bounding box center [413, 233] width 634 height 319
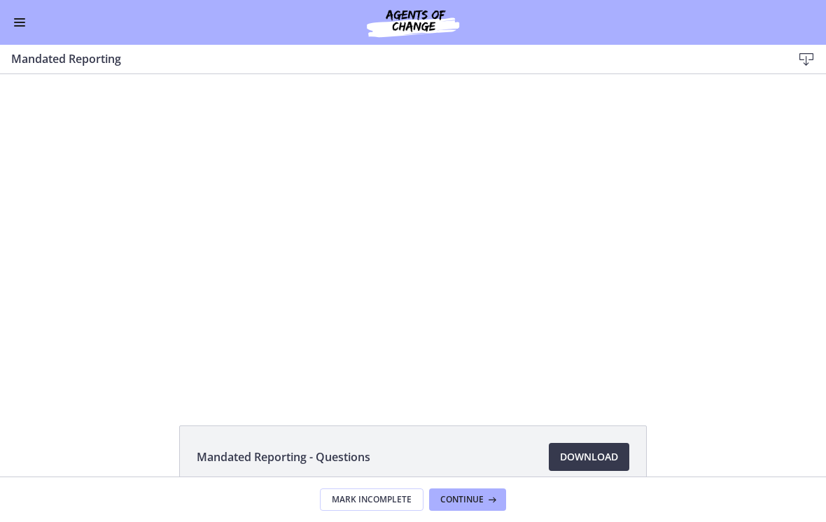
click at [272, 239] on div at bounding box center [413, 233] width 634 height 319
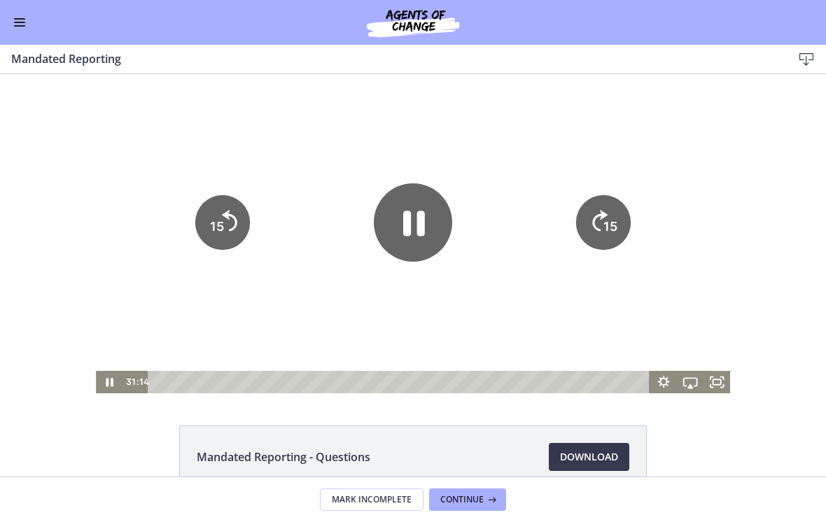
click at [435, 239] on icon "Pause" at bounding box center [413, 222] width 78 height 78
click at [506, 150] on div at bounding box center [413, 233] width 634 height 319
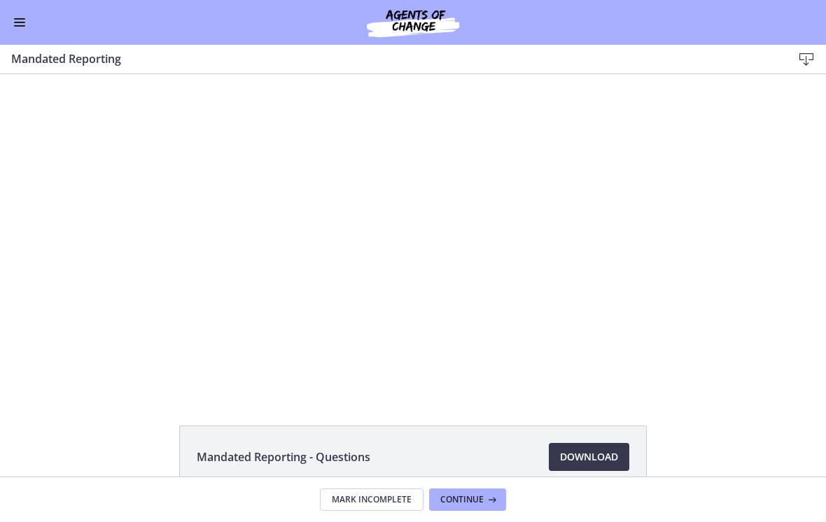
click at [463, 122] on div at bounding box center [413, 233] width 634 height 319
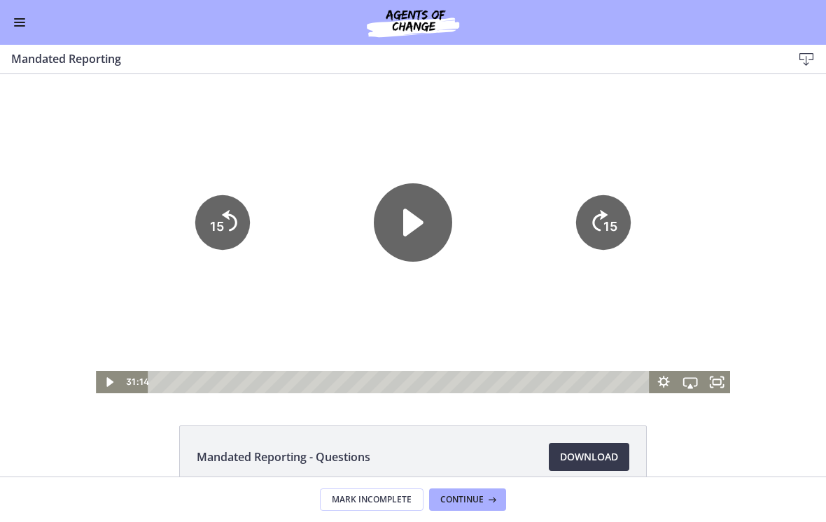
click at [416, 205] on icon "Play Video" at bounding box center [413, 222] width 78 height 78
click at [715, 169] on div at bounding box center [413, 233] width 634 height 319
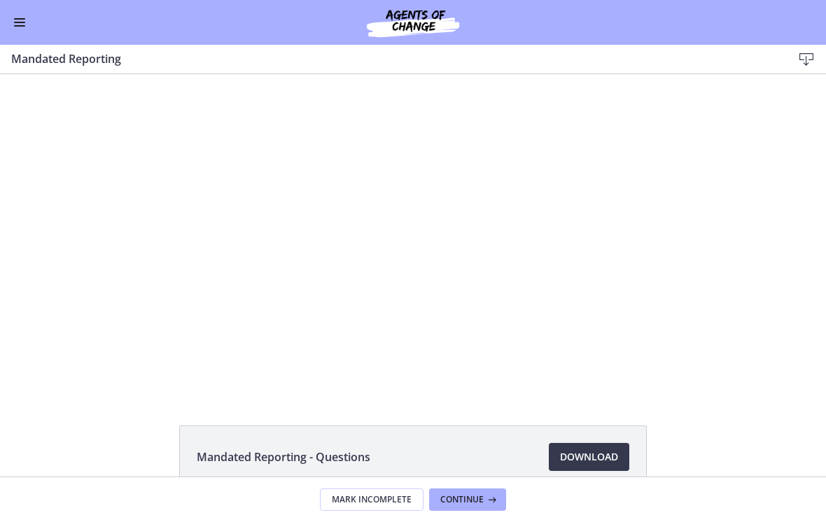
click at [672, 154] on div at bounding box center [413, 233] width 634 height 319
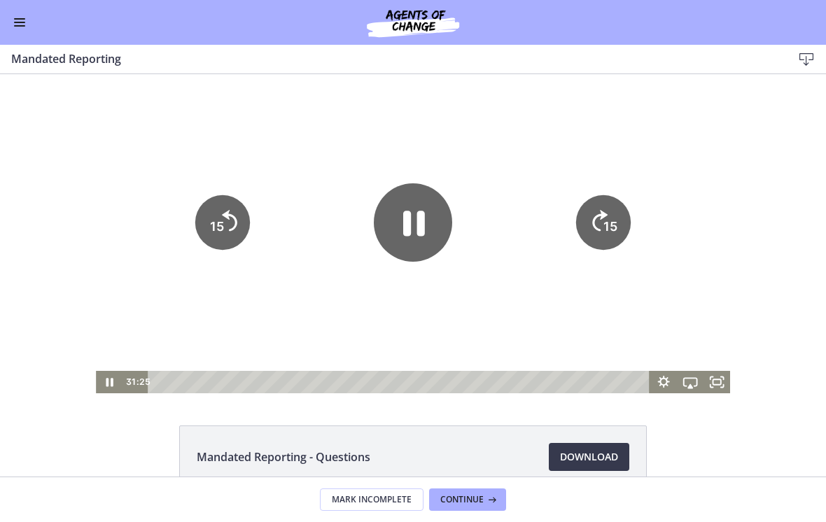
click at [602, 216] on icon "Skip ahead 15 seconds" at bounding box center [599, 220] width 15 height 21
click at [605, 213] on icon "Skip ahead 15 seconds" at bounding box center [599, 220] width 15 height 21
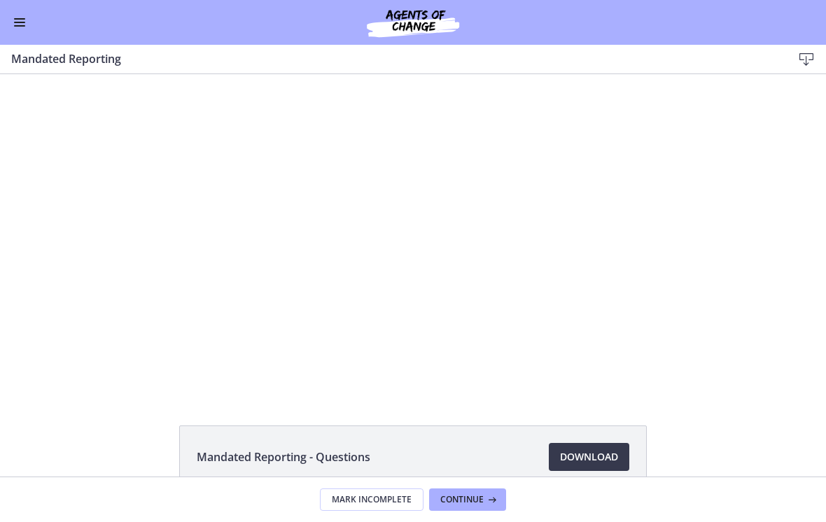
click at [531, 191] on div at bounding box center [413, 233] width 634 height 319
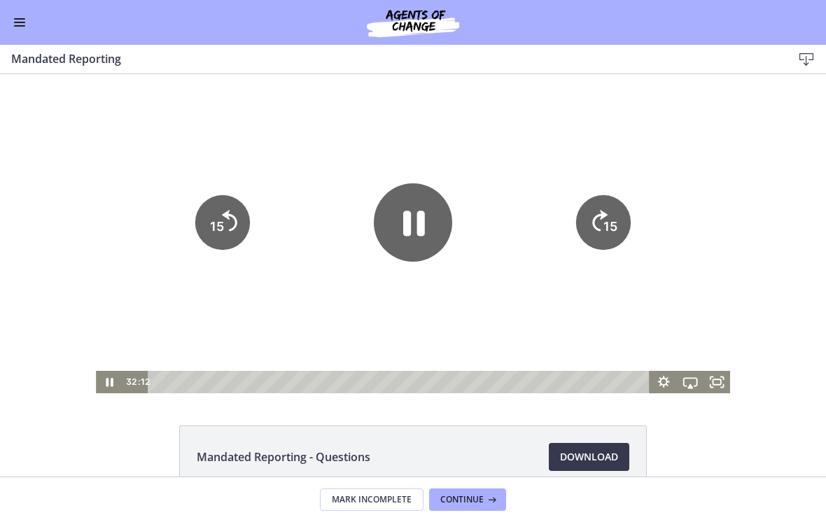
click at [588, 224] on icon "15" at bounding box center [603, 222] width 55 height 55
click at [400, 209] on icon "Pause" at bounding box center [413, 222] width 78 height 78
click at [507, 123] on div at bounding box center [413, 233] width 634 height 319
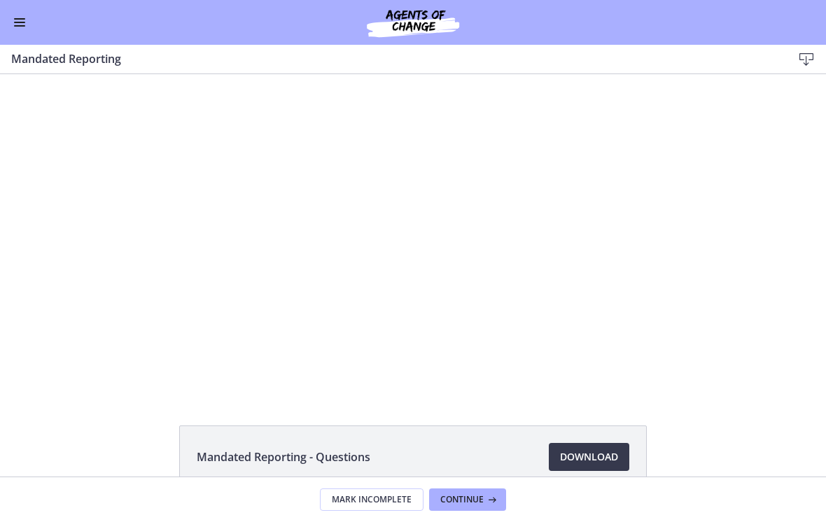
click at [428, 331] on div at bounding box center [413, 233] width 634 height 319
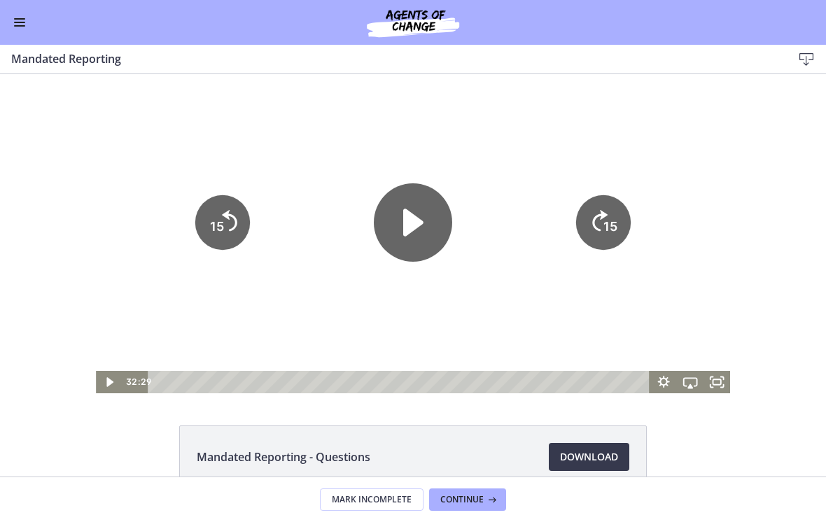
click at [420, 230] on icon "Play Video" at bounding box center [413, 222] width 78 height 78
click at [456, 164] on div at bounding box center [413, 233] width 634 height 319
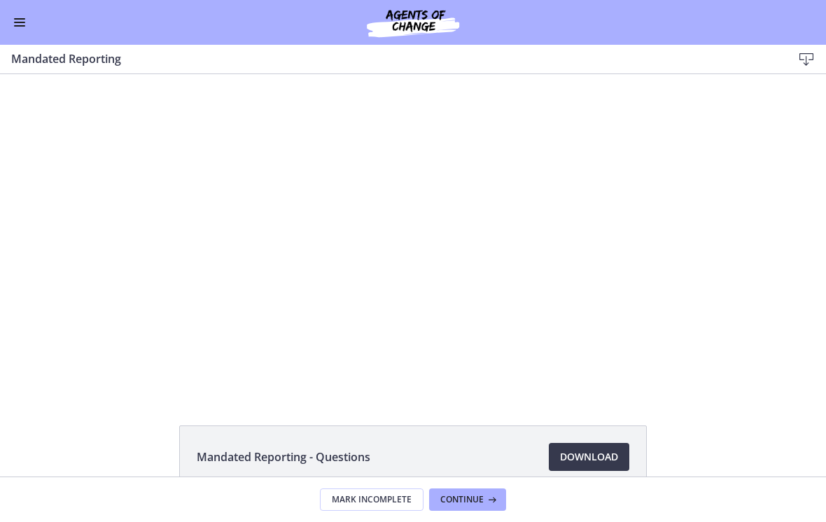
click at [586, 350] on div at bounding box center [413, 233] width 634 height 319
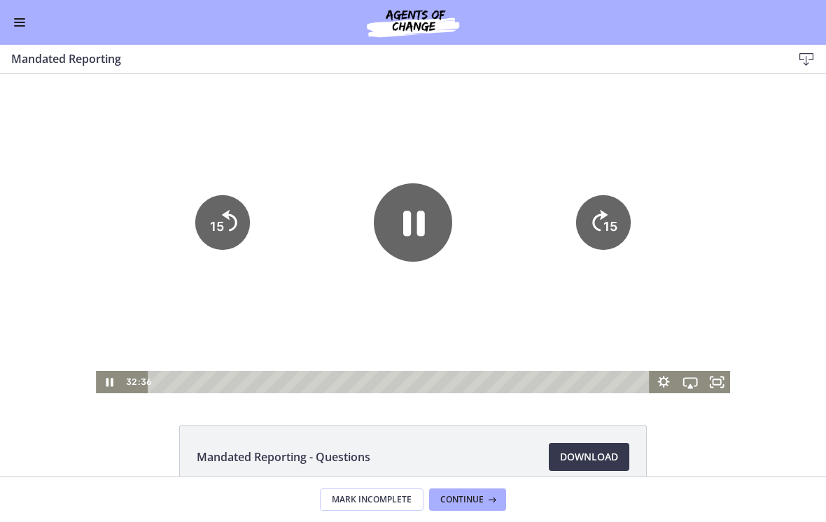
click at [616, 219] on tspan "15" at bounding box center [610, 226] width 14 height 15
click at [600, 209] on icon "15" at bounding box center [603, 222] width 55 height 55
click at [605, 216] on icon "Skip ahead 15 seconds" at bounding box center [599, 221] width 17 height 24
click at [587, 234] on icon "15" at bounding box center [603, 223] width 62 height 62
click at [591, 218] on icon "15" at bounding box center [603, 222] width 55 height 55
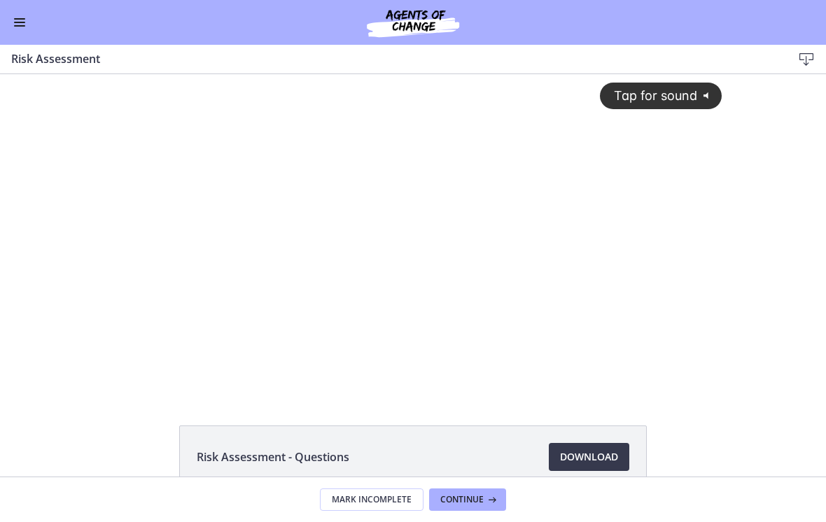
click at [384, 323] on div "Tap for sound @keyframes VOLUME_SMALL_WAVE_FLASH { 0% { opacity: 0; } 33% { opa…" at bounding box center [413, 222] width 634 height 297
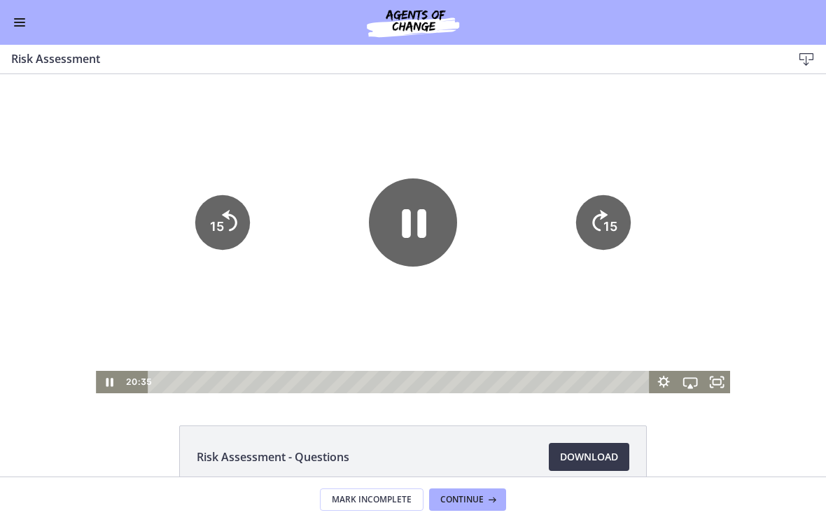
click at [426, 225] on icon "Pause" at bounding box center [413, 222] width 88 height 88
click at [35, 33] on div "Go to Dashboard" at bounding box center [413, 22] width 826 height 45
click at [26, 30] on button "Enable menu" at bounding box center [19, 22] width 17 height 17
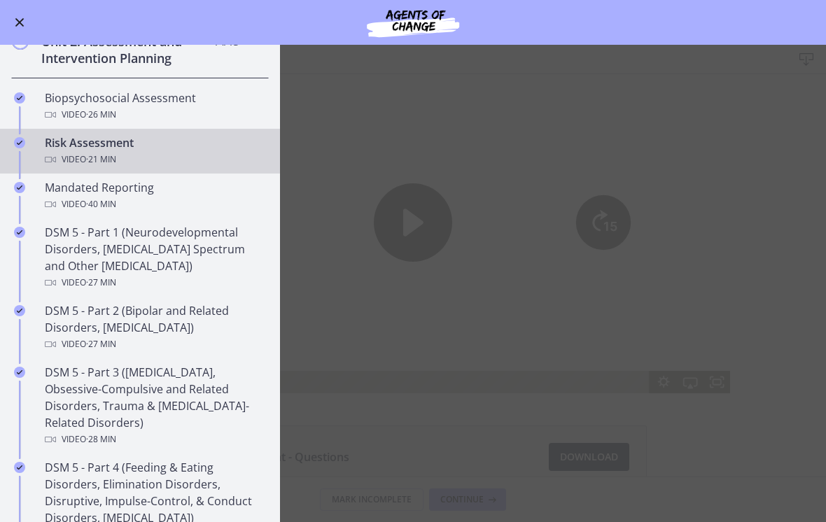
scroll to position [408, 0]
click at [125, 192] on div "Mandated Reporting Video · 40 min" at bounding box center [154, 195] width 218 height 34
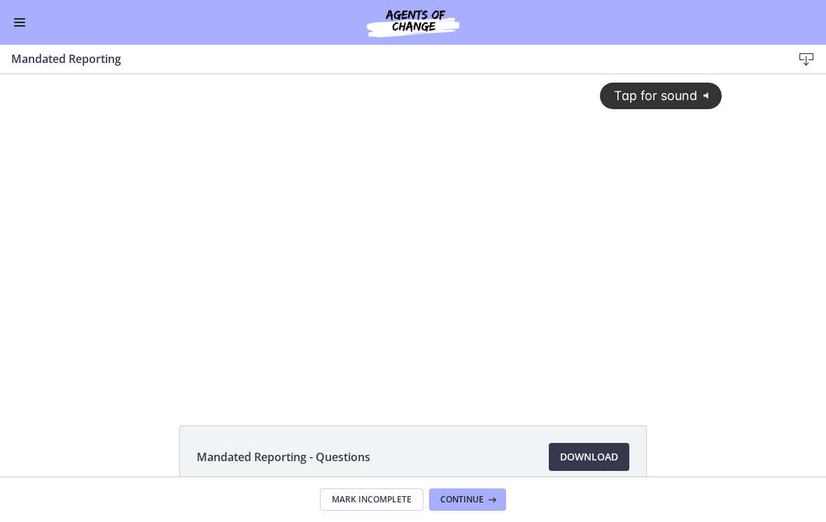
click at [434, 320] on div "Tap for sound @keyframes VOLUME_SMALL_WAVE_FLASH { 0% { opacity: 0; } 33% { opa…" at bounding box center [413, 222] width 634 height 297
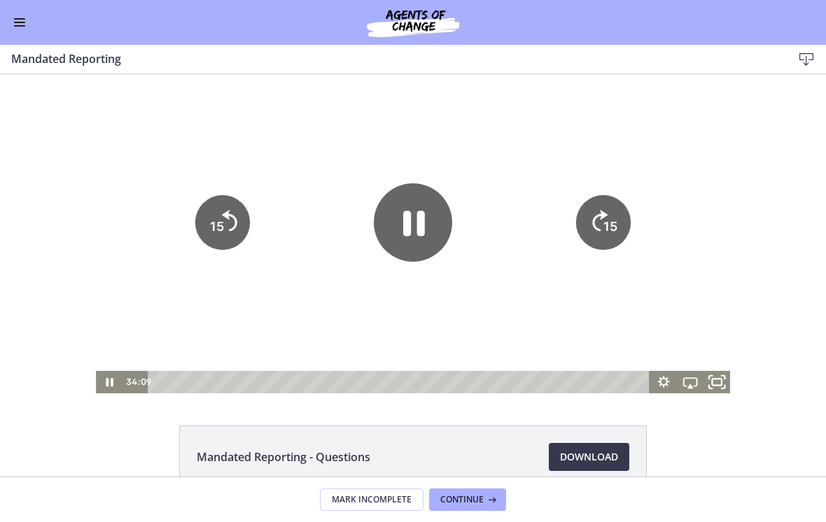
click at [722, 377] on icon "Fullscreen" at bounding box center [717, 382] width 32 height 27
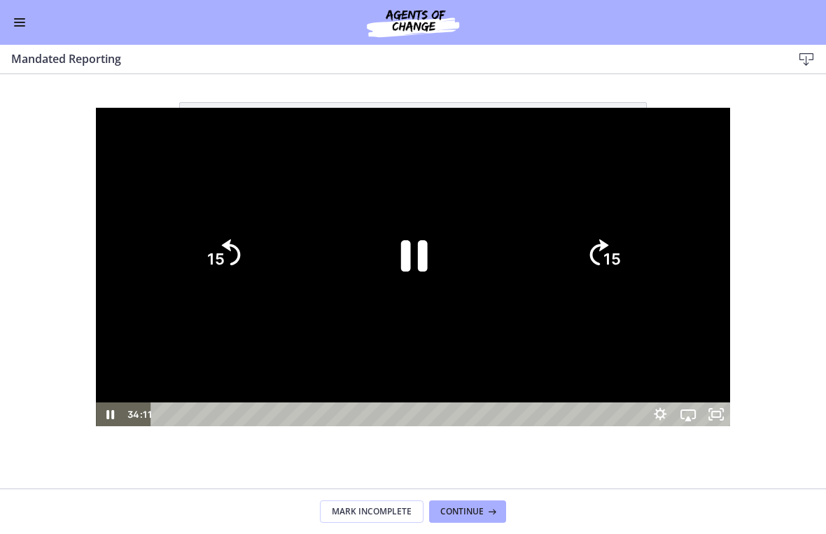
click at [637, 272] on icon "15" at bounding box center [603, 254] width 67 height 67
click at [637, 270] on icon "15" at bounding box center [603, 254] width 67 height 67
click at [637, 257] on icon "15" at bounding box center [603, 254] width 67 height 67
click at [189, 270] on icon "15" at bounding box center [222, 254] width 67 height 67
click at [673, 145] on div at bounding box center [413, 267] width 634 height 319
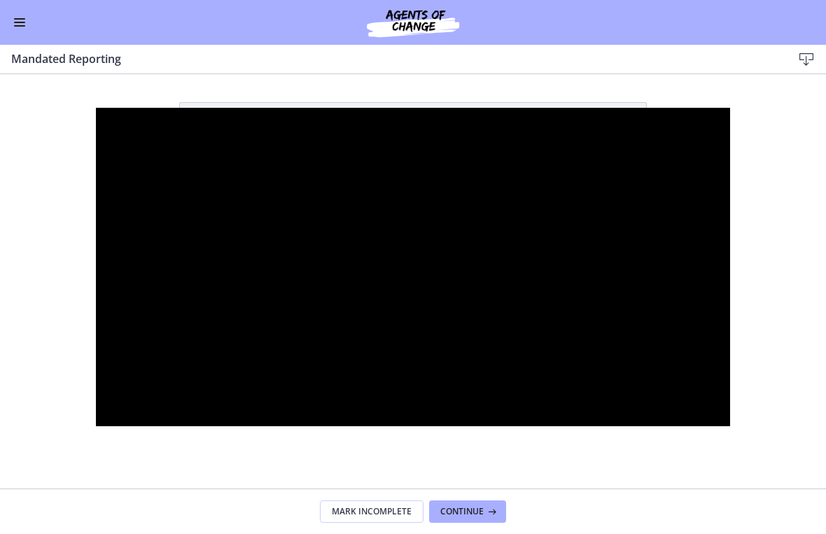
click at [559, 255] on div at bounding box center [413, 267] width 634 height 319
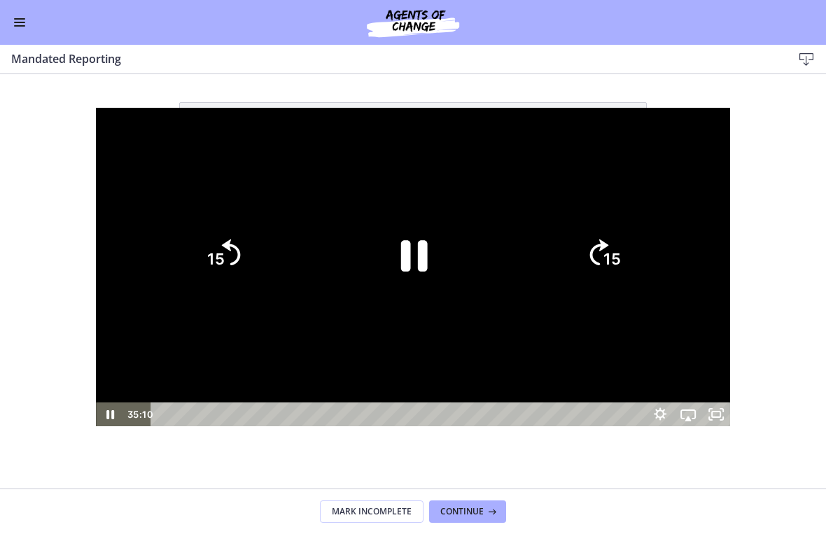
click at [621, 260] on tspan "15" at bounding box center [611, 260] width 17 height 18
click at [637, 282] on icon "15" at bounding box center [603, 254] width 67 height 67
click at [401, 274] on icon "Pause" at bounding box center [413, 255] width 97 height 97
click at [605, 161] on div at bounding box center [413, 267] width 634 height 319
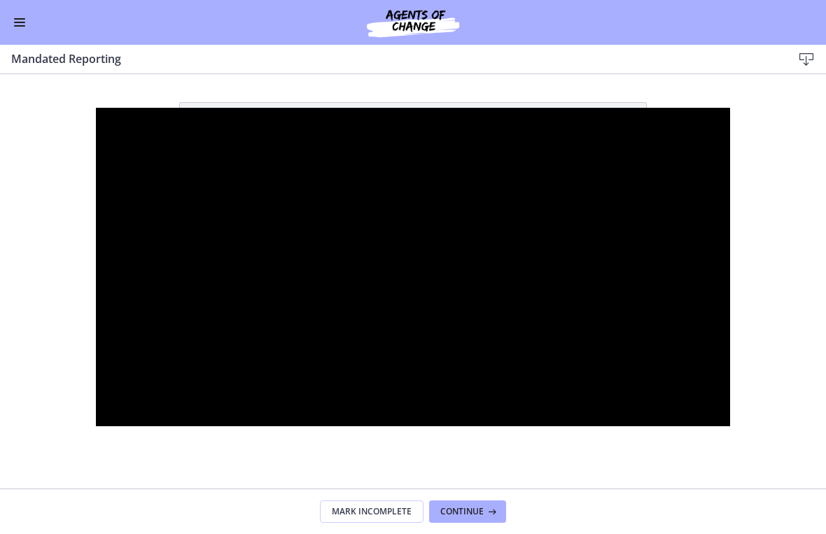
click at [409, 356] on div at bounding box center [413, 267] width 634 height 319
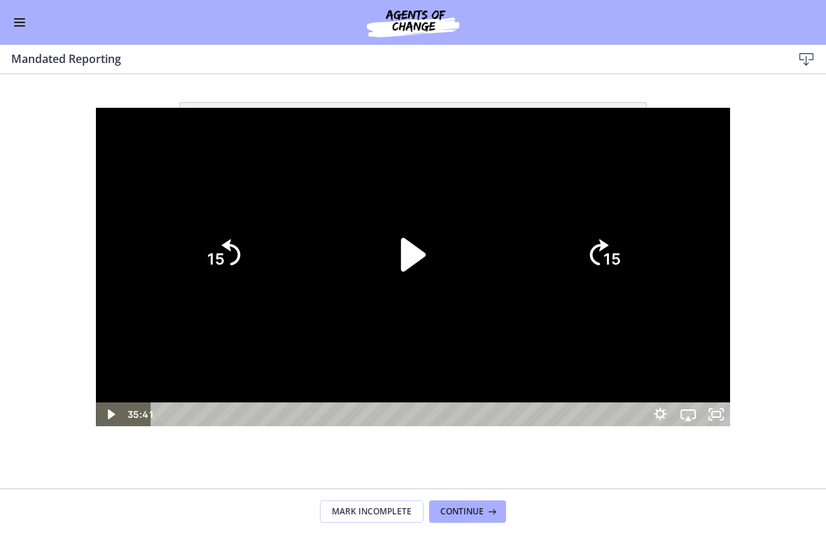
click at [400, 250] on icon "Play Video" at bounding box center [413, 255] width 97 height 97
click at [637, 246] on icon "15" at bounding box center [603, 254] width 67 height 67
click at [637, 235] on icon "15" at bounding box center [603, 254] width 67 height 67
click at [641, 235] on icon "15" at bounding box center [603, 255] width 76 height 76
click at [637, 229] on icon "15" at bounding box center [603, 254] width 67 height 67
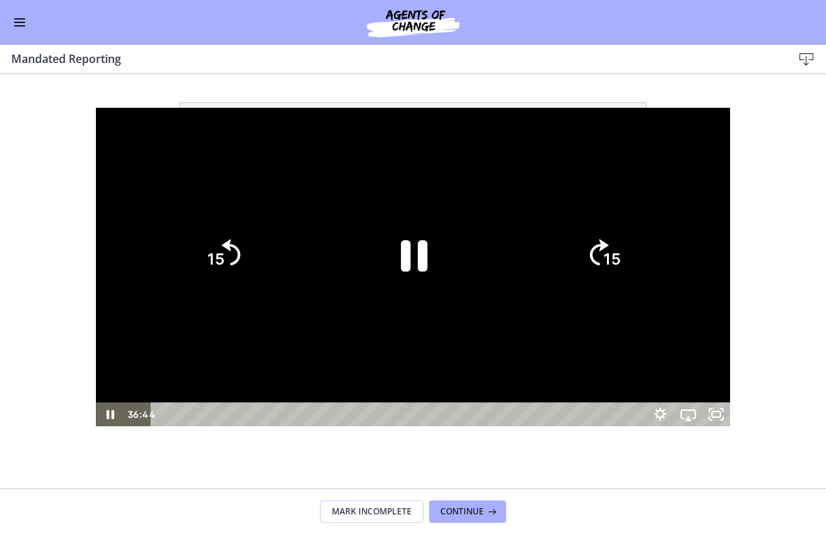
click at [645, 223] on icon "15" at bounding box center [603, 196] width 84 height 84
click at [637, 223] on icon "15" at bounding box center [603, 254] width 67 height 67
click at [609, 241] on icon "Skip ahead 15 seconds" at bounding box center [599, 252] width 19 height 26
click at [637, 239] on icon "15" at bounding box center [603, 254] width 67 height 67
click at [637, 231] on icon "15" at bounding box center [603, 254] width 67 height 67
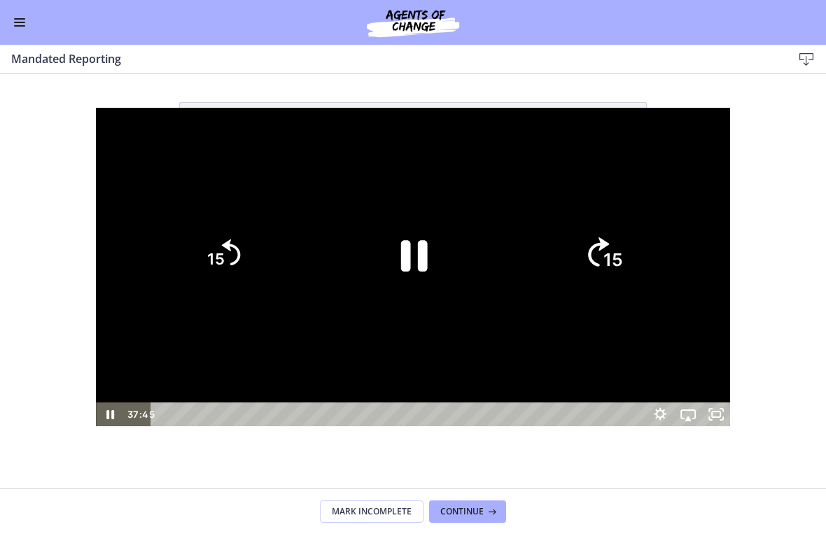
click at [641, 234] on icon "15" at bounding box center [603, 255] width 76 height 76
click at [637, 233] on icon "15" at bounding box center [603, 254] width 67 height 67
click at [609, 241] on icon "Skip ahead 15 seconds" at bounding box center [599, 252] width 19 height 26
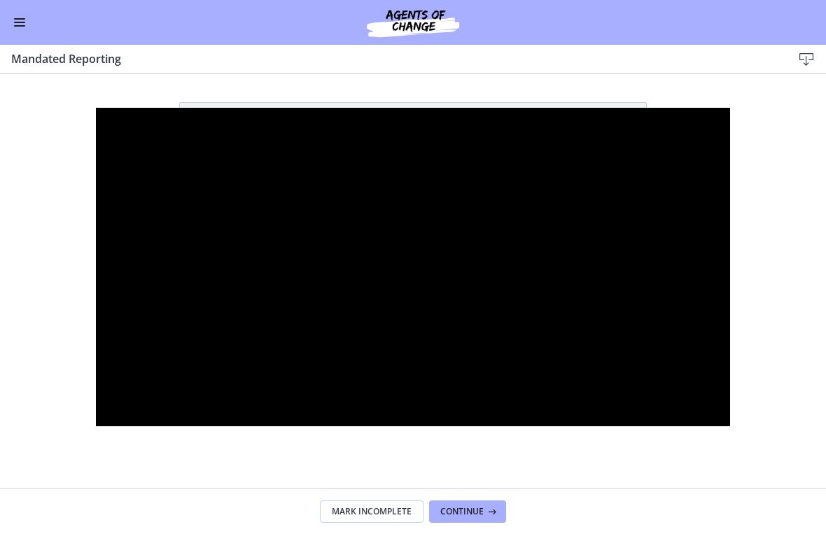
click at [234, 145] on div at bounding box center [413, 267] width 634 height 319
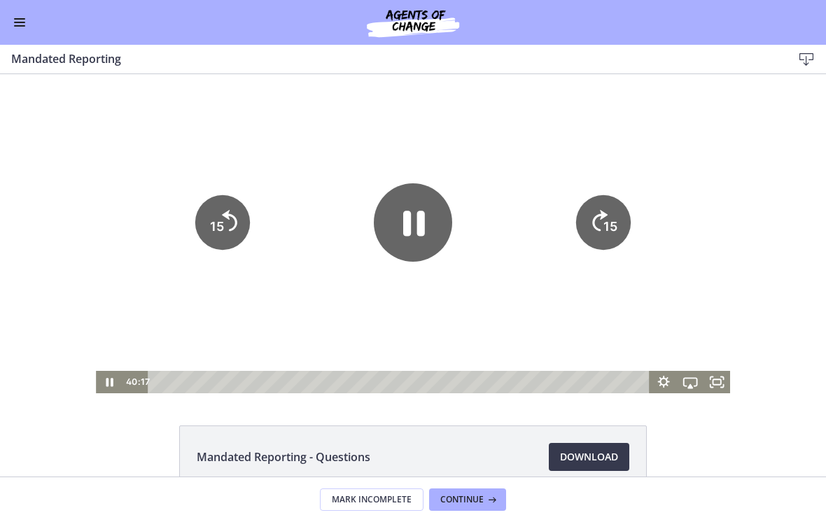
click at [27, 15] on button "Enable menu" at bounding box center [19, 22] width 17 height 17
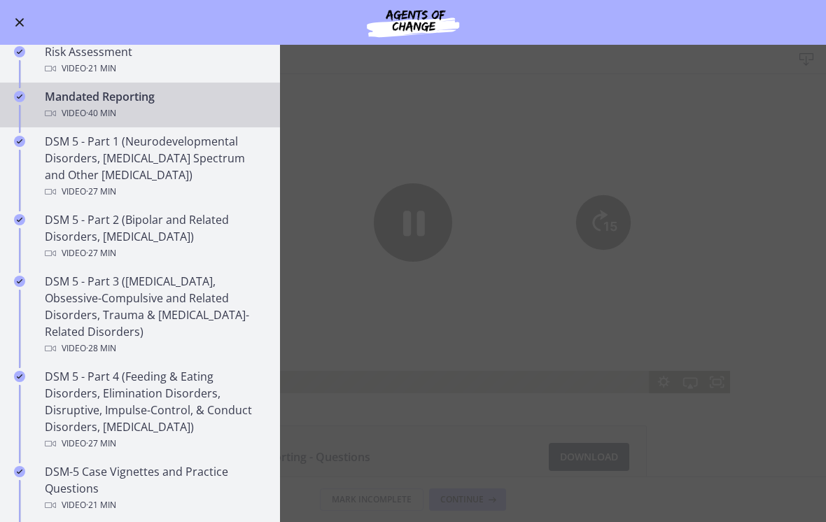
scroll to position [502, 0]
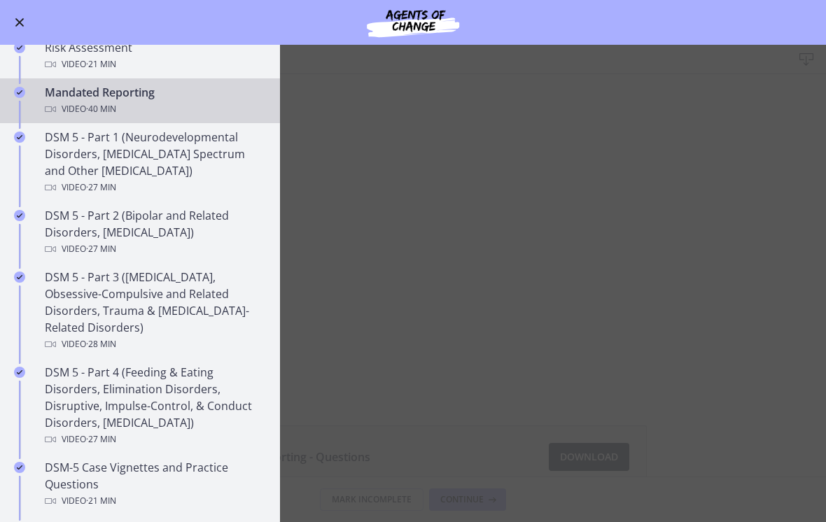
click at [190, 162] on div "DSM 5 - Part 1 (Neurodevelopmental Disorders, Schizophrenia Spectrum and Other …" at bounding box center [154, 162] width 218 height 67
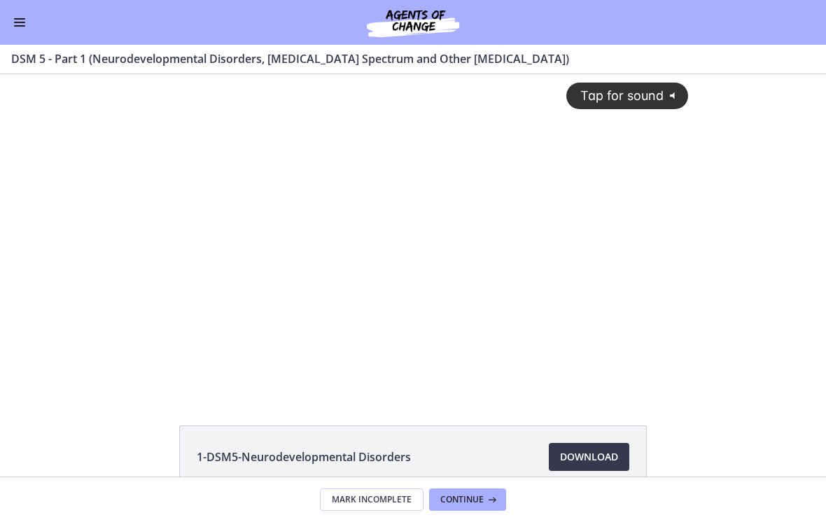
click at [500, 169] on div "Tap for sound @keyframes VOLUME_SMALL_WAVE_FLASH { 0% { opacity: 0; } 33% { opa…" at bounding box center [413, 222] width 568 height 297
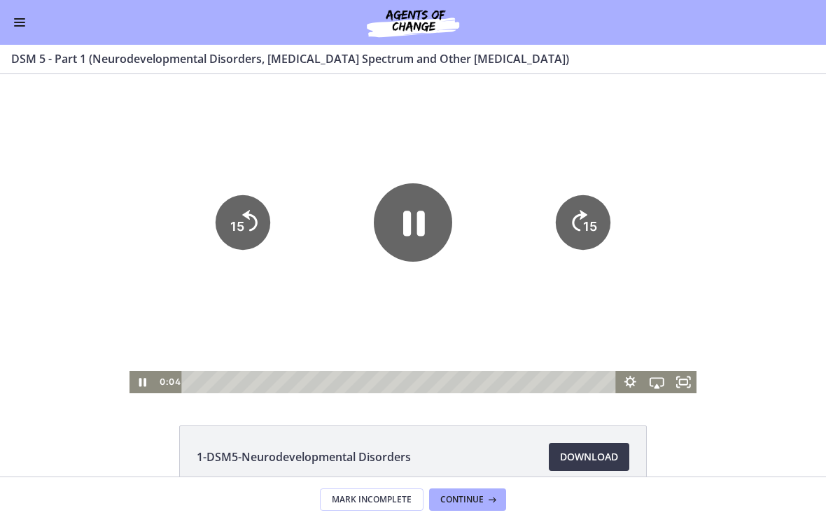
click at [593, 224] on tspan "15" at bounding box center [590, 226] width 14 height 15
click at [589, 213] on icon "15" at bounding box center [583, 222] width 55 height 55
click at [589, 211] on icon "15" at bounding box center [583, 223] width 62 height 62
click at [582, 215] on icon "Skip ahead 15 seconds" at bounding box center [579, 220] width 15 height 21
click at [583, 212] on icon "Skip ahead 15 seconds" at bounding box center [579, 220] width 15 height 21
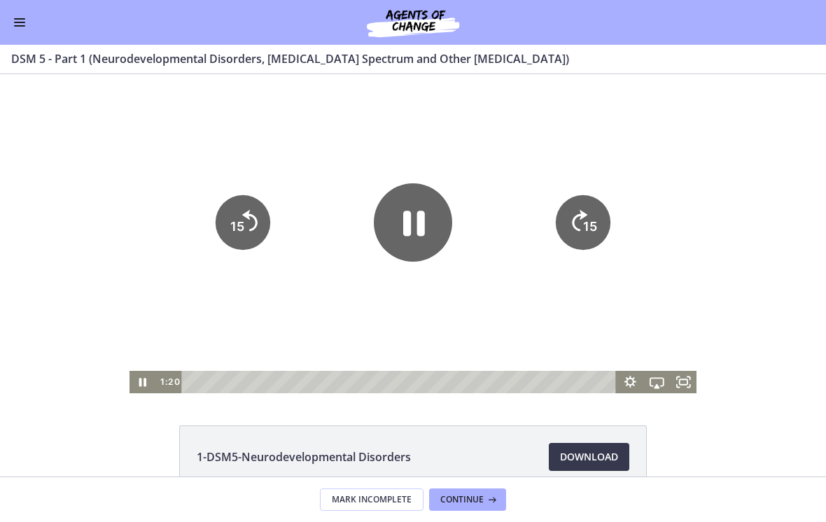
click at [582, 209] on icon "15" at bounding box center [583, 174] width 69 height 69
click at [590, 220] on tspan "15" at bounding box center [590, 226] width 14 height 15
click at [590, 220] on icon "15" at bounding box center [583, 223] width 62 height 62
click at [589, 227] on icon "15" at bounding box center [583, 223] width 62 height 62
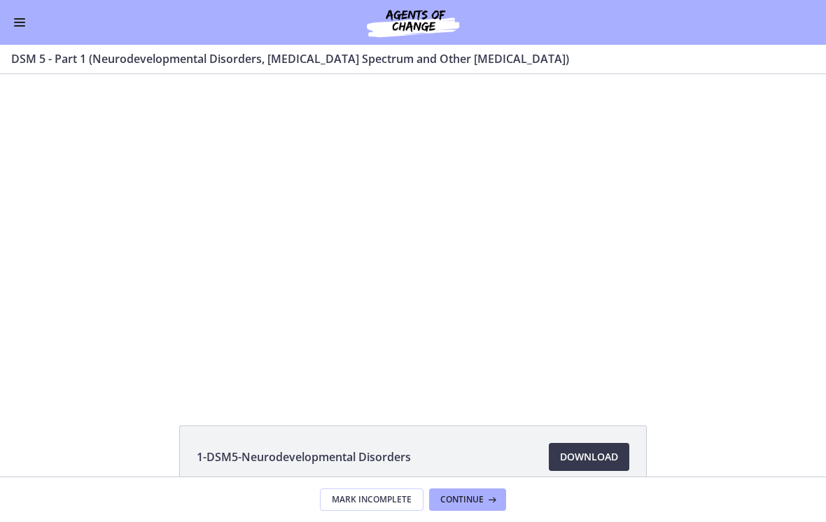
click at [533, 132] on div at bounding box center [413, 233] width 568 height 319
click at [328, 290] on div at bounding box center [413, 233] width 568 height 319
click at [467, 287] on div at bounding box center [413, 233] width 568 height 319
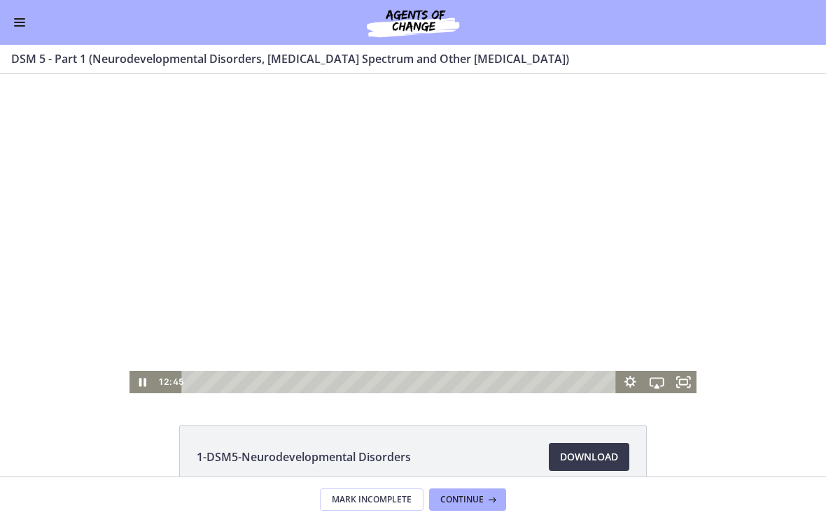
click at [405, 332] on div at bounding box center [413, 233] width 568 height 319
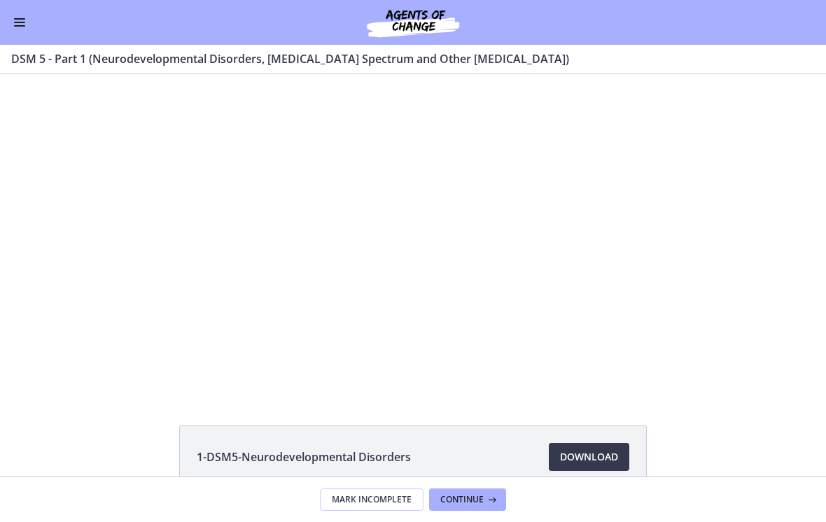
click at [393, 350] on div at bounding box center [413, 233] width 568 height 319
click at [428, 324] on div at bounding box center [413, 233] width 568 height 319
click at [440, 335] on div at bounding box center [413, 233] width 568 height 319
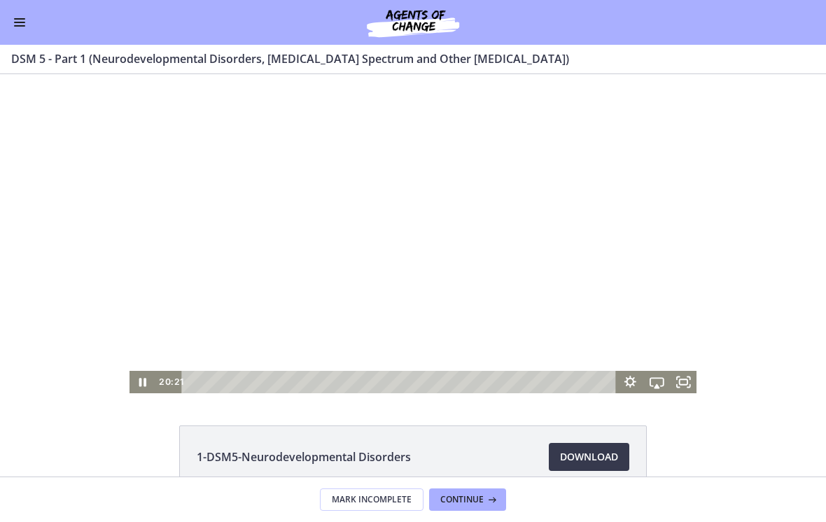
click at [493, 334] on div at bounding box center [413, 233] width 568 height 319
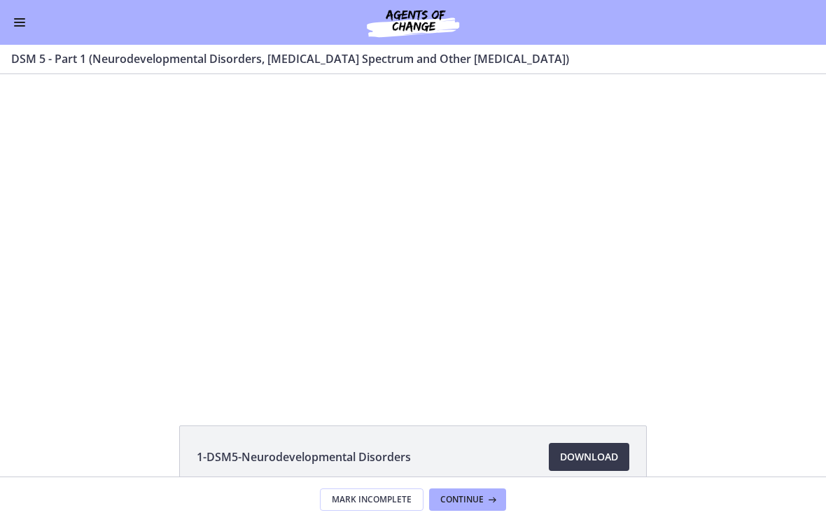
click at [516, 336] on div at bounding box center [413, 233] width 568 height 319
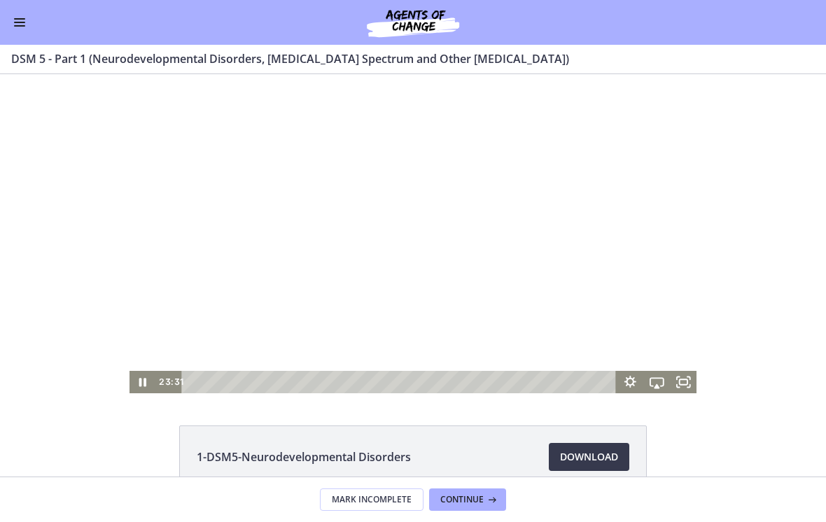
click at [531, 331] on div at bounding box center [413, 233] width 568 height 319
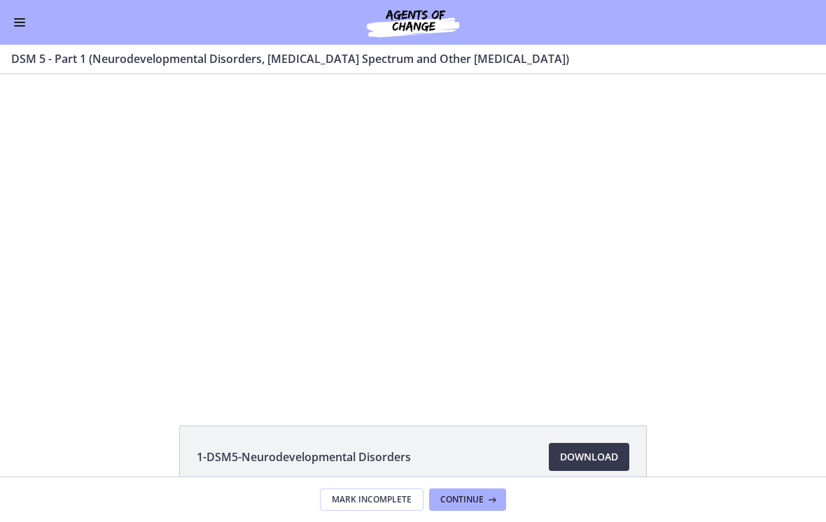
click at [543, 339] on div at bounding box center [413, 233] width 568 height 319
click at [457, 306] on div at bounding box center [413, 233] width 568 height 319
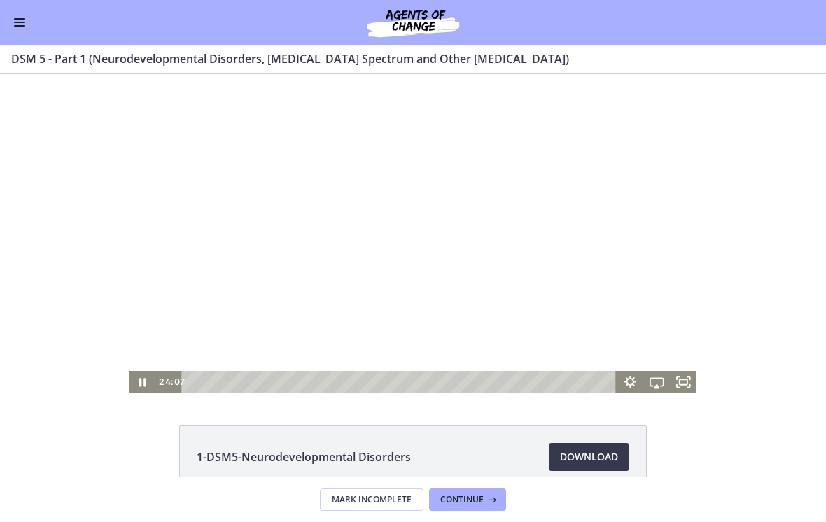
click at [455, 302] on div at bounding box center [413, 233] width 568 height 319
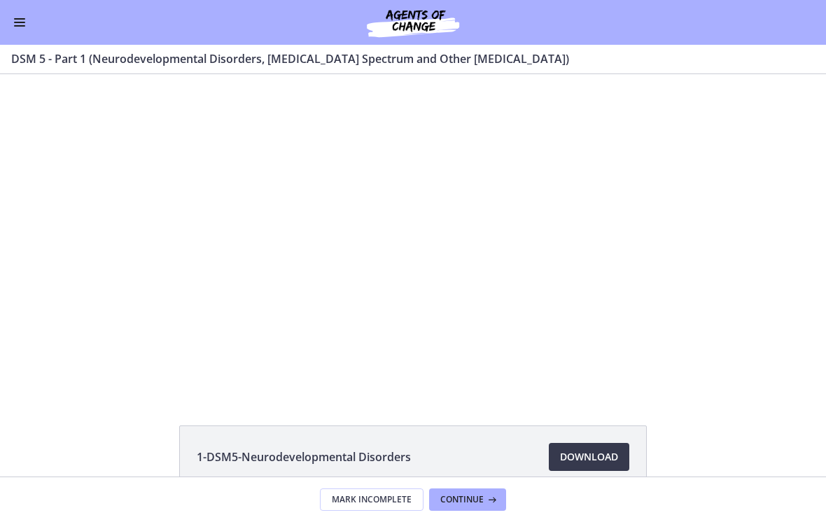
click at [435, 218] on div at bounding box center [413, 233] width 568 height 319
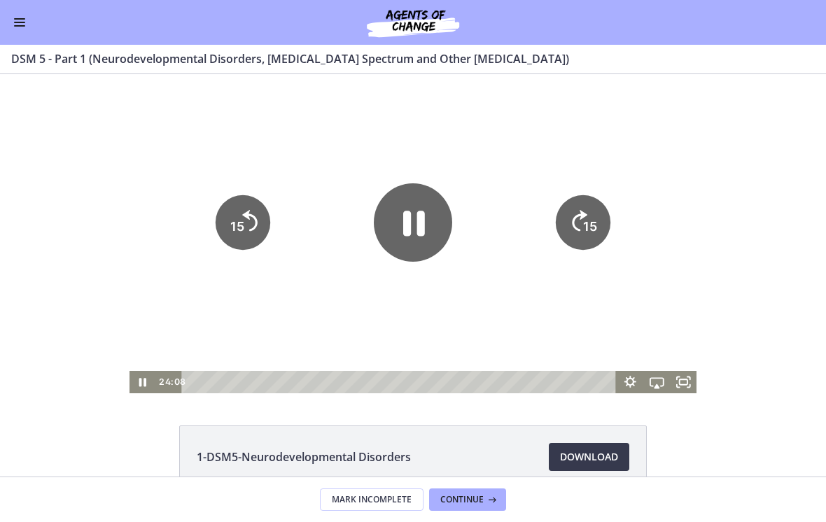
click at [428, 226] on icon "Pause" at bounding box center [413, 222] width 78 height 78
click at [26, 21] on button "Enable menu" at bounding box center [19, 22] width 17 height 17
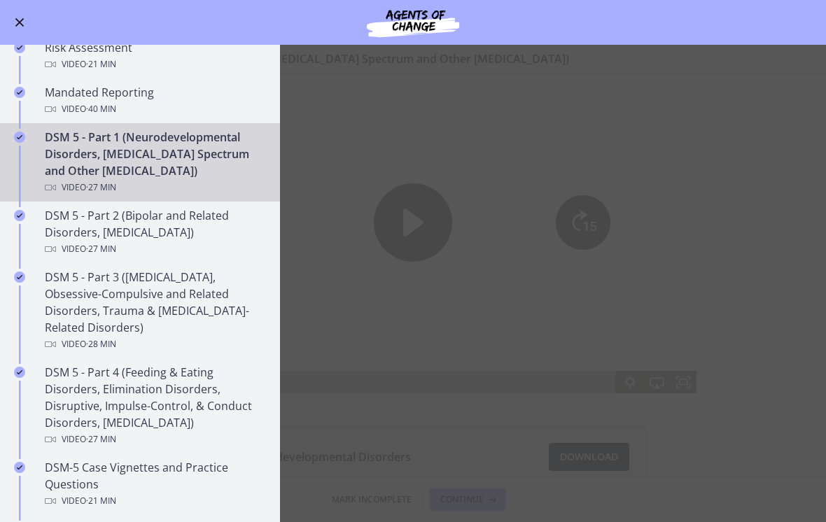
click at [165, 226] on div "DSM 5 - Part 2 (Bipolar and Related Disorders, Depressive Disorders) Video · 27…" at bounding box center [154, 232] width 218 height 50
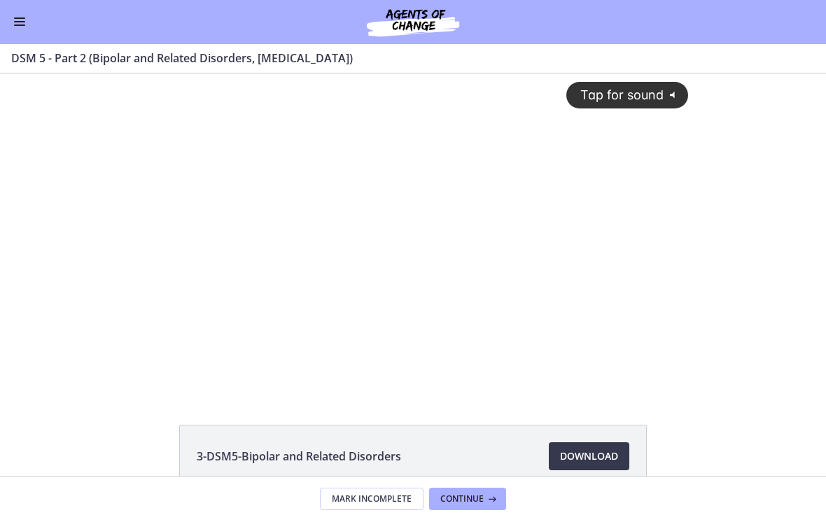
click at [427, 210] on div "Tap for sound @keyframes VOLUME_SMALL_WAVE_FLASH { 0% { opacity: 0; } 33% { opa…" at bounding box center [413, 221] width 568 height 297
click at [238, 321] on div at bounding box center [413, 232] width 568 height 319
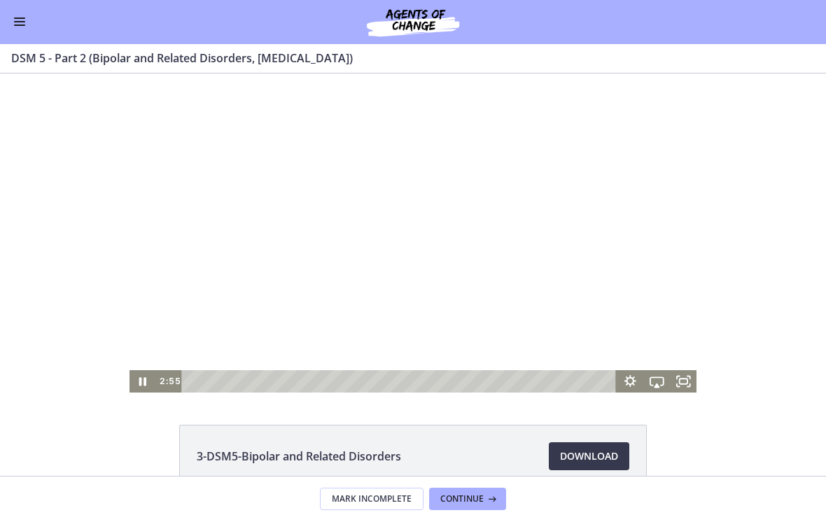
click at [253, 321] on div at bounding box center [413, 232] width 568 height 319
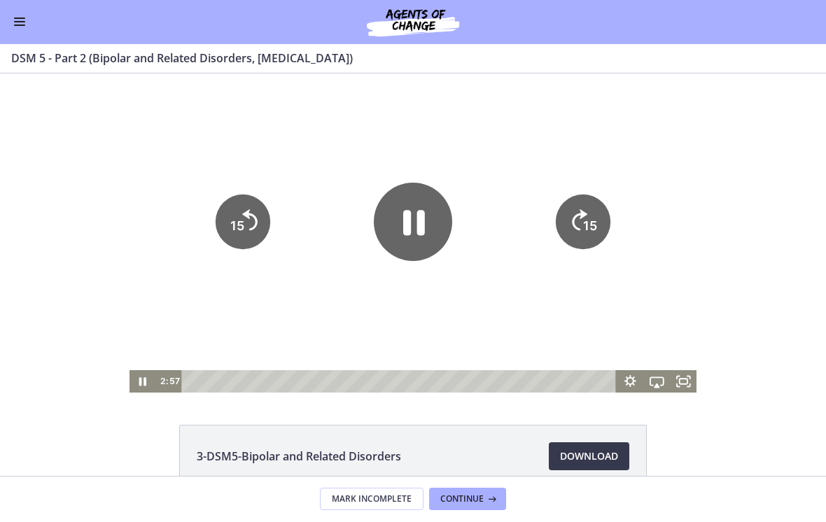
click at [419, 216] on icon "Pause" at bounding box center [414, 222] width 22 height 25
click at [567, 142] on div at bounding box center [413, 232] width 568 height 319
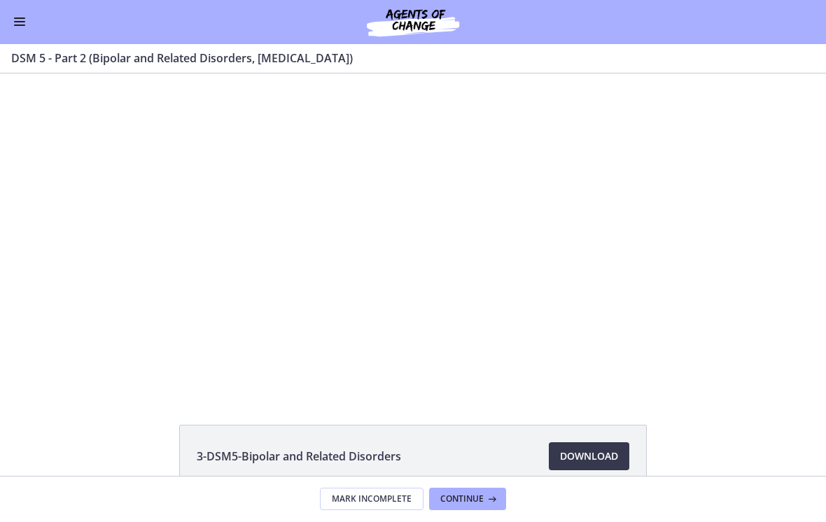
click at [635, 266] on div at bounding box center [413, 232] width 568 height 319
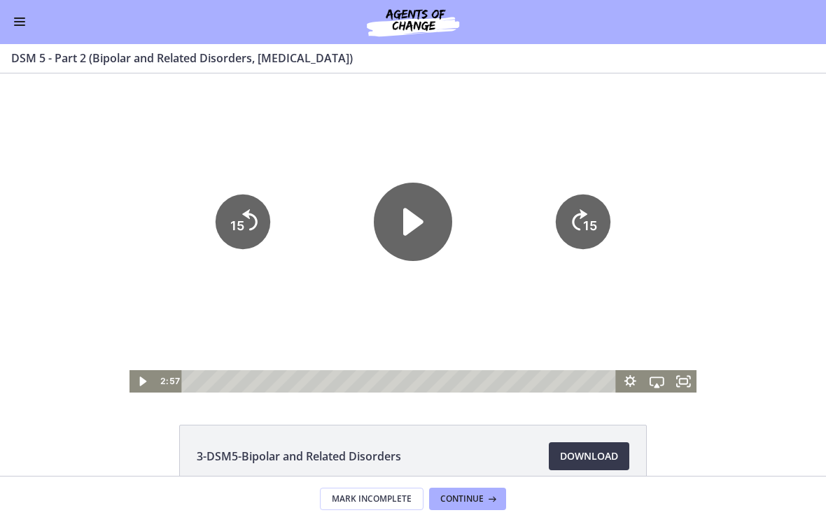
click at [693, 374] on icon "Fullscreen" at bounding box center [683, 381] width 27 height 22
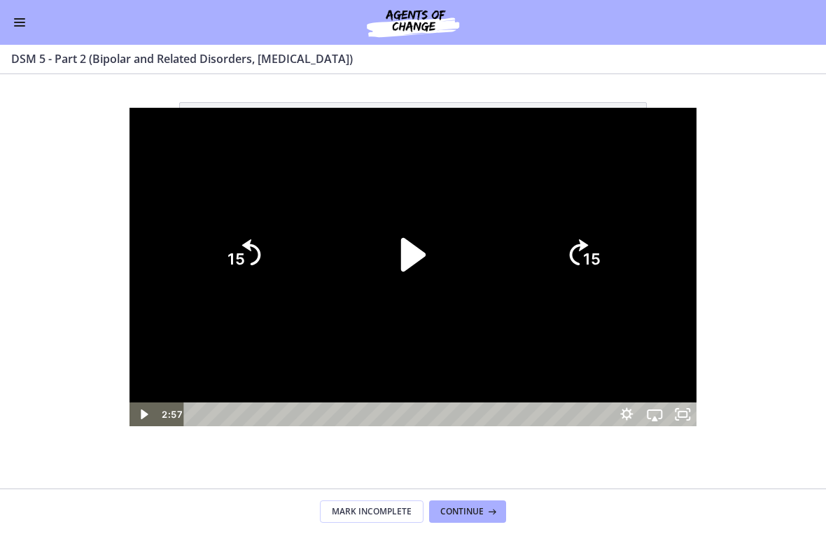
click at [677, 108] on div at bounding box center [413, 267] width 568 height 319
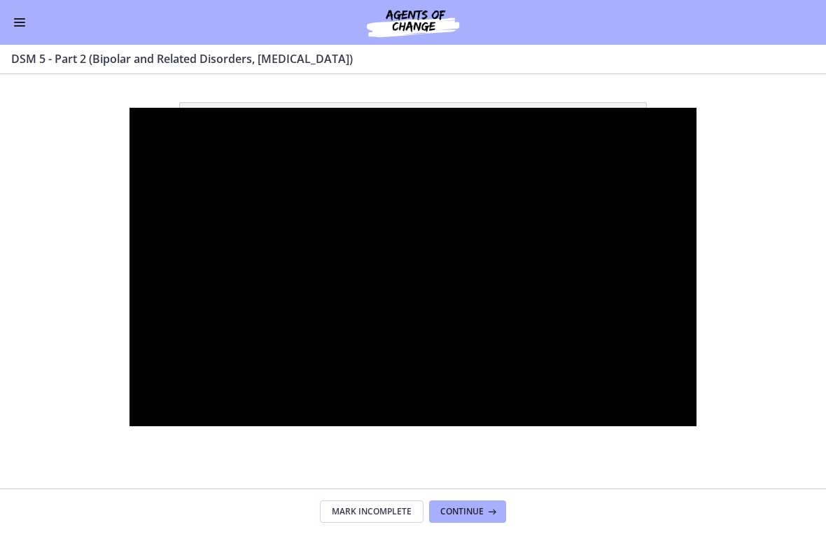
click at [566, 227] on div at bounding box center [413, 267] width 568 height 319
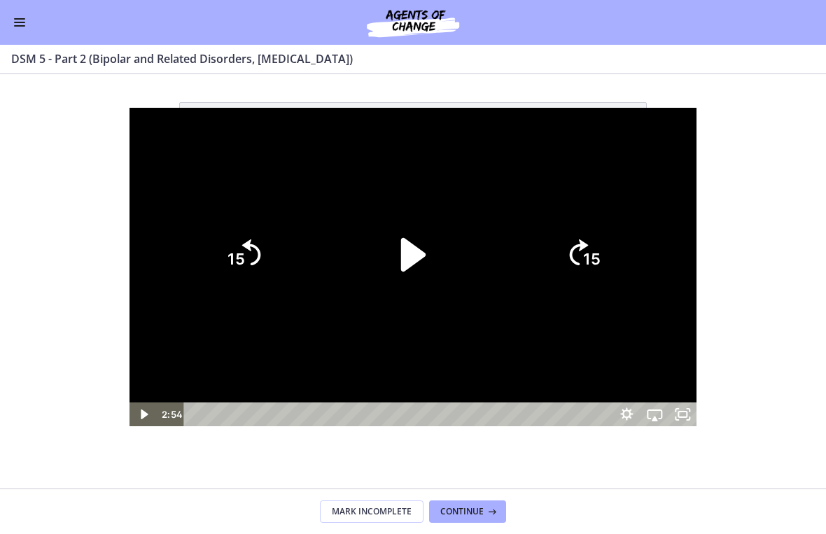
click at [556, 157] on div at bounding box center [413, 267] width 568 height 319
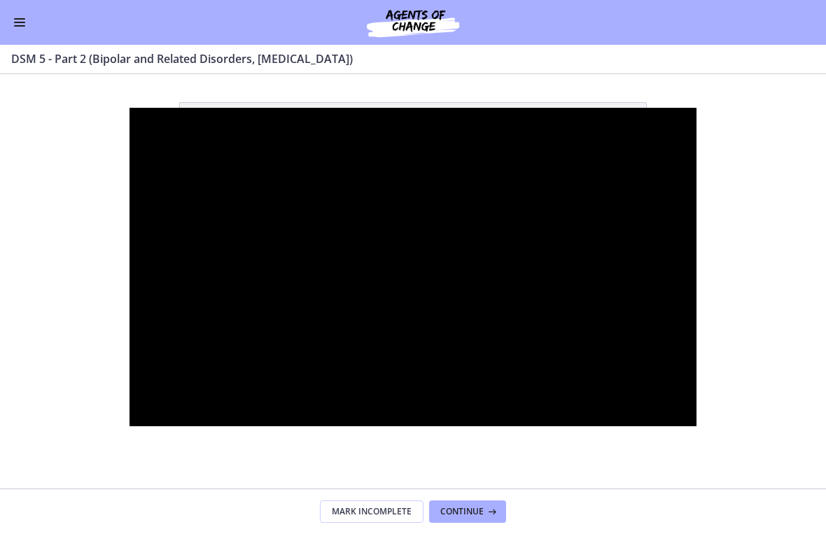
click at [440, 370] on div at bounding box center [413, 267] width 568 height 319
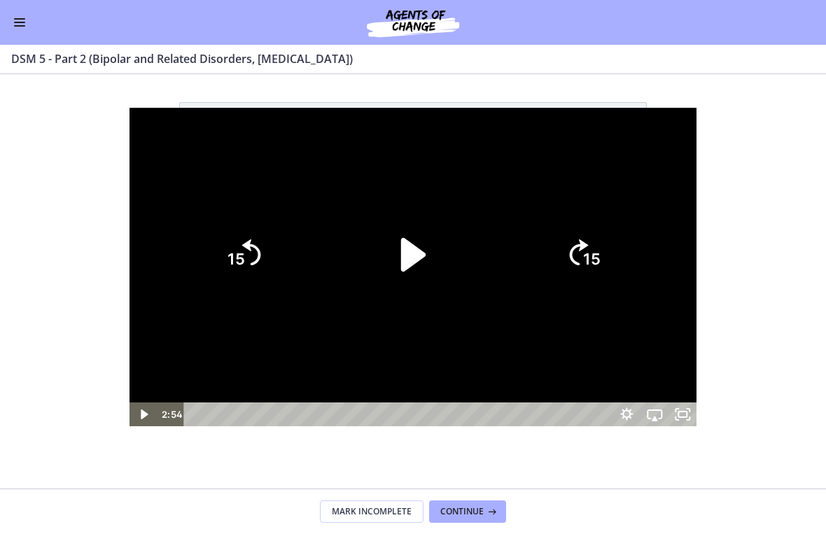
click at [423, 255] on icon "Play Video" at bounding box center [413, 255] width 24 height 34
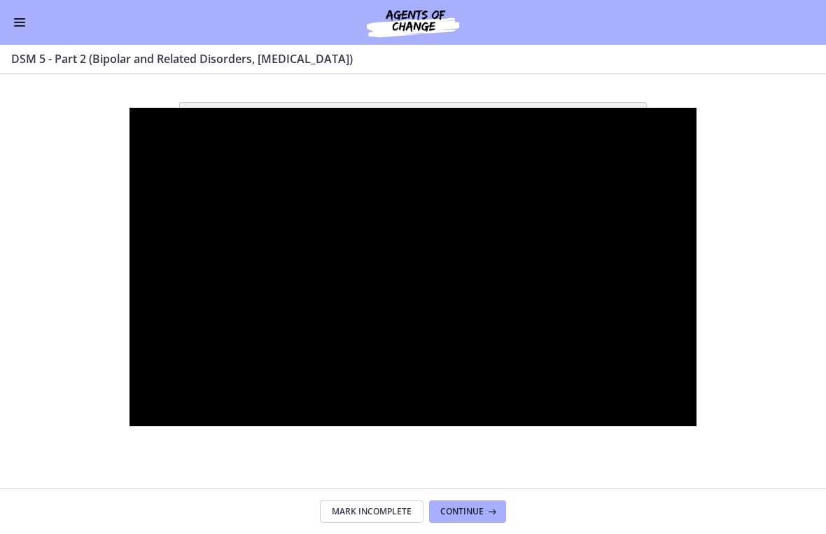
click at [241, 427] on div at bounding box center [413, 267] width 568 height 319
click at [489, 156] on div at bounding box center [413, 267] width 568 height 319
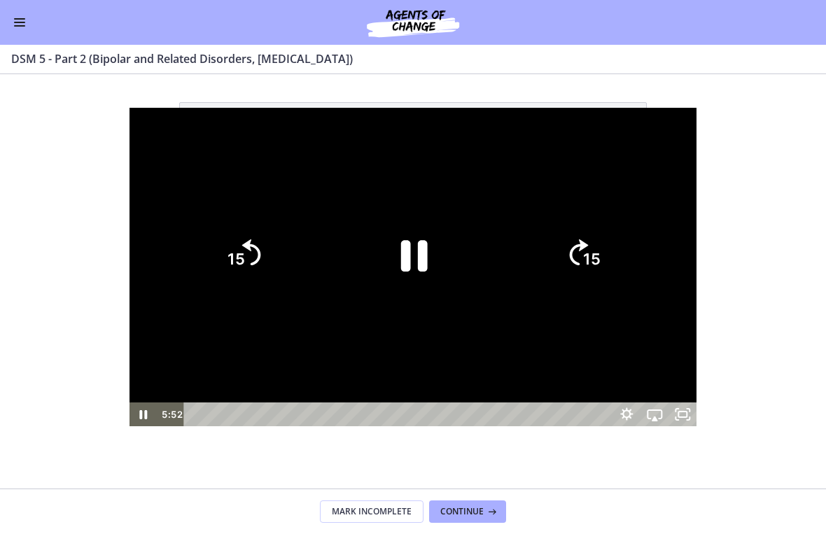
click at [416, 251] on icon "Pause" at bounding box center [413, 255] width 97 height 97
click at [483, 142] on div at bounding box center [413, 267] width 568 height 319
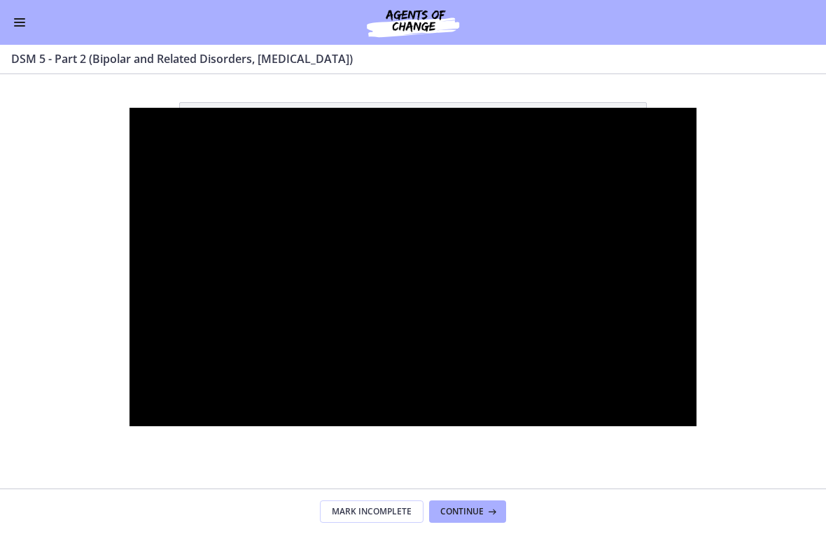
click at [498, 108] on div at bounding box center [413, 267] width 568 height 319
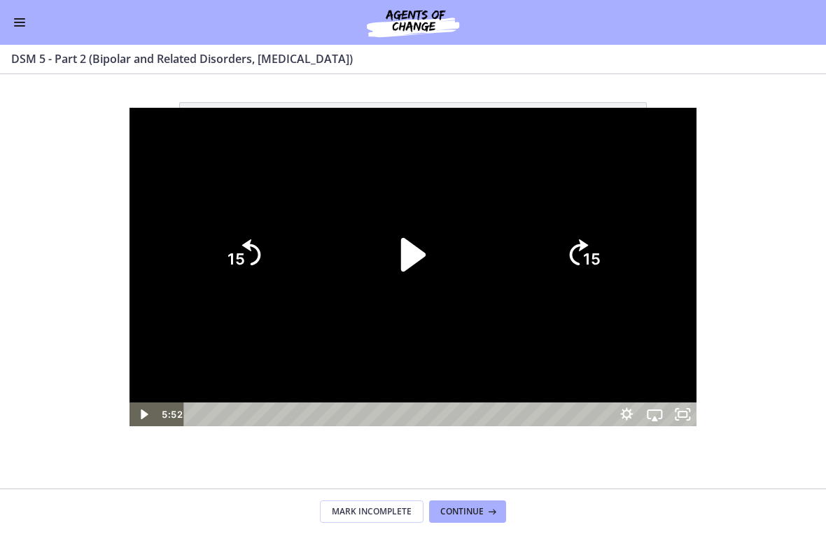
click at [416, 244] on icon "Play Video" at bounding box center [413, 255] width 97 height 97
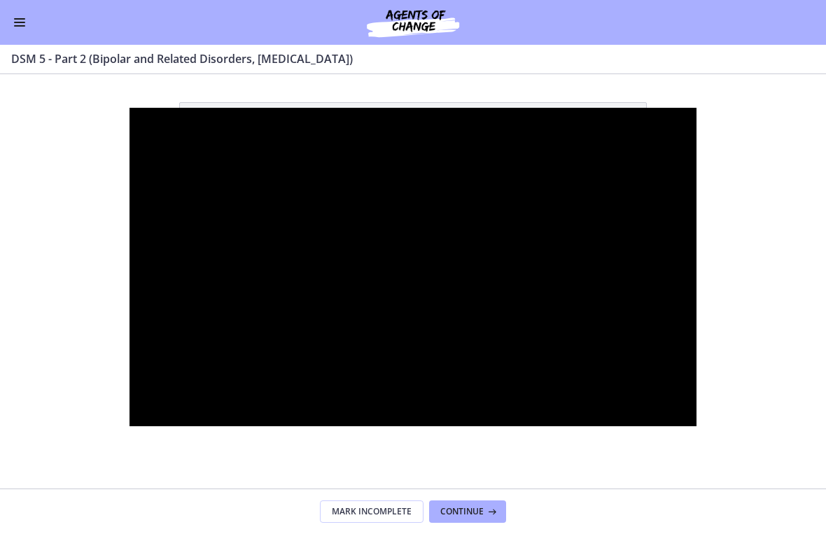
click at [430, 190] on div at bounding box center [413, 267] width 568 height 319
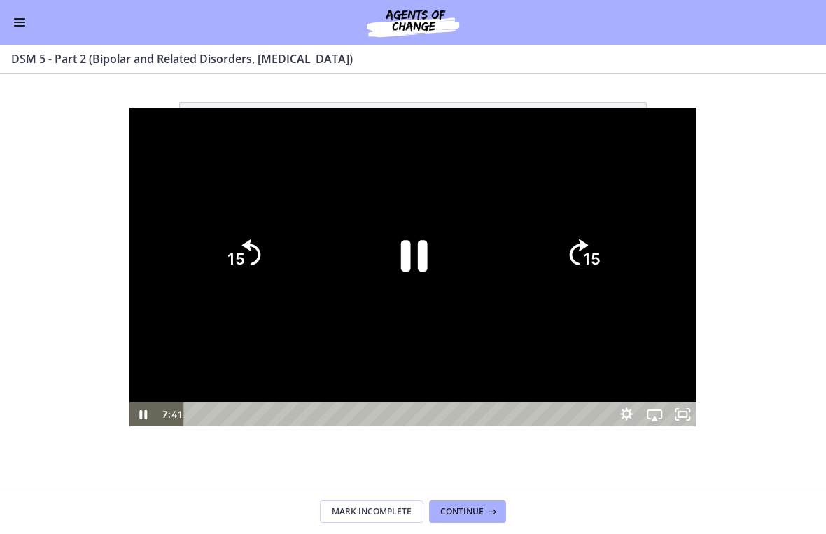
click at [423, 253] on icon "Pause" at bounding box center [414, 256] width 27 height 31
click at [418, 253] on icon "Play Video" at bounding box center [413, 255] width 24 height 34
click at [421, 256] on icon "Pause" at bounding box center [414, 256] width 27 height 31
click at [430, 160] on div at bounding box center [413, 267] width 568 height 319
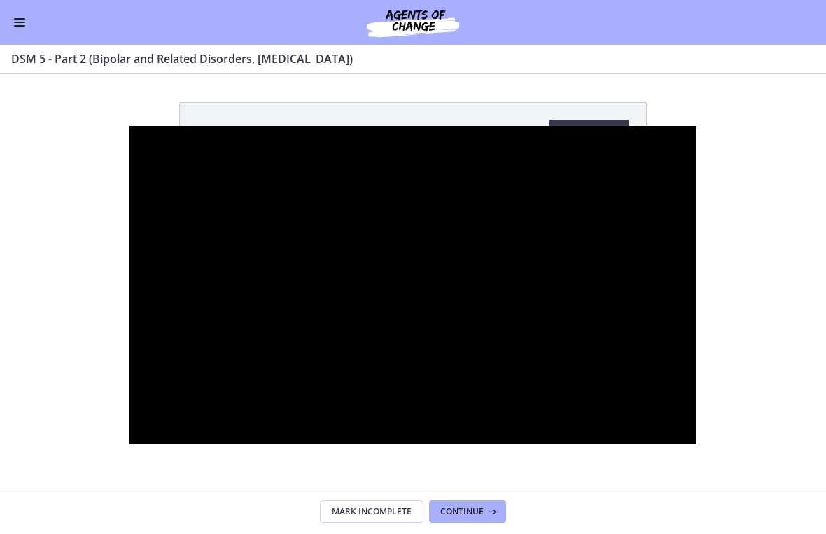
click at [697, 208] on div at bounding box center [413, 285] width 568 height 319
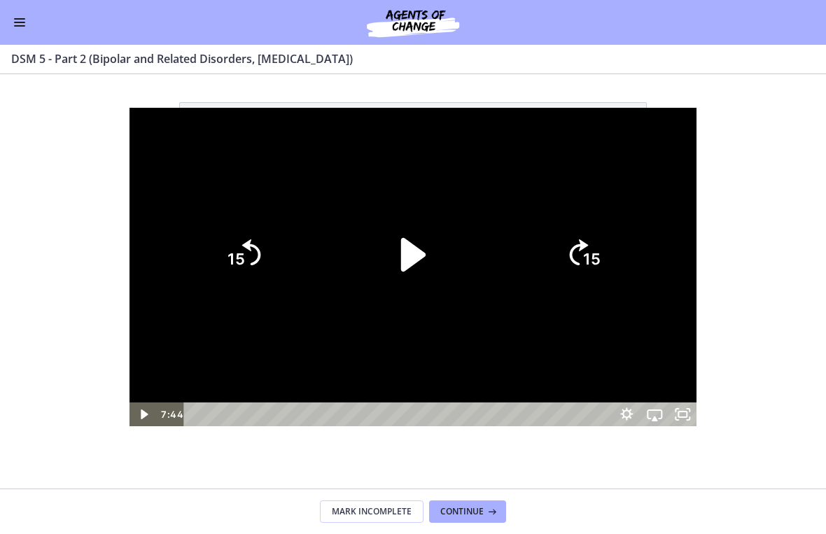
click at [697, 108] on div at bounding box center [413, 267] width 568 height 319
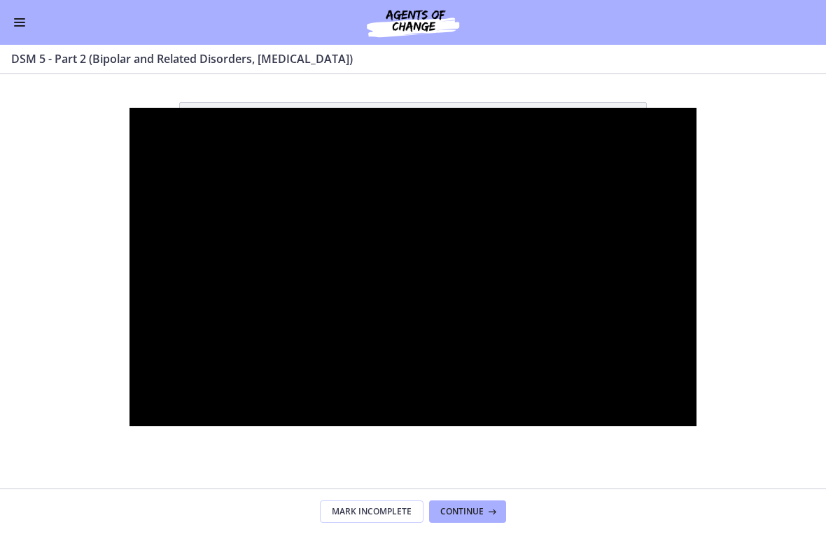
click at [684, 212] on div at bounding box center [413, 267] width 568 height 319
click at [697, 216] on div at bounding box center [413, 267] width 568 height 319
click at [406, 344] on div at bounding box center [413, 267] width 568 height 319
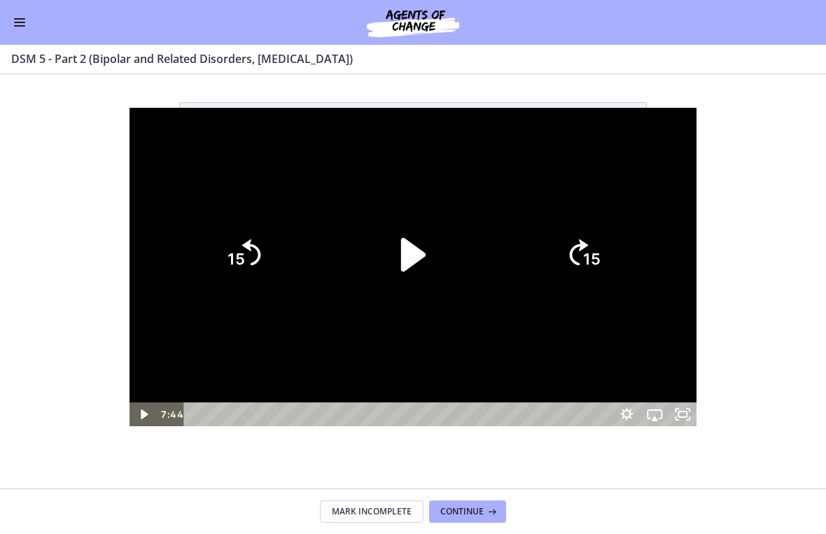
click at [402, 260] on icon "Play Video" at bounding box center [413, 255] width 24 height 34
click at [526, 300] on div at bounding box center [413, 267] width 568 height 319
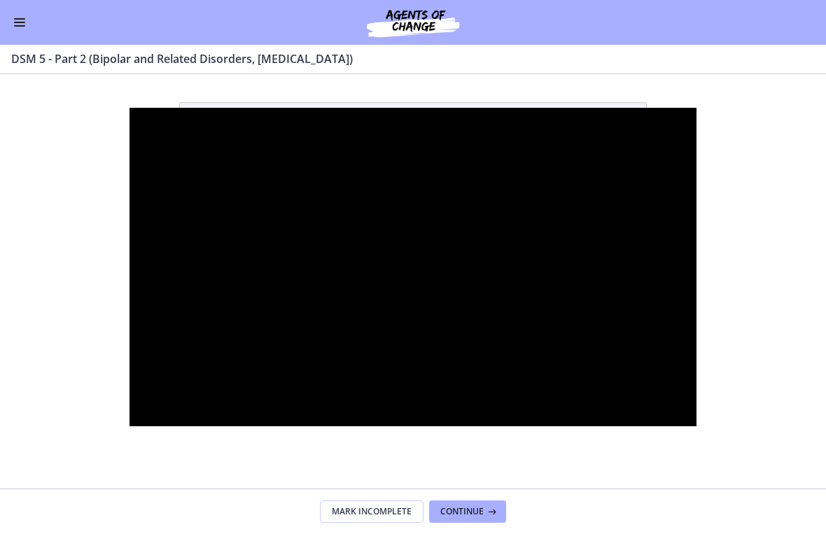
click at [570, 360] on div at bounding box center [413, 267] width 568 height 319
click at [678, 225] on div at bounding box center [413, 267] width 568 height 319
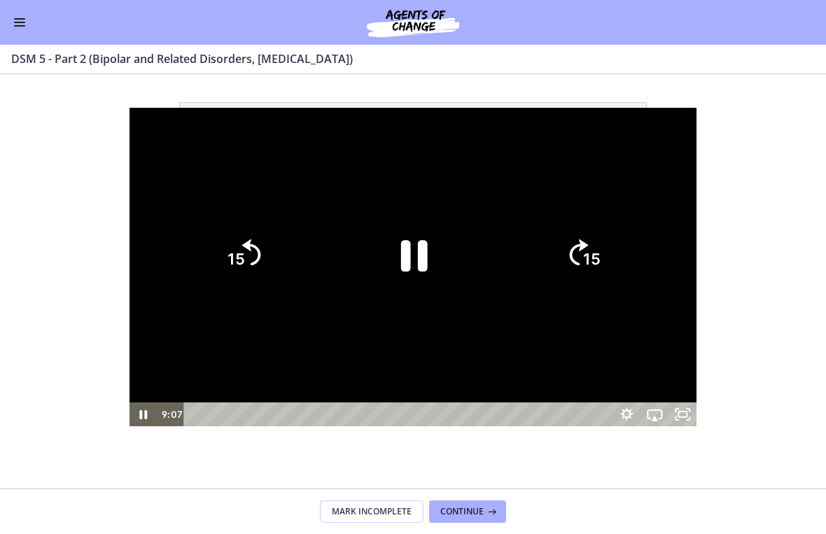
click at [617, 274] on icon "15" at bounding box center [582, 254] width 67 height 67
click at [617, 250] on icon "15" at bounding box center [582, 254] width 67 height 67
click at [617, 269] on icon "15" at bounding box center [582, 254] width 67 height 67
click at [205, 269] on icon "15" at bounding box center [243, 255] width 76 height 76
click at [209, 252] on icon "15" at bounding box center [242, 254] width 67 height 67
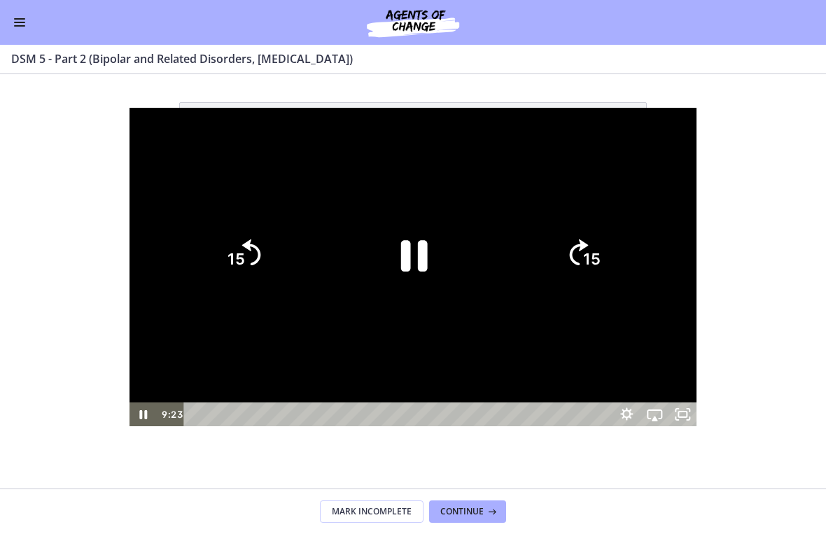
click at [242, 246] on icon "Skip back 15 seconds" at bounding box center [251, 252] width 19 height 26
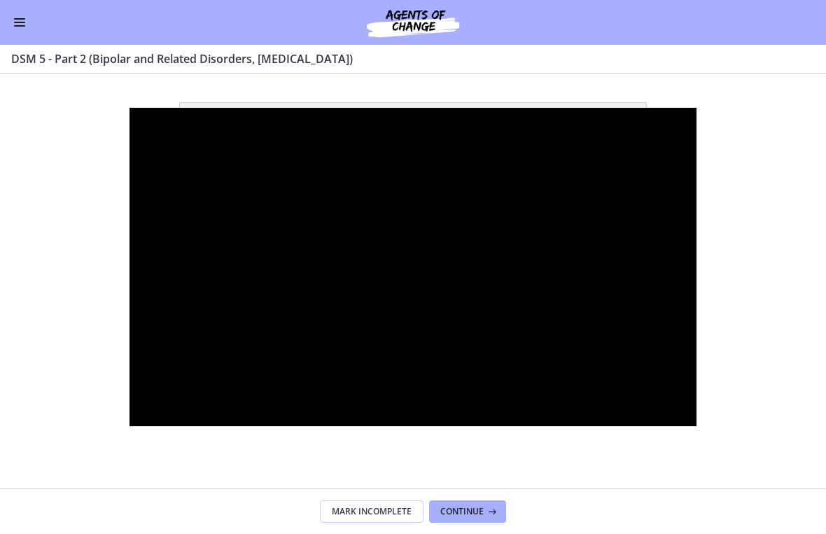
click at [524, 219] on div at bounding box center [413, 267] width 568 height 319
click at [386, 427] on div at bounding box center [413, 267] width 568 height 319
click at [470, 341] on div at bounding box center [413, 267] width 568 height 319
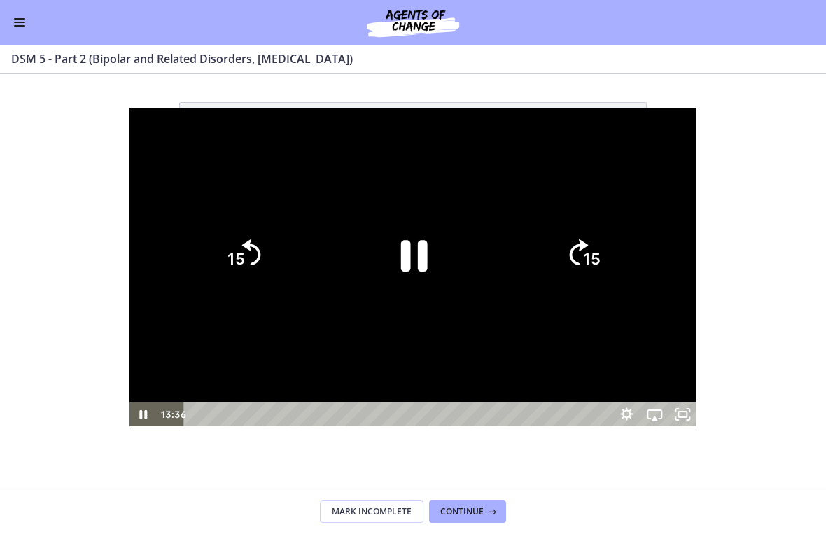
click at [474, 411] on div at bounding box center [413, 267] width 568 height 319
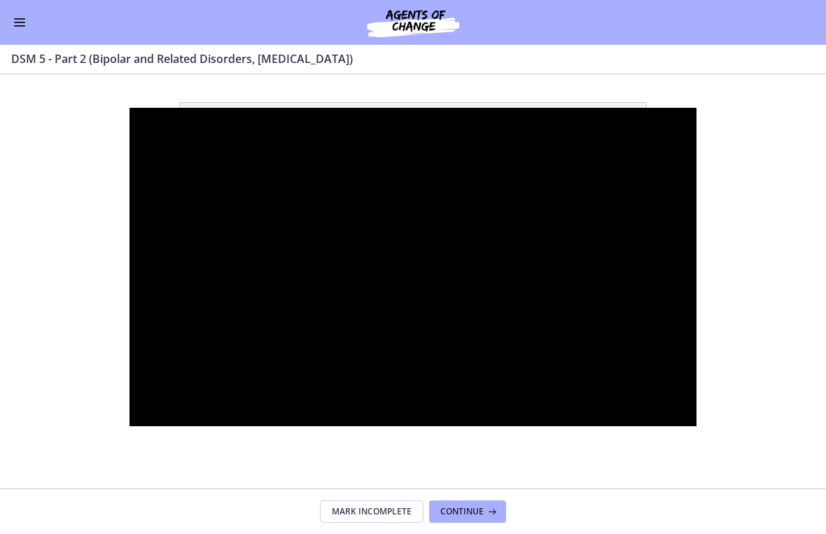
click at [508, 413] on div at bounding box center [413, 267] width 568 height 319
click at [499, 427] on div at bounding box center [413, 267] width 568 height 319
click at [649, 401] on div at bounding box center [413, 267] width 568 height 319
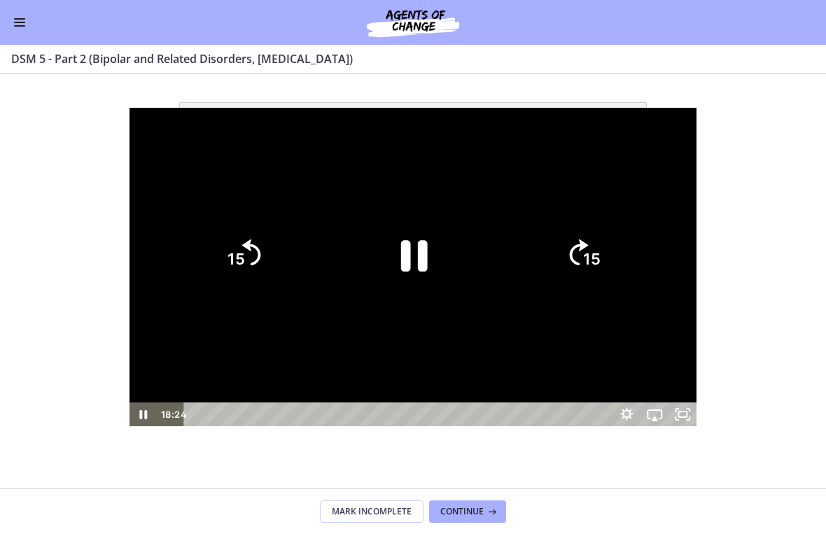
click at [404, 265] on icon "Pause" at bounding box center [414, 256] width 27 height 31
click at [697, 372] on div at bounding box center [413, 267] width 568 height 319
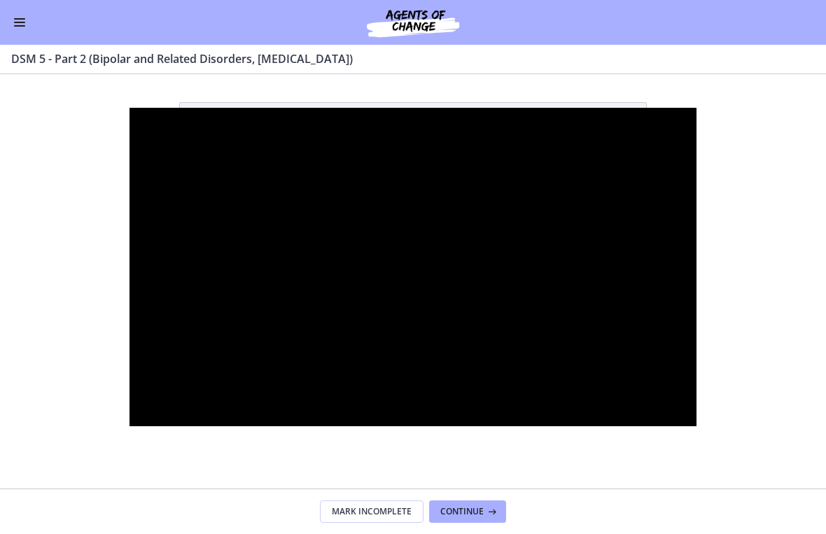
click at [415, 391] on div at bounding box center [413, 267] width 568 height 319
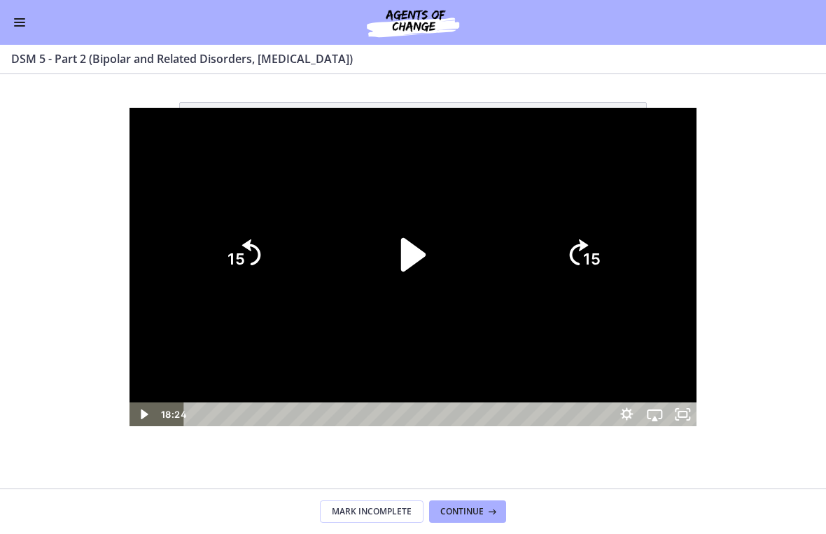
click at [410, 269] on icon "Play Video" at bounding box center [413, 255] width 97 height 97
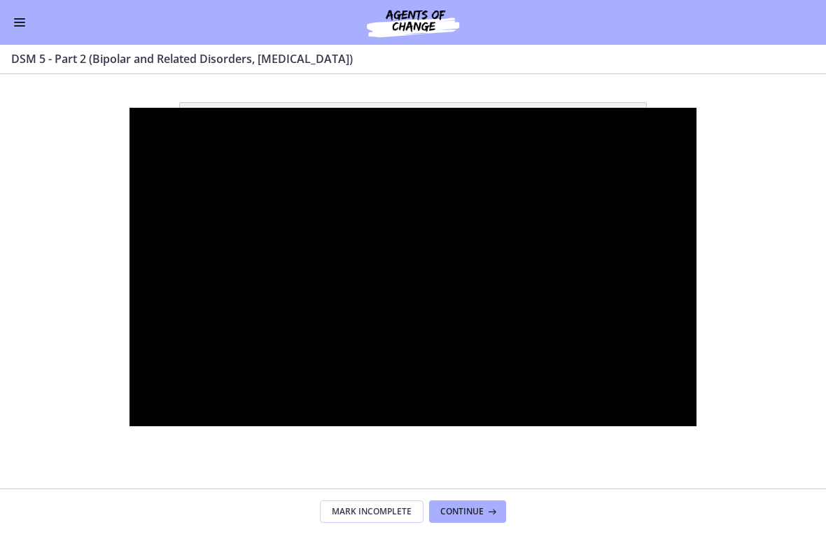
click at [668, 427] on div at bounding box center [413, 267] width 568 height 319
click at [664, 427] on div at bounding box center [413, 267] width 568 height 319
click at [697, 427] on div at bounding box center [413, 267] width 568 height 319
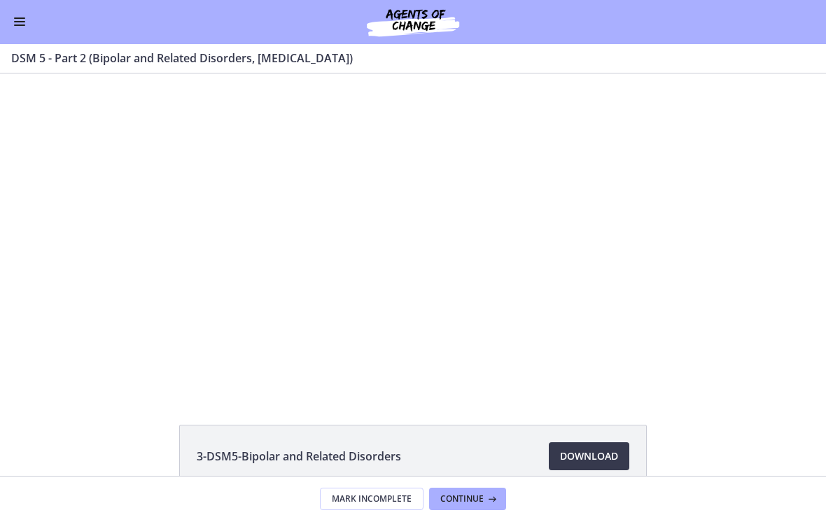
click at [22, 22] on button "Enable menu" at bounding box center [19, 22] width 17 height 17
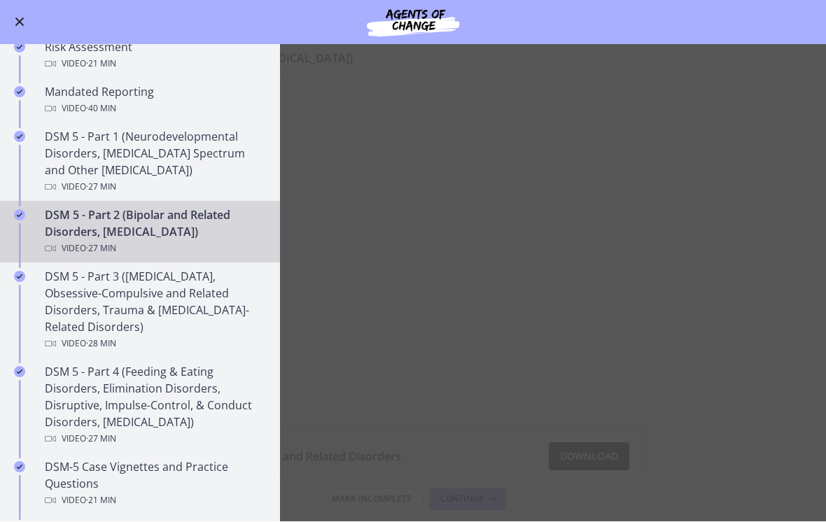
click at [209, 160] on div "DSM 5 - Part 1 (Neurodevelopmental Disorders, Schizophrenia Spectrum and Other …" at bounding box center [154, 162] width 218 height 67
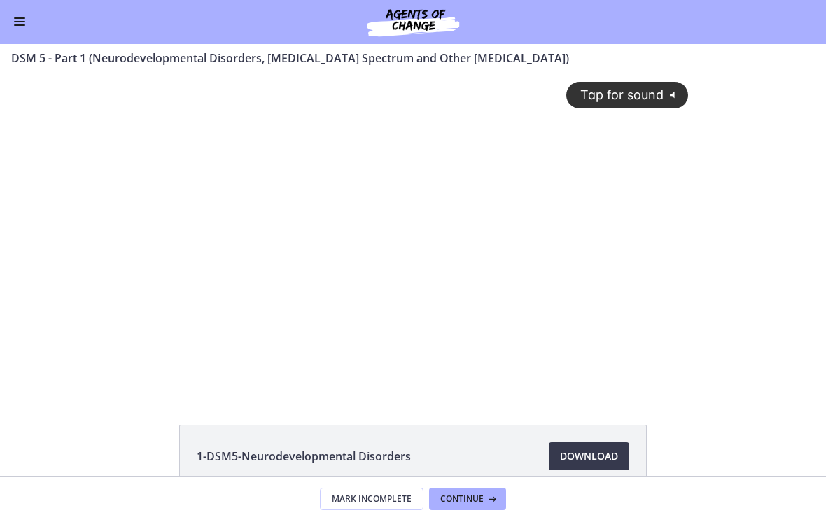
click at [434, 260] on div "Tap for sound @keyframes VOLUME_SMALL_WAVE_FLASH { 0% { opacity: 0; } 33% { opa…" at bounding box center [413, 221] width 568 height 297
click at [437, 313] on div at bounding box center [413, 232] width 568 height 319
click at [398, 318] on div at bounding box center [413, 232] width 568 height 319
click at [393, 325] on div at bounding box center [413, 232] width 568 height 319
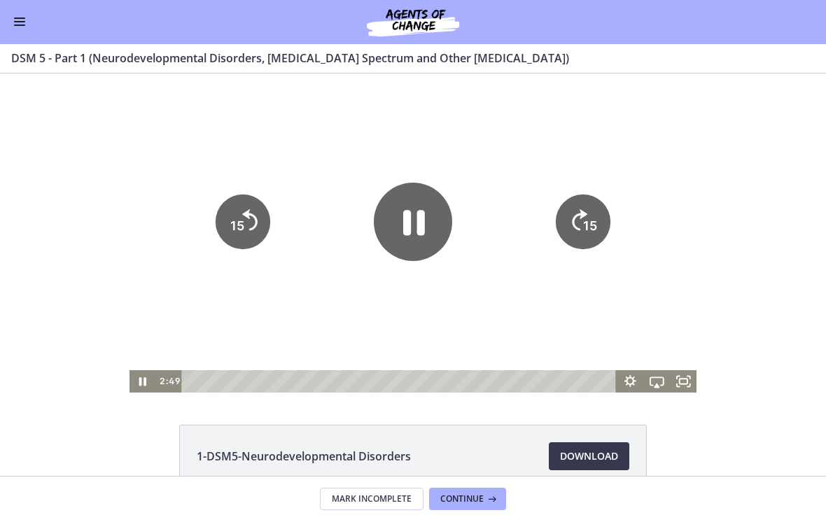
click at [421, 225] on icon "Pause" at bounding box center [414, 222] width 22 height 25
click at [691, 381] on icon "Fullscreen" at bounding box center [684, 381] width 32 height 27
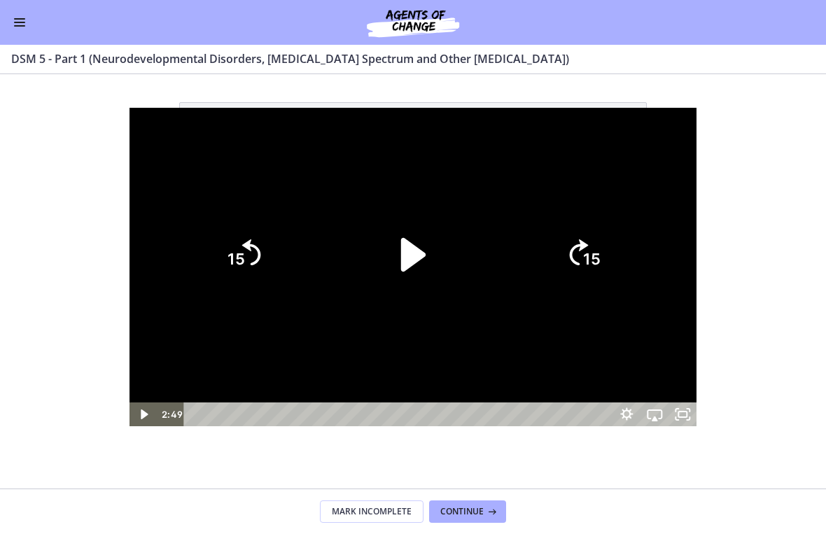
click at [129, 151] on div at bounding box center [413, 267] width 568 height 319
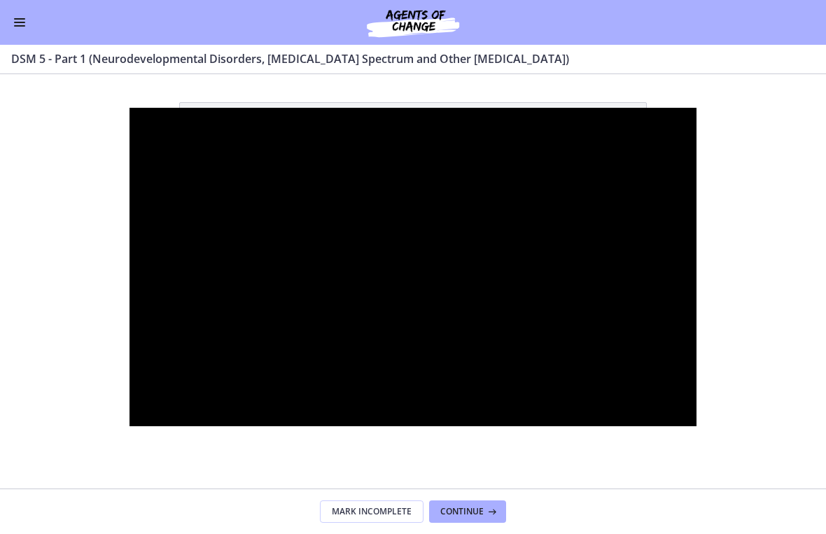
click at [321, 414] on div at bounding box center [413, 267] width 568 height 319
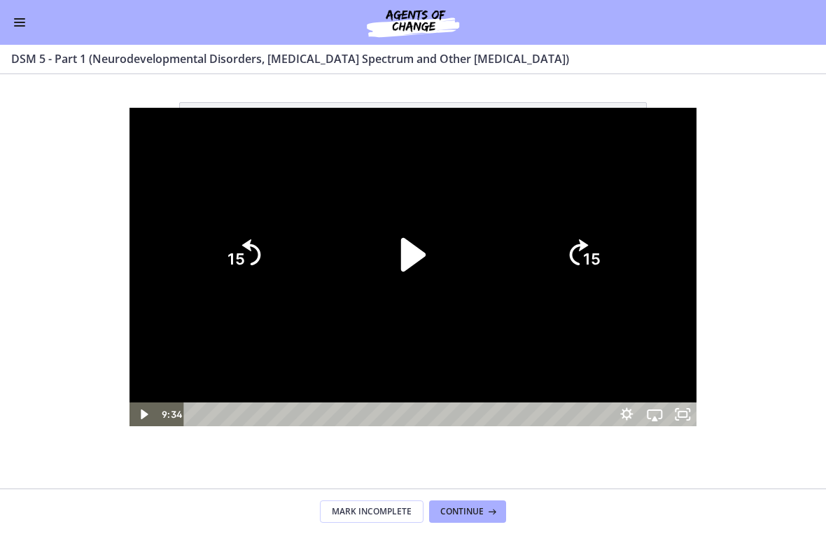
click at [284, 427] on div at bounding box center [413, 267] width 568 height 319
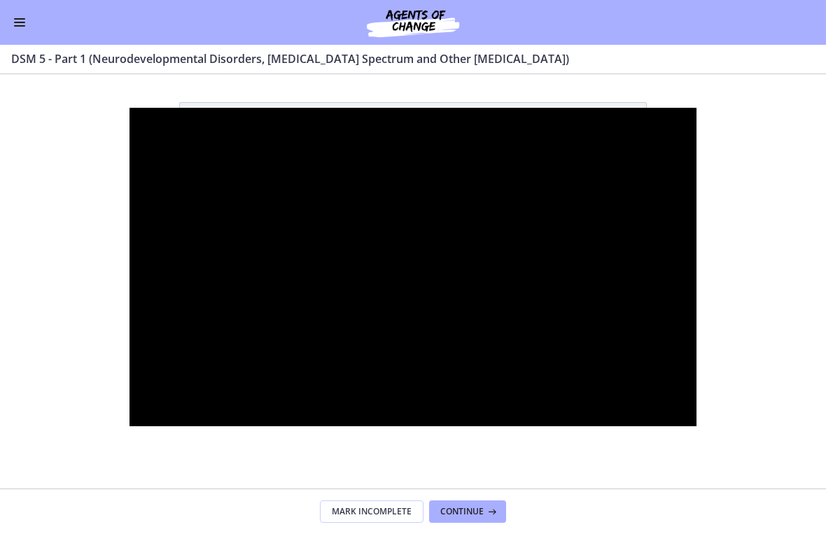
click at [406, 365] on div at bounding box center [413, 267] width 568 height 319
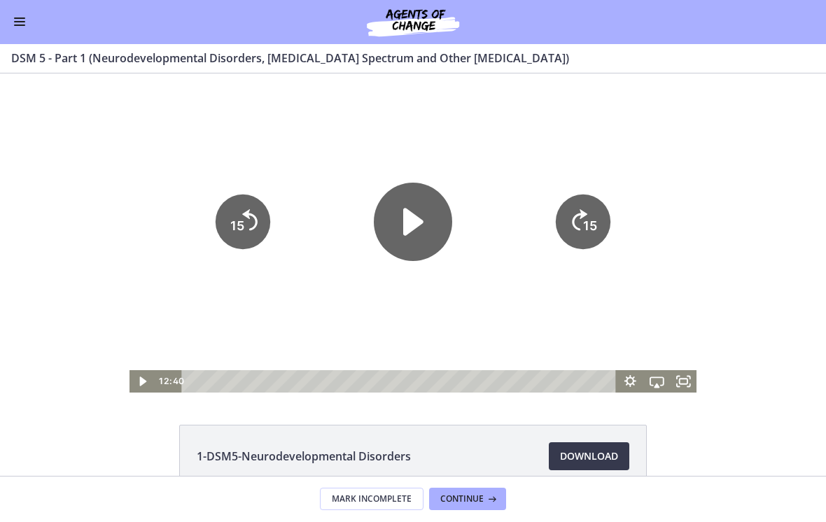
click at [15, 17] on button "Enable menu" at bounding box center [19, 22] width 17 height 17
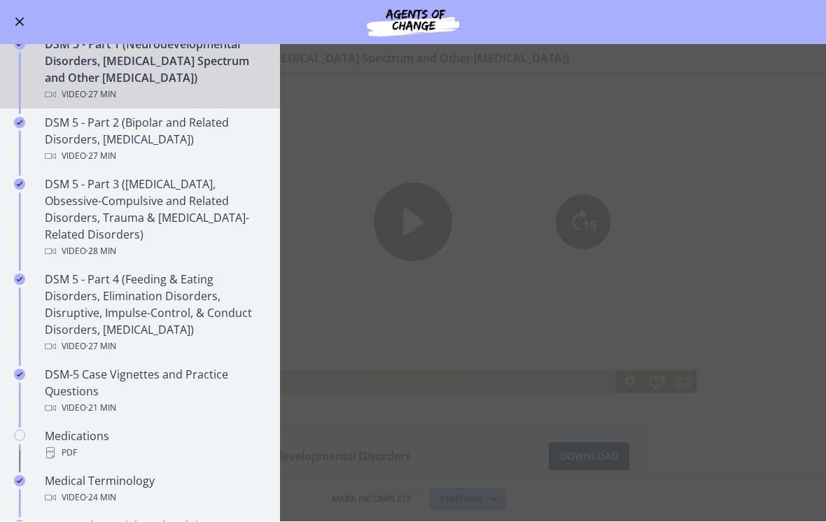
scroll to position [582, 0]
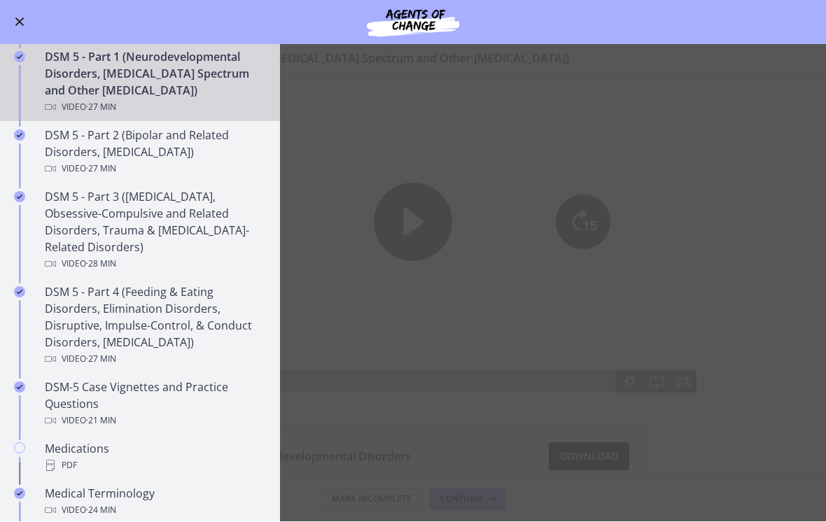
click at [177, 234] on div "DSM 5 - Part 3 (Anxiety Disorders, Obsessive-Compulsive and Related Disorders, …" at bounding box center [154, 231] width 218 height 84
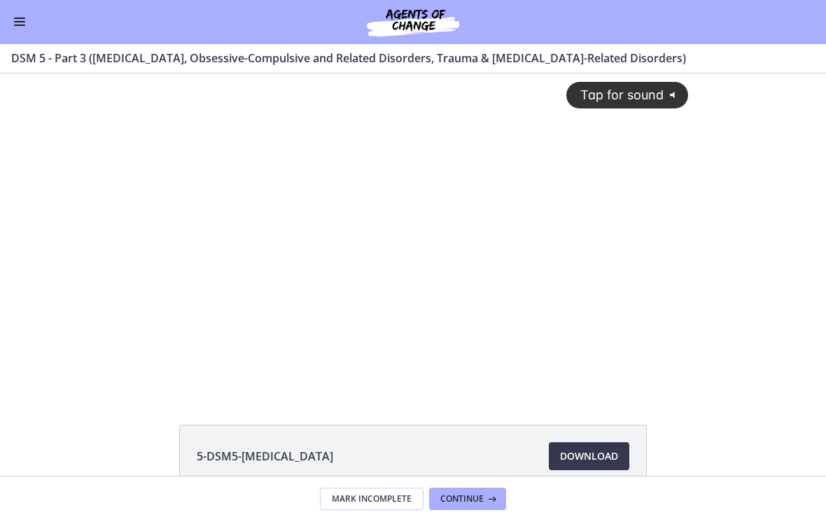
click at [403, 313] on div "Tap for sound @keyframes VOLUME_SMALL_WAVE_FLASH { 0% { opacity: 0; } 33% { opa…" at bounding box center [413, 221] width 568 height 297
click at [414, 286] on div at bounding box center [413, 232] width 568 height 319
click at [333, 332] on div at bounding box center [413, 232] width 568 height 319
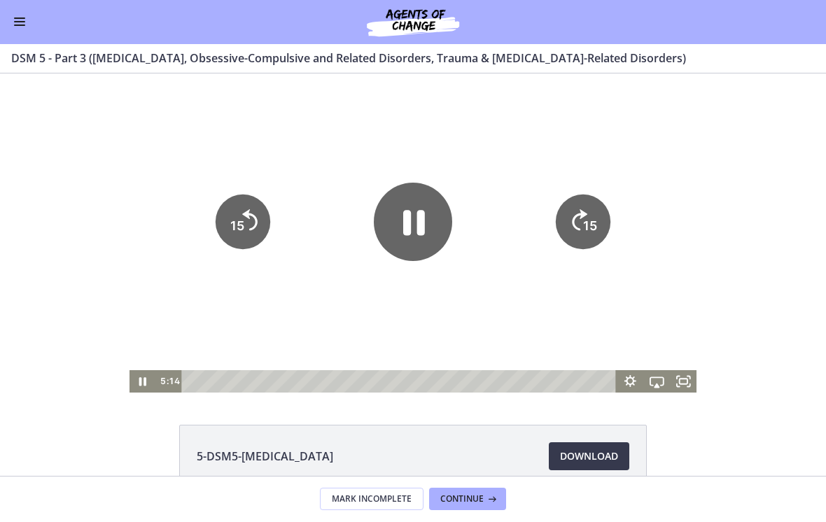
click at [414, 234] on icon "Pause" at bounding box center [413, 222] width 78 height 78
click at [350, 311] on div at bounding box center [413, 232] width 568 height 319
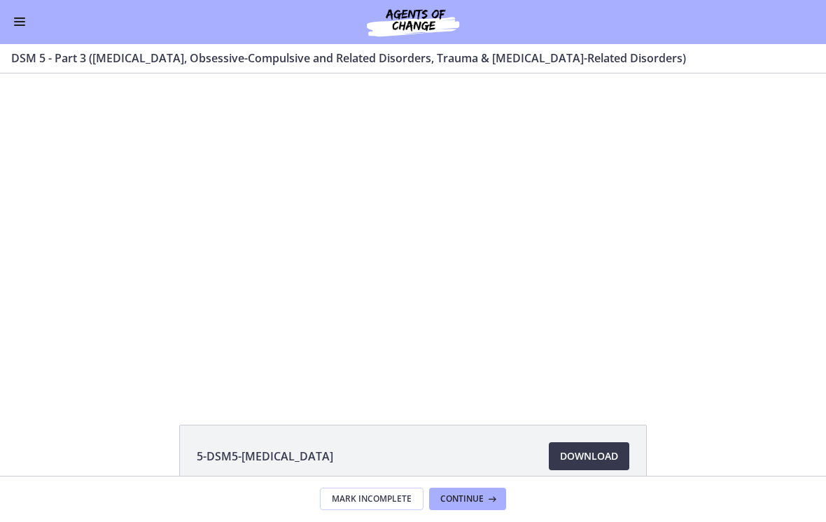
click at [360, 322] on div at bounding box center [413, 232] width 568 height 319
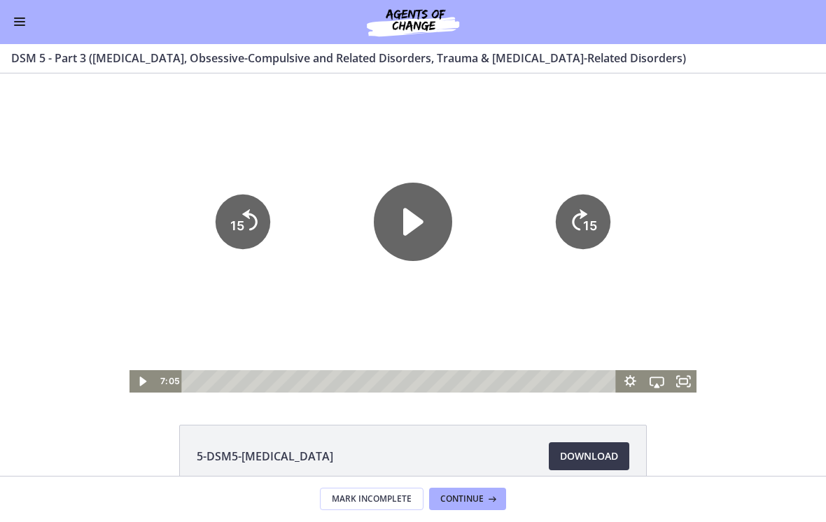
click at [373, 322] on div at bounding box center [413, 232] width 568 height 319
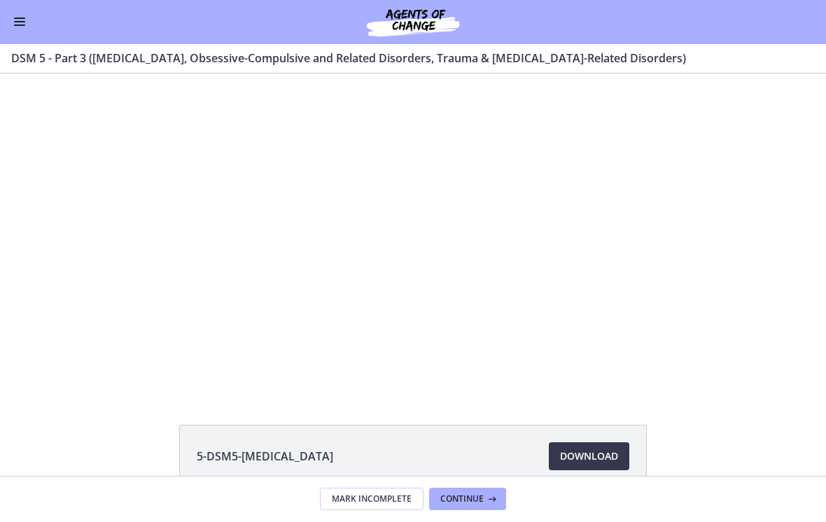
click at [447, 281] on div at bounding box center [413, 232] width 568 height 319
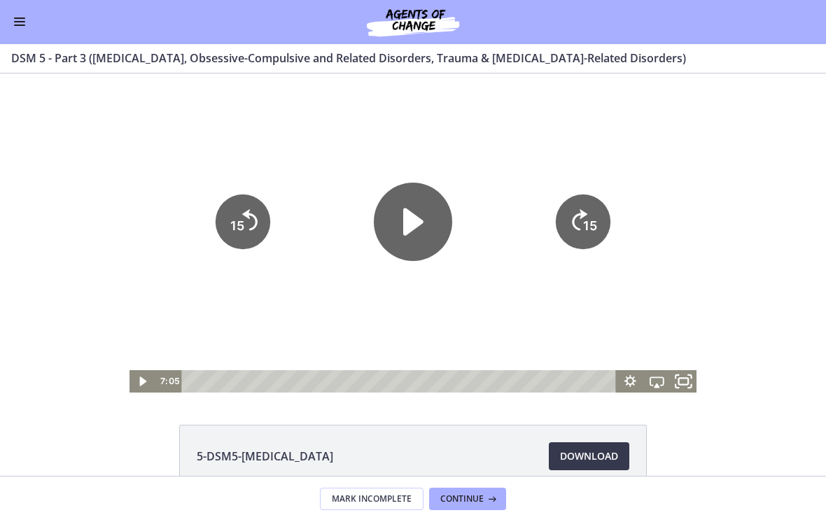
click at [693, 381] on icon "Fullscreen" at bounding box center [684, 381] width 32 height 27
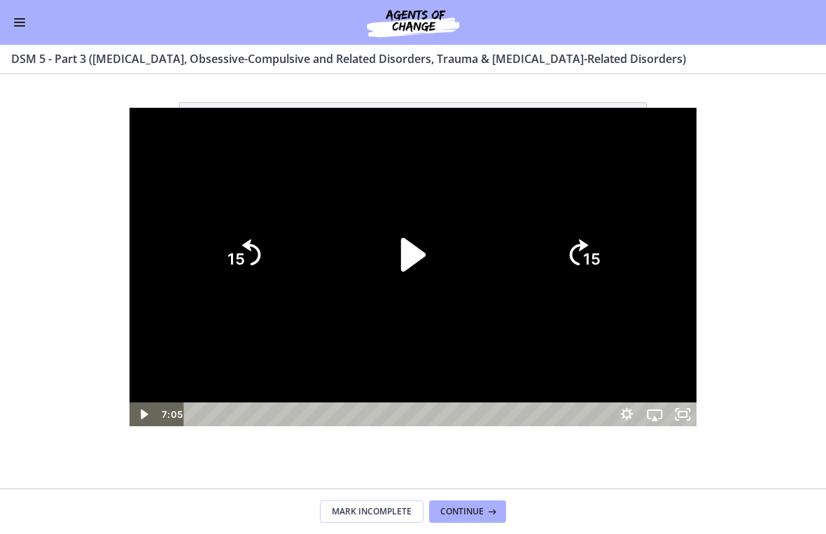
click at [660, 374] on div at bounding box center [413, 267] width 568 height 319
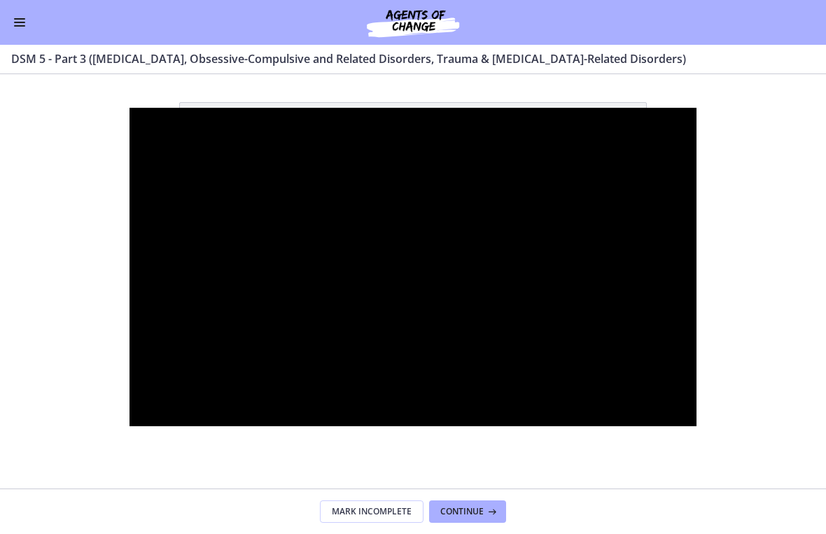
click at [531, 405] on div at bounding box center [413, 267] width 568 height 319
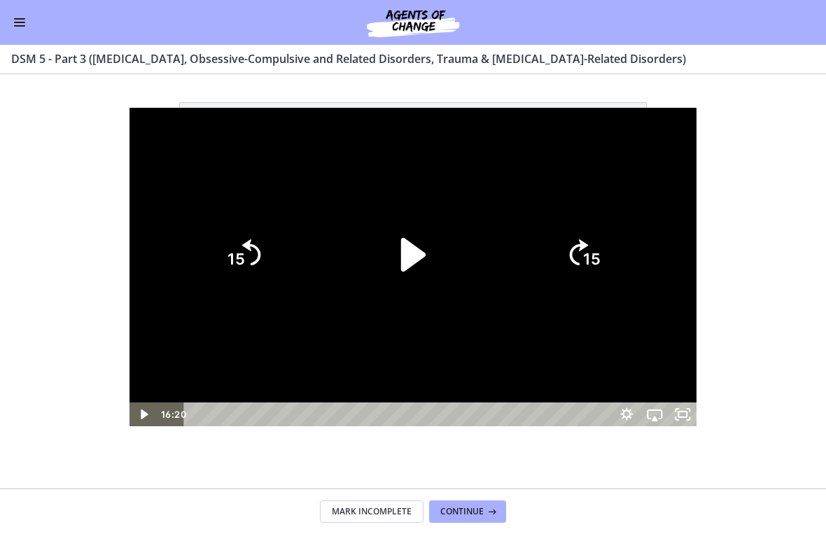
click at [162, 427] on div at bounding box center [413, 267] width 568 height 319
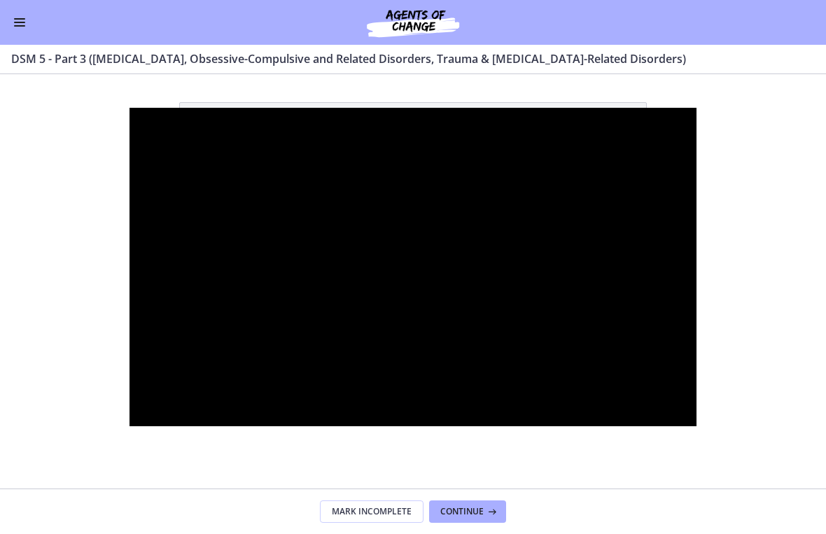
click at [367, 387] on div at bounding box center [413, 267] width 568 height 319
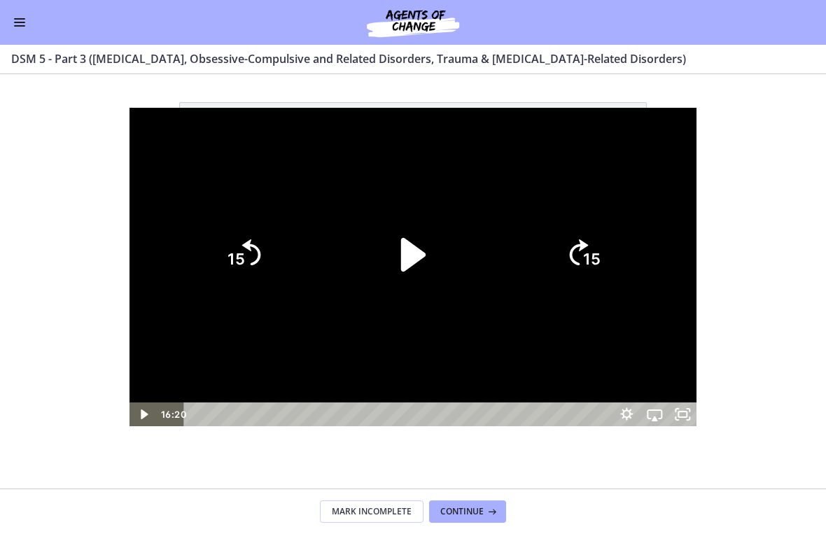
click at [422, 267] on icon "Play Video" at bounding box center [413, 255] width 97 height 97
click at [697, 146] on div at bounding box center [413, 267] width 568 height 319
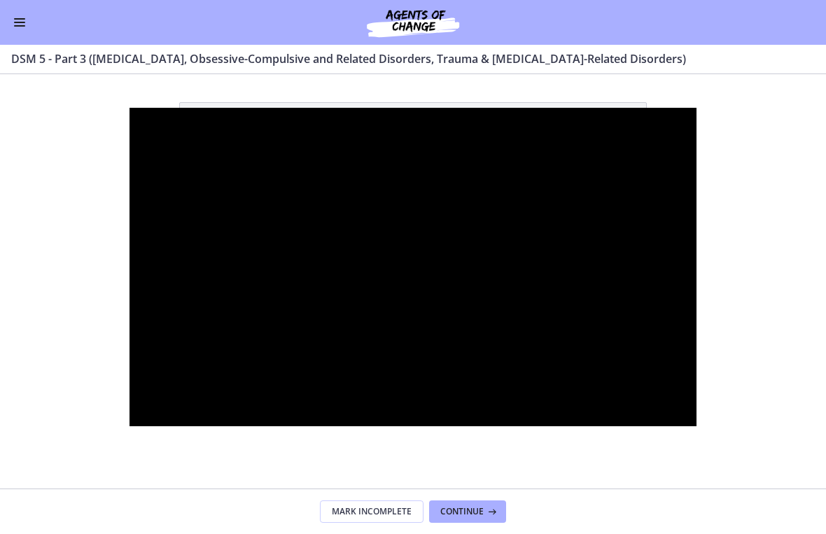
click at [599, 266] on div at bounding box center [413, 267] width 568 height 319
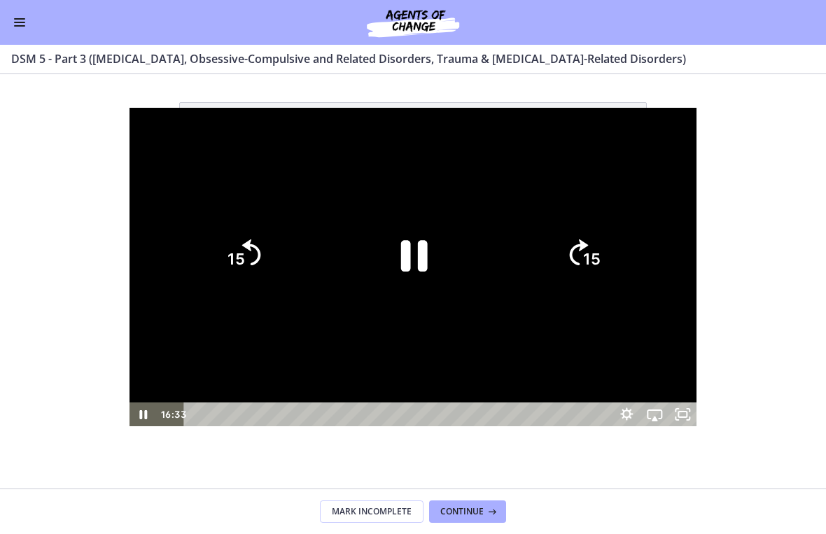
click at [404, 233] on icon "Pause" at bounding box center [413, 255] width 97 height 97
click at [690, 138] on div at bounding box center [413, 267] width 568 height 319
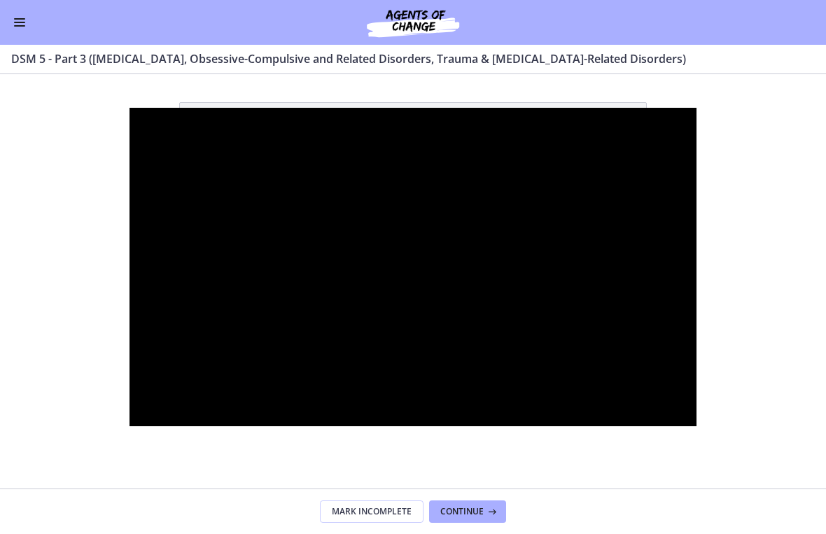
click at [424, 348] on div at bounding box center [413, 267] width 568 height 319
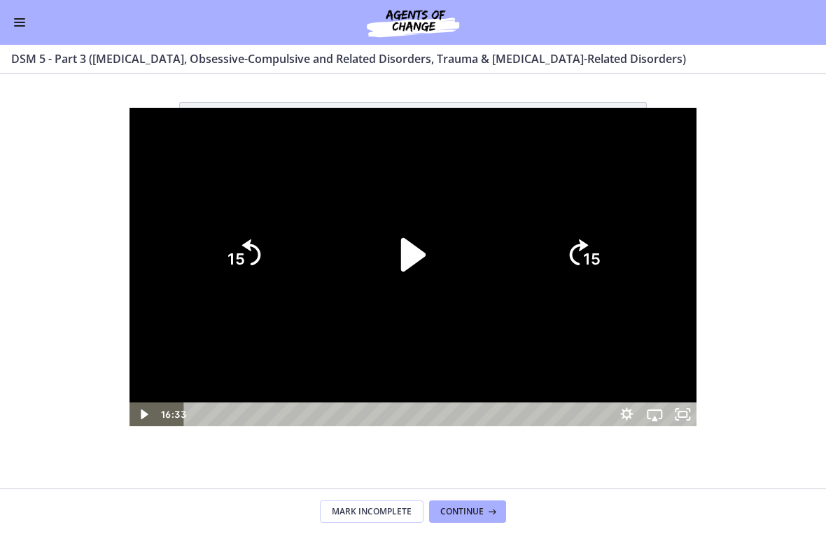
click at [418, 272] on icon "Play Video" at bounding box center [413, 255] width 97 height 97
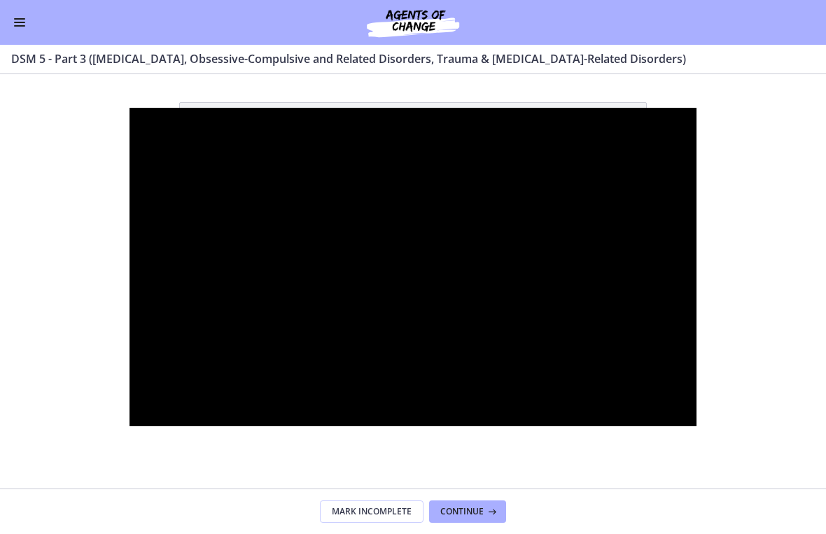
click at [436, 326] on div at bounding box center [413, 267] width 568 height 319
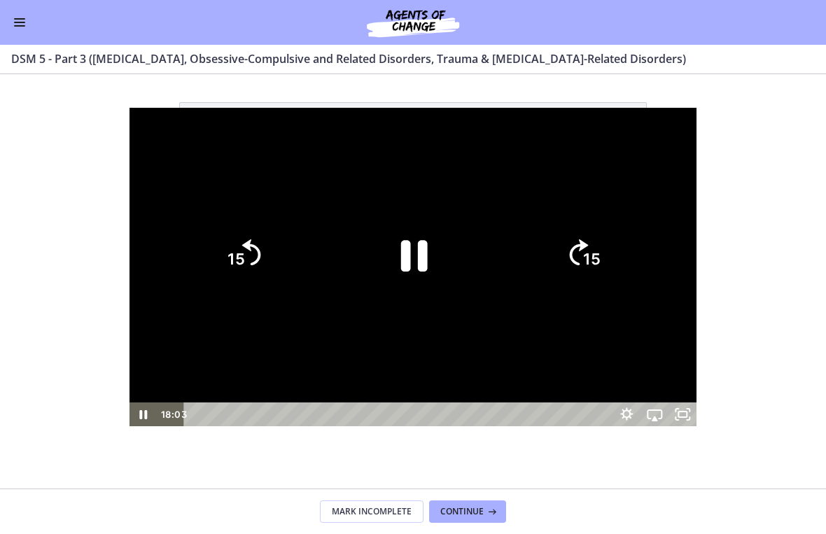
click at [411, 259] on icon "Pause" at bounding box center [413, 255] width 97 height 97
click at [697, 111] on div at bounding box center [413, 267] width 568 height 319
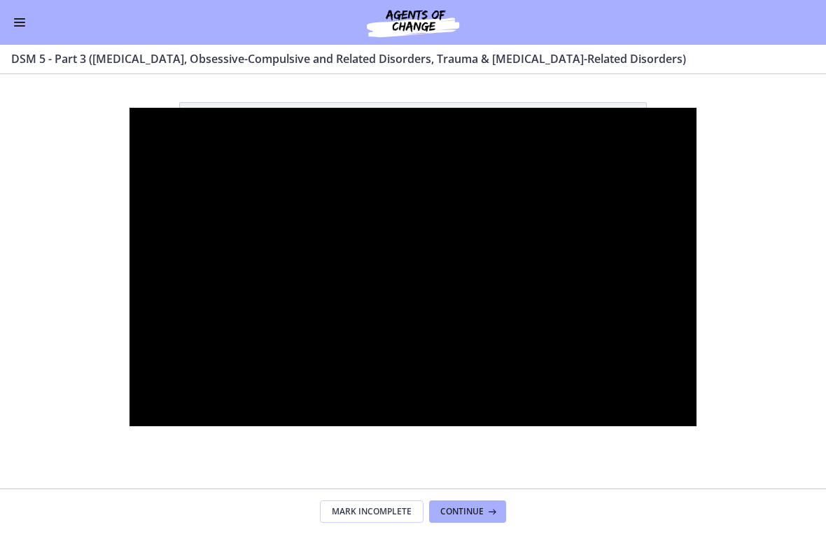
click at [476, 374] on div at bounding box center [413, 267] width 568 height 319
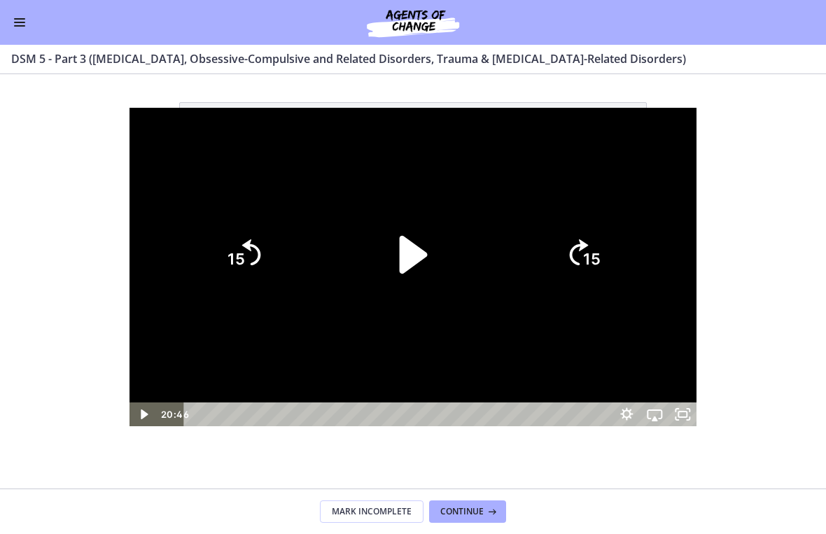
click at [426, 275] on icon "Play Video" at bounding box center [413, 255] width 108 height 108
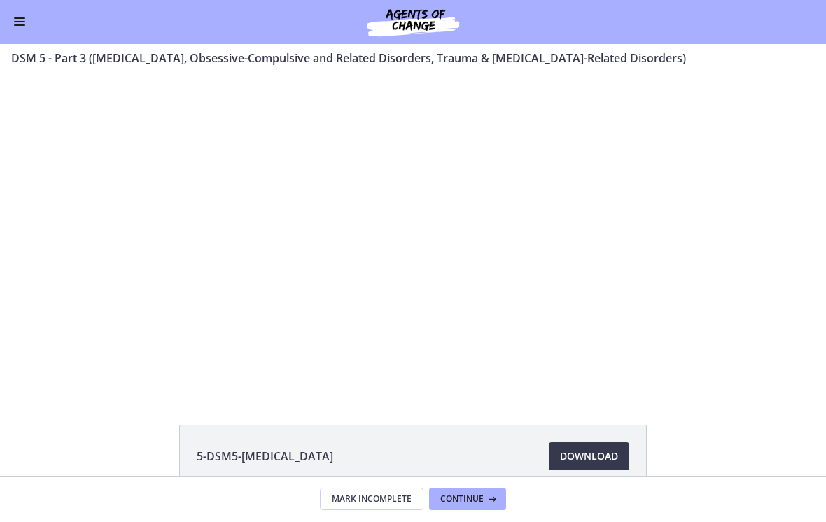
click at [18, 20] on button "Enable menu" at bounding box center [19, 22] width 17 height 17
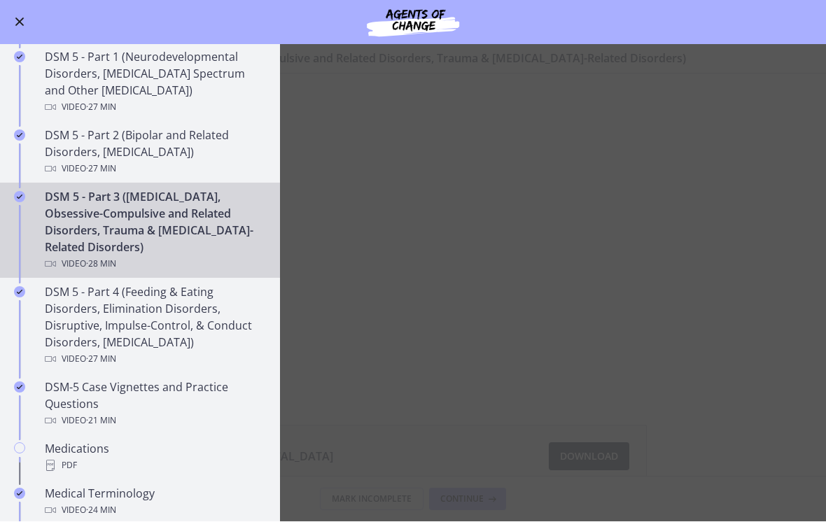
click at [196, 326] on div "DSM 5 - Part 4 (Feeding & Eating Disorders, Elimination Disorders, Disruptive, …" at bounding box center [154, 326] width 218 height 84
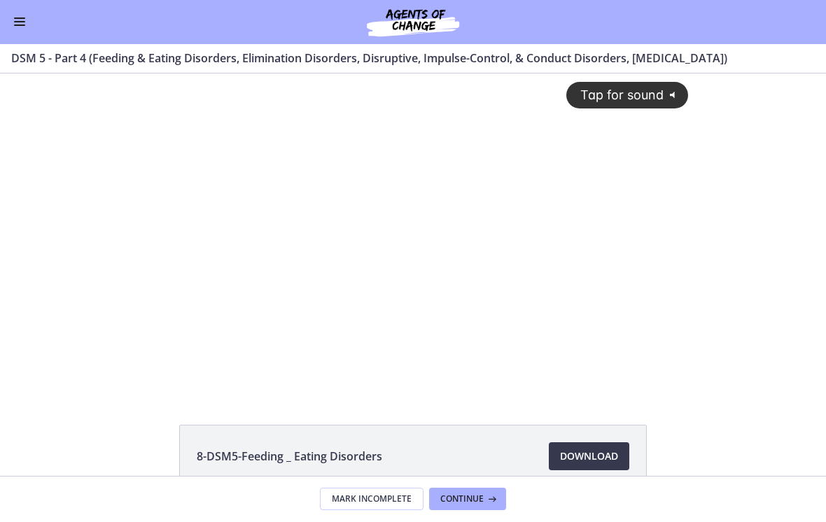
click at [407, 316] on div "Tap for sound @keyframes VOLUME_SMALL_WAVE_FLASH { 0% { opacity: 0; } 33% { opa…" at bounding box center [413, 221] width 568 height 297
click at [294, 344] on div at bounding box center [413, 232] width 568 height 319
click at [408, 344] on div at bounding box center [413, 232] width 568 height 319
click at [457, 311] on div at bounding box center [413, 232] width 568 height 319
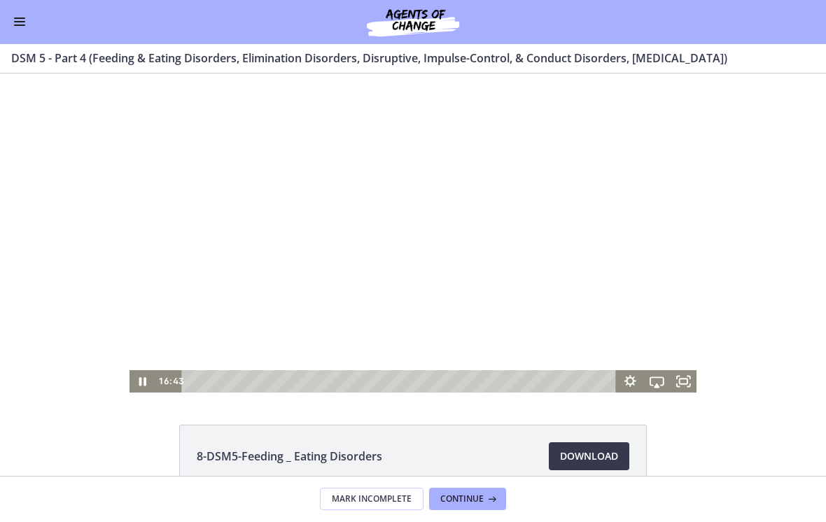
click at [482, 314] on div at bounding box center [413, 232] width 568 height 319
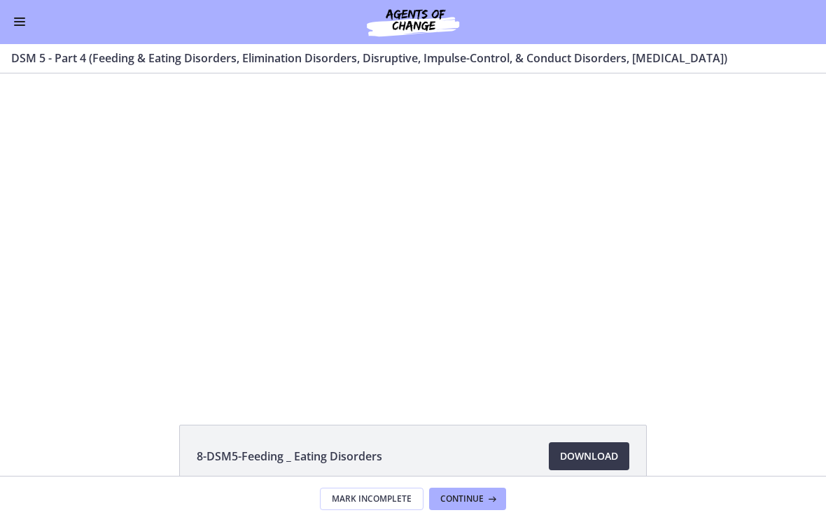
click at [498, 332] on div at bounding box center [413, 232] width 568 height 319
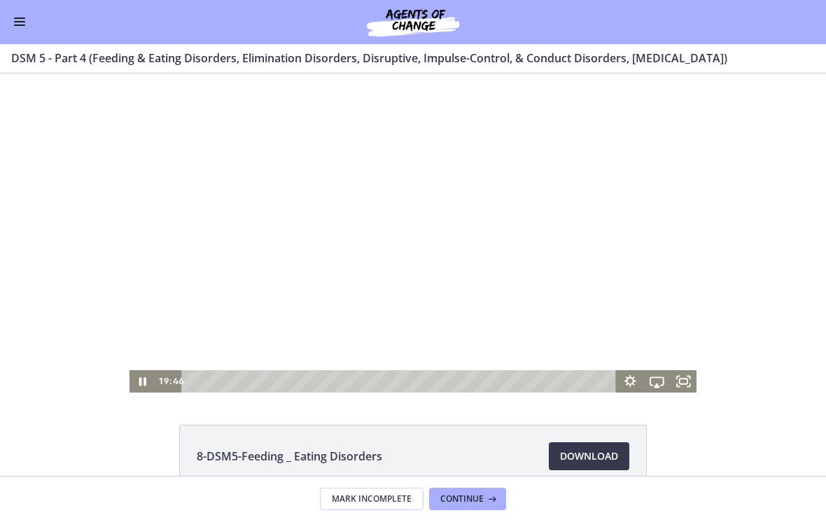
click at [479, 290] on div at bounding box center [413, 232] width 568 height 319
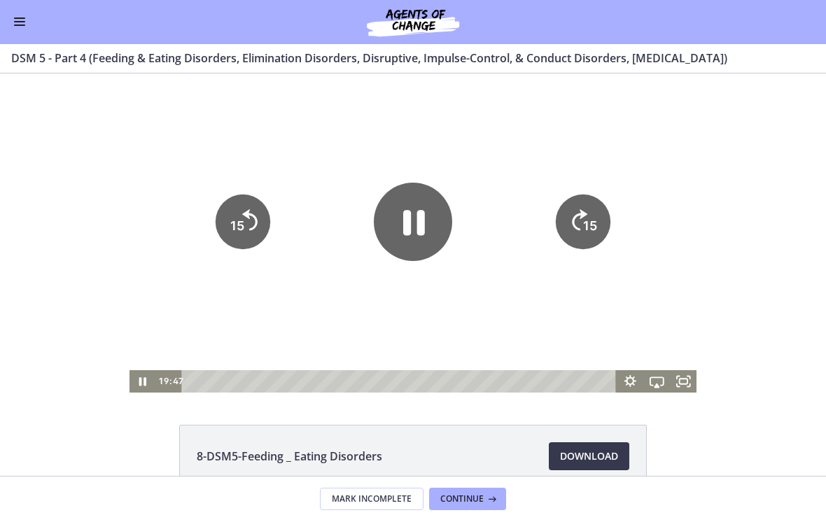
click at [493, 322] on div at bounding box center [413, 232] width 568 height 319
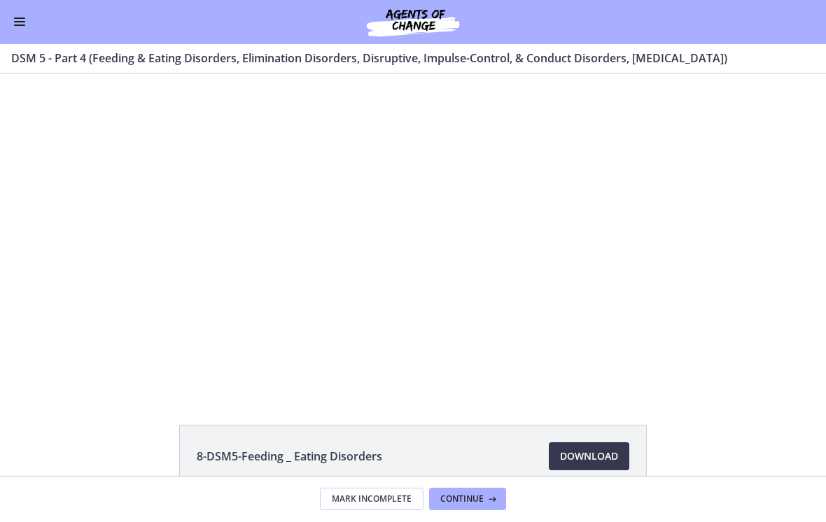
click at [513, 321] on div at bounding box center [413, 232] width 568 height 319
click at [510, 309] on div at bounding box center [413, 232] width 568 height 319
click at [508, 321] on div at bounding box center [413, 232] width 568 height 319
click at [505, 323] on div at bounding box center [413, 232] width 568 height 319
click at [481, 309] on div at bounding box center [413, 232] width 568 height 319
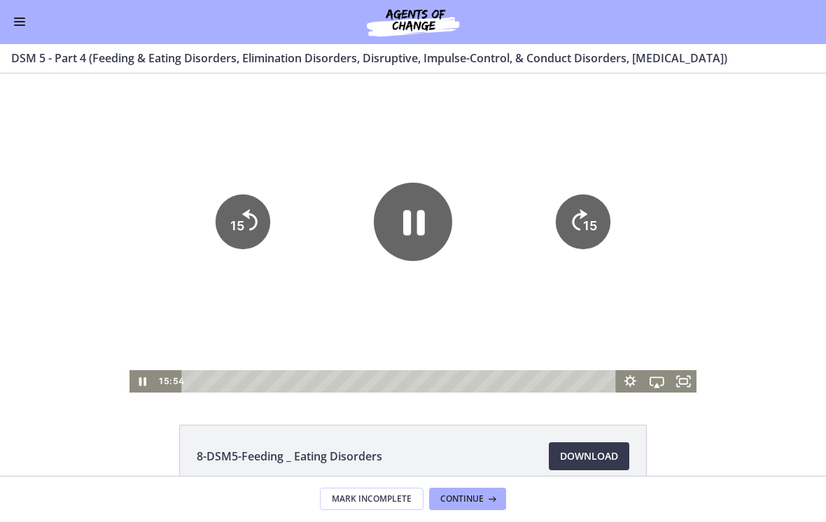
click at [11, 27] on button "Enable menu" at bounding box center [19, 22] width 17 height 17
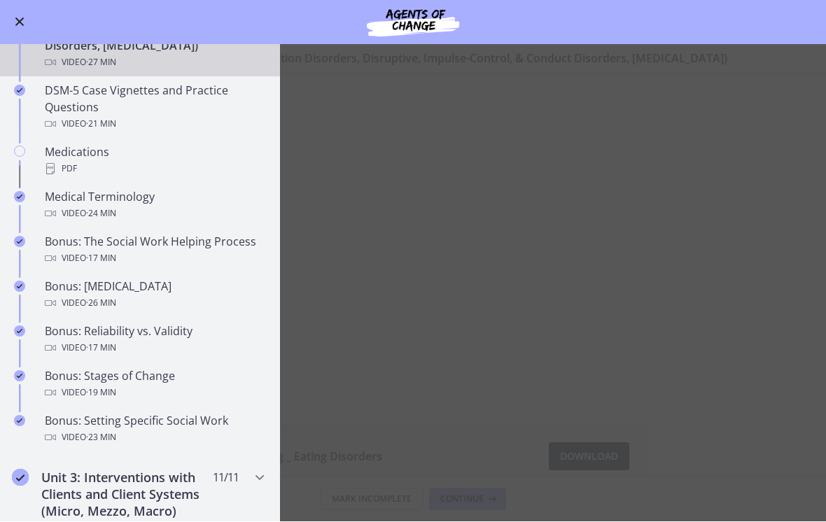
scroll to position [873, 0]
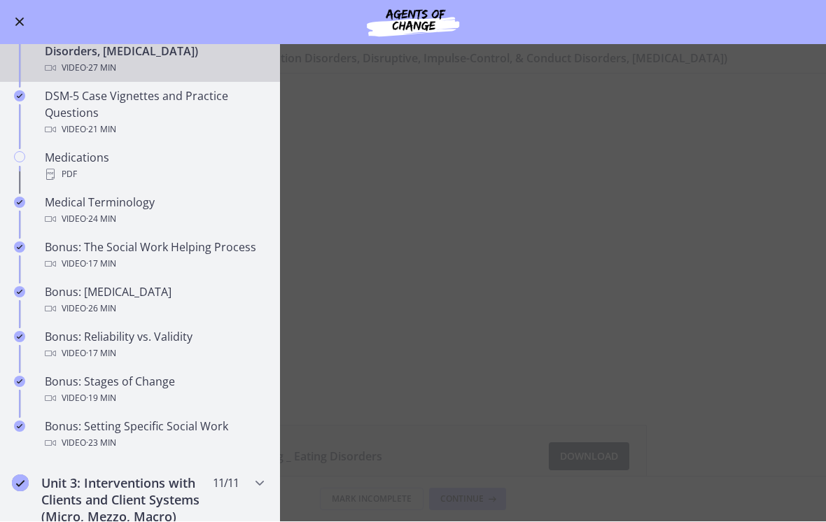
click at [598, 260] on main "DSM 5 - Part 4 (Feeding & Eating Disorders, Elimination Disorders, Disruptive, …" at bounding box center [413, 283] width 826 height 477
click at [601, 267] on main "DSM 5 - Part 4 (Feeding & Eating Disorders, Elimination Disorders, Disruptive, …" at bounding box center [413, 283] width 826 height 477
click at [15, 27] on button "Enable menu" at bounding box center [19, 22] width 17 height 17
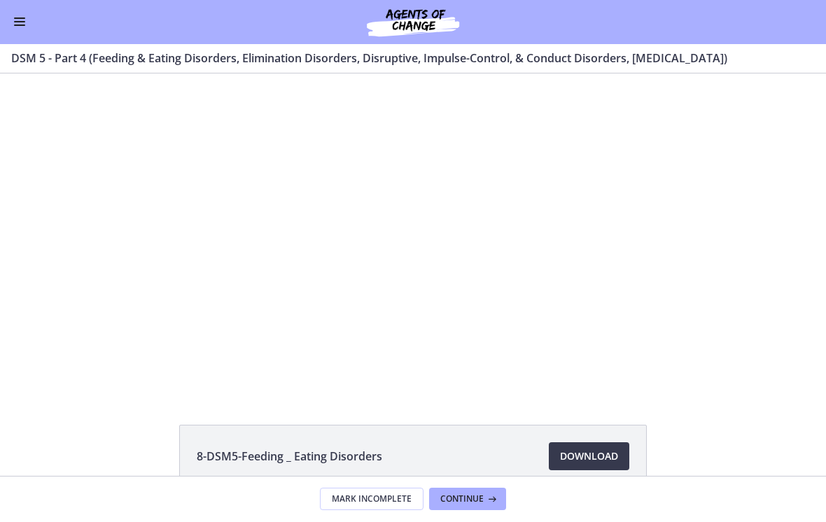
click at [603, 171] on div at bounding box center [413, 232] width 568 height 319
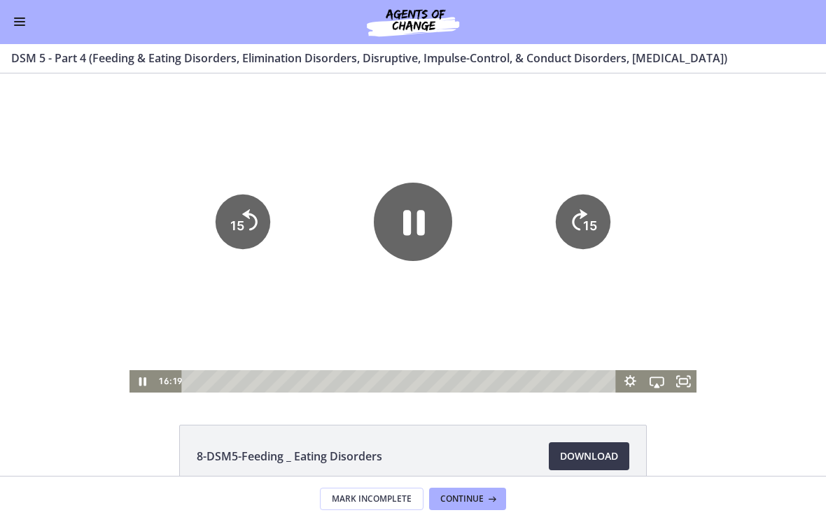
click at [584, 235] on icon "15" at bounding box center [583, 222] width 55 height 55
click at [587, 236] on icon "15" at bounding box center [583, 222] width 55 height 55
click at [586, 220] on tspan "15" at bounding box center [590, 225] width 14 height 15
click at [582, 211] on icon "15" at bounding box center [583, 222] width 55 height 55
click at [575, 218] on icon "Skip ahead 15 seconds" at bounding box center [579, 219] width 15 height 21
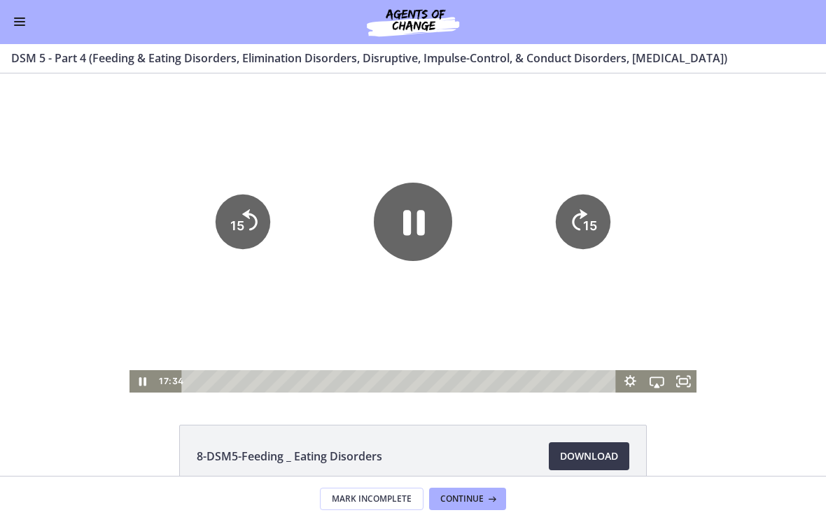
click at [574, 216] on icon "15" at bounding box center [583, 222] width 55 height 55
click at [577, 218] on icon "15" at bounding box center [583, 222] width 55 height 55
click at [233, 220] on tspan "15" at bounding box center [237, 225] width 14 height 15
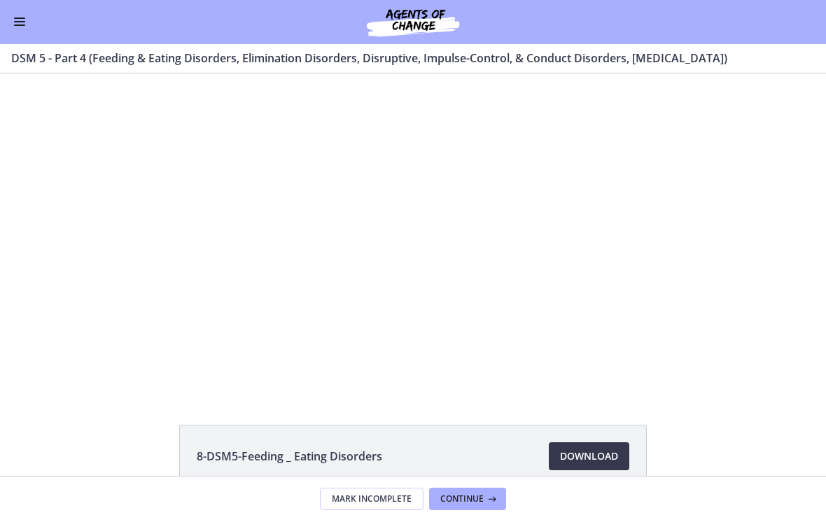
click at [487, 307] on div at bounding box center [413, 232] width 568 height 319
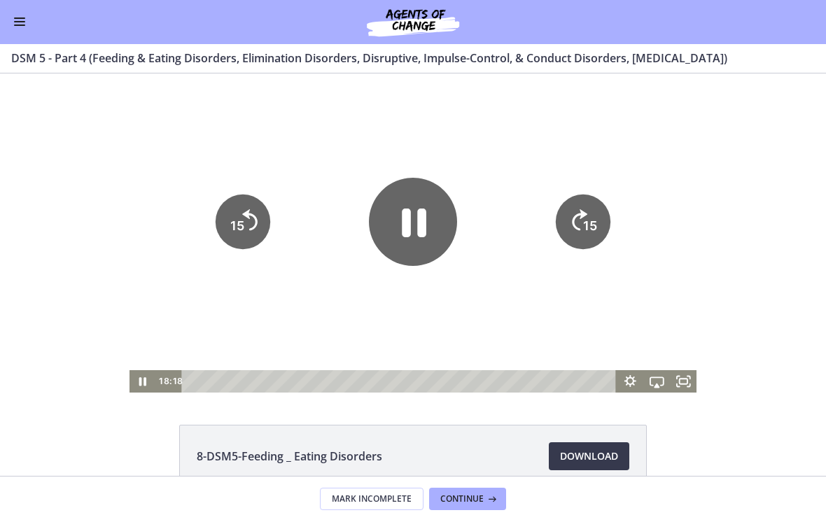
click at [416, 219] on icon "Pause" at bounding box center [413, 222] width 88 height 88
click at [21, 20] on button "Enable menu" at bounding box center [19, 22] width 17 height 17
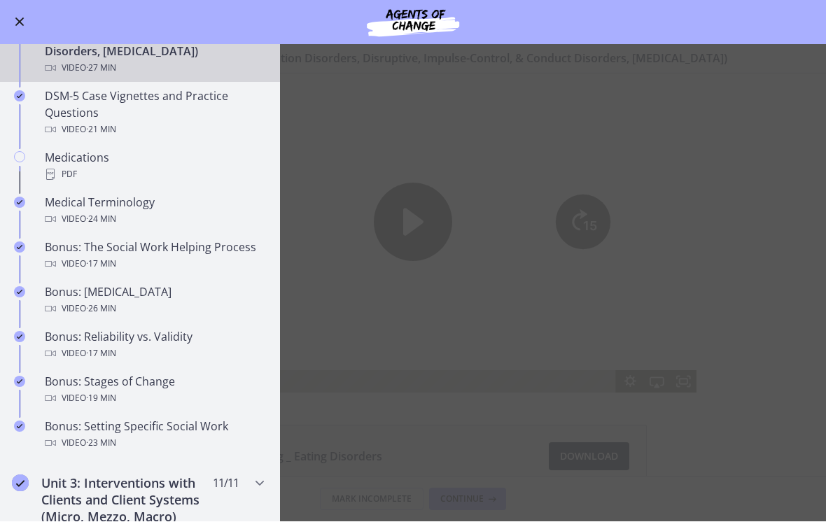
click at [179, 95] on div "DSM-5 Case Vignettes and Practice Questions Video · 21 min" at bounding box center [154, 113] width 218 height 50
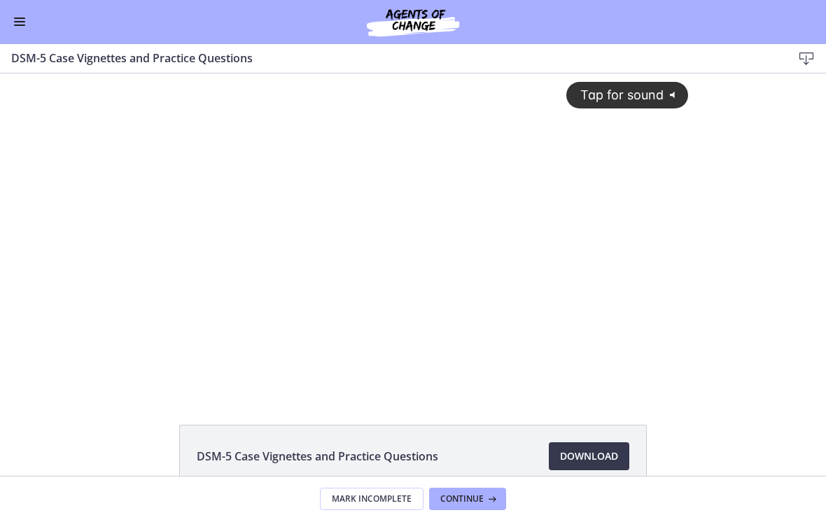
click at [409, 295] on div "Tap for sound @keyframes VOLUME_SMALL_WAVE_FLASH { 0% { opacity: 0; } 33% { opa…" at bounding box center [413, 221] width 568 height 297
click at [398, 254] on div at bounding box center [413, 232] width 568 height 319
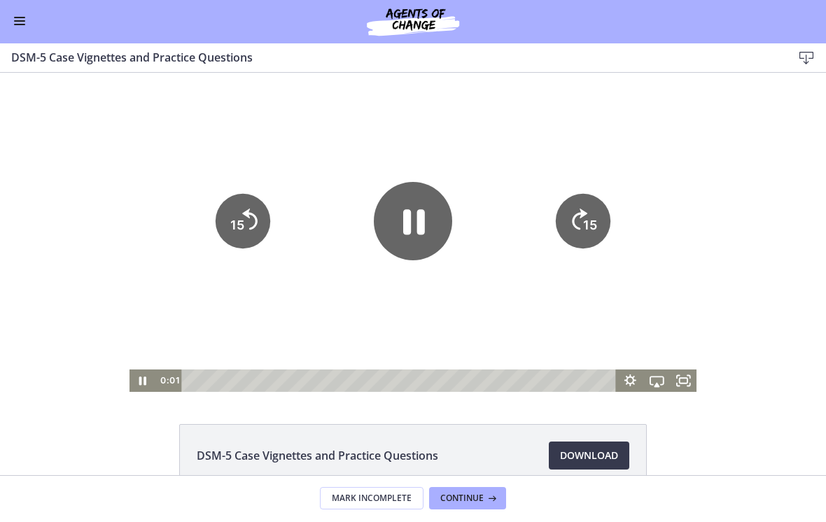
click at [412, 227] on icon "Pause" at bounding box center [413, 221] width 78 height 78
click at [591, 131] on div at bounding box center [413, 232] width 568 height 319
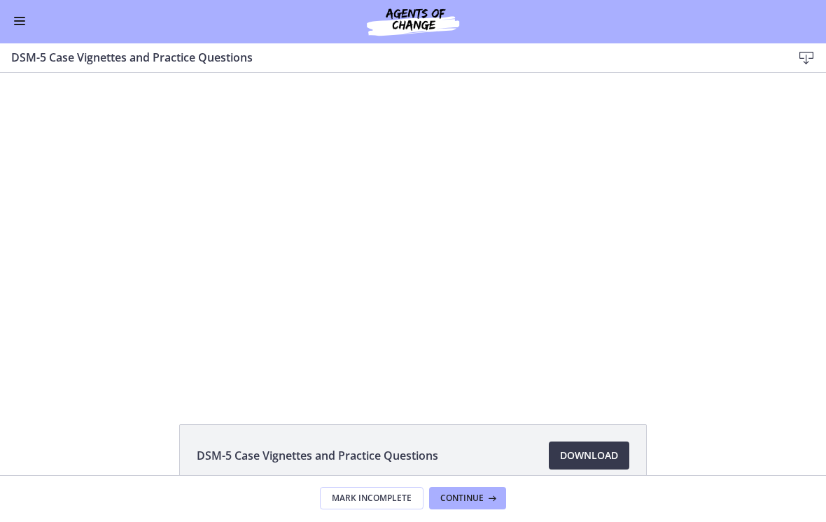
click at [13, 18] on button "Enable menu" at bounding box center [19, 22] width 17 height 17
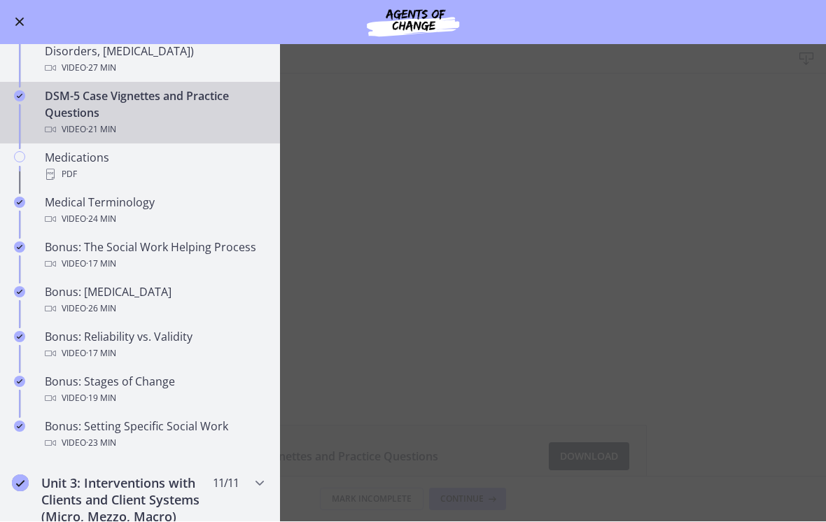
click at [83, 174] on div "PDF" at bounding box center [154, 175] width 218 height 17
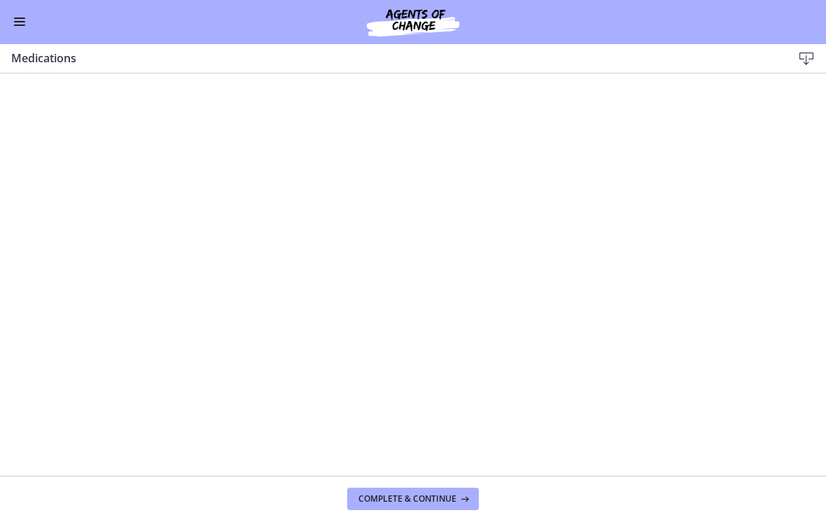
click at [27, 23] on button "Enable menu" at bounding box center [19, 22] width 17 height 17
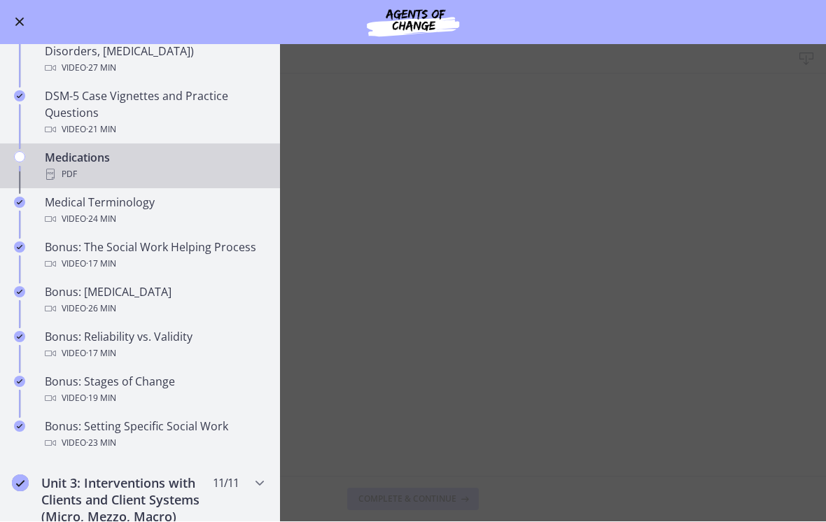
click at [205, 249] on div "Bonus: The Social Work Helping Process Video · 17 min" at bounding box center [154, 256] width 218 height 34
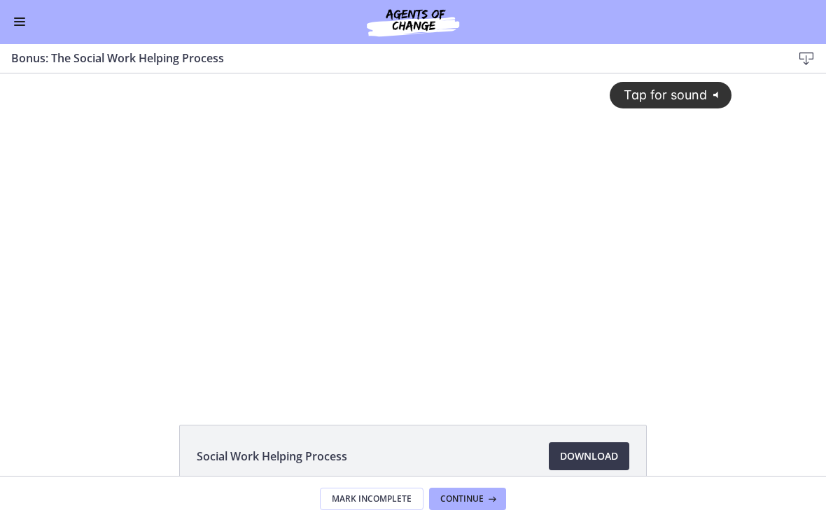
click at [242, 342] on div "Tap for sound @keyframes VOLUME_SMALL_WAVE_FLASH { 0% { opacity: 0; } 33% { opa…" at bounding box center [412, 221] width 654 height 297
click at [237, 323] on div at bounding box center [412, 232] width 654 height 319
click at [22, 27] on button "Enable menu" at bounding box center [19, 22] width 17 height 17
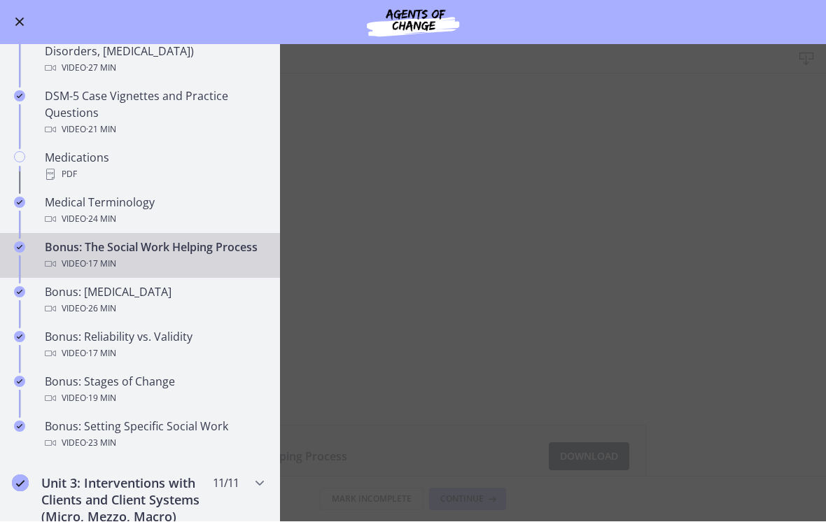
click at [183, 331] on div "Bonus: Reliability vs. Validity Video · 17 min" at bounding box center [154, 346] width 218 height 34
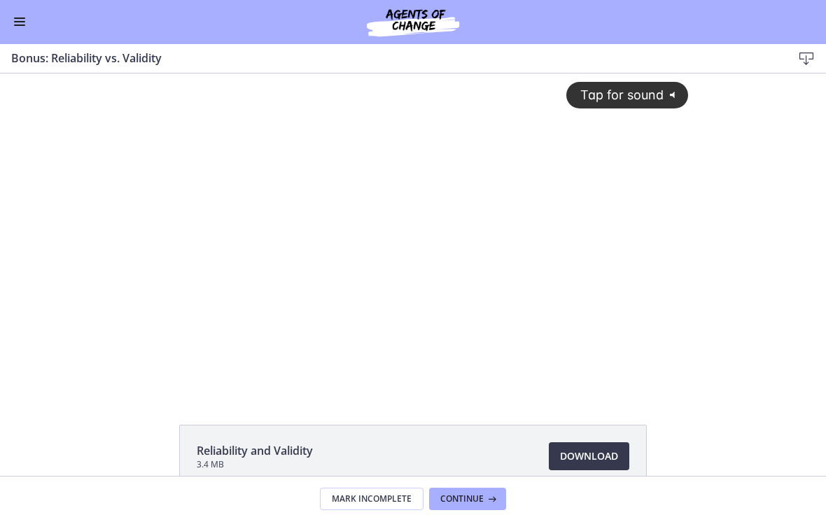
click at [262, 315] on div "Tap for sound @keyframes VOLUME_SMALL_WAVE_FLASH { 0% { opacity: 0; } 33% { opa…" at bounding box center [413, 221] width 568 height 297
click at [262, 332] on div at bounding box center [413, 232] width 568 height 319
click at [355, 258] on div at bounding box center [413, 232] width 568 height 319
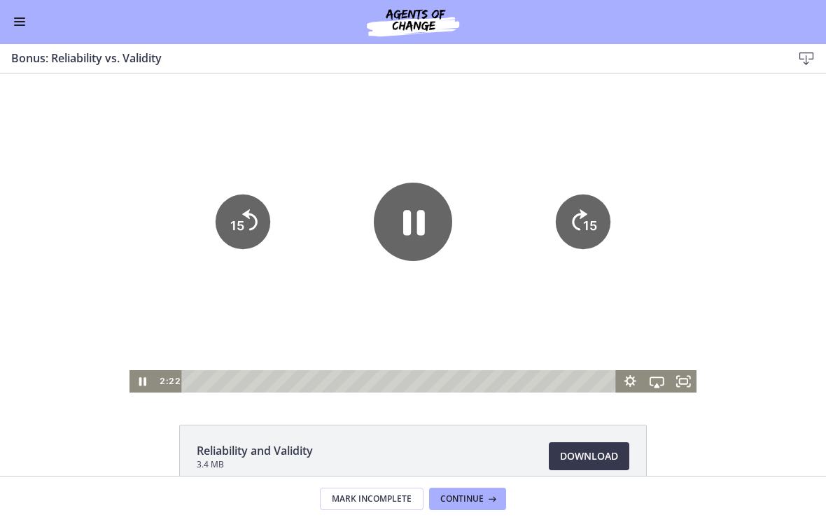
click at [407, 229] on icon "Pause" at bounding box center [414, 222] width 22 height 25
click at [20, 29] on button "Enable menu" at bounding box center [19, 22] width 17 height 17
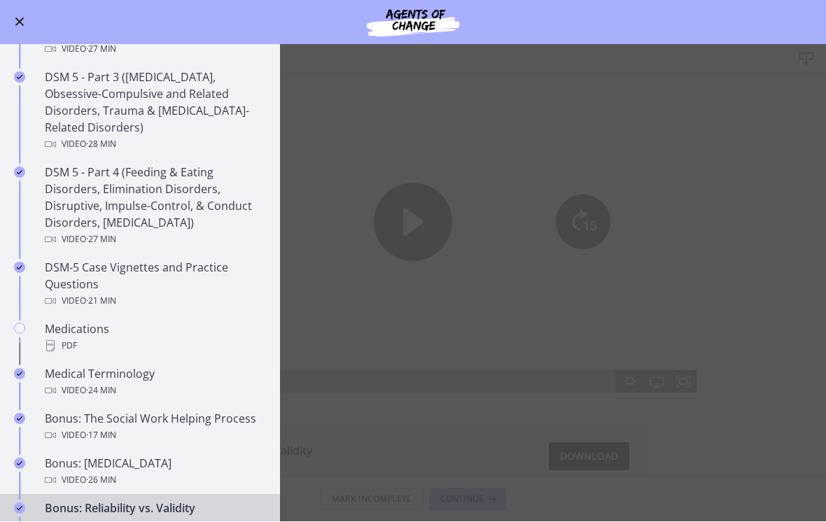
scroll to position [703, 0]
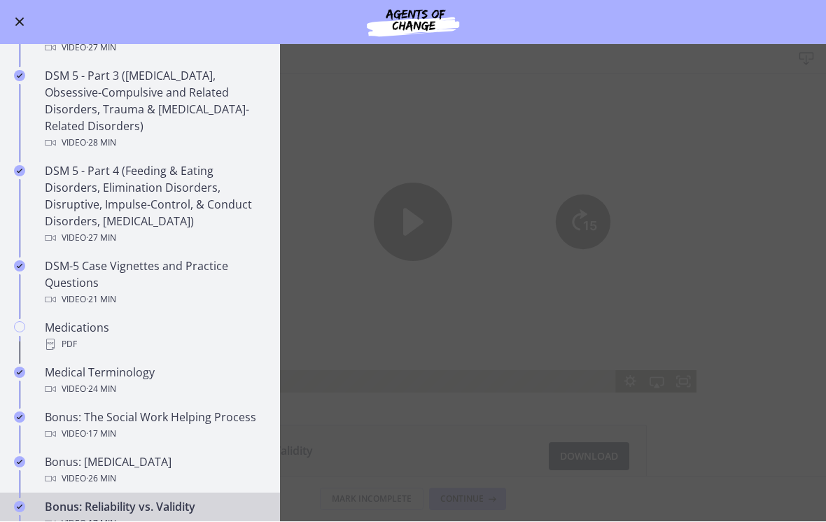
click at [185, 274] on div "DSM-5 Case Vignettes and Practice Questions Video · 21 min" at bounding box center [154, 283] width 218 height 50
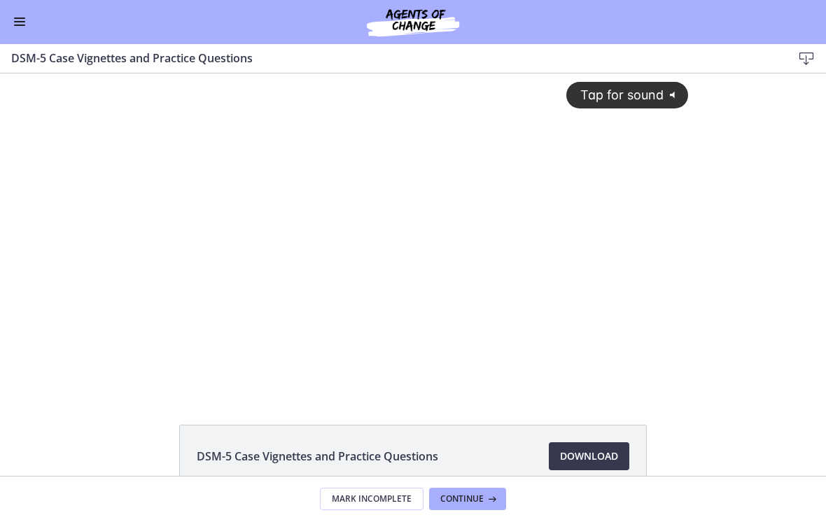
click at [423, 257] on div "Tap for sound @keyframes VOLUME_SMALL_WAVE_FLASH { 0% { opacity: 0; } 33% { opa…" at bounding box center [413, 221] width 568 height 297
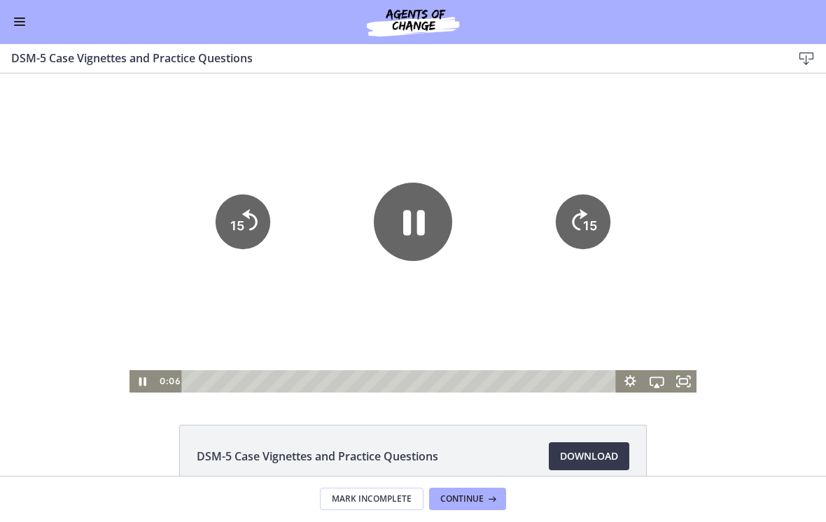
click at [408, 230] on icon "Pause" at bounding box center [414, 222] width 22 height 25
click at [652, 134] on div at bounding box center [413, 232] width 568 height 319
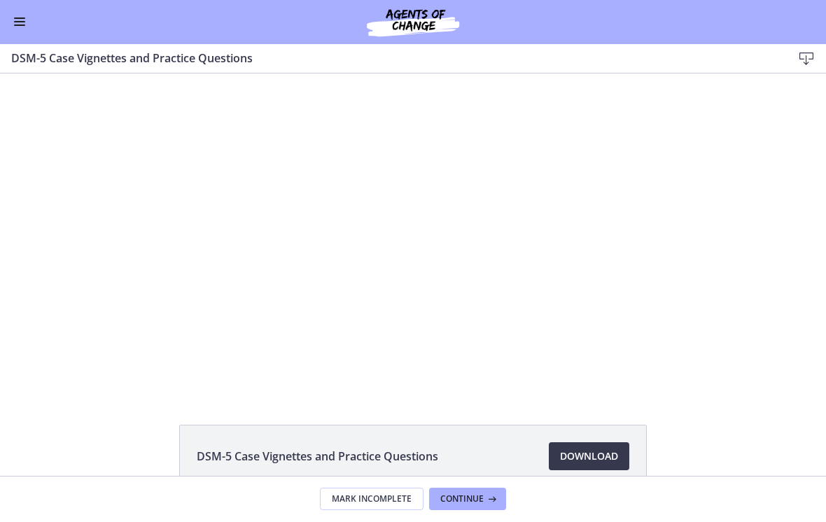
click at [24, 8] on div "Go to Dashboard" at bounding box center [413, 22] width 826 height 45
click at [22, 25] on span "Enable menu" at bounding box center [19, 25] width 11 height 1
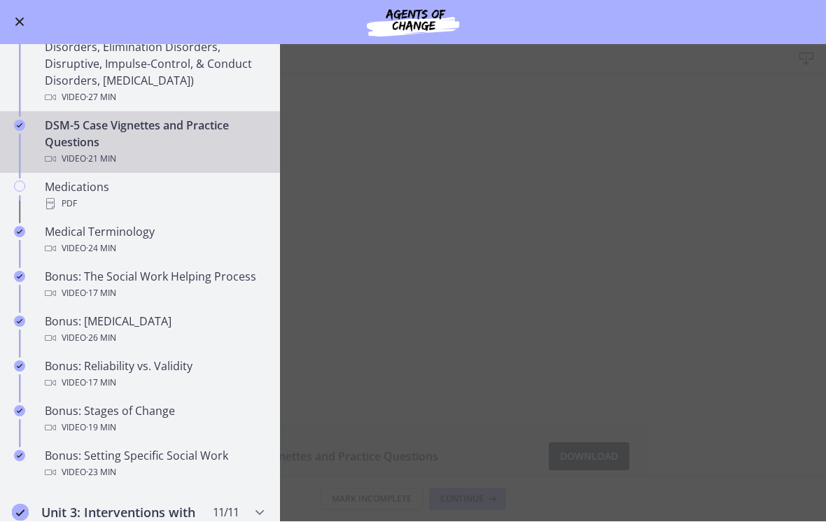
scroll to position [843, 0]
click at [426, 320] on main "DSM-5 Case Vignettes and Practice Questions Download Enable fullscreen DSM-5 Ca…" at bounding box center [413, 283] width 826 height 477
click at [411, 286] on main "DSM-5 Case Vignettes and Practice Questions Download Enable fullscreen DSM-5 Ca…" at bounding box center [413, 283] width 826 height 477
click at [440, 190] on main "DSM-5 Case Vignettes and Practice Questions Download Enable fullscreen DSM-5 Ca…" at bounding box center [413, 283] width 826 height 477
click at [25, 23] on button "Enable menu" at bounding box center [19, 22] width 17 height 17
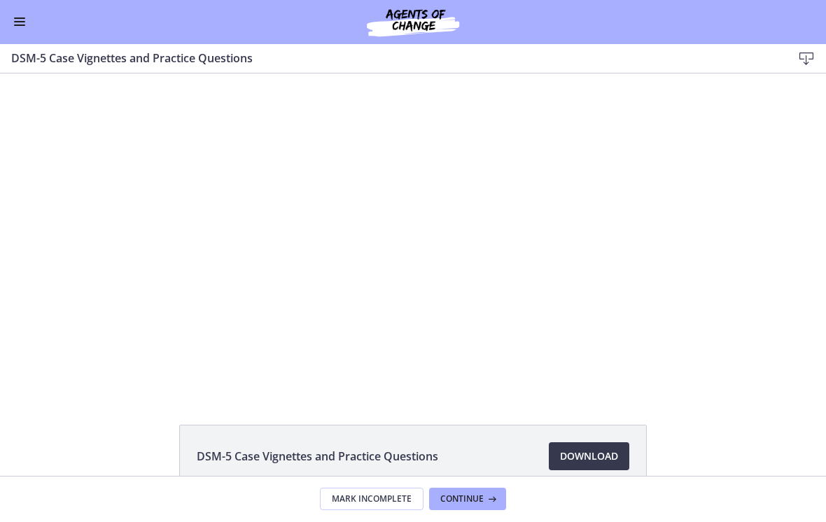
click at [638, 207] on div at bounding box center [413, 232] width 568 height 319
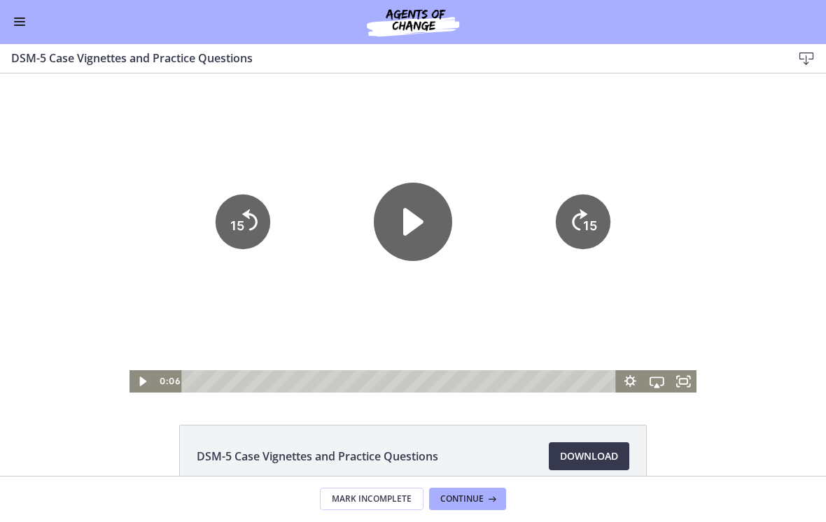
click at [19, 23] on button "Enable menu" at bounding box center [19, 22] width 17 height 17
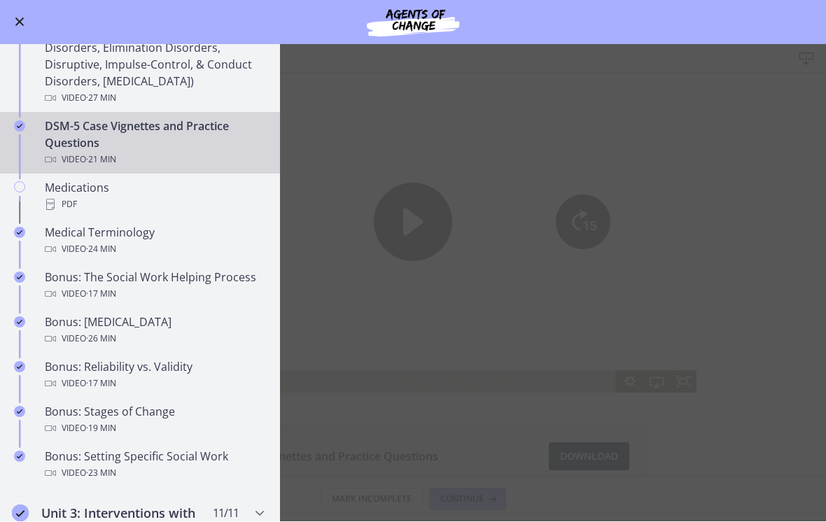
click at [430, 134] on main "DSM-5 Case Vignettes and Practice Questions Download Enable fullscreen DSM-5 Ca…" at bounding box center [413, 283] width 826 height 477
click at [425, 218] on main "DSM-5 Case Vignettes and Practice Questions Download Enable fullscreen DSM-5 Ca…" at bounding box center [413, 283] width 826 height 477
click at [21, 27] on button "Enable menu" at bounding box center [19, 22] width 17 height 17
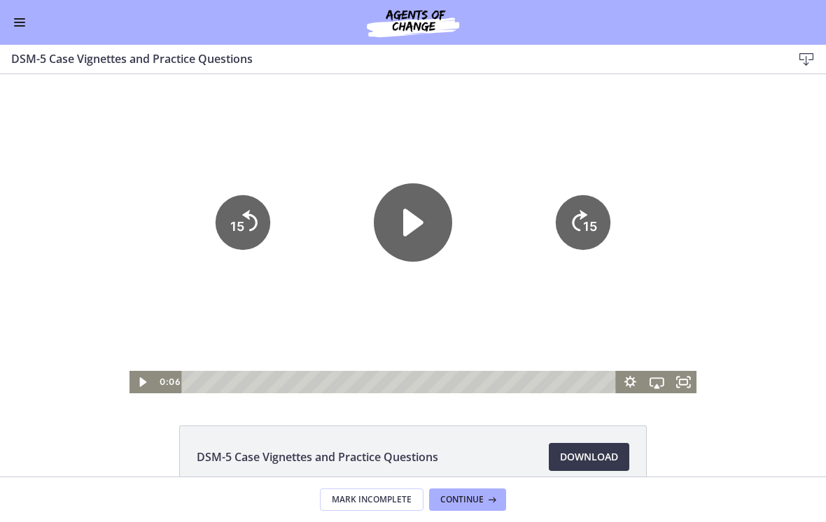
click at [680, 381] on rect "Fullscreen" at bounding box center [684, 382] width 8 height 6
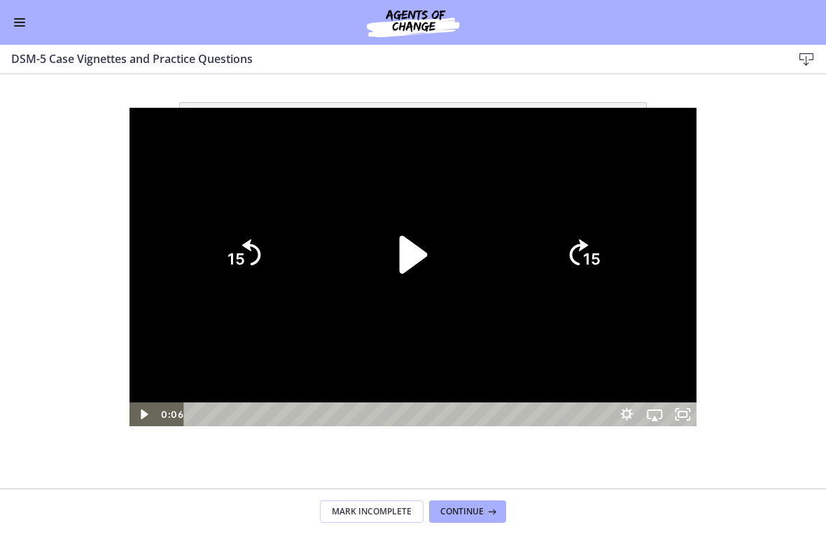
click at [438, 253] on icon "Play Video" at bounding box center [413, 255] width 108 height 108
click at [575, 178] on div at bounding box center [413, 267] width 568 height 319
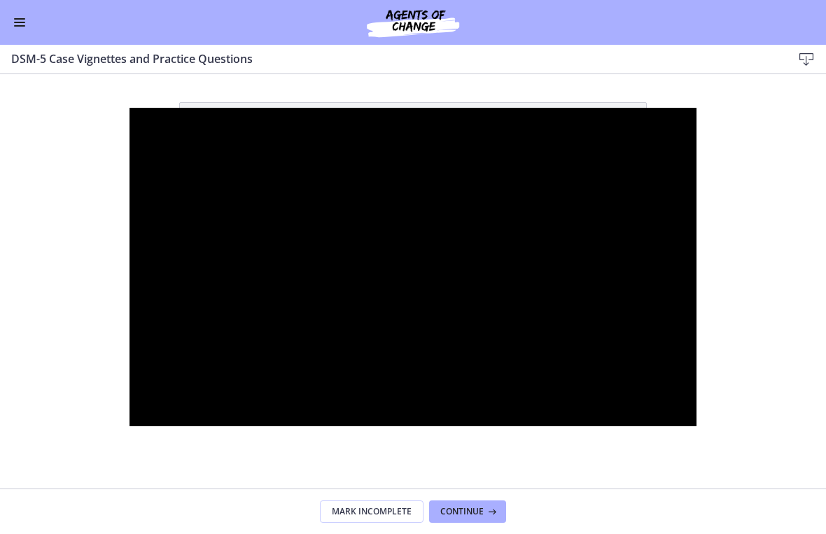
click at [546, 189] on div at bounding box center [413, 267] width 568 height 319
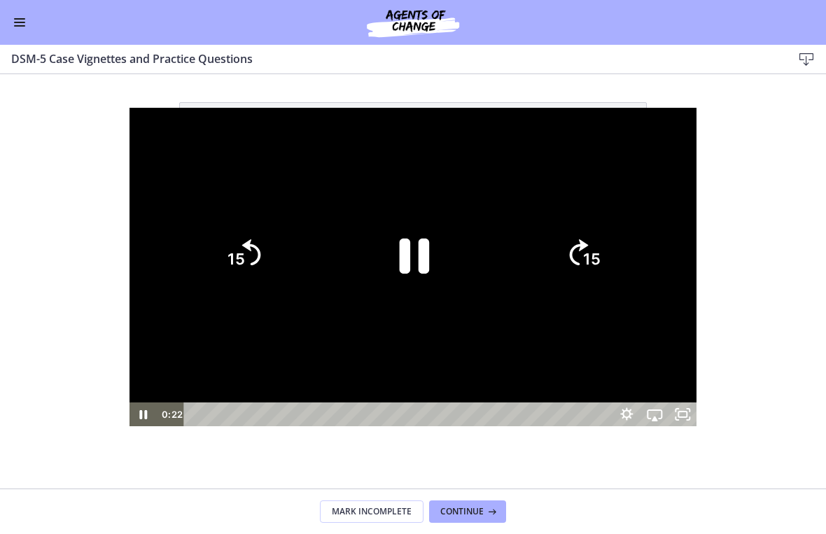
click at [393, 248] on icon "Pause" at bounding box center [413, 255] width 108 height 108
click at [577, 164] on div at bounding box center [413, 267] width 568 height 319
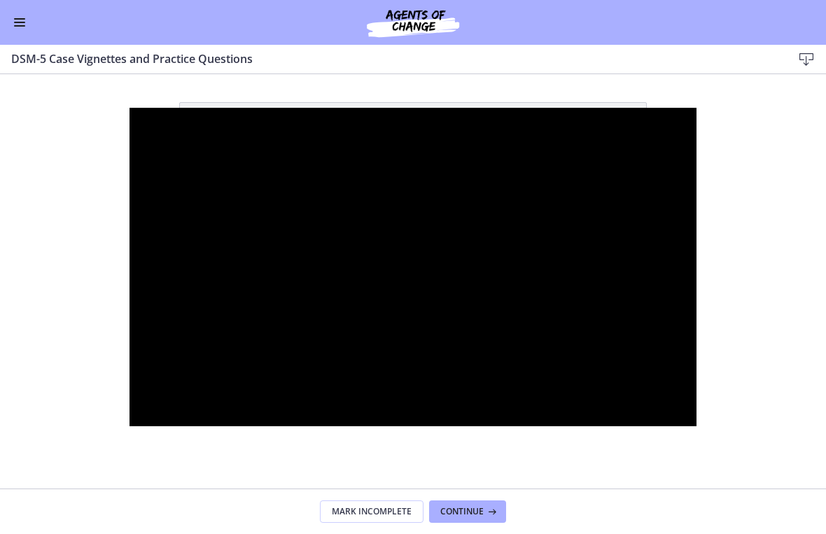
click at [379, 265] on div at bounding box center [413, 267] width 568 height 319
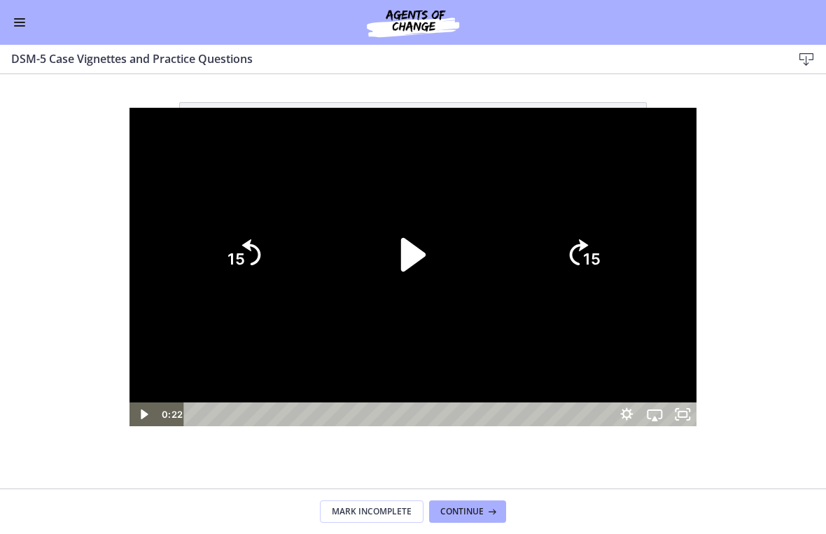
click at [421, 257] on icon "Play Video" at bounding box center [413, 255] width 24 height 34
click at [617, 259] on icon "15" at bounding box center [582, 254] width 67 height 67
click at [600, 297] on icon "15" at bounding box center [583, 314] width 34 height 34
click at [601, 257] on tspan "15" at bounding box center [592, 260] width 17 height 18
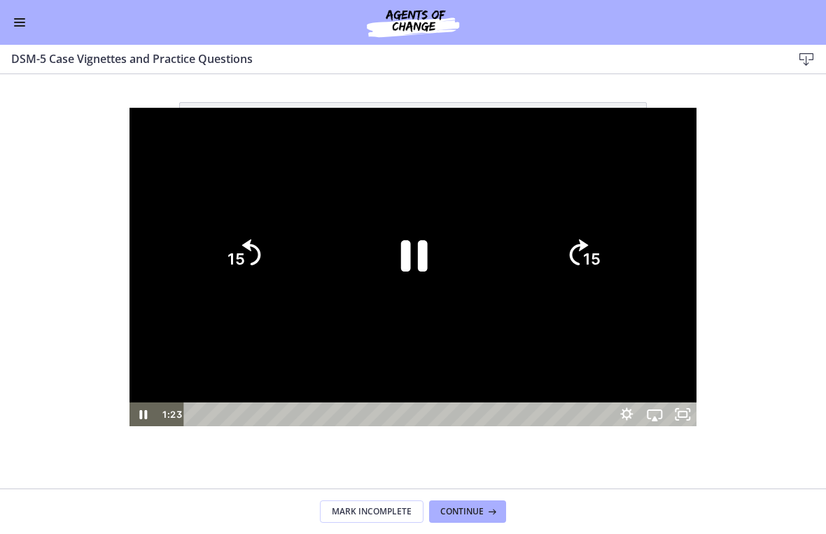
click at [601, 258] on text "15" at bounding box center [592, 260] width 17 height 18
click at [603, 259] on tspan "15" at bounding box center [594, 260] width 20 height 21
click at [621, 235] on icon "15" at bounding box center [583, 255] width 76 height 76
click at [621, 226] on icon "15" at bounding box center [583, 255] width 76 height 76
click at [617, 264] on icon "15" at bounding box center [582, 254] width 67 height 67
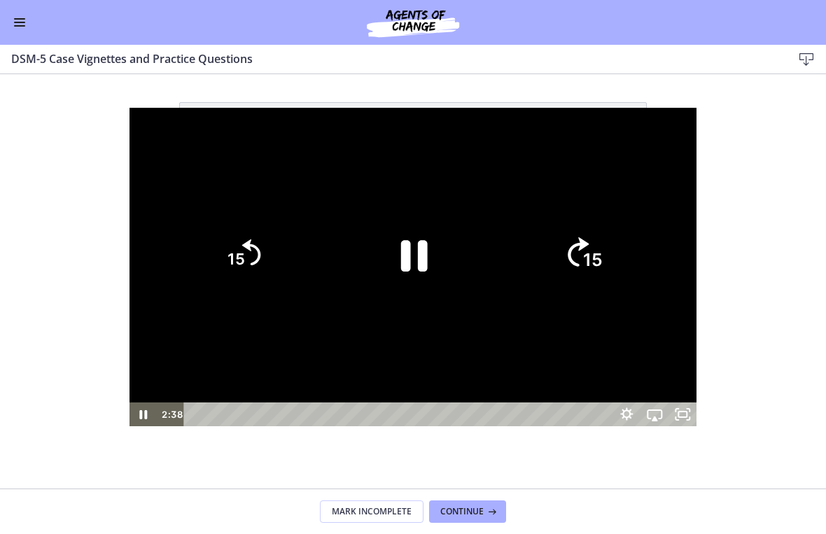
click at [603, 263] on tspan "15" at bounding box center [594, 260] width 20 height 21
click at [617, 258] on icon "15" at bounding box center [582, 254] width 67 height 67
click at [617, 268] on icon "15" at bounding box center [582, 254] width 67 height 67
click at [617, 257] on icon "15" at bounding box center [582, 254] width 67 height 67
click at [601, 266] on tspan "15" at bounding box center [592, 260] width 17 height 18
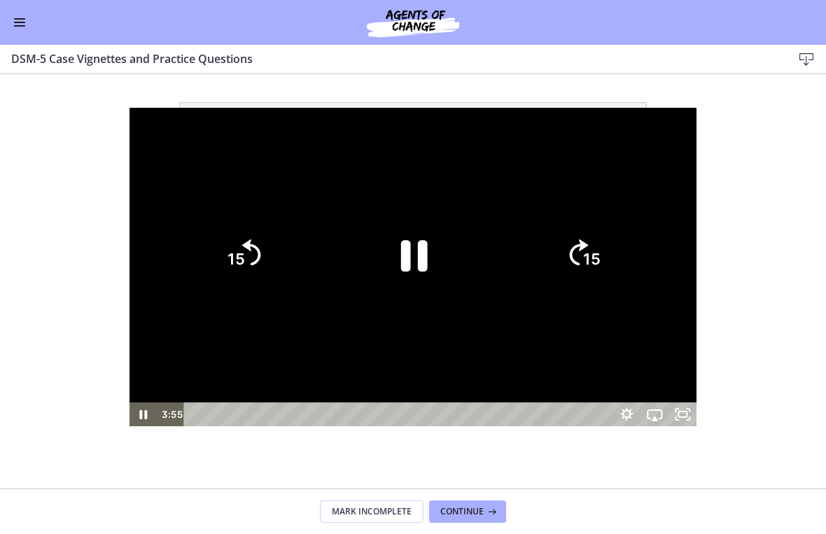
click at [601, 258] on tspan "15" at bounding box center [592, 260] width 17 height 18
click at [430, 265] on icon "Pause" at bounding box center [413, 255] width 97 height 97
click at [579, 148] on div at bounding box center [413, 267] width 568 height 319
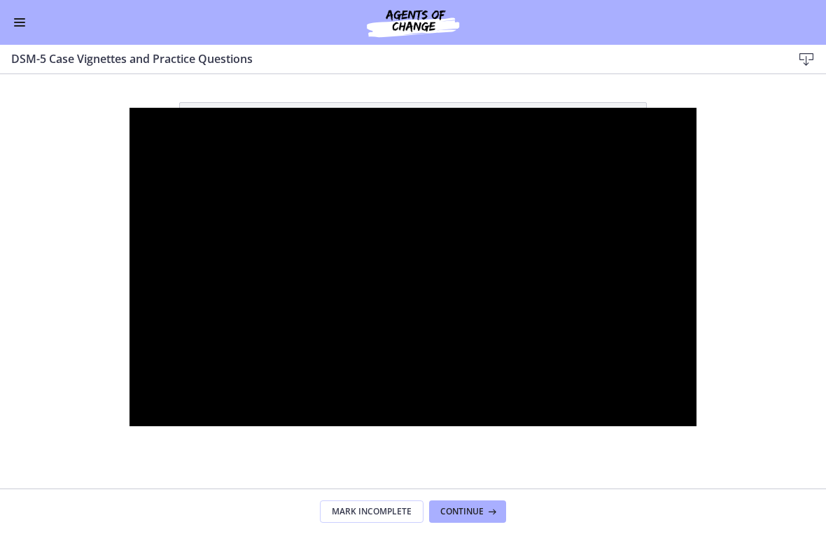
click at [421, 167] on div at bounding box center [413, 267] width 568 height 319
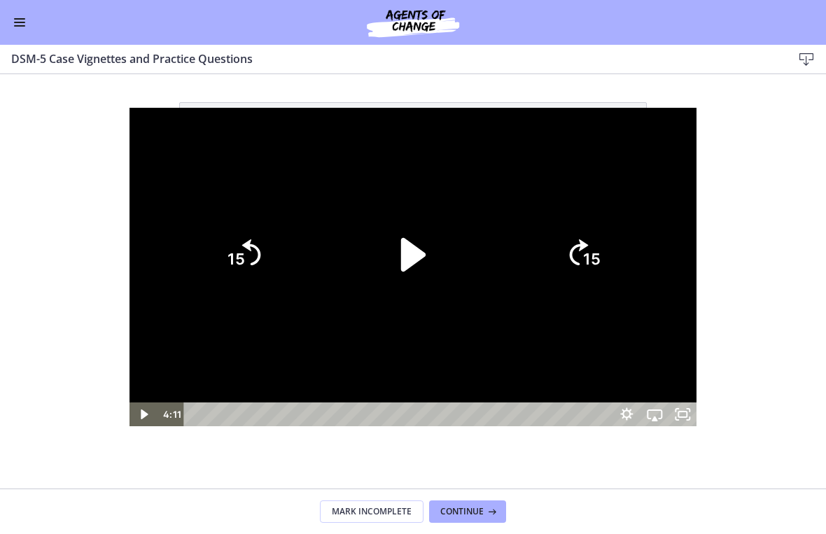
click at [408, 246] on icon "Play Video" at bounding box center [413, 255] width 24 height 34
click at [601, 267] on tspan "15" at bounding box center [592, 260] width 17 height 18
click at [601, 260] on tspan "15" at bounding box center [592, 260] width 17 height 18
click at [589, 260] on icon "Skip ahead 15 seconds" at bounding box center [578, 252] width 21 height 29
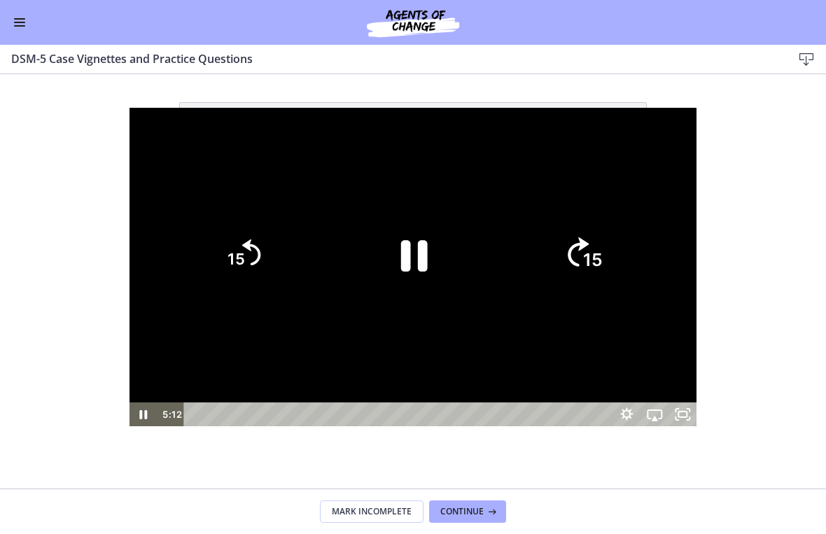
click at [603, 270] on tspan "15" at bounding box center [594, 260] width 20 height 21
click at [617, 269] on icon "15" at bounding box center [582, 254] width 67 height 67
click at [601, 266] on tspan "15" at bounding box center [592, 260] width 17 height 18
click at [603, 266] on tspan "15" at bounding box center [594, 260] width 20 height 21
click at [617, 228] on icon "15" at bounding box center [582, 254] width 67 height 67
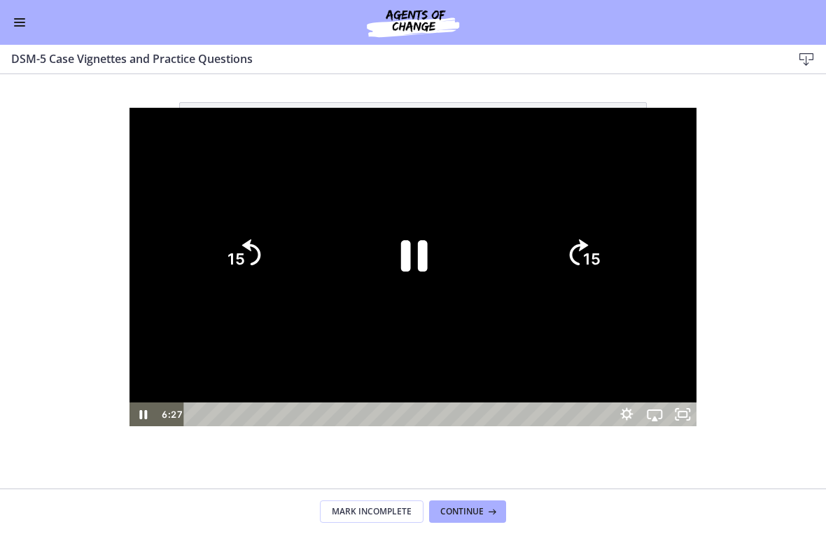
click at [625, 227] on icon "15" at bounding box center [583, 196] width 84 height 84
click at [617, 264] on icon "15" at bounding box center [582, 254] width 67 height 67
click at [603, 256] on tspan "15" at bounding box center [594, 260] width 20 height 21
click at [617, 256] on icon "15" at bounding box center [582, 254] width 67 height 67
click at [589, 246] on icon "Skip ahead 15 seconds" at bounding box center [579, 252] width 19 height 26
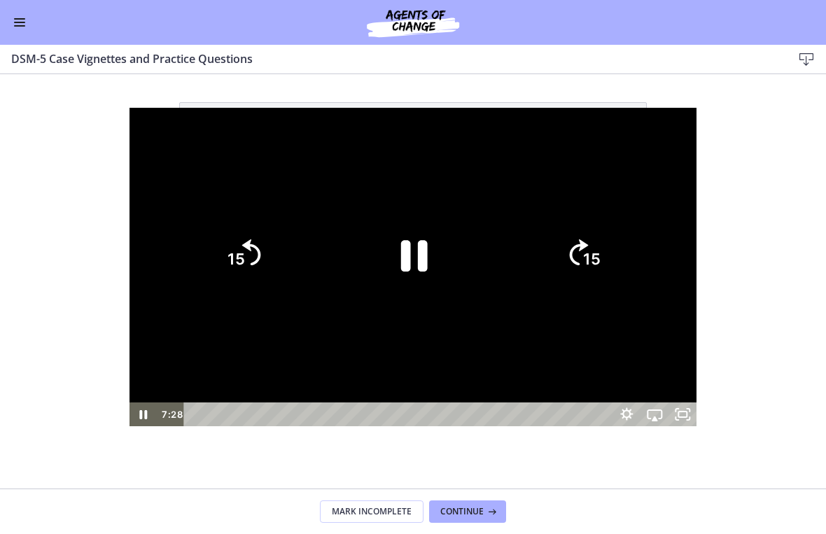
click at [420, 271] on icon "Pause" at bounding box center [414, 256] width 27 height 31
click at [509, 143] on div at bounding box center [413, 267] width 568 height 319
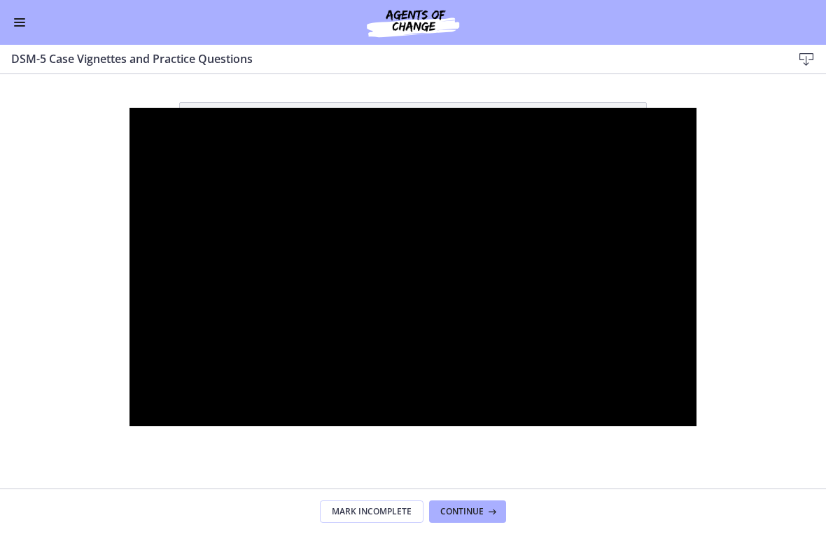
click at [431, 272] on div at bounding box center [413, 267] width 568 height 319
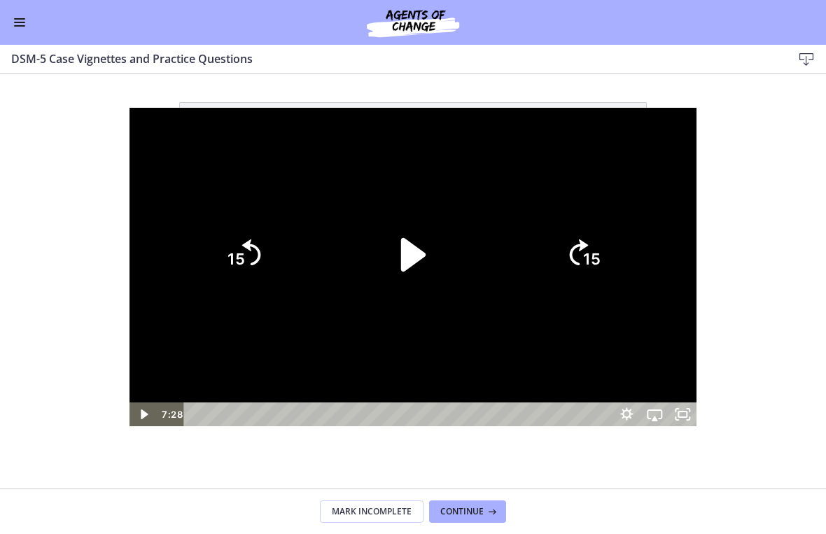
click at [424, 282] on icon "Play Video" at bounding box center [413, 255] width 97 height 97
click at [621, 267] on icon "15" at bounding box center [583, 255] width 76 height 76
click at [605, 213] on tspan "15" at bounding box center [594, 202] width 21 height 24
click at [617, 244] on icon "15" at bounding box center [582, 254] width 67 height 67
click at [621, 255] on icon "15" at bounding box center [583, 255] width 76 height 76
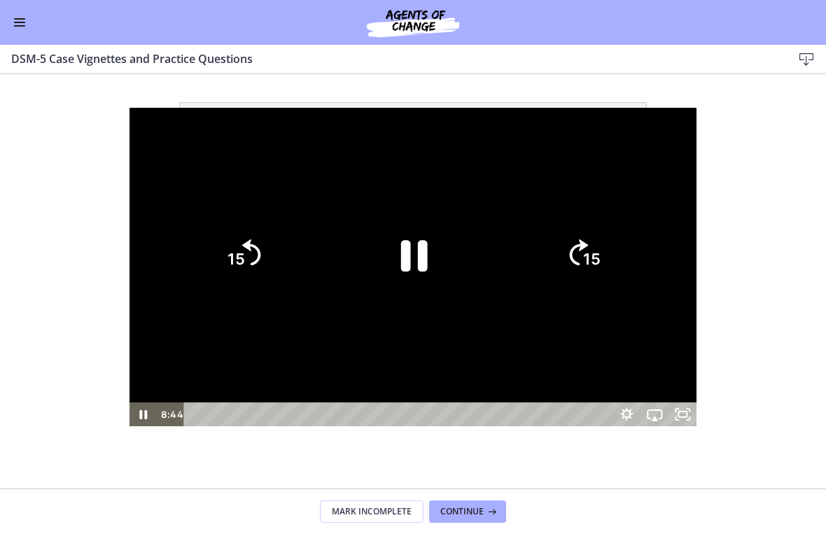
click at [617, 259] on icon "15" at bounding box center [582, 254] width 67 height 67
click at [601, 259] on tspan "15" at bounding box center [592, 260] width 17 height 18
click at [621, 258] on icon "15" at bounding box center [583, 255] width 76 height 76
click at [617, 258] on icon "15" at bounding box center [582, 254] width 67 height 67
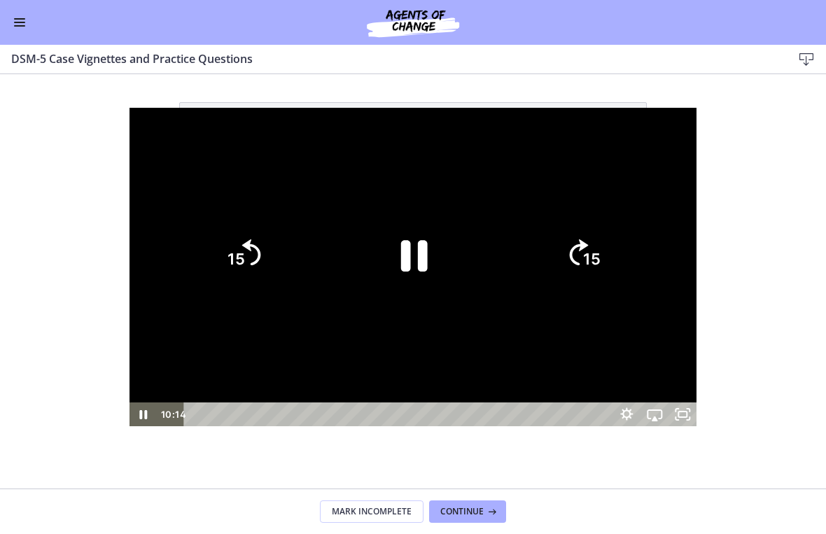
click at [617, 240] on icon "15" at bounding box center [582, 254] width 67 height 67
click at [625, 218] on icon "15" at bounding box center [583, 196] width 84 height 84
click at [675, 218] on div at bounding box center [413, 267] width 568 height 319
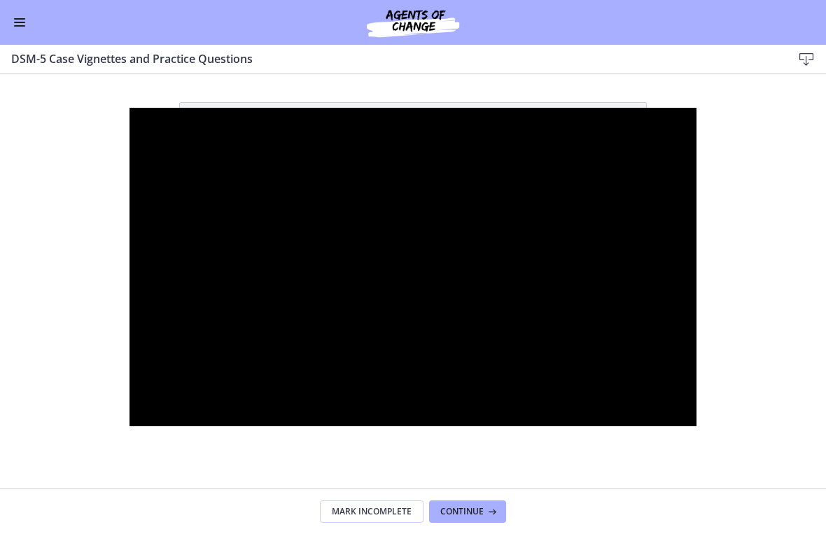
click at [662, 255] on div at bounding box center [413, 267] width 568 height 319
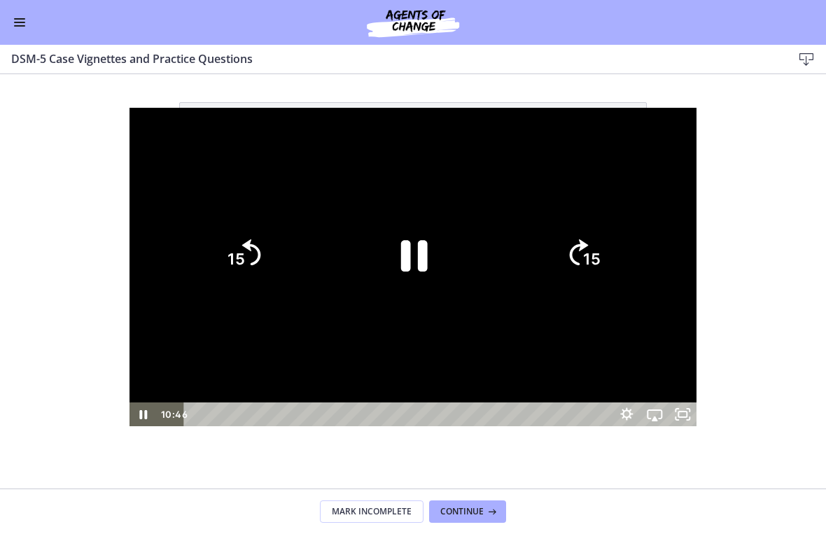
click at [617, 239] on icon "15" at bounding box center [582, 254] width 67 height 67
click at [621, 239] on icon "15" at bounding box center [583, 255] width 76 height 76
click at [617, 243] on icon "15" at bounding box center [582, 254] width 67 height 67
click at [432, 253] on icon "Pause" at bounding box center [413, 255] width 97 height 97
click at [503, 162] on div at bounding box center [413, 267] width 568 height 319
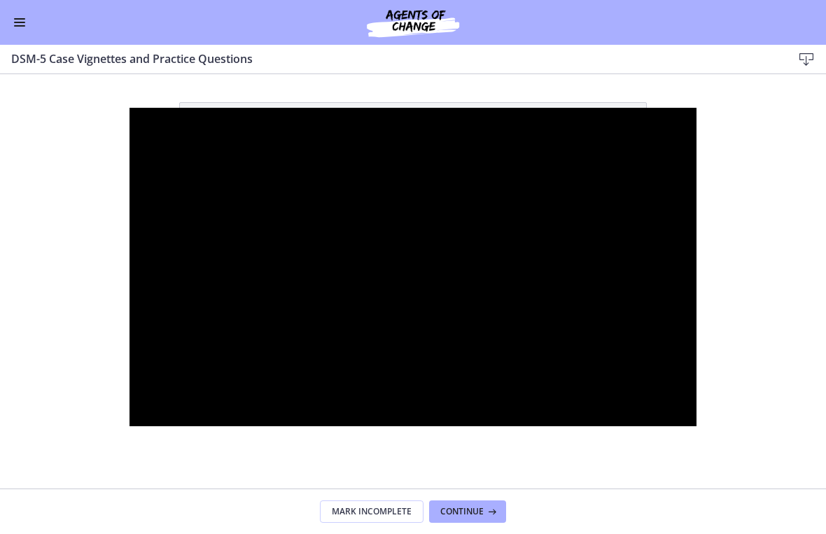
click at [454, 190] on div at bounding box center [413, 267] width 568 height 319
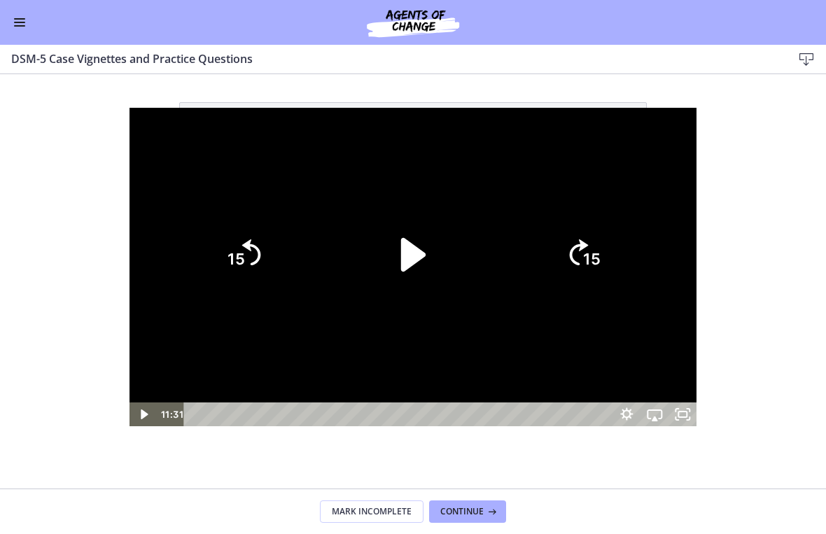
click at [418, 265] on icon "Play Video" at bounding box center [413, 255] width 97 height 97
click at [617, 246] on icon "15" at bounding box center [582, 254] width 67 height 67
click at [617, 255] on icon "15" at bounding box center [582, 254] width 67 height 67
click at [625, 238] on icon "15" at bounding box center [583, 196] width 84 height 84
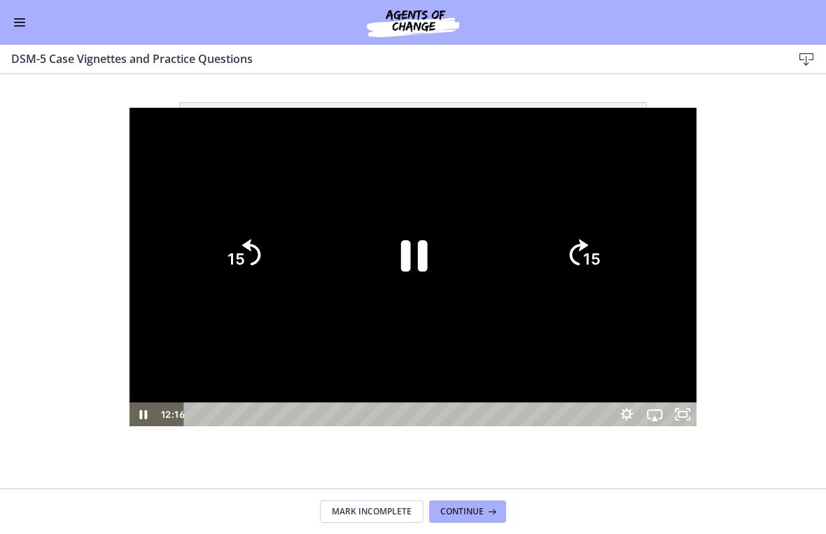
click at [601, 260] on tspan "15" at bounding box center [592, 260] width 17 height 18
click at [601, 259] on tspan "15" at bounding box center [592, 260] width 17 height 18
click at [617, 257] on icon "15" at bounding box center [582, 254] width 67 height 67
click at [601, 251] on tspan "15" at bounding box center [592, 260] width 17 height 18
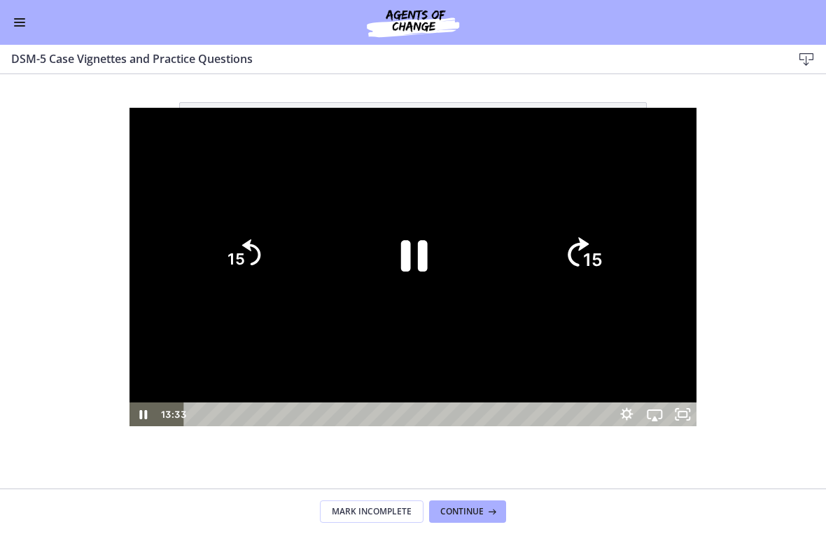
click at [603, 251] on tspan "15" at bounding box center [594, 260] width 20 height 21
click at [601, 261] on tspan "15" at bounding box center [592, 260] width 17 height 18
click at [603, 260] on tspan "15" at bounding box center [594, 260] width 20 height 21
click at [601, 267] on tspan "15" at bounding box center [592, 260] width 17 height 18
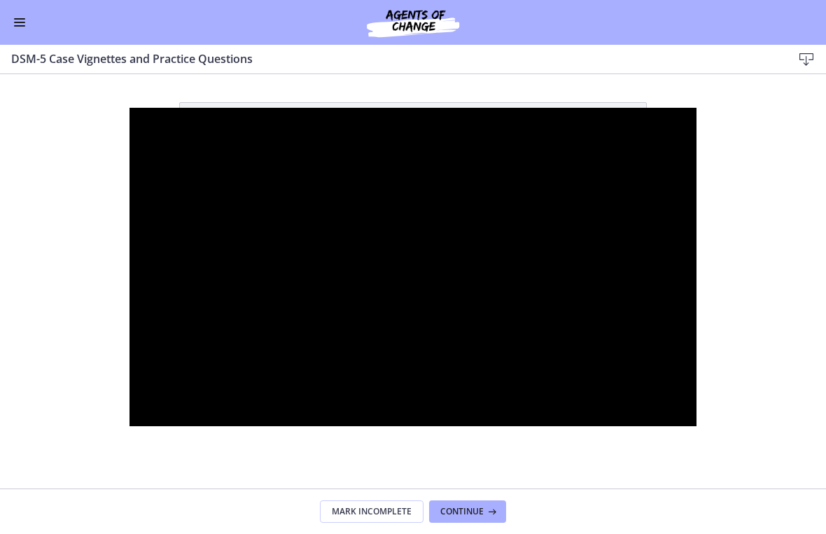
click at [581, 260] on div at bounding box center [413, 267] width 568 height 319
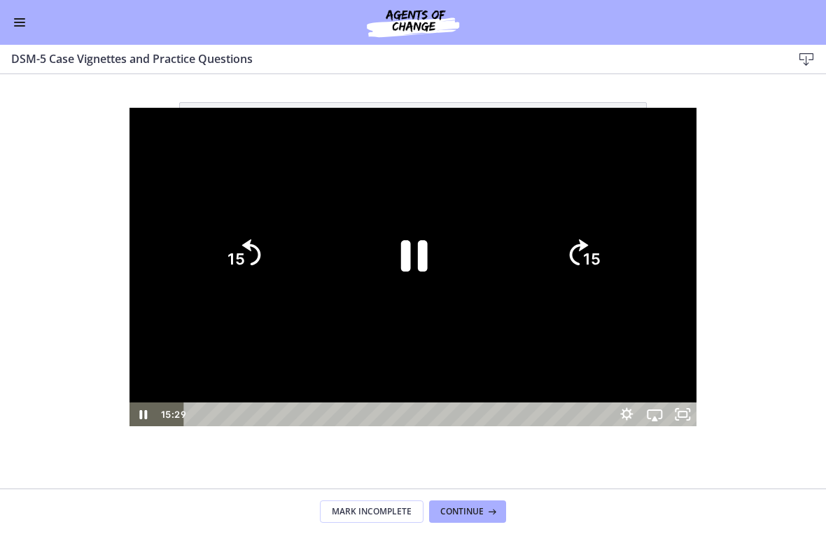
click at [617, 255] on icon "15" at bounding box center [582, 254] width 67 height 67
click at [399, 251] on icon "Pause" at bounding box center [413, 255] width 97 height 97
click at [547, 151] on div at bounding box center [413, 267] width 568 height 319
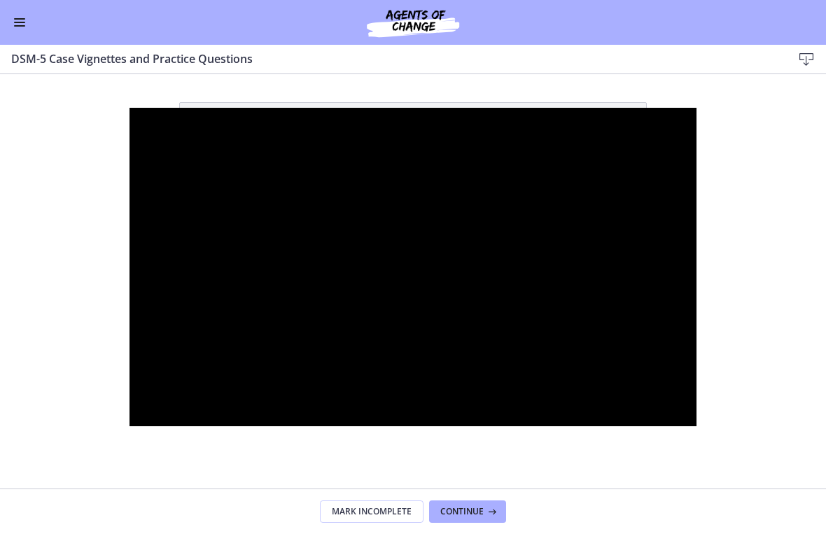
click at [470, 233] on div at bounding box center [413, 267] width 568 height 319
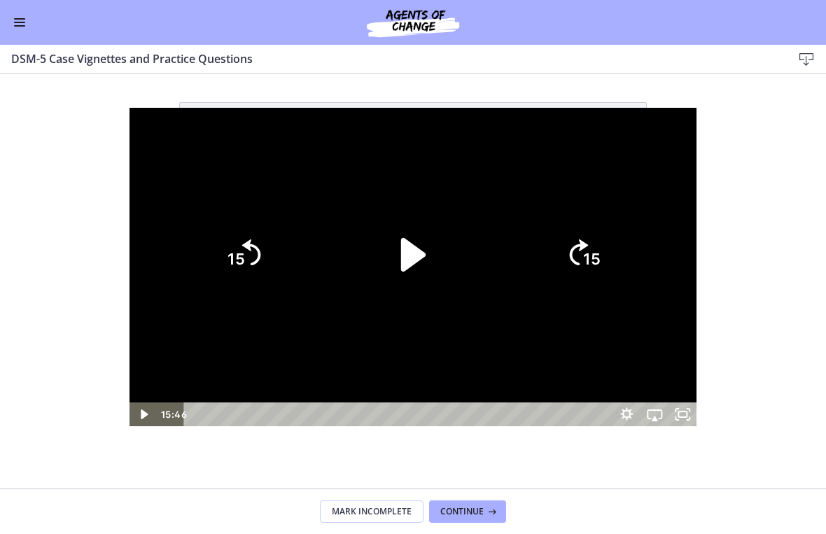
click at [409, 262] on icon "Play Video" at bounding box center [413, 255] width 24 height 34
click at [601, 257] on tspan "15" at bounding box center [592, 260] width 17 height 18
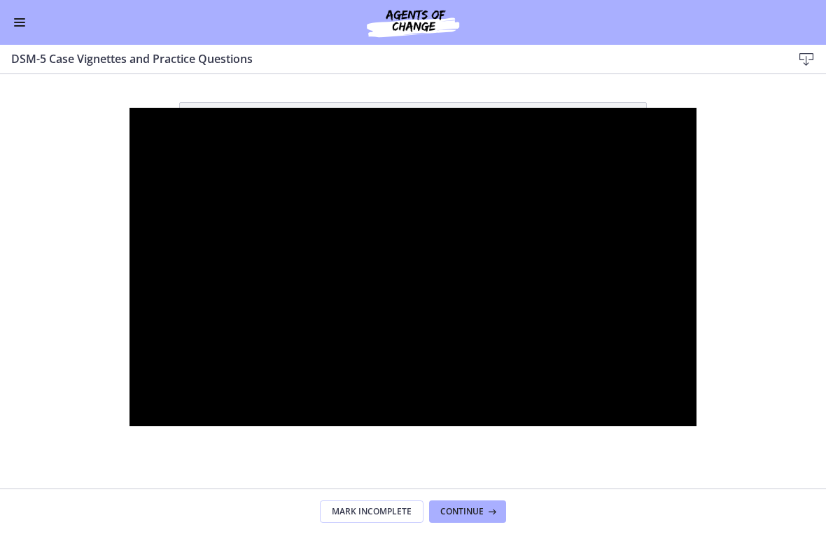
click at [672, 265] on div at bounding box center [413, 267] width 568 height 319
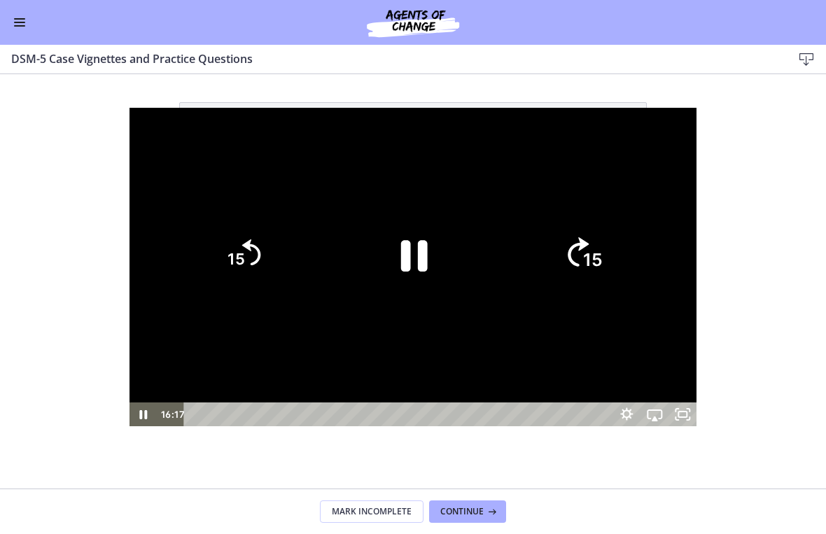
click at [621, 262] on icon "15" at bounding box center [583, 255] width 76 height 76
click at [589, 262] on icon "Skip ahead 15 seconds" at bounding box center [579, 252] width 19 height 26
click at [617, 251] on icon "15" at bounding box center [582, 254] width 67 height 67
click at [617, 247] on icon "15" at bounding box center [582, 254] width 67 height 67
click at [617, 248] on icon "15" at bounding box center [582, 254] width 67 height 67
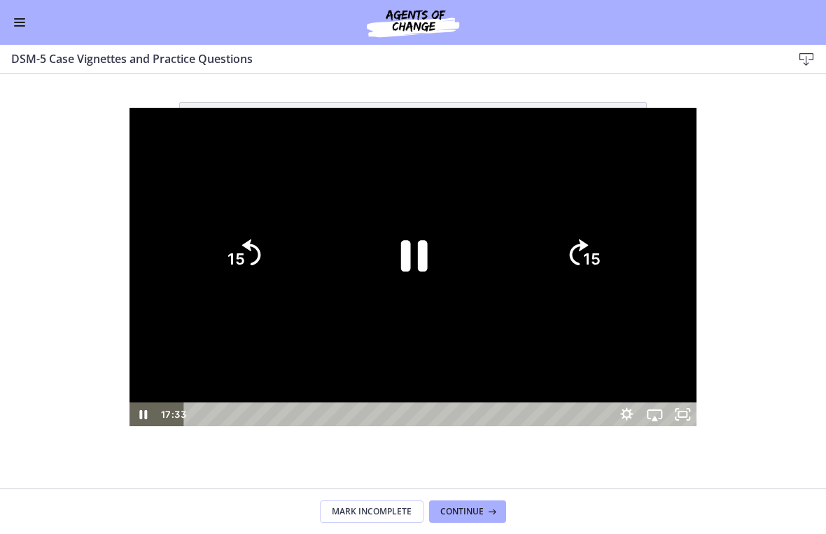
click at [678, 141] on div at bounding box center [413, 267] width 568 height 319
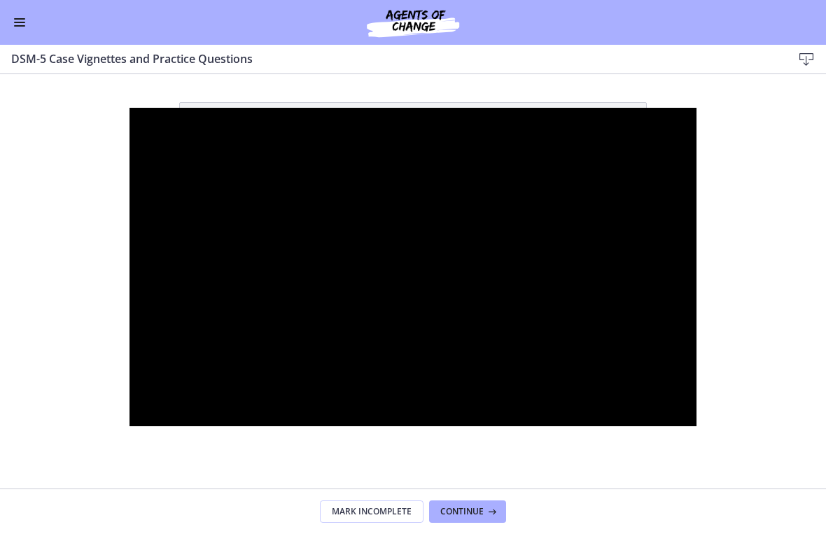
click at [468, 265] on div at bounding box center [413, 267] width 568 height 319
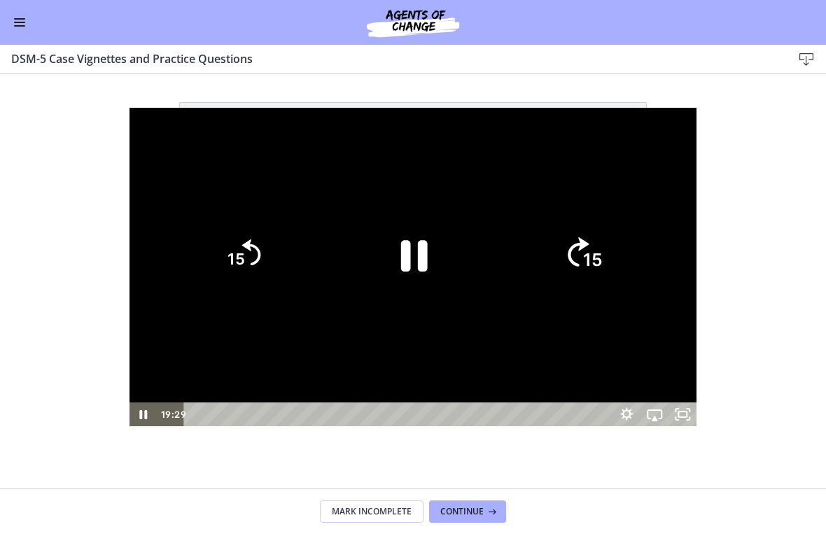
click at [621, 272] on icon "15" at bounding box center [583, 255] width 76 height 76
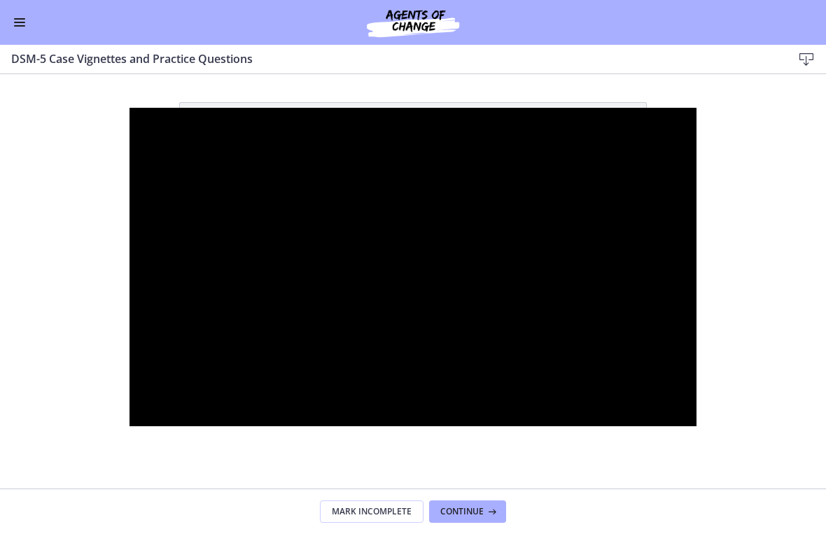
click at [631, 153] on div at bounding box center [413, 267] width 568 height 319
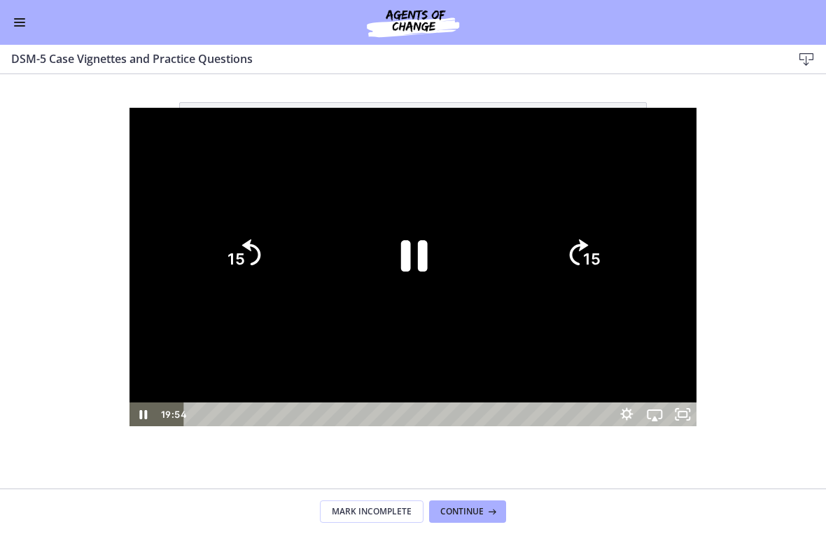
click at [617, 269] on icon "15" at bounding box center [582, 254] width 67 height 67
click at [617, 227] on icon "15" at bounding box center [582, 254] width 67 height 67
click at [617, 239] on icon "15" at bounding box center [582, 254] width 67 height 67
click at [621, 237] on icon "15" at bounding box center [583, 255] width 76 height 76
click at [585, 310] on div at bounding box center [413, 267] width 568 height 319
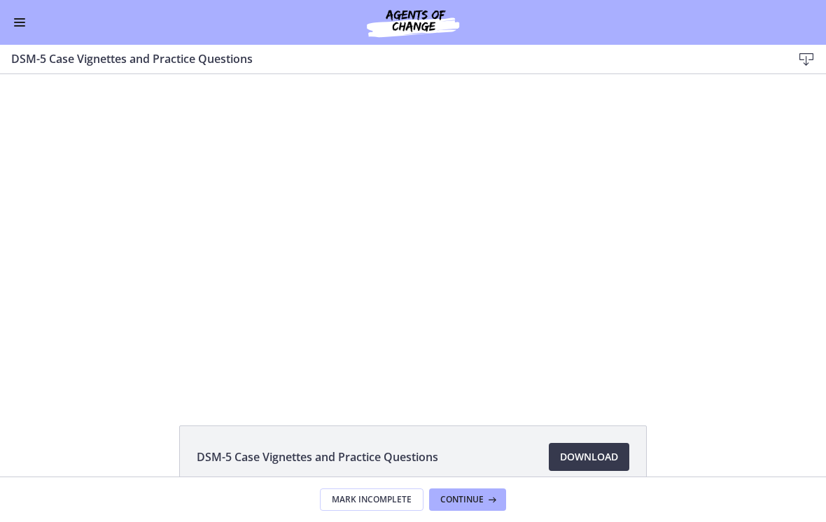
click at [26, 19] on button "Enable menu" at bounding box center [19, 22] width 17 height 17
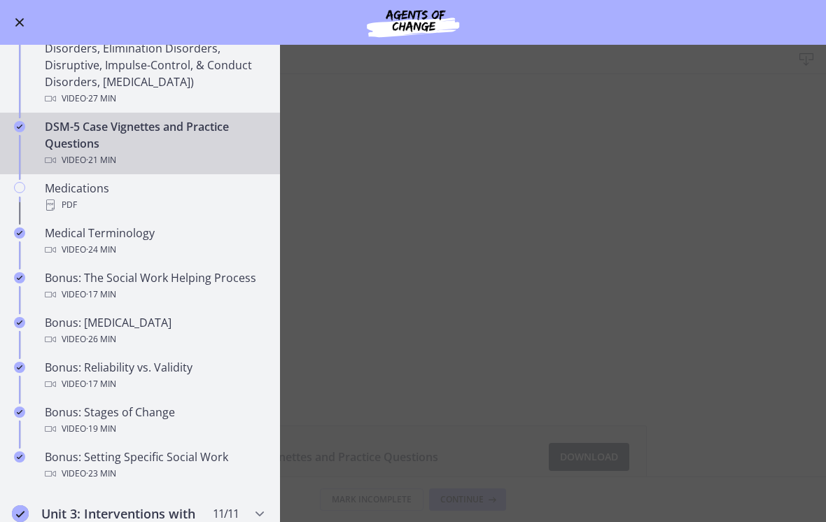
click at [130, 202] on div "PDF" at bounding box center [154, 205] width 218 height 17
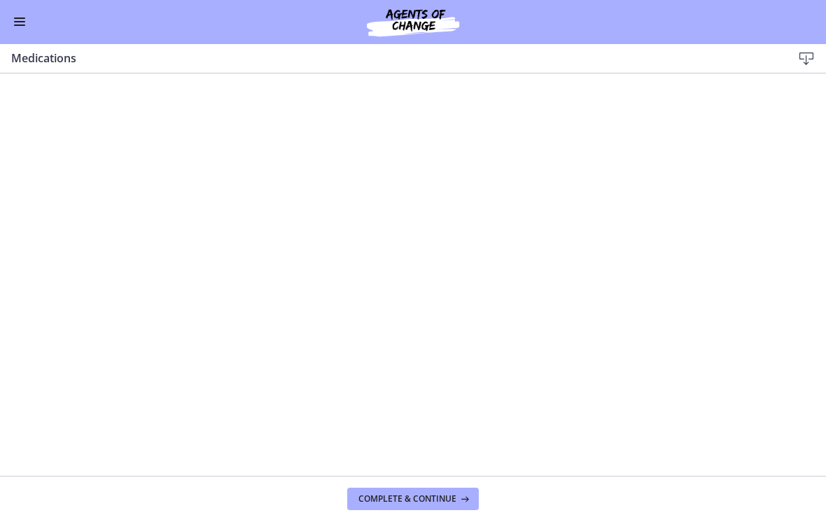
click at [23, 20] on button "Enable menu" at bounding box center [19, 22] width 17 height 17
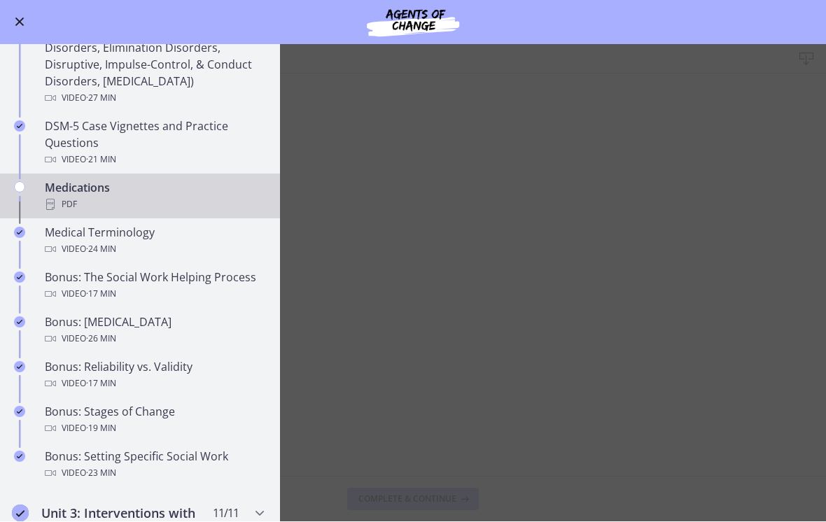
click at [194, 279] on div "Bonus: The Social Work Helping Process Video · 17 min" at bounding box center [154, 286] width 218 height 34
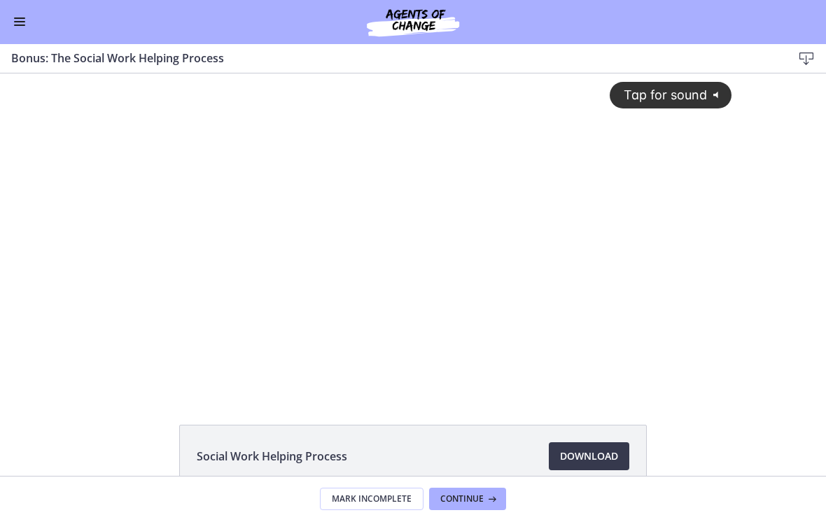
click at [452, 220] on div "Tap for sound @keyframes VOLUME_SMALL_WAVE_FLASH { 0% { opacity: 0; } 33% { opa…" at bounding box center [412, 221] width 654 height 297
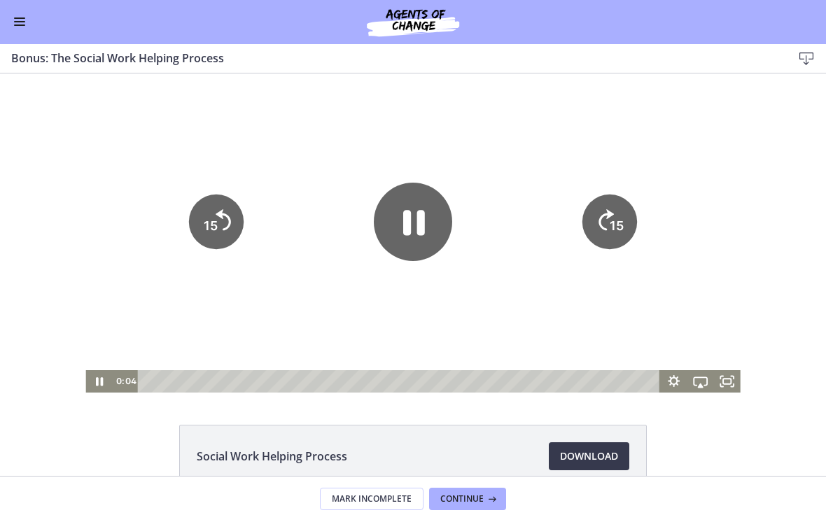
click at [424, 230] on icon "Pause" at bounding box center [414, 222] width 22 height 25
click at [37, 24] on div "Go to Dashboard" at bounding box center [413, 22] width 826 height 45
click at [23, 28] on button "Enable menu" at bounding box center [19, 22] width 17 height 17
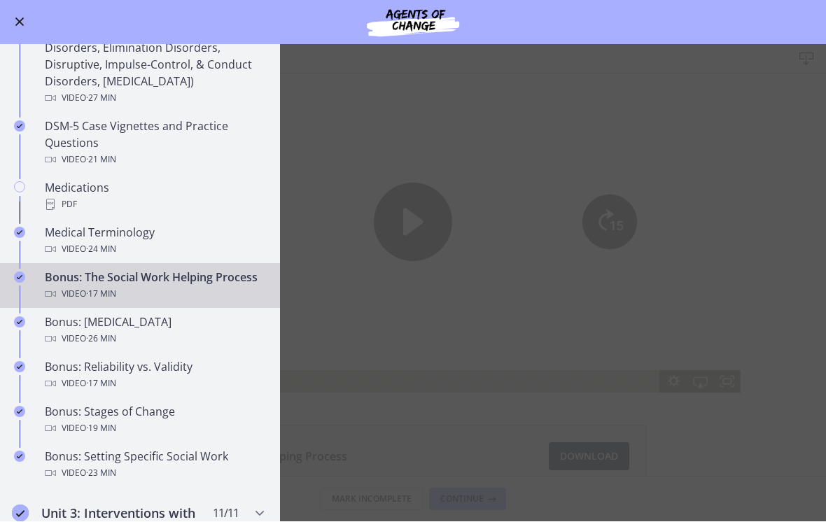
click at [182, 334] on div "Video · 26 min" at bounding box center [154, 339] width 218 height 17
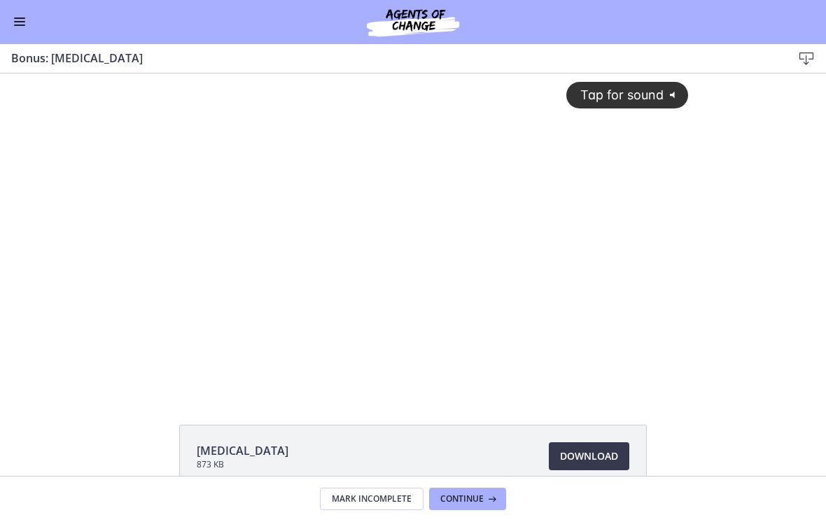
click at [281, 280] on div "Tap for sound @keyframes VOLUME_SMALL_WAVE_FLASH { 0% { opacity: 0; } 33% { opa…" at bounding box center [413, 221] width 568 height 297
click at [318, 307] on div at bounding box center [413, 232] width 568 height 319
click at [433, 188] on div at bounding box center [413, 232] width 568 height 319
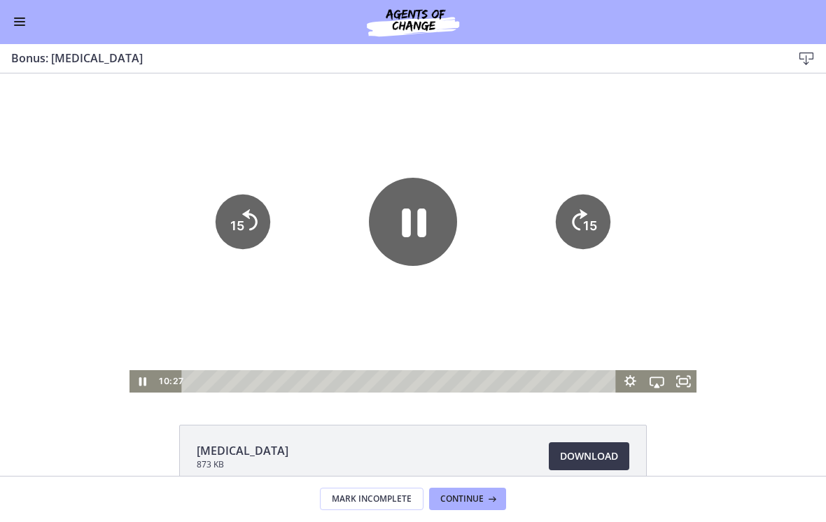
click at [423, 211] on icon "Pause" at bounding box center [414, 223] width 24 height 29
click at [23, 27] on button "Enable menu" at bounding box center [19, 22] width 17 height 17
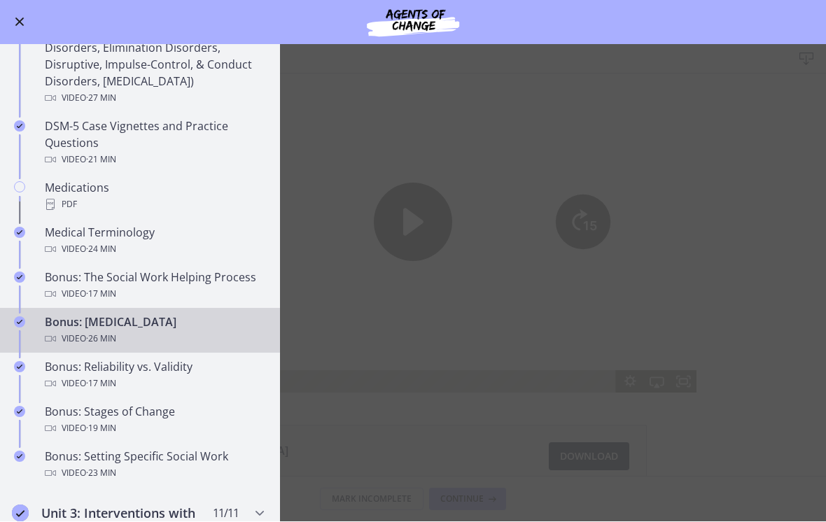
click at [210, 277] on div "Bonus: The Social Work Helping Process Video · 17 min" at bounding box center [154, 286] width 218 height 34
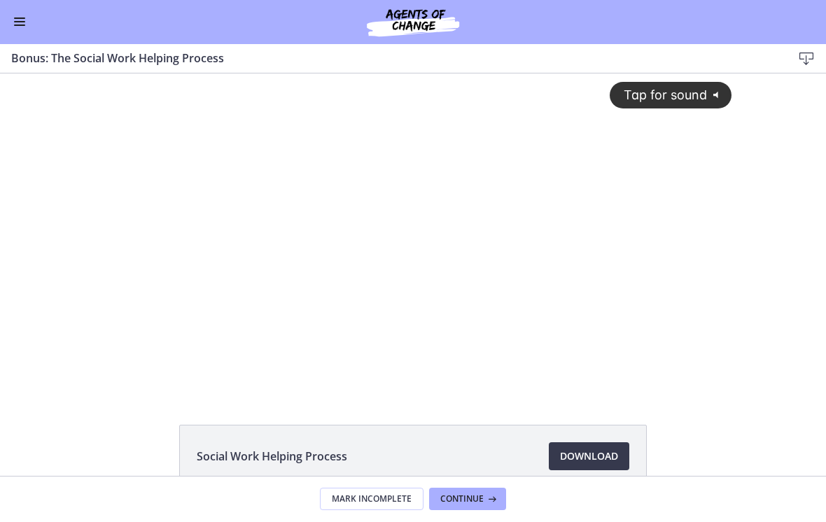
click at [435, 169] on div "Tap for sound @keyframes VOLUME_SMALL_WAVE_FLASH { 0% { opacity: 0; } 33% { opa…" at bounding box center [412, 221] width 654 height 297
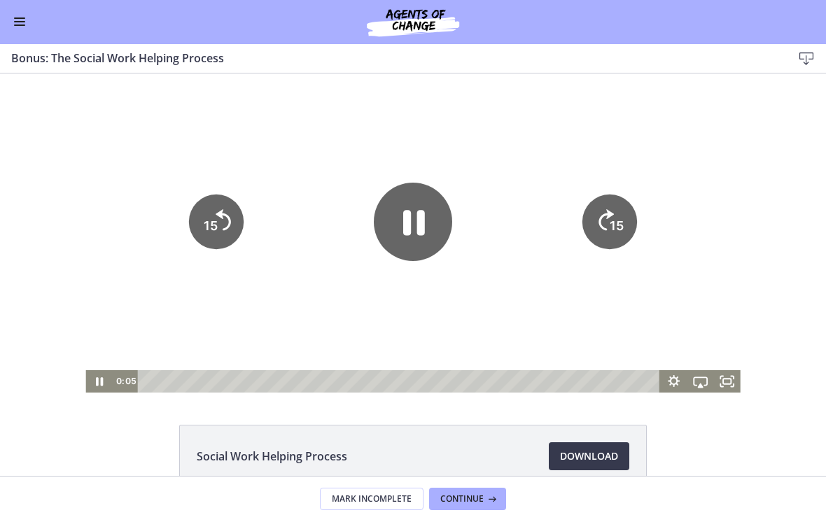
click at [416, 227] on icon "Pause" at bounding box center [413, 222] width 78 height 78
click at [391, 237] on icon "Play Video" at bounding box center [413, 222] width 78 height 78
click at [727, 377] on icon "Fullscreen" at bounding box center [727, 381] width 27 height 22
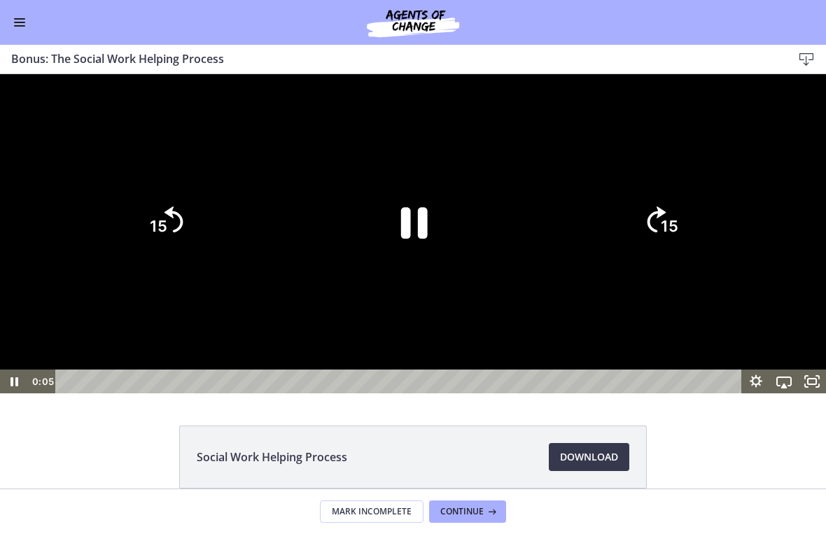
click at [430, 270] on icon "Pause" at bounding box center [413, 222] width 97 height 97
click at [412, 276] on icon "Play Video" at bounding box center [413, 222] width 108 height 108
click at [657, 260] on icon "15" at bounding box center [661, 222] width 76 height 76
click at [657, 204] on icon "15" at bounding box center [661, 162] width 84 height 84
click at [660, 255] on icon "15" at bounding box center [660, 221] width 67 height 67
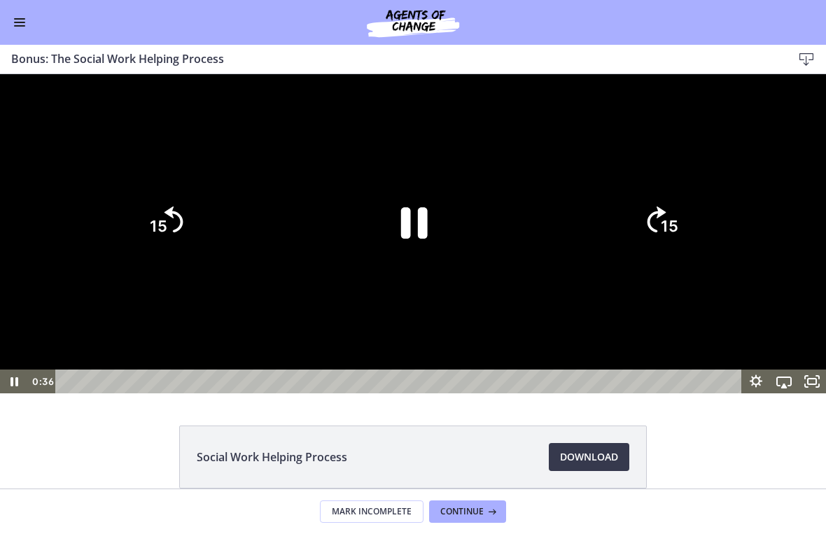
click at [662, 236] on tspan "15" at bounding box center [669, 227] width 17 height 18
click at [701, 260] on div at bounding box center [413, 233] width 826 height 319
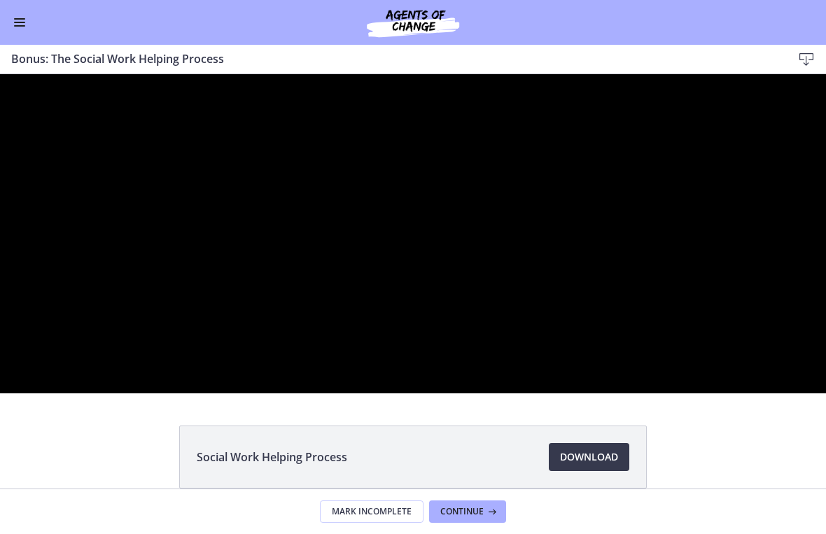
click at [524, 307] on div at bounding box center [413, 233] width 826 height 319
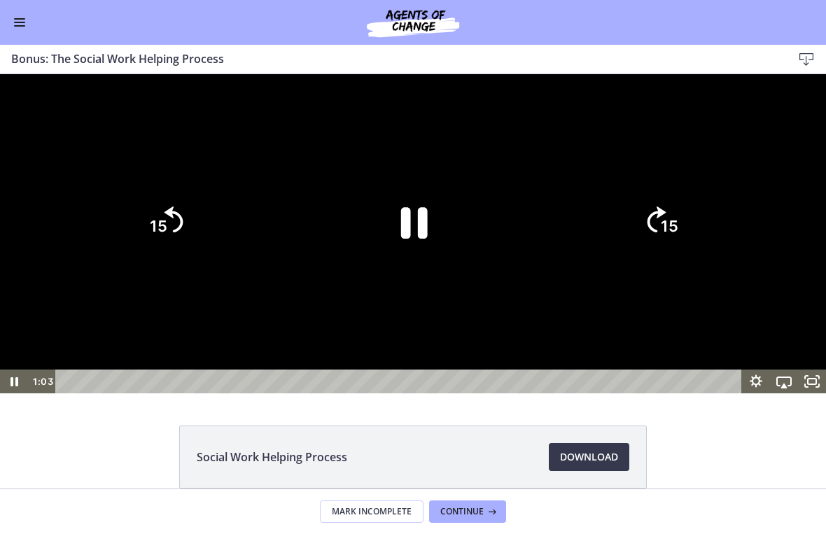
click at [645, 255] on icon "15" at bounding box center [660, 221] width 67 height 67
click at [658, 255] on icon "15" at bounding box center [660, 221] width 67 height 67
click at [660, 255] on icon "15" at bounding box center [660, 221] width 67 height 67
click at [667, 236] on tspan "15" at bounding box center [669, 227] width 17 height 18
click at [668, 237] on tspan "15" at bounding box center [671, 226] width 20 height 21
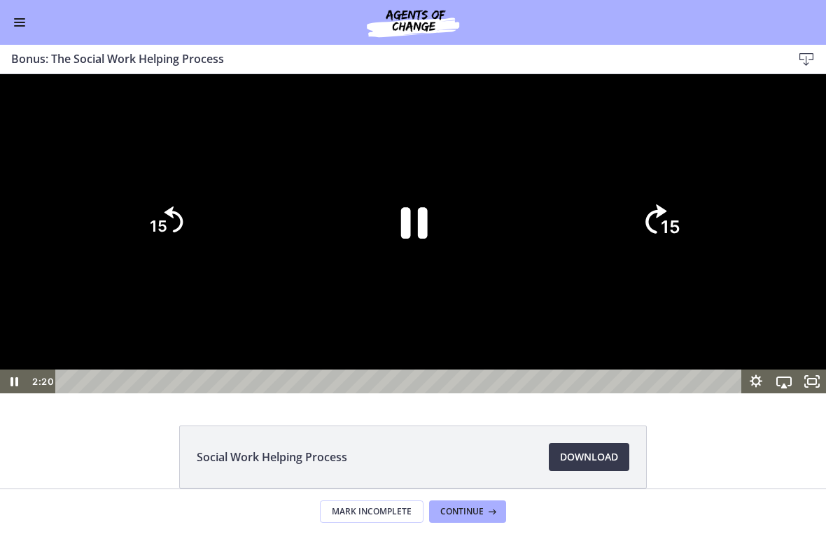
click at [665, 237] on tspan "15" at bounding box center [671, 226] width 20 height 21
click at [660, 260] on icon "15" at bounding box center [661, 222] width 76 height 76
click at [710, 240] on div at bounding box center [413, 233] width 826 height 319
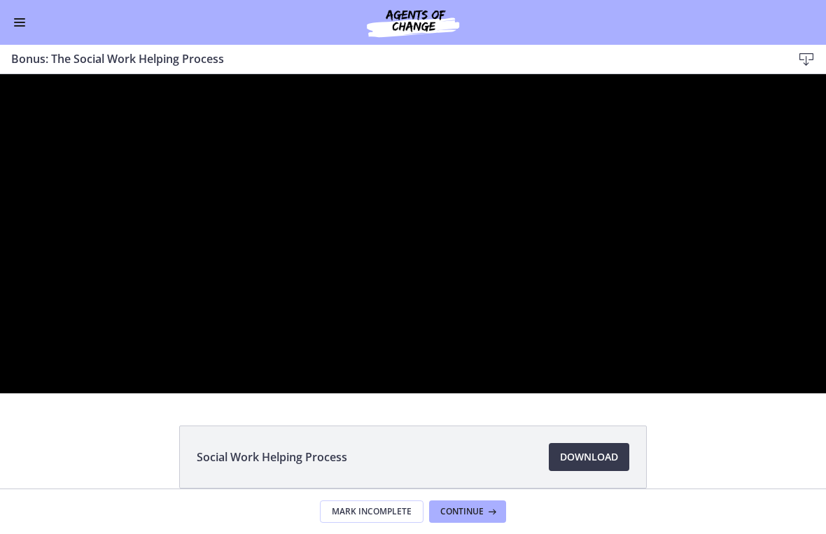
click at [684, 269] on div at bounding box center [413, 233] width 826 height 319
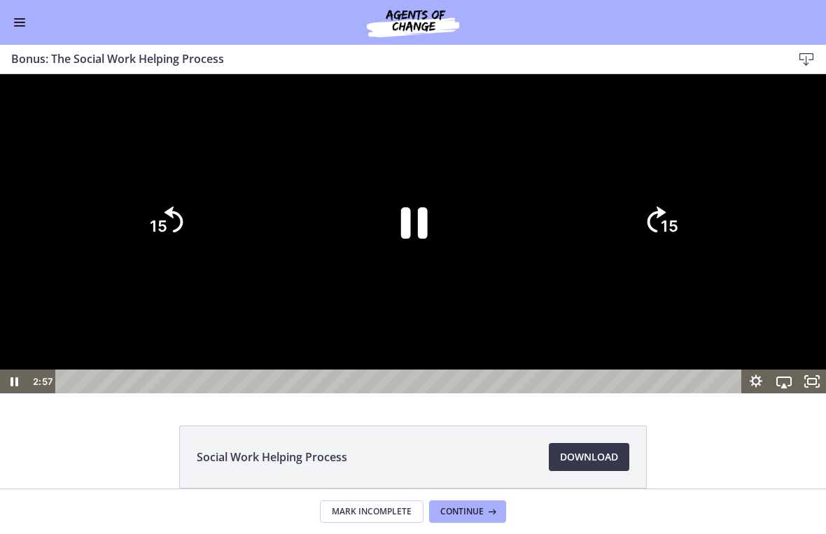
click at [657, 232] on icon "Skip ahead 15 seconds" at bounding box center [656, 219] width 19 height 26
click at [663, 255] on icon "15" at bounding box center [660, 221] width 67 height 67
click at [661, 255] on icon "15" at bounding box center [660, 221] width 67 height 67
click at [667, 255] on icon "15" at bounding box center [660, 221] width 67 height 67
click at [666, 260] on icon "15" at bounding box center [661, 222] width 76 height 76
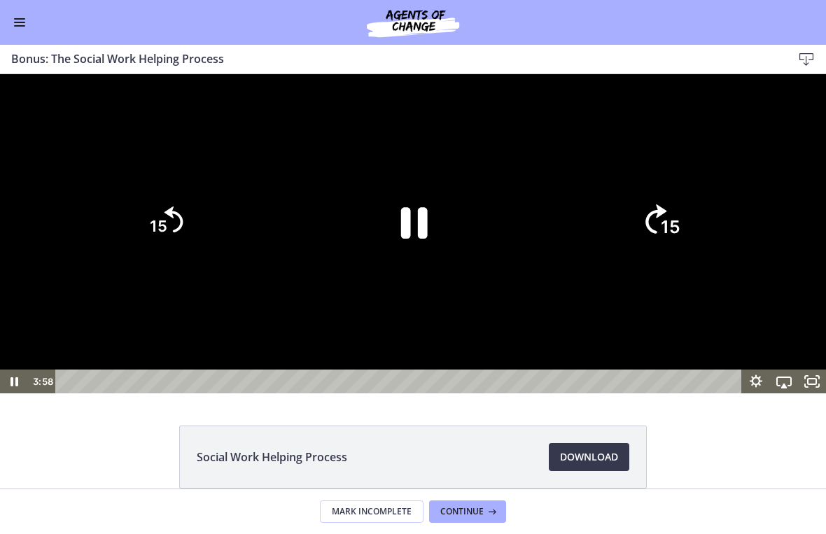
click at [656, 260] on icon "15" at bounding box center [661, 222] width 76 height 76
click at [656, 255] on icon "15" at bounding box center [660, 221] width 67 height 67
click at [658, 255] on icon "15" at bounding box center [660, 221] width 67 height 67
click at [657, 204] on icon "15" at bounding box center [661, 162] width 84 height 84
click at [653, 260] on icon "15" at bounding box center [661, 222] width 76 height 76
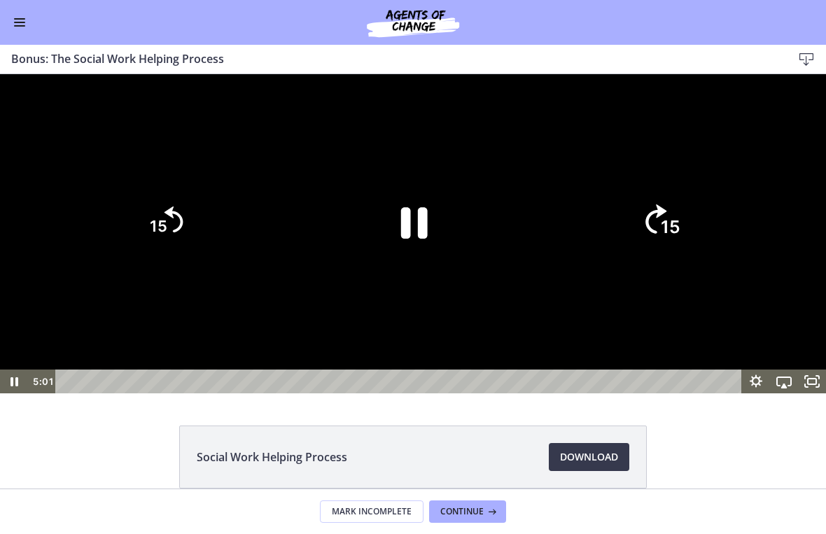
click at [659, 234] on icon "Skip ahead 15 seconds" at bounding box center [655, 218] width 21 height 29
click at [667, 236] on tspan "15" at bounding box center [669, 227] width 17 height 18
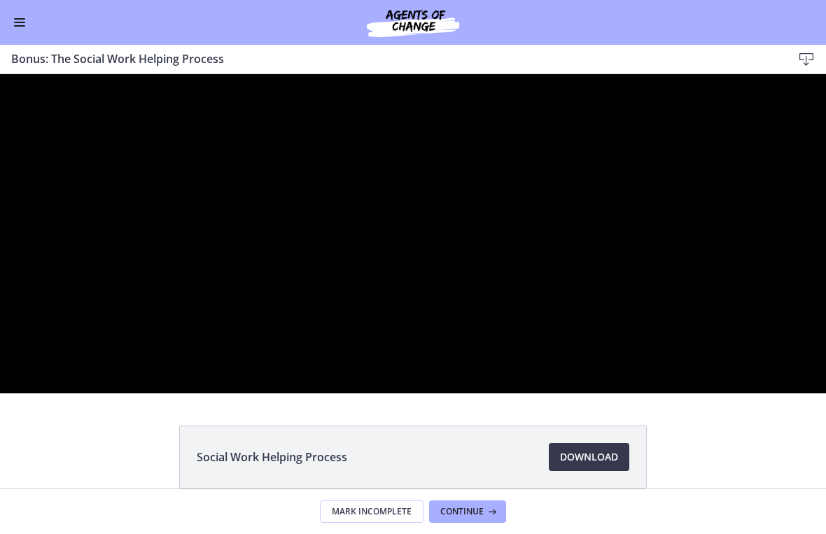
click at [315, 393] on div at bounding box center [413, 233] width 826 height 319
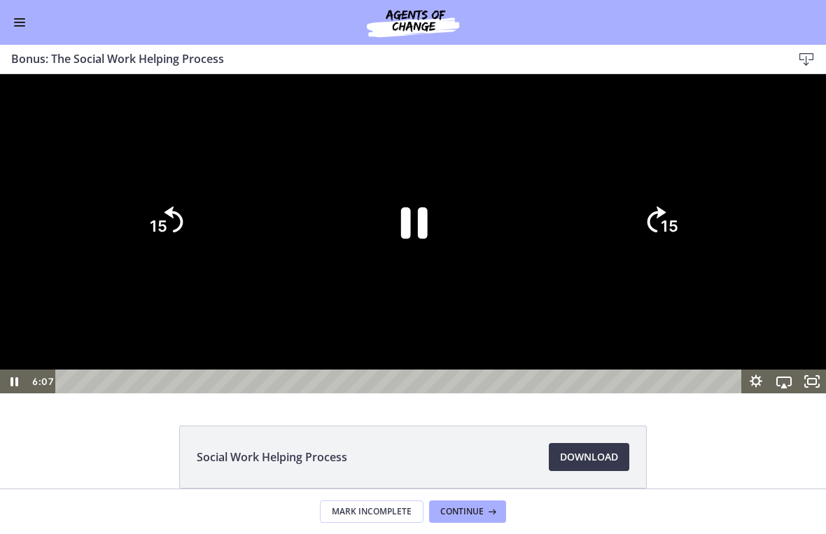
click at [310, 393] on div at bounding box center [413, 233] width 826 height 319
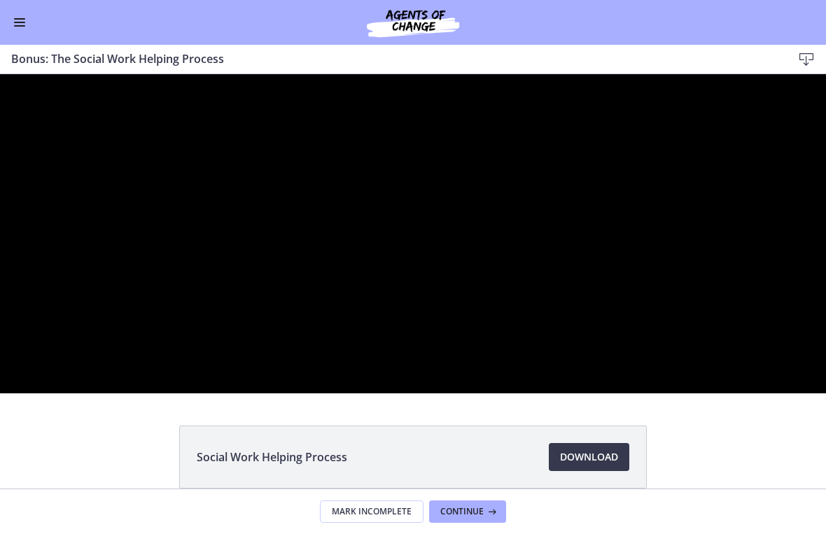
click at [240, 393] on div at bounding box center [413, 233] width 826 height 319
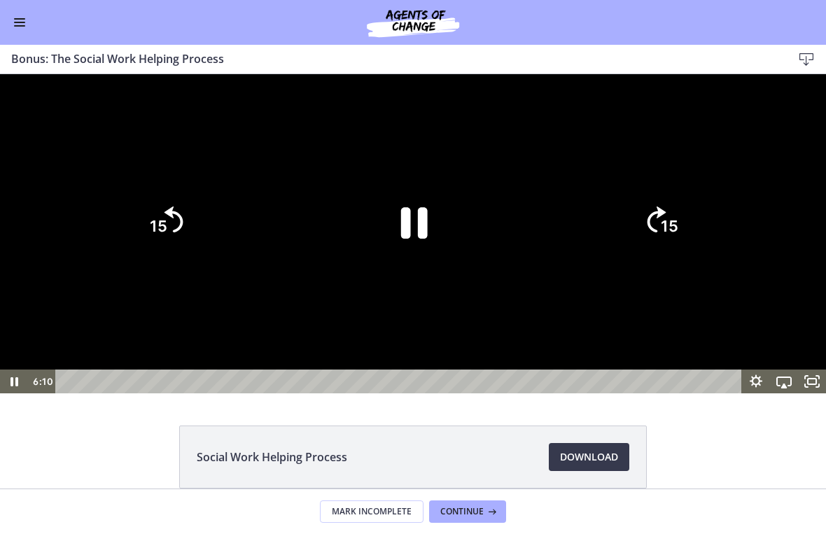
click at [175, 255] on icon "15" at bounding box center [165, 221] width 67 height 67
click at [176, 234] on icon "Skip back 15 seconds" at bounding box center [174, 218] width 21 height 29
click at [177, 260] on icon "15" at bounding box center [165, 222] width 76 height 76
click at [177, 232] on icon "Skip back 15 seconds" at bounding box center [173, 219] width 19 height 26
click at [176, 260] on icon "15" at bounding box center [165, 222] width 76 height 76
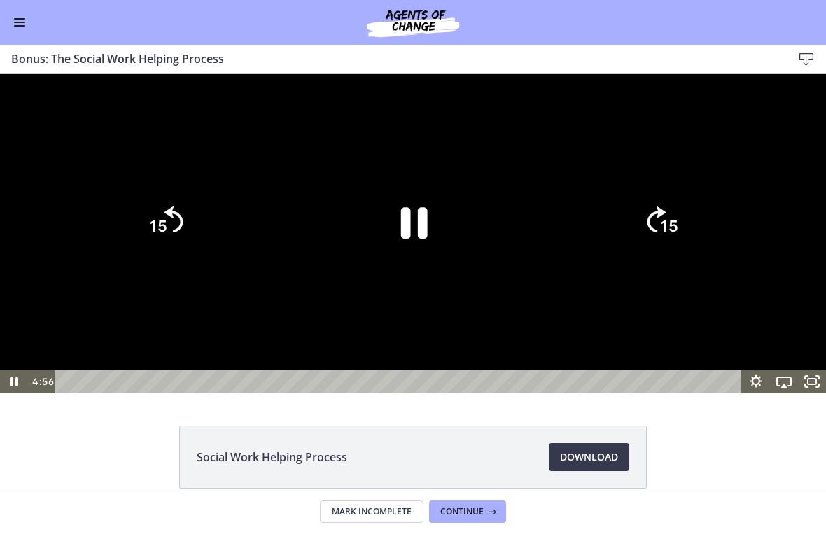
click at [175, 255] on icon "15" at bounding box center [165, 221] width 67 height 67
click at [384, 270] on icon "Pause" at bounding box center [413, 222] width 97 height 97
click at [557, 393] on div at bounding box center [413, 233] width 826 height 319
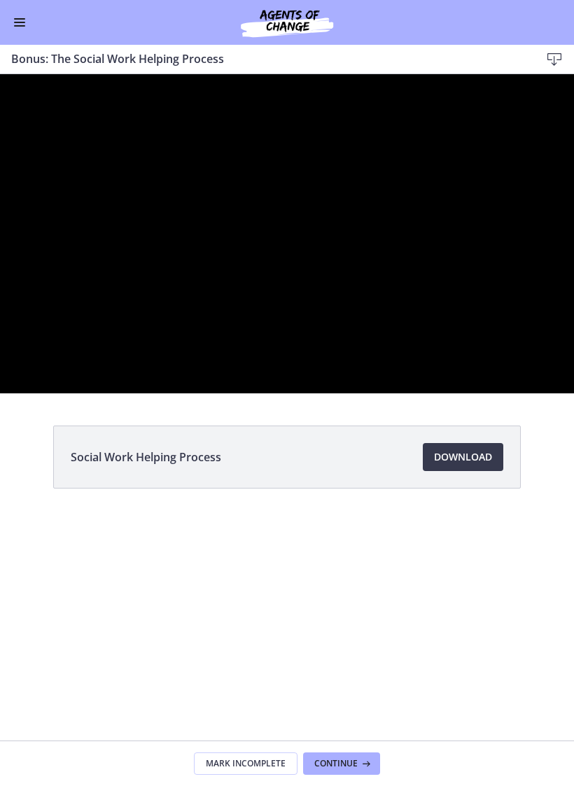
click at [469, 393] on div at bounding box center [287, 233] width 574 height 319
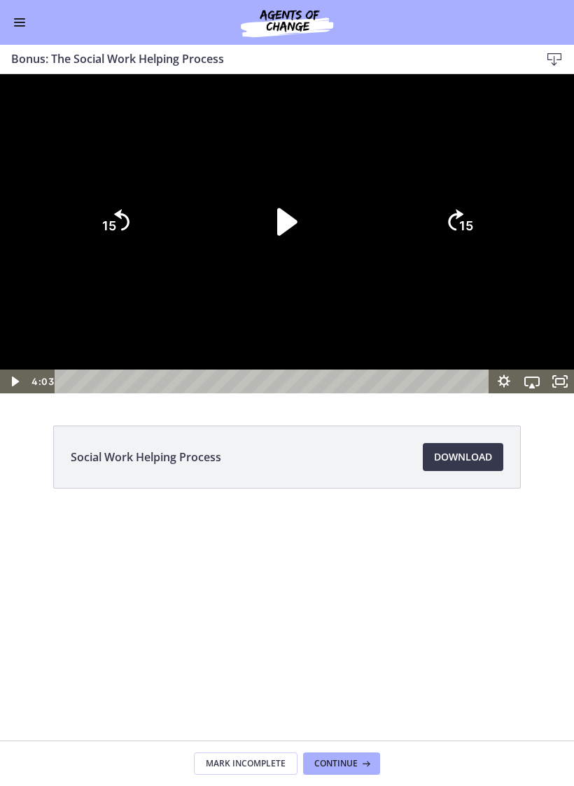
click at [468, 393] on div at bounding box center [287, 233] width 574 height 319
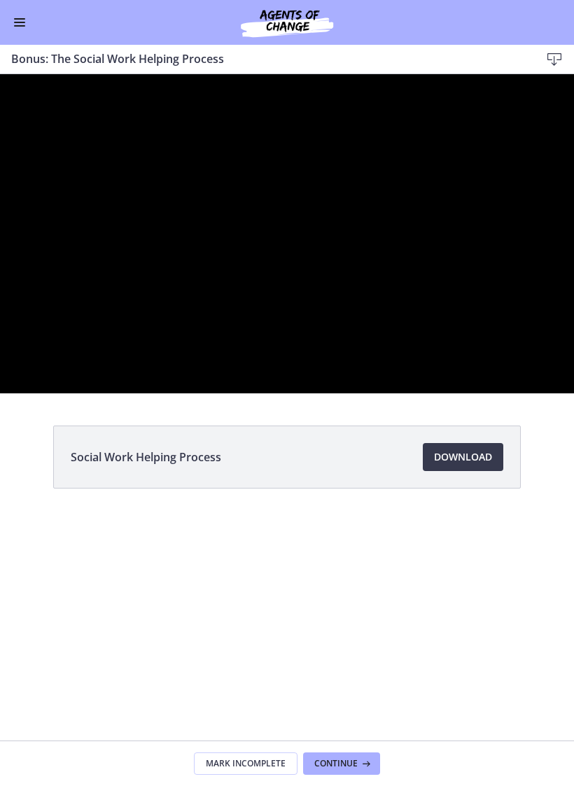
click at [321, 393] on div at bounding box center [287, 233] width 574 height 319
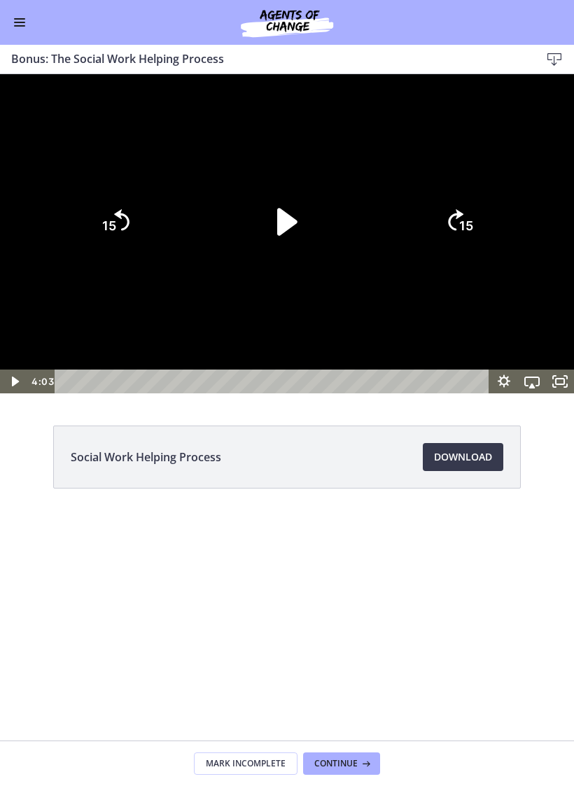
click at [293, 261] on icon "Play Video" at bounding box center [287, 222] width 78 height 78
click at [446, 249] on icon "15" at bounding box center [459, 222] width 55 height 55
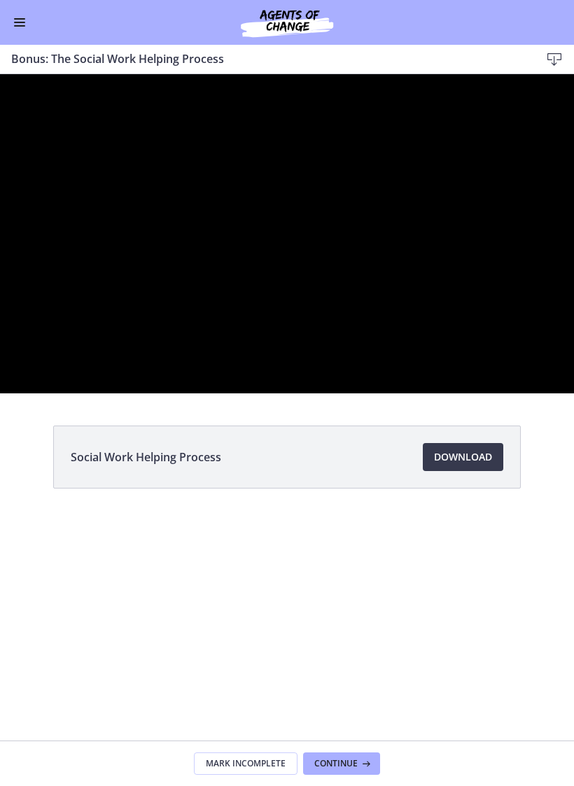
click at [152, 325] on div at bounding box center [287, 233] width 574 height 319
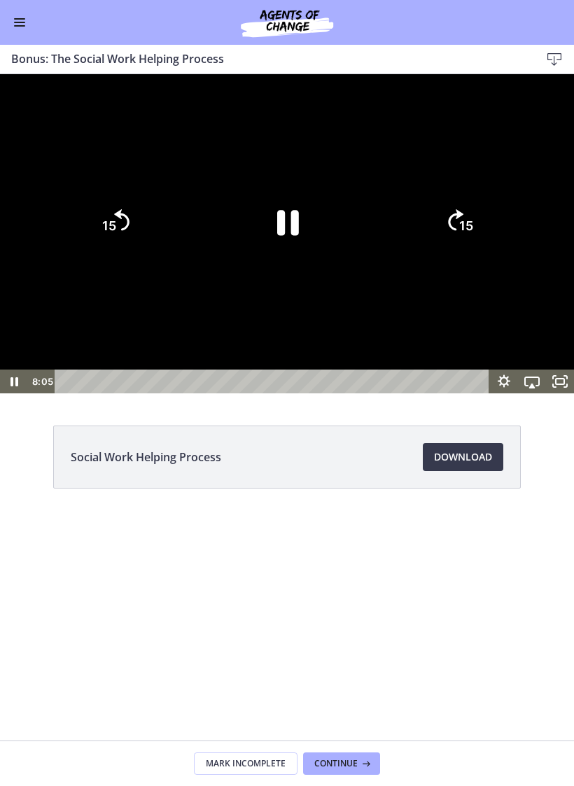
click at [110, 249] on icon "15" at bounding box center [114, 222] width 55 height 55
click at [173, 384] on div at bounding box center [287, 233] width 574 height 319
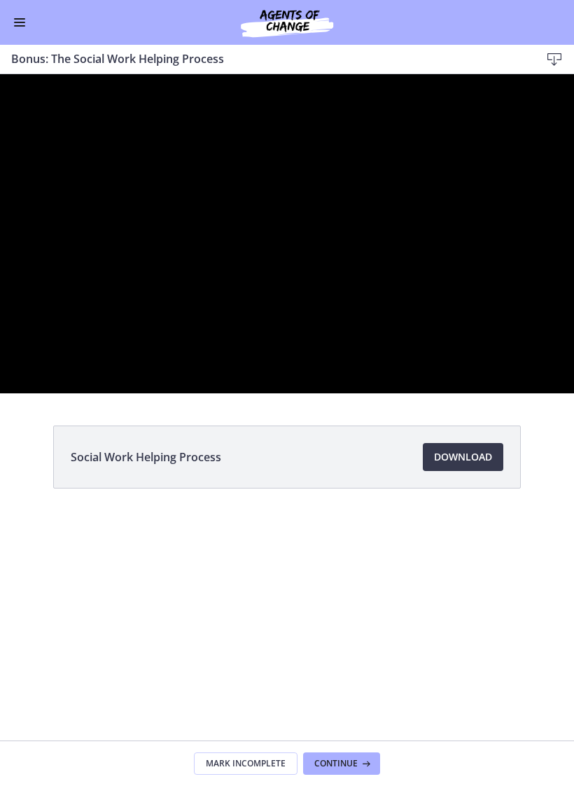
click at [431, 393] on div at bounding box center [287, 233] width 574 height 319
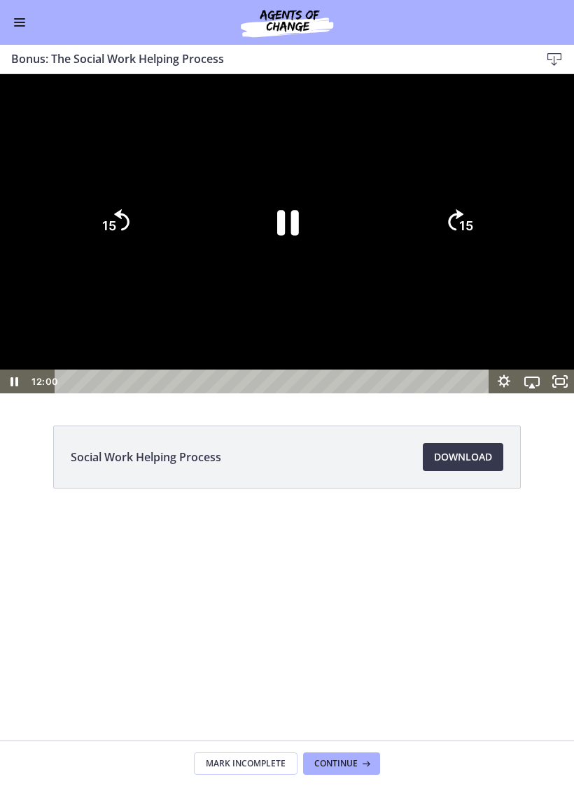
click at [293, 261] on icon "Pause" at bounding box center [287, 222] width 78 height 78
click at [285, 232] on div at bounding box center [287, 233] width 574 height 319
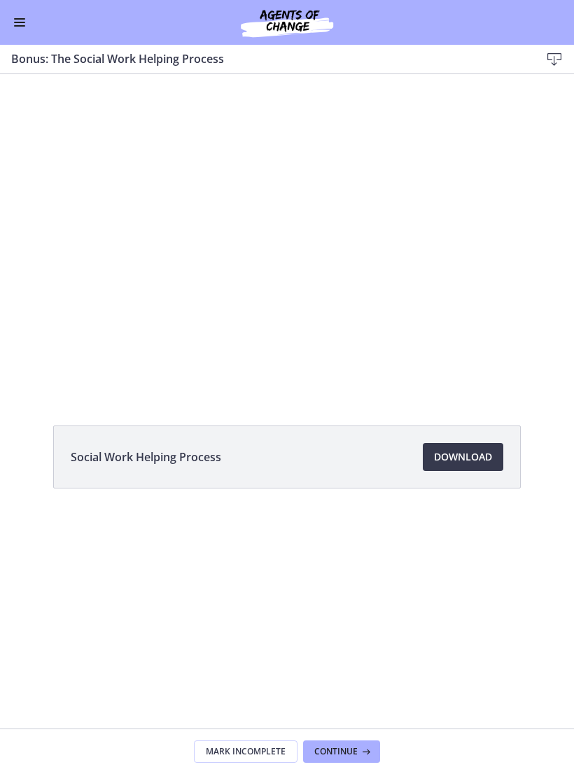
click at [25, 27] on button "Enable menu" at bounding box center [19, 22] width 17 height 17
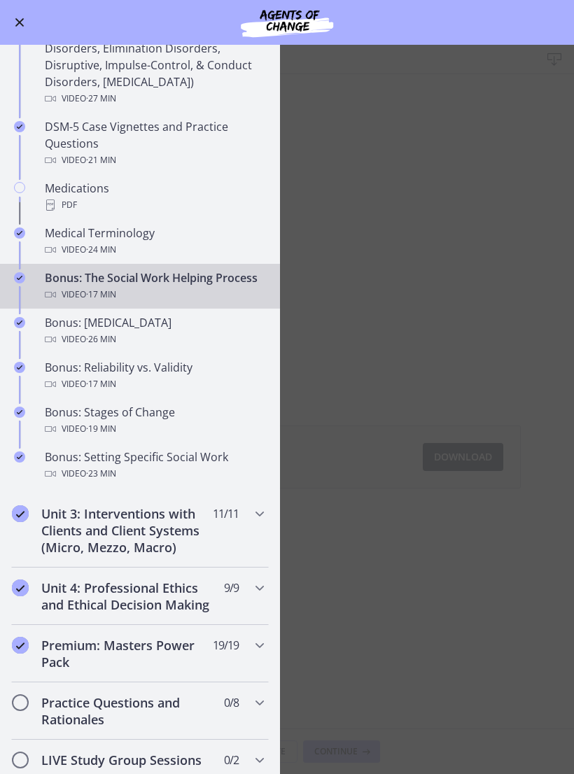
click at [164, 414] on div "Bonus: Stages of Change Video · 19 min" at bounding box center [154, 421] width 218 height 34
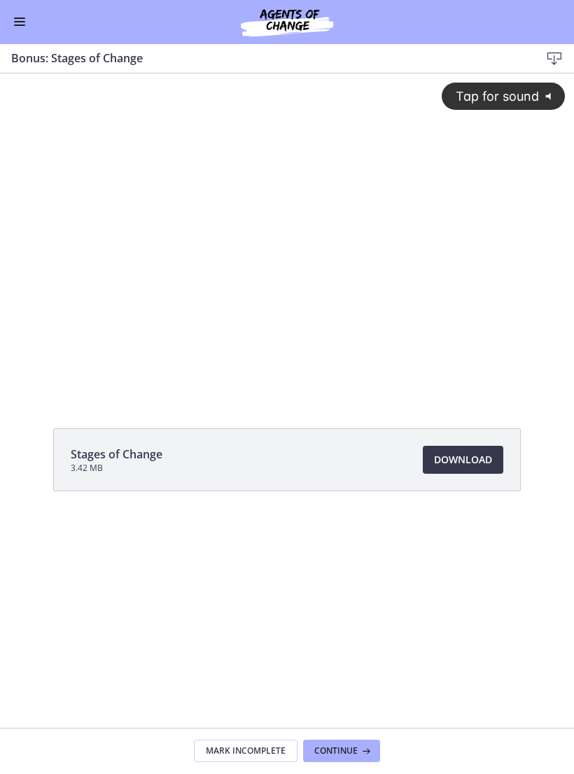
click at [385, 311] on div "Tap for sound @keyframes VOLUME_SMALL_WAVE_FLASH { 0% { opacity: 0; } 33% { opa…" at bounding box center [287, 222] width 574 height 299
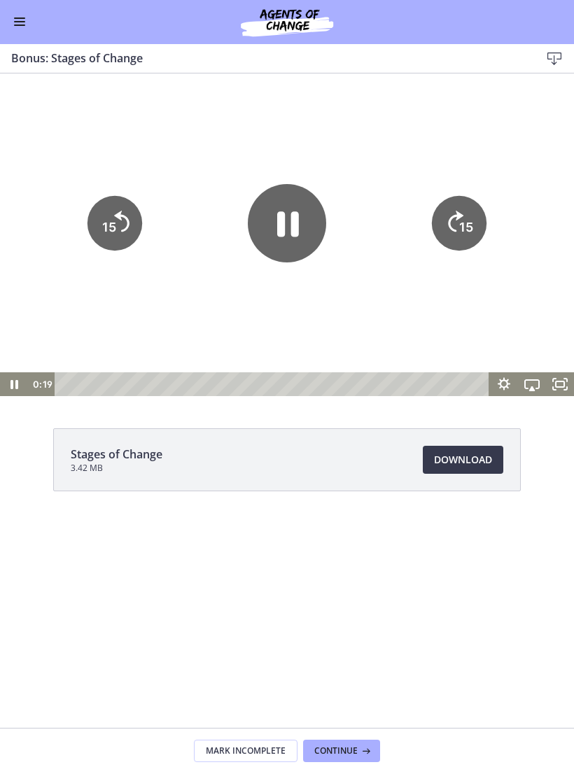
click at [470, 222] on tspan "15" at bounding box center [466, 226] width 14 height 15
click at [463, 223] on tspan "15" at bounding box center [467, 226] width 16 height 17
click at [463, 223] on icon "15" at bounding box center [459, 222] width 55 height 55
click at [281, 238] on icon "Pause" at bounding box center [287, 223] width 78 height 78
click at [431, 130] on div at bounding box center [287, 234] width 574 height 323
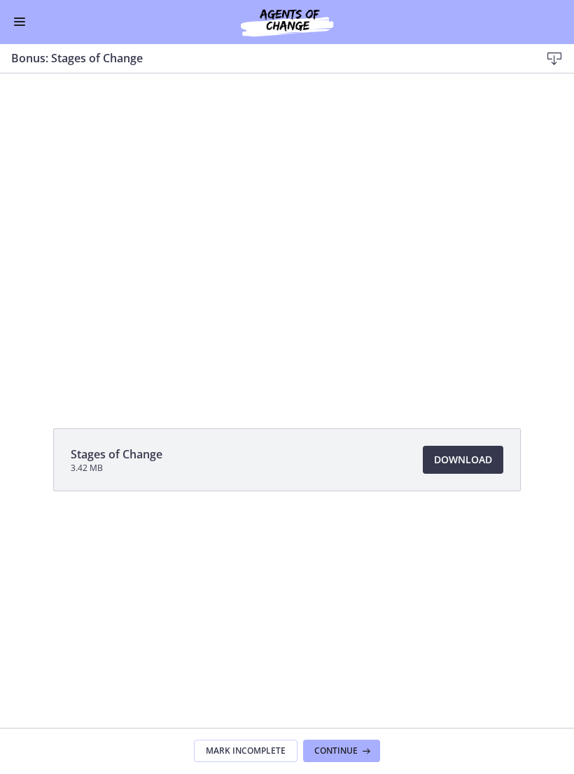
click at [414, 330] on div at bounding box center [287, 234] width 574 height 323
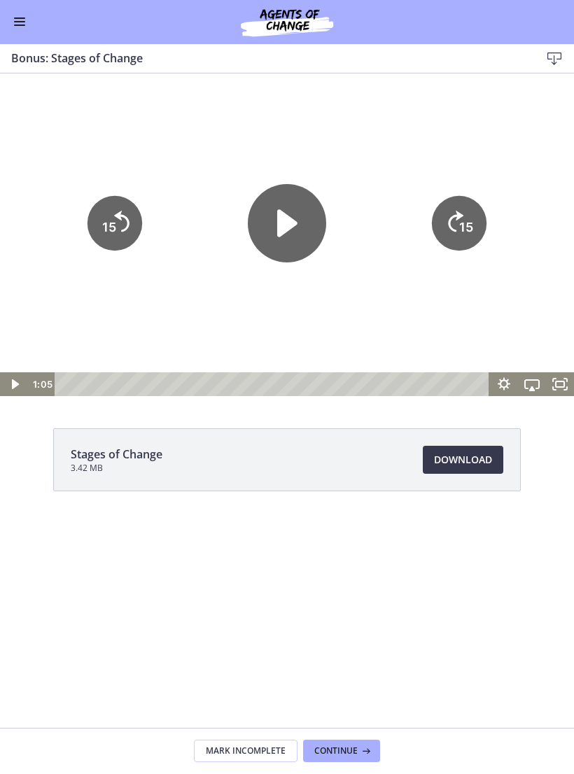
click at [452, 228] on icon "Skip ahead 15 seconds" at bounding box center [455, 221] width 15 height 21
click at [456, 237] on icon "15" at bounding box center [459, 222] width 55 height 55
click at [449, 208] on icon "15" at bounding box center [459, 222] width 55 height 55
click at [451, 224] on icon "15" at bounding box center [459, 222] width 55 height 55
click at [451, 223] on icon "15" at bounding box center [459, 222] width 55 height 55
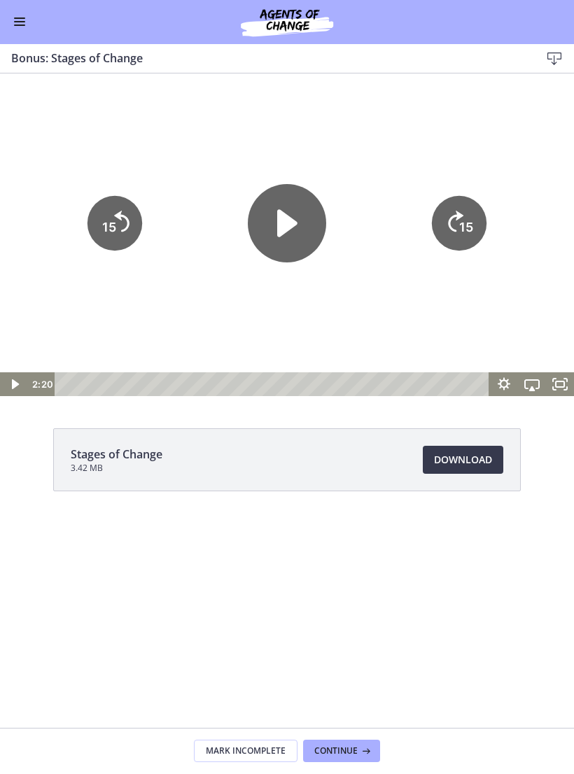
click at [452, 220] on icon "Skip ahead 15 seconds" at bounding box center [455, 221] width 15 height 21
click at [454, 226] on icon "15" at bounding box center [459, 222] width 55 height 55
click at [447, 233] on icon "15" at bounding box center [459, 222] width 55 height 55
click at [443, 232] on icon "15" at bounding box center [459, 223] width 62 height 62
click at [475, 220] on icon "15" at bounding box center [459, 222] width 55 height 55
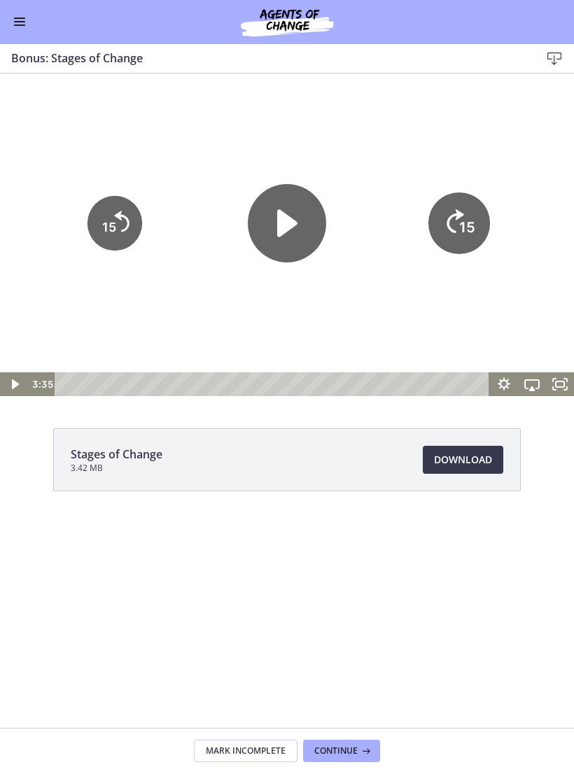
click at [474, 219] on icon "15" at bounding box center [459, 223] width 62 height 62
click at [456, 223] on icon "Skip ahead 15 seconds" at bounding box center [455, 221] width 17 height 24
click at [456, 223] on icon "15" at bounding box center [459, 222] width 55 height 55
click at [451, 216] on icon "15" at bounding box center [459, 222] width 55 height 55
click at [451, 215] on icon "15" at bounding box center [459, 222] width 55 height 55
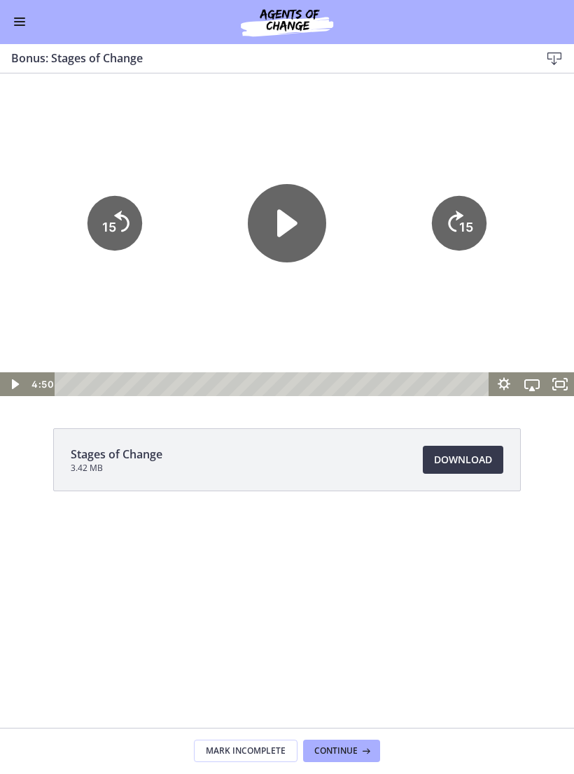
click at [456, 213] on icon "15" at bounding box center [459, 222] width 55 height 55
click at [454, 213] on icon "15" at bounding box center [459, 222] width 55 height 55
click at [453, 209] on icon "15" at bounding box center [459, 175] width 69 height 69
click at [288, 237] on icon "Play Video" at bounding box center [287, 223] width 78 height 78
click at [513, 157] on div at bounding box center [287, 234] width 574 height 323
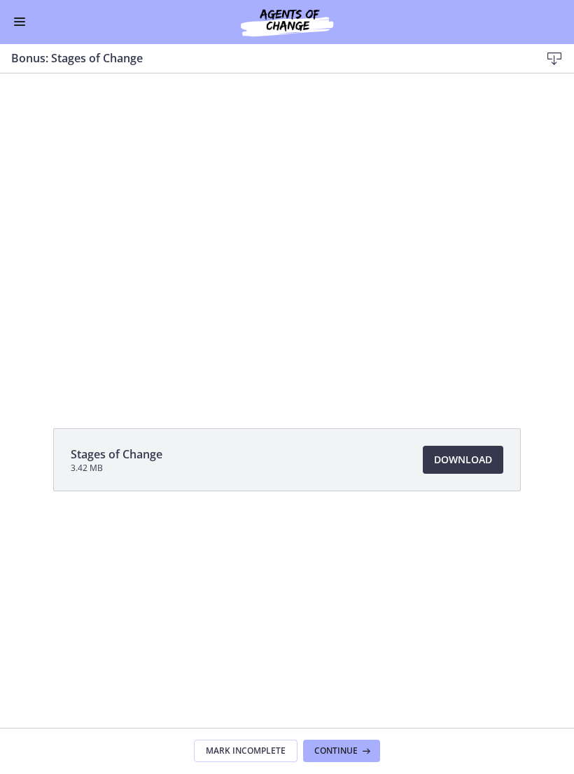
click at [335, 323] on div at bounding box center [287, 234] width 574 height 323
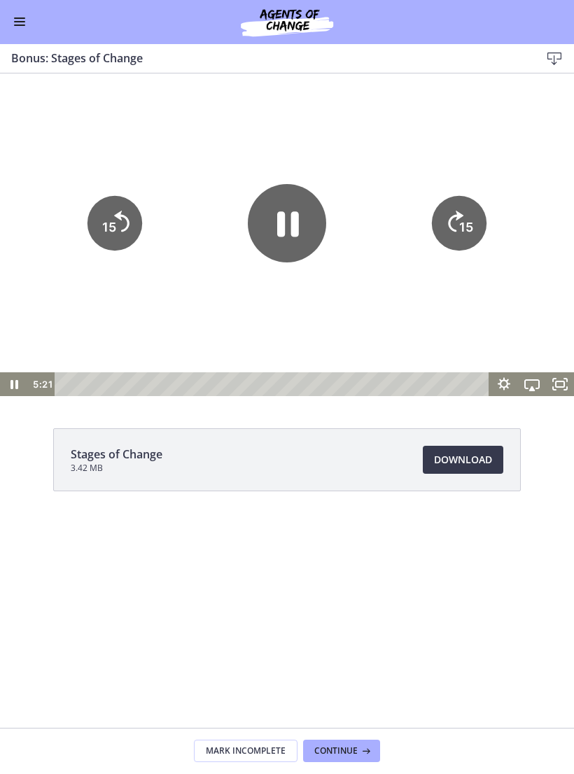
click at [284, 227] on icon "Pause" at bounding box center [288, 223] width 22 height 25
click at [512, 145] on div at bounding box center [287, 234] width 574 height 323
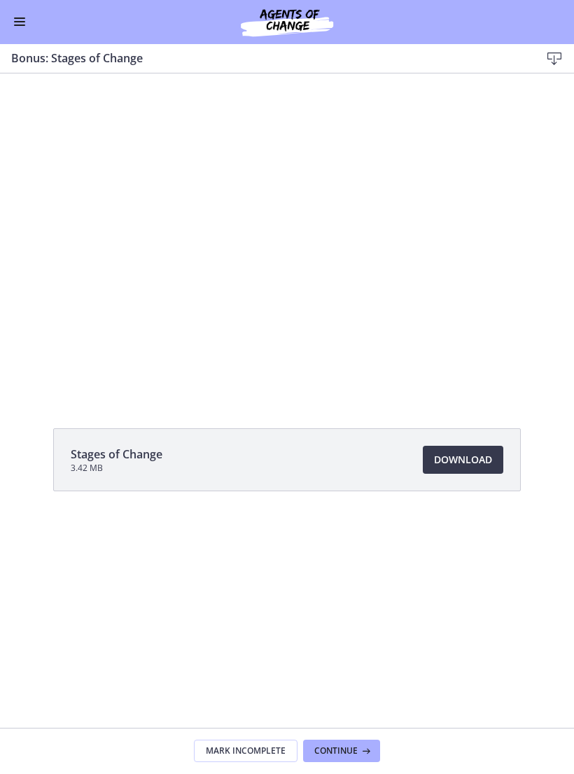
click at [543, 155] on div at bounding box center [287, 234] width 574 height 323
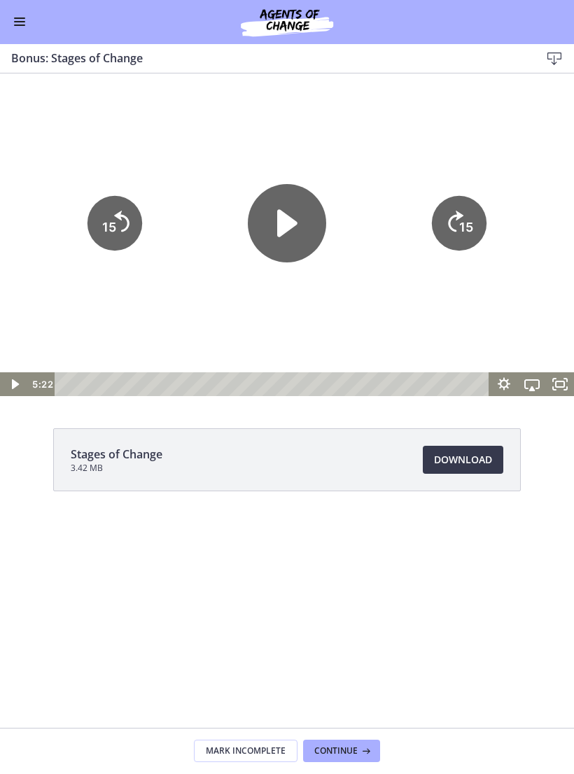
click at [531, 176] on div at bounding box center [287, 234] width 574 height 323
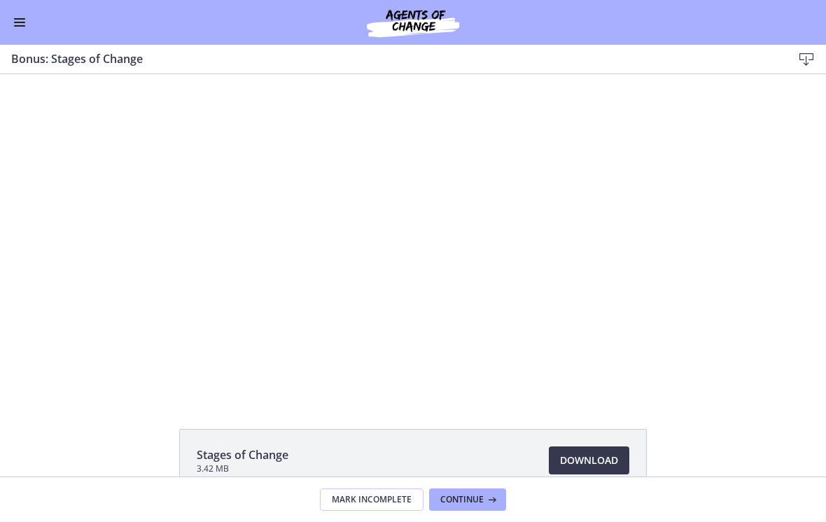
click at [15, 17] on button "Enable menu" at bounding box center [19, 22] width 17 height 17
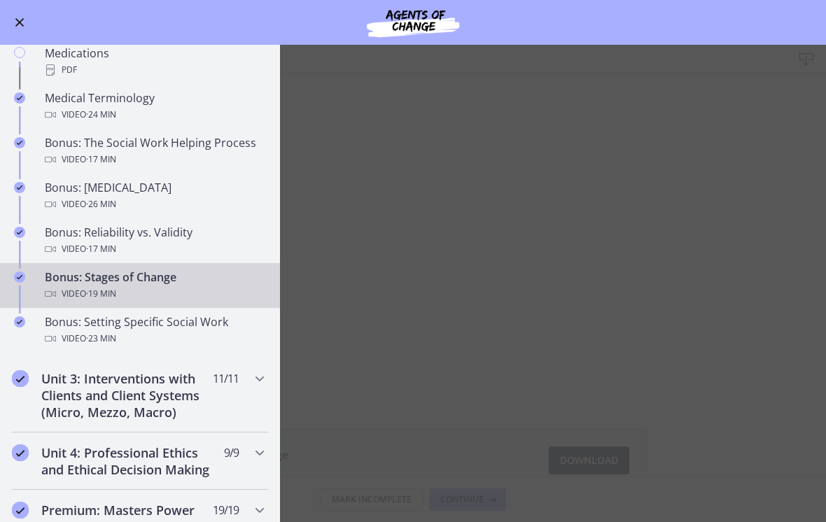
scroll to position [1018, 0]
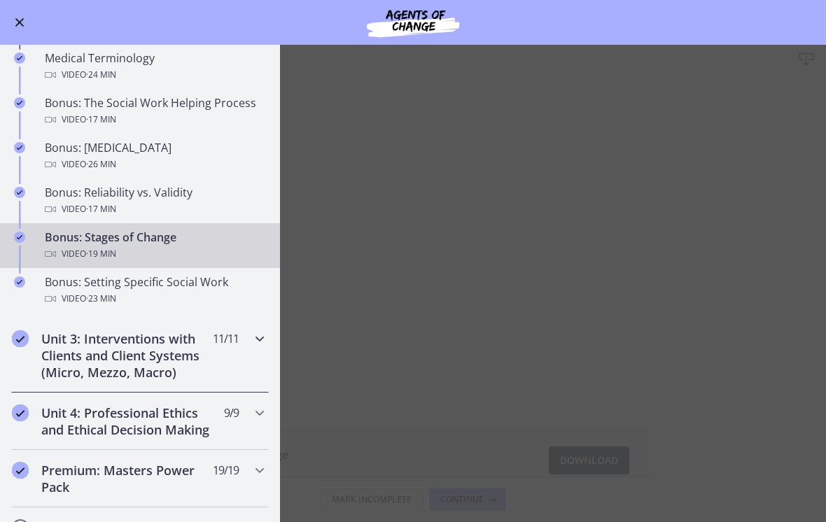
click at [248, 339] on div "Unit 3: Interventions with Clients and Client Systems (Micro, Mezzo, Macro) 11 …" at bounding box center [140, 355] width 258 height 74
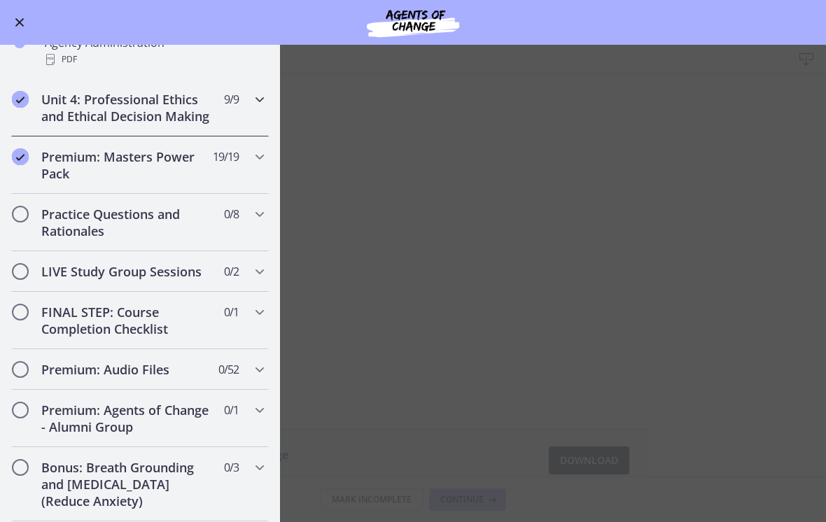
click at [244, 102] on div "Unit 4: Professional Ethics and Ethical Decision Making 9 / 9 Completed" at bounding box center [140, 107] width 258 height 57
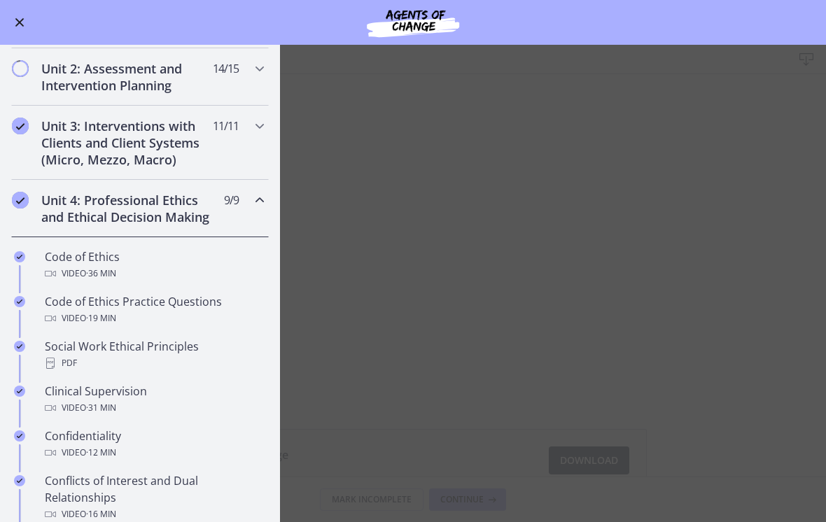
scroll to position [372, 0]
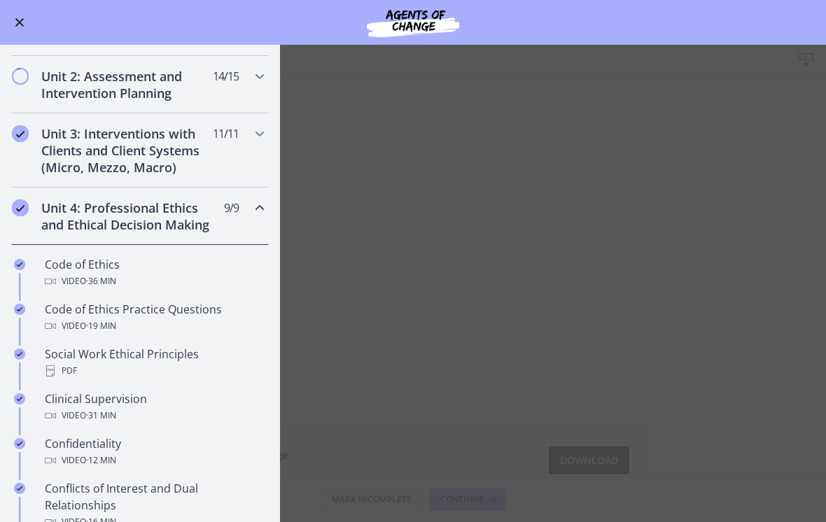
click at [255, 209] on icon "Chapters" at bounding box center [259, 207] width 17 height 17
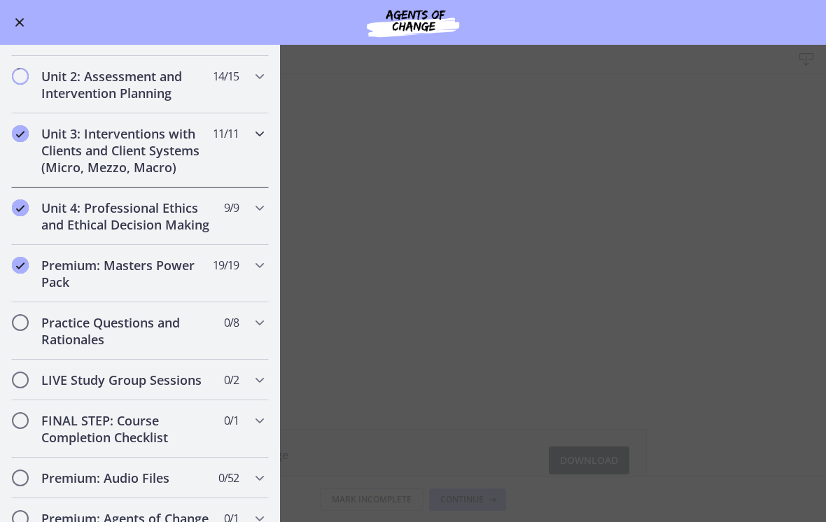
click at [241, 135] on div "Unit 3: Interventions with Clients and Client Systems (Micro, Mezzo, Macro) 11 …" at bounding box center [140, 150] width 258 height 74
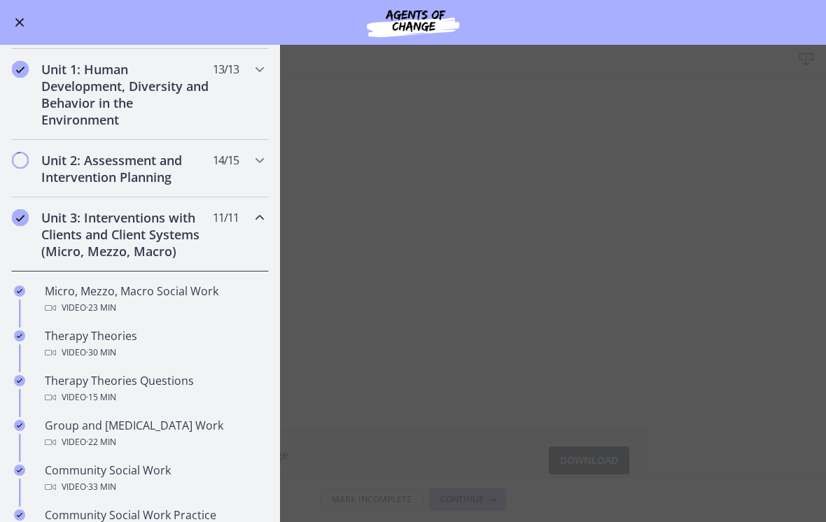
scroll to position [272, 0]
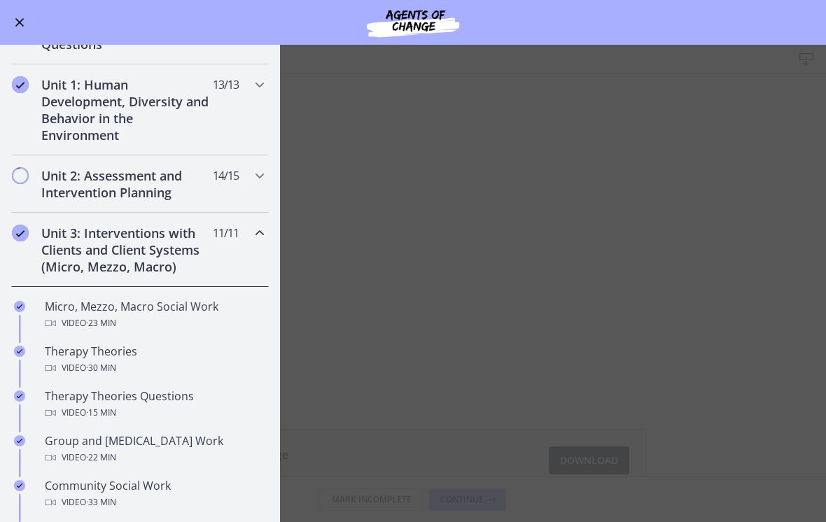
click at [246, 234] on div "Unit 3: Interventions with Clients and Client Systems (Micro, Mezzo, Macro) 11 …" at bounding box center [140, 250] width 258 height 74
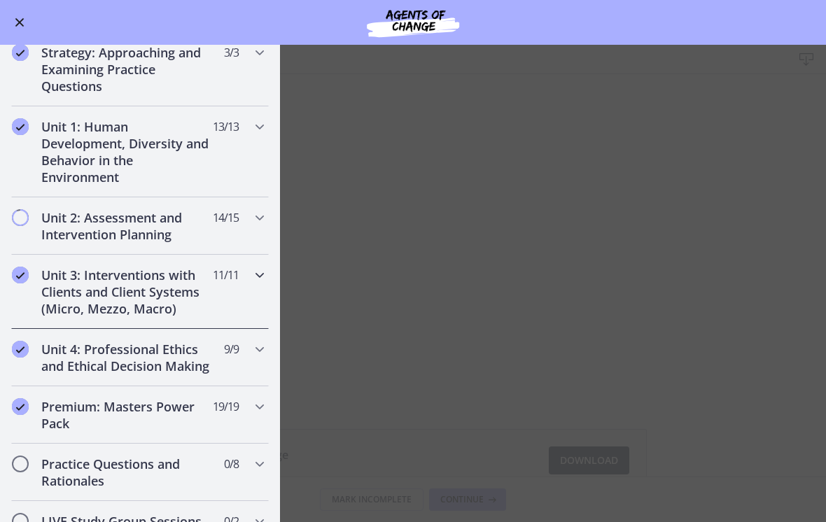
scroll to position [208, 0]
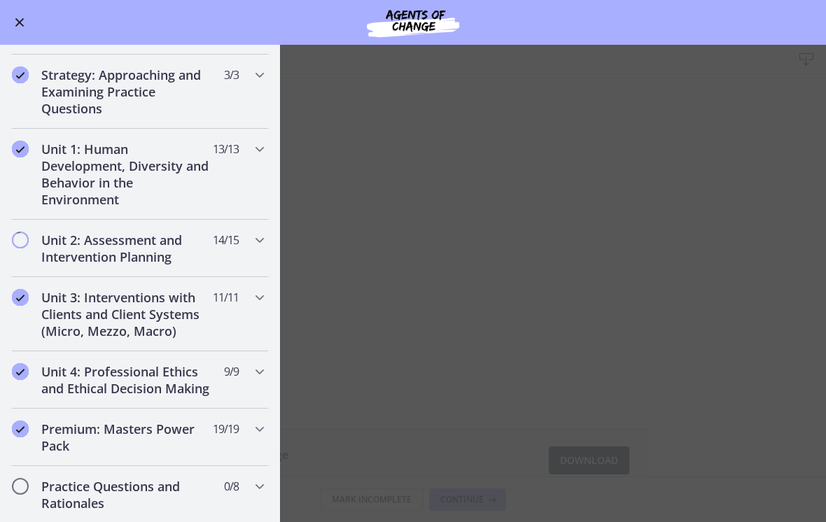
click at [447, 287] on main "Bonus: Stages of Change Download Enable fullscreen Stages of Change 3.42 MB Dow…" at bounding box center [413, 283] width 826 height 477
click at [6, 13] on div "Go to Dashboard" at bounding box center [413, 22] width 826 height 45
click at [11, 15] on button "Enable menu" at bounding box center [19, 22] width 17 height 17
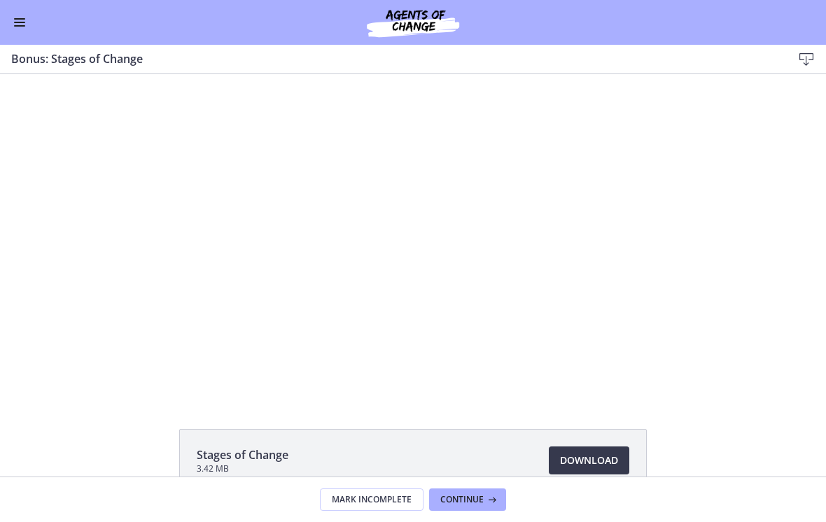
click at [27, 24] on button "Enable menu" at bounding box center [19, 22] width 17 height 17
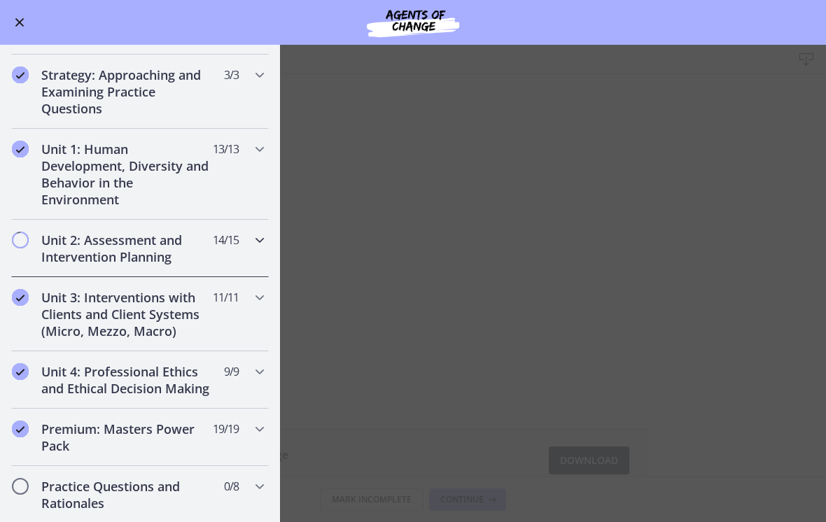
click at [245, 249] on div "Unit 2: Assessment and Intervention Planning 14 / 15 Completed" at bounding box center [140, 248] width 258 height 57
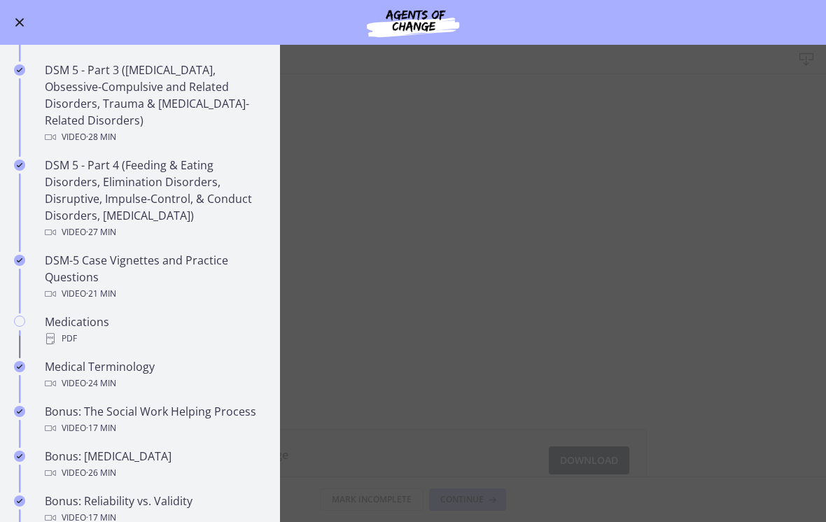
scroll to position [710, 0]
click at [69, 329] on div "Medications PDF" at bounding box center [154, 330] width 218 height 34
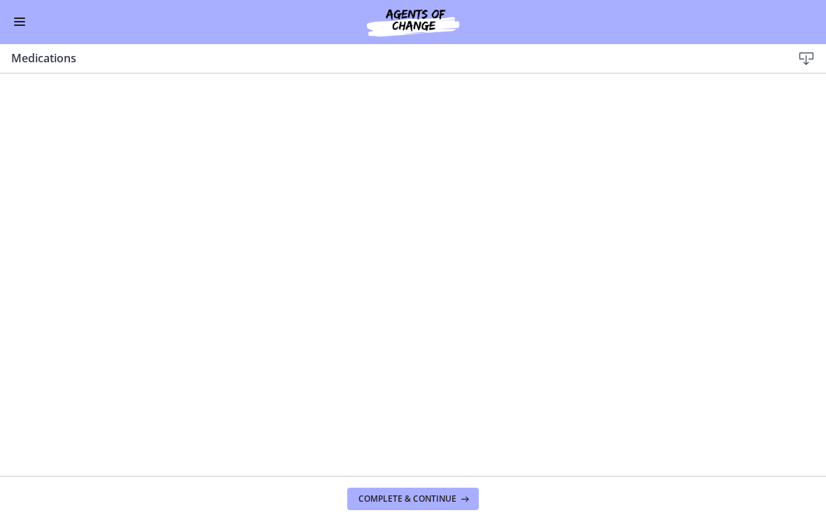
click at [391, 499] on span "Complete & continue" at bounding box center [407, 499] width 98 height 11
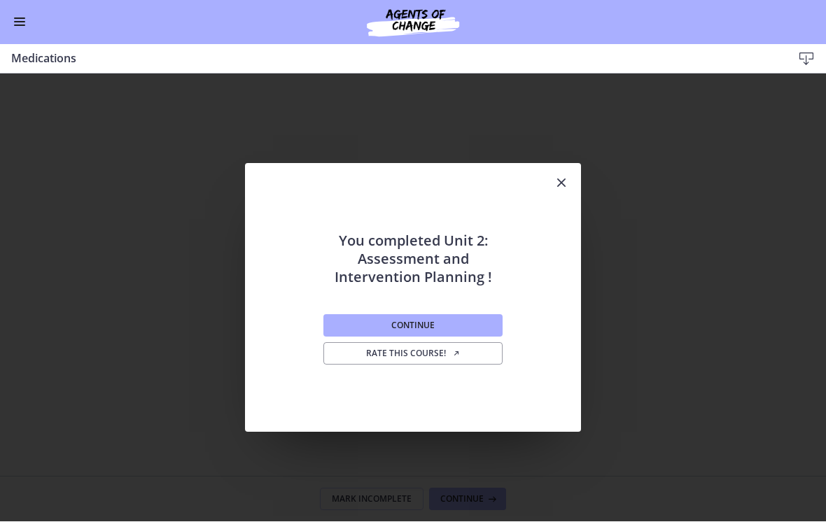
click at [364, 330] on button "Continue" at bounding box center [412, 326] width 179 height 22
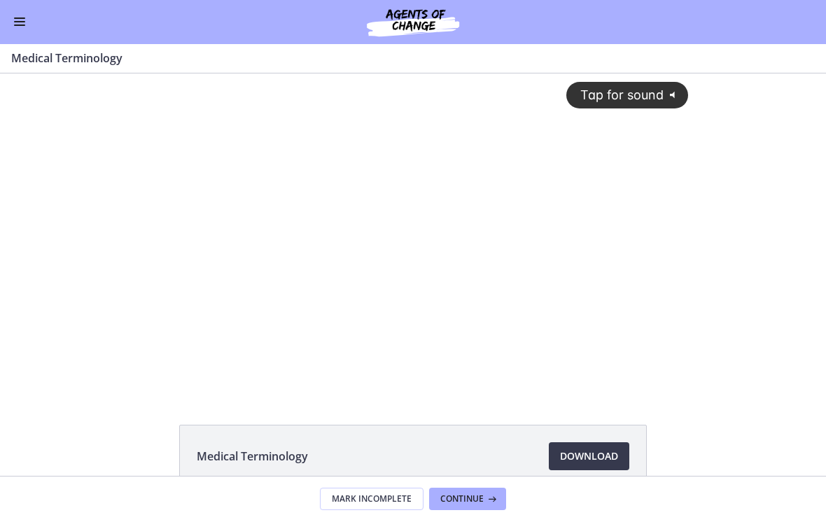
click at [27, 28] on button "Enable menu" at bounding box center [19, 22] width 17 height 17
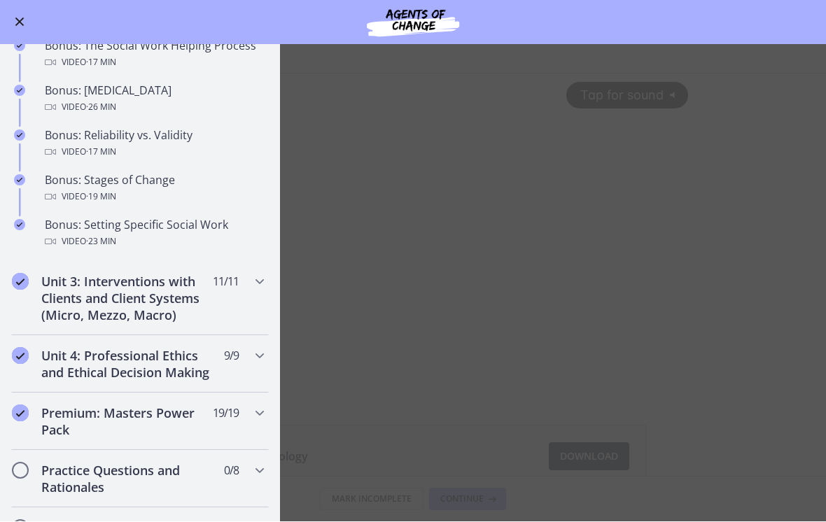
scroll to position [1080, 0]
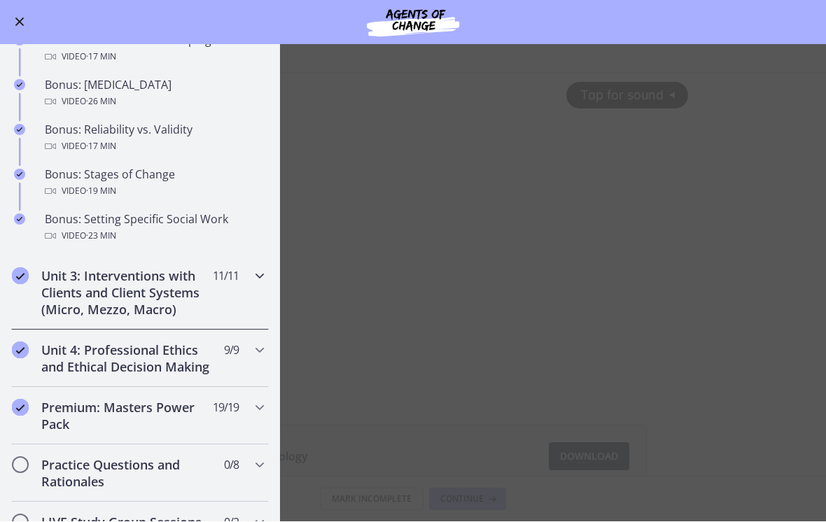
click at [253, 283] on icon "Chapters" at bounding box center [259, 276] width 17 height 17
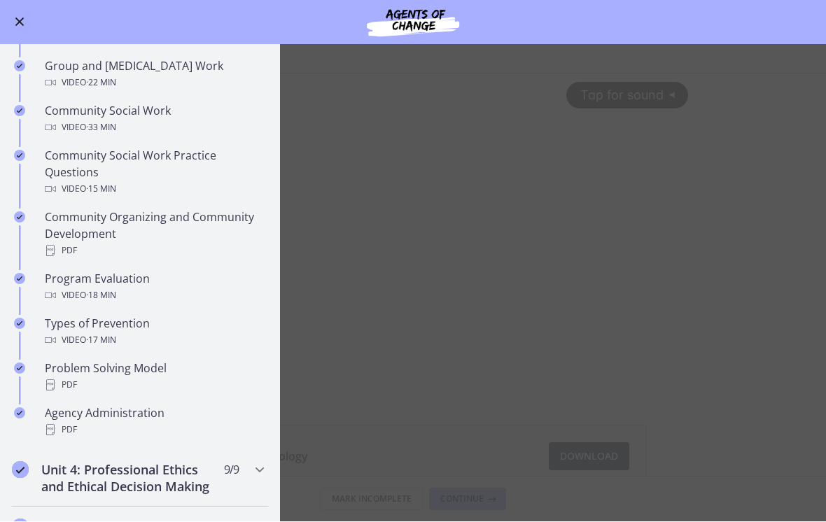
scroll to position [646, 0]
click at [89, 232] on div "Community Organizing and Community Development PDF" at bounding box center [154, 235] width 218 height 50
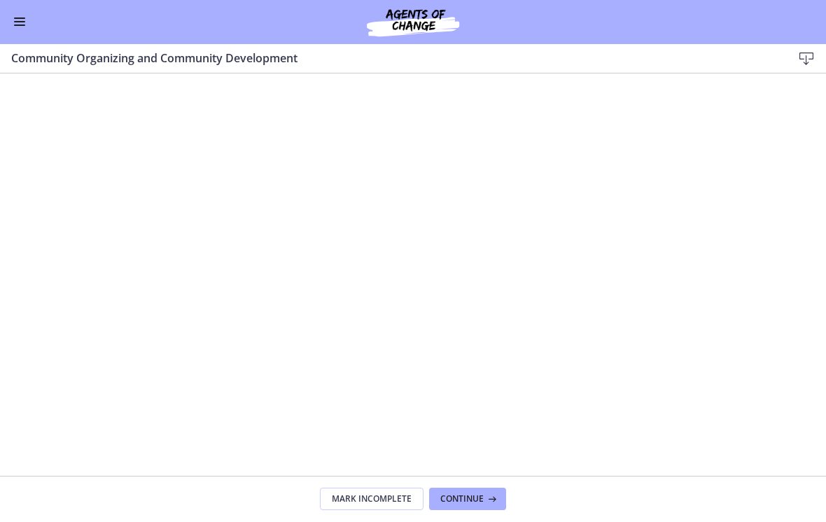
click at [26, 15] on button "Enable menu" at bounding box center [19, 22] width 17 height 17
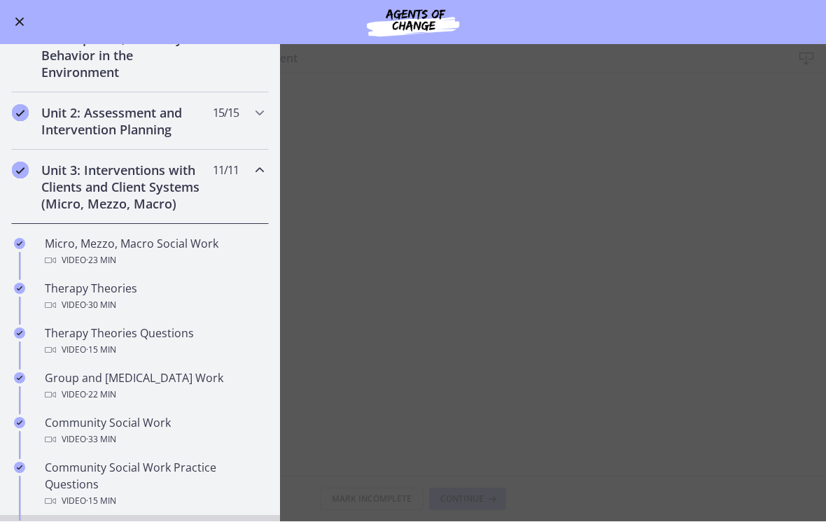
scroll to position [270, 0]
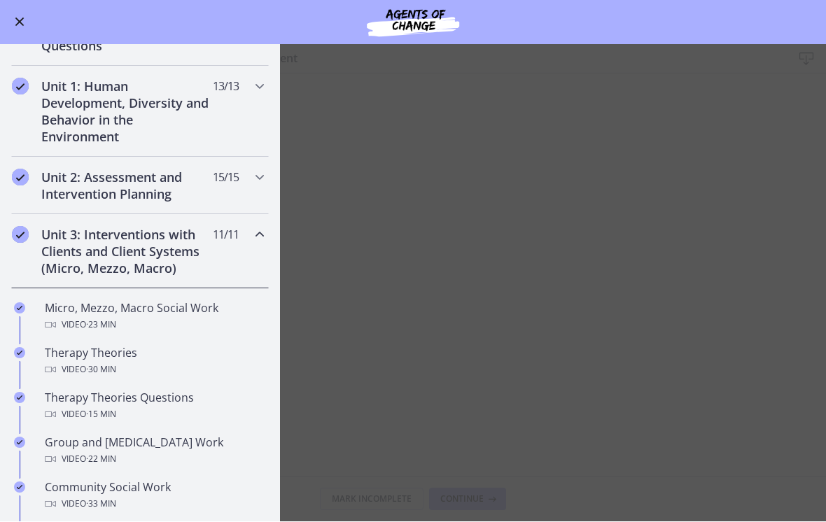
click at [258, 232] on icon "Chapters" at bounding box center [259, 235] width 17 height 17
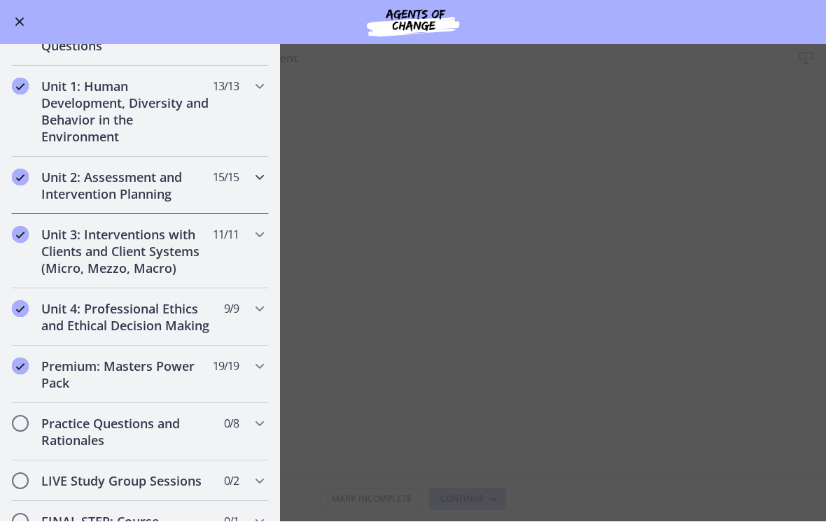
click at [105, 188] on h2 "Unit 2: Assessment and Intervention Planning" at bounding box center [126, 186] width 171 height 34
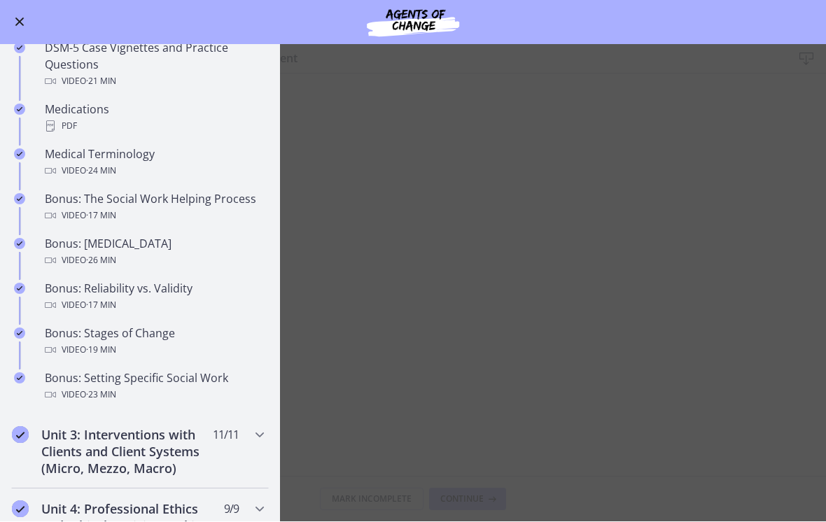
scroll to position [925, 0]
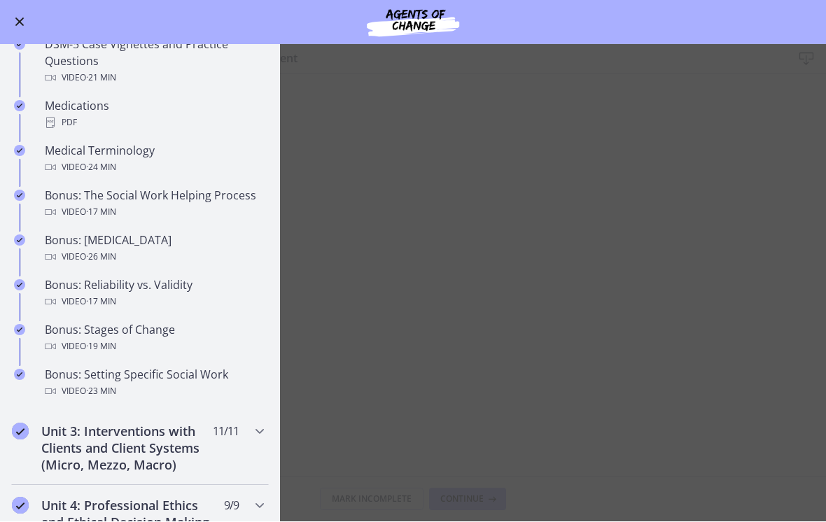
click at [400, 277] on main "Community Organizing and Community Development Download Enable fullscreen Mark …" at bounding box center [413, 283] width 826 height 477
click at [22, 16] on button "Enable menu" at bounding box center [19, 22] width 17 height 17
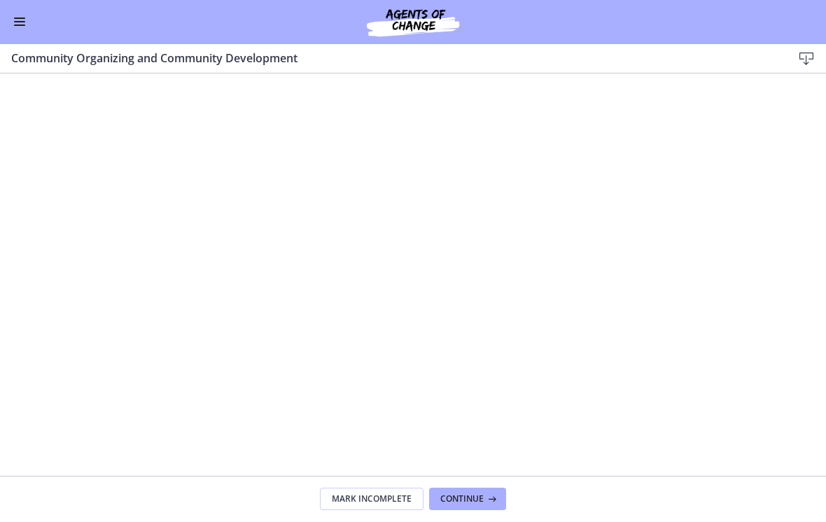
click at [27, 27] on button "Enable menu" at bounding box center [19, 22] width 17 height 17
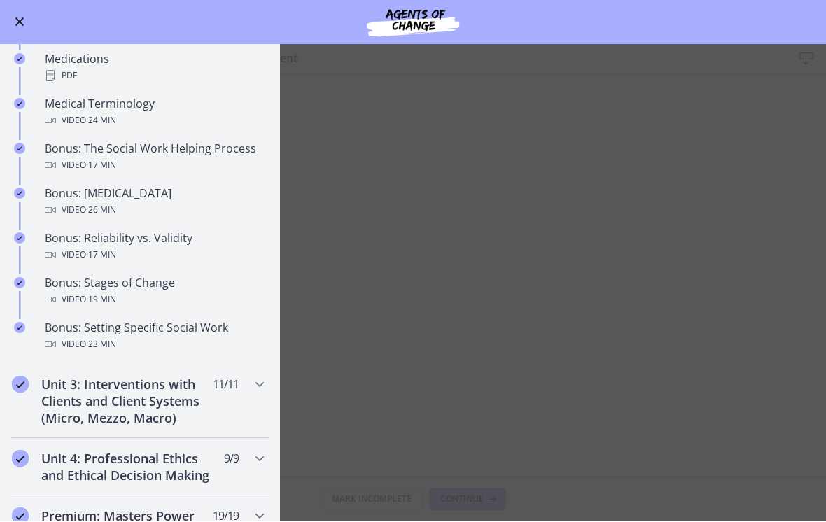
scroll to position [973, 0]
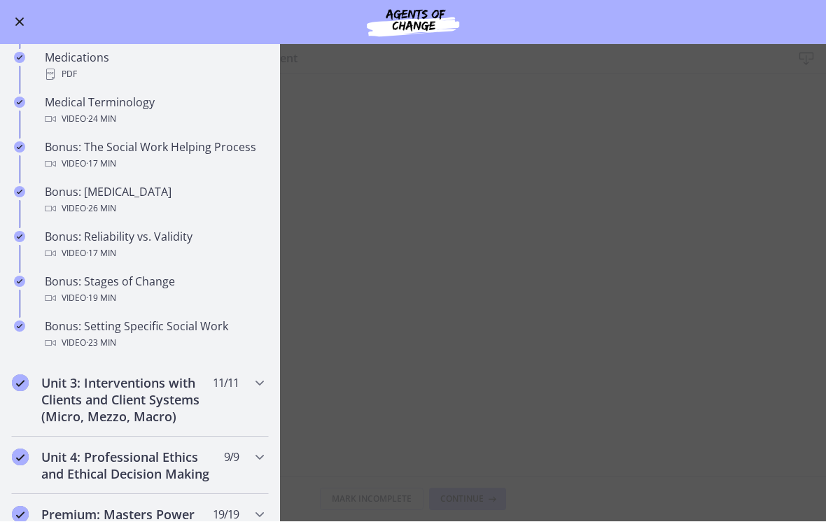
click at [120, 283] on div "Bonus: Stages of Change Video · 19 min" at bounding box center [154, 291] width 218 height 34
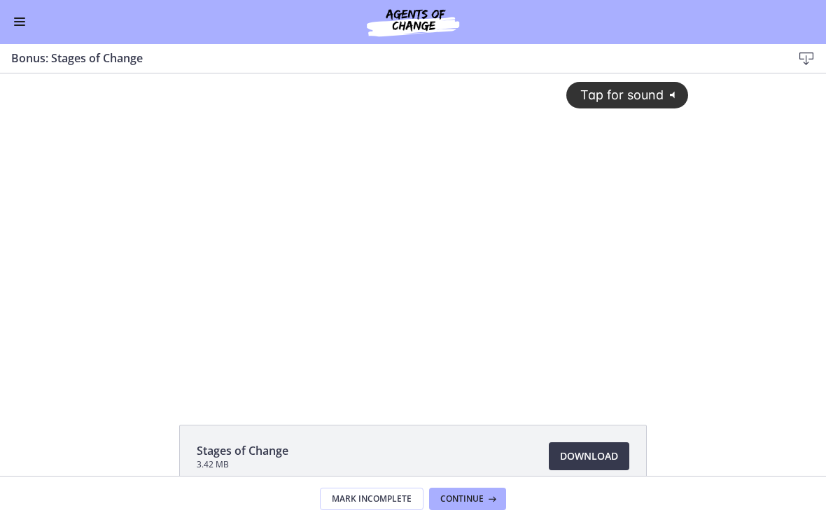
click at [344, 246] on div "Tap for sound @keyframes VOLUME_SMALL_WAVE_FLASH { 0% { opacity: 0; } 33% { opa…" at bounding box center [413, 221] width 568 height 297
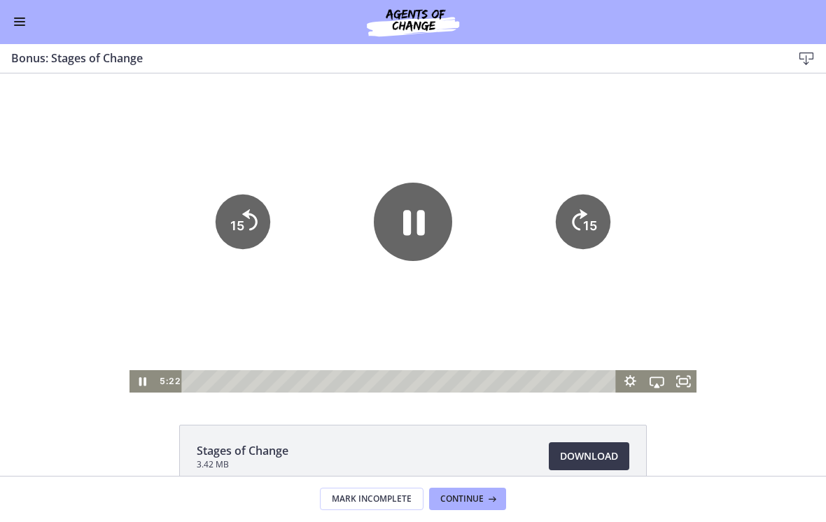
click at [403, 228] on icon "Pause" at bounding box center [414, 222] width 22 height 25
click at [278, 325] on div at bounding box center [413, 232] width 568 height 319
